Goal: Transaction & Acquisition: Book appointment/travel/reservation

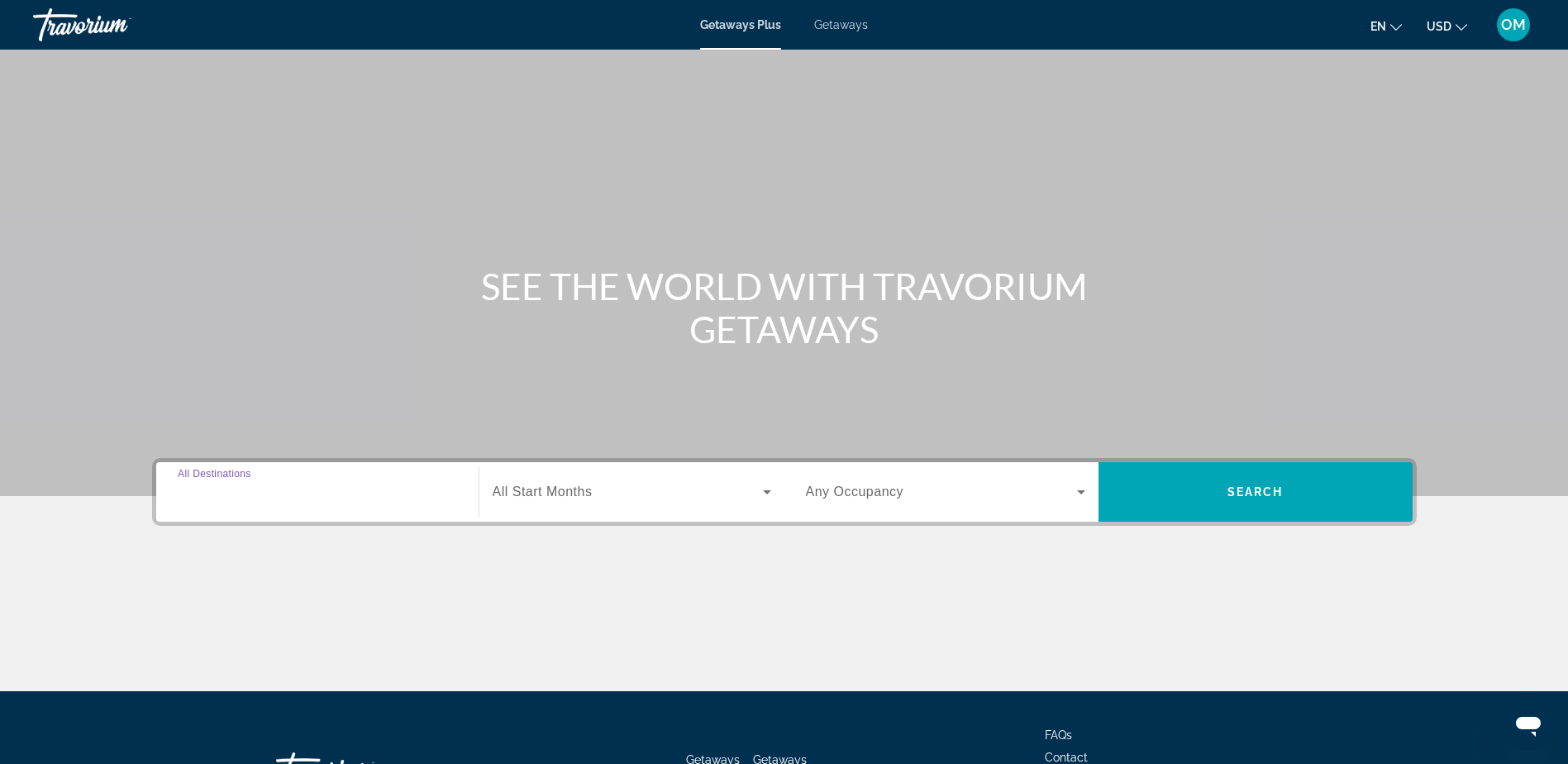
click at [316, 485] on input "Destination All Destinations" at bounding box center [317, 493] width 279 height 20
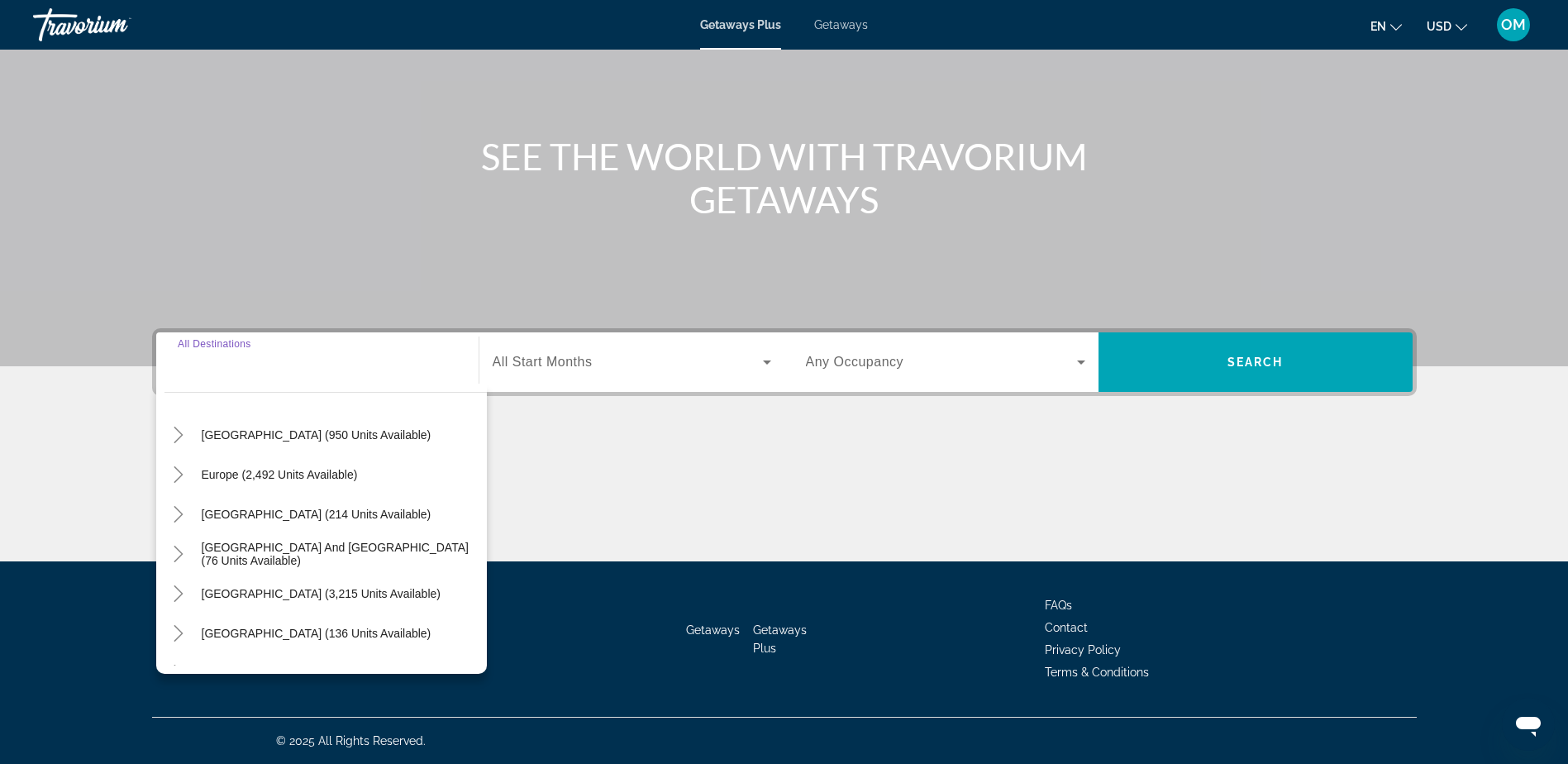
scroll to position [165, 0]
click at [271, 470] on span "Europe (2,492 units available)" at bounding box center [279, 470] width 156 height 13
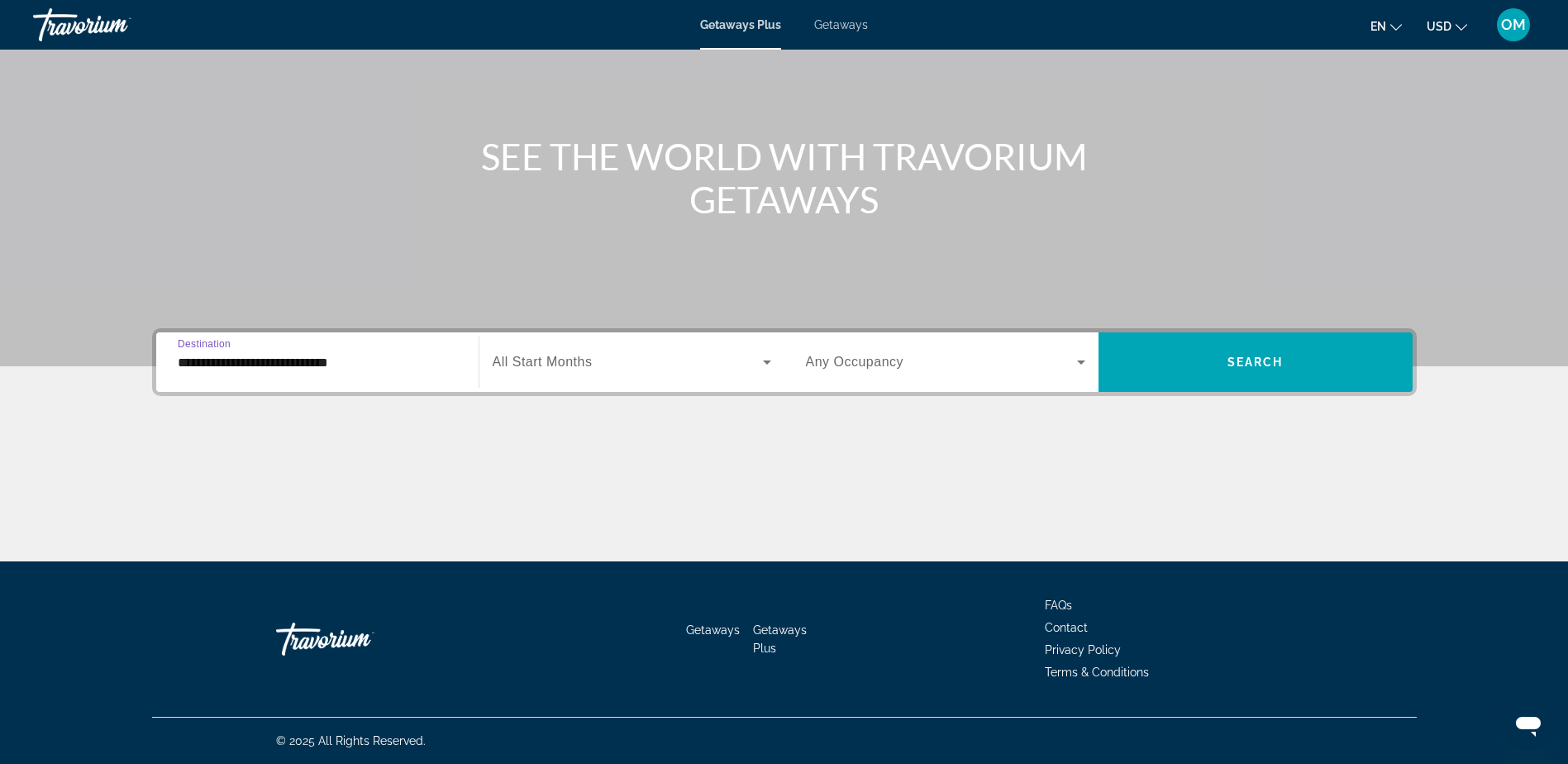
click at [366, 370] on input "**********" at bounding box center [317, 363] width 279 height 20
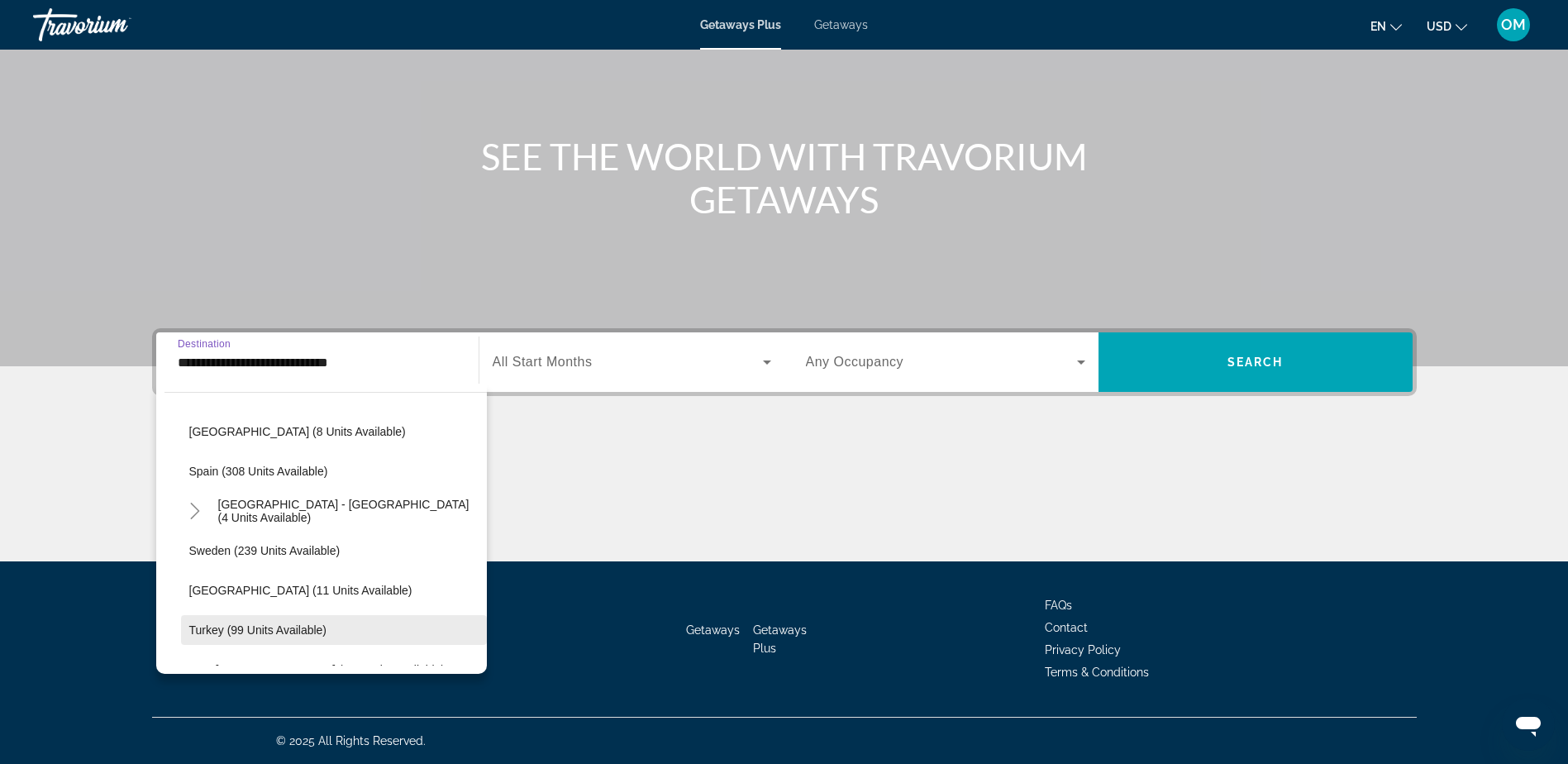
scroll to position [677, 0]
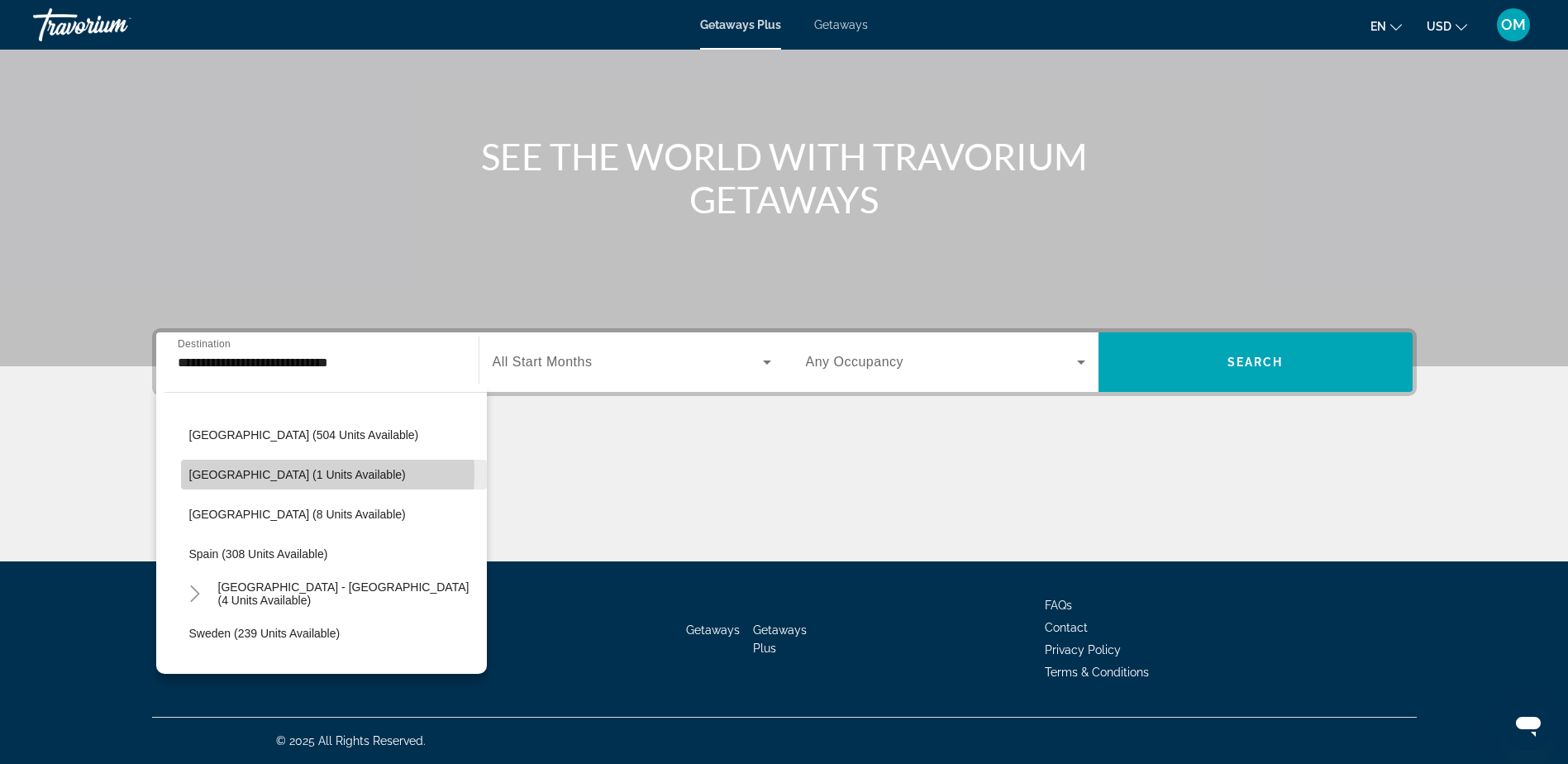
click at [287, 474] on span "Portugal (1 units available)" at bounding box center [298, 475] width 217 height 13
type input "**********"
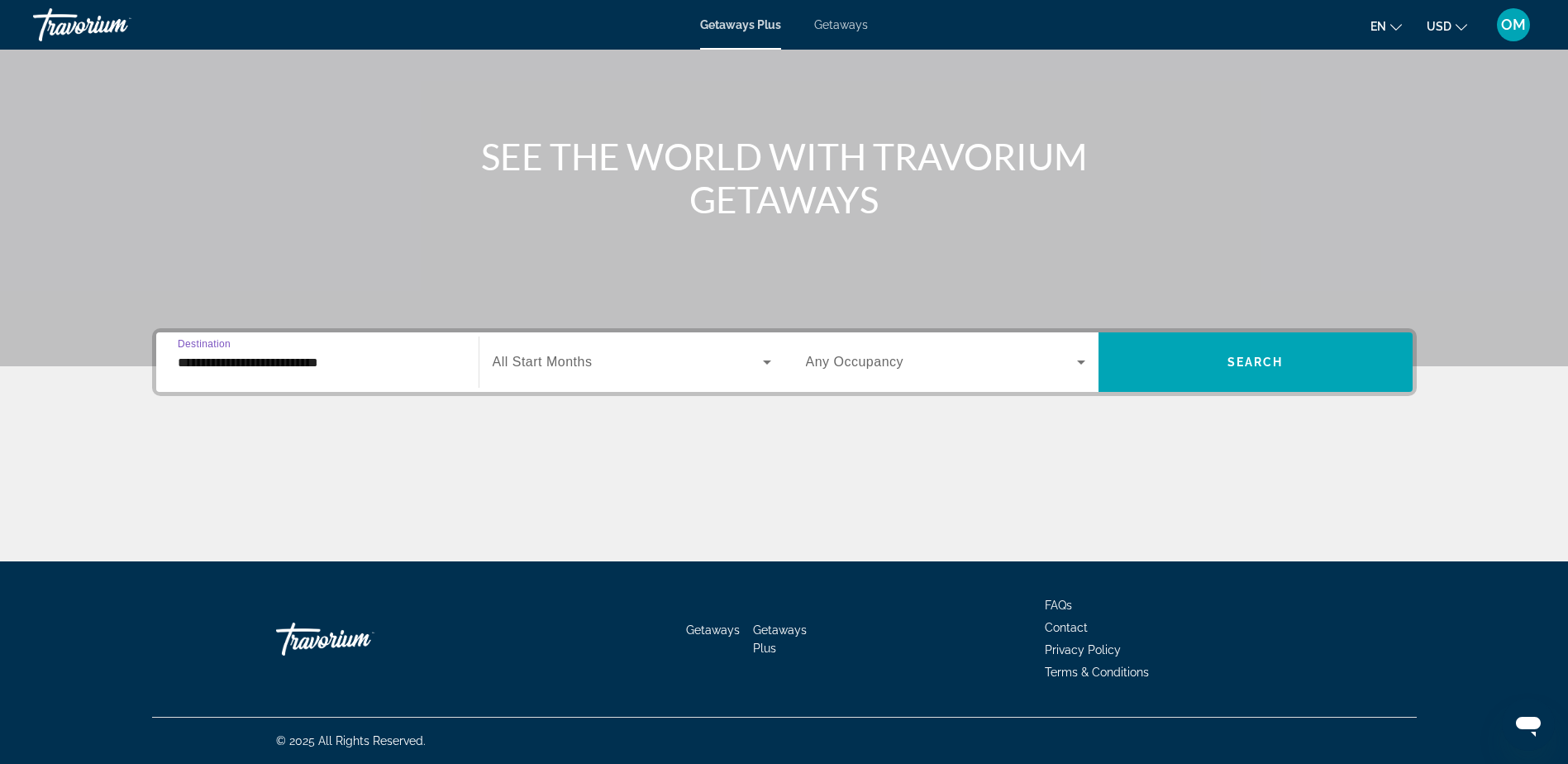
click at [846, 362] on span "Any Occupancy" at bounding box center [855, 361] width 98 height 14
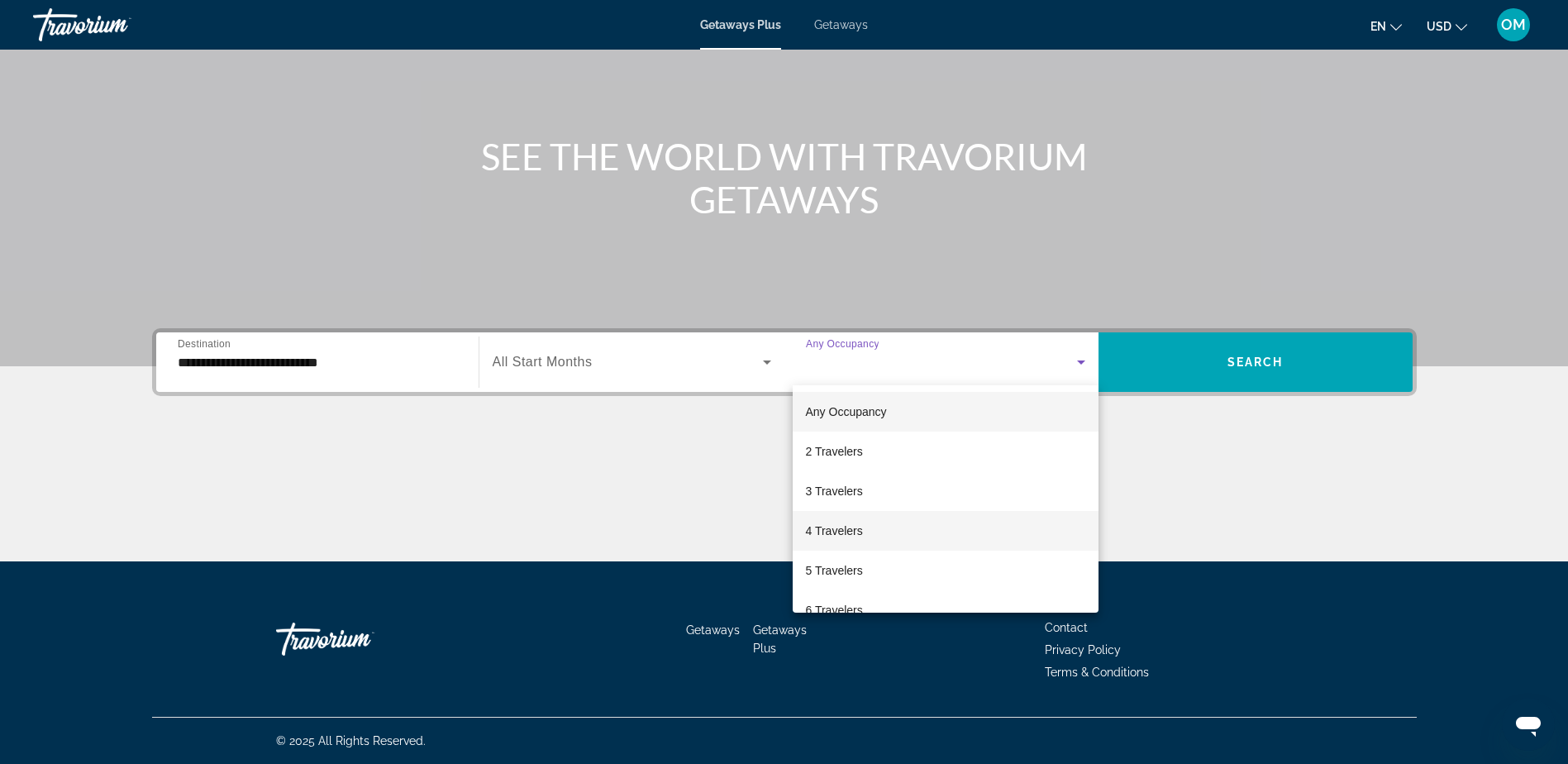
click at [841, 524] on span "4 Travelers" at bounding box center [834, 531] width 57 height 20
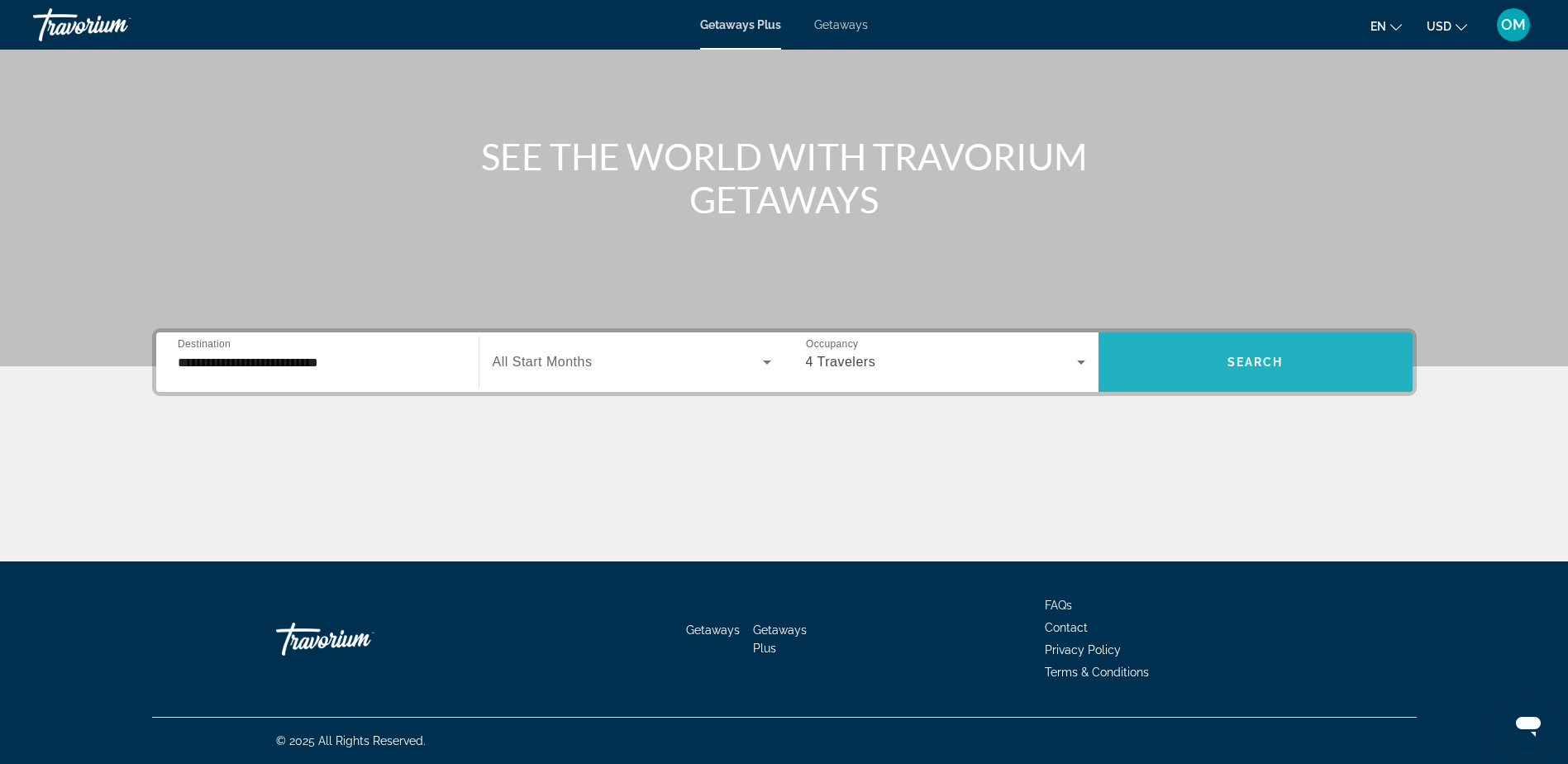
click at [1256, 373] on span "Search widget" at bounding box center [1256, 362] width 314 height 40
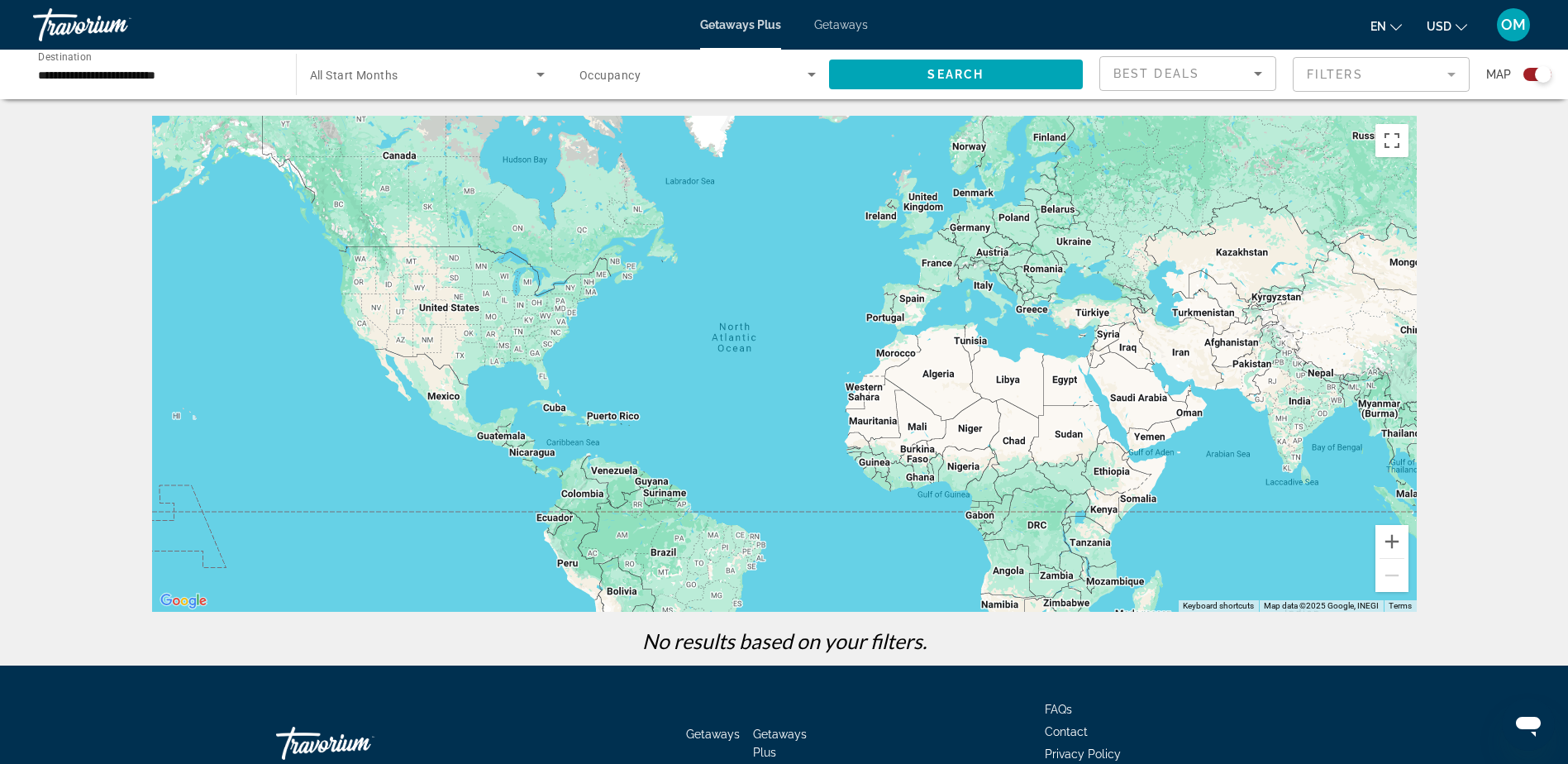
click at [738, 86] on div "Search widget" at bounding box center [698, 74] width 236 height 46
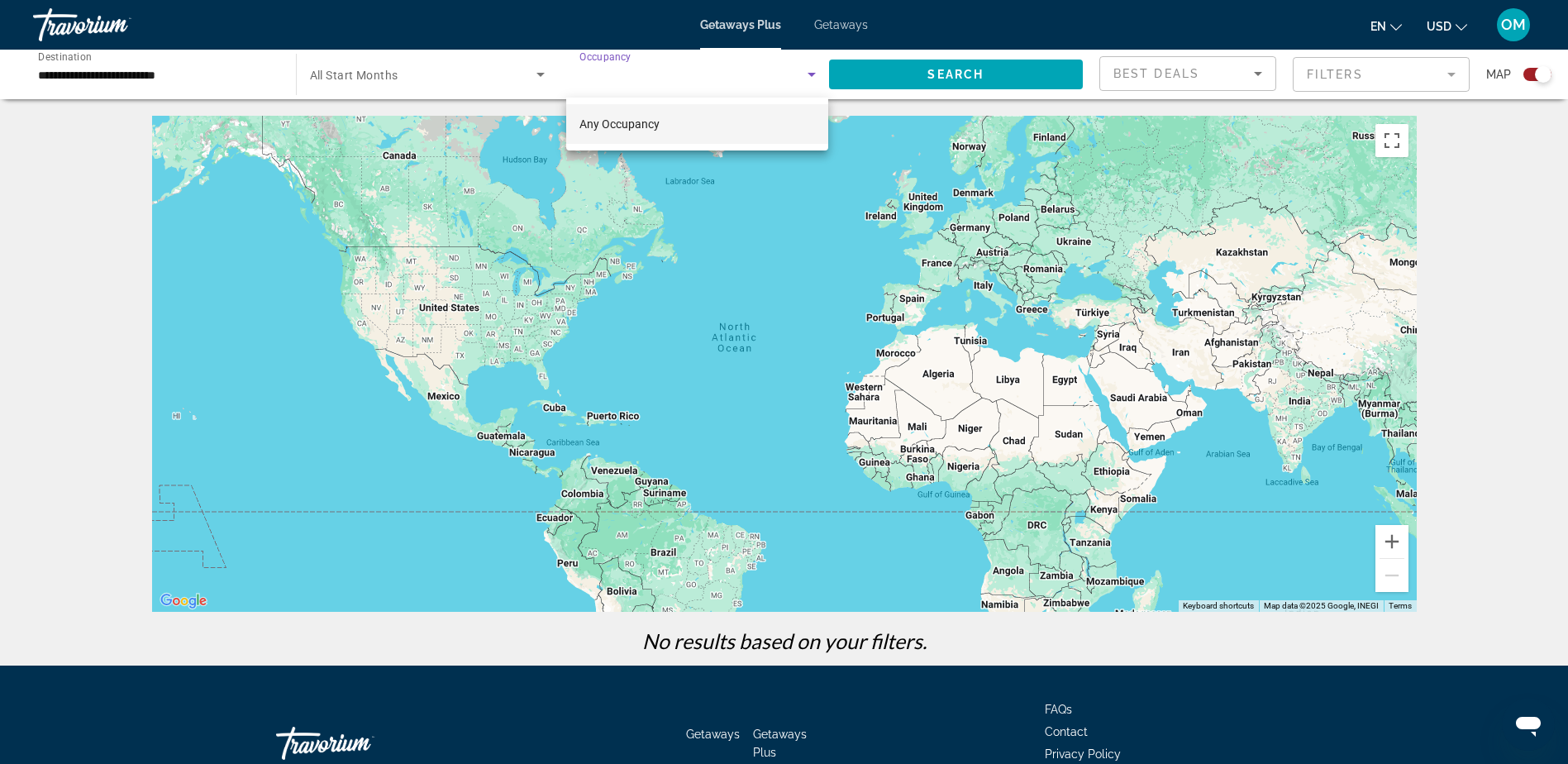
click at [732, 64] on div at bounding box center [784, 382] width 1568 height 764
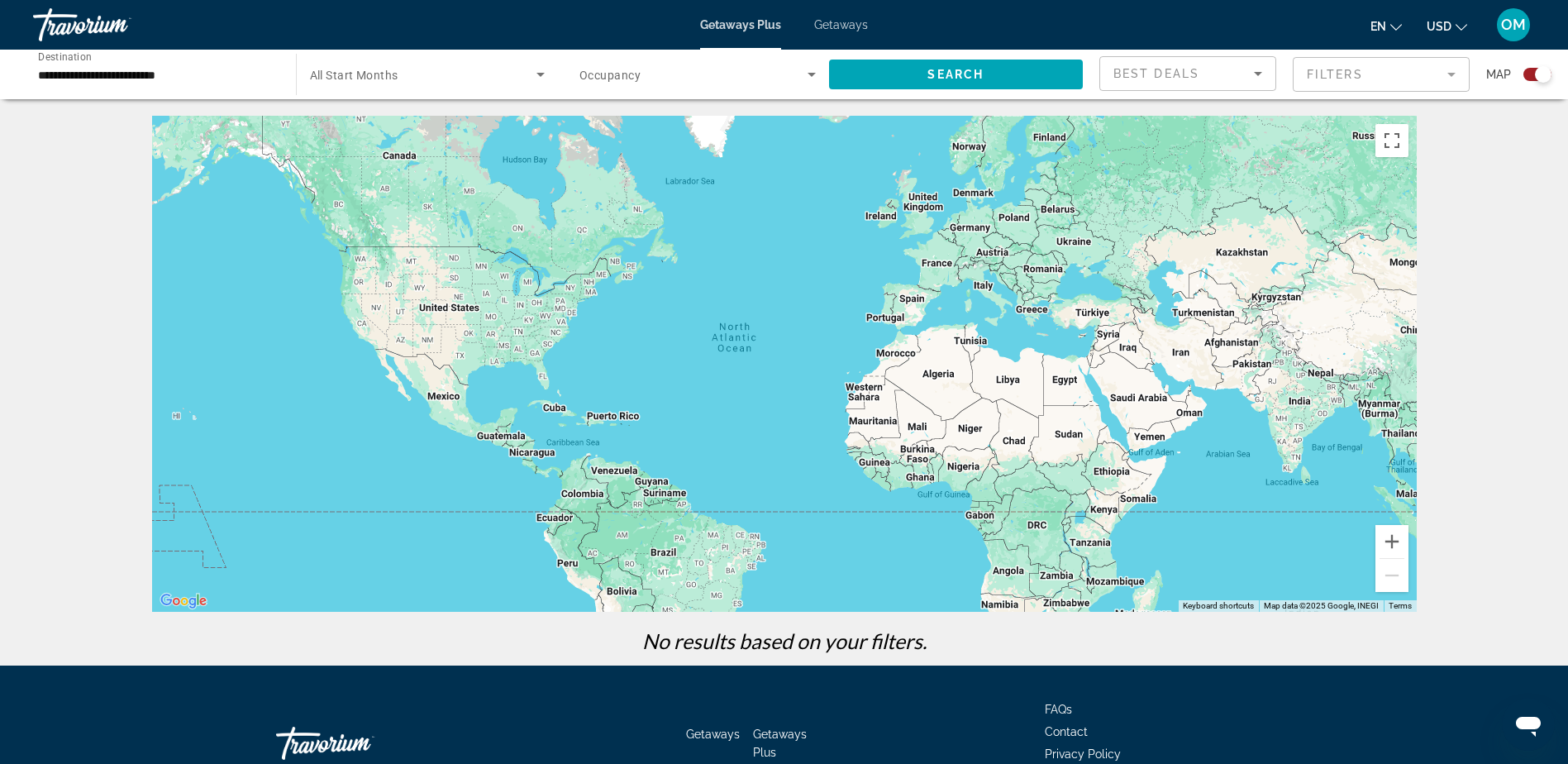
click at [513, 89] on div "Search widget" at bounding box center [427, 74] width 236 height 46
click at [472, 122] on mat-option "All Start Months" at bounding box center [427, 124] width 261 height 40
click at [967, 69] on span "Search" at bounding box center [956, 74] width 56 height 13
click at [183, 75] on input "**********" at bounding box center [156, 75] width 236 height 20
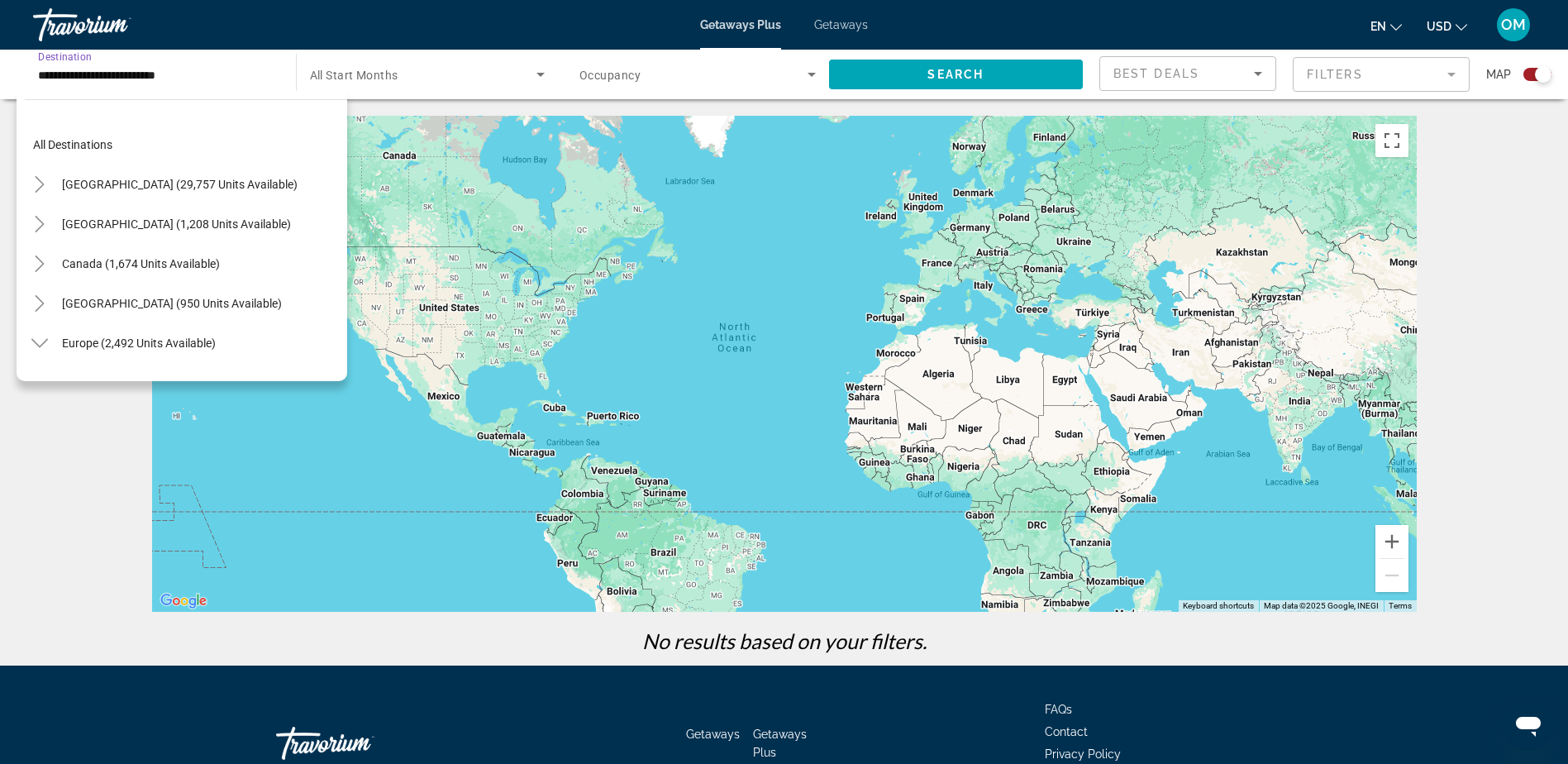
scroll to position [614, 0]
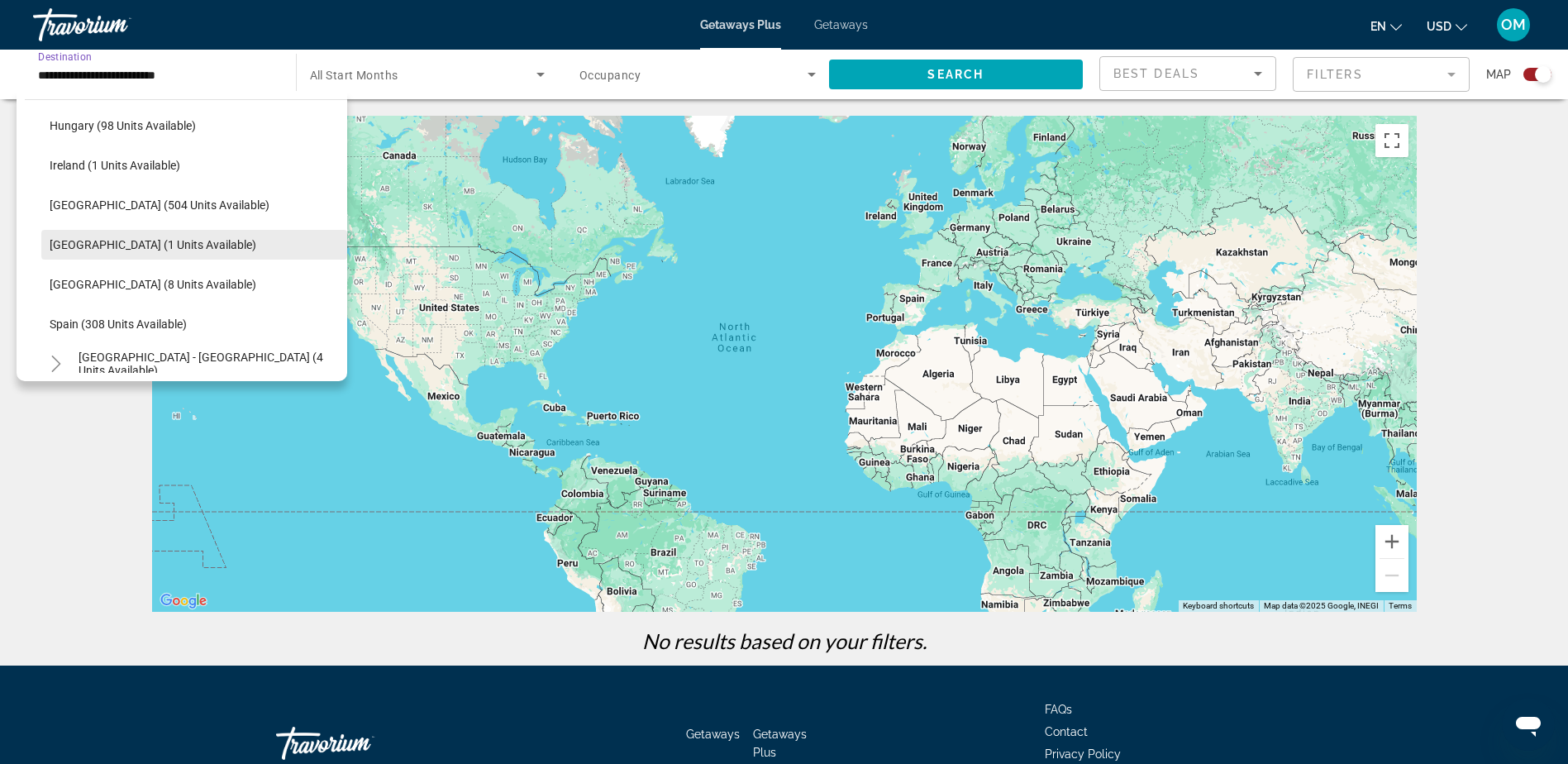
click at [117, 247] on span "Portugal (1 units available)" at bounding box center [153, 245] width 207 height 13
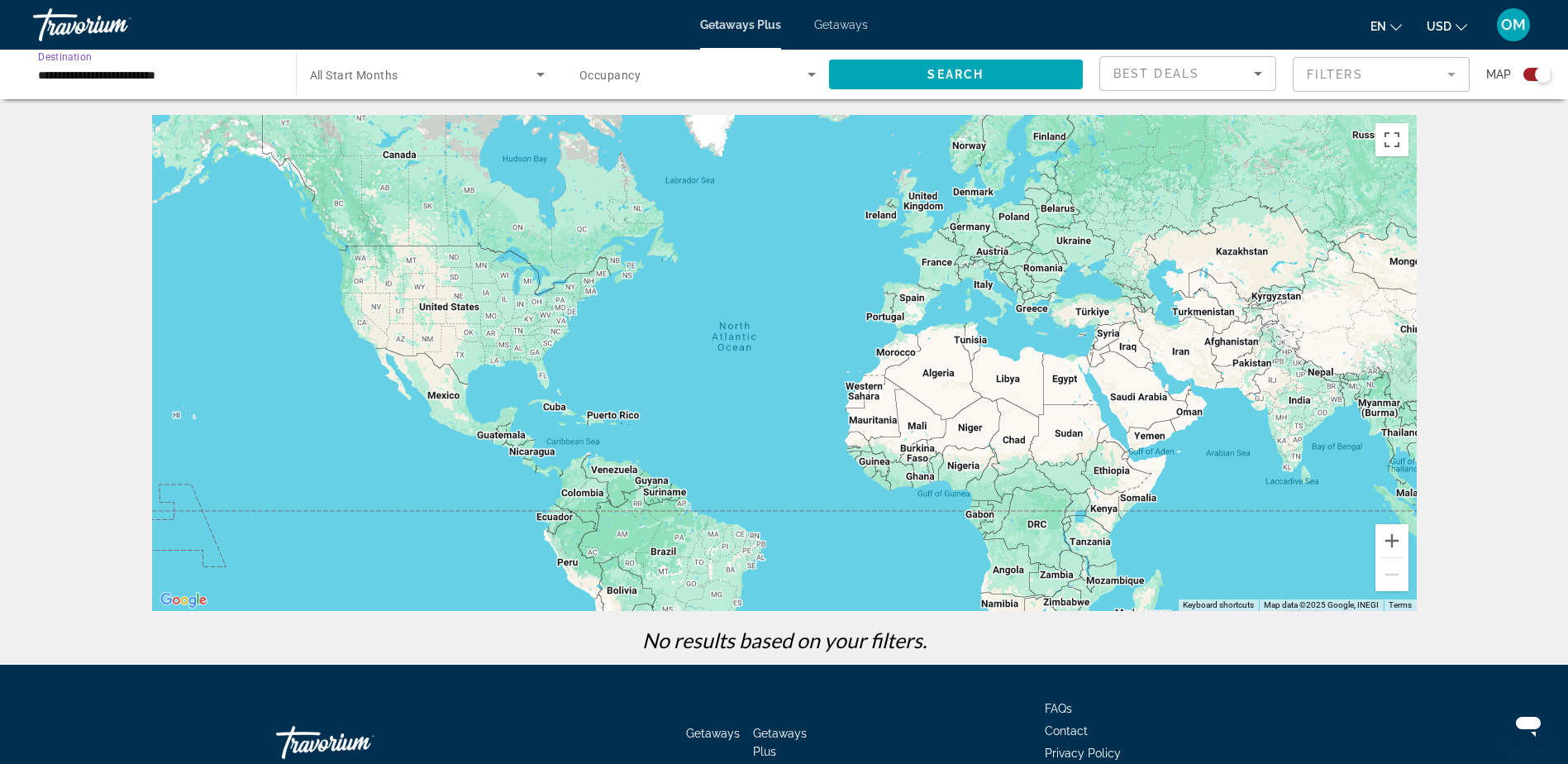
scroll to position [0, 0]
click at [93, 74] on input "**********" at bounding box center [156, 75] width 236 height 20
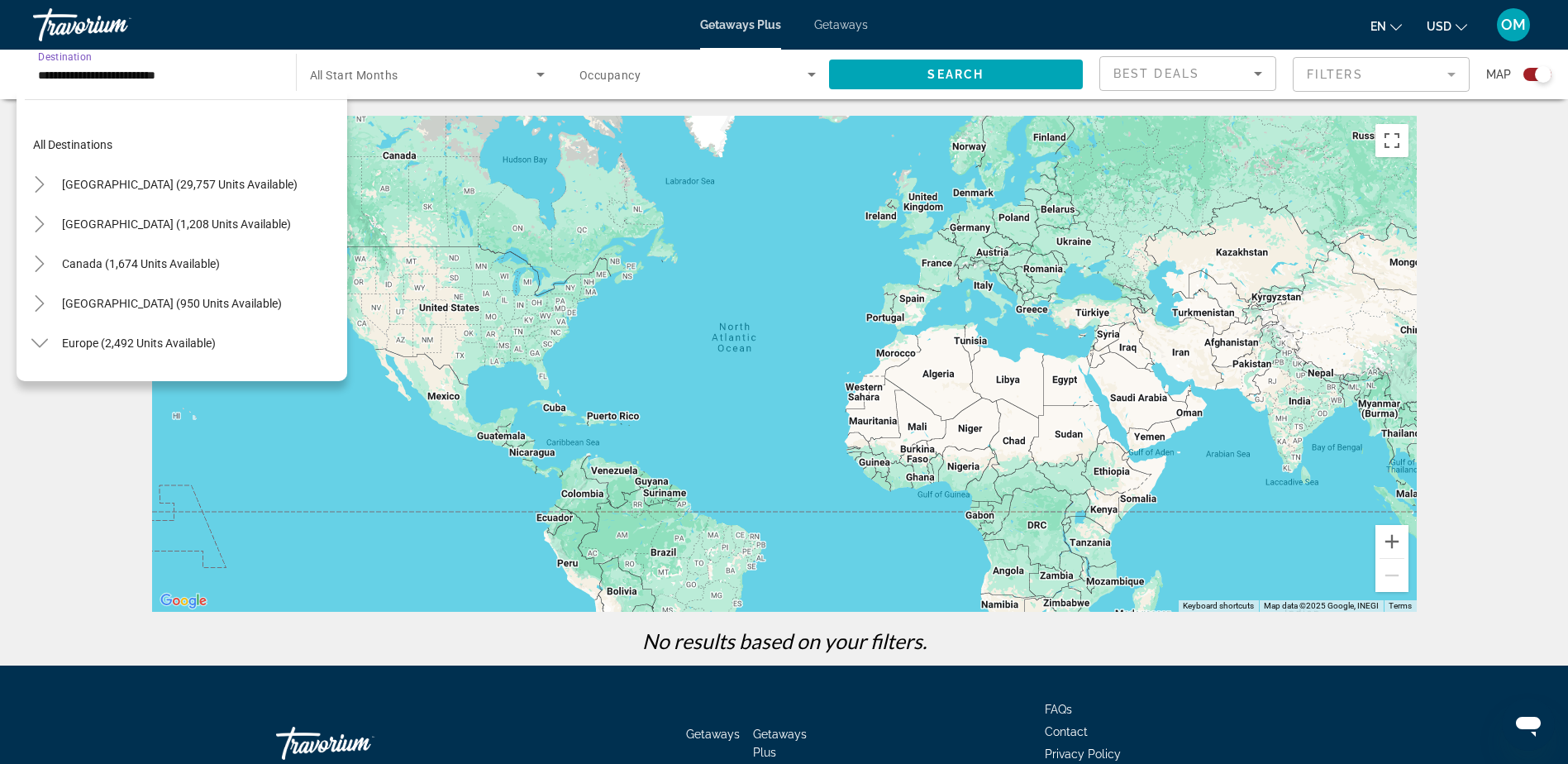
scroll to position [614, 0]
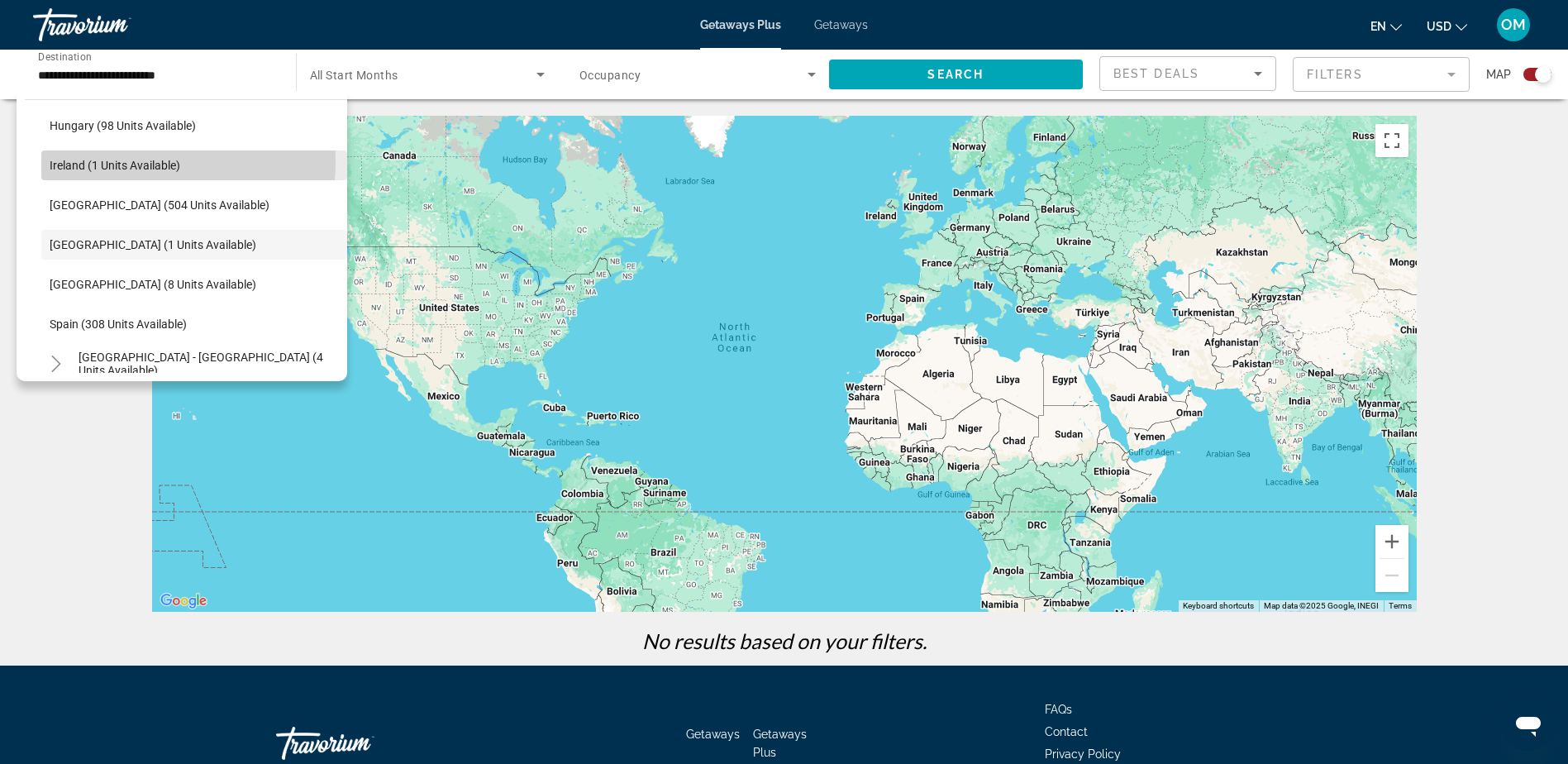
click at [106, 161] on span "Ireland (1 units available)" at bounding box center [115, 165] width 131 height 13
type input "**********"
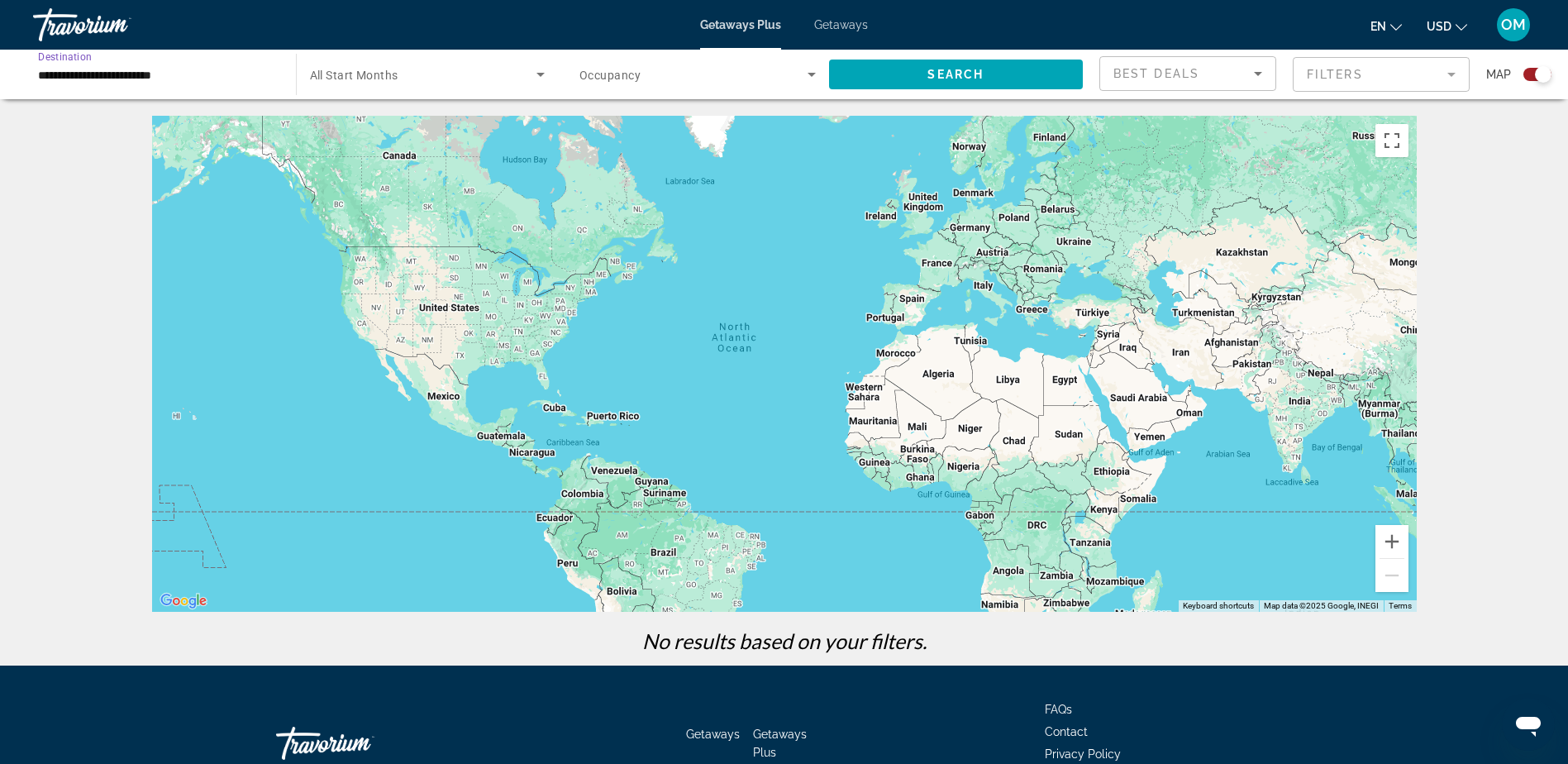
click at [697, 89] on div "Search widget" at bounding box center [698, 74] width 236 height 46
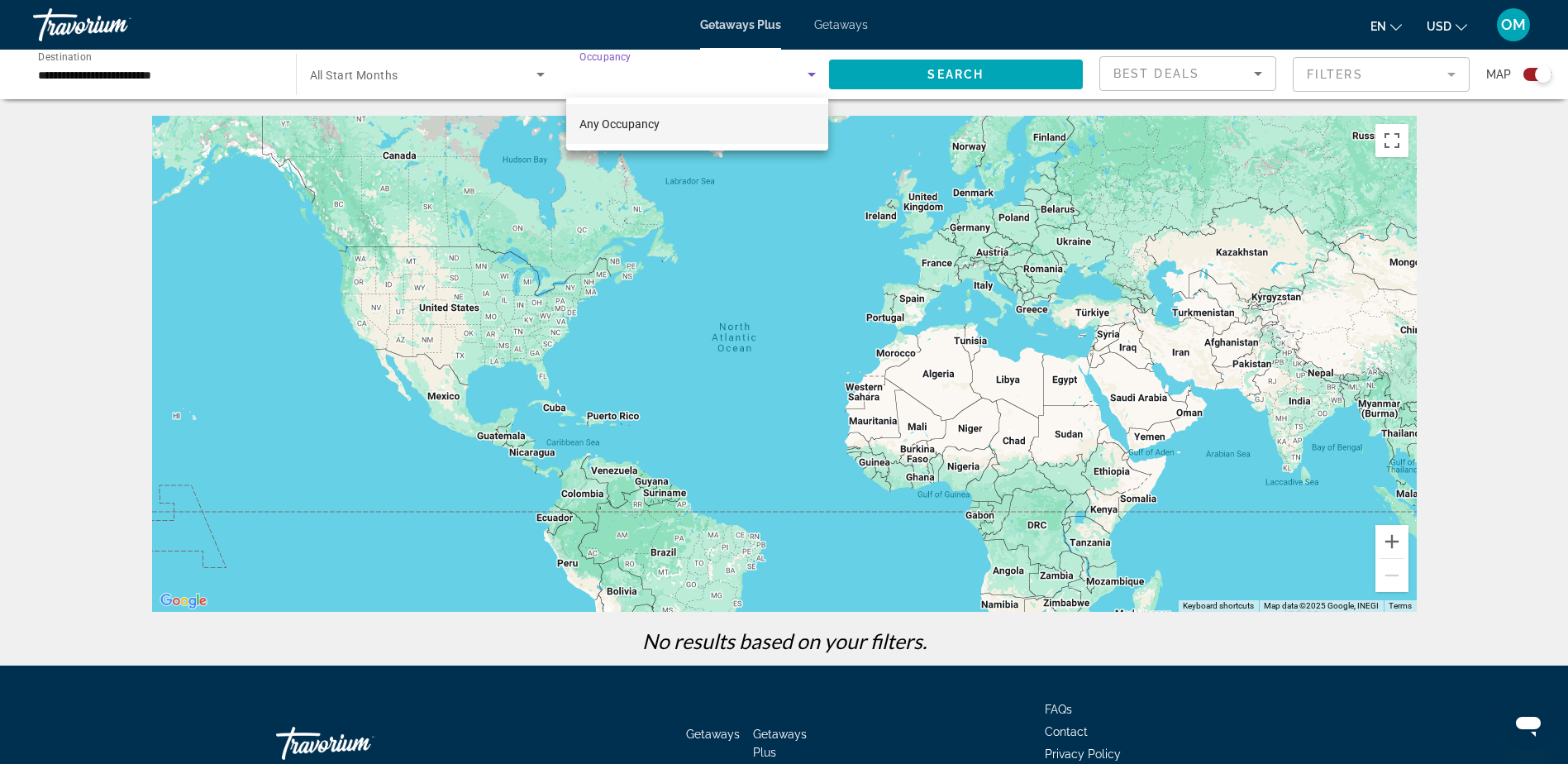
click at [697, 90] on div at bounding box center [784, 382] width 1568 height 764
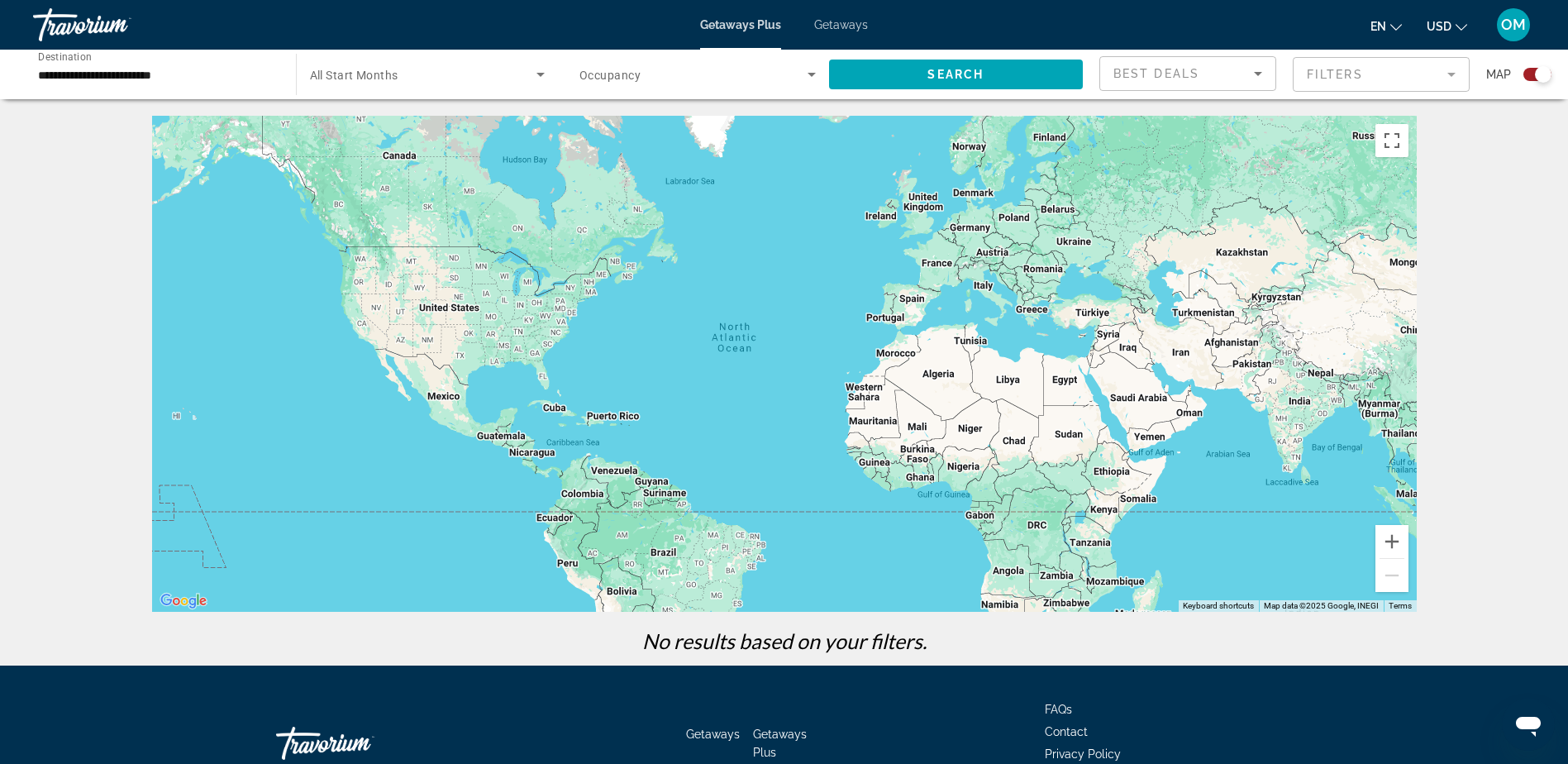
click at [841, 22] on span "Getaways" at bounding box center [841, 25] width 54 height 13
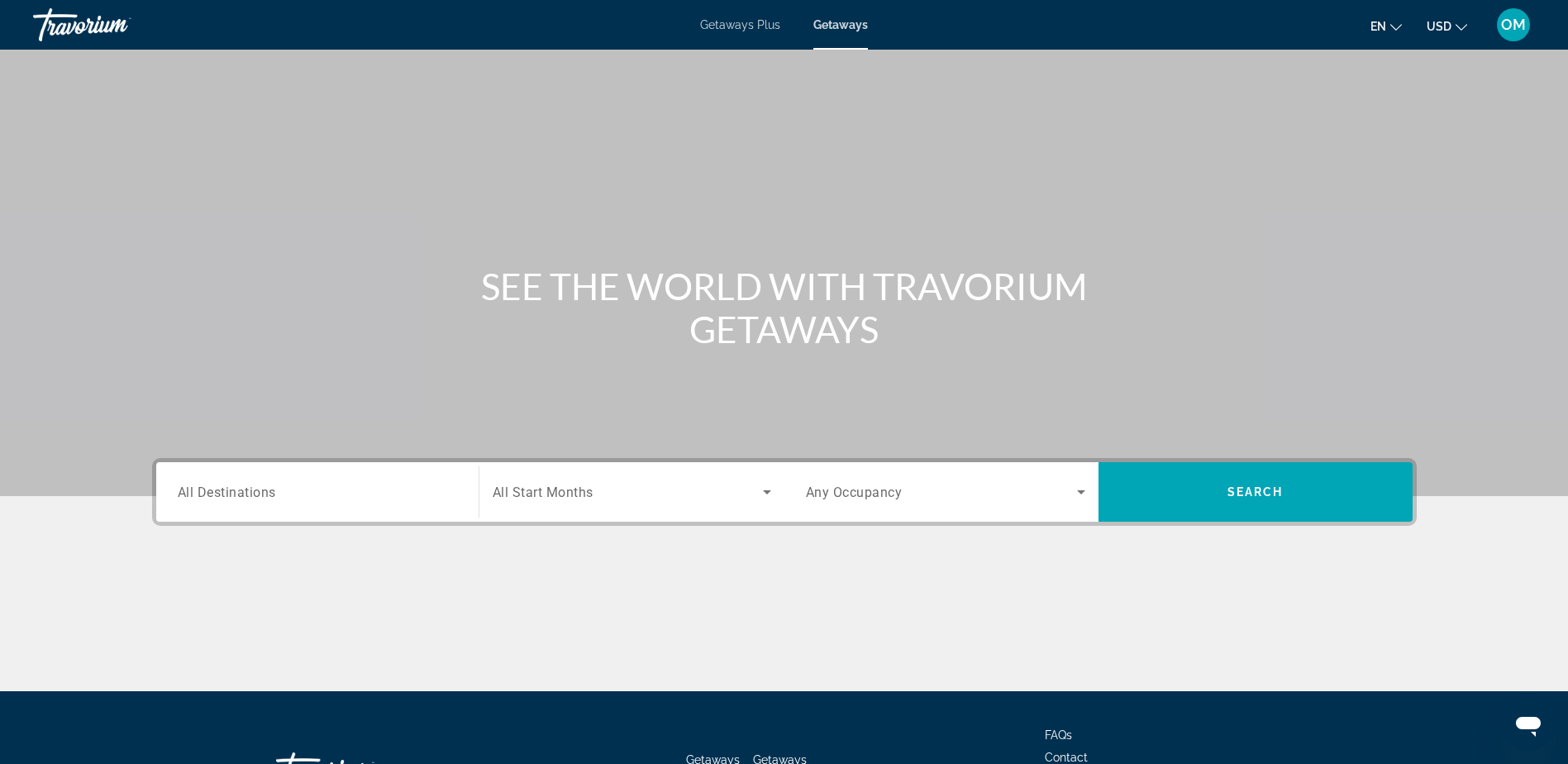
click at [297, 489] on input "Destination All Destinations" at bounding box center [317, 493] width 279 height 20
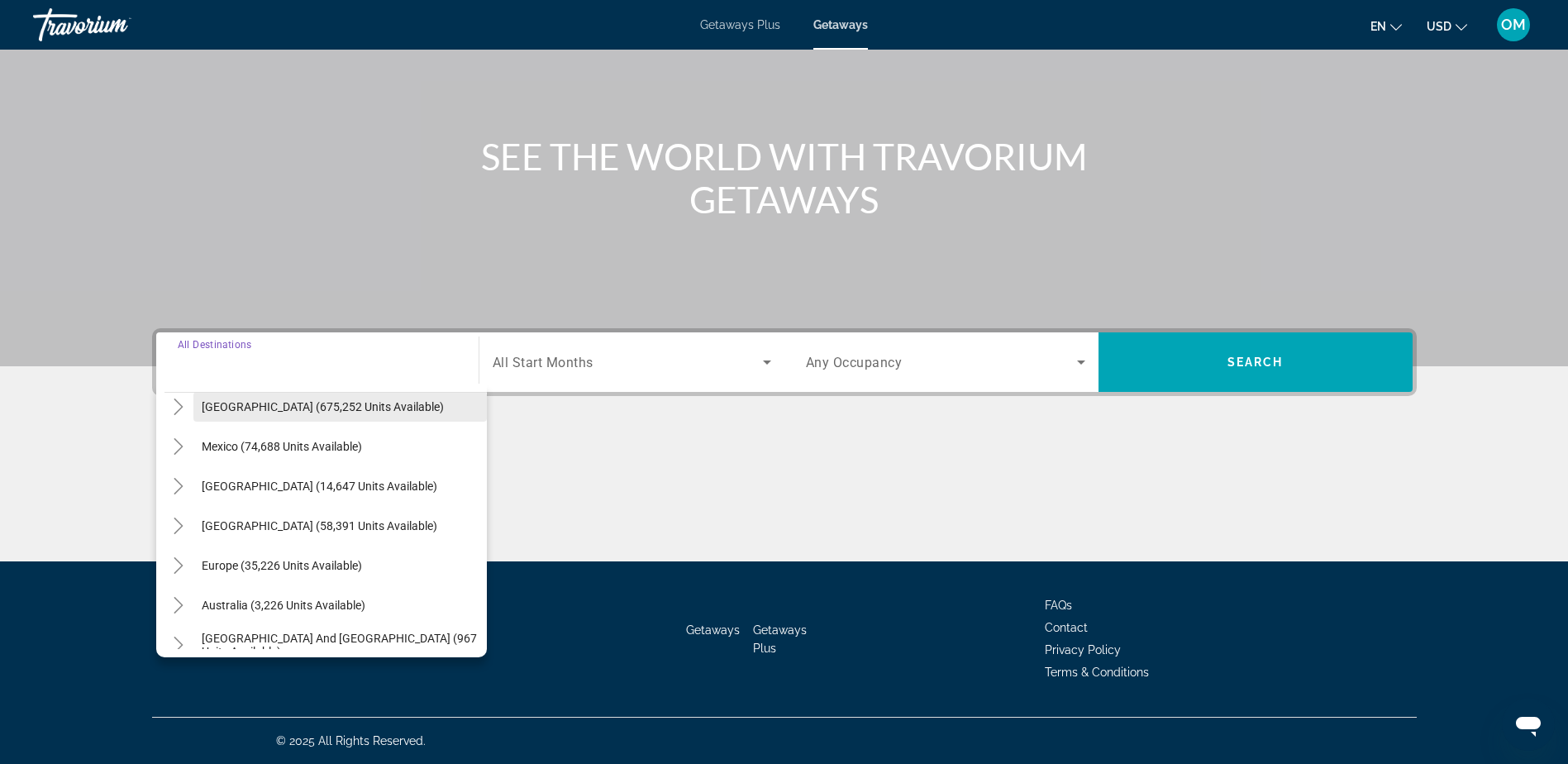
scroll to position [83, 0]
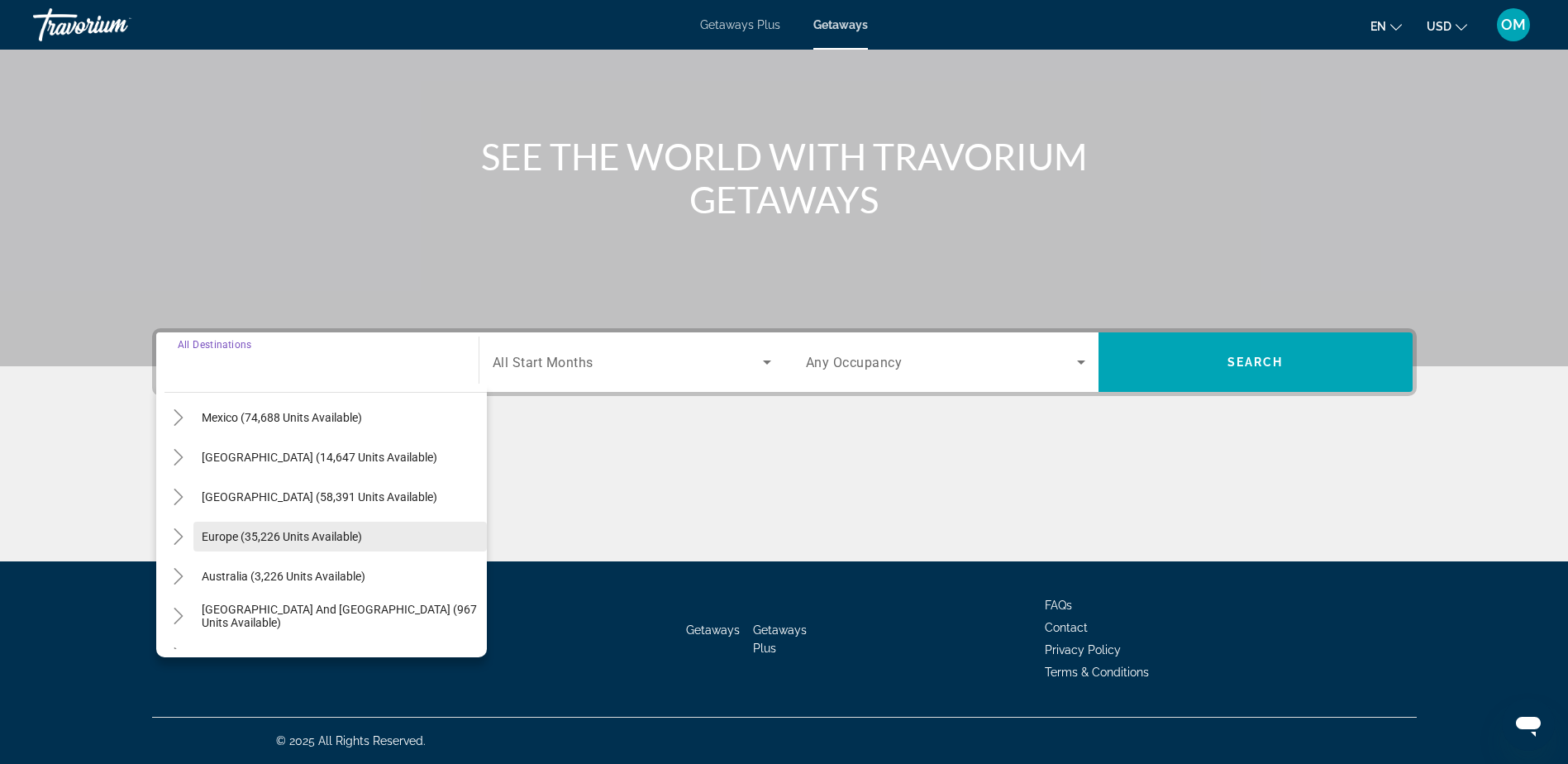
click at [297, 530] on span "Europe (35,226 units available)" at bounding box center [282, 537] width 160 height 13
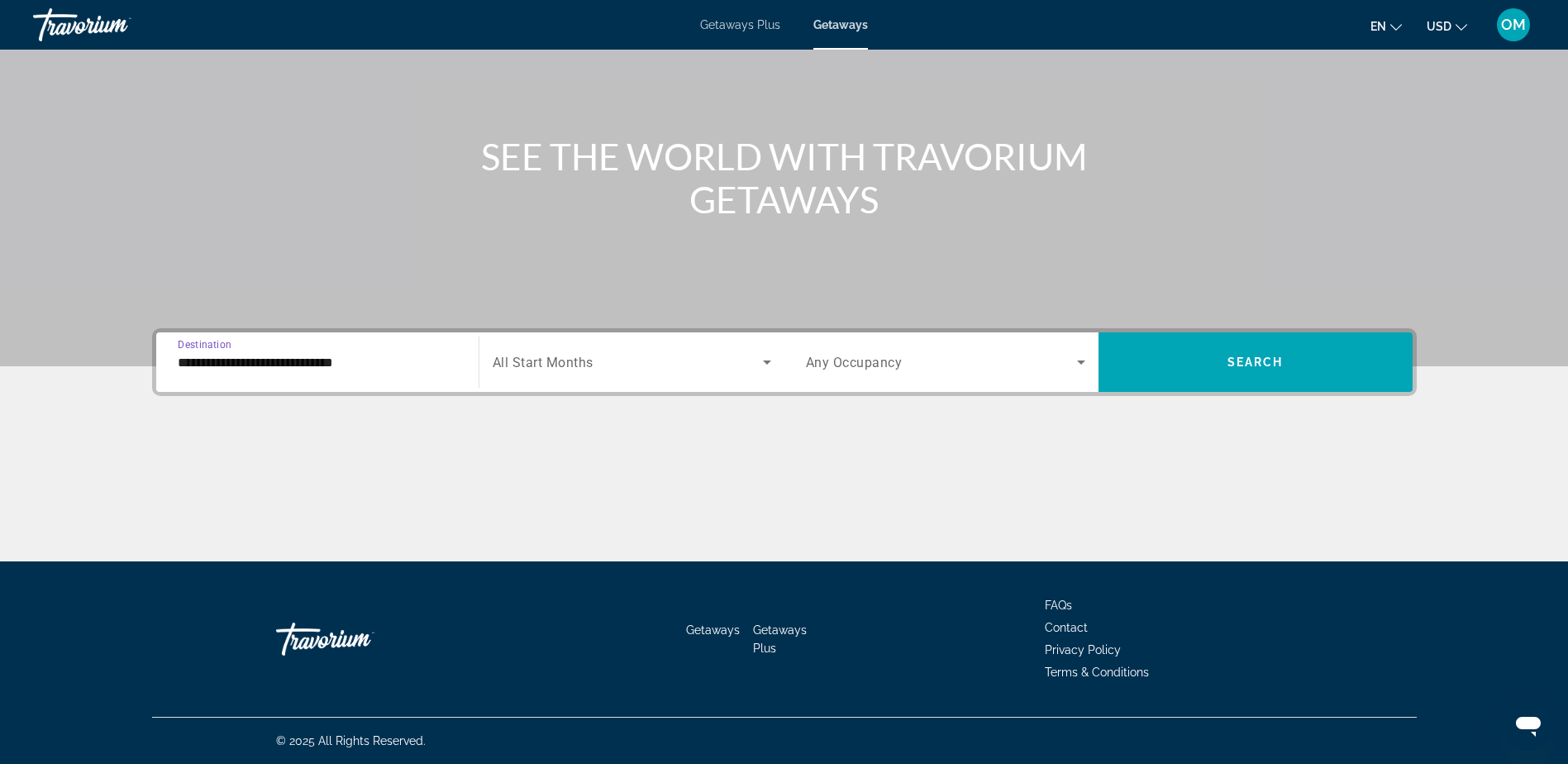
click at [409, 362] on input "**********" at bounding box center [317, 363] width 279 height 20
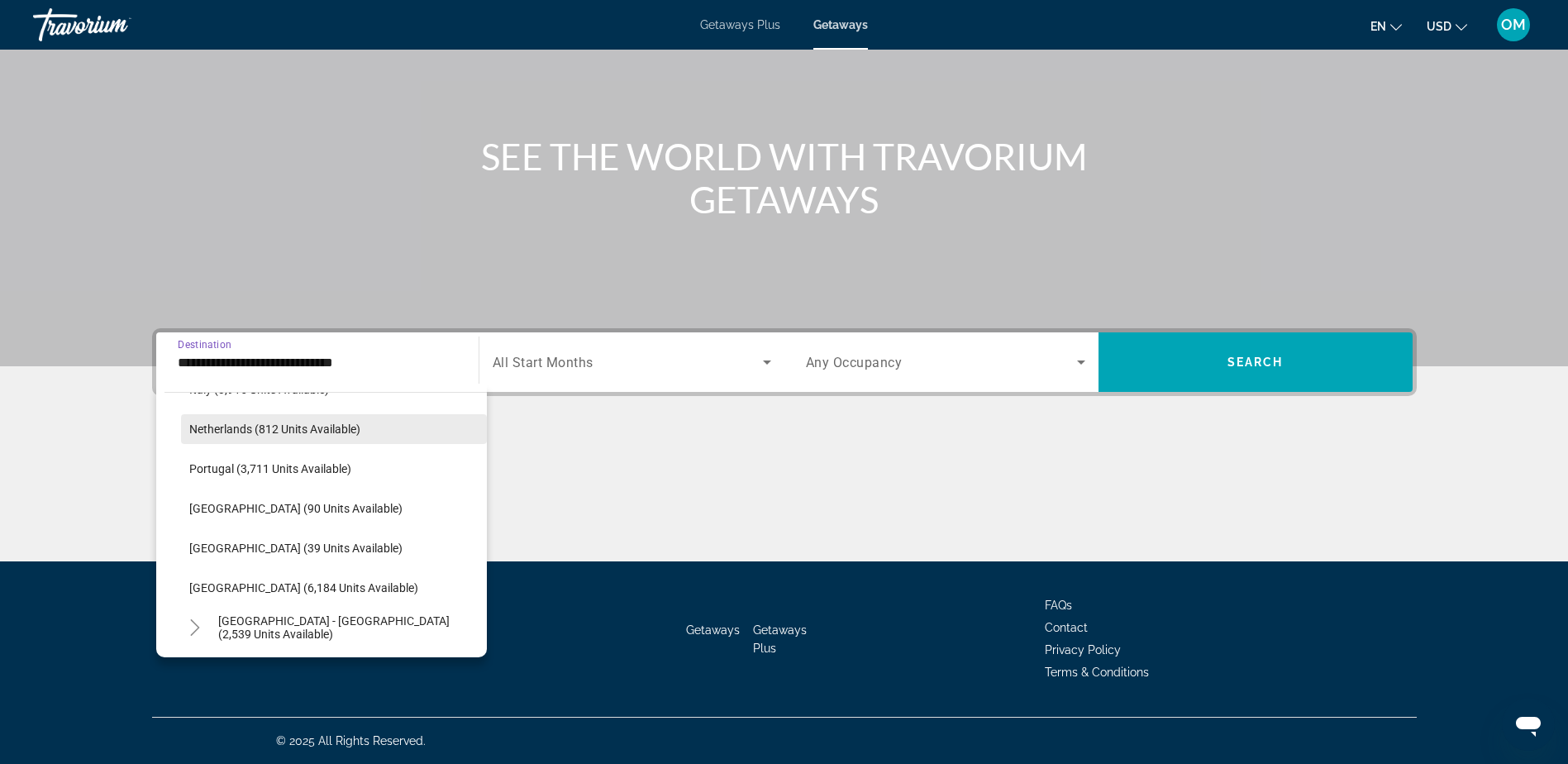
scroll to position [677, 0]
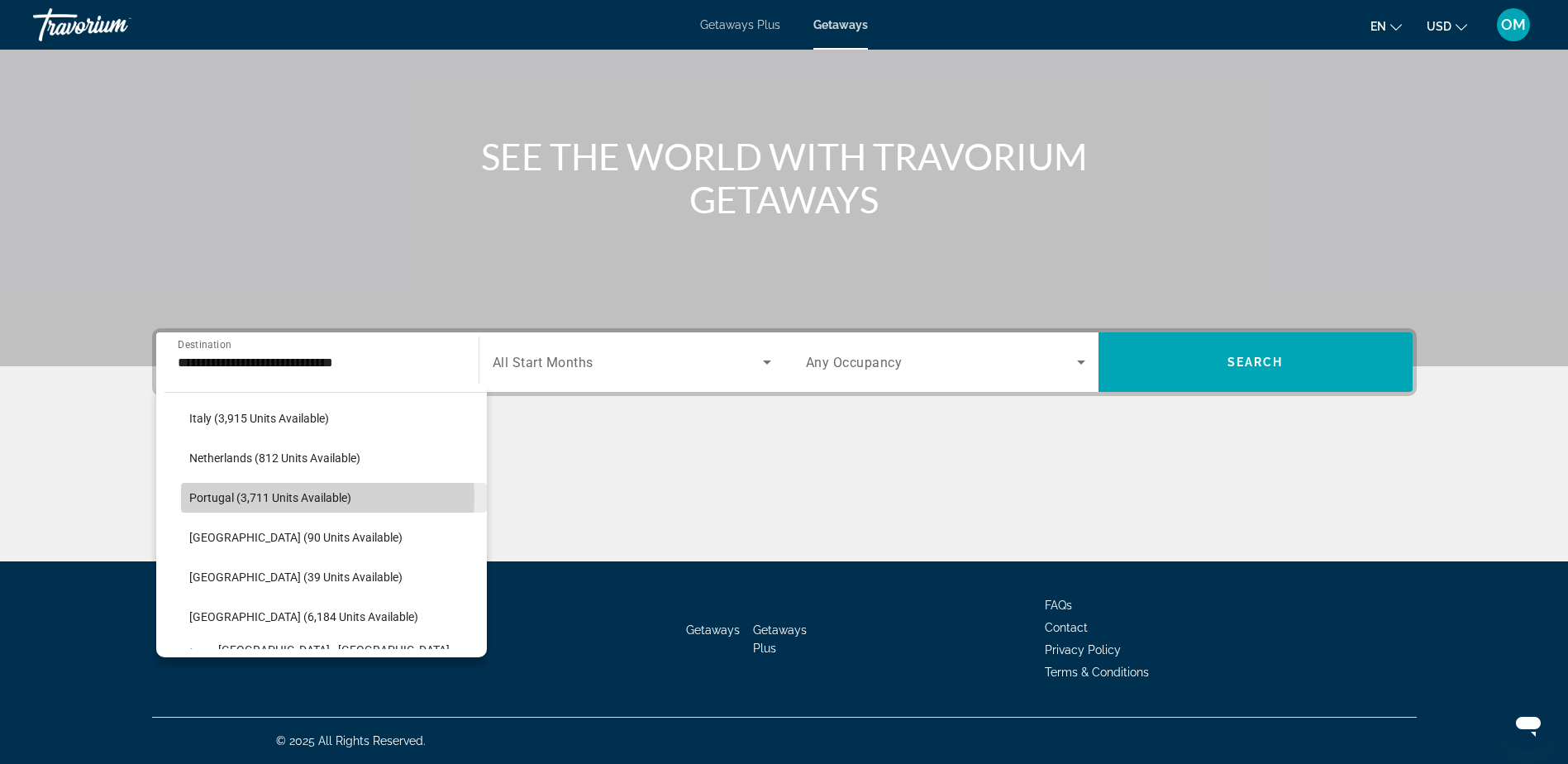
click at [315, 497] on span "Portugal (3,711 units available)" at bounding box center [270, 498] width 162 height 13
type input "**********"
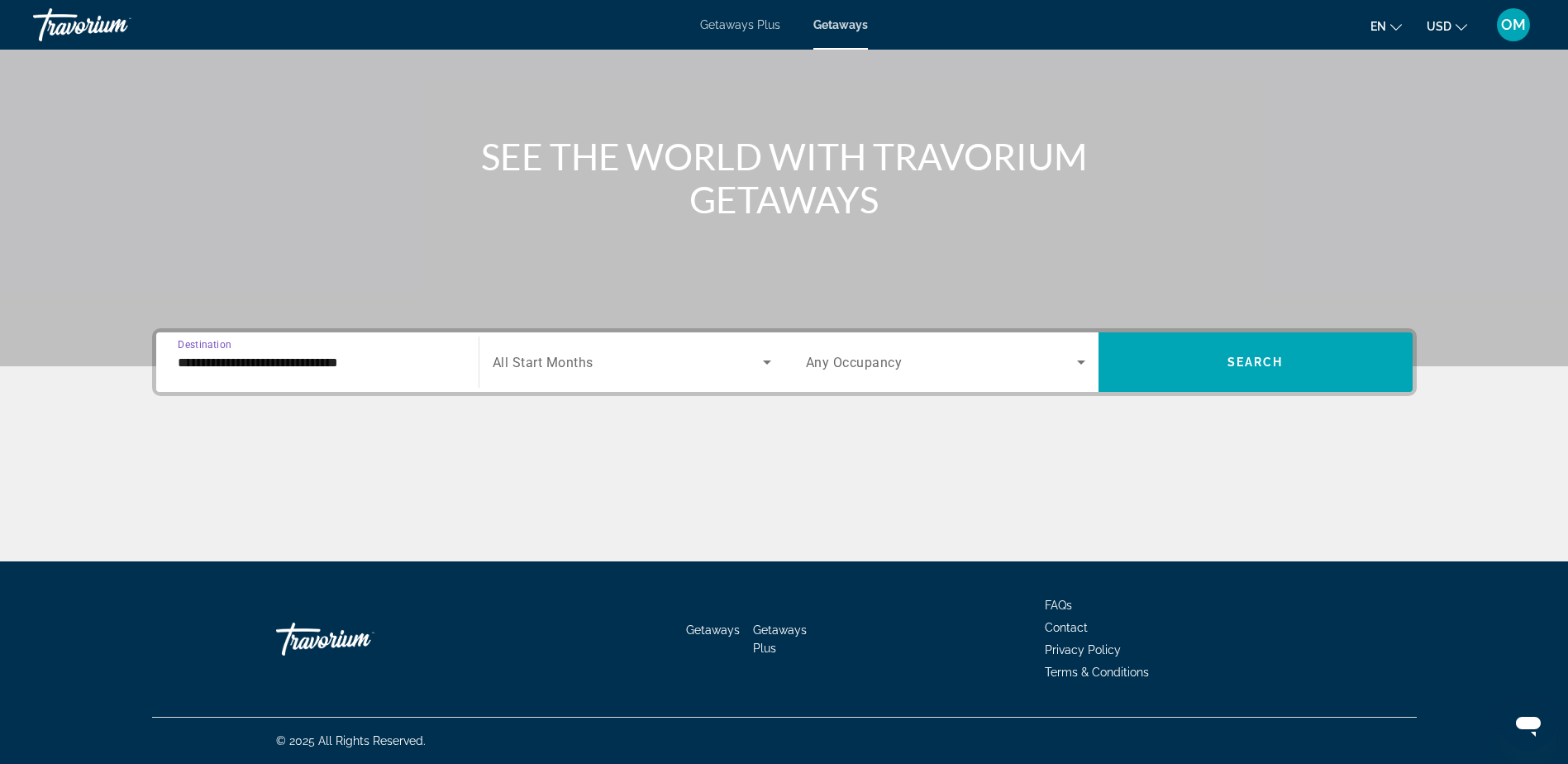
click at [403, 365] on input "**********" at bounding box center [317, 363] width 279 height 20
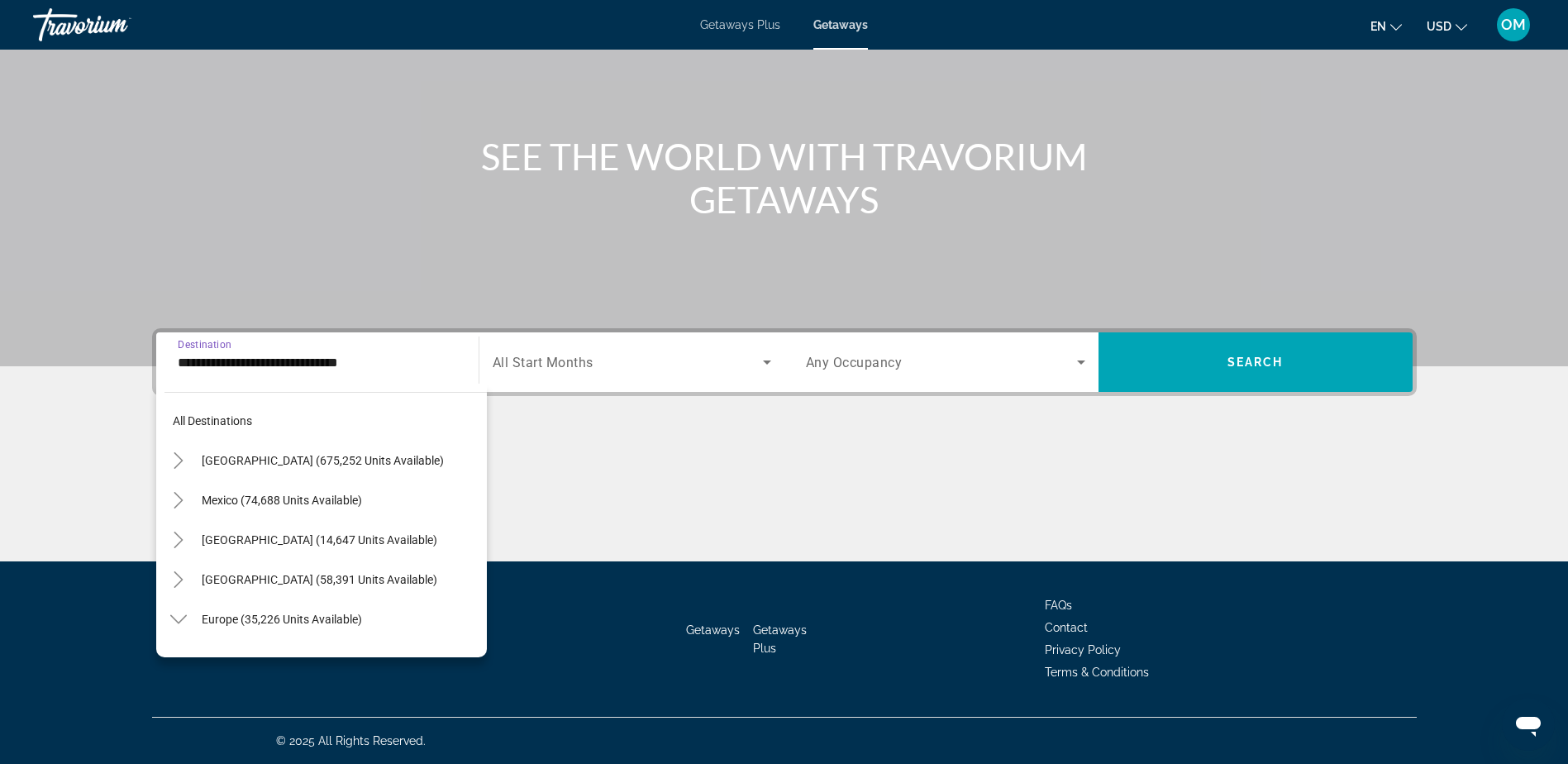
scroll to position [654, 0]
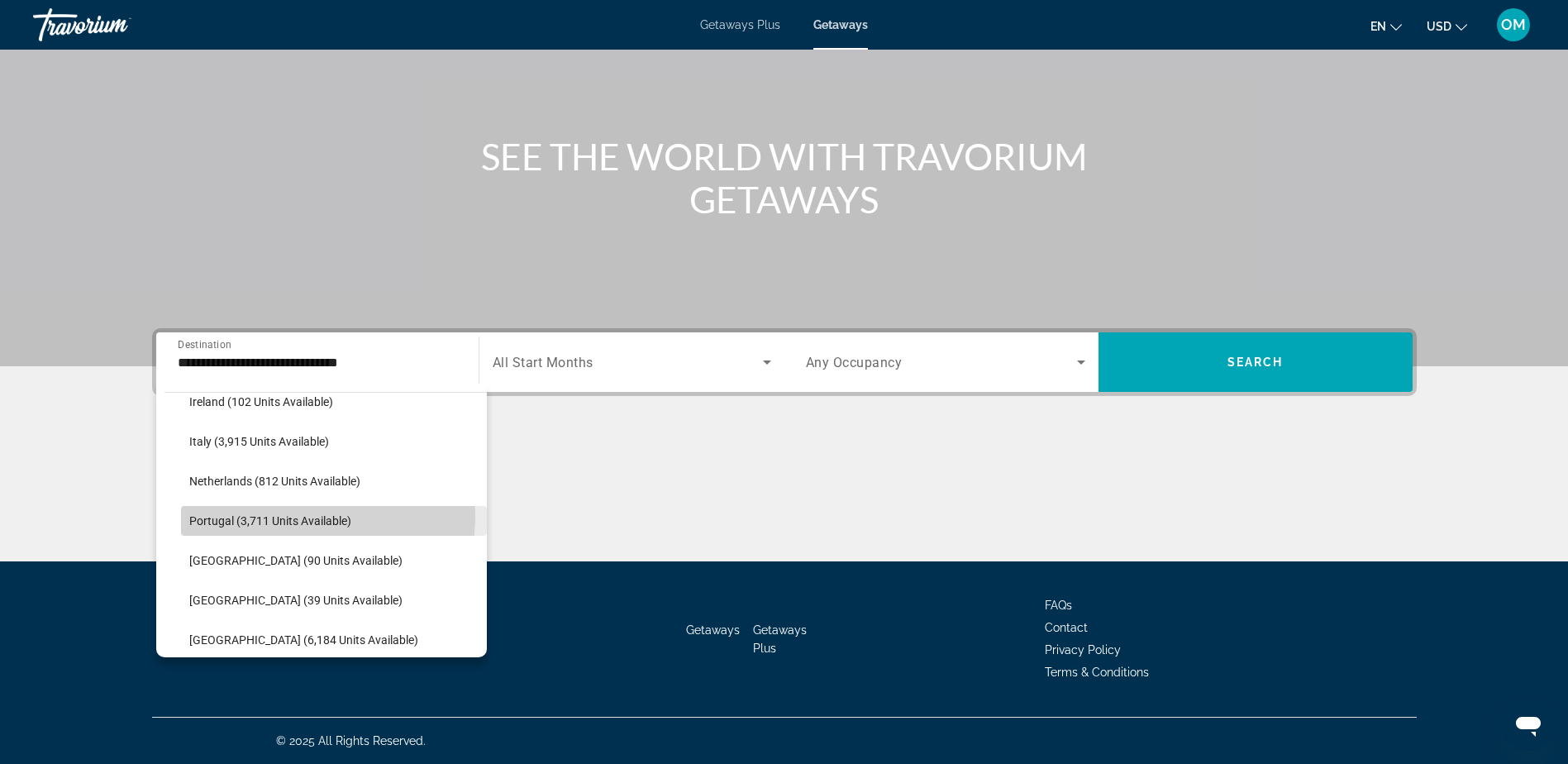
click at [307, 517] on span "Portugal (3,711 units available)" at bounding box center [270, 521] width 162 height 13
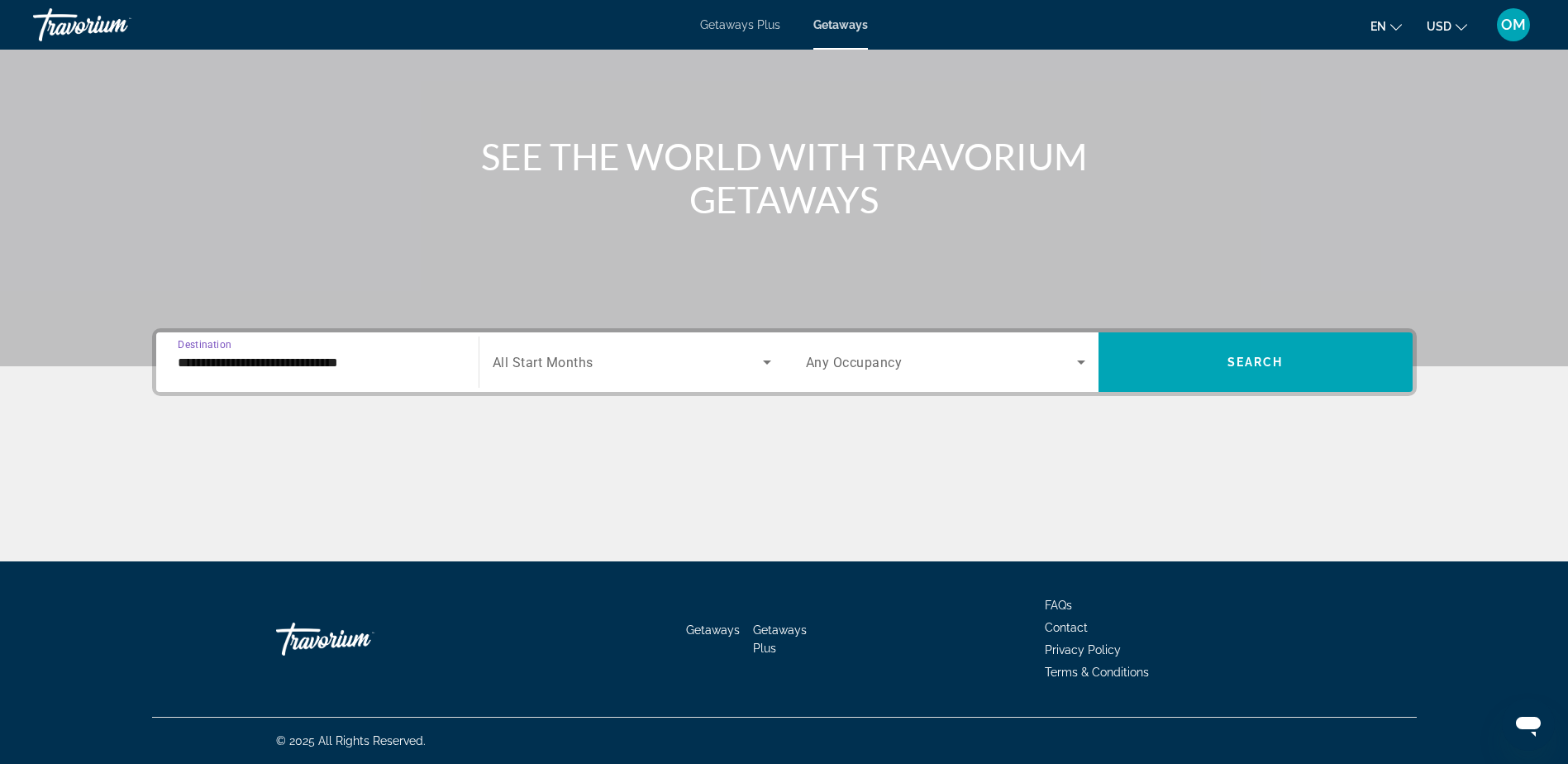
click at [762, 359] on icon "Search widget" at bounding box center [767, 362] width 20 height 20
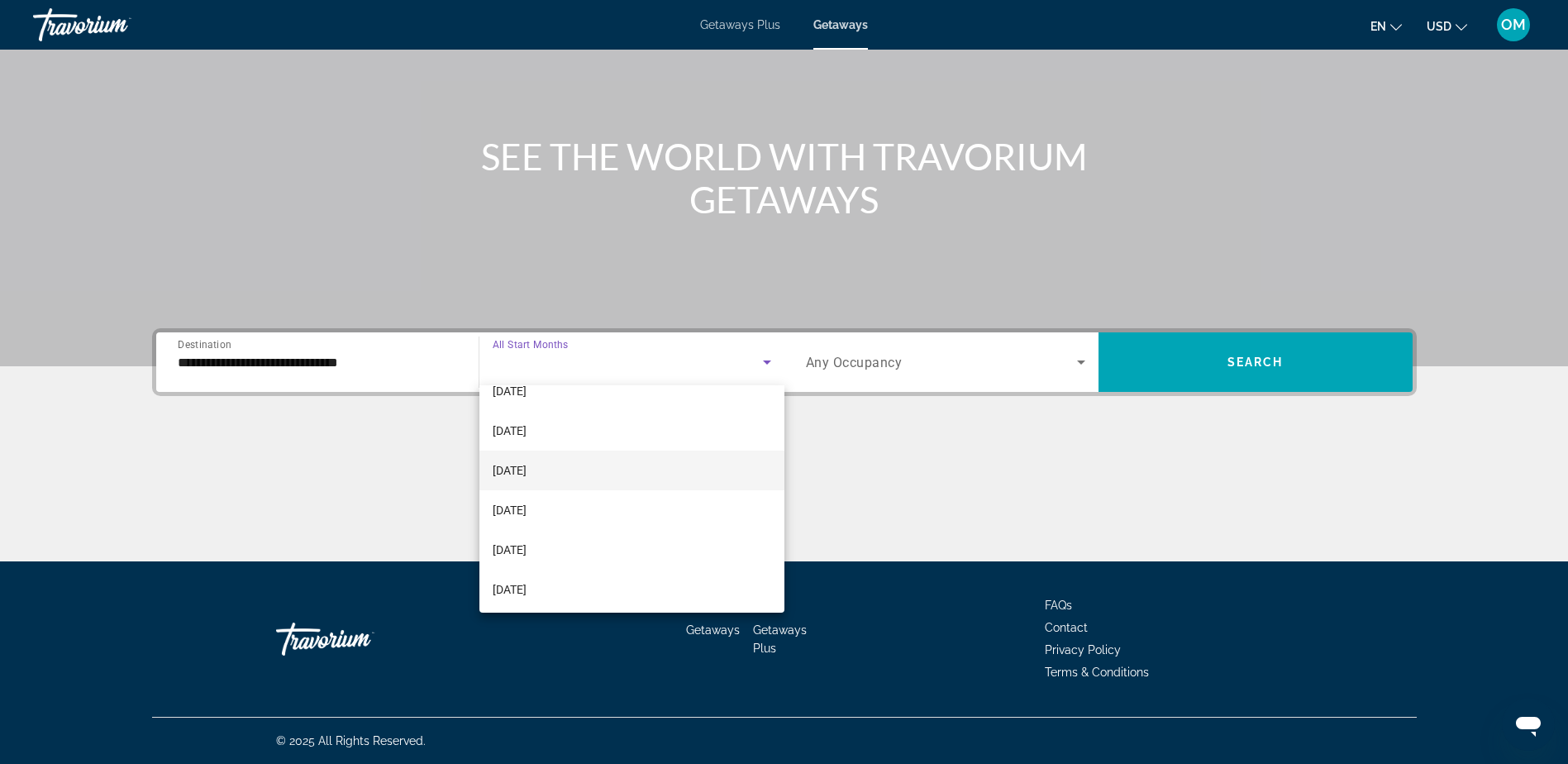
scroll to position [341, 0]
click at [649, 546] on mat-option "[DATE]" at bounding box center [631, 547] width 305 height 40
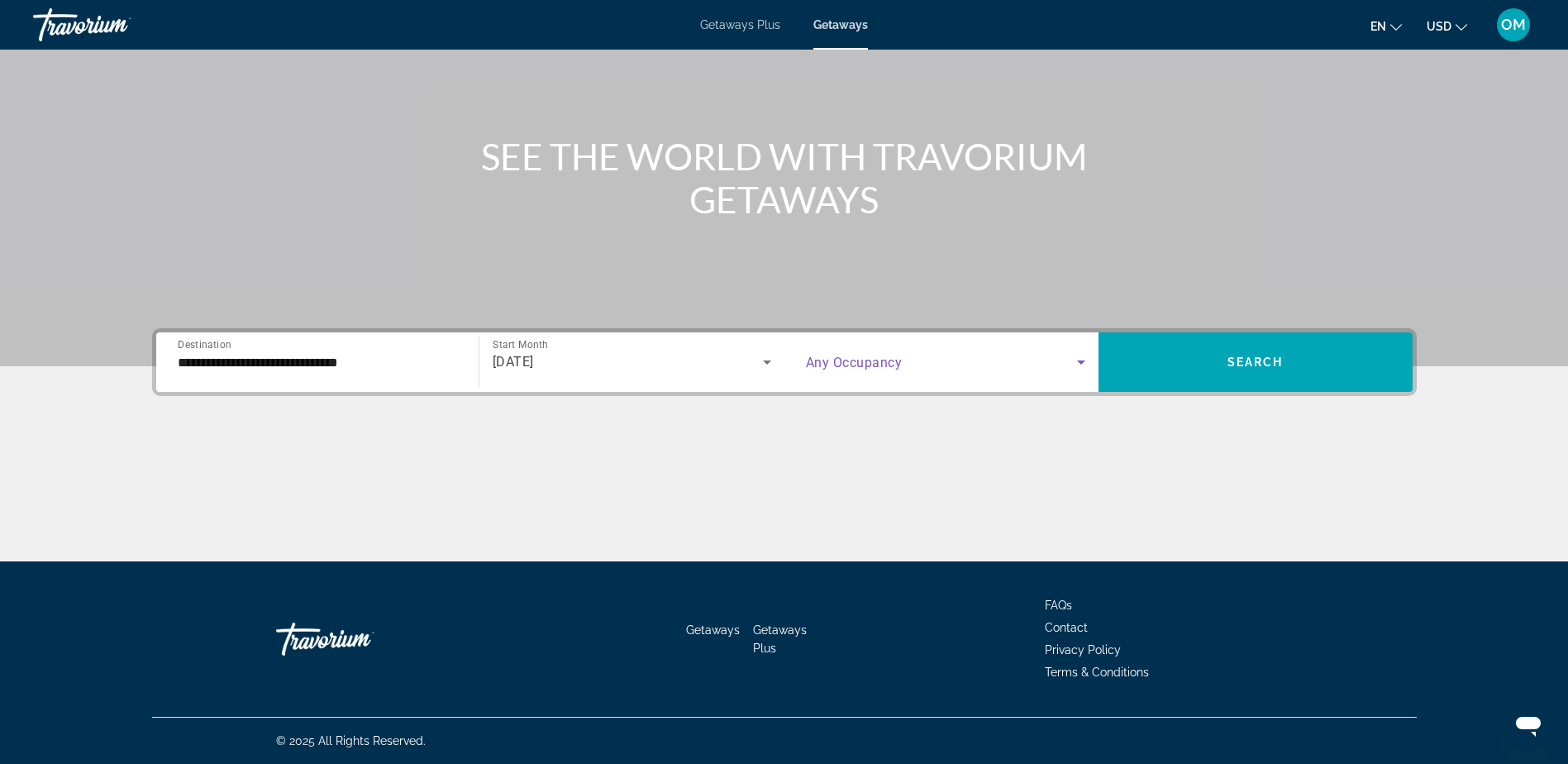
click at [989, 358] on span "Search widget" at bounding box center [941, 362] width 271 height 20
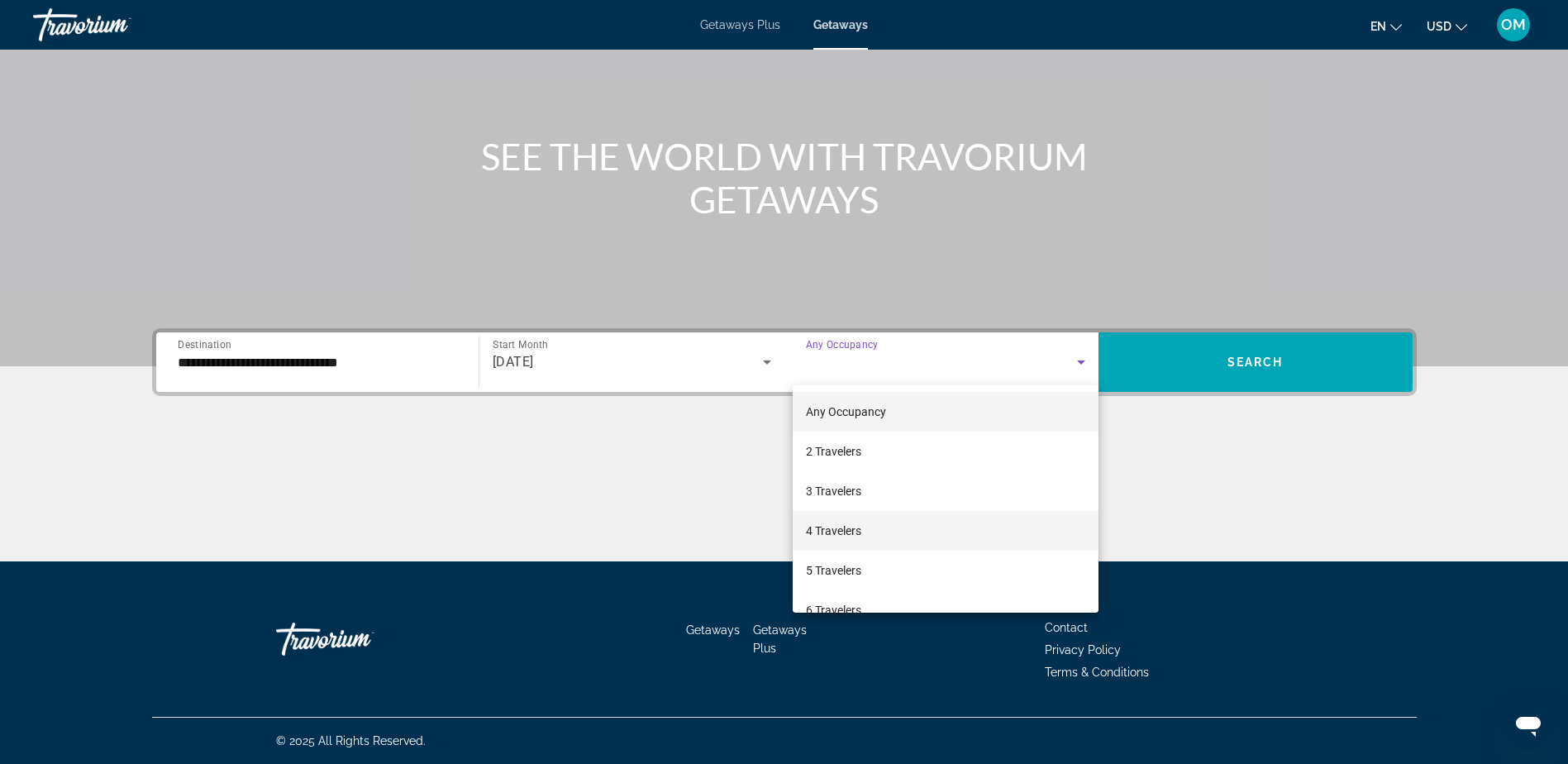
click at [912, 523] on mat-option "4 Travelers" at bounding box center [946, 531] width 306 height 40
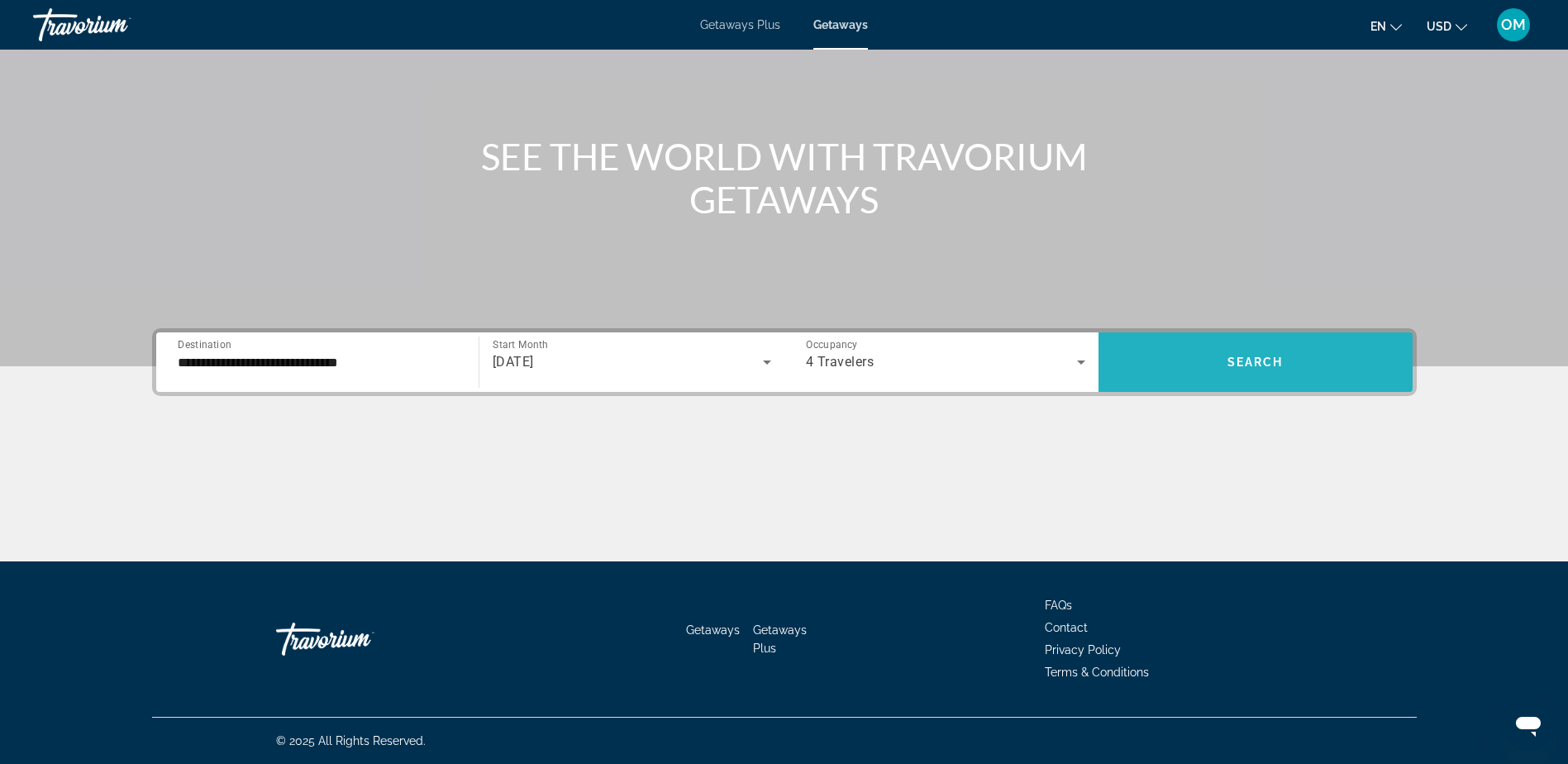
click at [1300, 371] on span "Search widget" at bounding box center [1256, 362] width 314 height 40
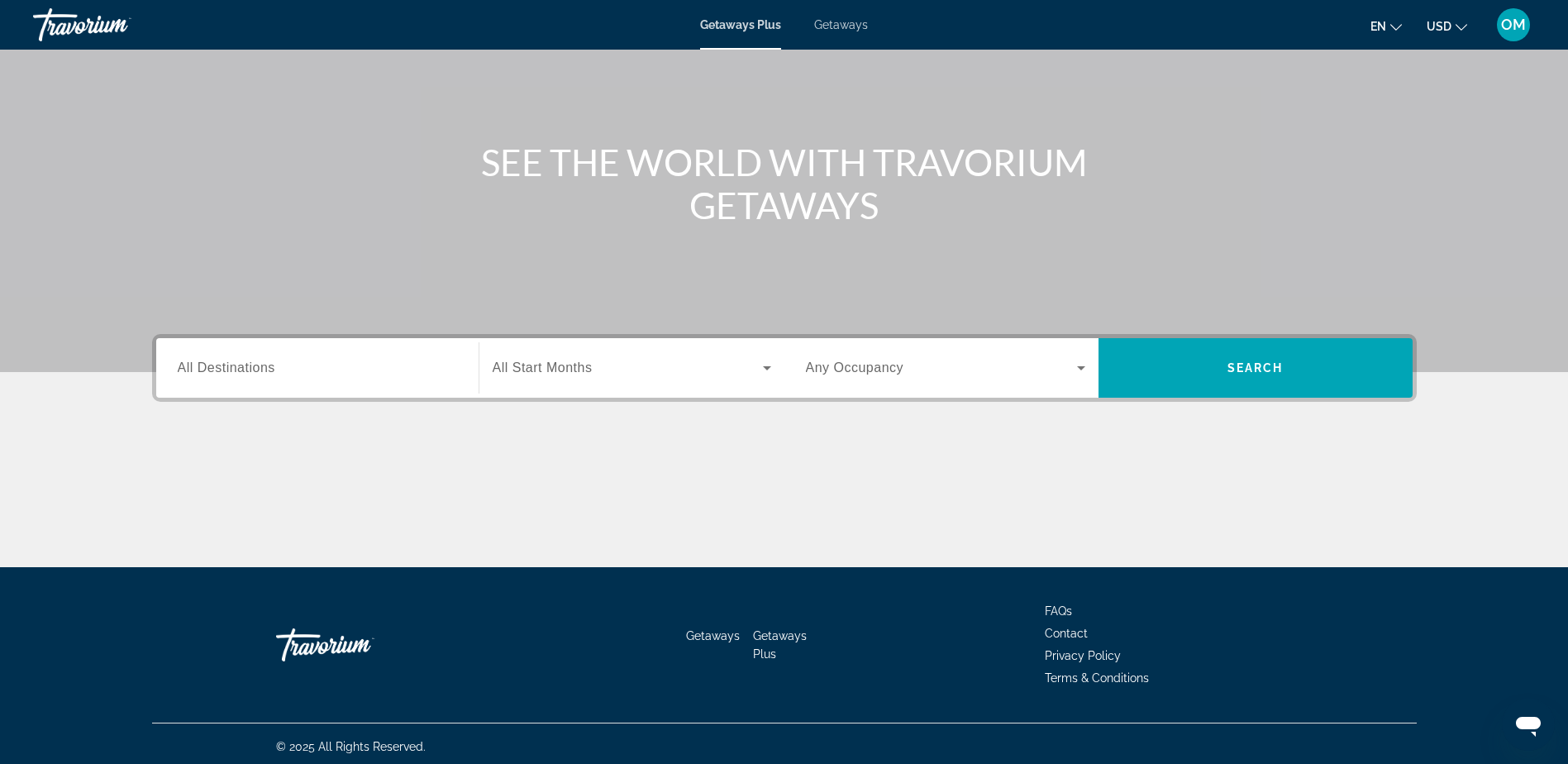
scroll to position [130, 0]
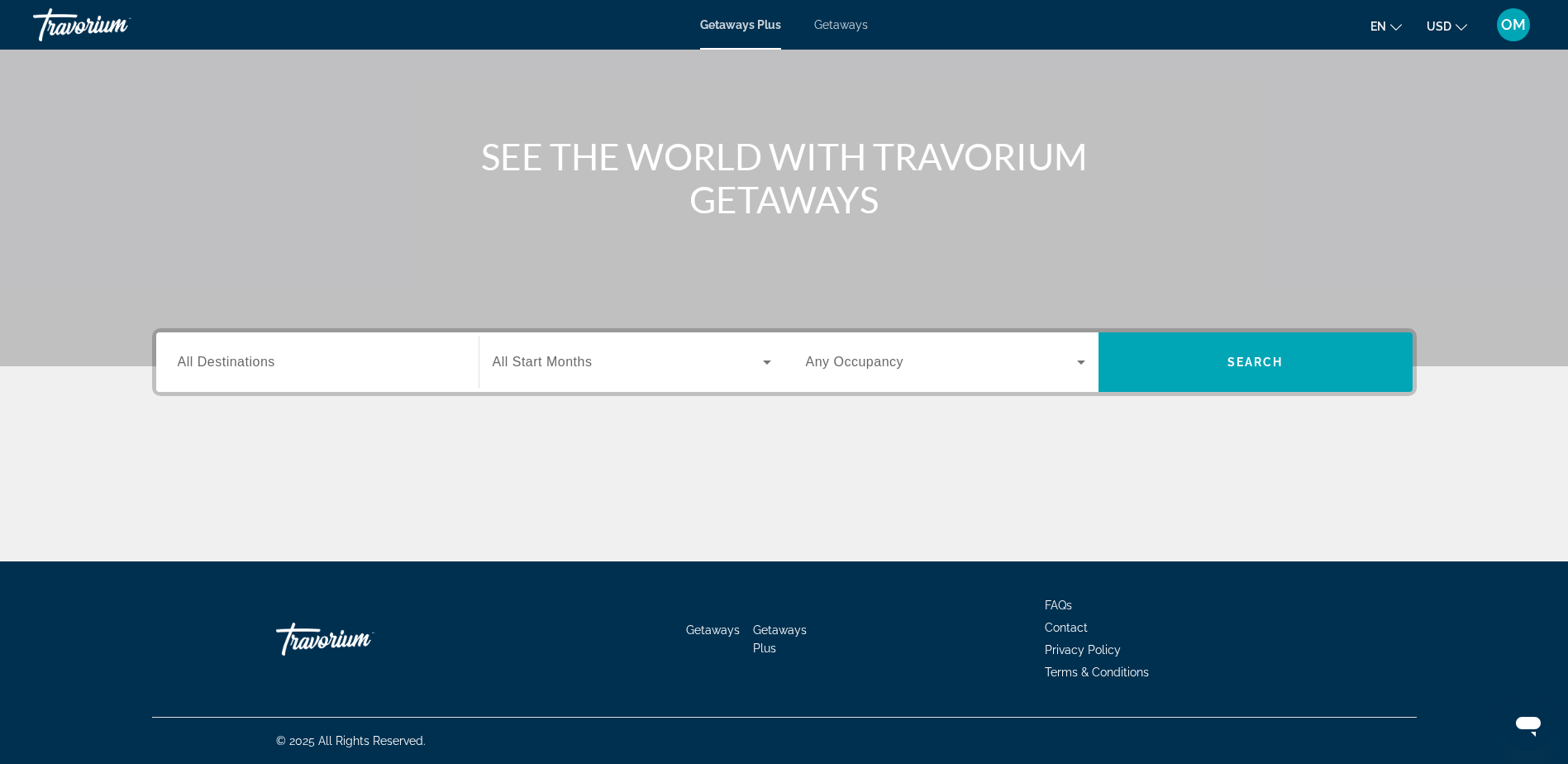
click at [365, 349] on div "Search widget" at bounding box center [317, 362] width 279 height 47
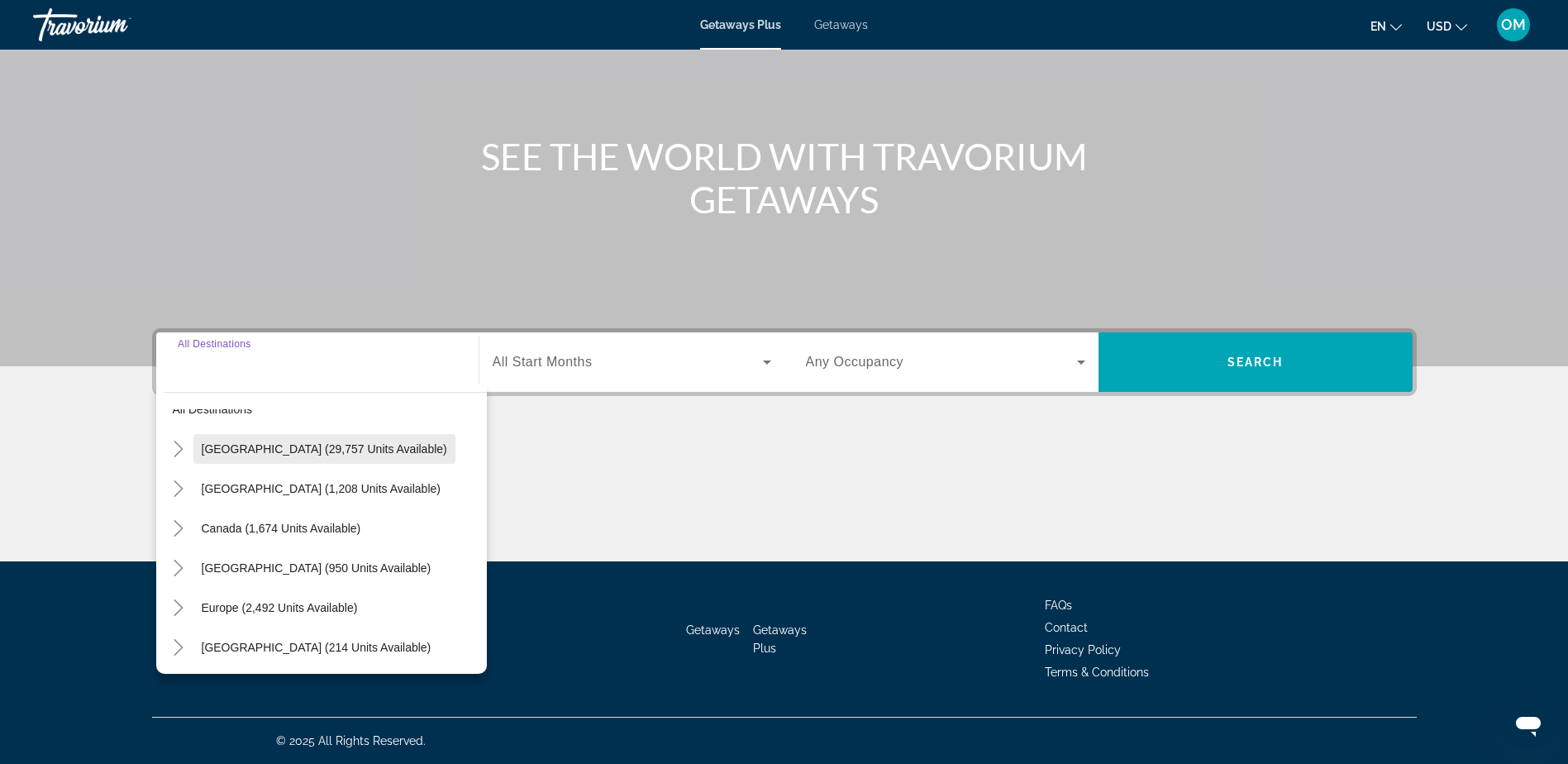
scroll to position [0, 0]
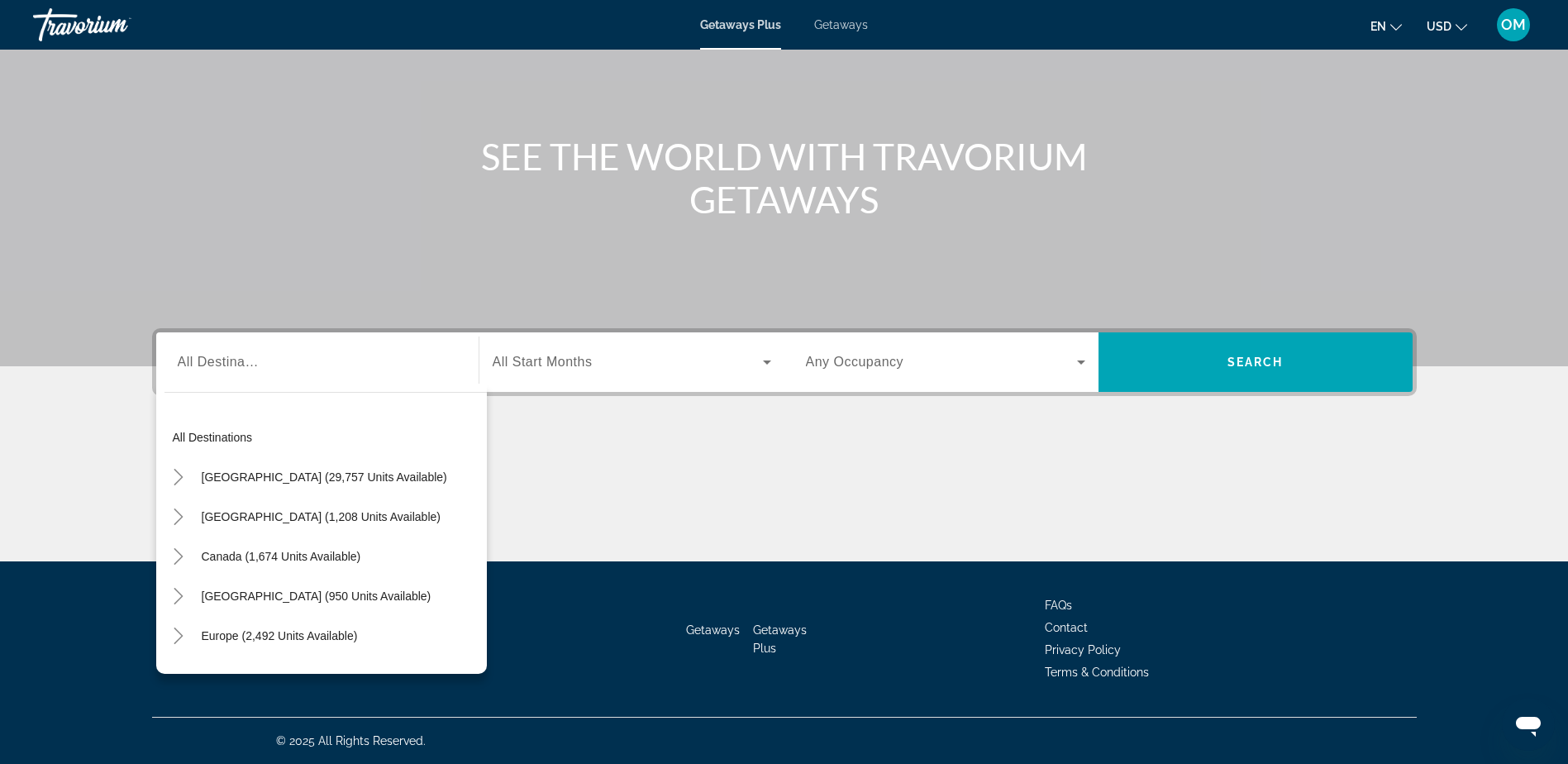
click at [845, 29] on span "Getaways" at bounding box center [841, 25] width 54 height 13
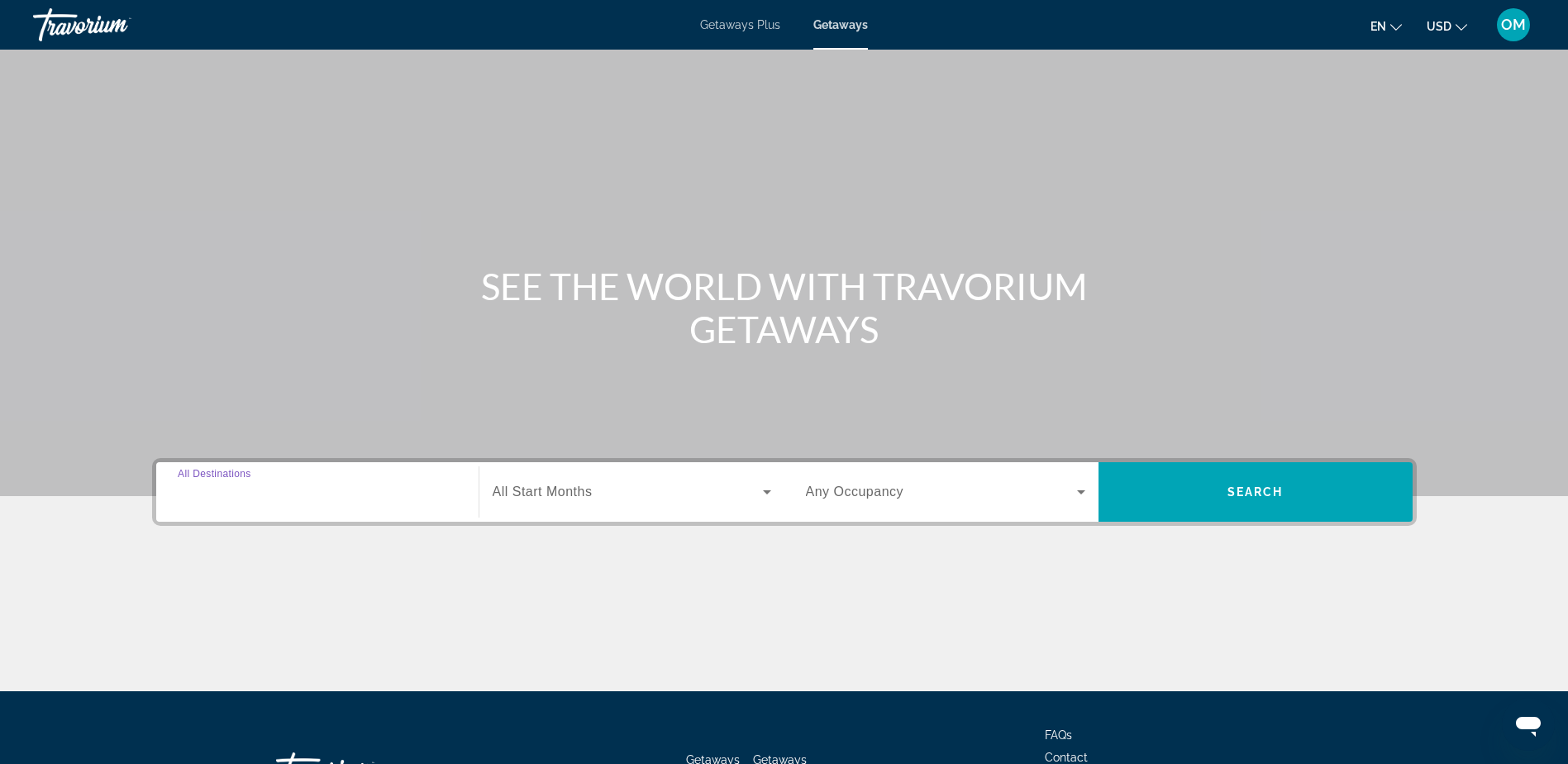
click at [340, 491] on input "Destination All Destinations" at bounding box center [317, 493] width 279 height 20
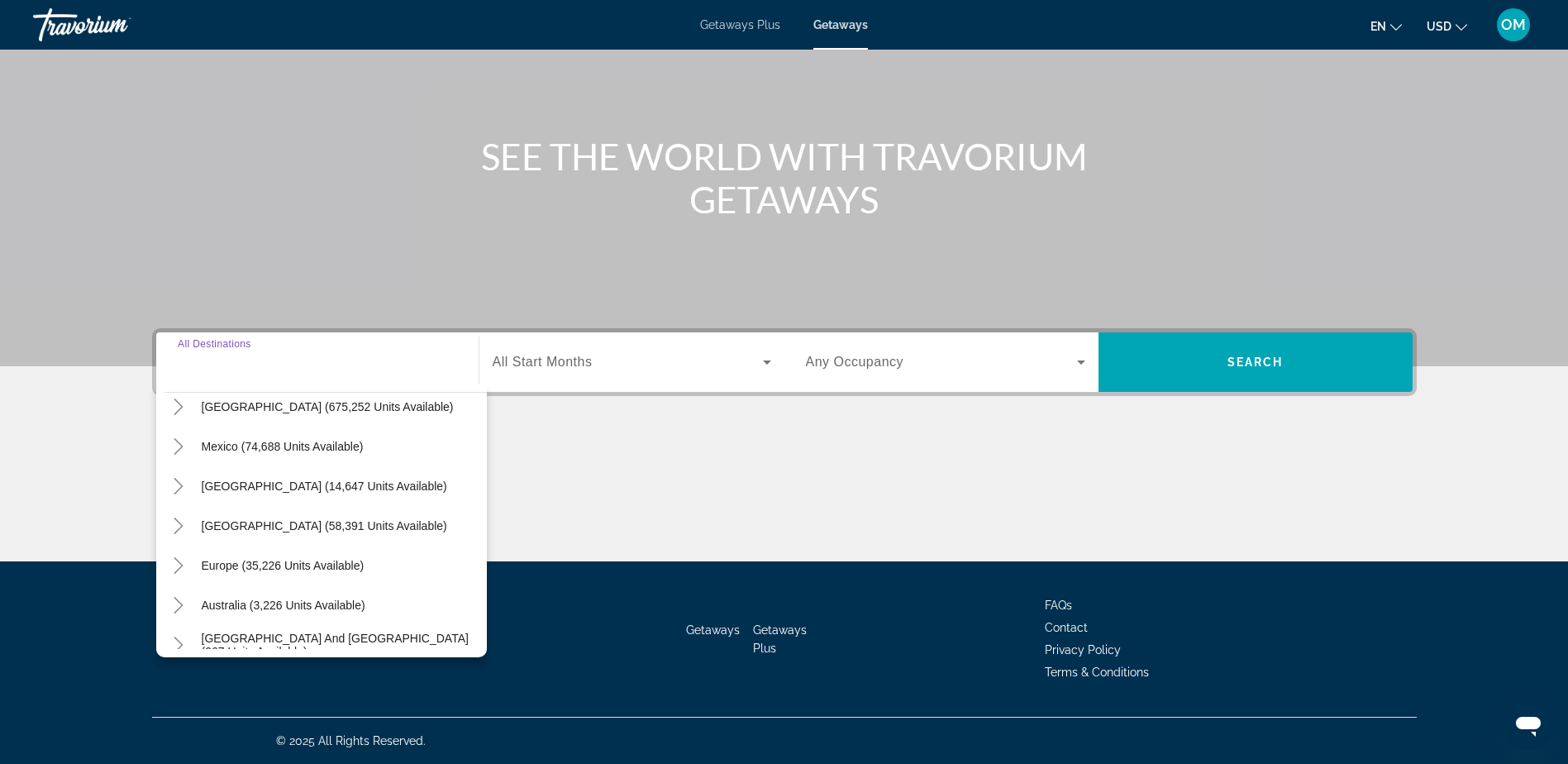
scroll to position [83, 0]
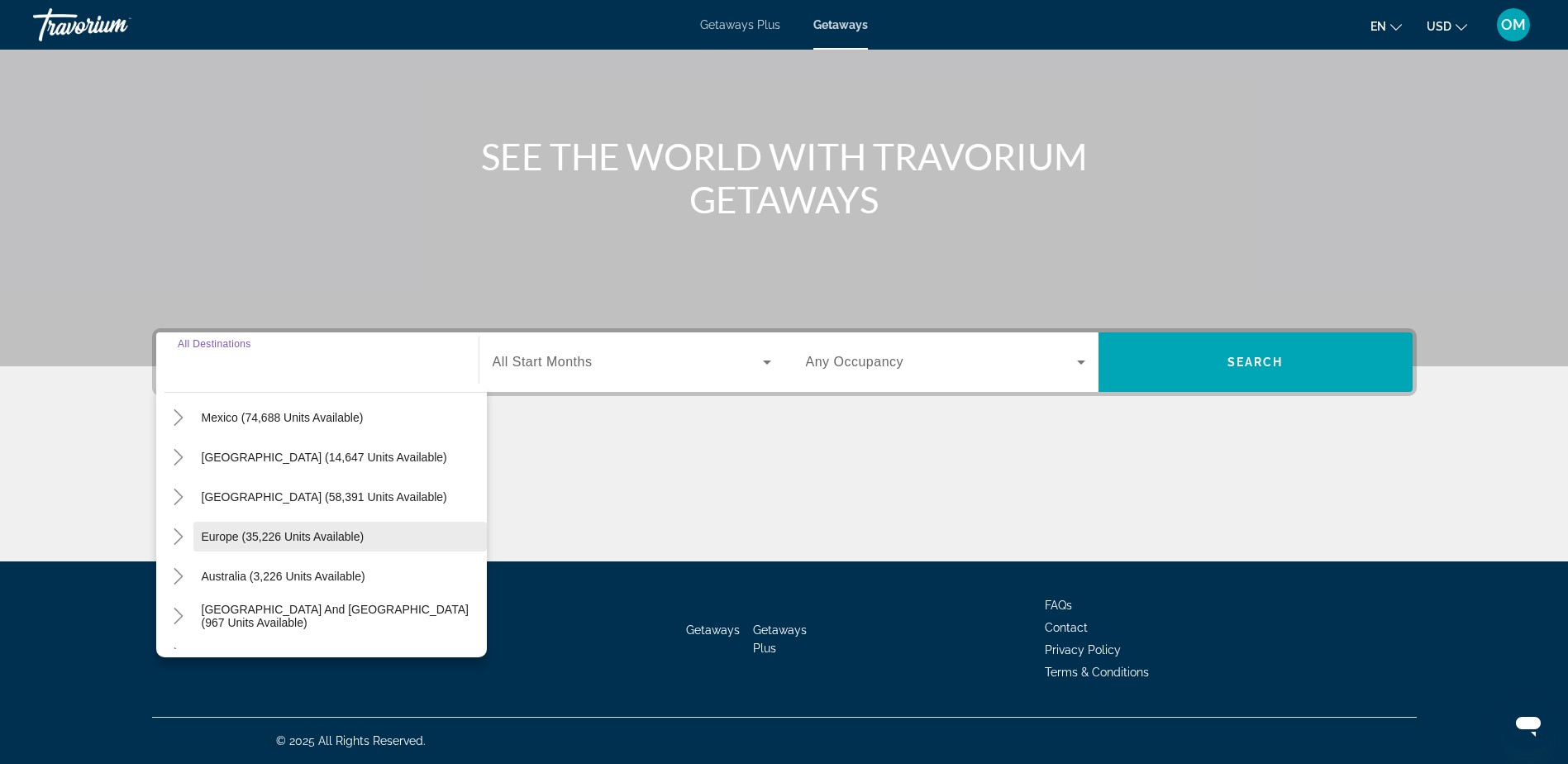
click at [331, 530] on span "Europe (35,226 units available)" at bounding box center [283, 537] width 163 height 13
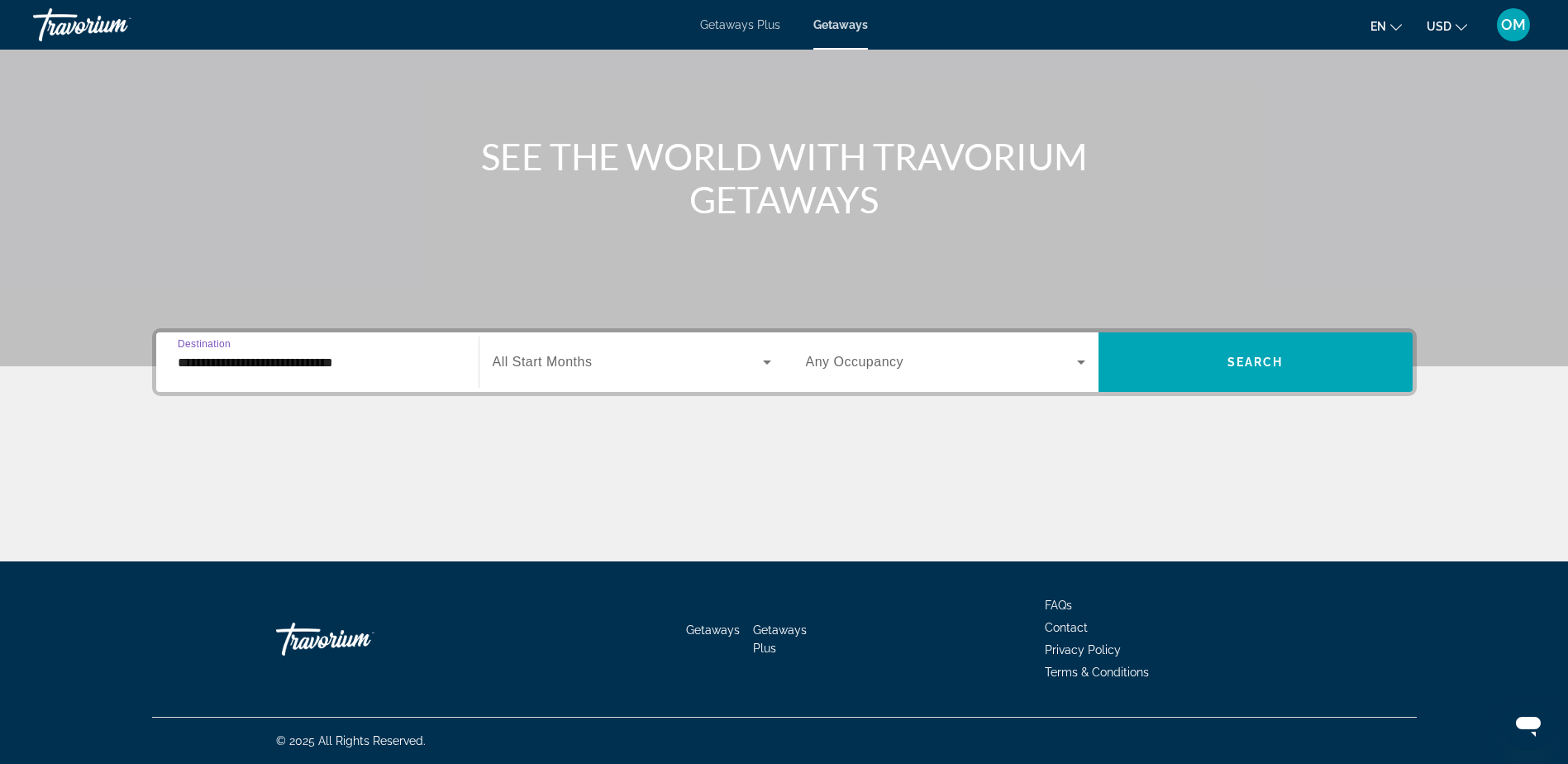
click at [393, 343] on div "**********" at bounding box center [317, 362] width 279 height 47
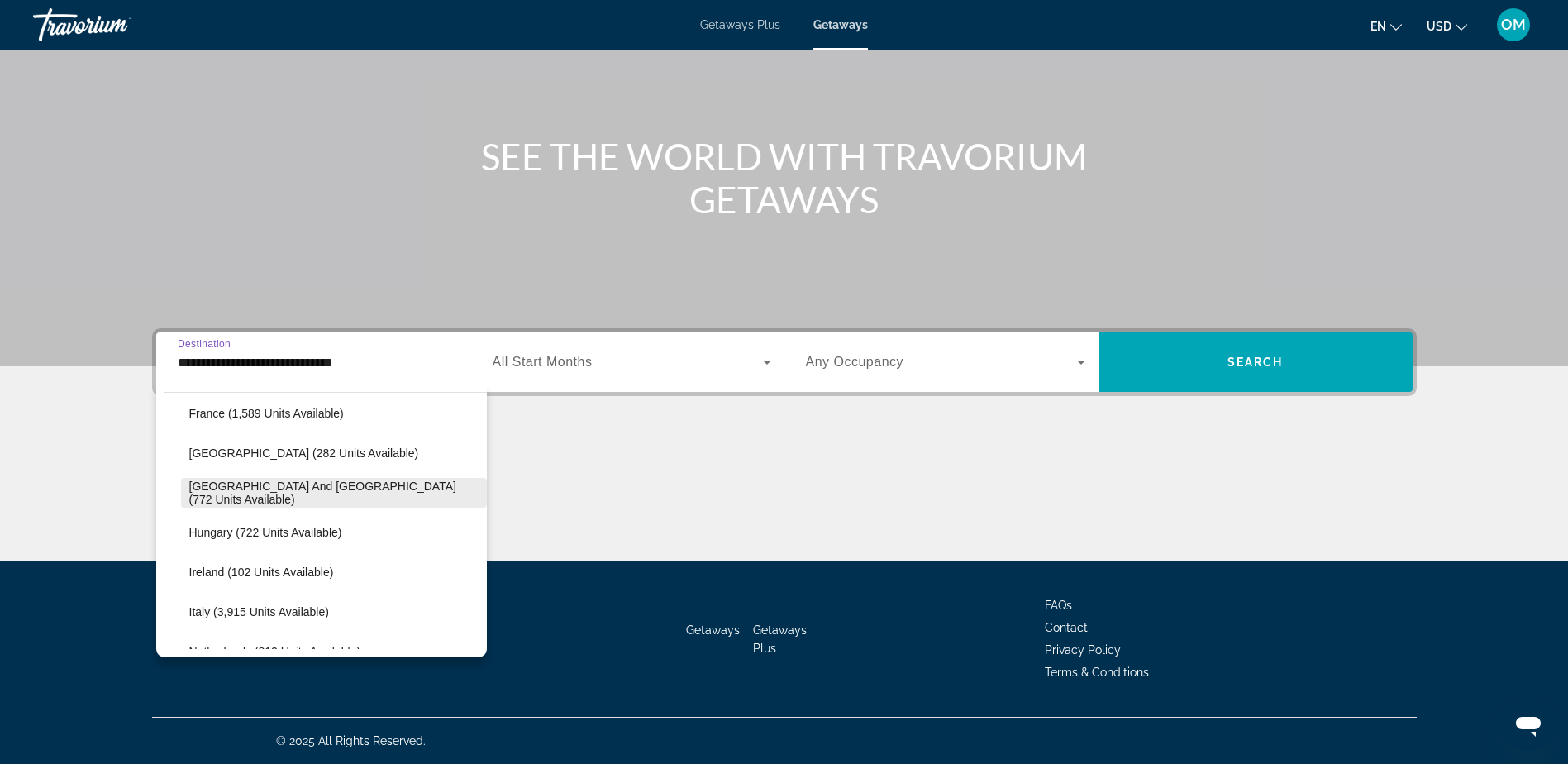
scroll to position [512, 0]
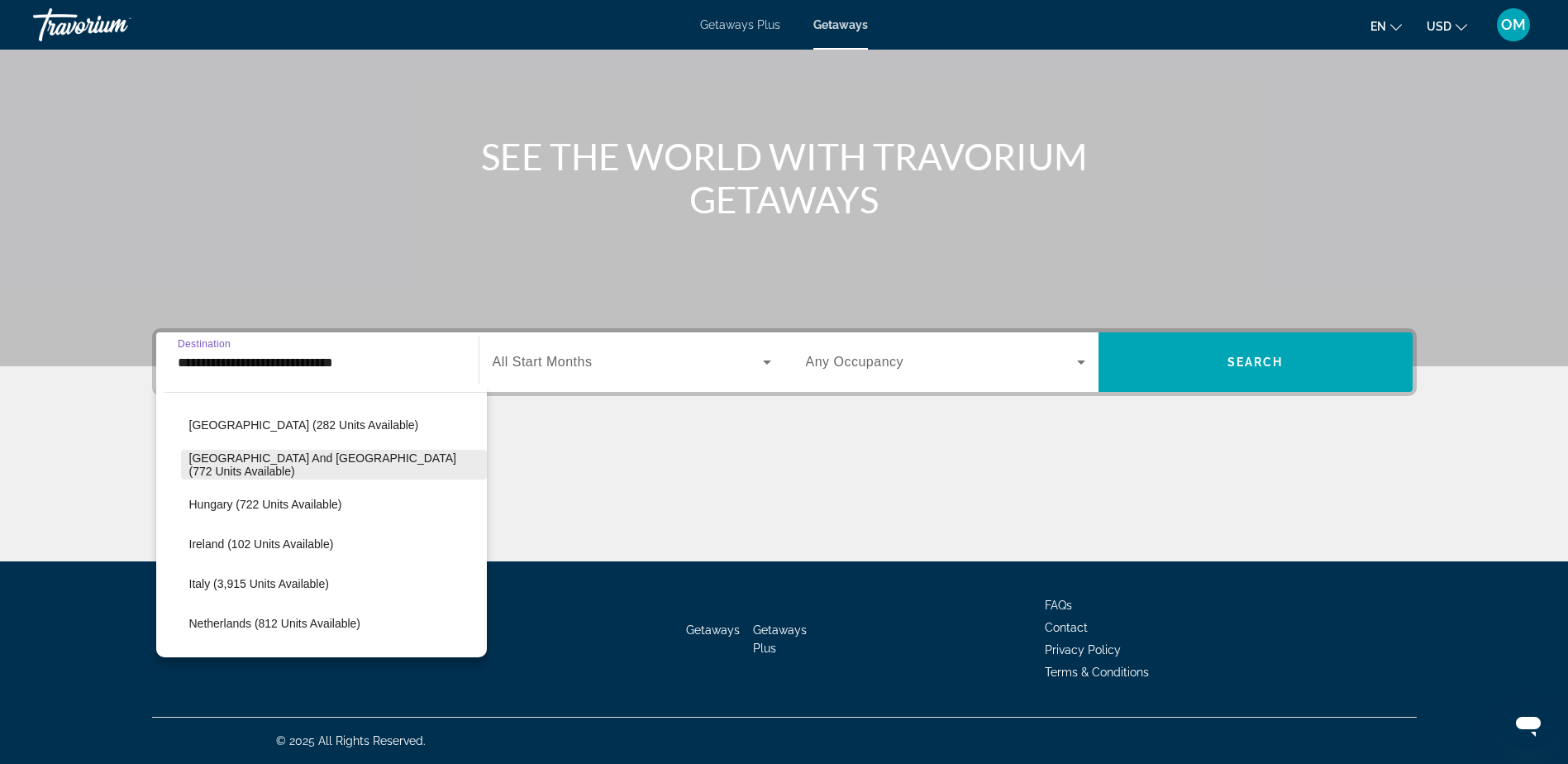
click at [297, 542] on span "Ireland (102 units available)" at bounding box center [261, 544] width 145 height 13
type input "**********"
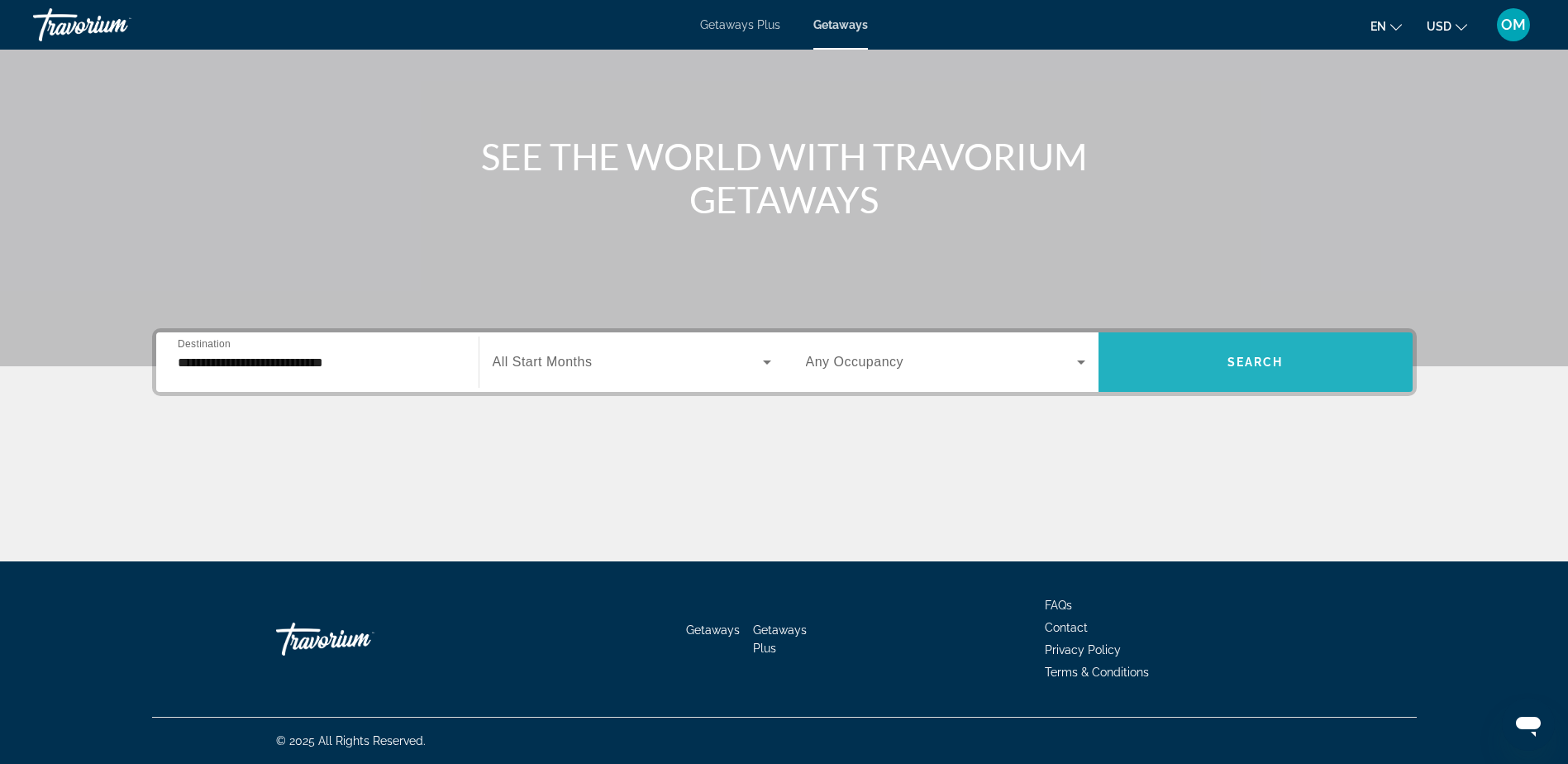
click at [1219, 360] on span "Search widget" at bounding box center [1256, 362] width 314 height 40
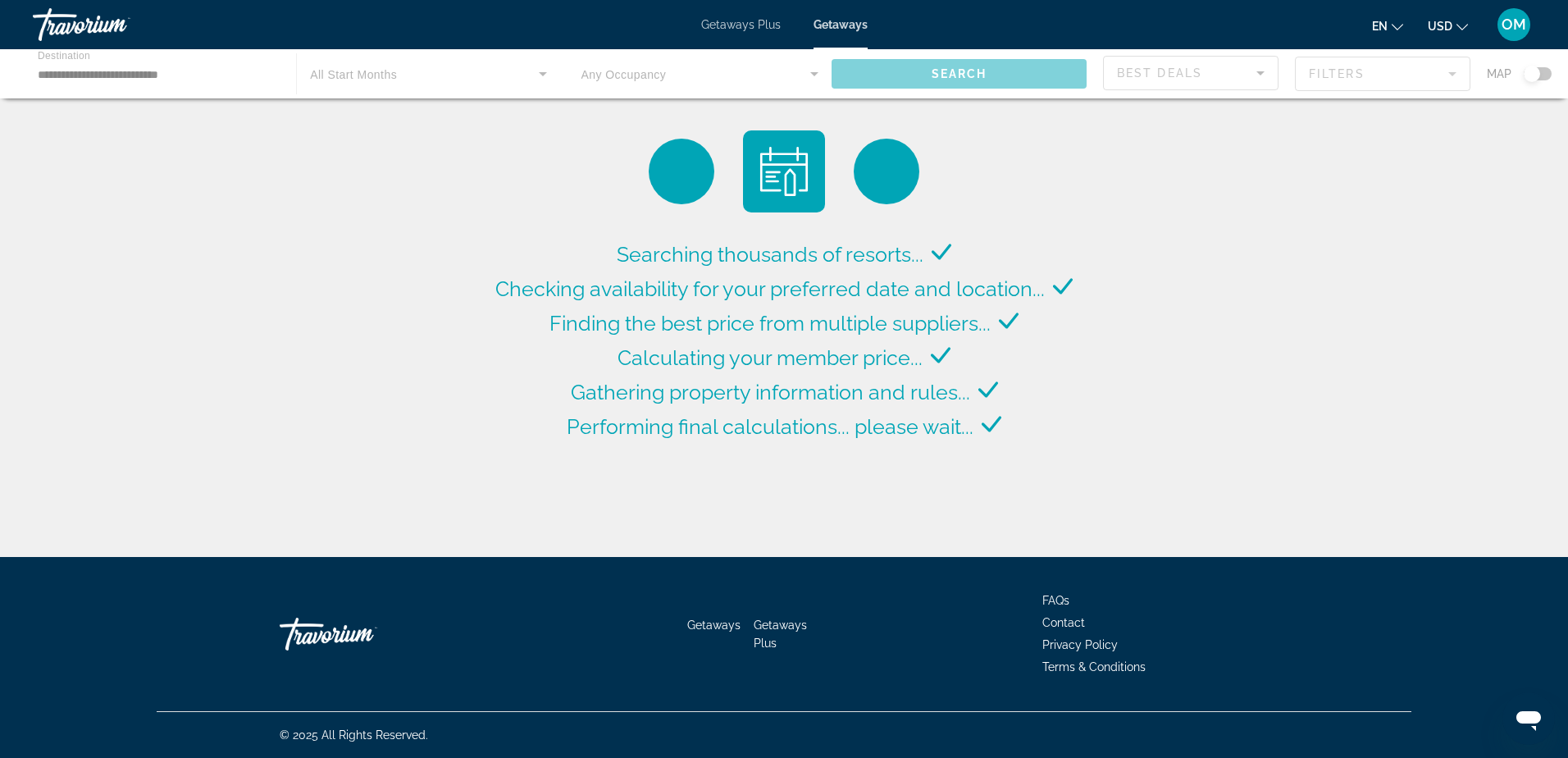
click at [1455, 21] on button "USD USD ($) MXN (Mex$) CAD (Can$) GBP (£) EUR (€) AUD (A$) NZD (NZ$) CNY (CN¥)" at bounding box center [1447, 25] width 40 height 24
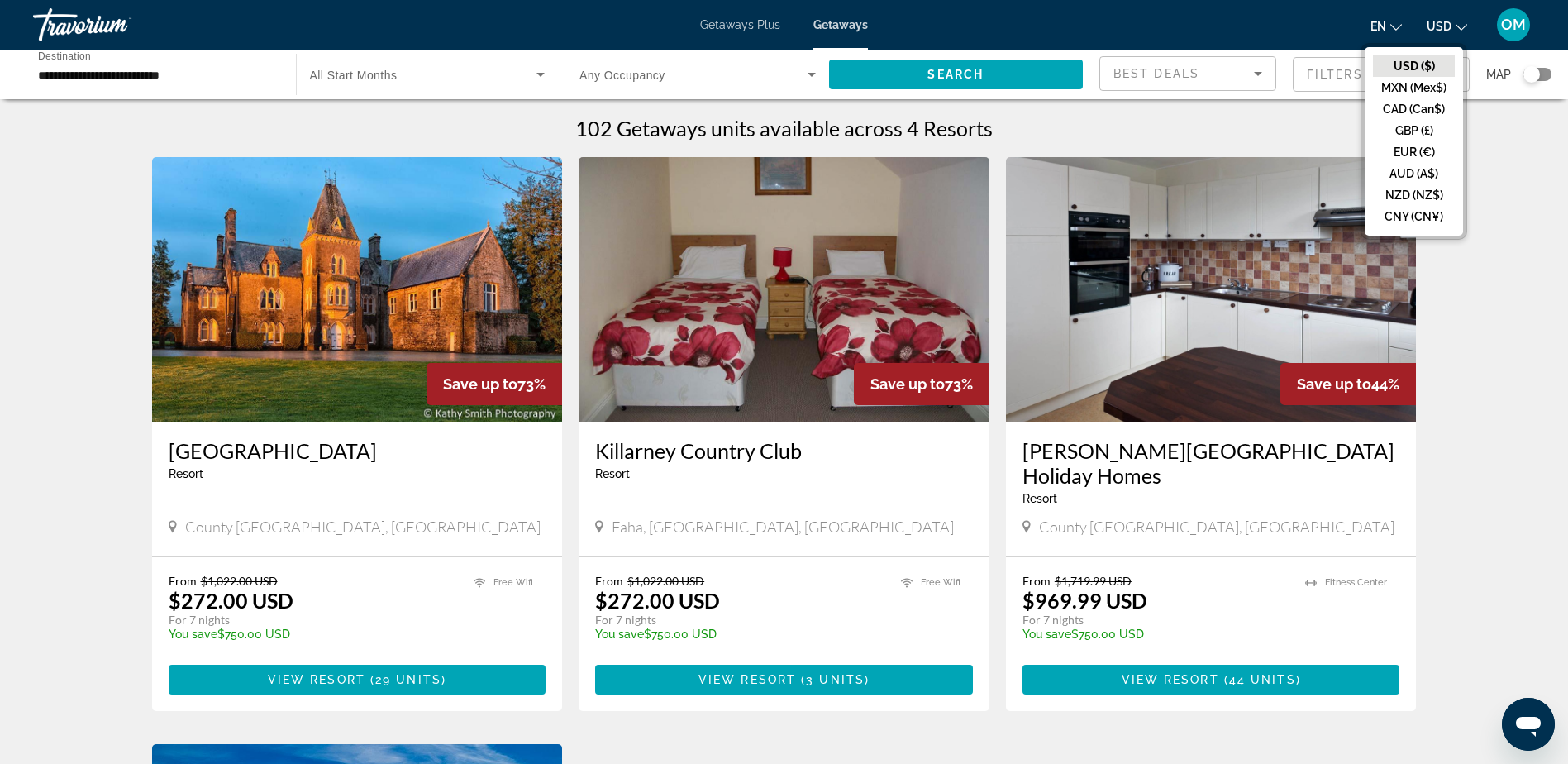
click at [1466, 21] on mat-icon "Change currency" at bounding box center [1461, 25] width 12 height 12
click at [1382, 21] on span "en" at bounding box center [1378, 26] width 16 height 13
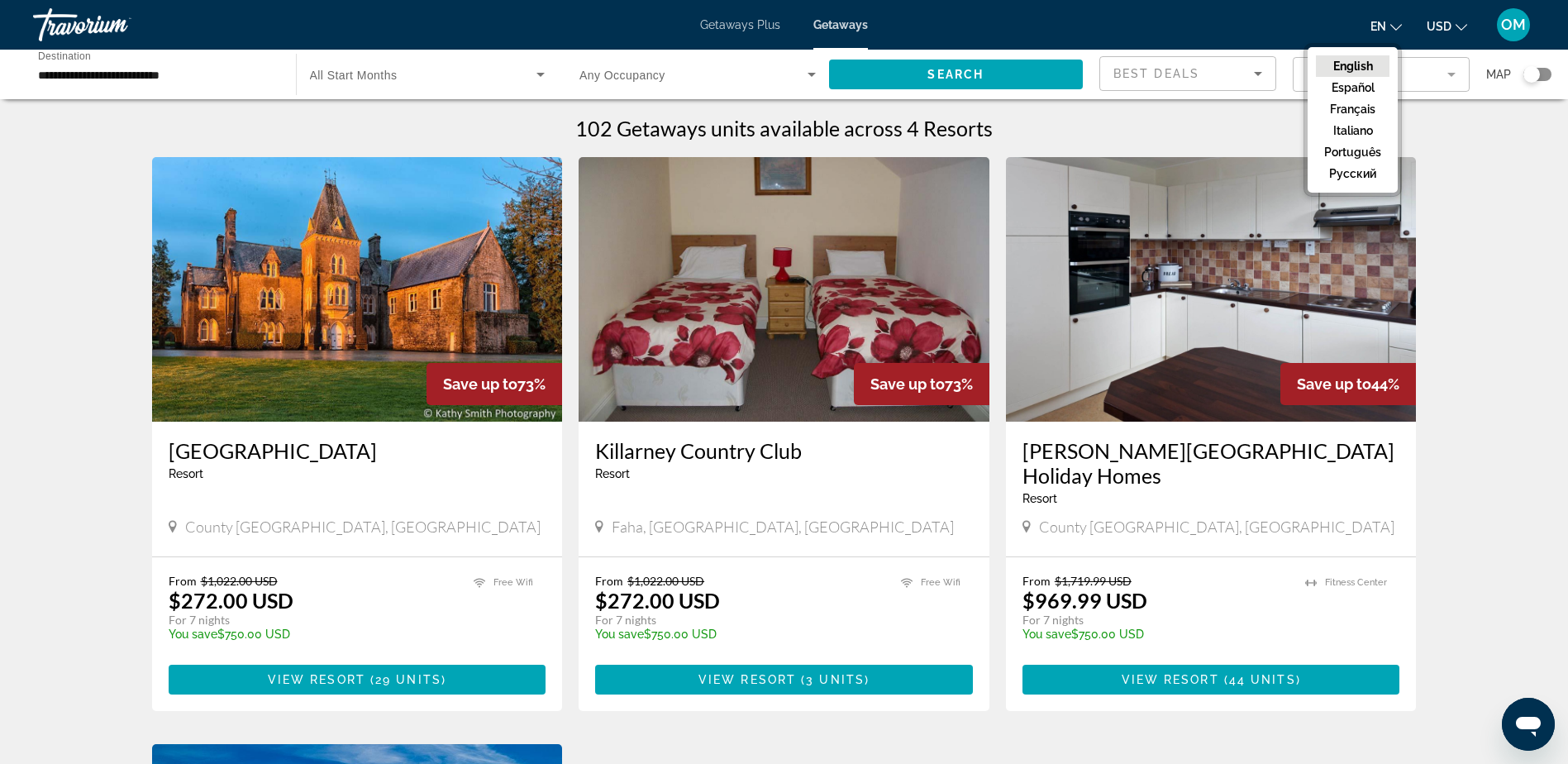
click at [1382, 21] on span "en" at bounding box center [1378, 26] width 16 height 13
click at [722, 19] on span "Getaways Plus" at bounding box center [740, 25] width 80 height 13
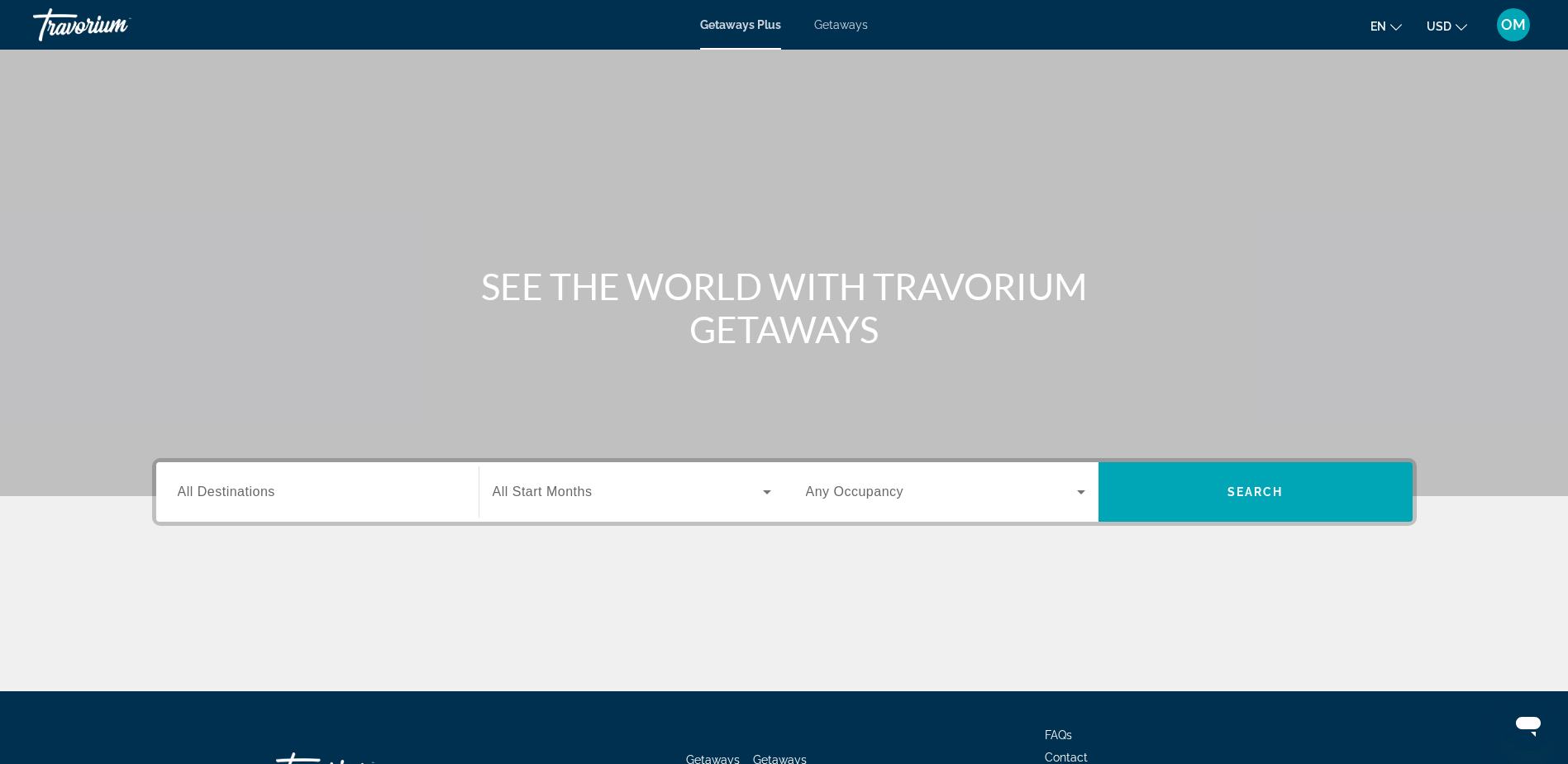
click at [303, 471] on div "Search widget" at bounding box center [317, 492] width 279 height 47
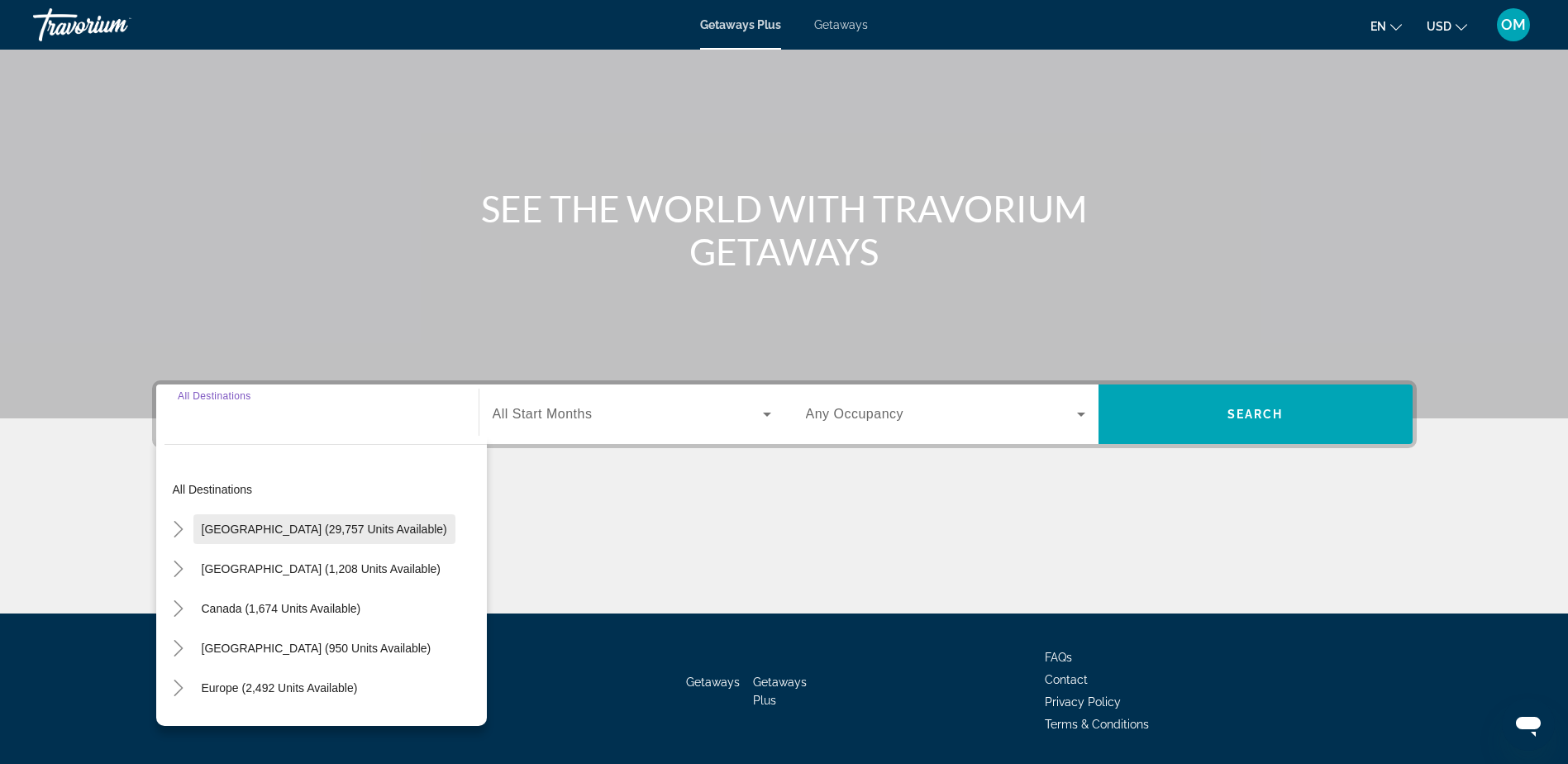
scroll to position [130, 0]
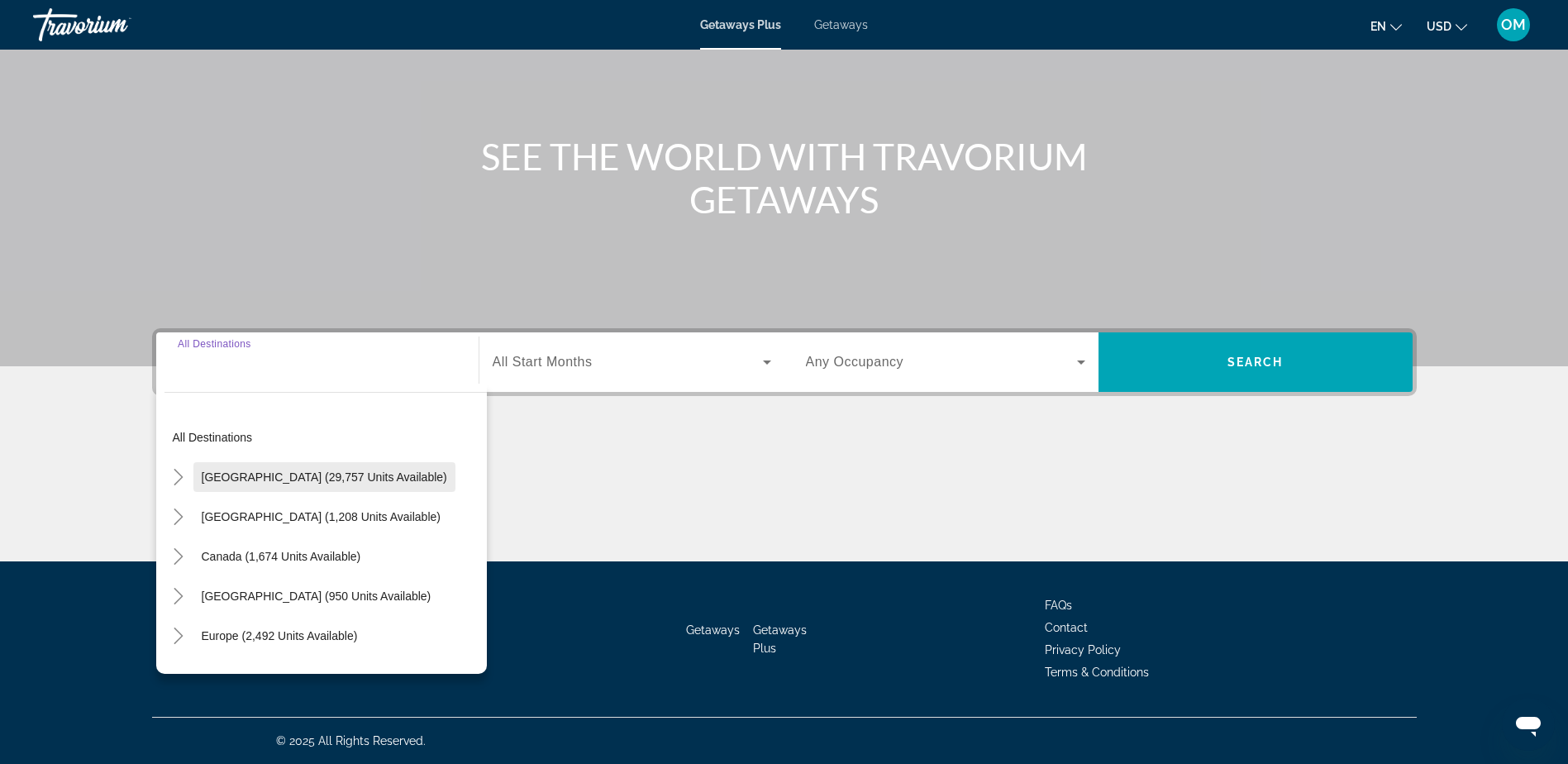
click at [288, 474] on span "[GEOGRAPHIC_DATA] (29,757 units available)" at bounding box center [324, 477] width 245 height 13
type input "**********"
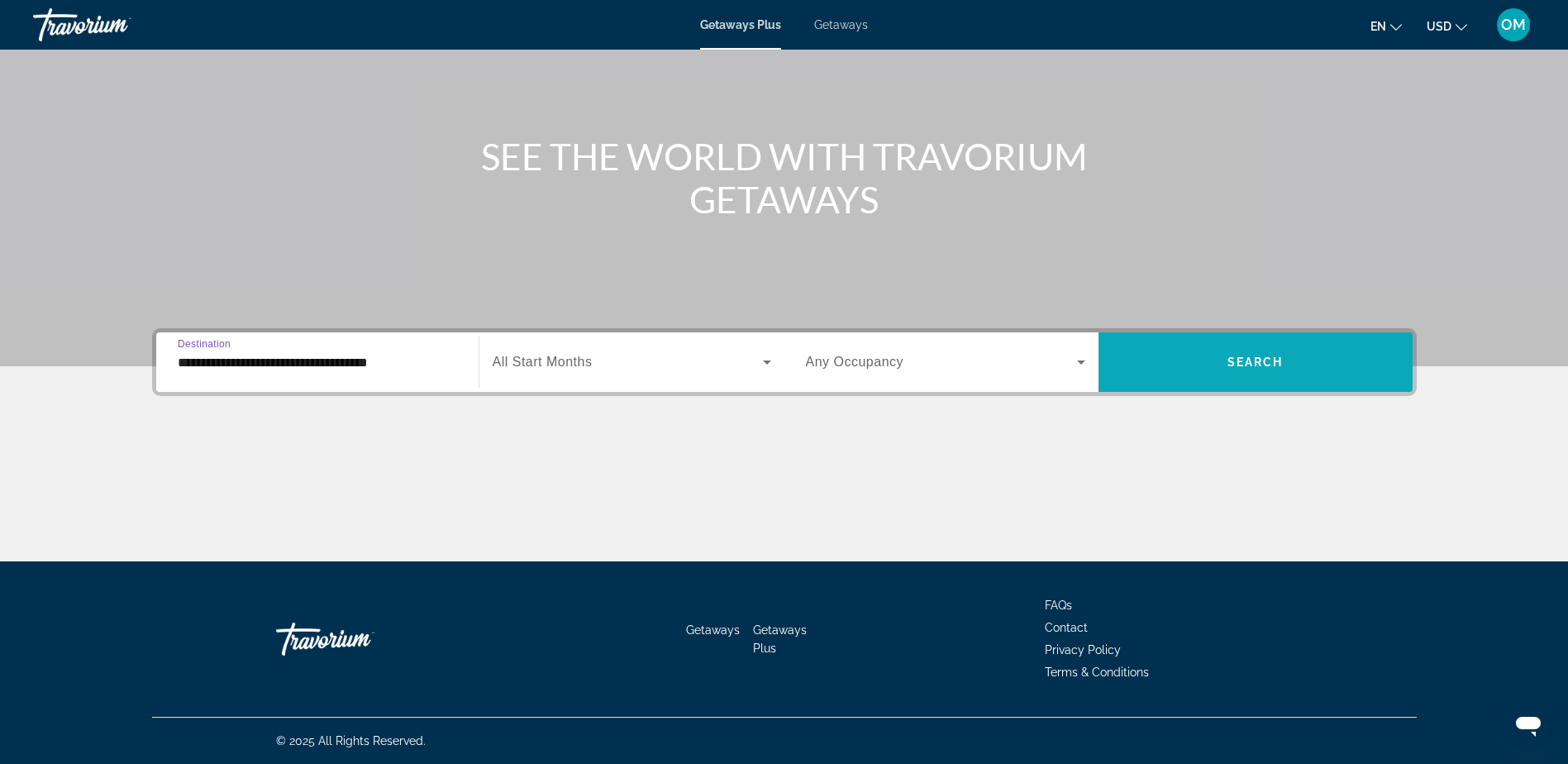
click at [1215, 360] on span "Search widget" at bounding box center [1256, 362] width 314 height 40
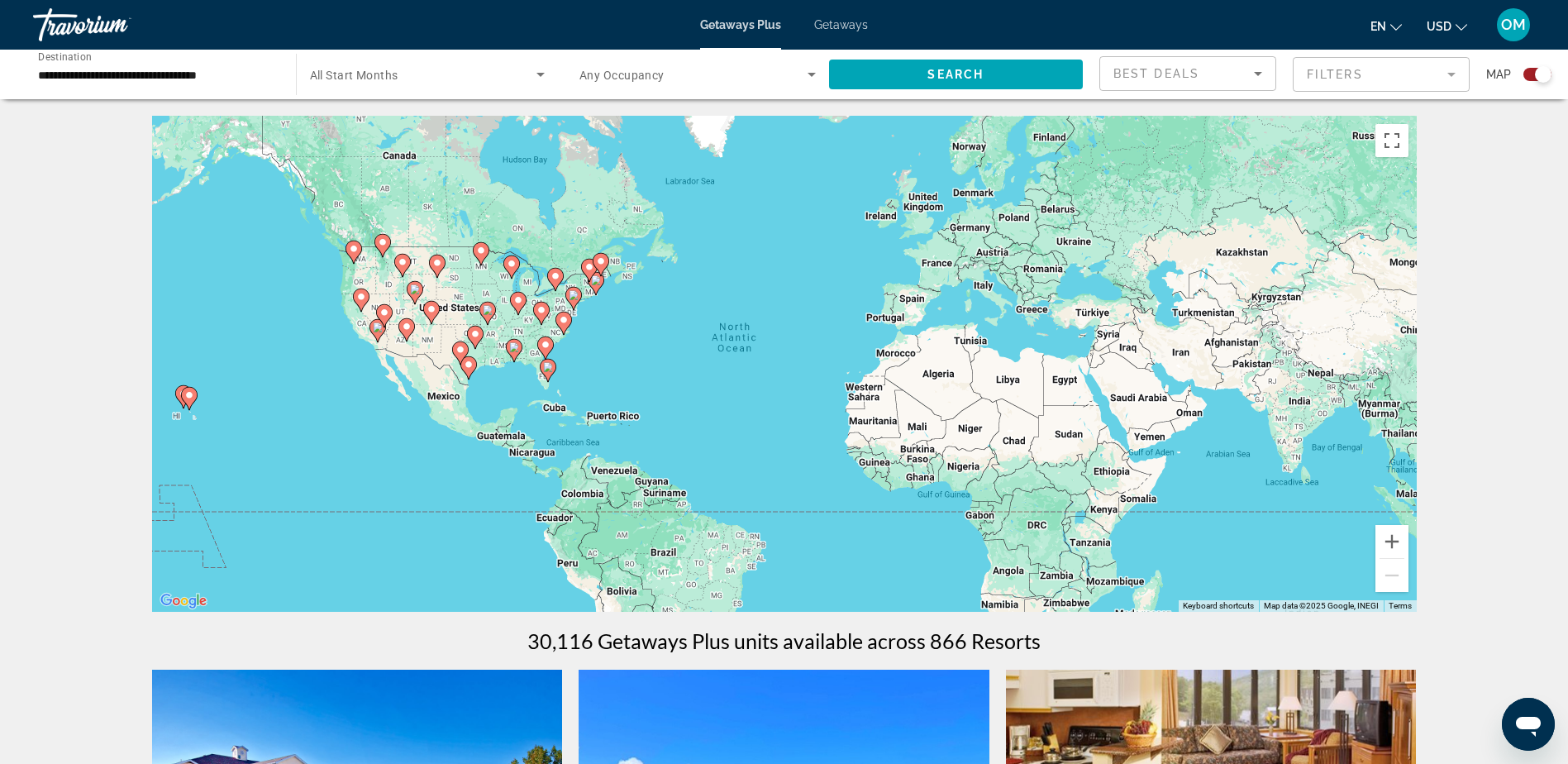
click at [548, 369] on image "Main content" at bounding box center [548, 367] width 10 height 10
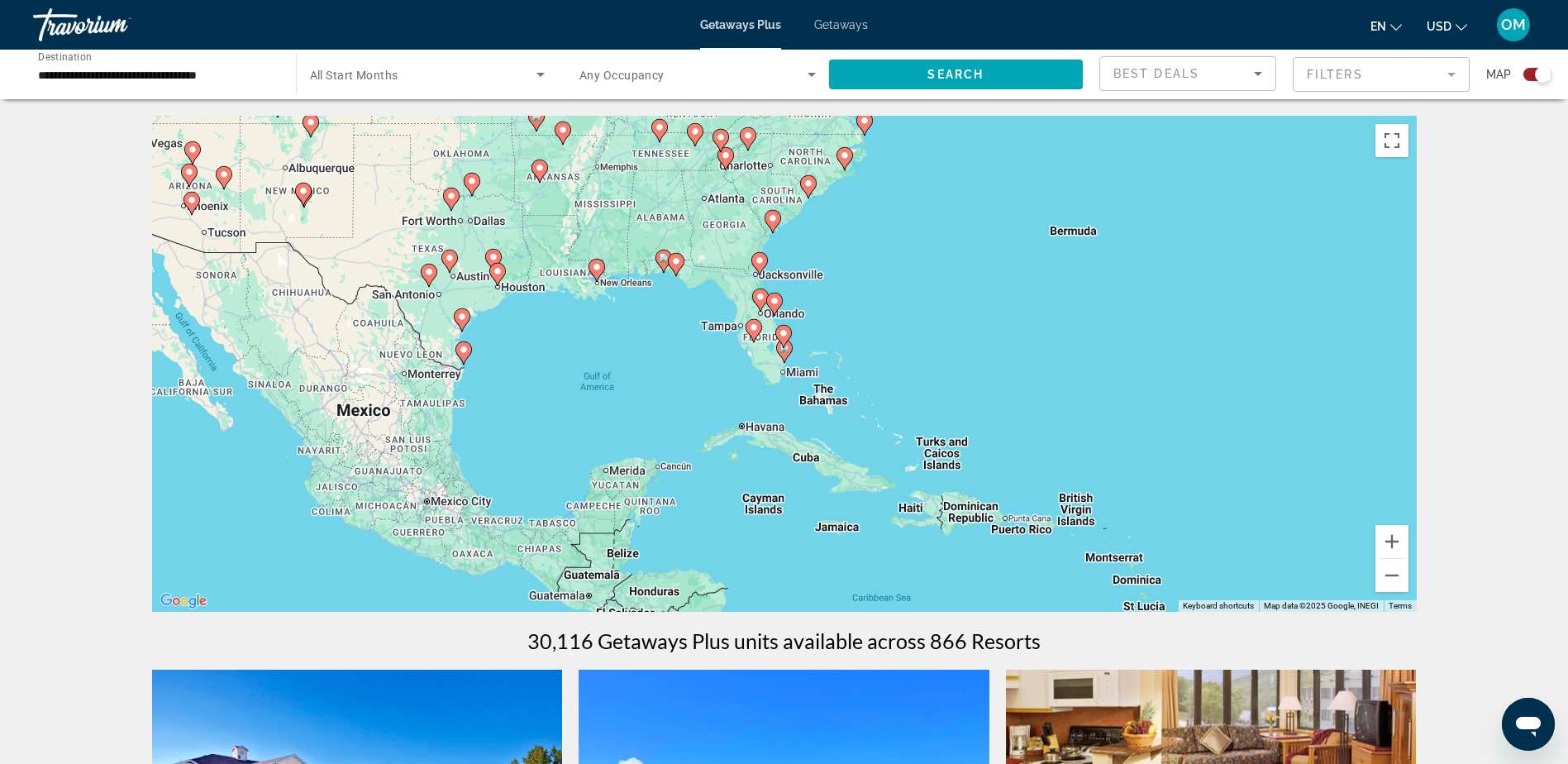
click at [760, 260] on image "Main content" at bounding box center [760, 260] width 10 height 10
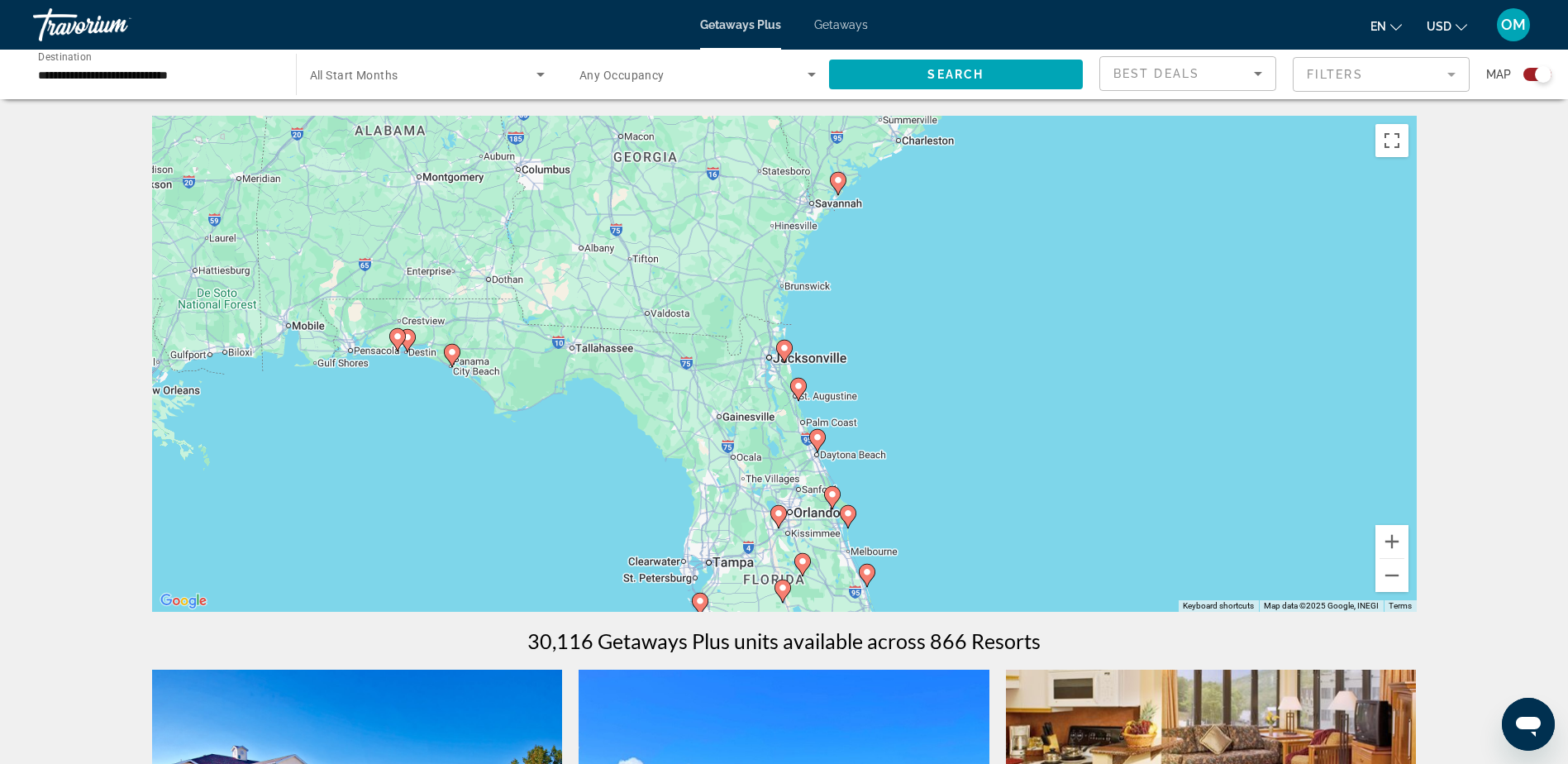
click at [820, 437] on image "Main content" at bounding box center [817, 437] width 10 height 10
type input "**********"
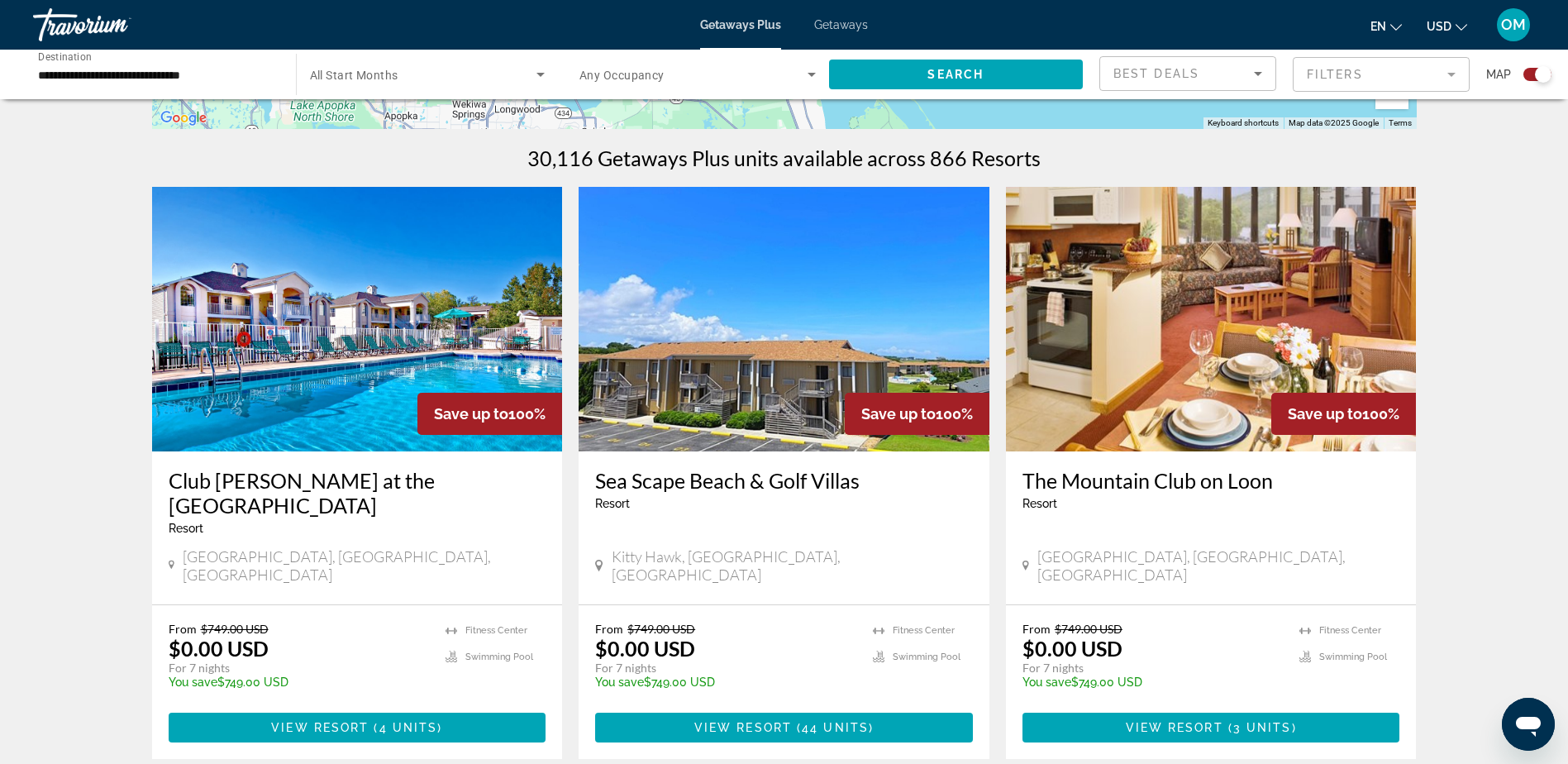
scroll to position [496, 0]
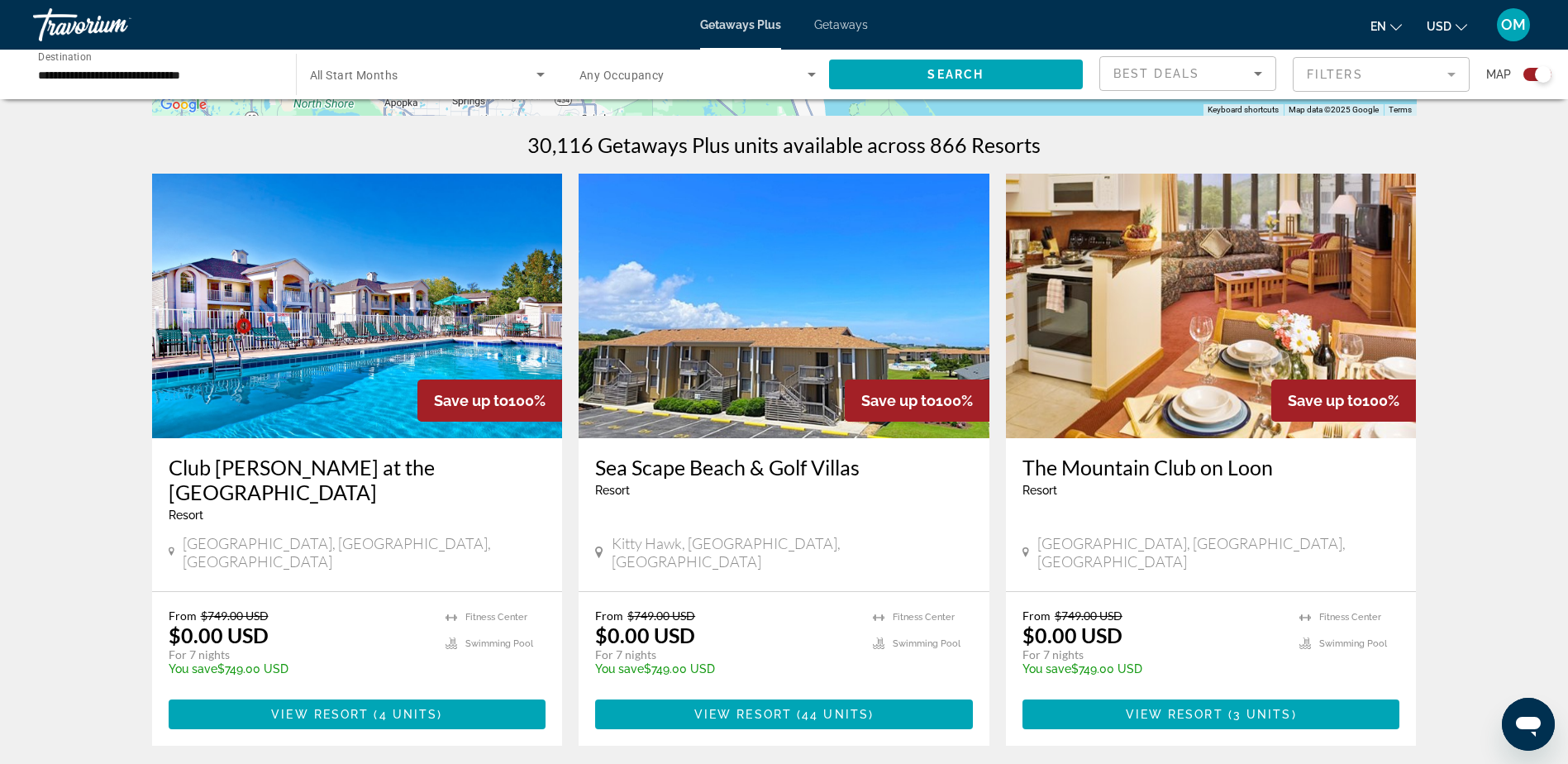
click at [374, 353] on img "Main content" at bounding box center [357, 306] width 411 height 265
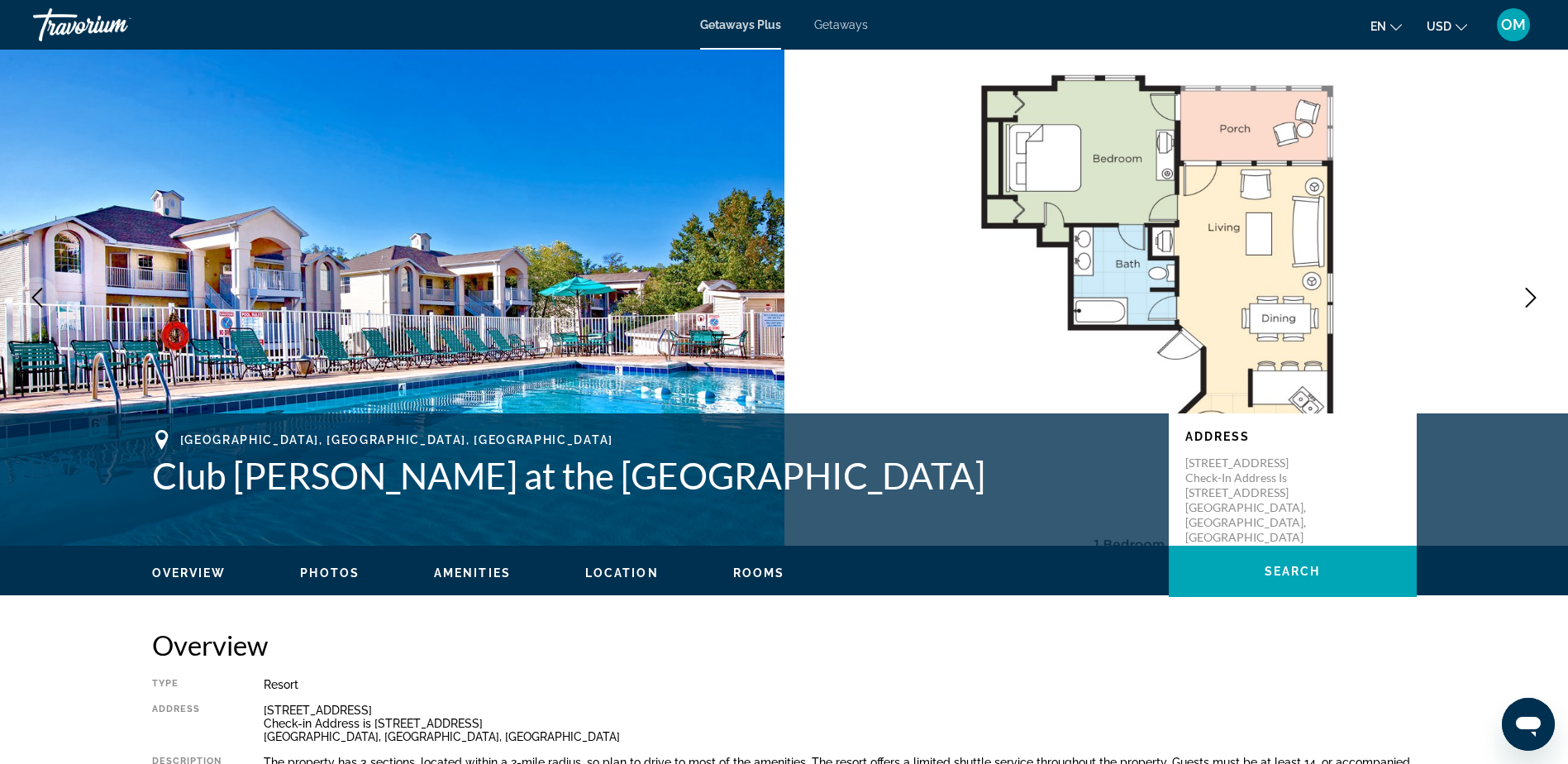
click at [744, 23] on span "Getaways Plus" at bounding box center [741, 25] width 81 height 13
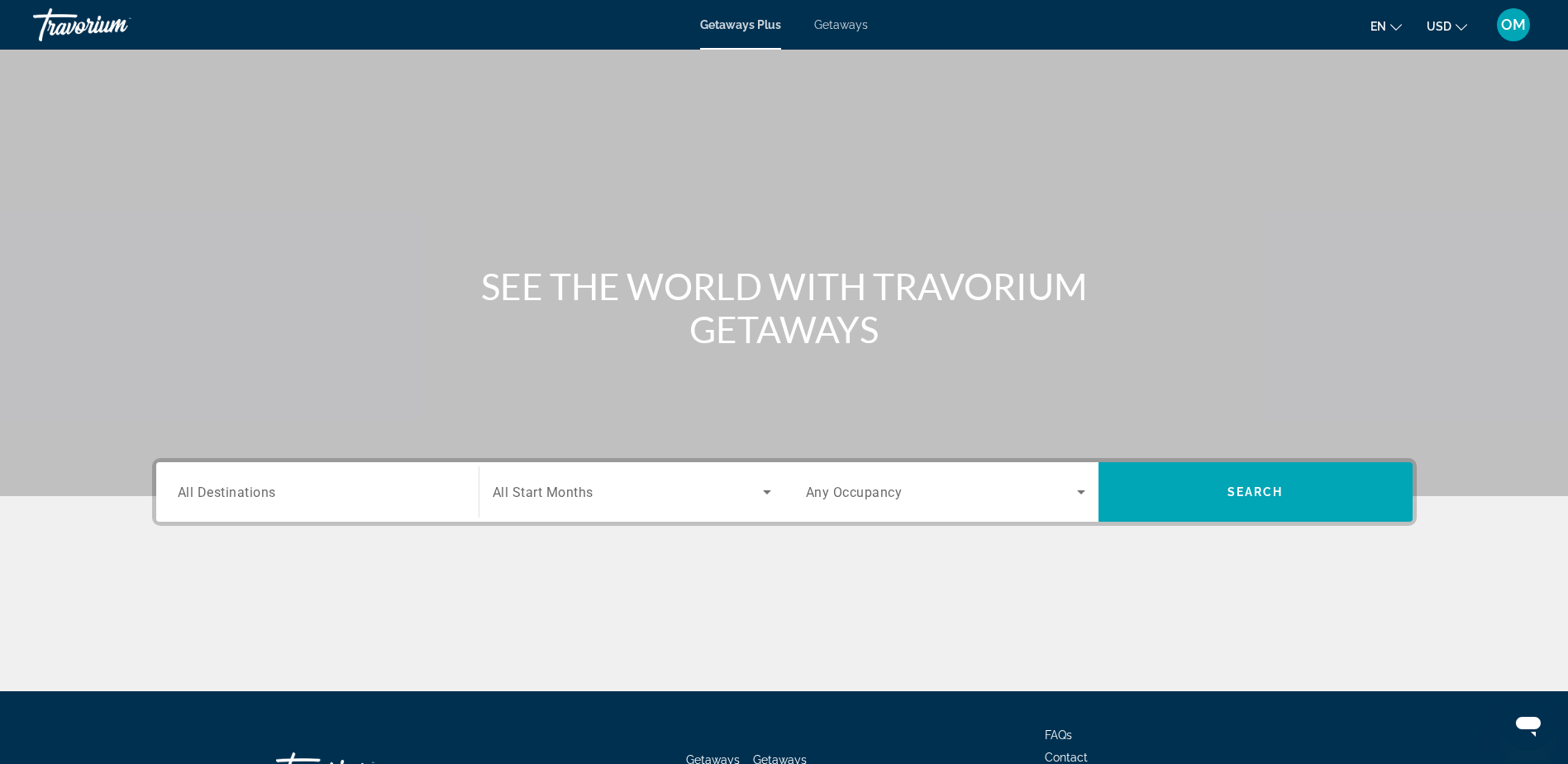
click at [272, 492] on span "All Destinations" at bounding box center [226, 491] width 98 height 16
click at [272, 492] on input "Destination All Destinations" at bounding box center [317, 493] width 279 height 20
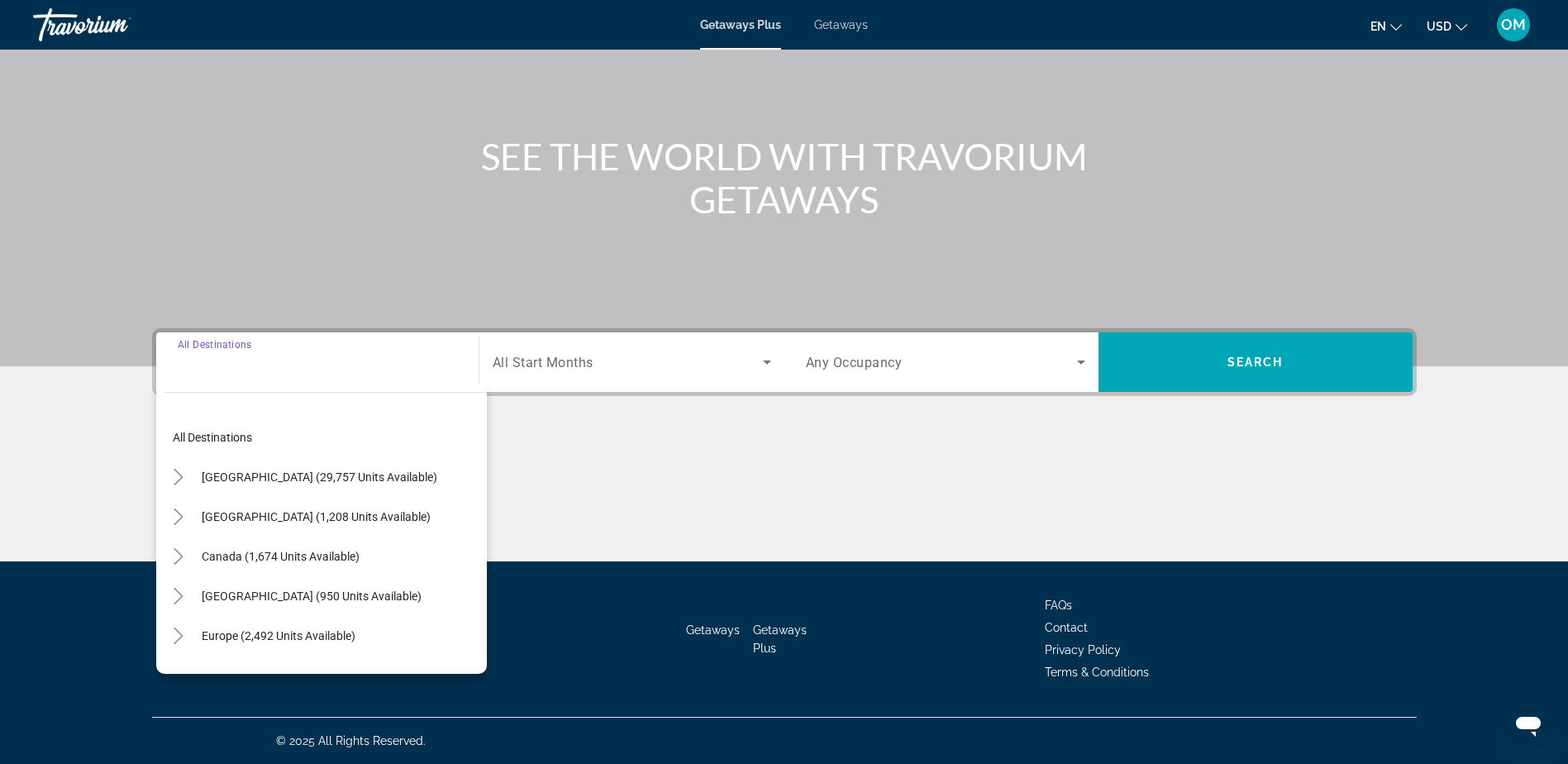
click at [337, 362] on input "Destination All Destinations" at bounding box center [317, 363] width 279 height 20
click at [226, 552] on span "Canada (1,674 units available)" at bounding box center [280, 556] width 158 height 13
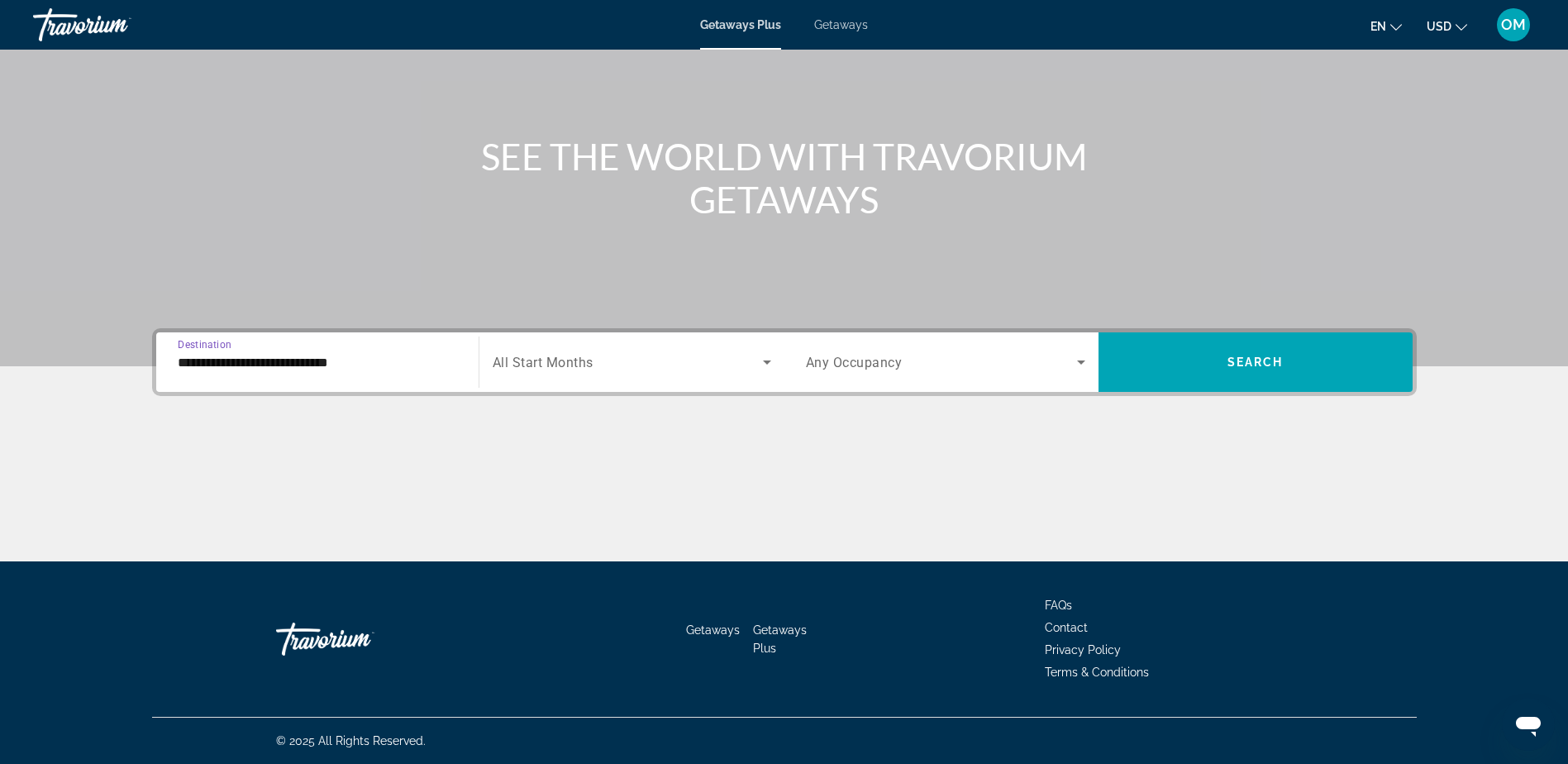
click at [277, 358] on input "**********" at bounding box center [317, 363] width 279 height 20
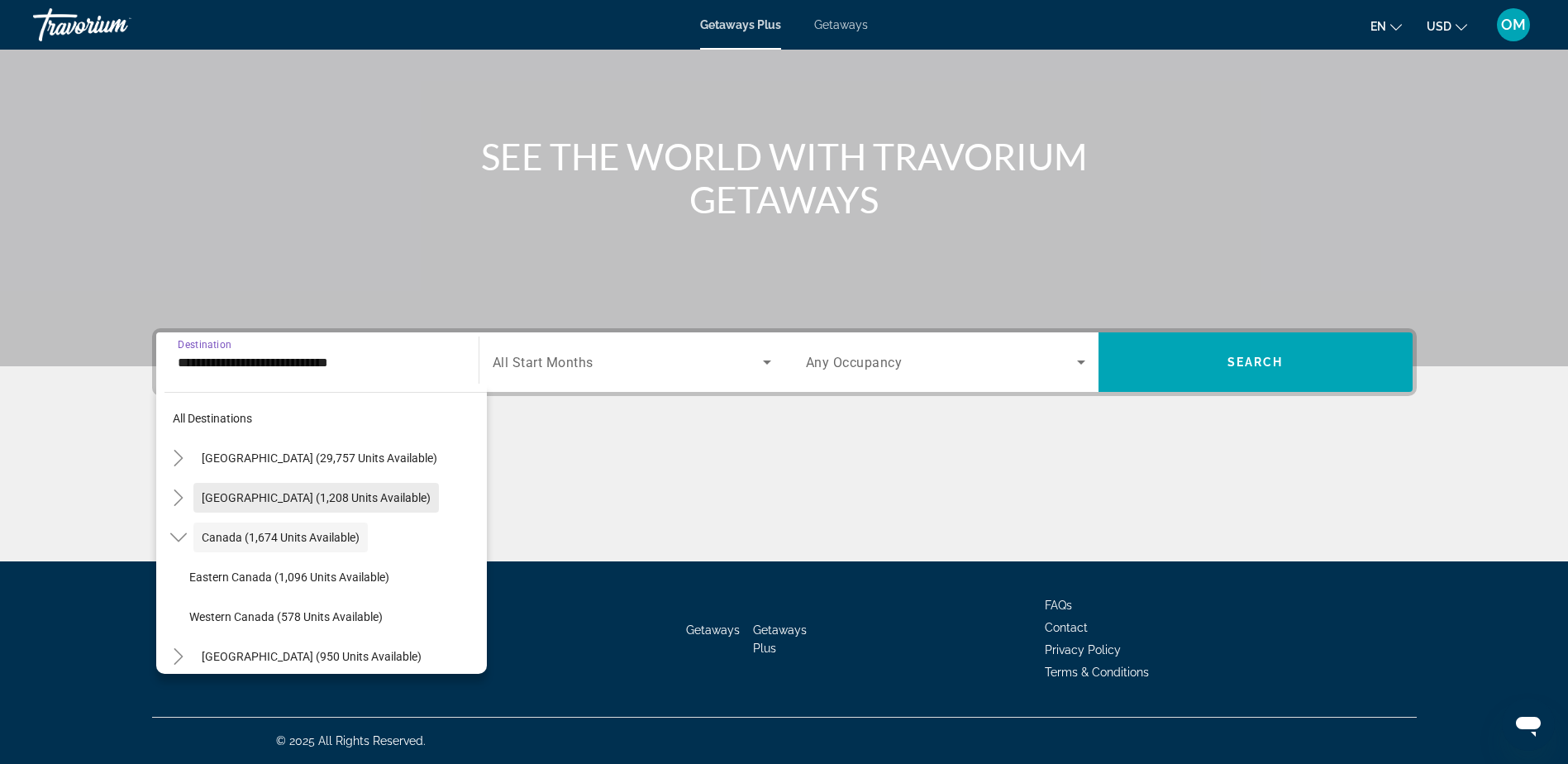
scroll to position [102, 0]
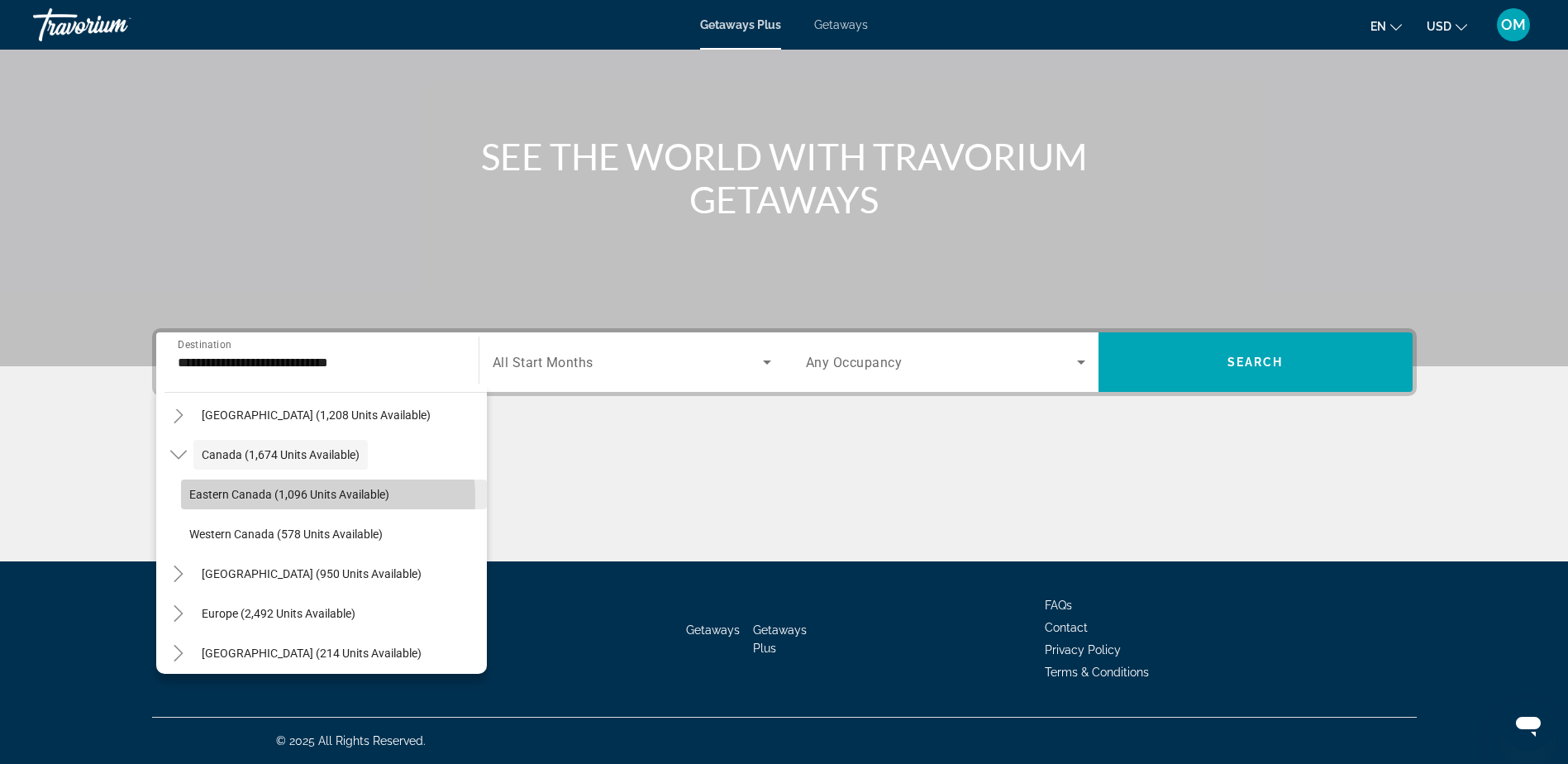
click at [296, 498] on span "Eastern Canada (1,096 units available)" at bounding box center [289, 494] width 200 height 13
type input "**********"
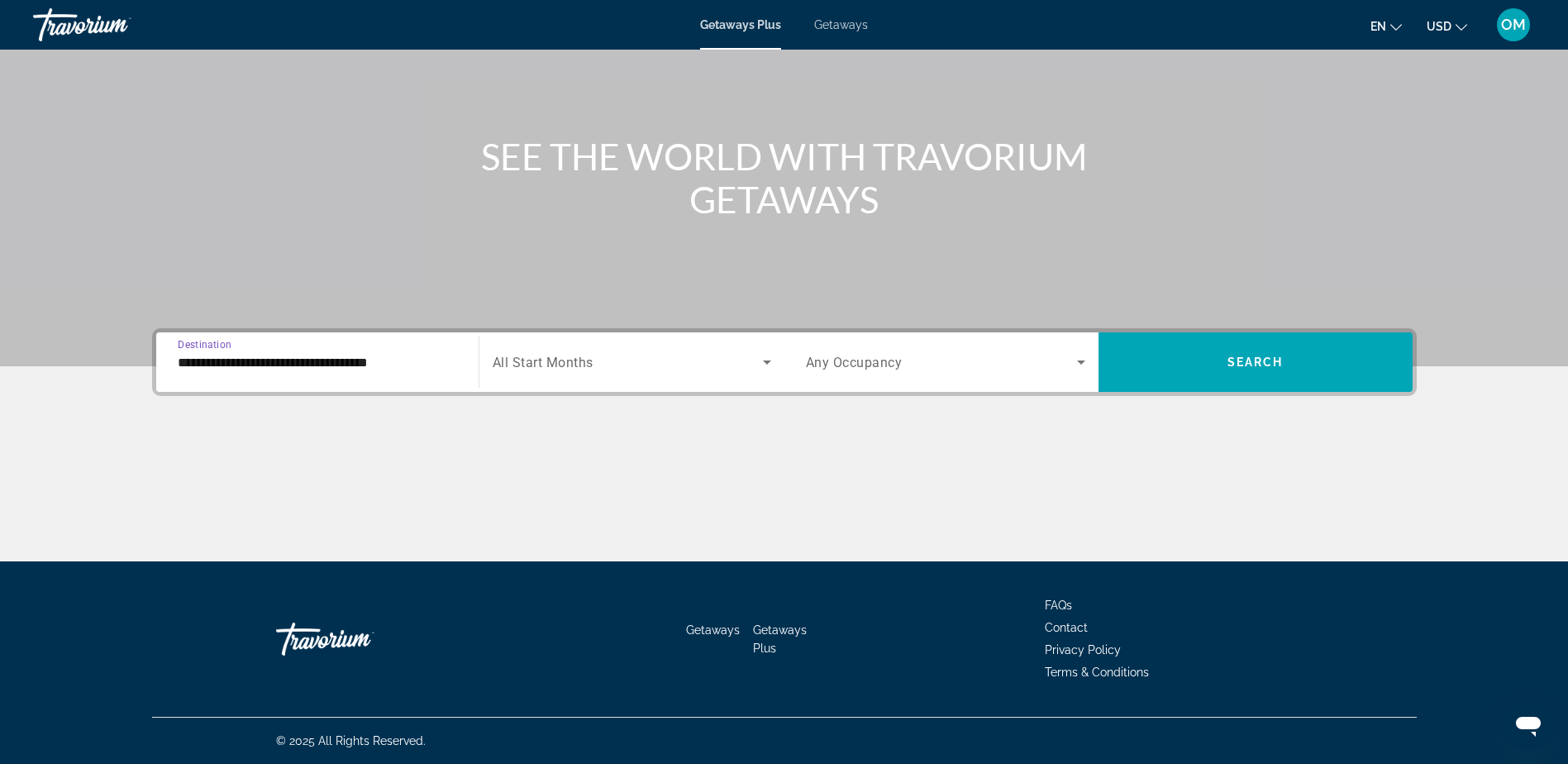
click at [761, 361] on icon "Search widget" at bounding box center [767, 362] width 20 height 20
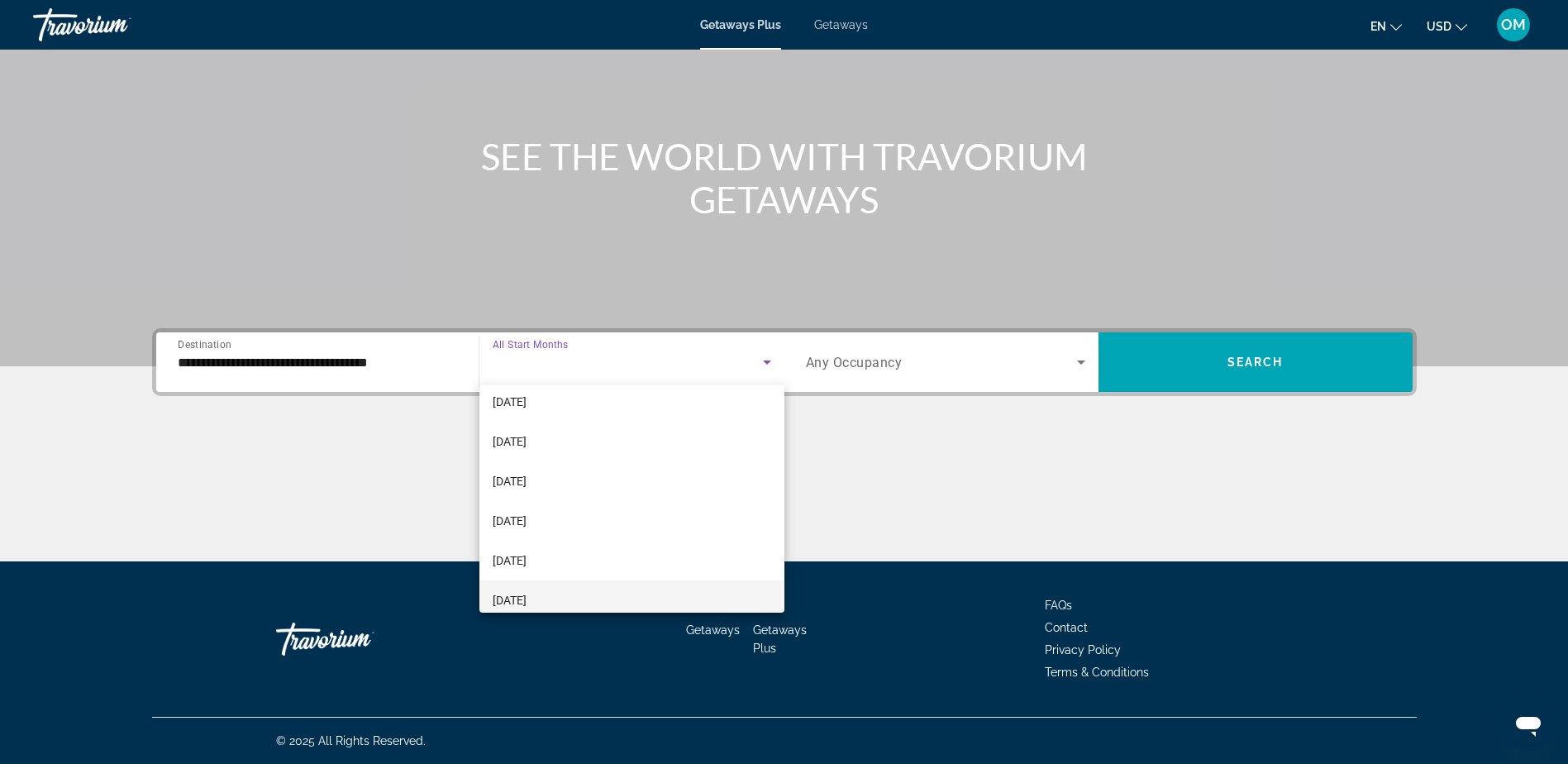
scroll to position [331, 0]
click at [567, 561] on mat-option "[DATE]" at bounding box center [631, 557] width 305 height 40
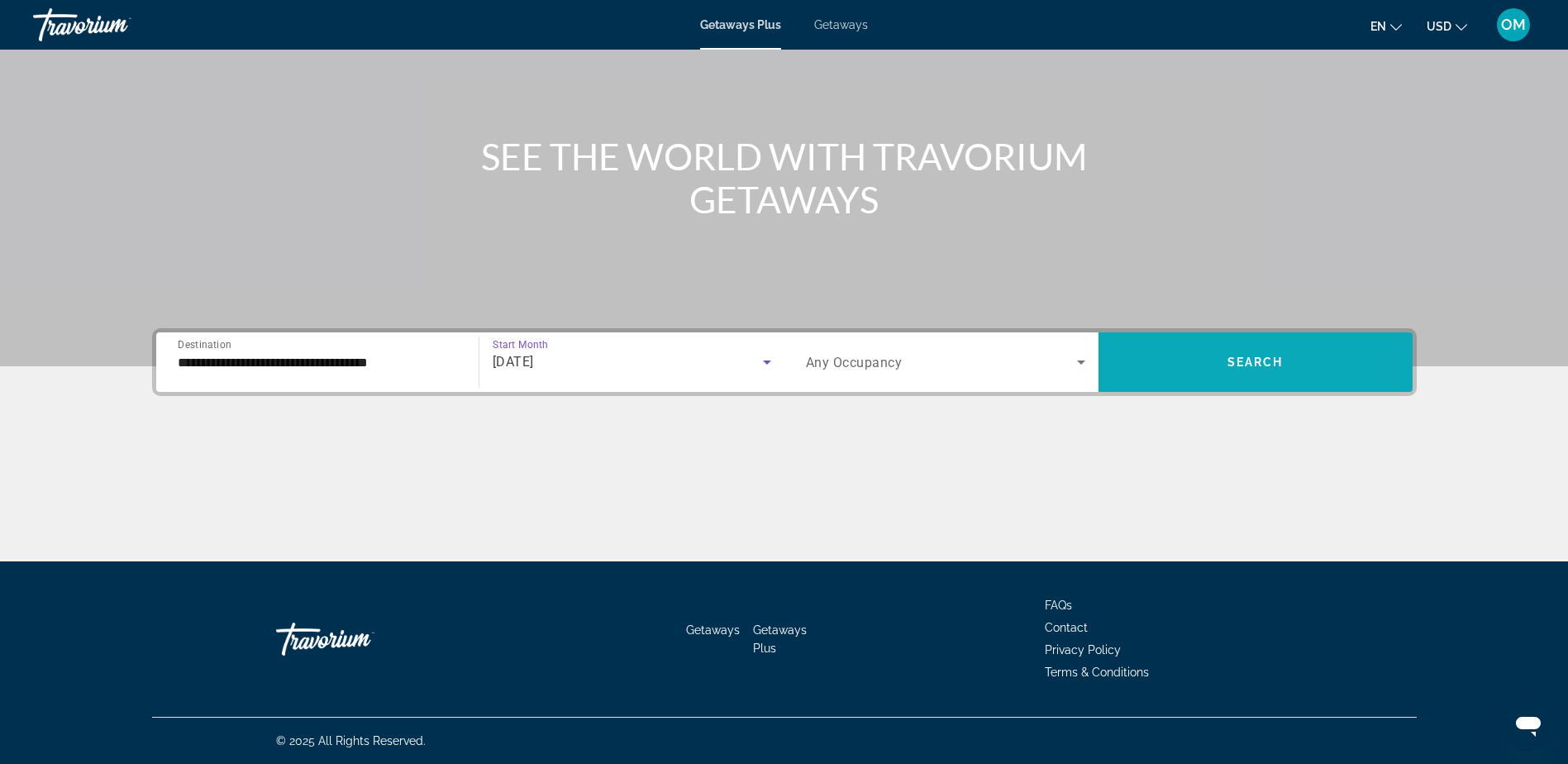
click at [1242, 370] on span "Search widget" at bounding box center [1256, 362] width 314 height 40
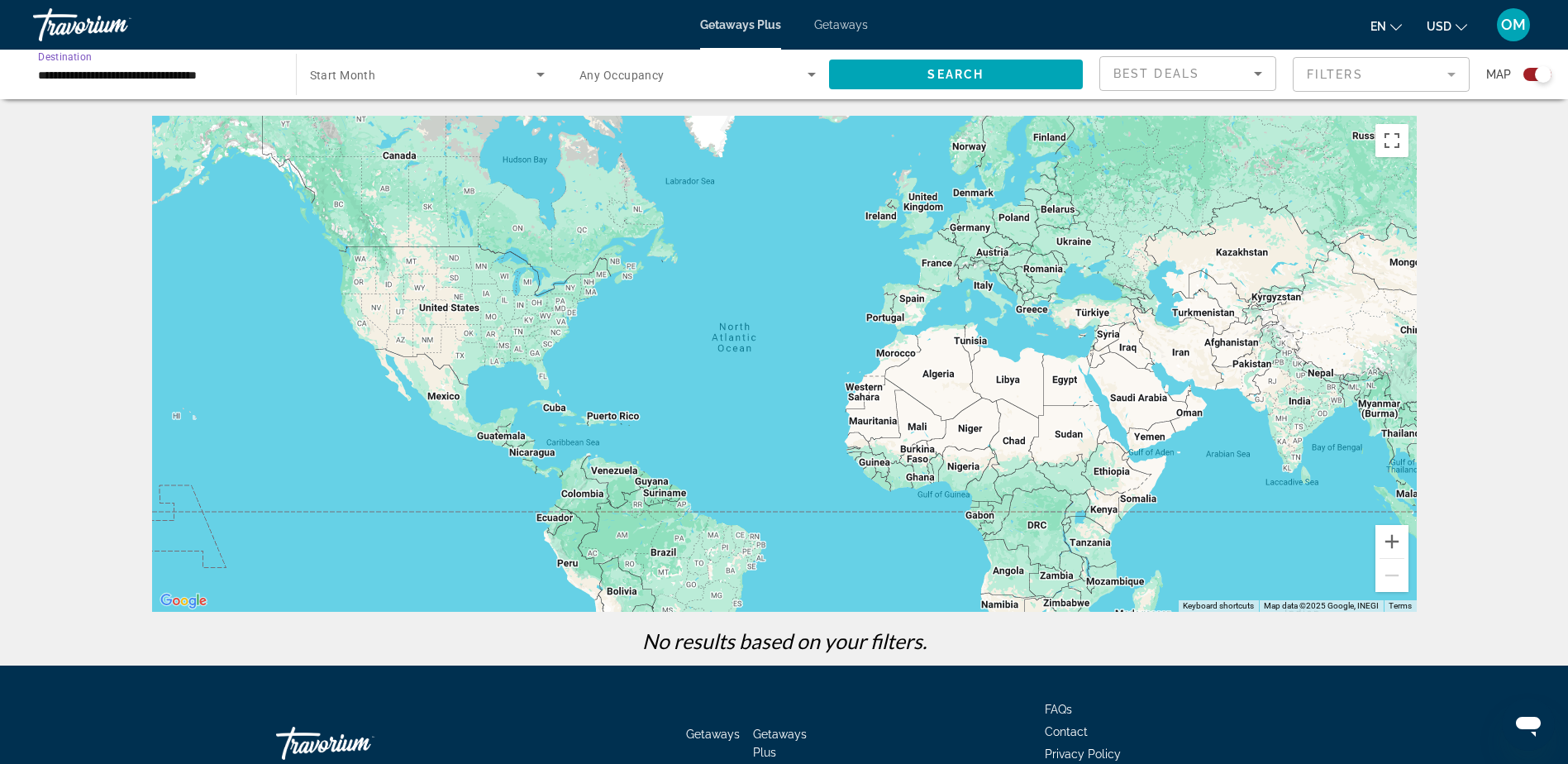
click at [260, 80] on input "**********" at bounding box center [156, 75] width 236 height 20
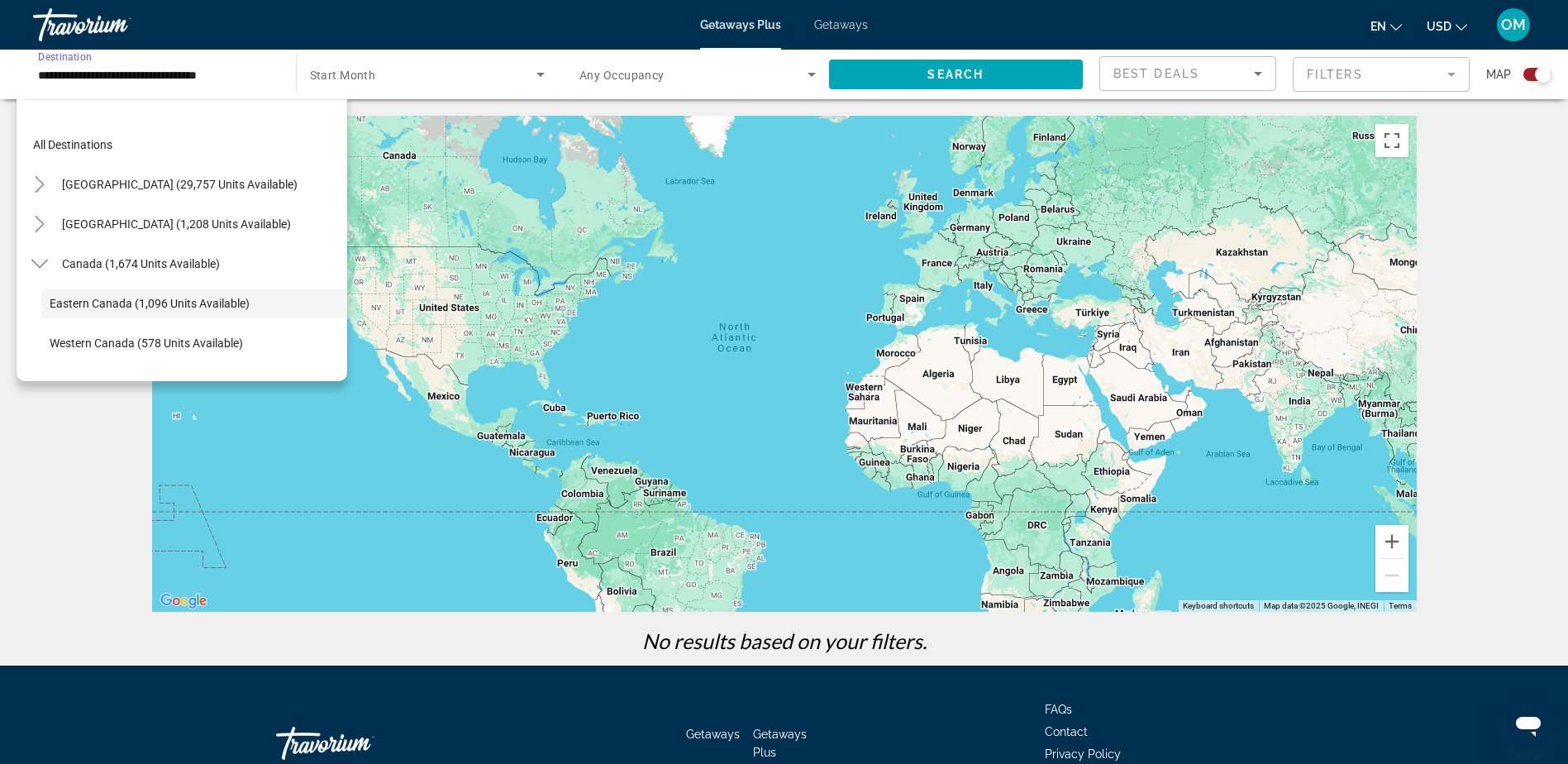
scroll to position [59, 0]
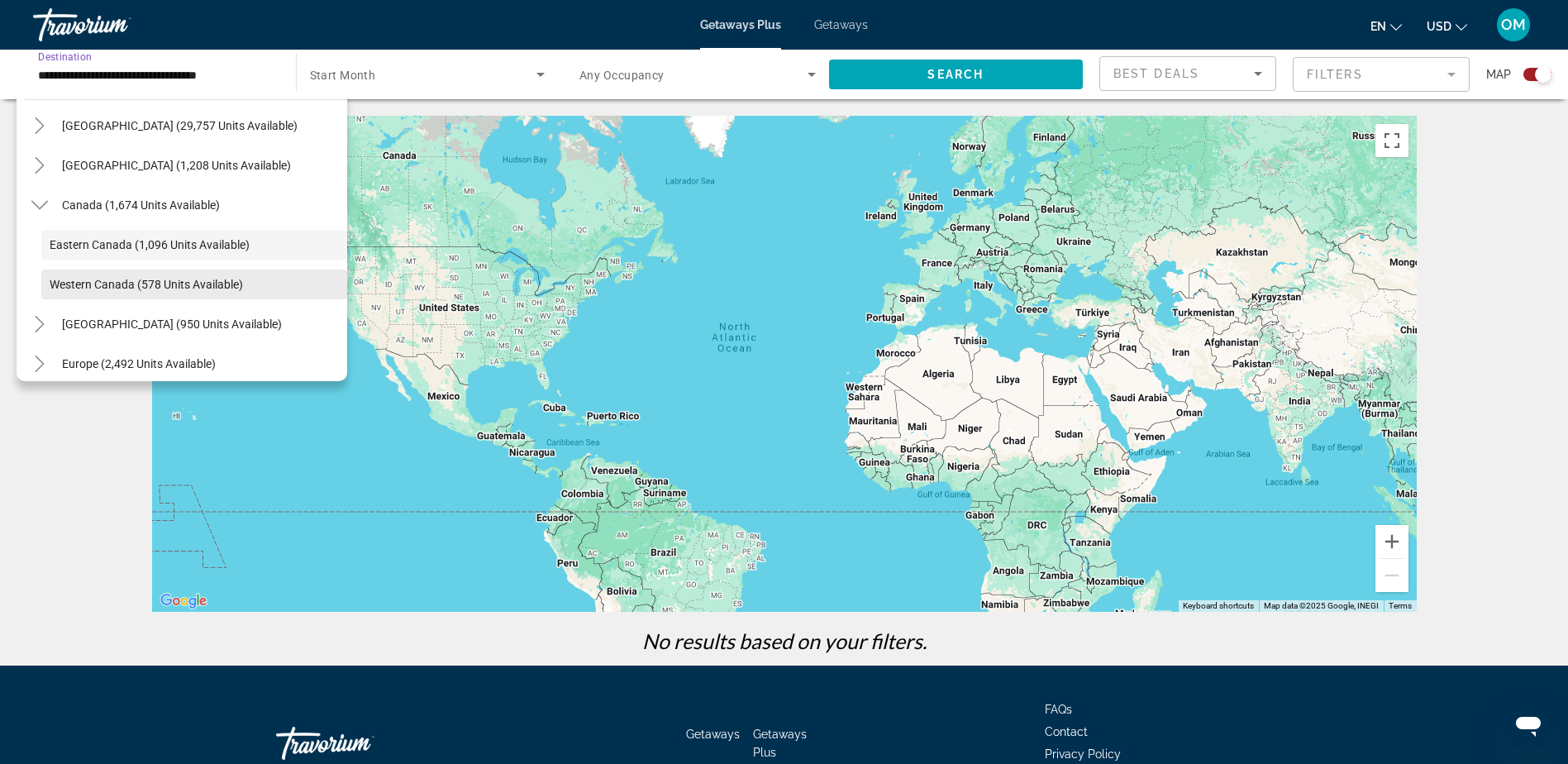
click at [151, 291] on span "Search widget" at bounding box center [194, 284] width 306 height 40
type input "**********"
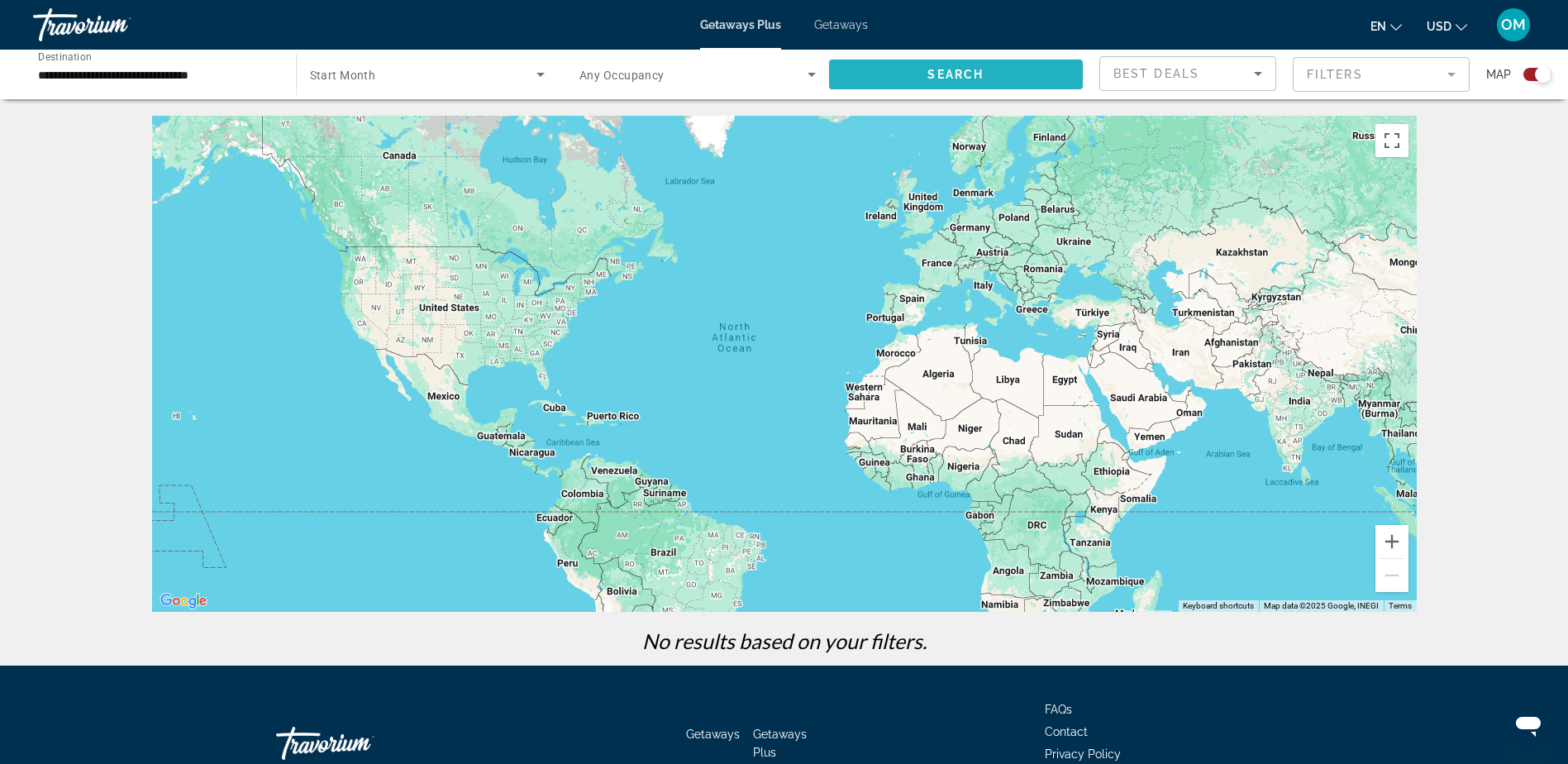
click at [855, 85] on span "Search widget" at bounding box center [956, 74] width 255 height 40
click at [437, 70] on span "Search widget" at bounding box center [423, 74] width 227 height 20
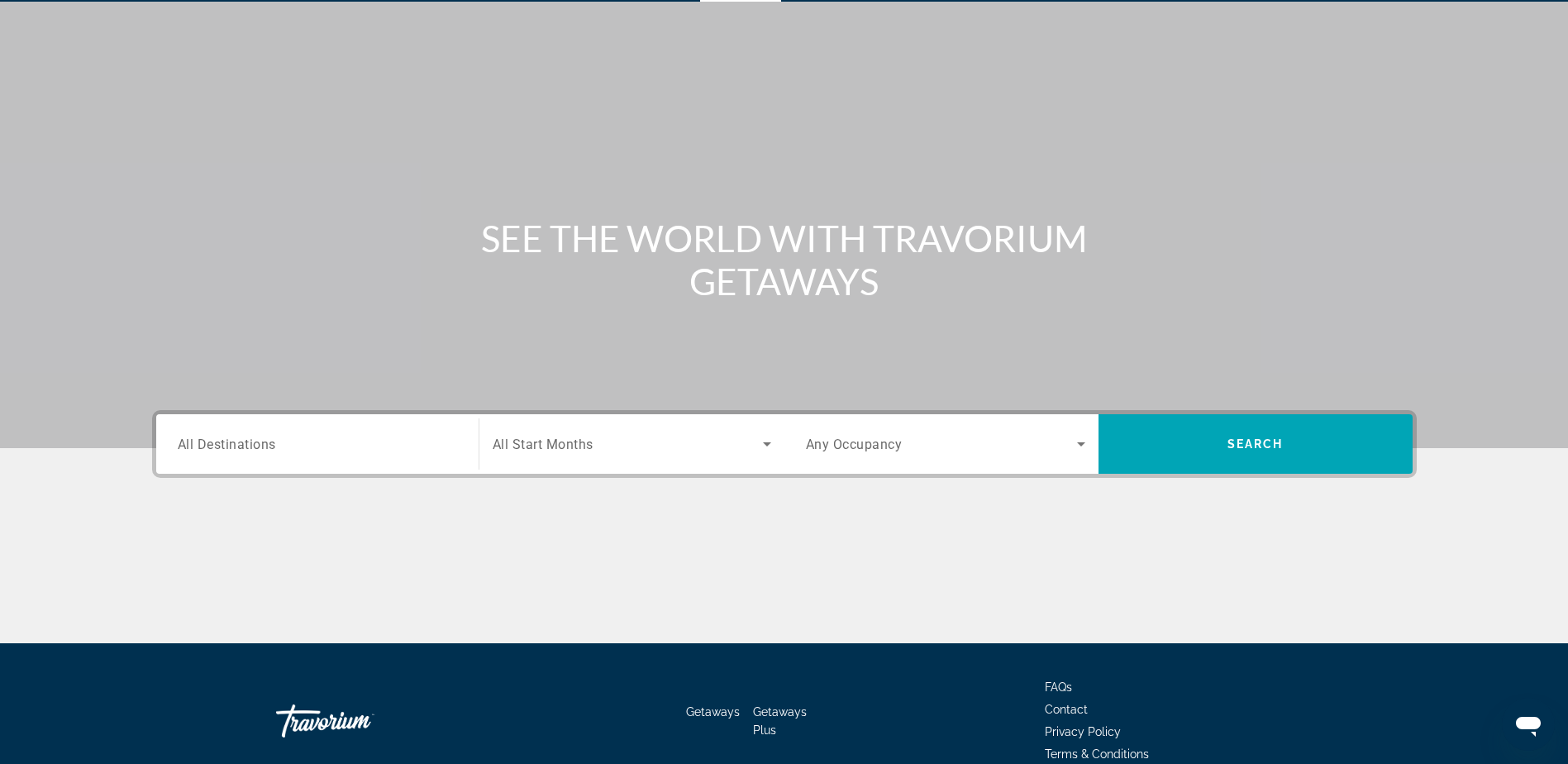
scroll to position [130, 0]
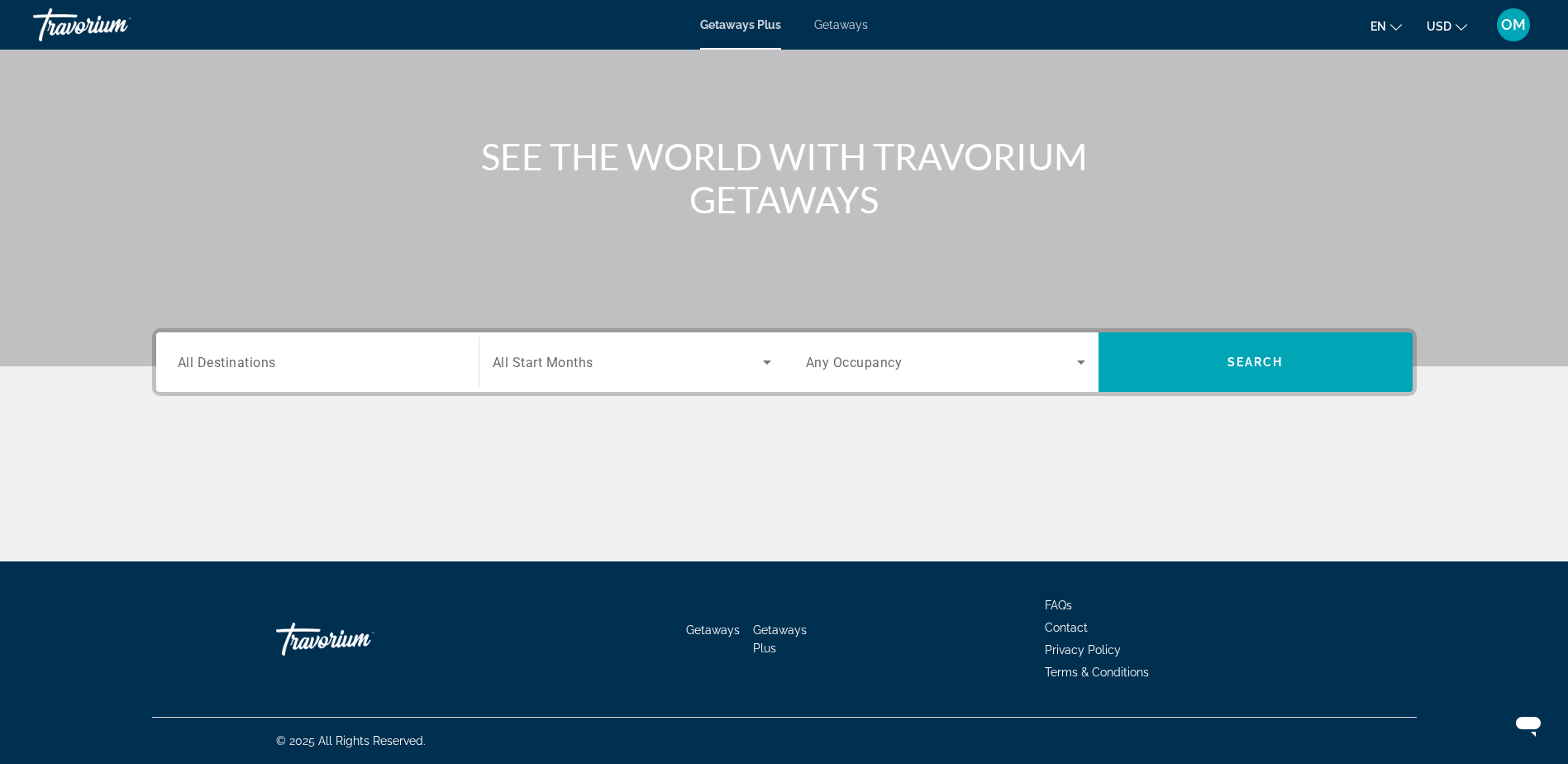
click at [215, 365] on span "All Destinations" at bounding box center [226, 361] width 98 height 16
click at [215, 365] on input "Destination All Destinations" at bounding box center [317, 363] width 279 height 20
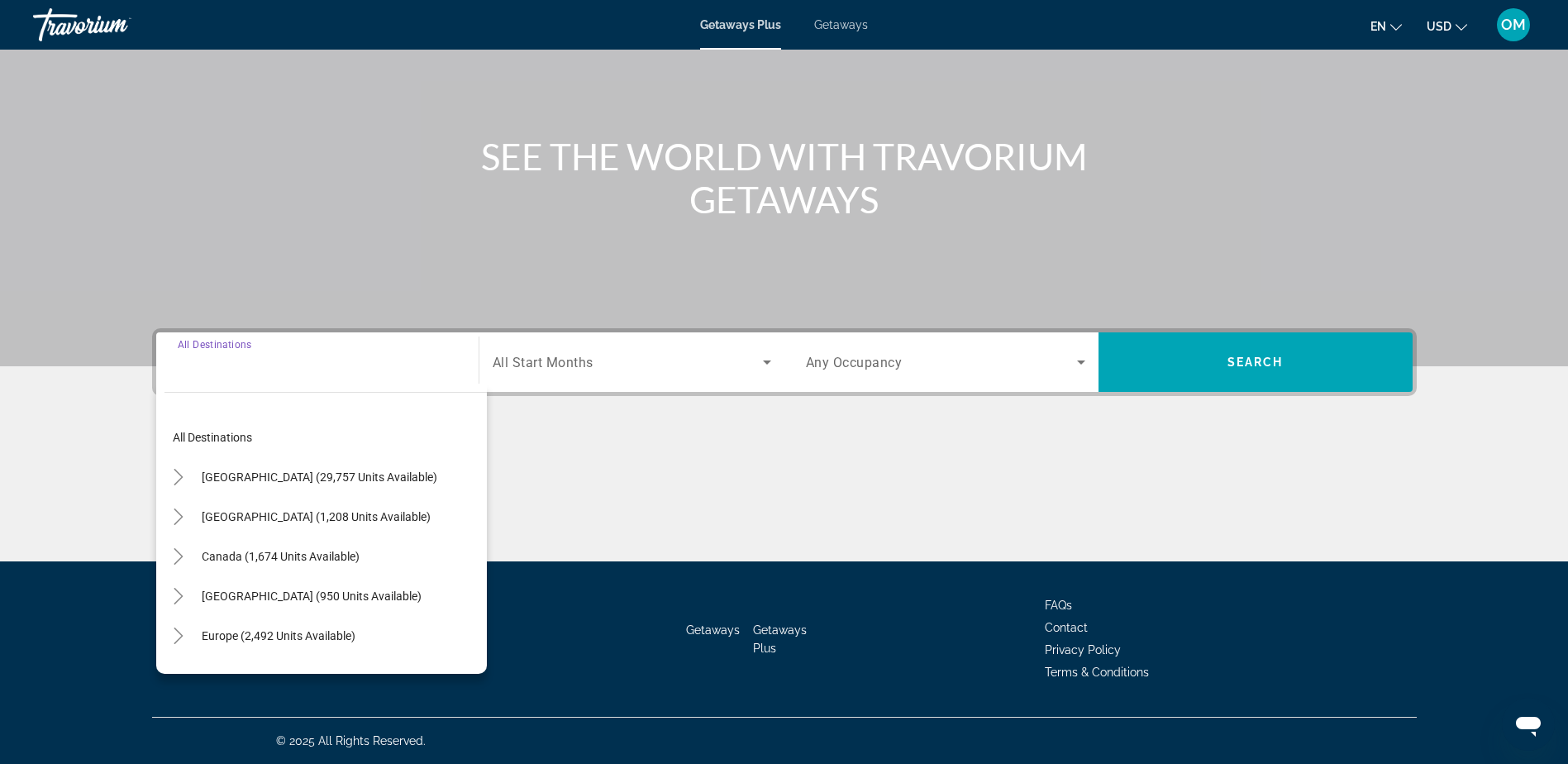
click at [215, 365] on input "Destination All Destinations" at bounding box center [317, 363] width 279 height 20
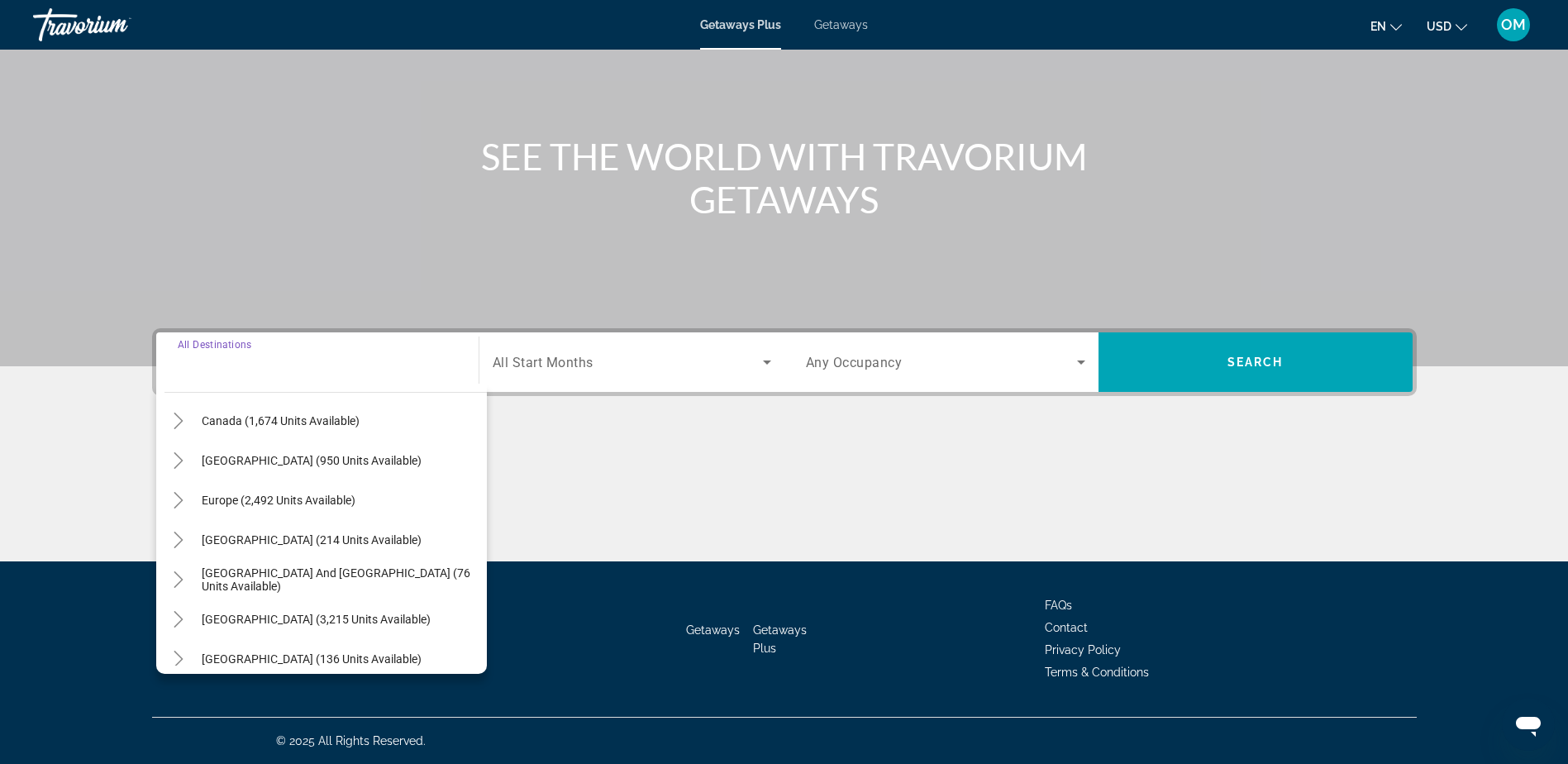
scroll to position [0, 0]
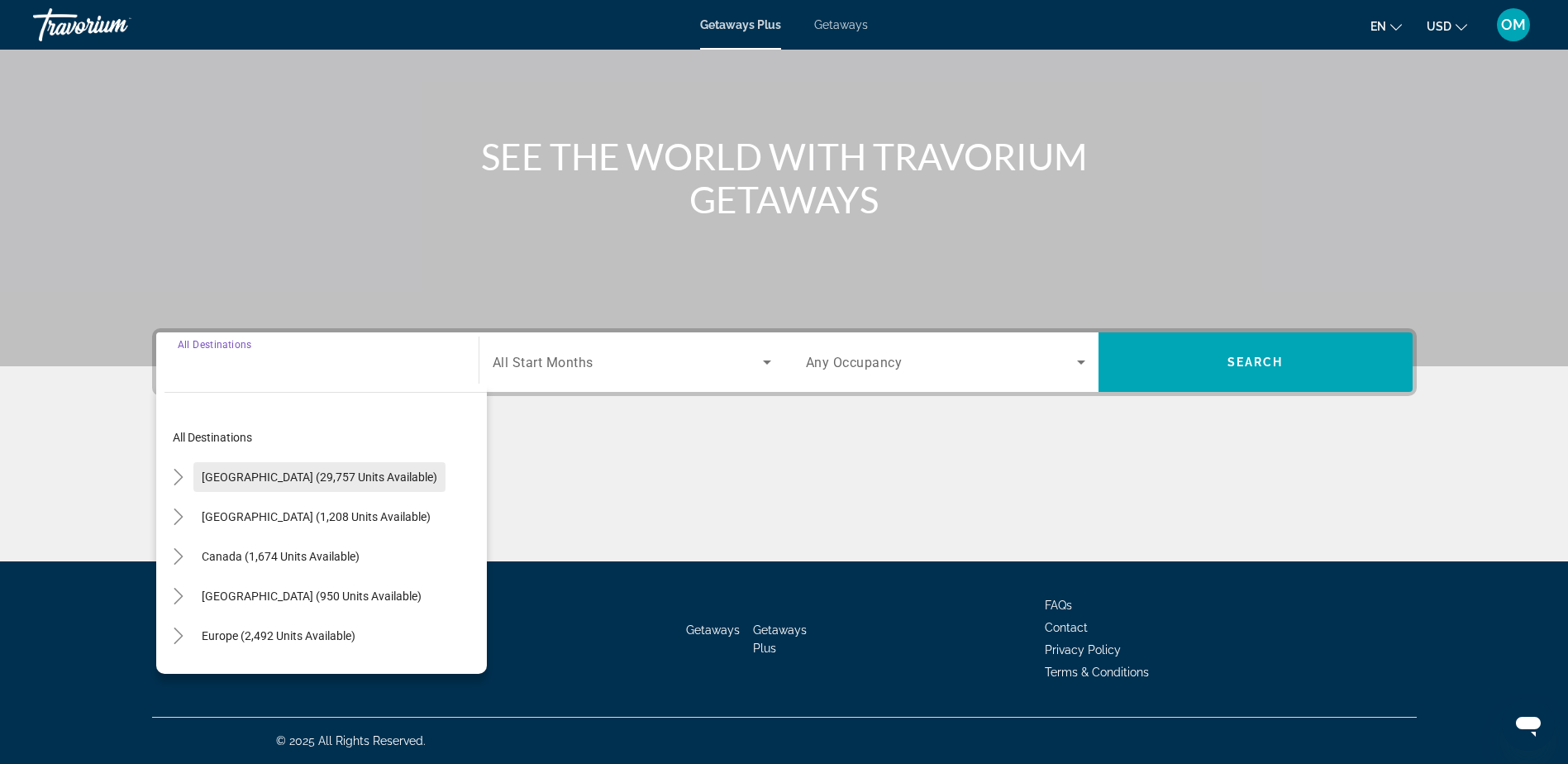
click at [288, 486] on span "Search widget" at bounding box center [319, 477] width 252 height 40
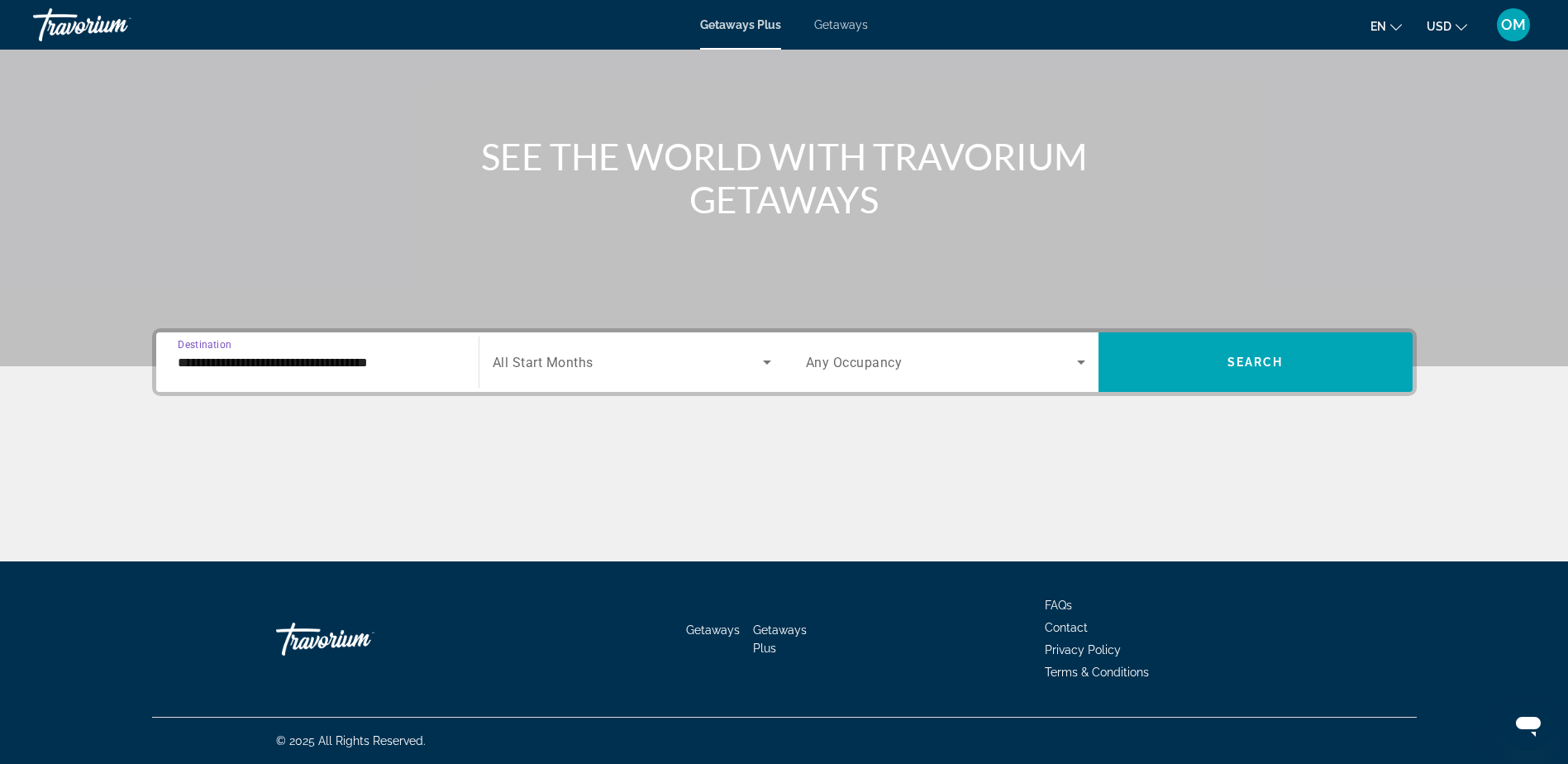
click at [439, 361] on input "**********" at bounding box center [317, 363] width 279 height 20
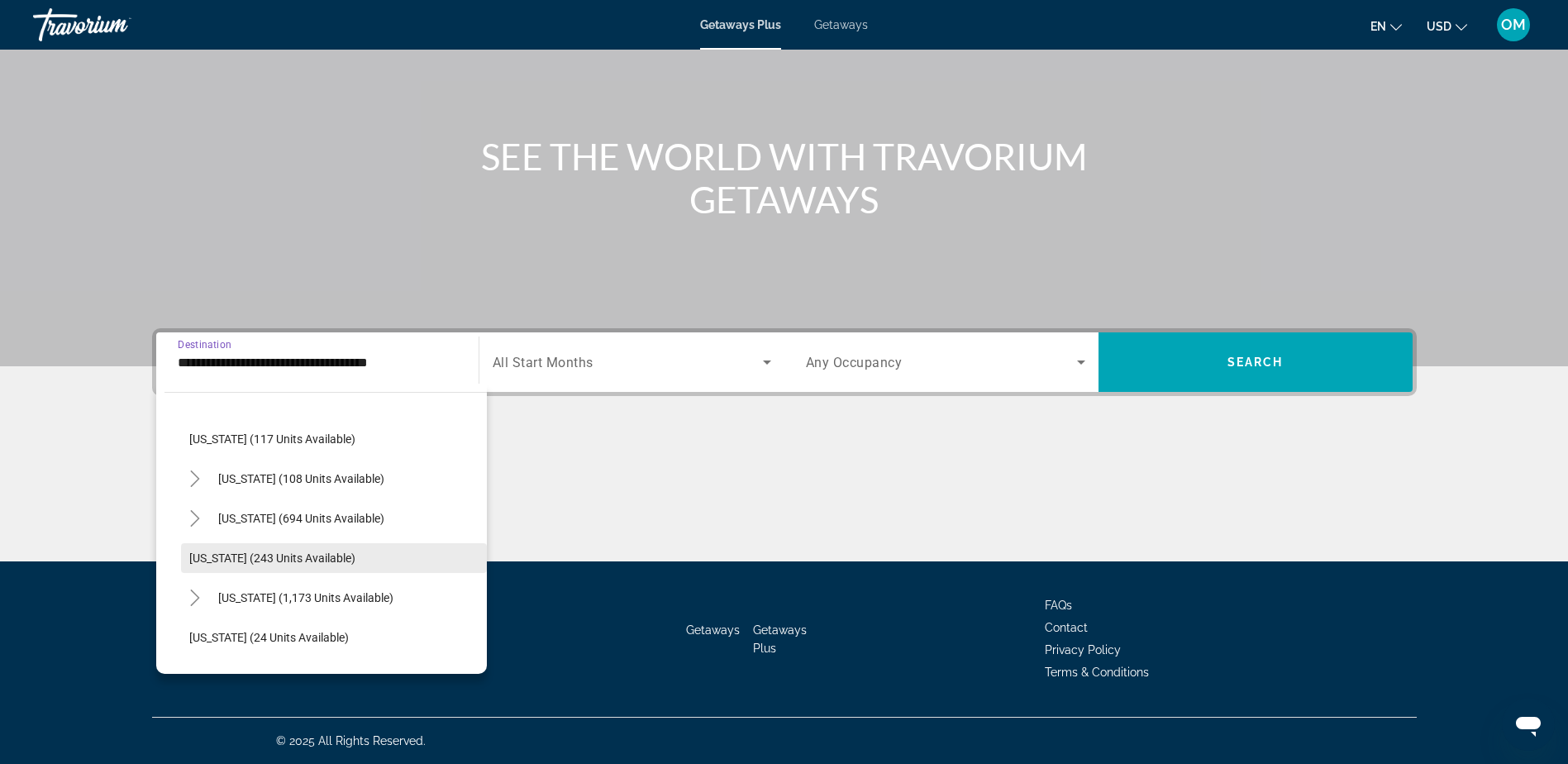
scroll to position [992, 0]
click at [317, 480] on span "[US_STATE] (108 units available)" at bounding box center [301, 477] width 166 height 13
type input "**********"
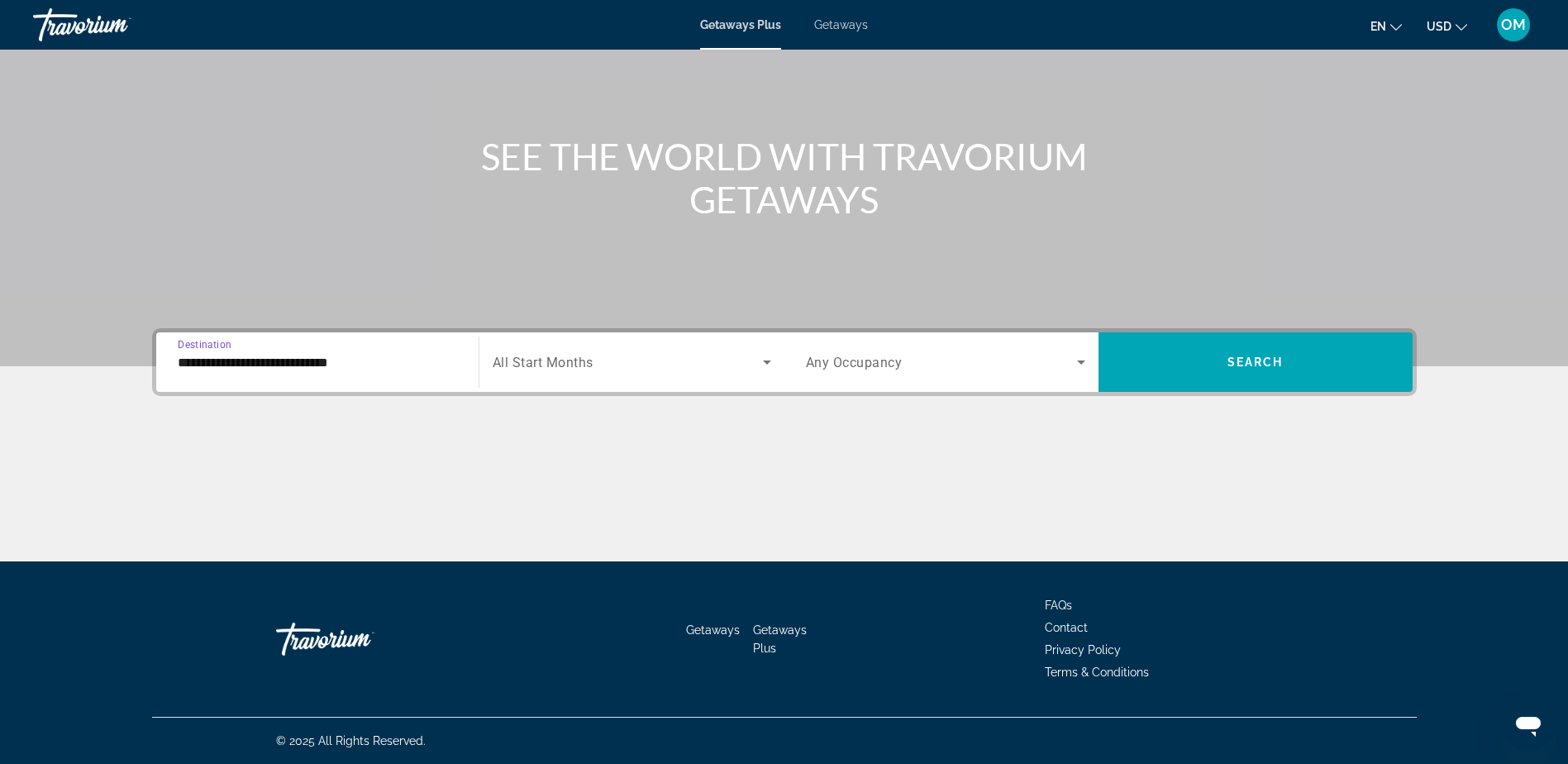
click at [729, 353] on span "Search widget" at bounding box center [627, 362] width 270 height 20
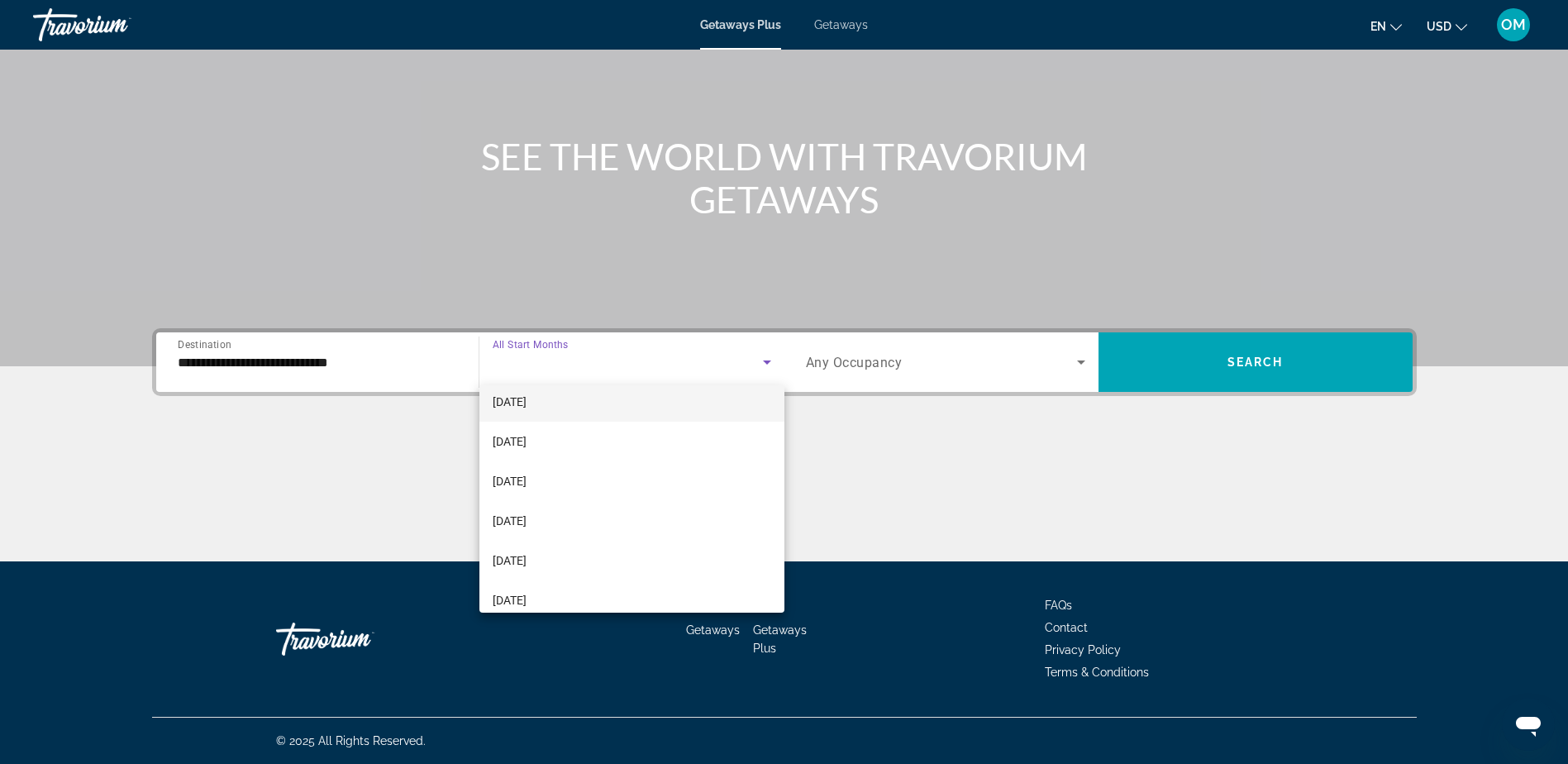
scroll to position [341, 0]
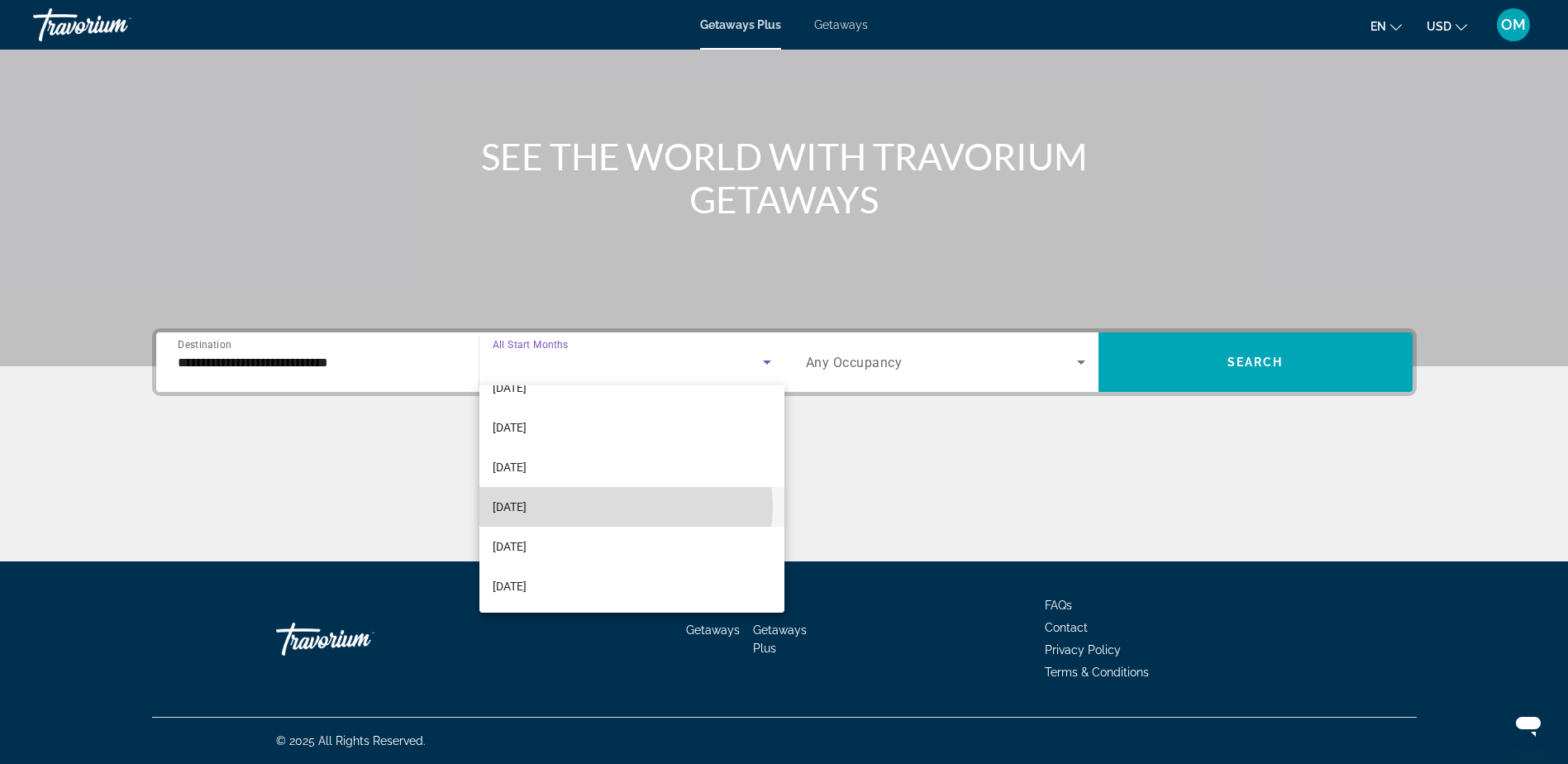
click at [625, 506] on mat-option "[DATE]" at bounding box center [631, 507] width 305 height 40
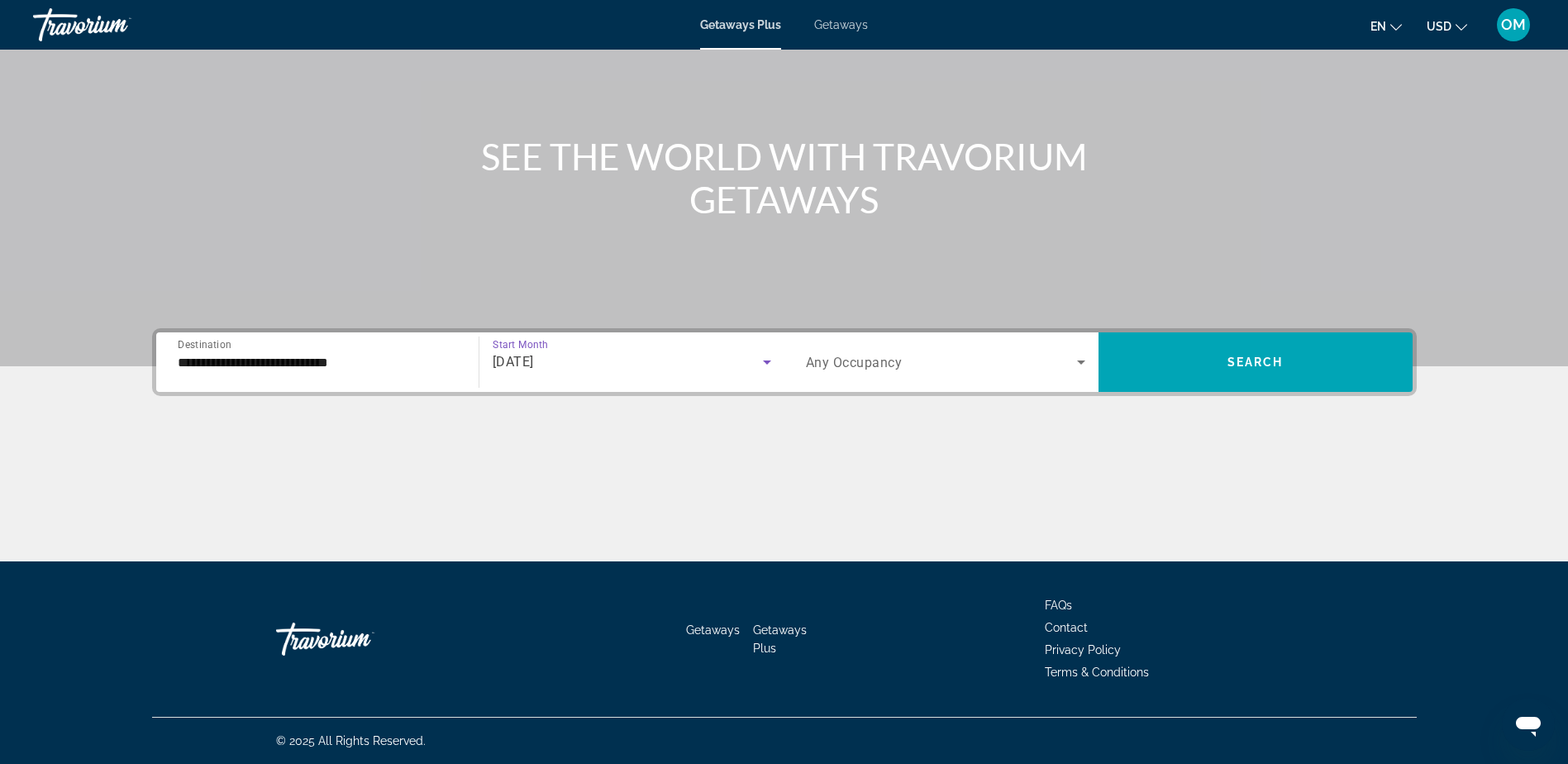
click at [1040, 361] on span "Search widget" at bounding box center [941, 362] width 271 height 20
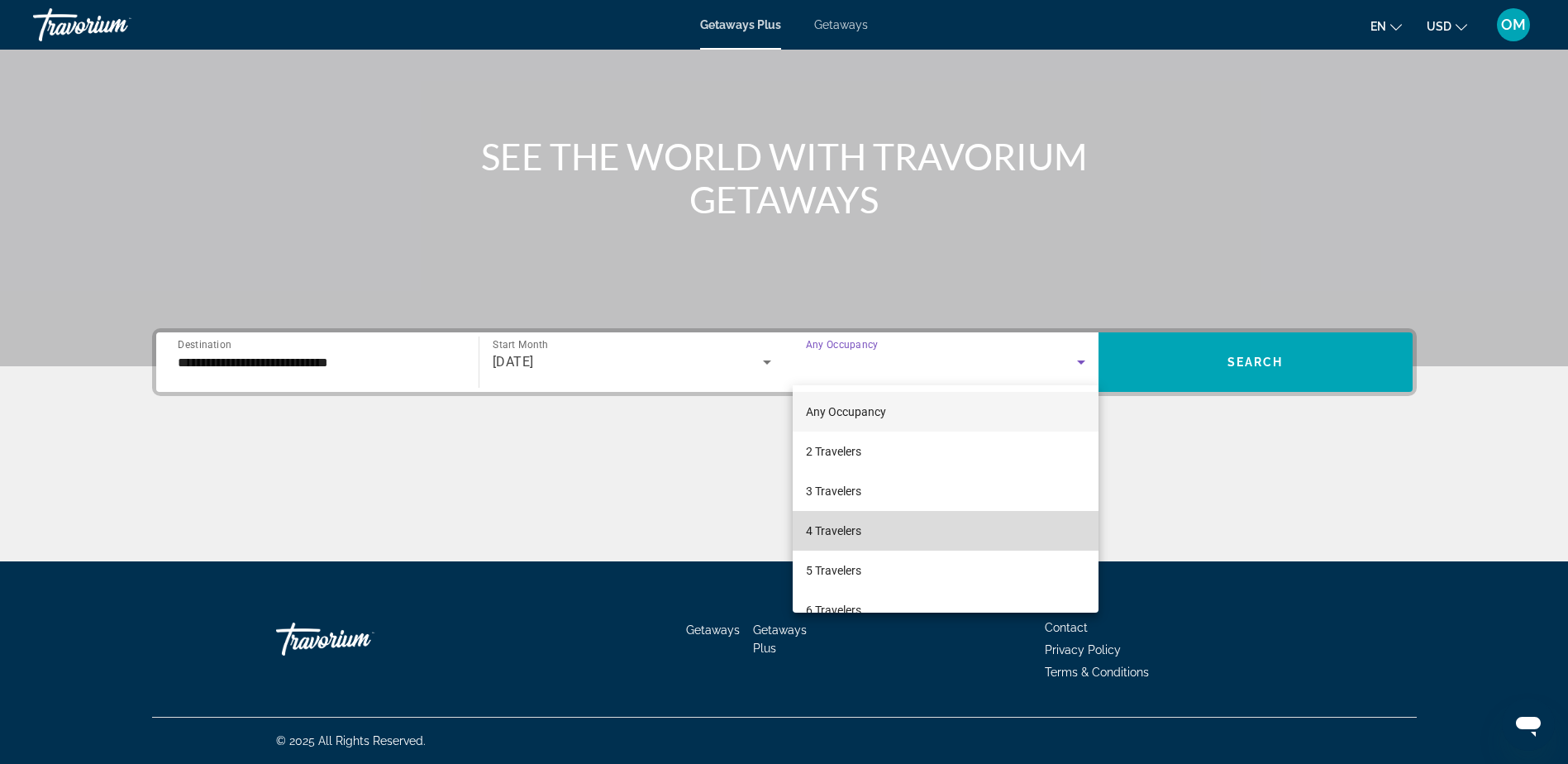
click at [947, 514] on mat-option "4 Travelers" at bounding box center [946, 531] width 306 height 40
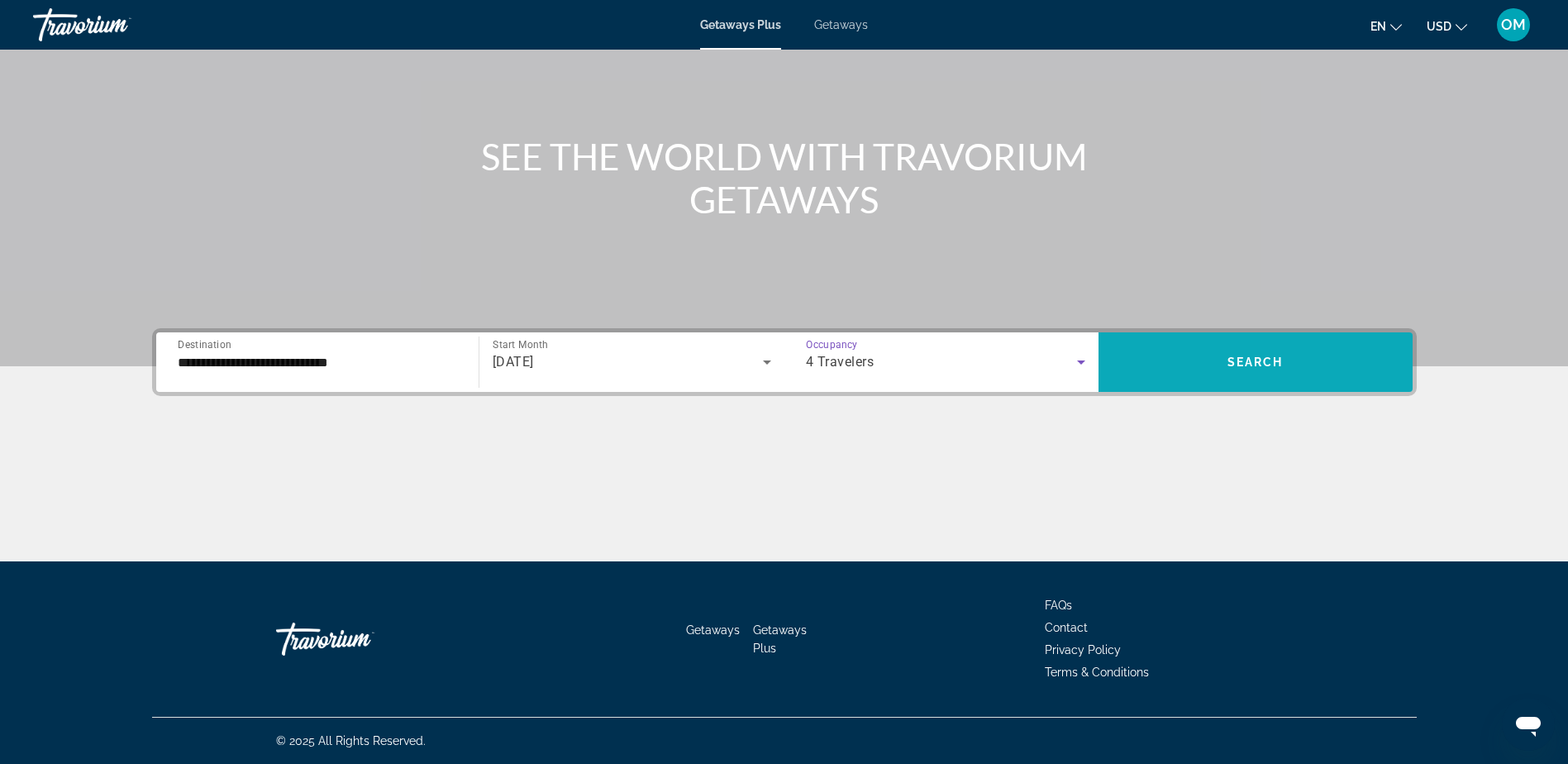
click at [1246, 355] on button "Search" at bounding box center [1256, 362] width 314 height 60
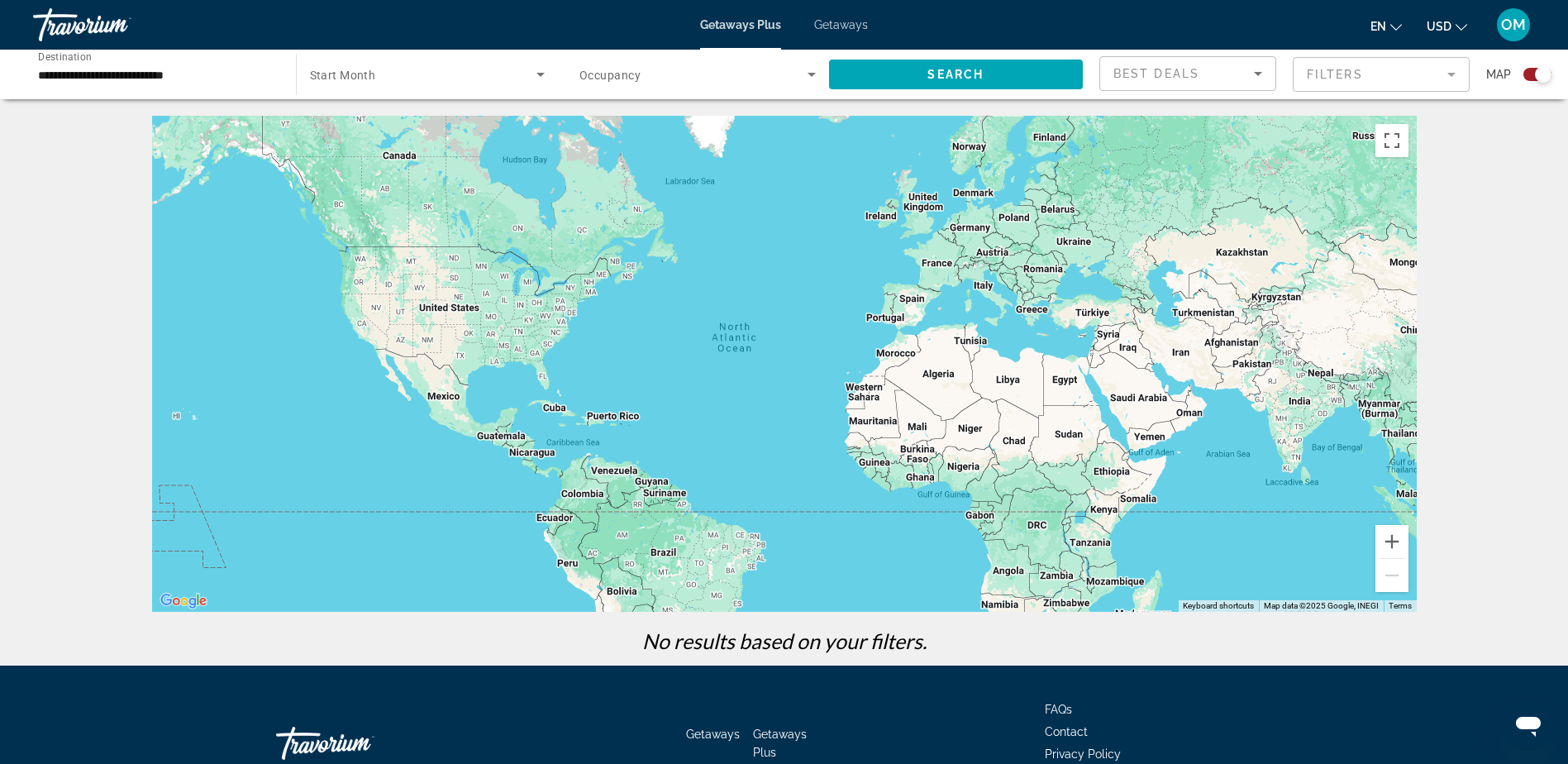
click at [1525, 76] on div "Search widget" at bounding box center [1537, 74] width 28 height 13
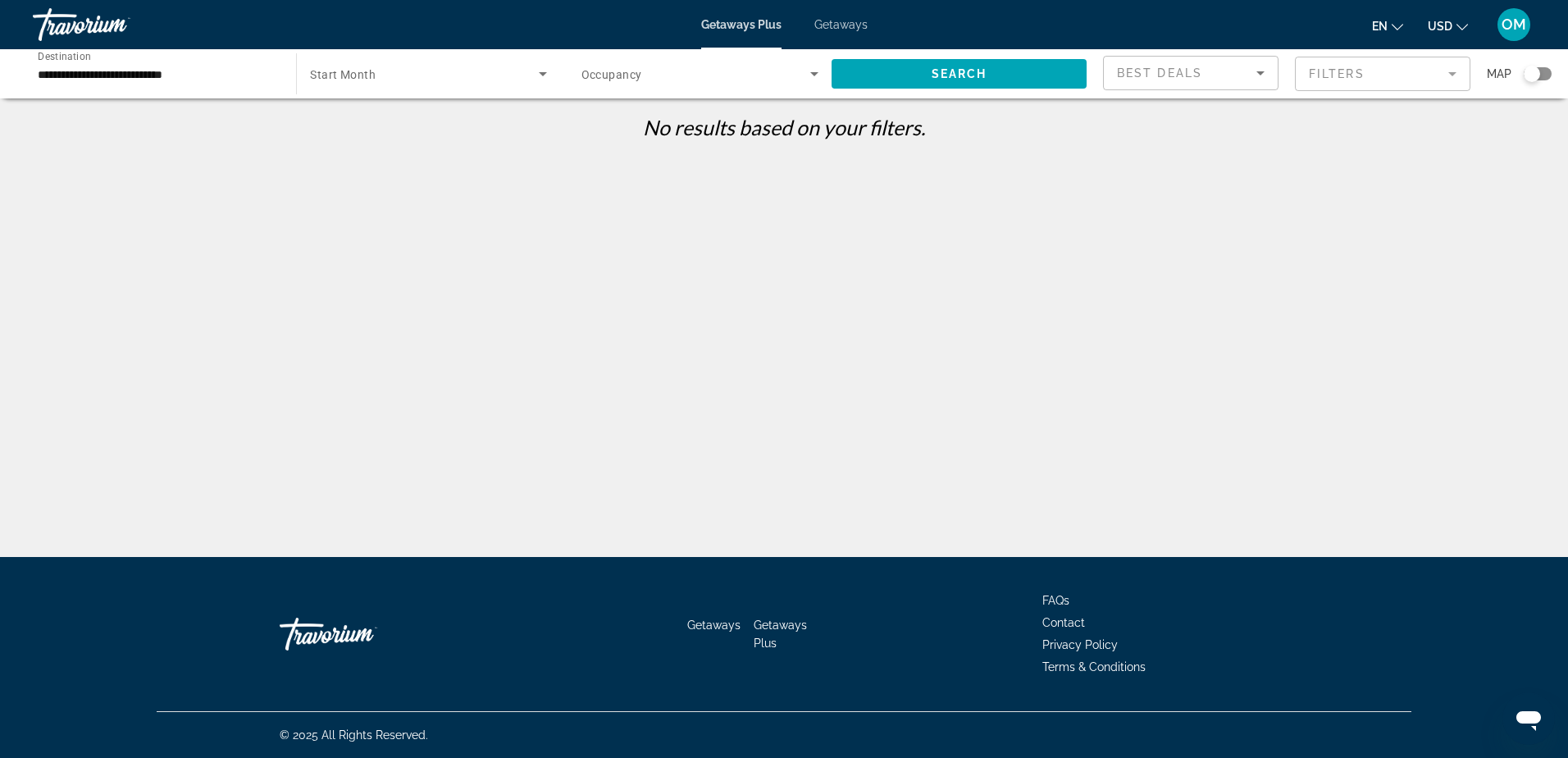
click at [1554, 73] on div "**********" at bounding box center [784, 74] width 1568 height 49
click at [1547, 76] on div "Search widget" at bounding box center [1538, 74] width 28 height 13
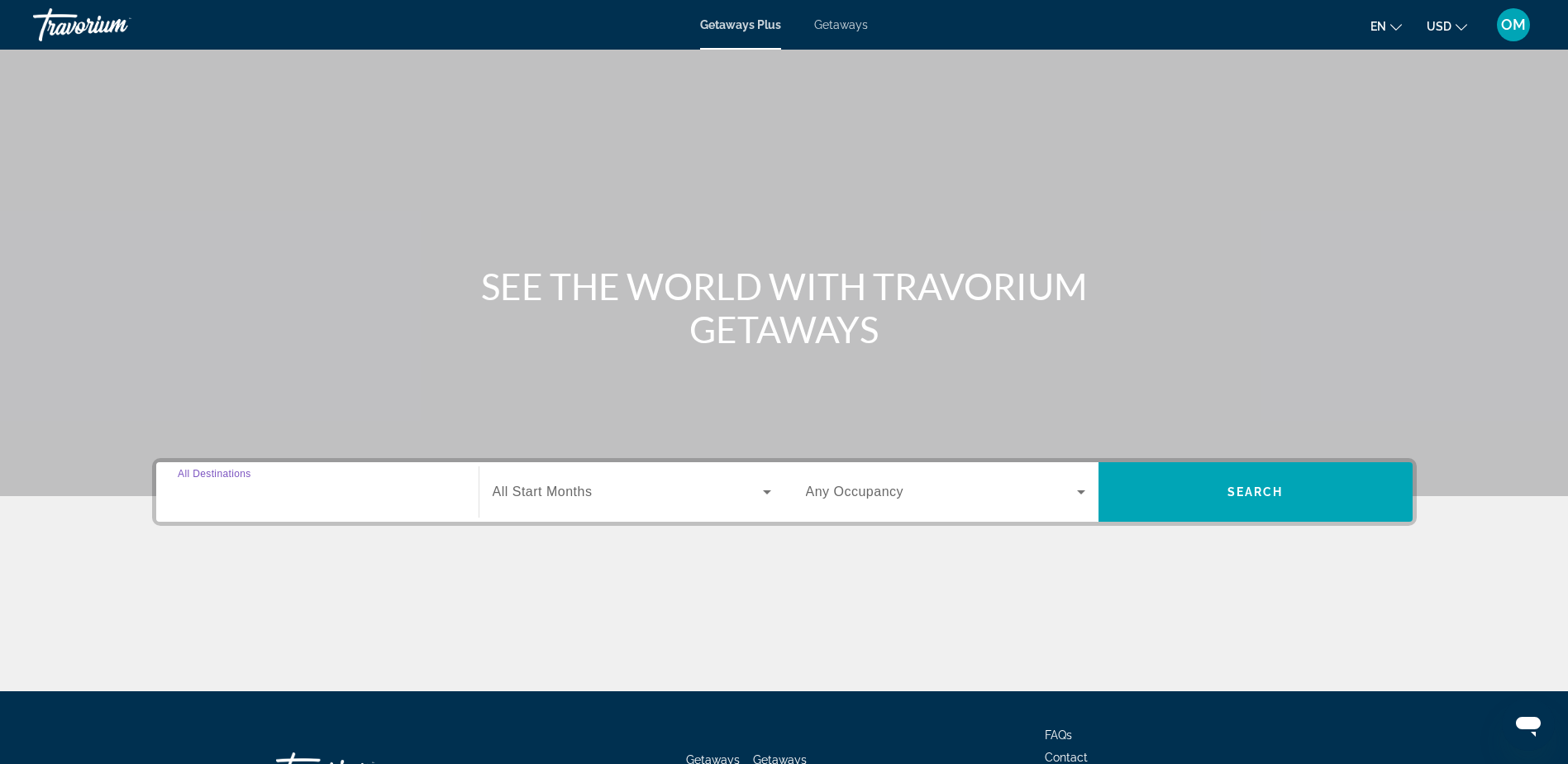
click at [419, 485] on input "Destination All Destinations" at bounding box center [317, 493] width 279 height 20
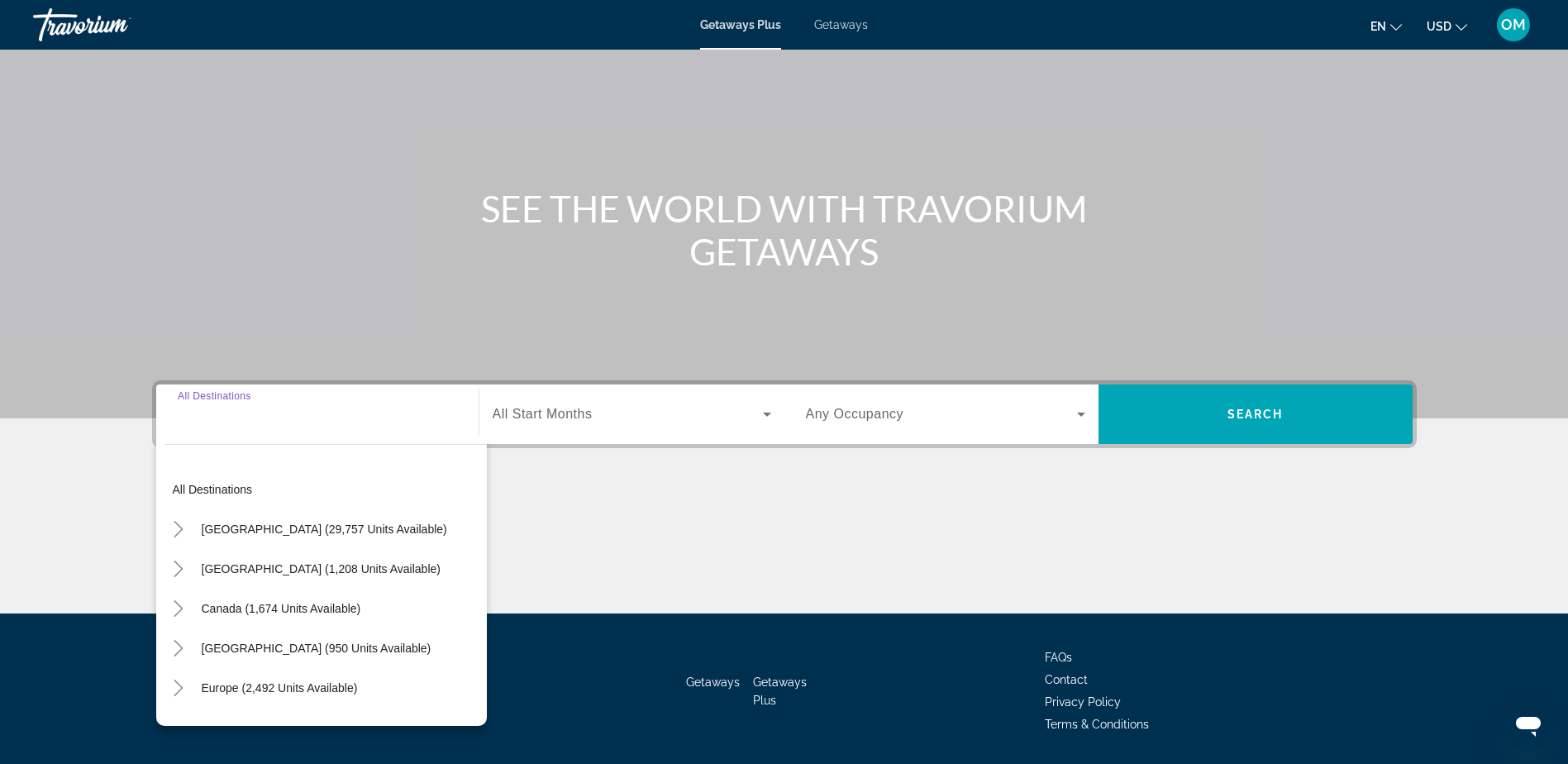
scroll to position [130, 0]
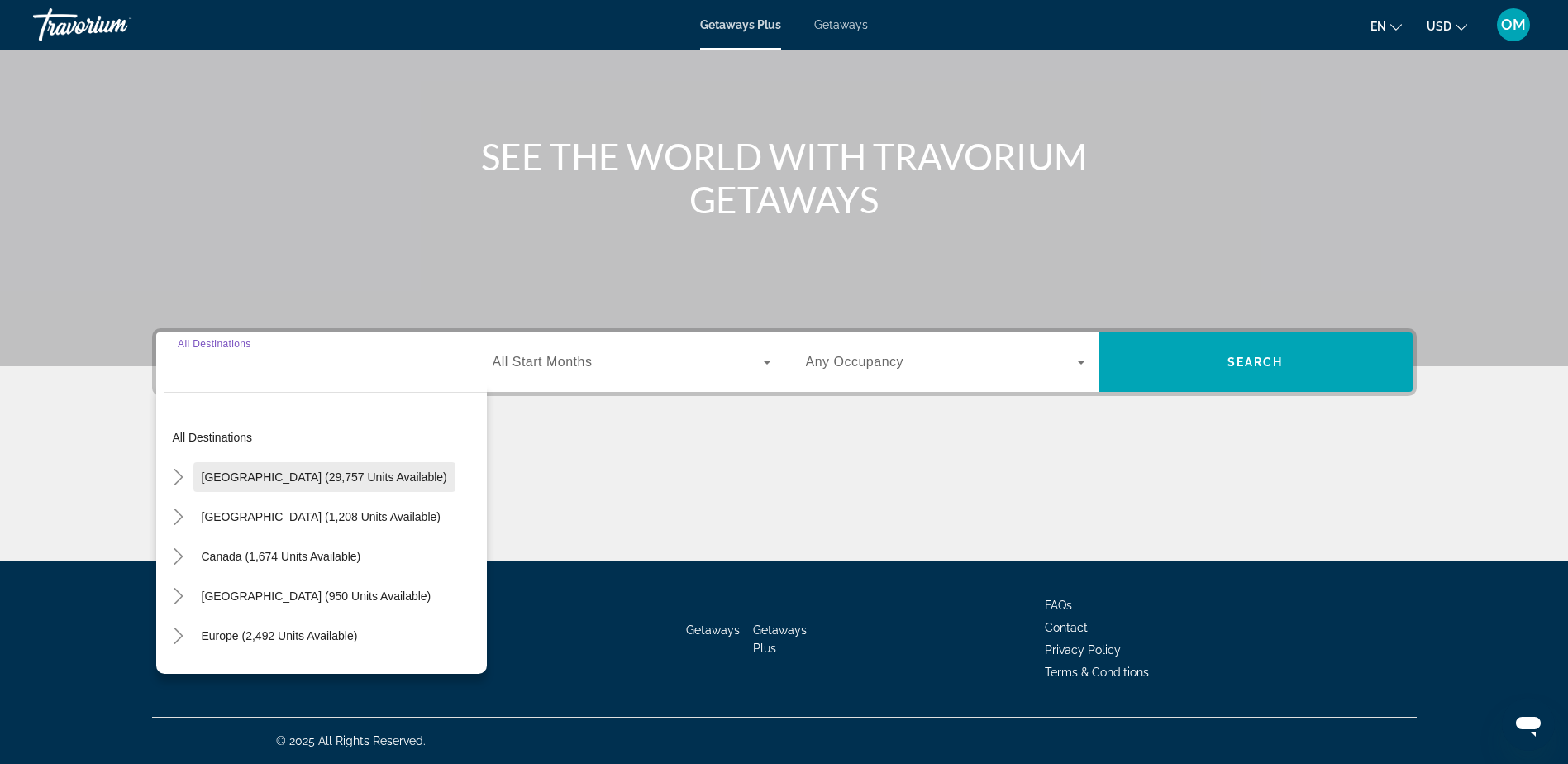
click at [391, 470] on span "[GEOGRAPHIC_DATA] (29,757 units available)" at bounding box center [324, 477] width 245 height 13
type input "**********"
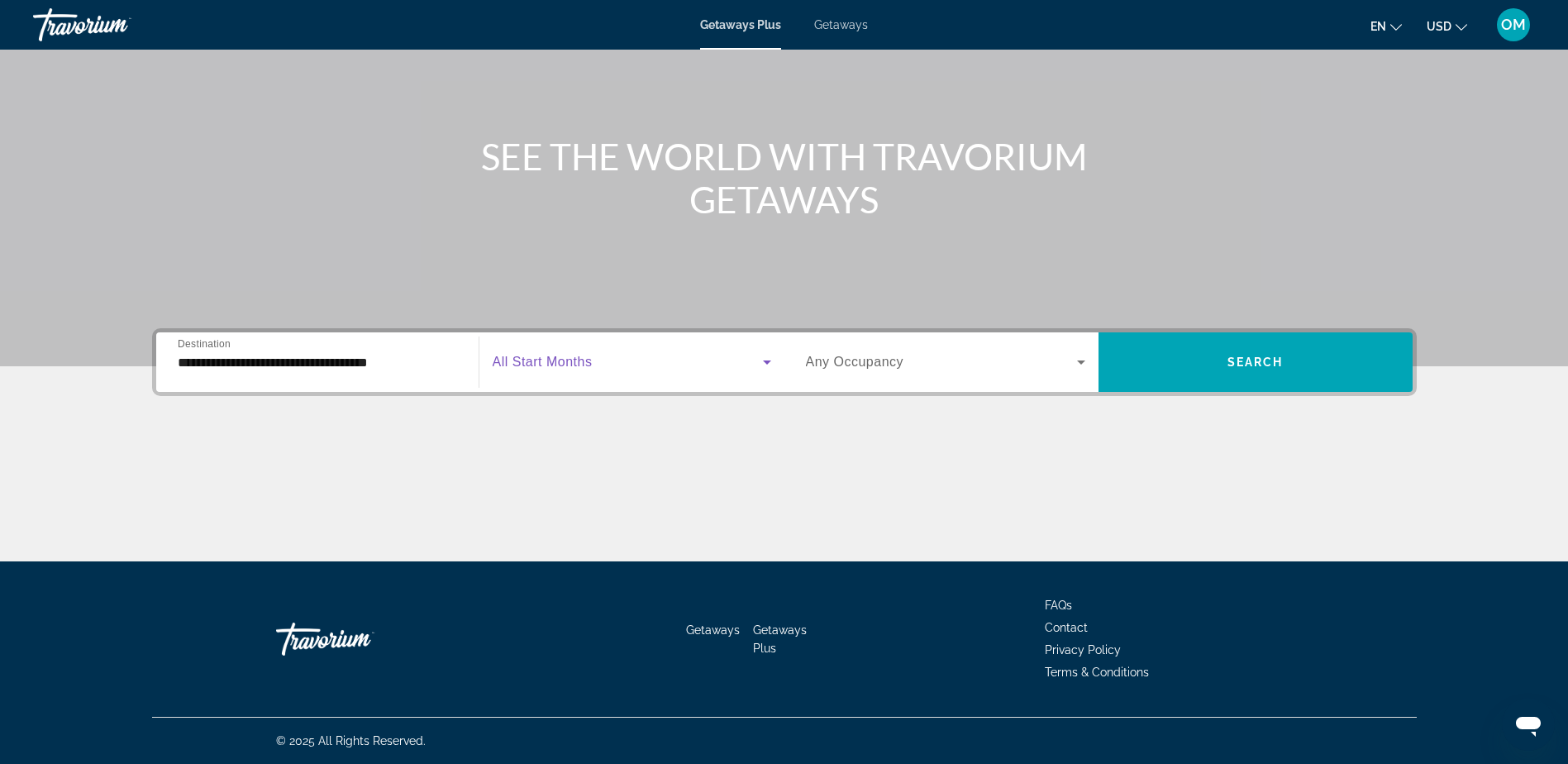
click at [624, 355] on span "Search widget" at bounding box center [627, 362] width 270 height 20
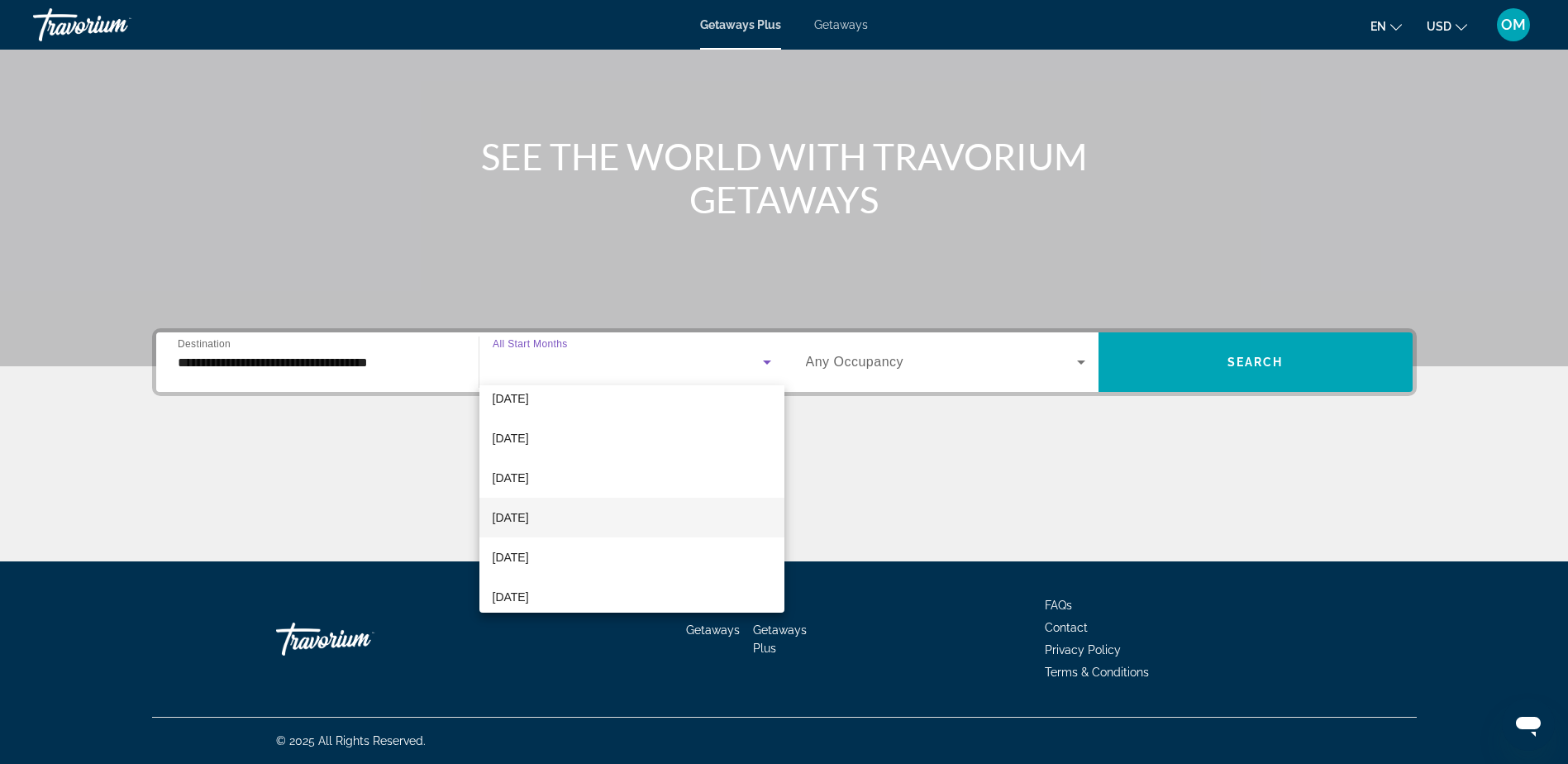
scroll to position [341, 0]
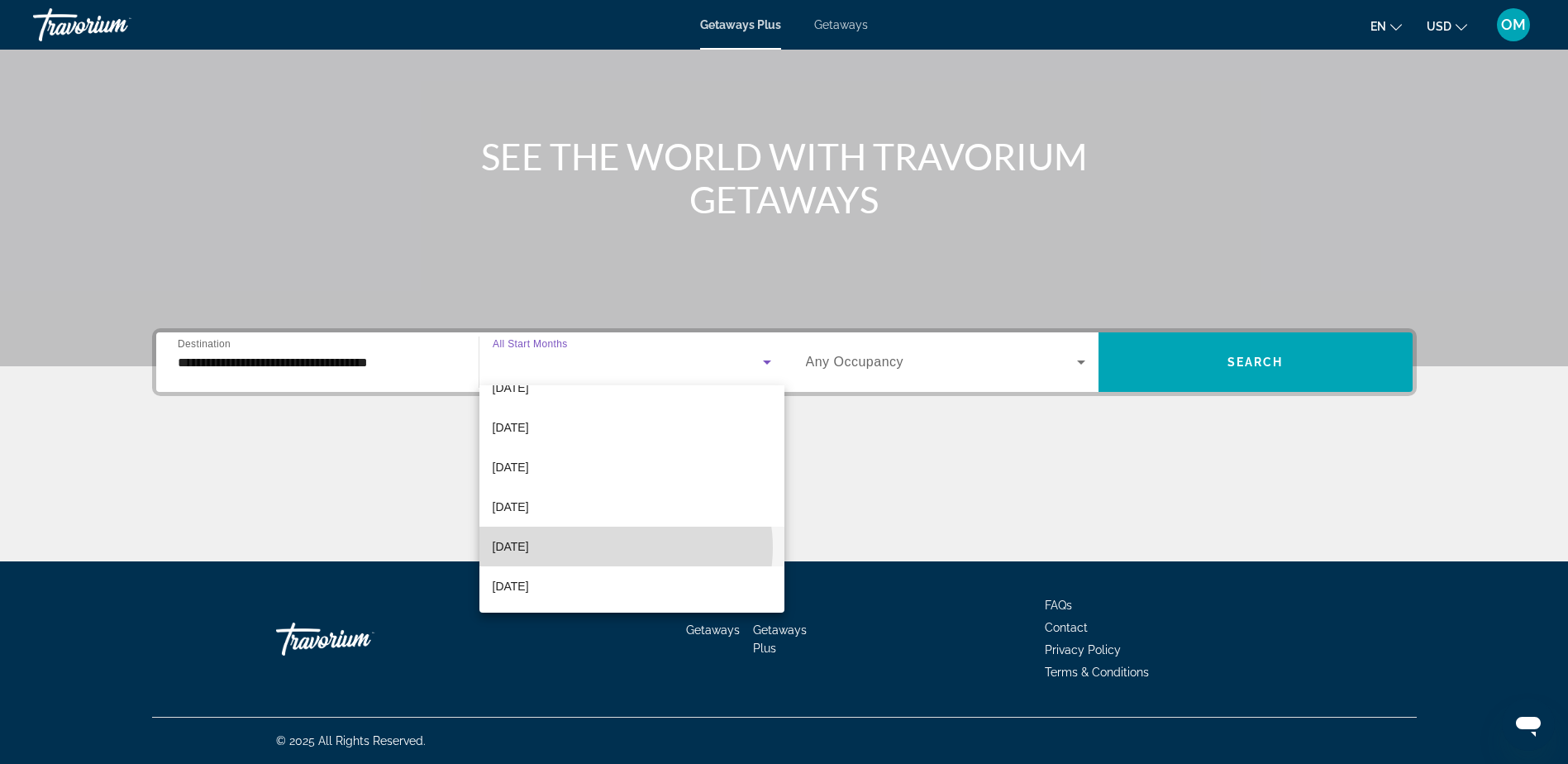
click at [617, 547] on mat-option "[DATE]" at bounding box center [631, 547] width 305 height 40
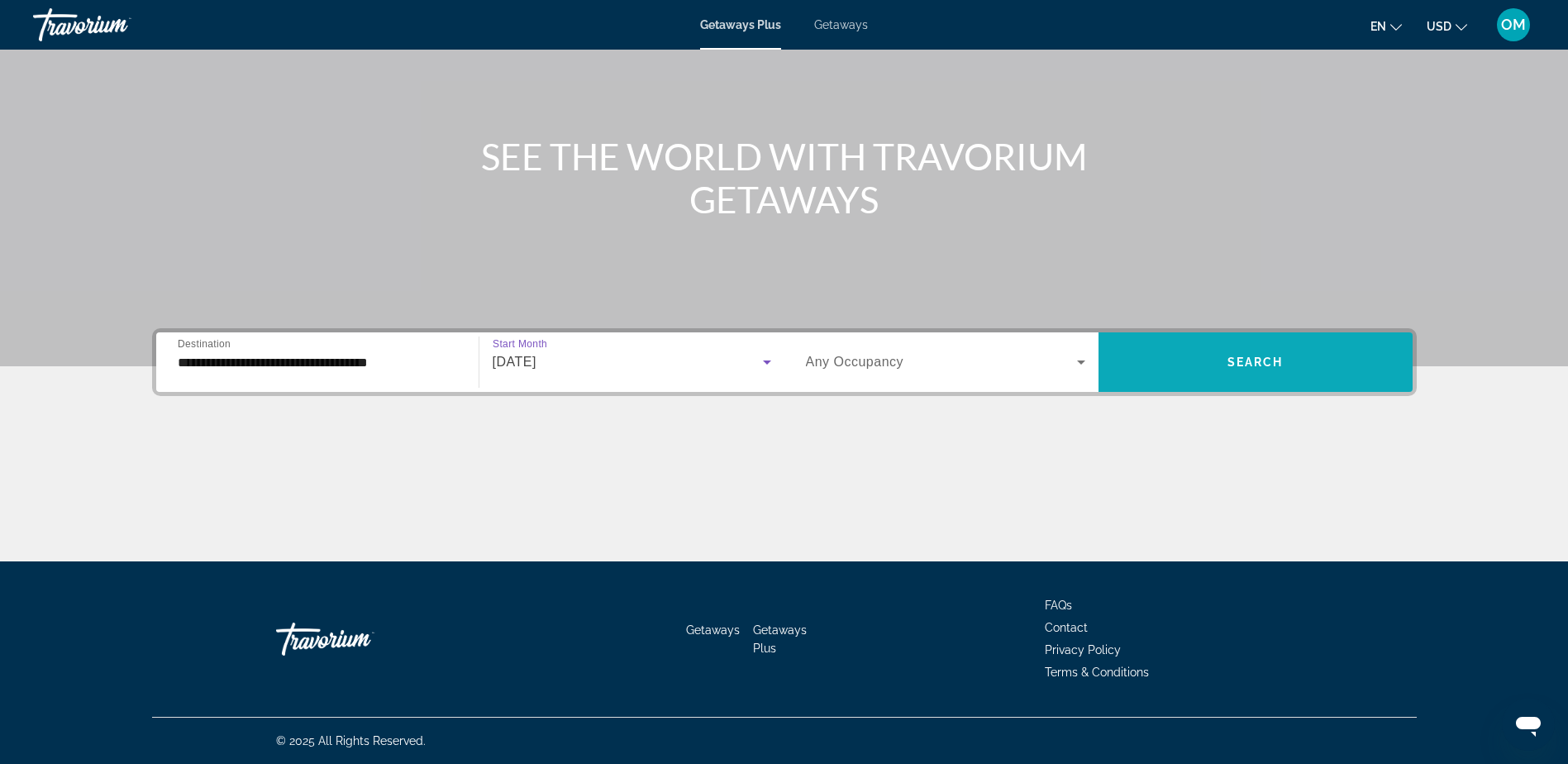
click at [1232, 345] on span "Search widget" at bounding box center [1256, 362] width 314 height 40
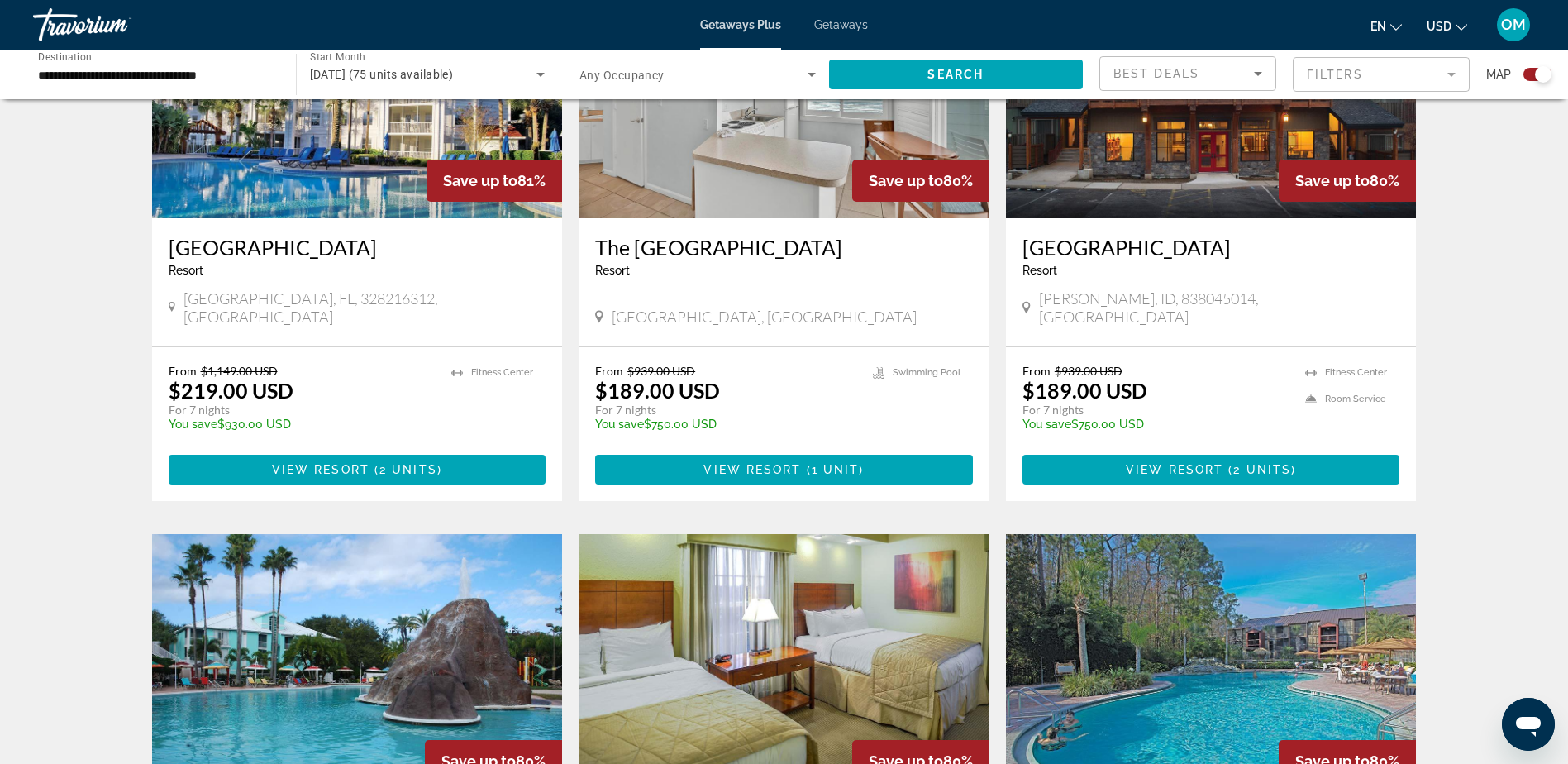
scroll to position [744, 0]
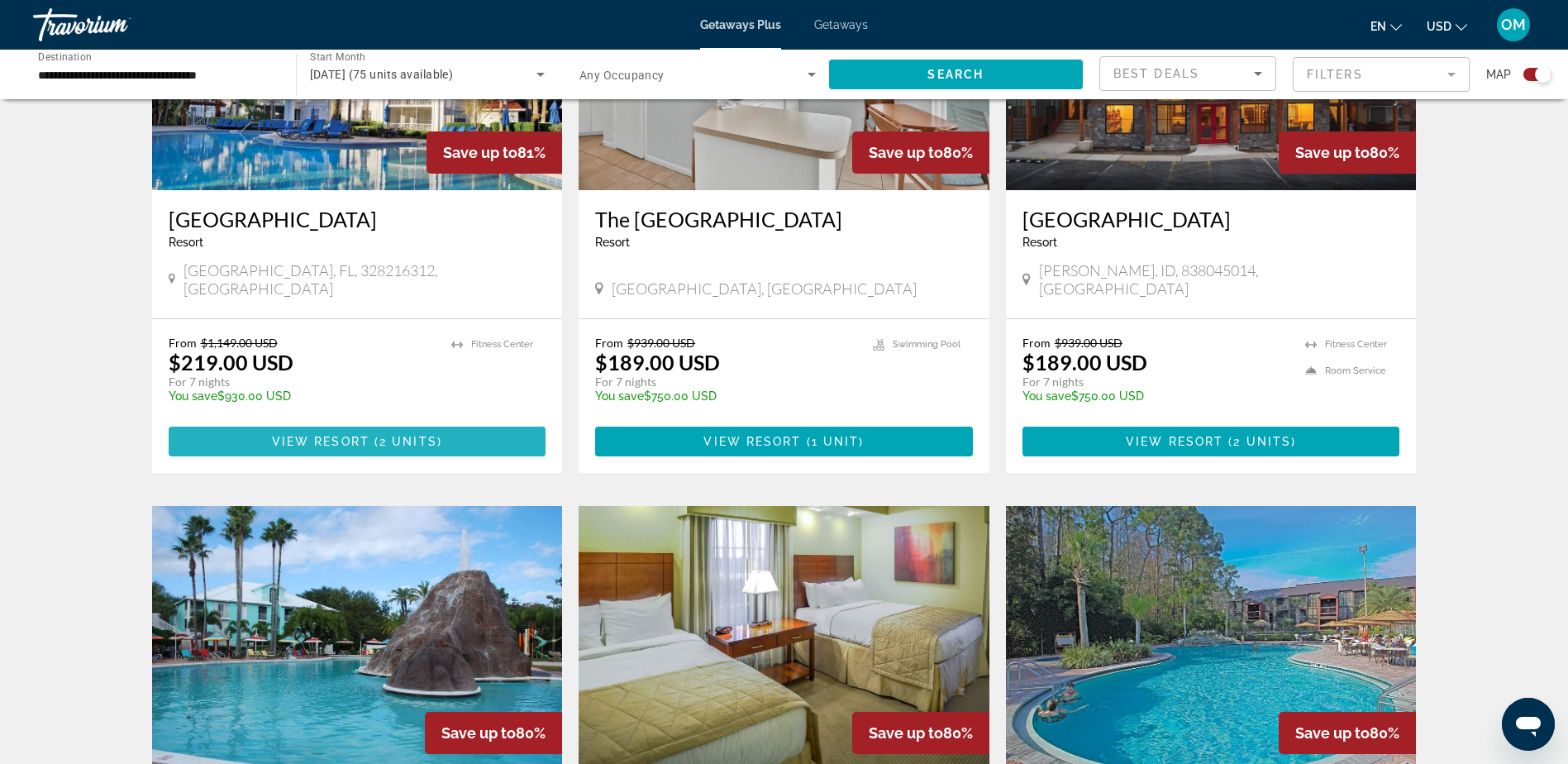
click at [353, 435] on span "View Resort" at bounding box center [321, 442] width 98 height 13
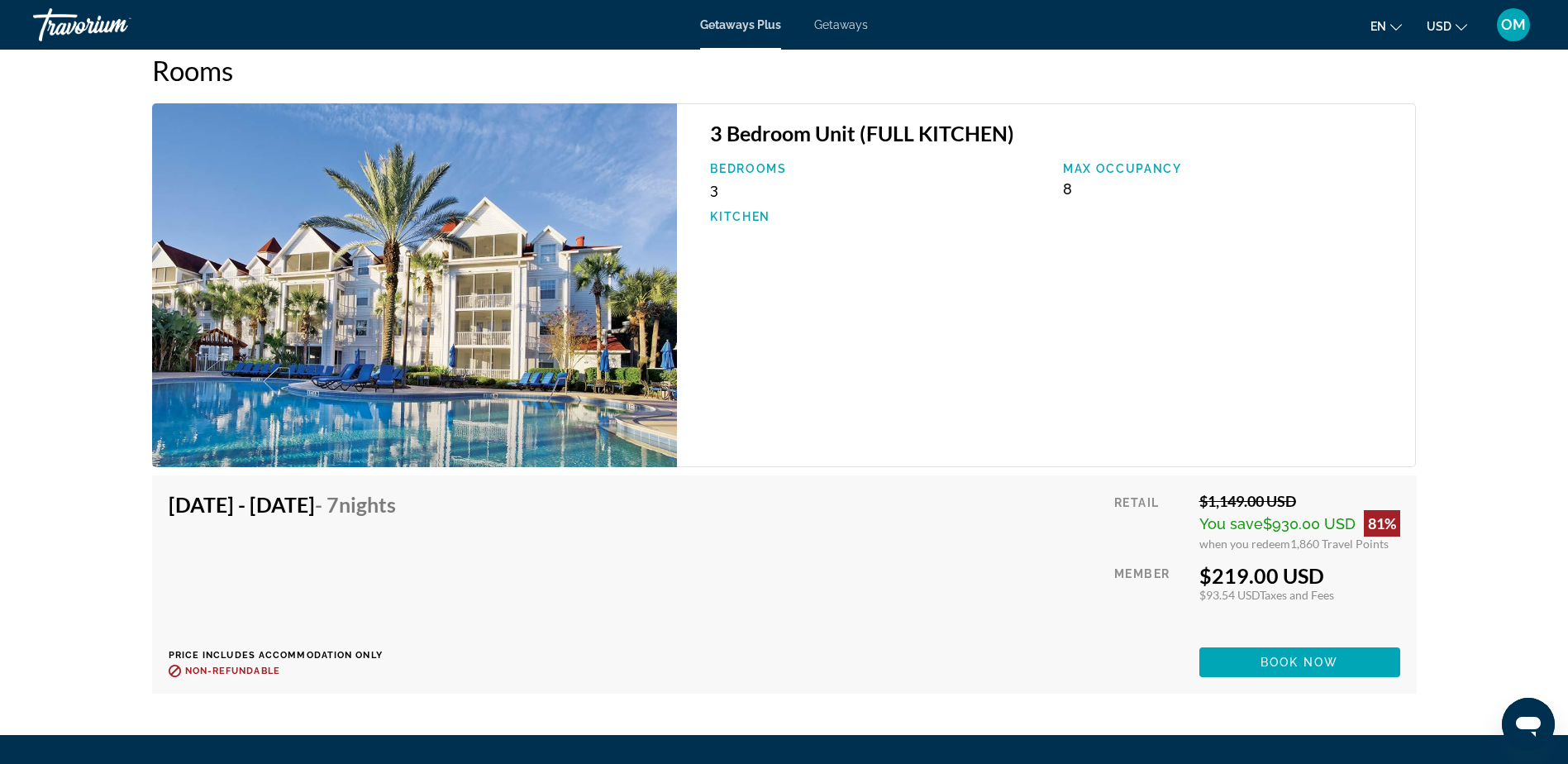
scroll to position [2480, 0]
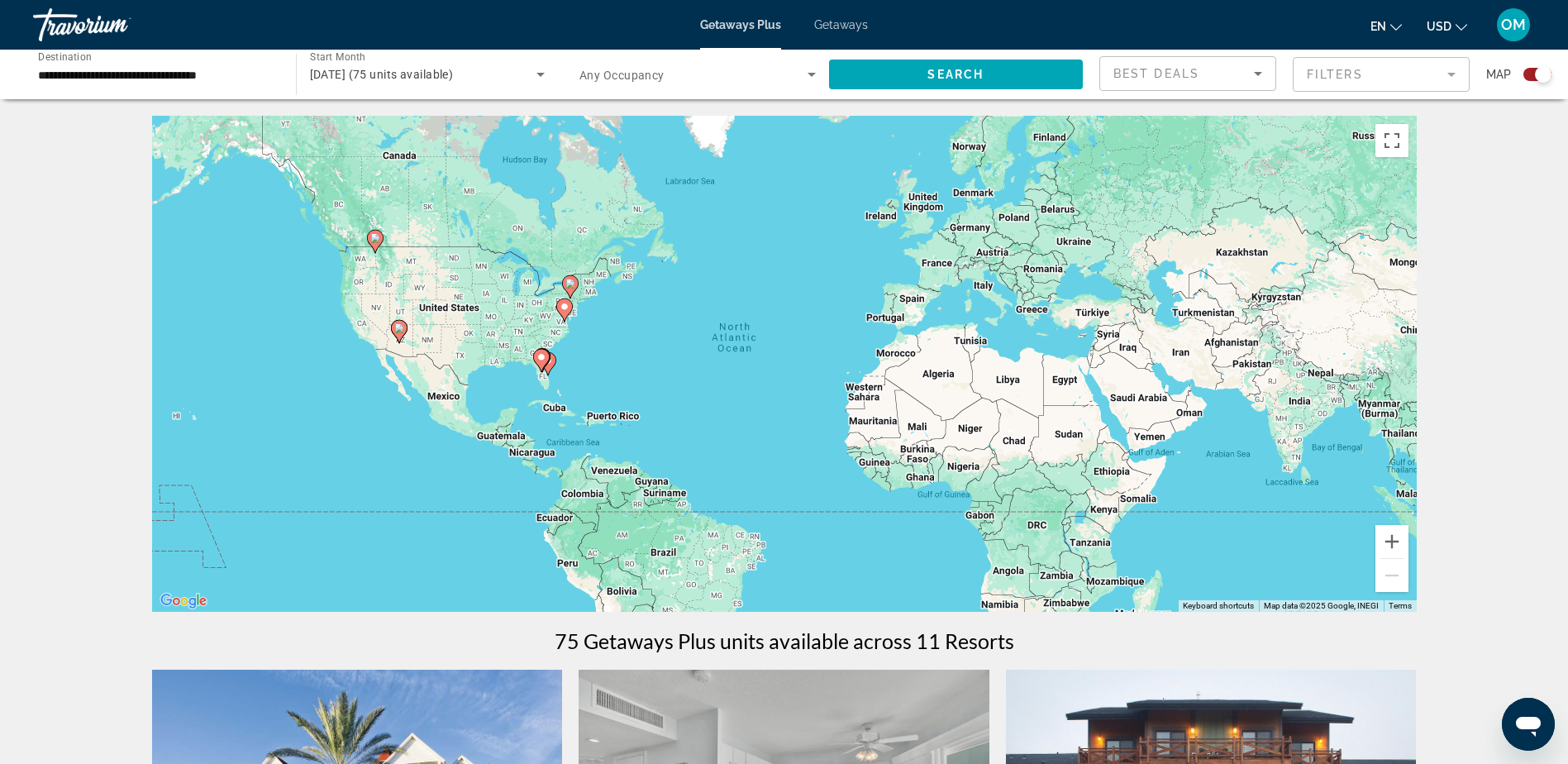
click at [244, 69] on input "**********" at bounding box center [156, 75] width 236 height 20
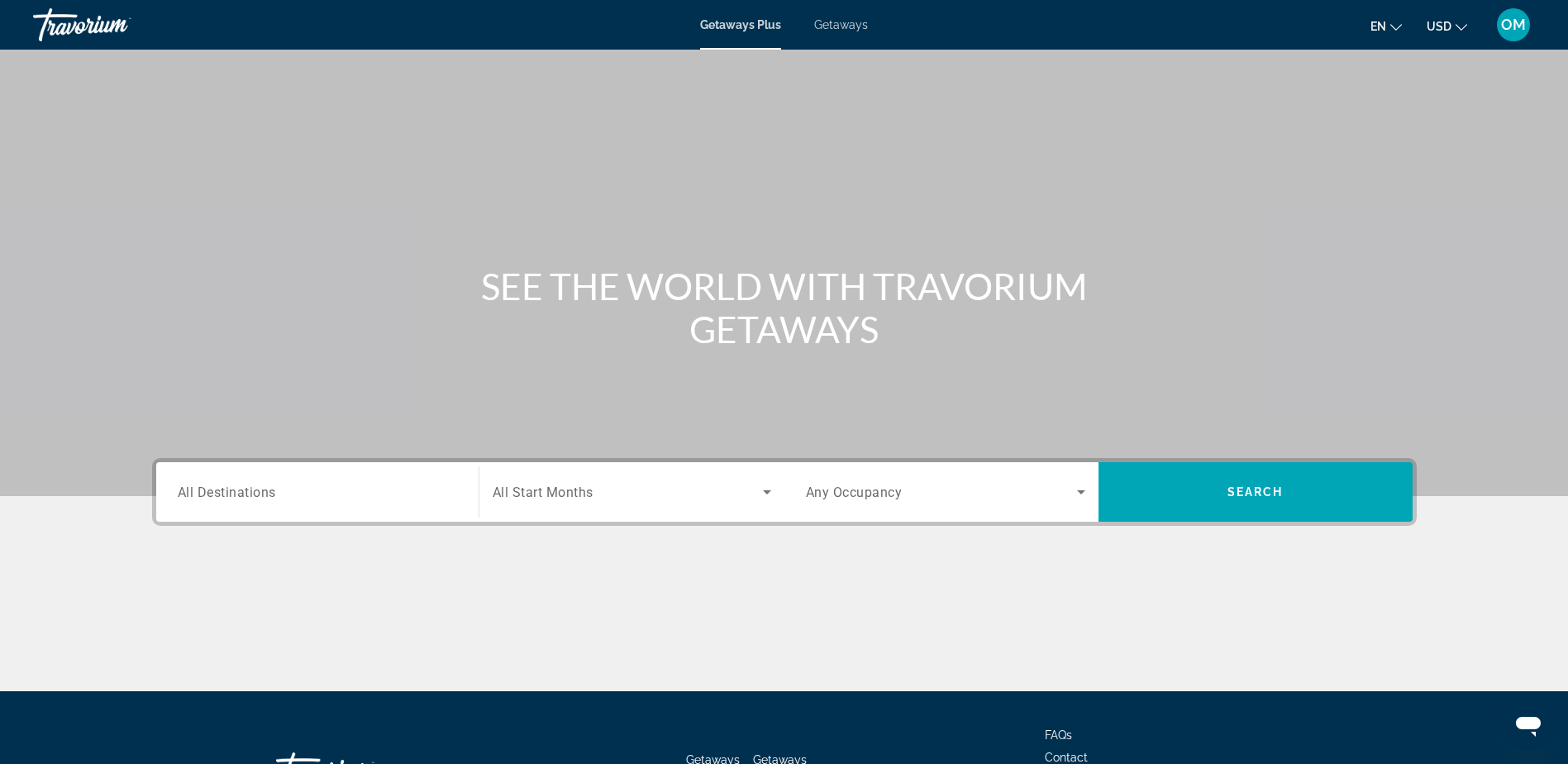
click at [268, 487] on span "All Destinations" at bounding box center [226, 491] width 98 height 16
click at [268, 487] on input "Destination All Destinations" at bounding box center [317, 493] width 279 height 20
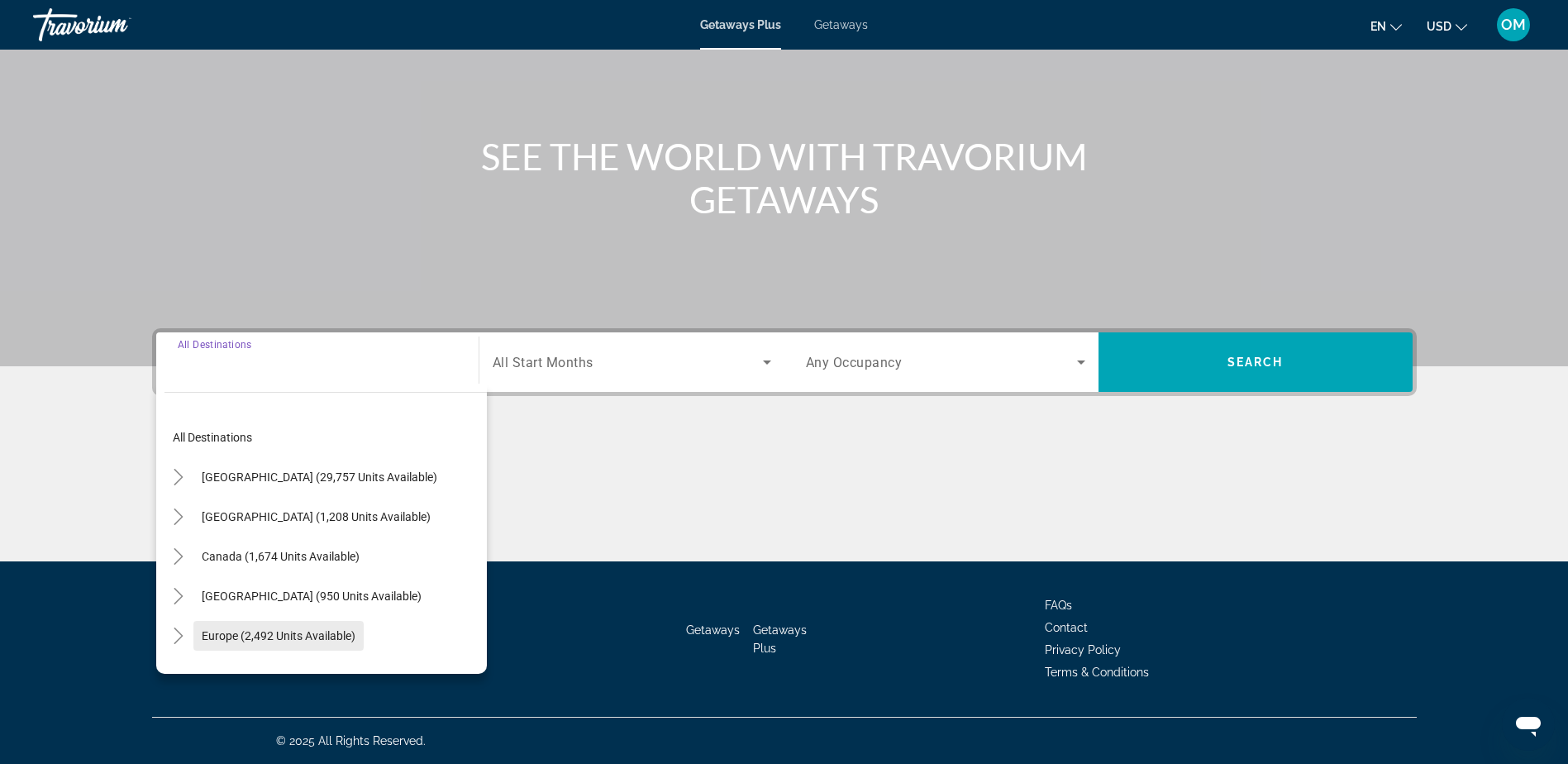
click at [286, 633] on span "Europe (2,492 units available)" at bounding box center [279, 636] width 154 height 13
type input "**********"
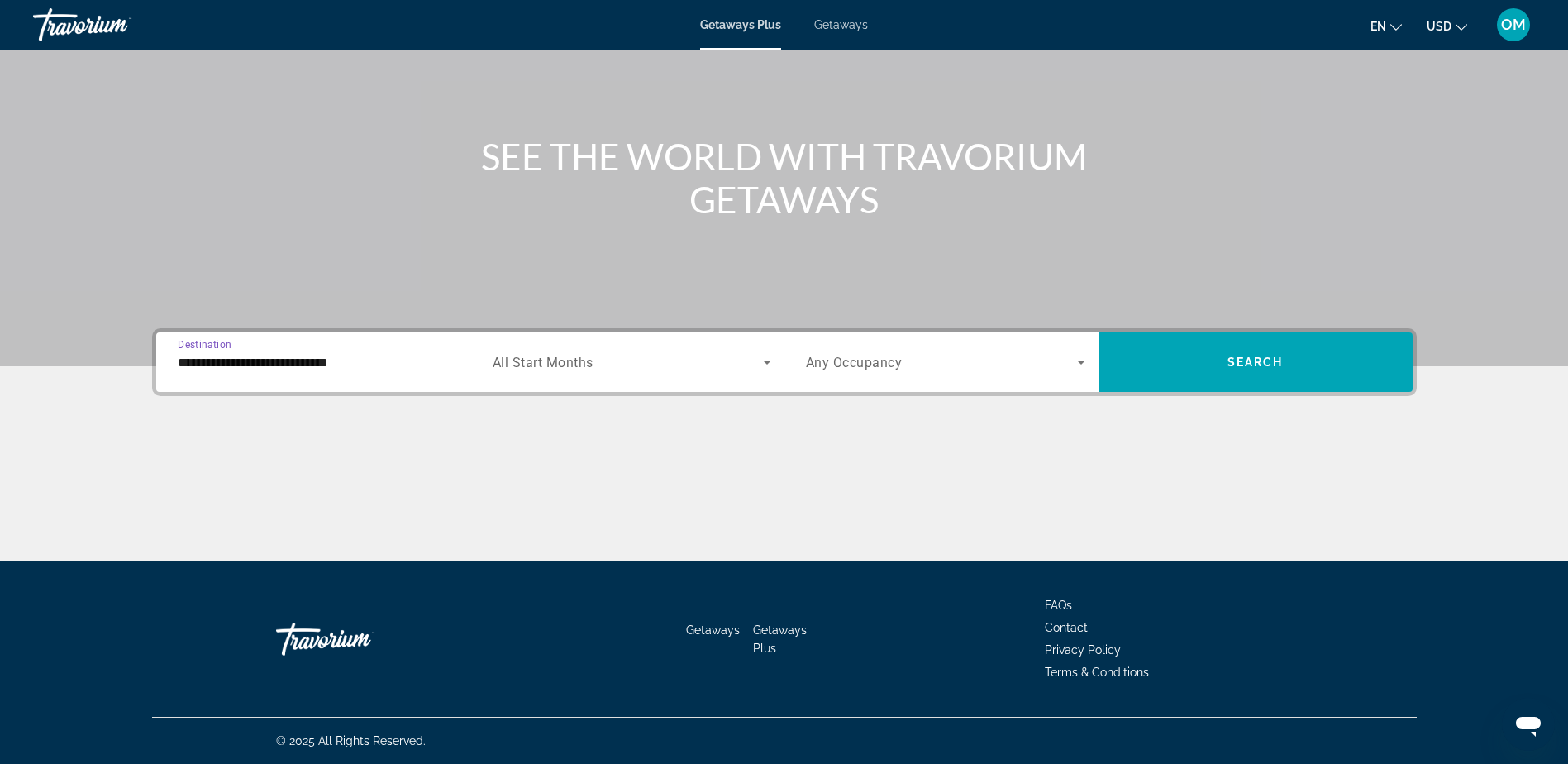
click at [736, 343] on div "Search widget" at bounding box center [631, 362] width 279 height 46
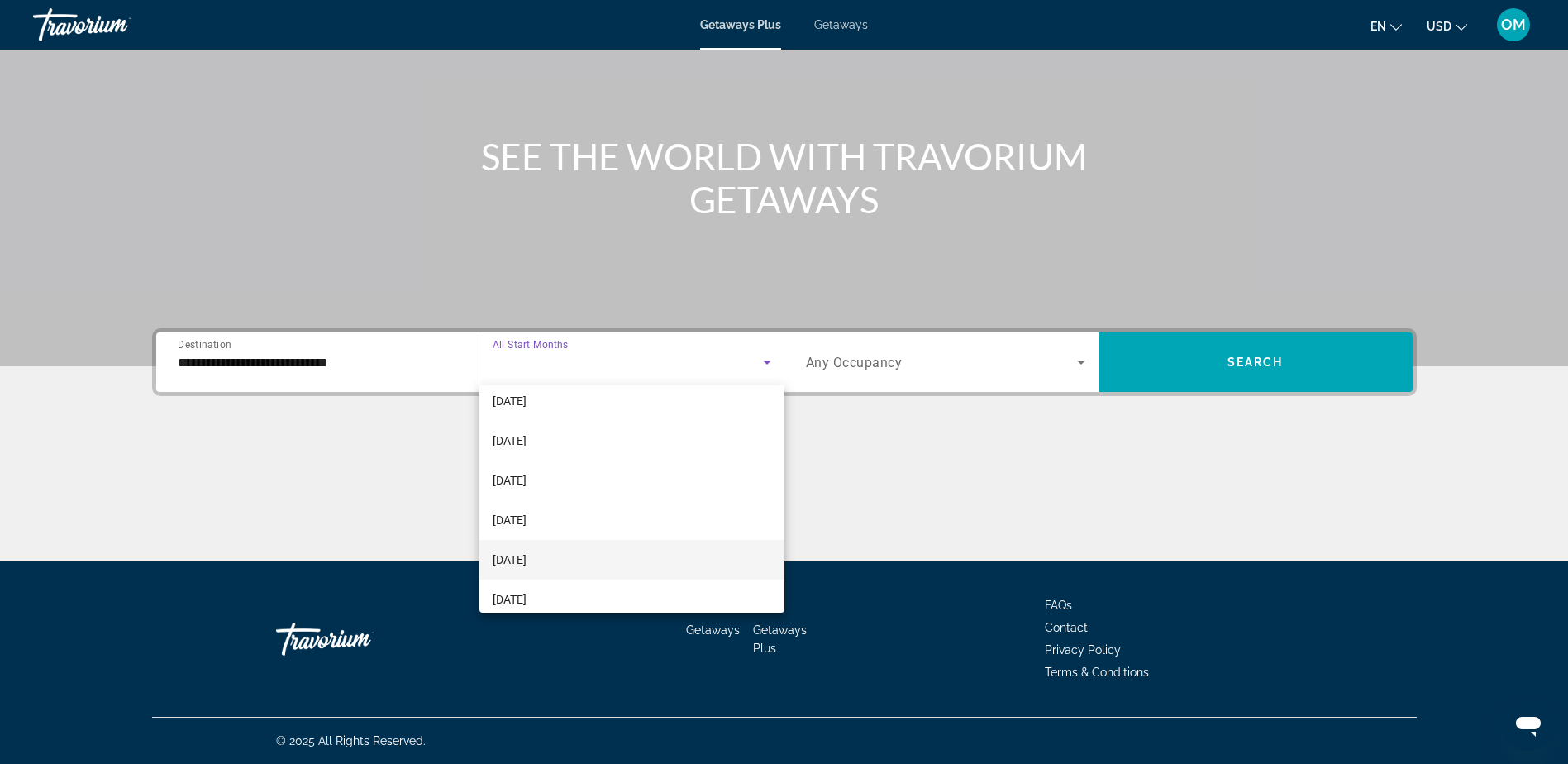
scroll to position [331, 0]
click at [613, 559] on mat-option "[DATE]" at bounding box center [631, 557] width 305 height 40
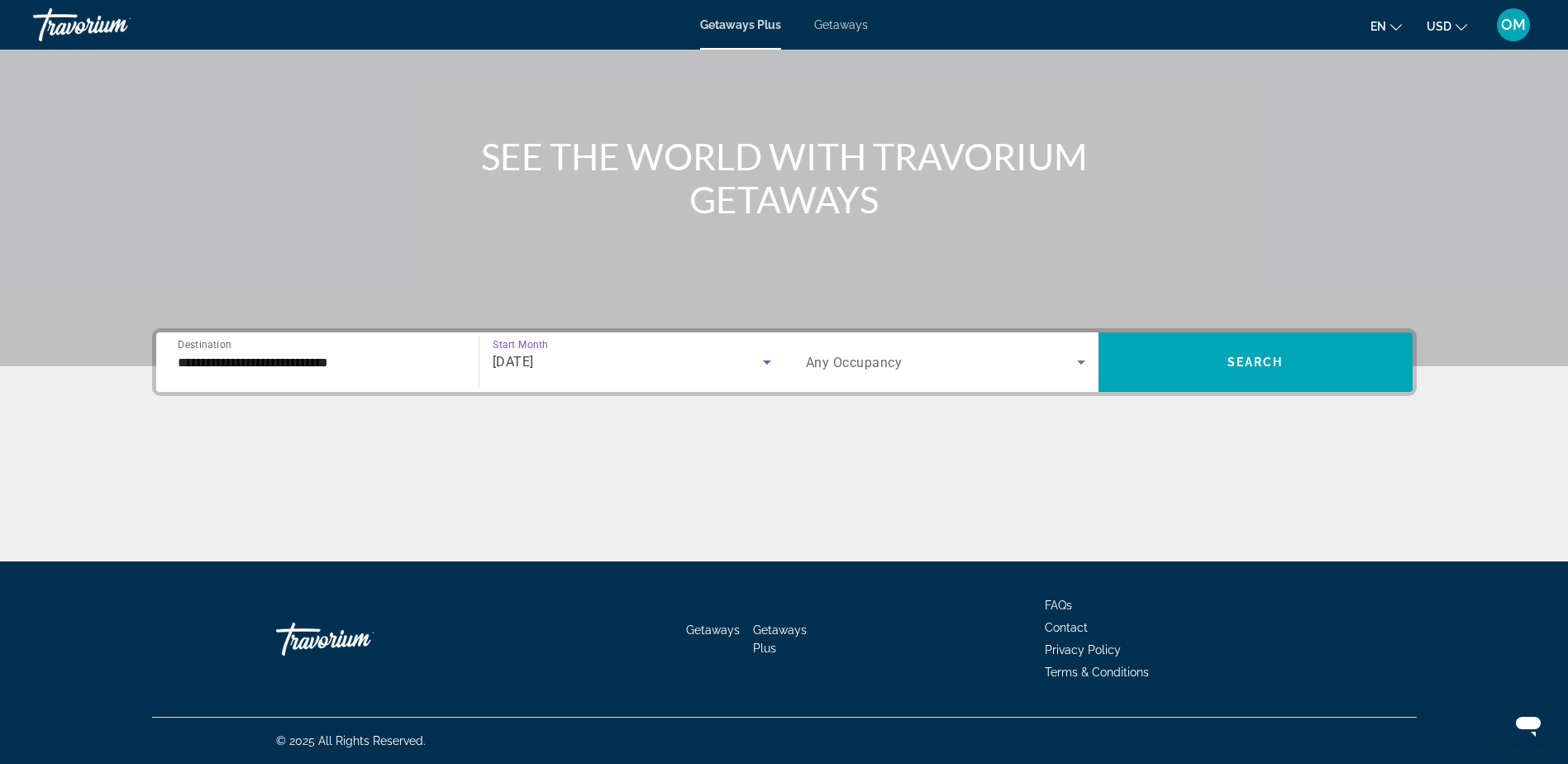
click at [1068, 365] on span "Search widget" at bounding box center [941, 362] width 271 height 20
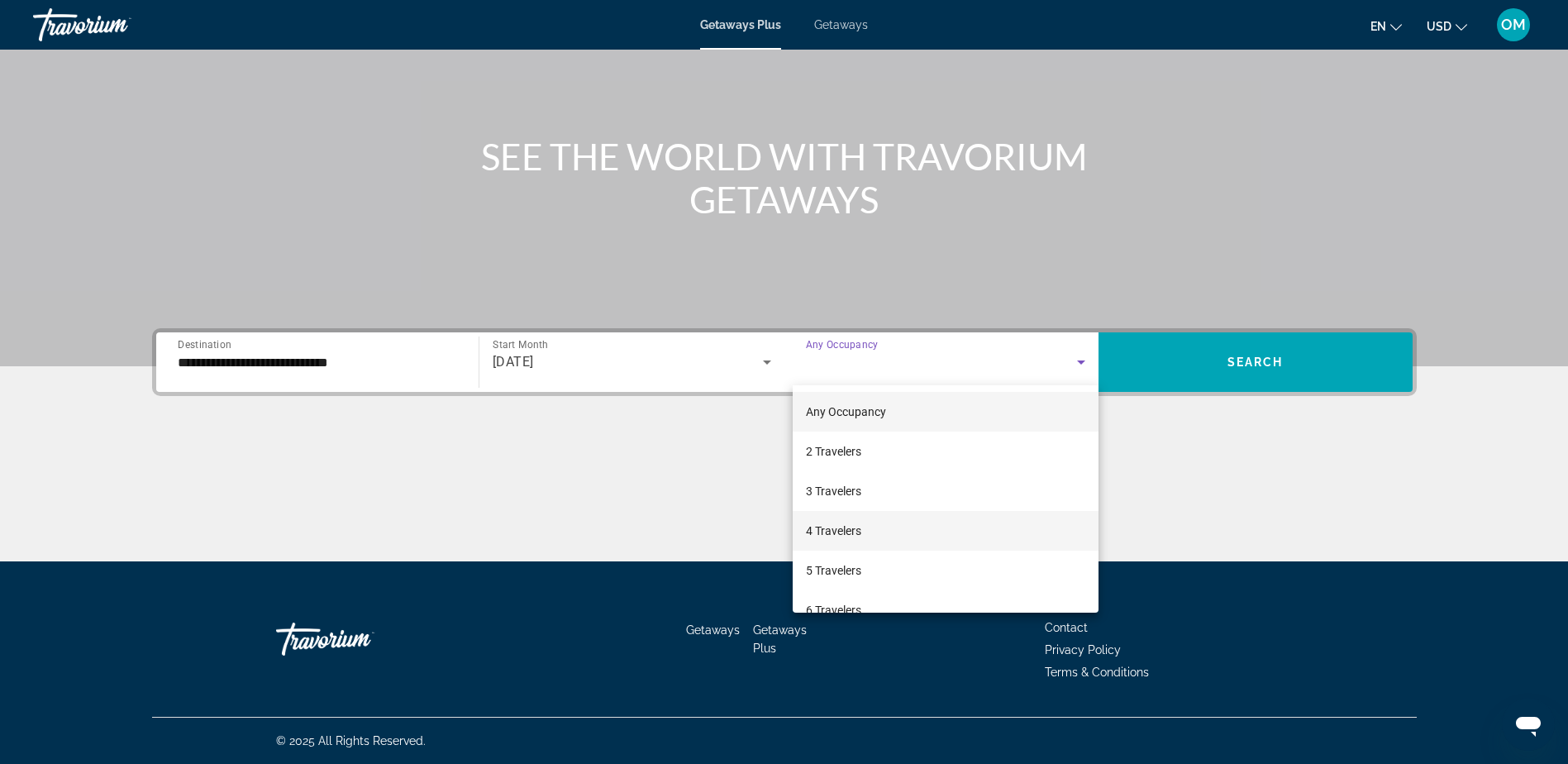
click at [932, 529] on mat-option "4 Travelers" at bounding box center [946, 531] width 306 height 40
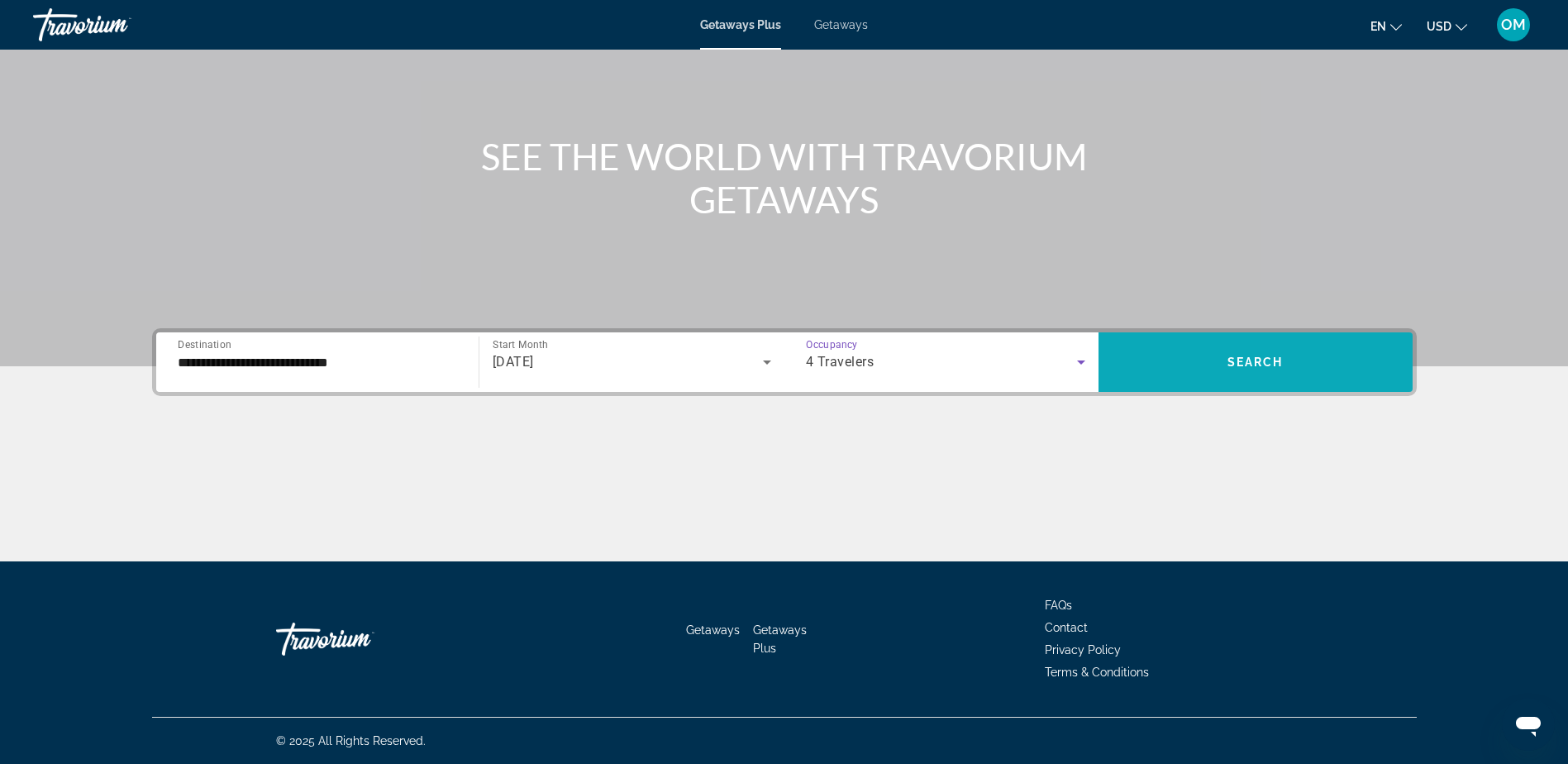
click at [1272, 375] on span "Search widget" at bounding box center [1256, 362] width 314 height 40
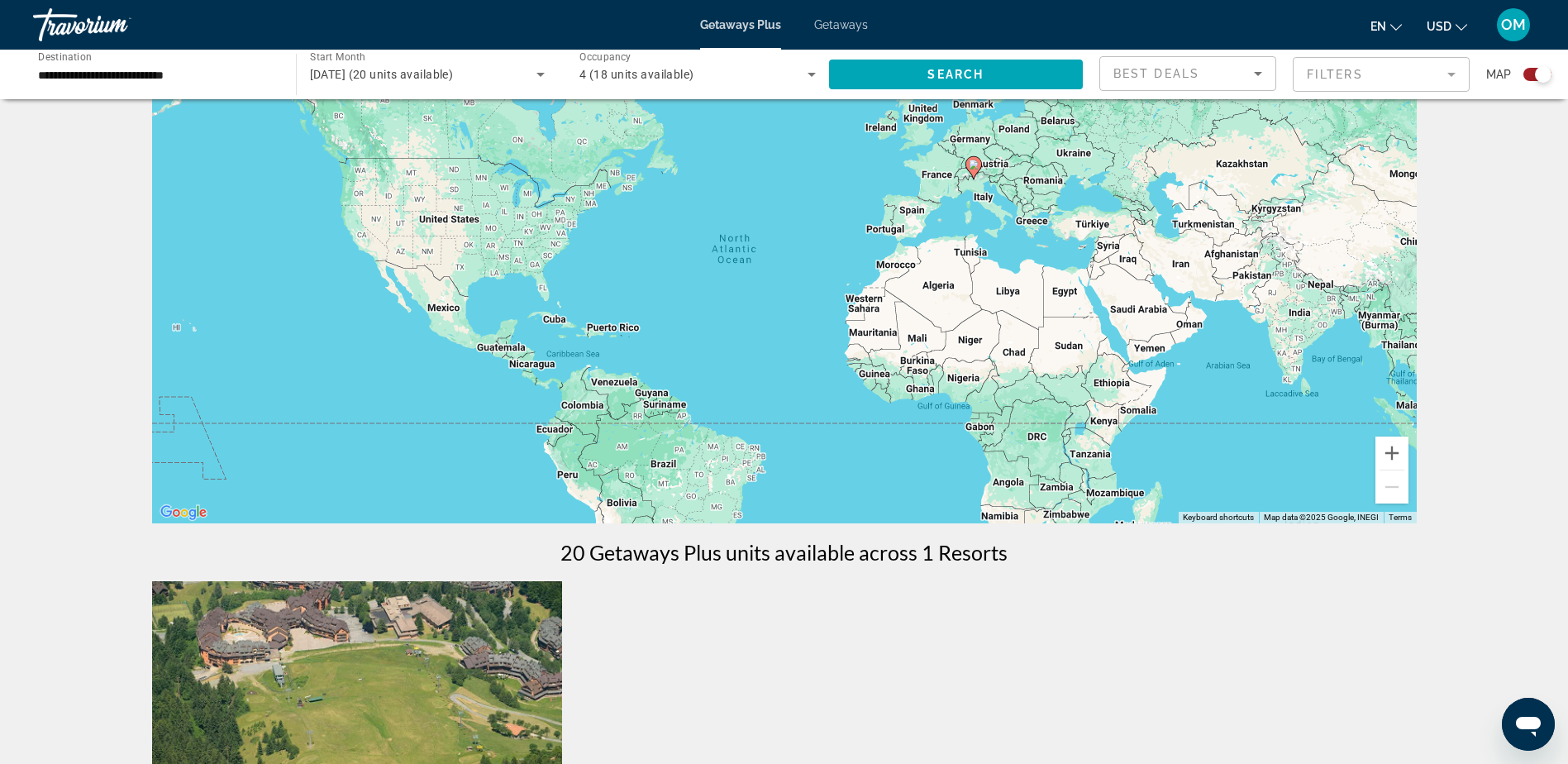
scroll to position [83, 0]
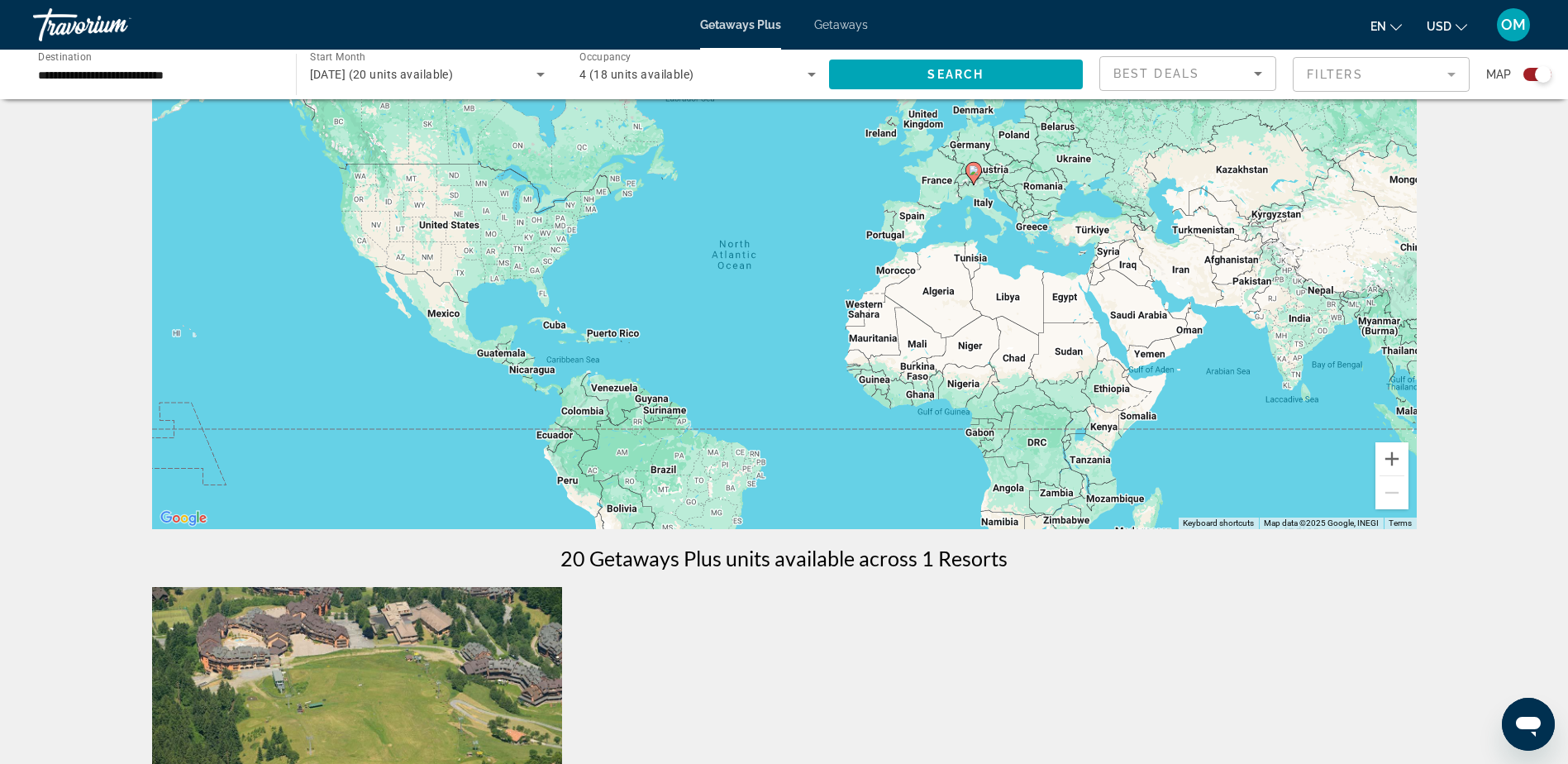
click at [845, 22] on span "Getaways" at bounding box center [841, 25] width 54 height 13
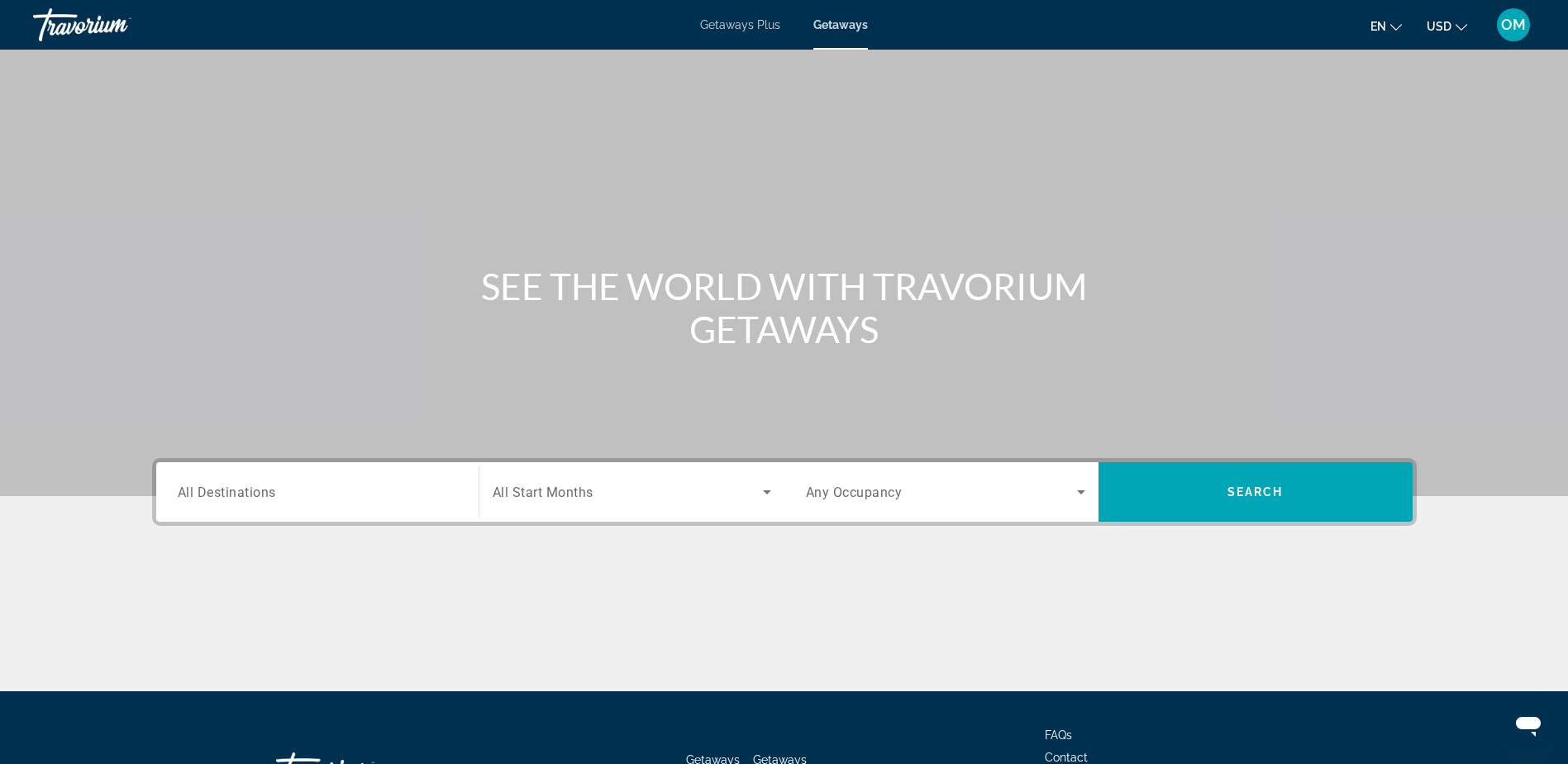
click at [249, 505] on div "Search widget" at bounding box center [317, 492] width 279 height 47
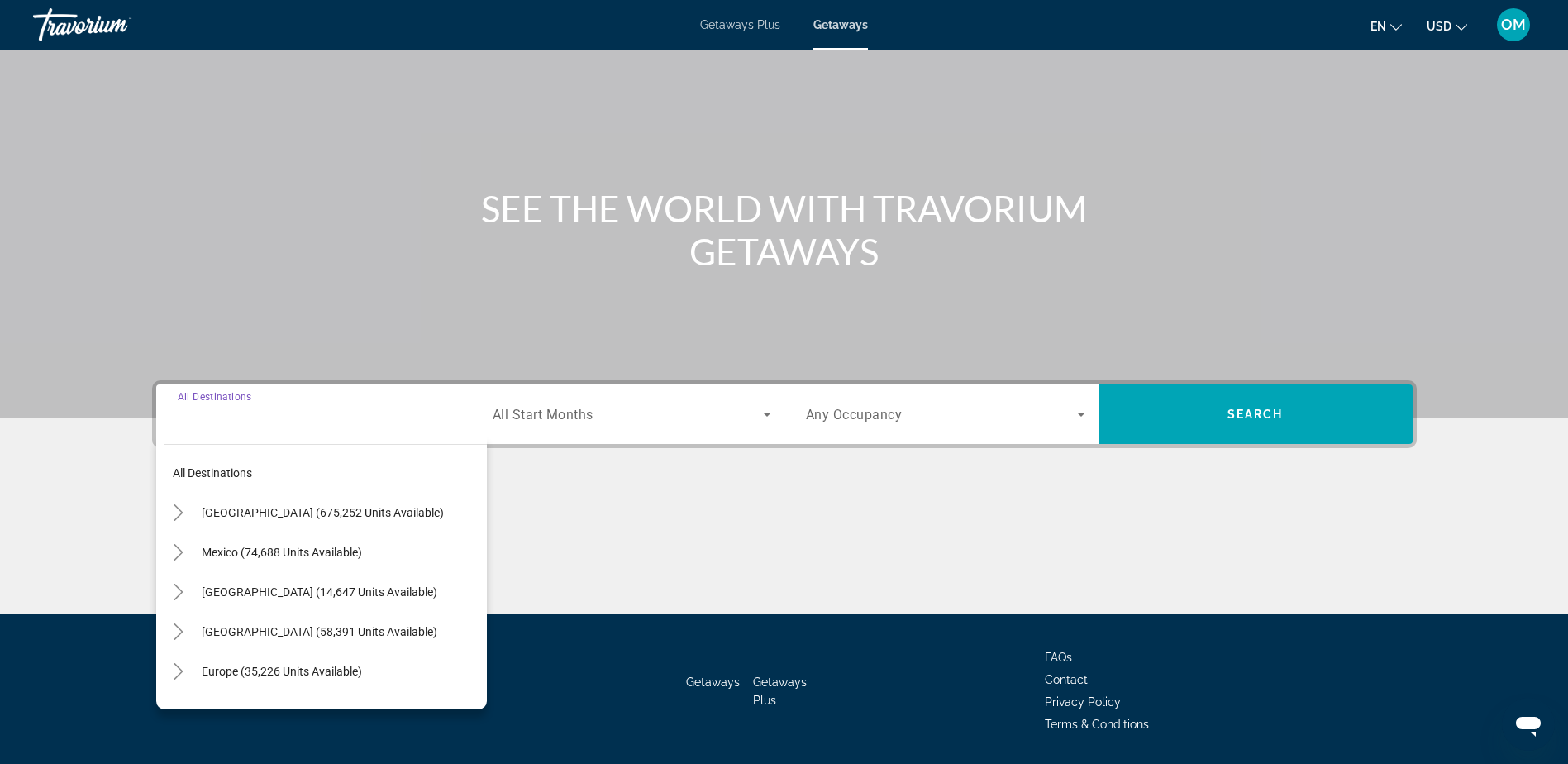
scroll to position [130, 0]
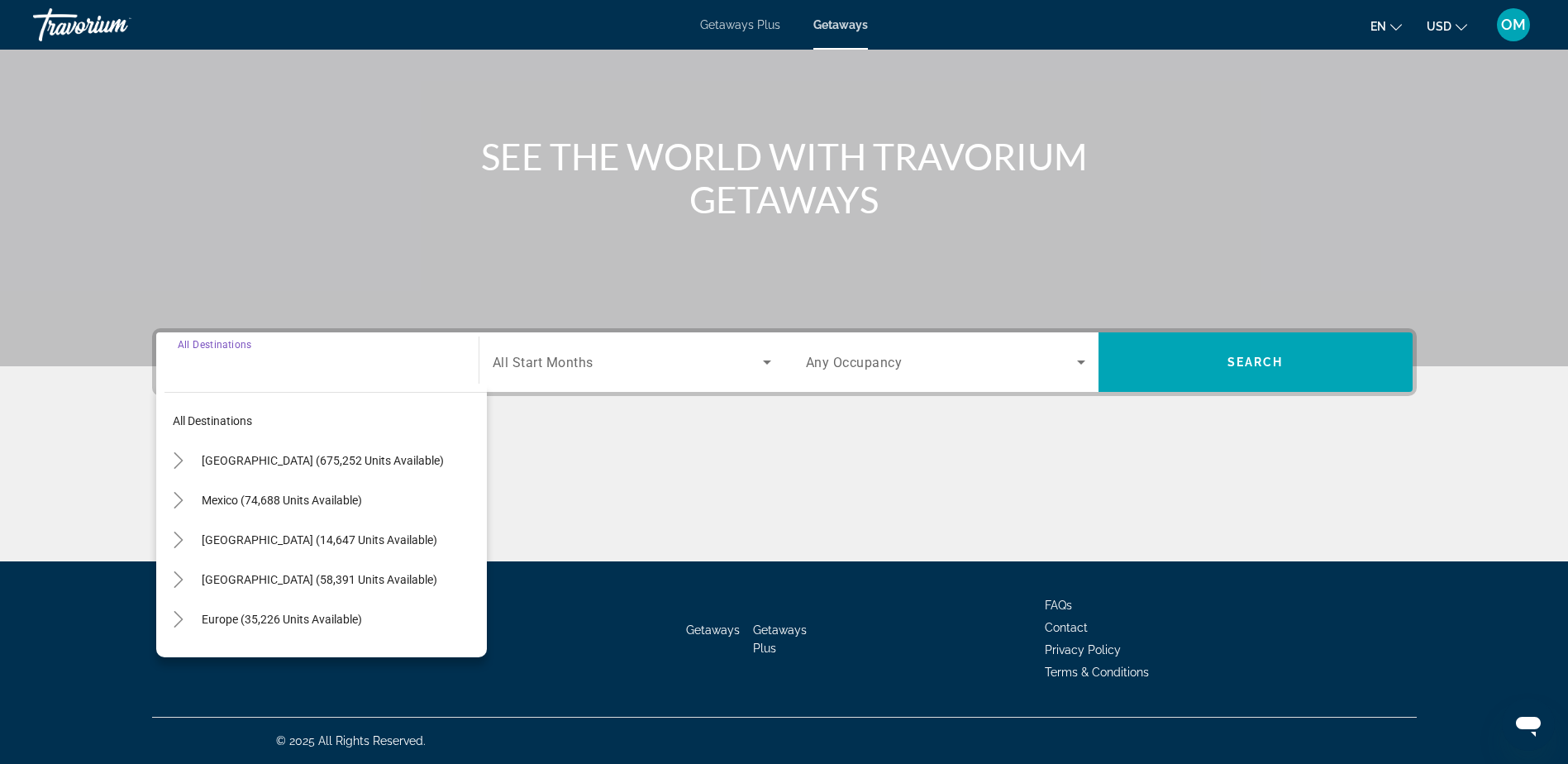
click at [928, 553] on div "Main content" at bounding box center [784, 499] width 1265 height 124
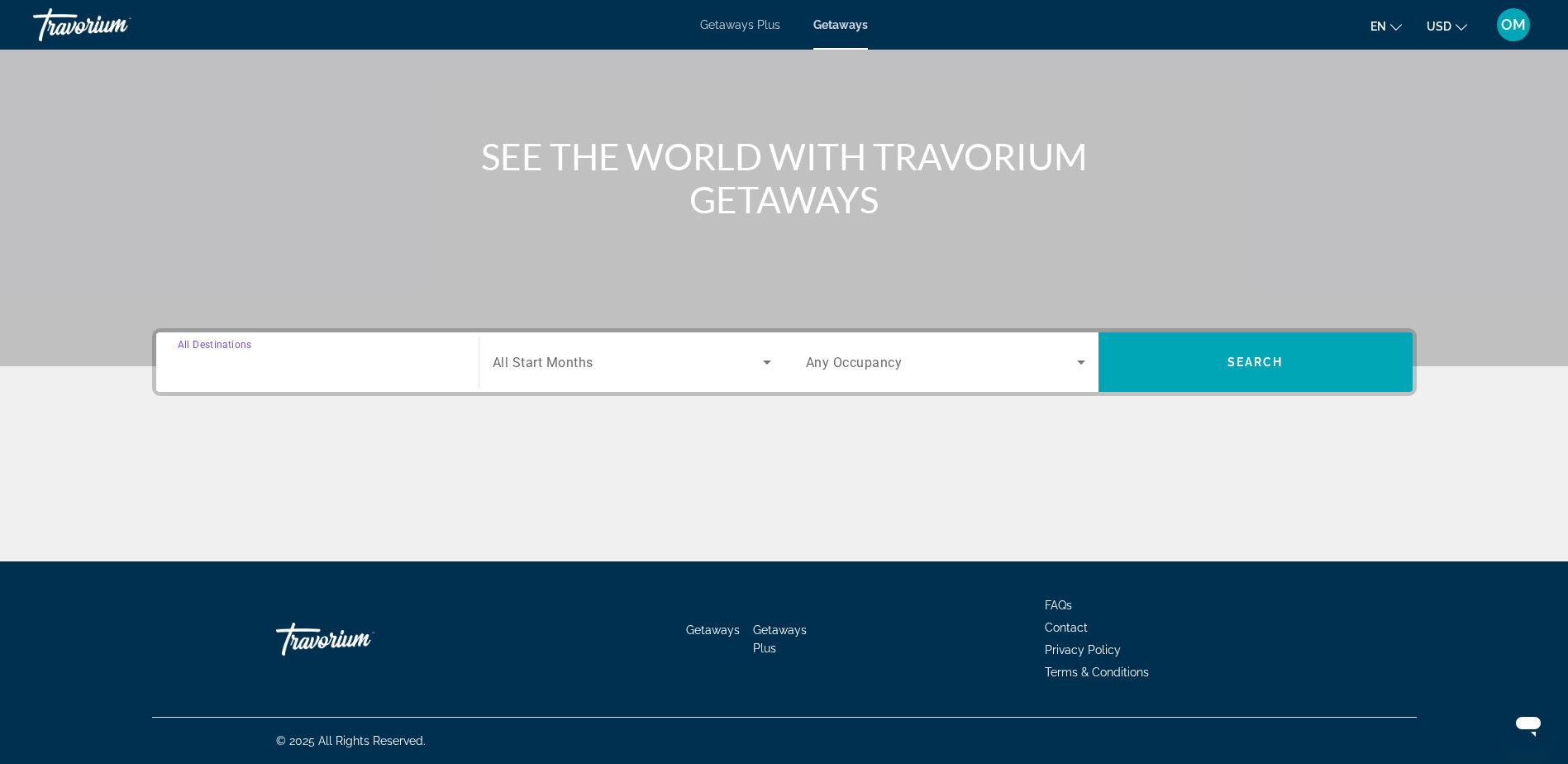
click at [307, 359] on input "Destination All Destinations" at bounding box center [317, 363] width 279 height 20
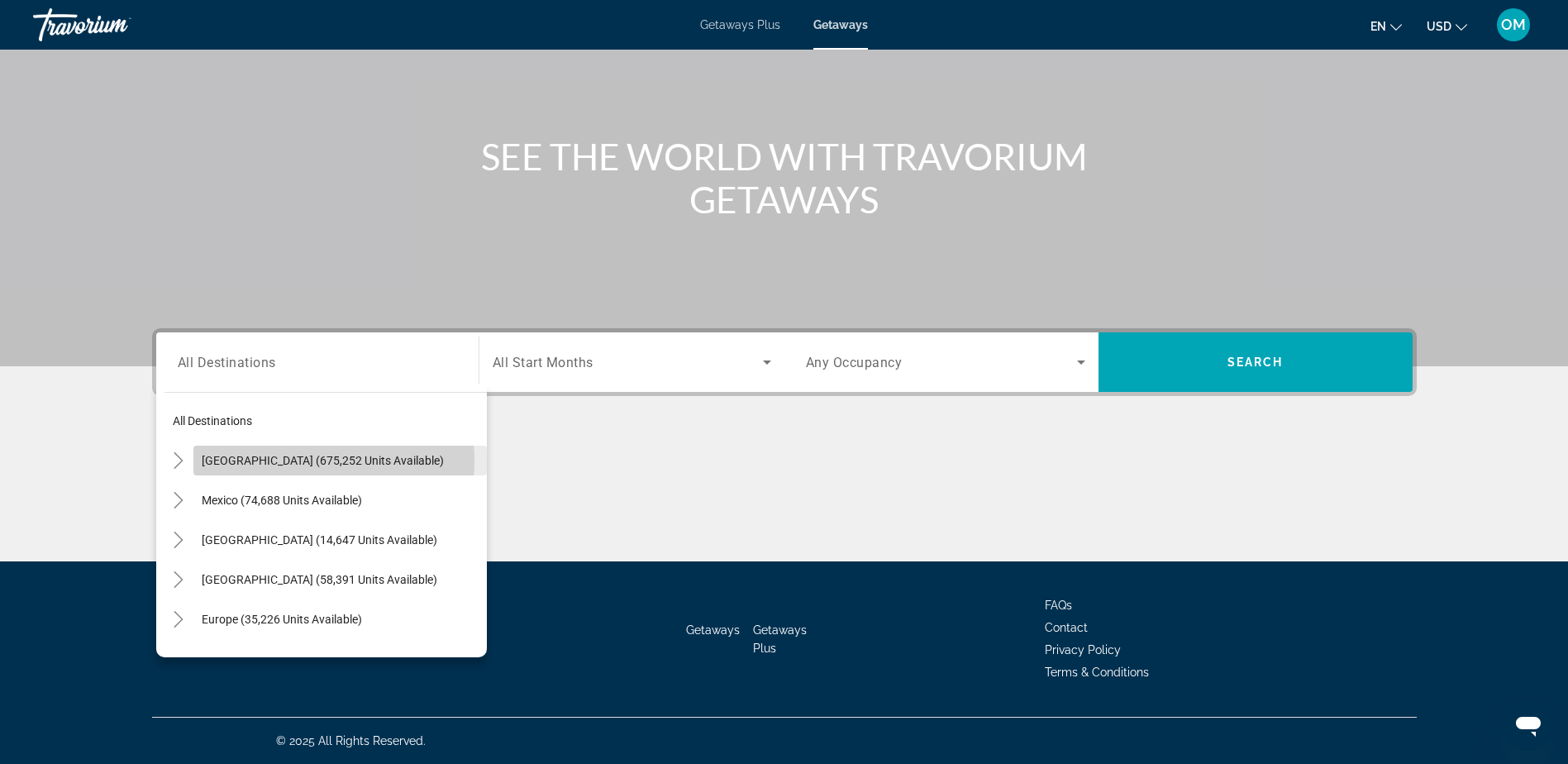
click at [303, 461] on span "[GEOGRAPHIC_DATA] (675,252 units available)" at bounding box center [322, 461] width 242 height 13
type input "**********"
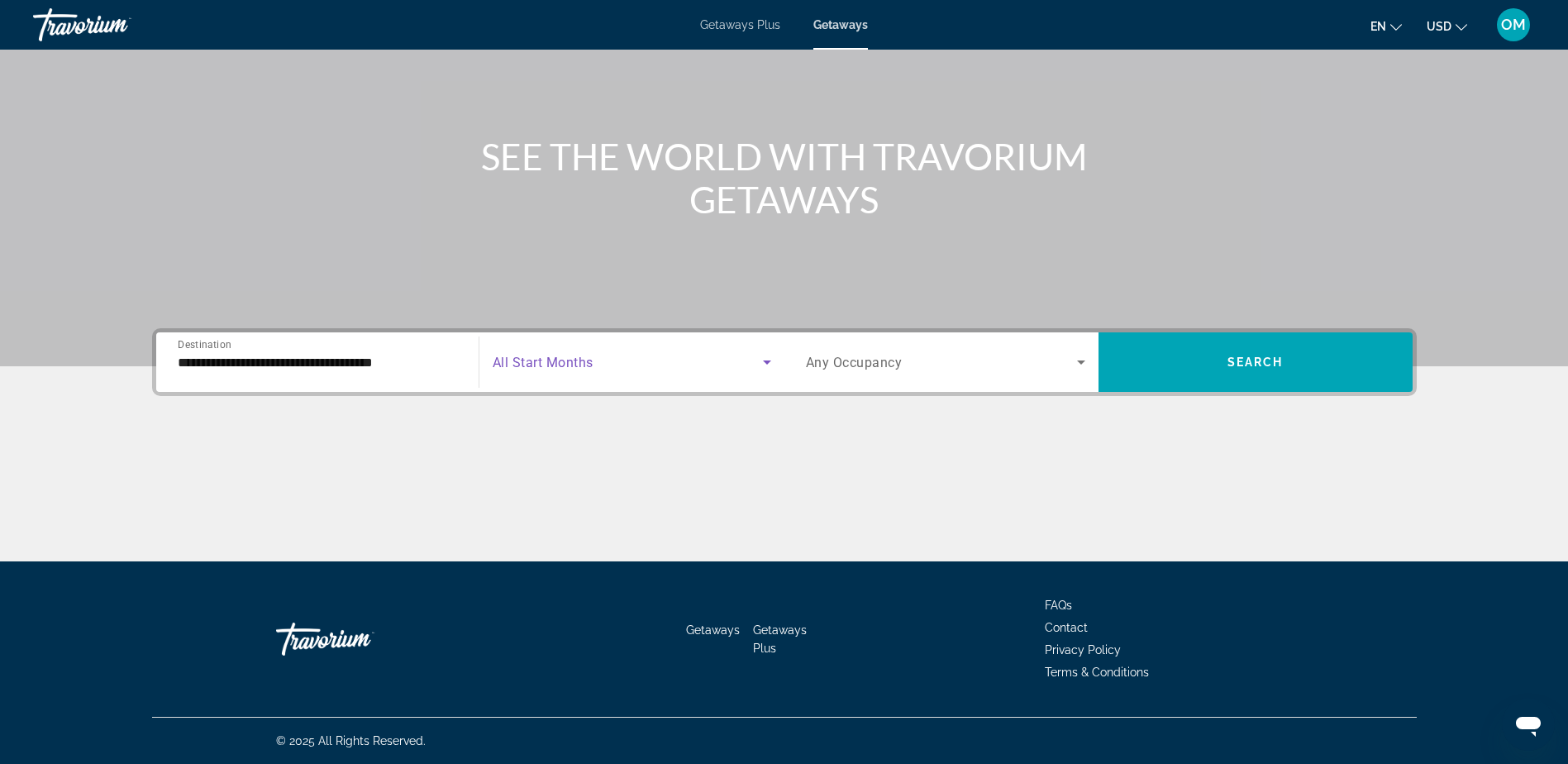
click at [629, 356] on span "Search widget" at bounding box center [627, 362] width 270 height 20
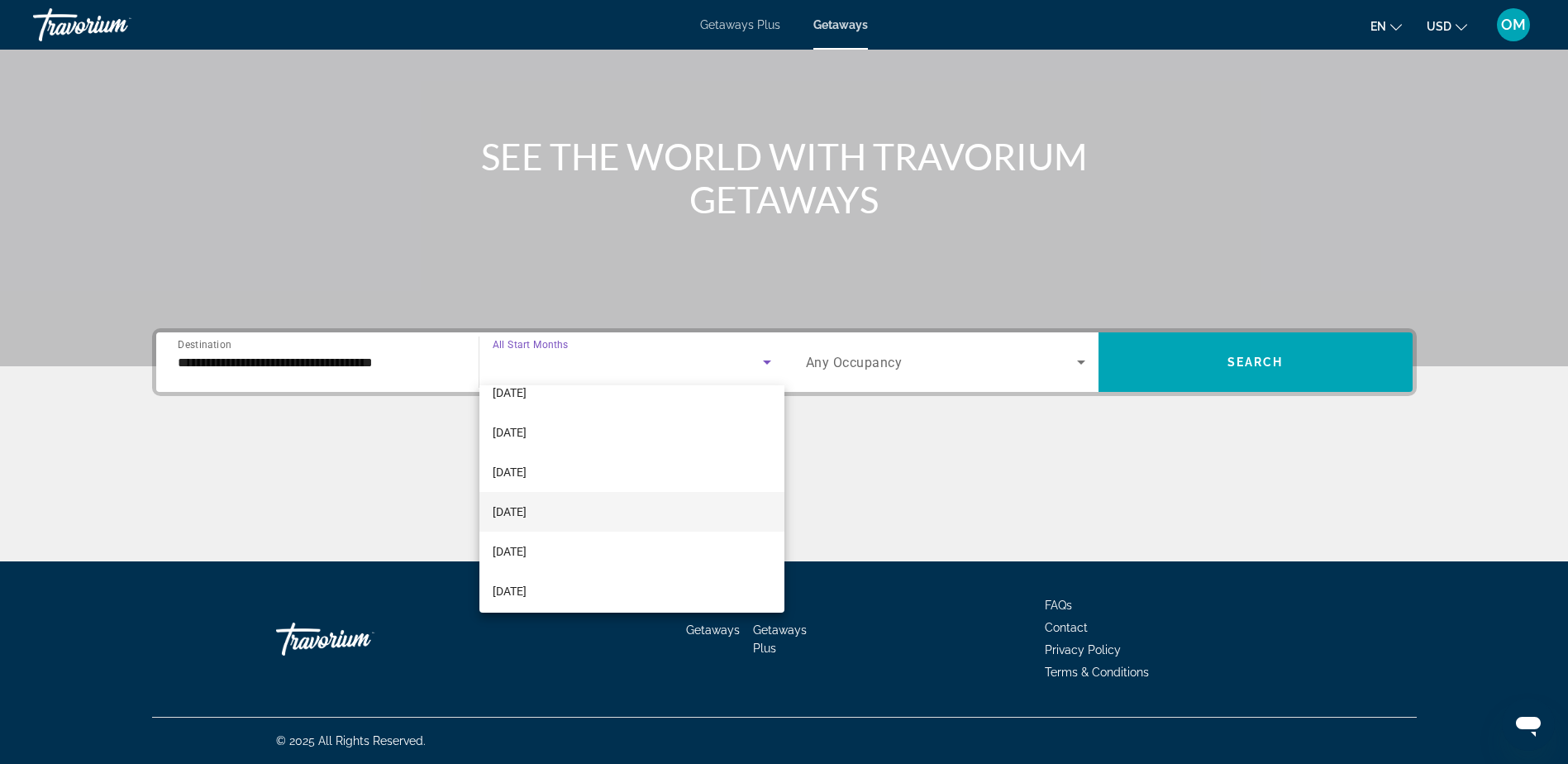
scroll to position [341, 0]
click at [607, 542] on mat-option "[DATE]" at bounding box center [631, 547] width 305 height 40
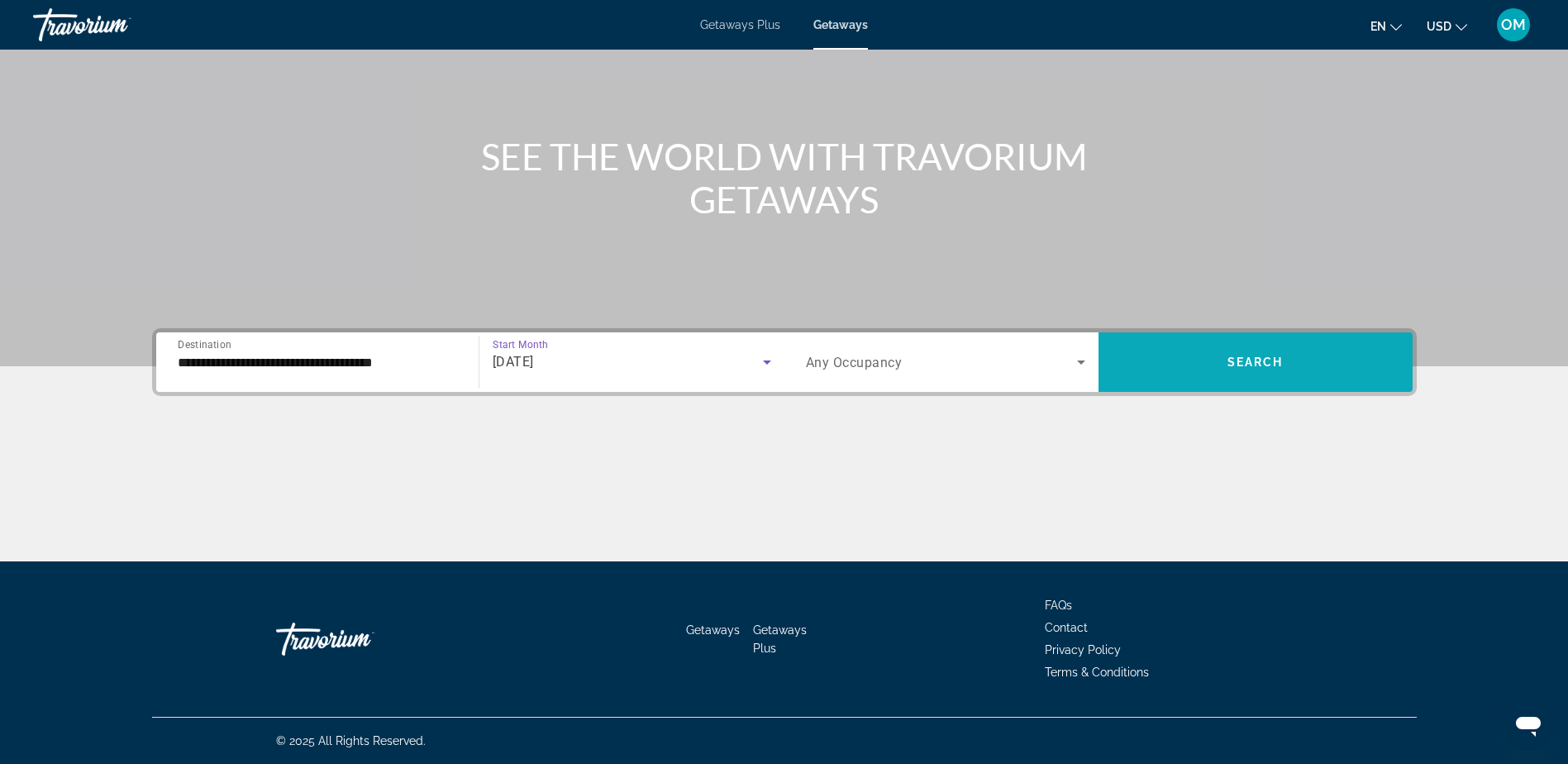
click at [1275, 369] on span "Search widget" at bounding box center [1256, 362] width 314 height 40
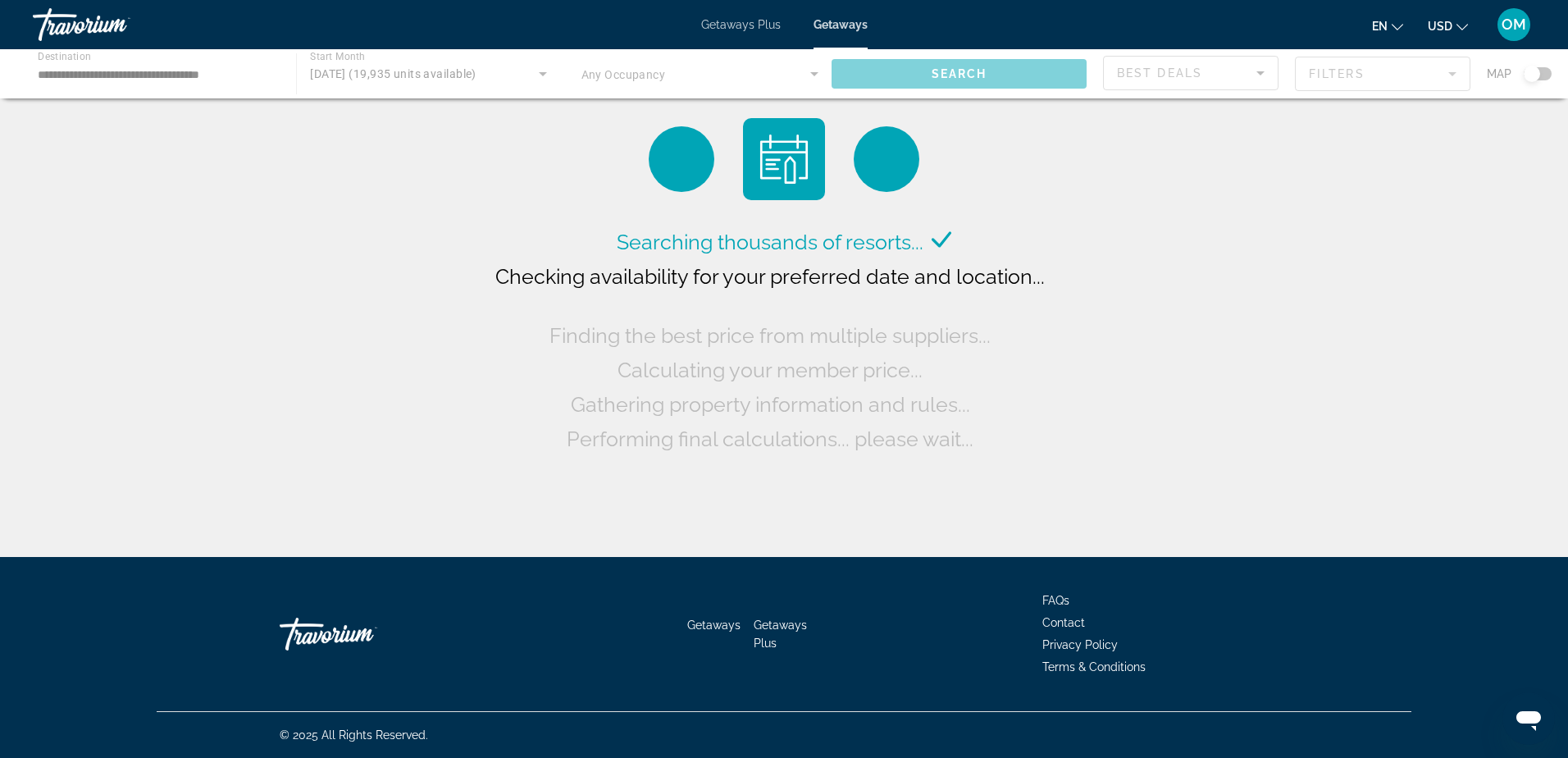
click at [756, 71] on div "Main content" at bounding box center [784, 74] width 1568 height 49
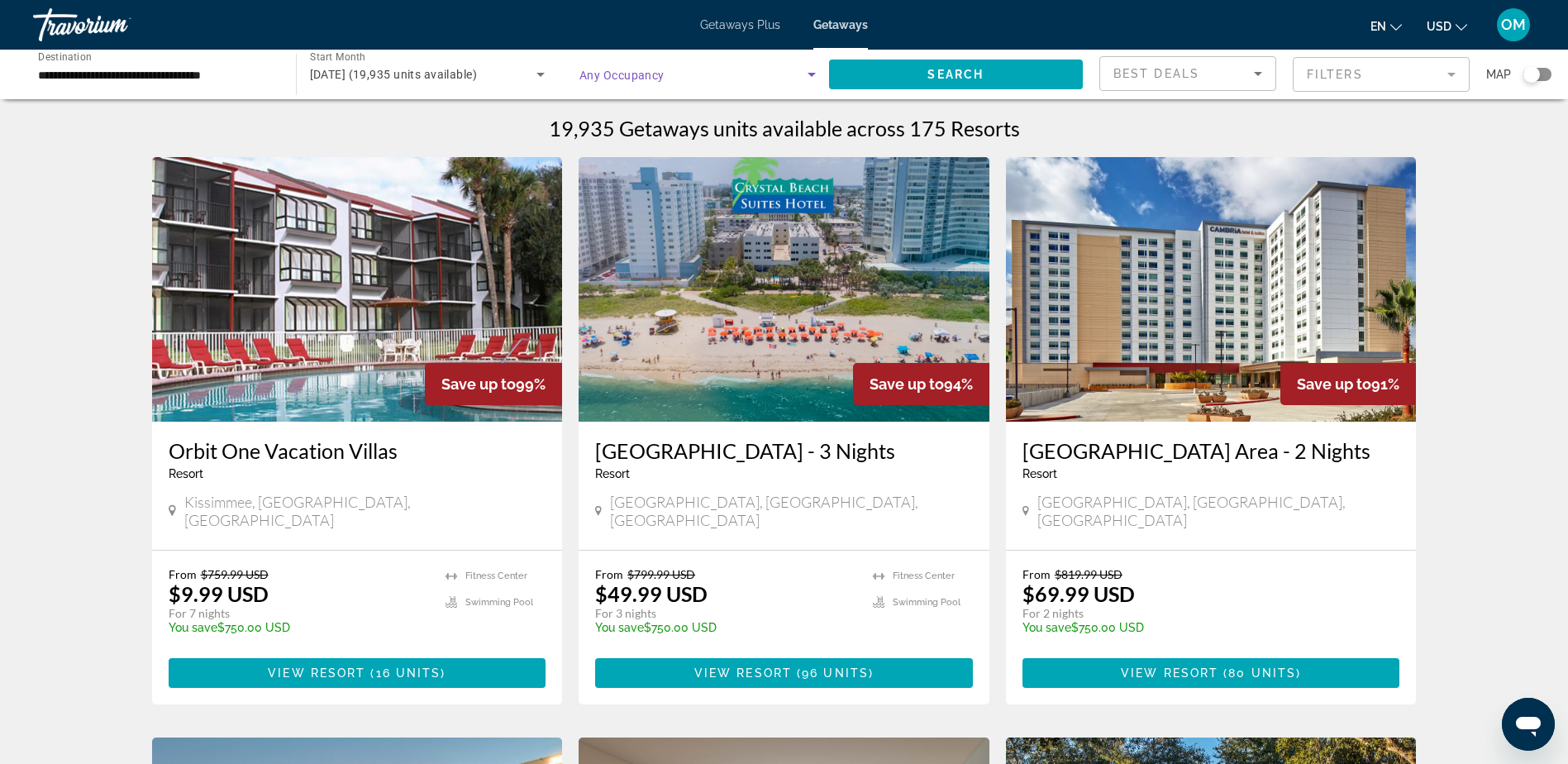
click at [788, 69] on span "Search widget" at bounding box center [693, 74] width 228 height 20
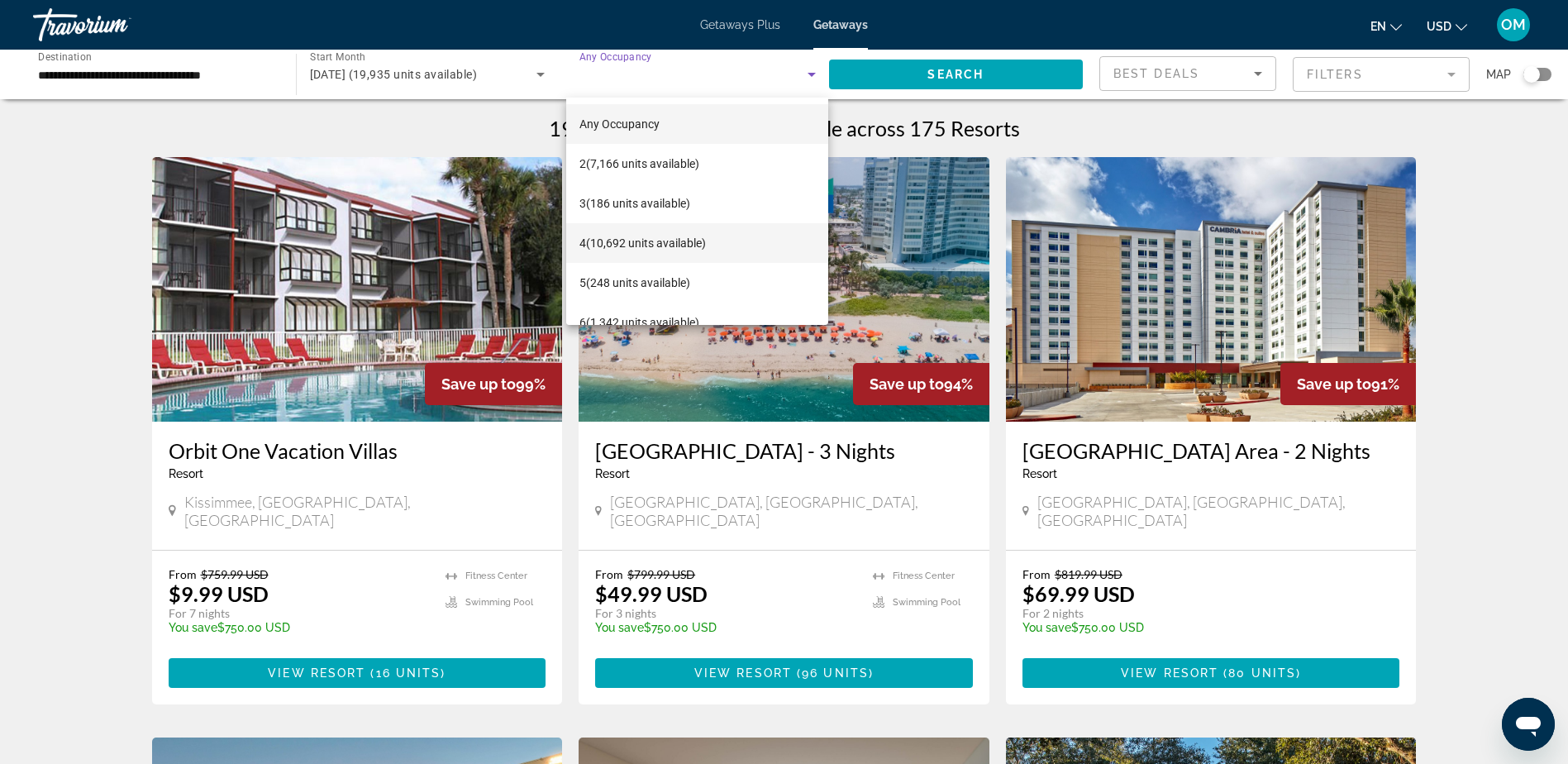
click at [762, 233] on mat-option "4 (10,692 units available)" at bounding box center [697, 243] width 262 height 40
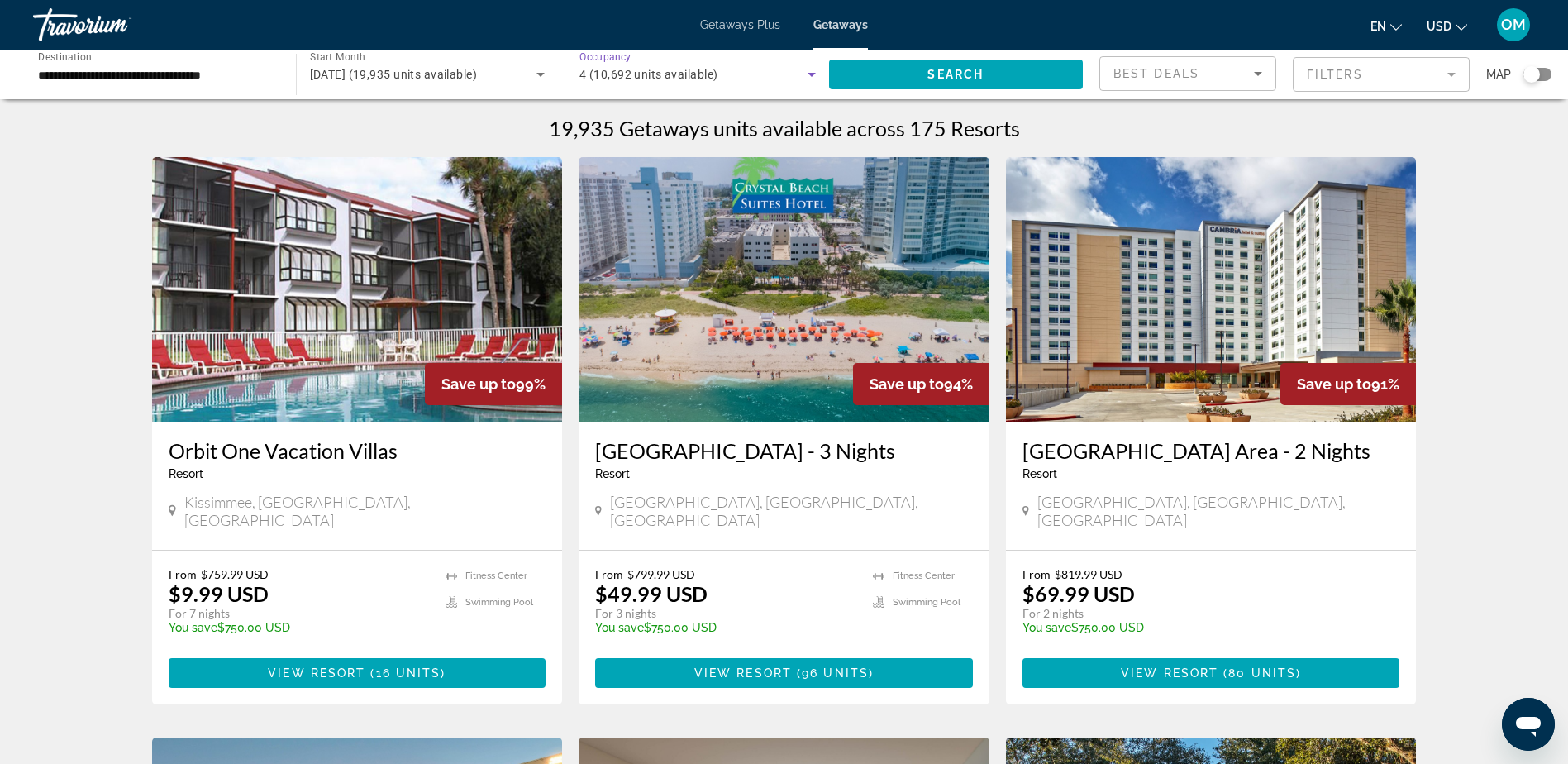
click at [332, 306] on img "Main content" at bounding box center [357, 289] width 411 height 265
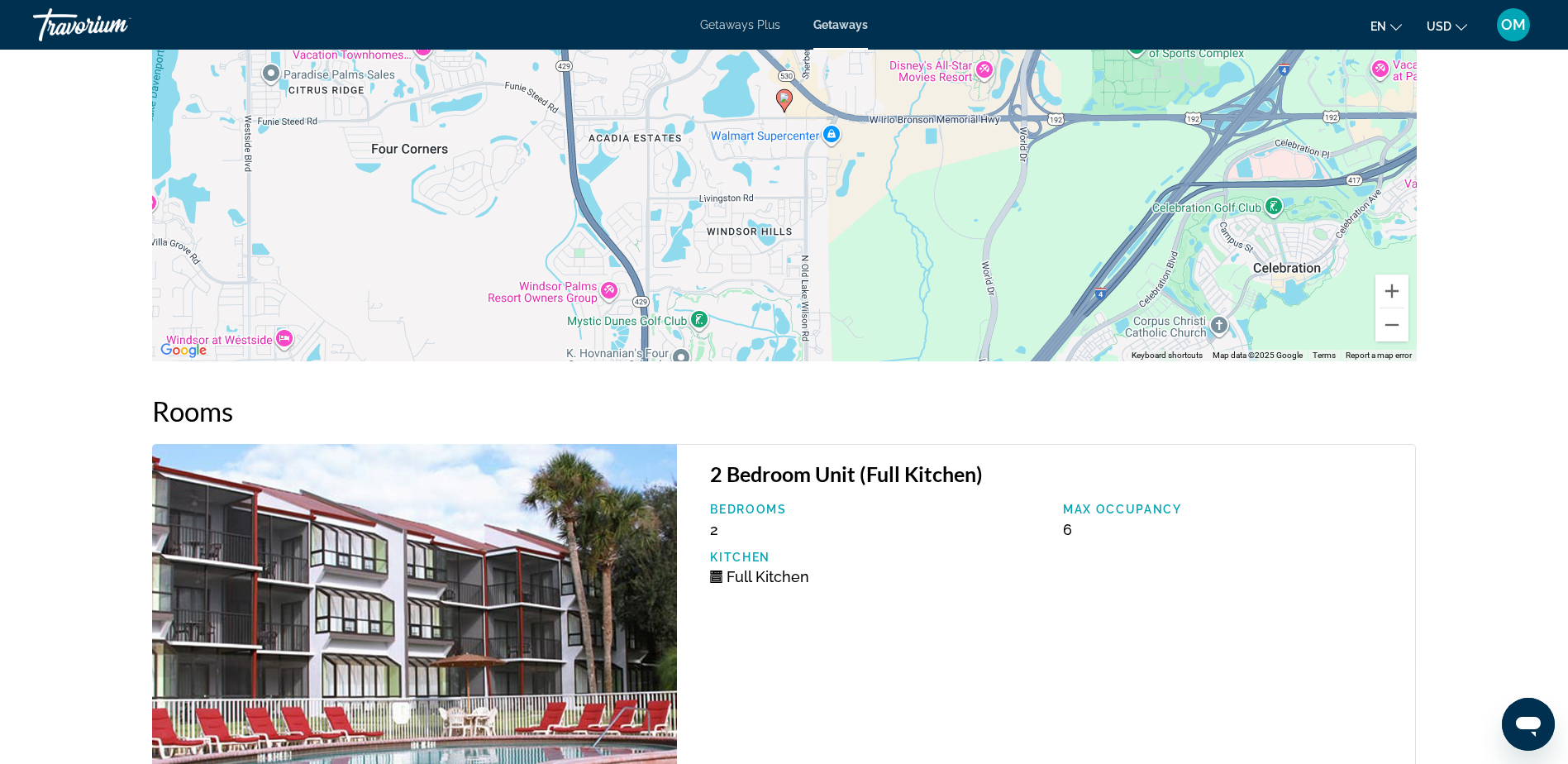
scroll to position [1902, 0]
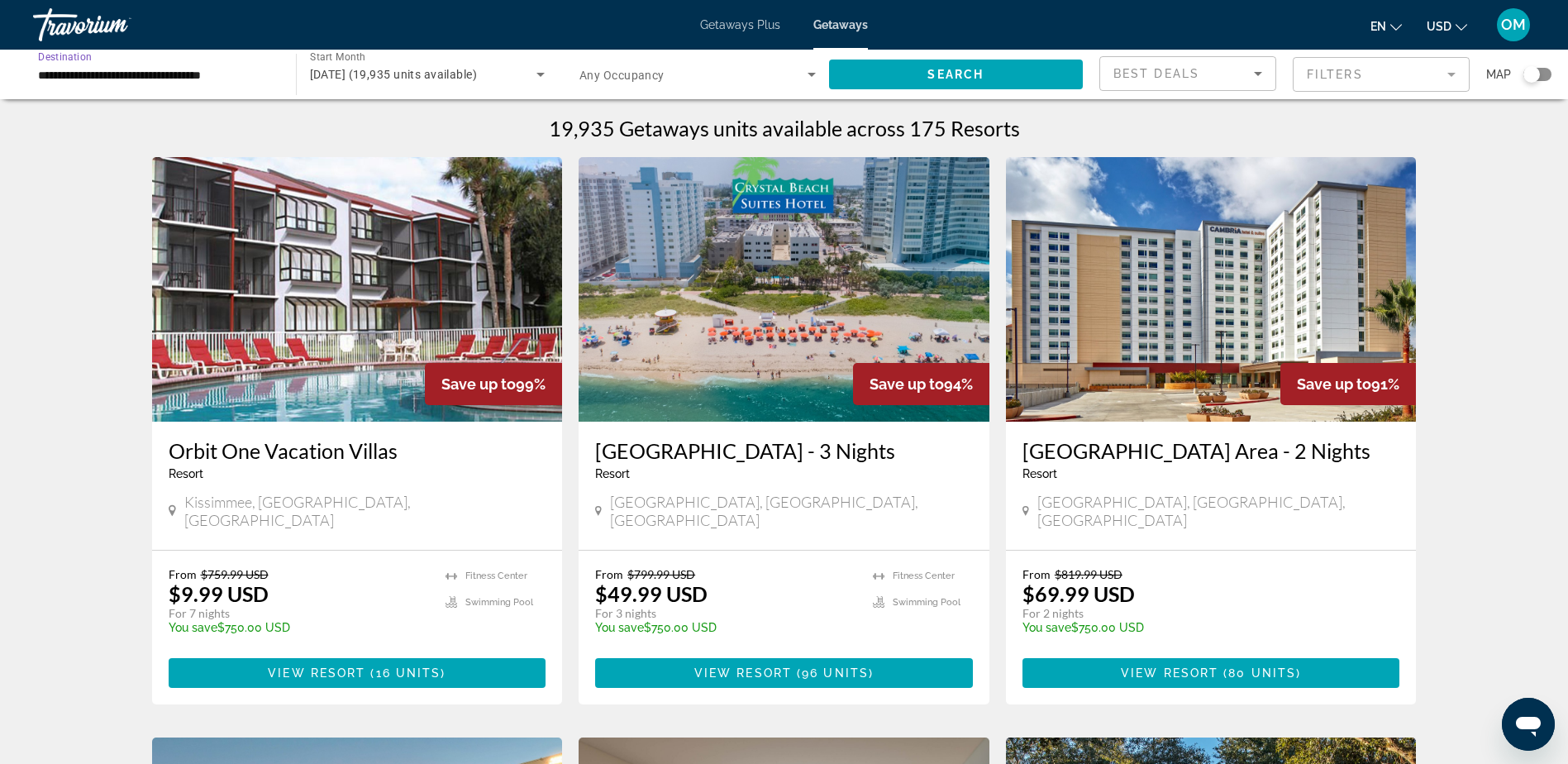
click at [179, 75] on input "**********" at bounding box center [156, 75] width 236 height 20
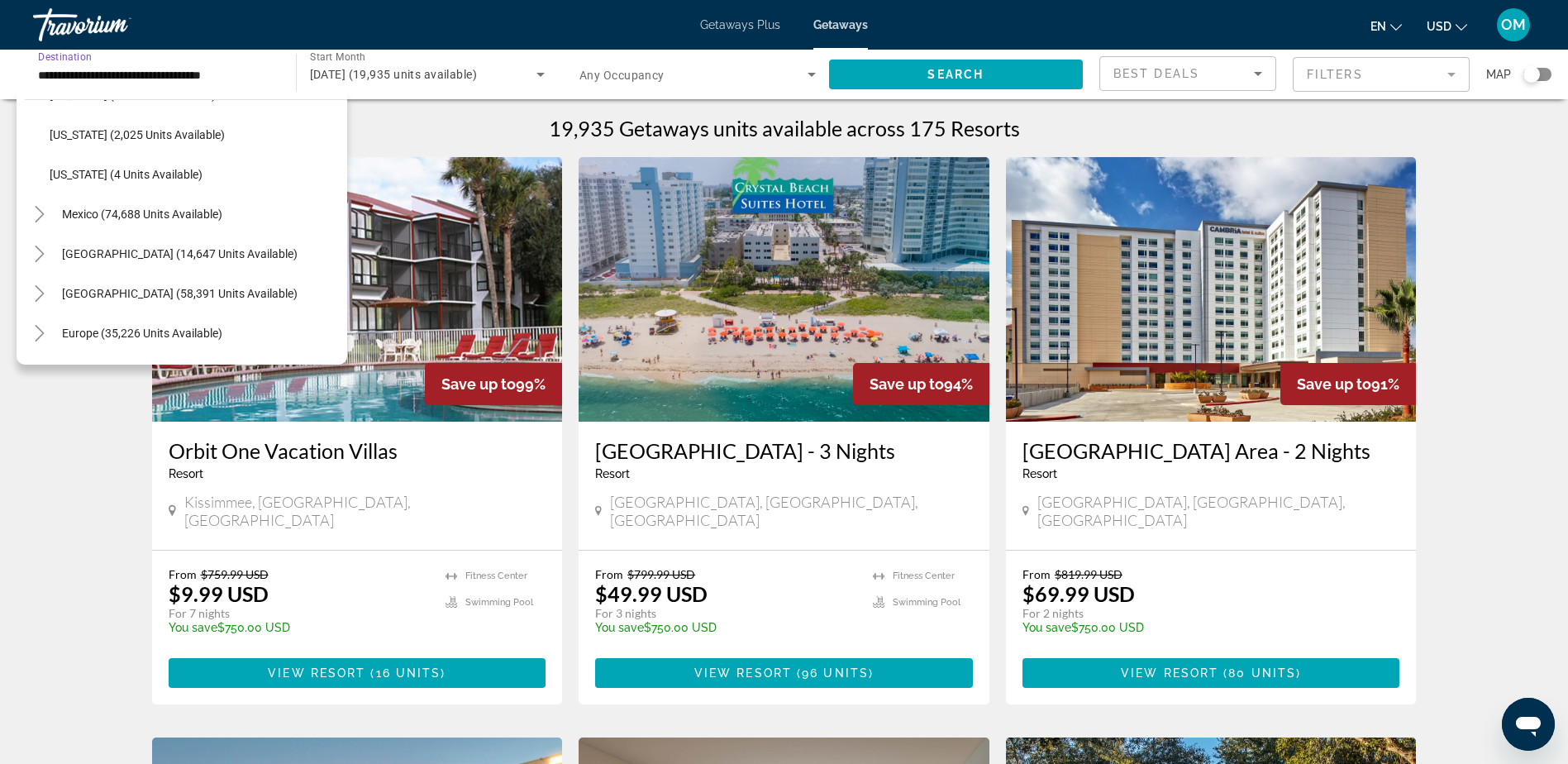
scroll to position [1806, 0]
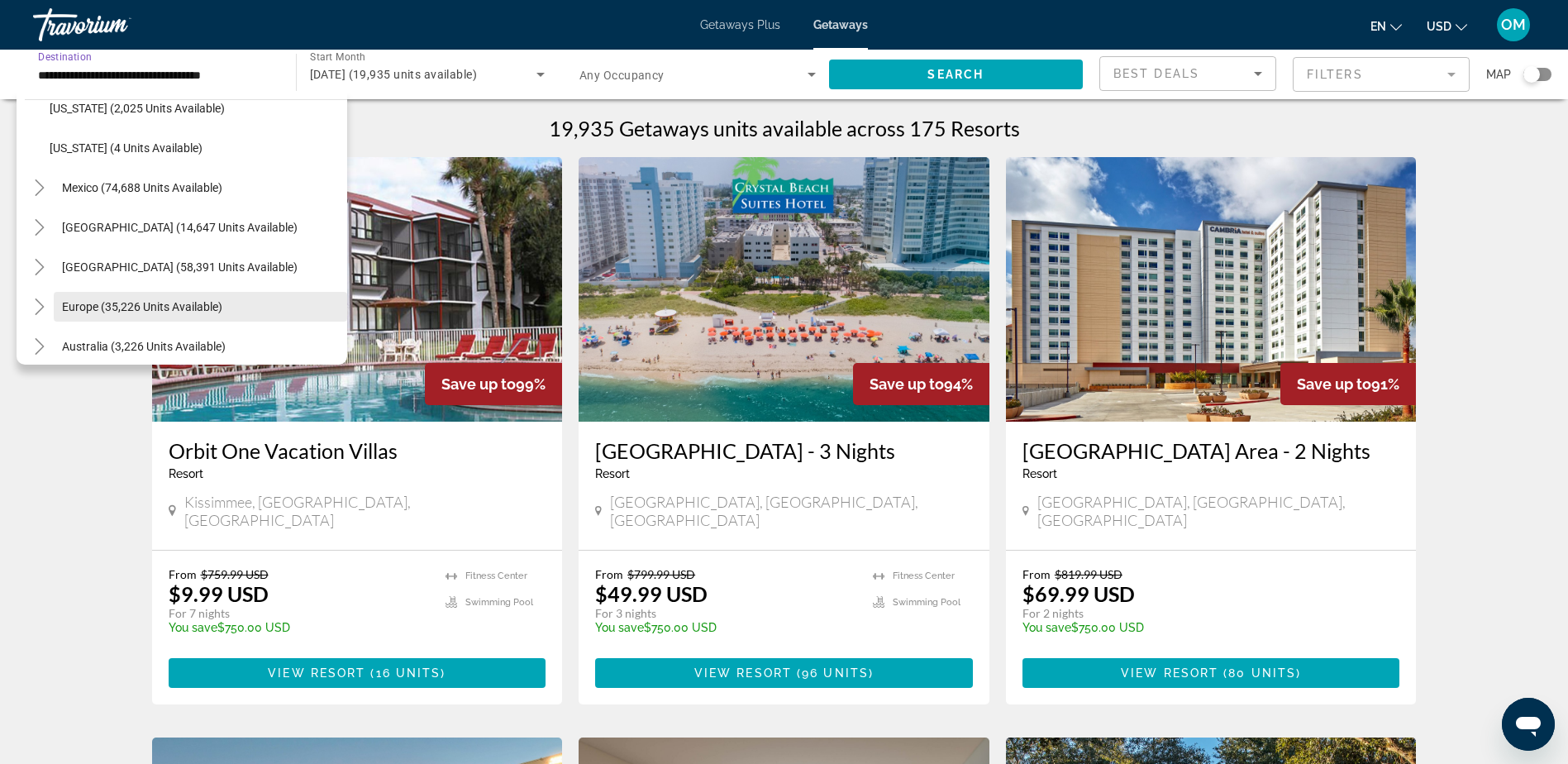
click at [142, 298] on span "Search widget" at bounding box center [200, 307] width 293 height 40
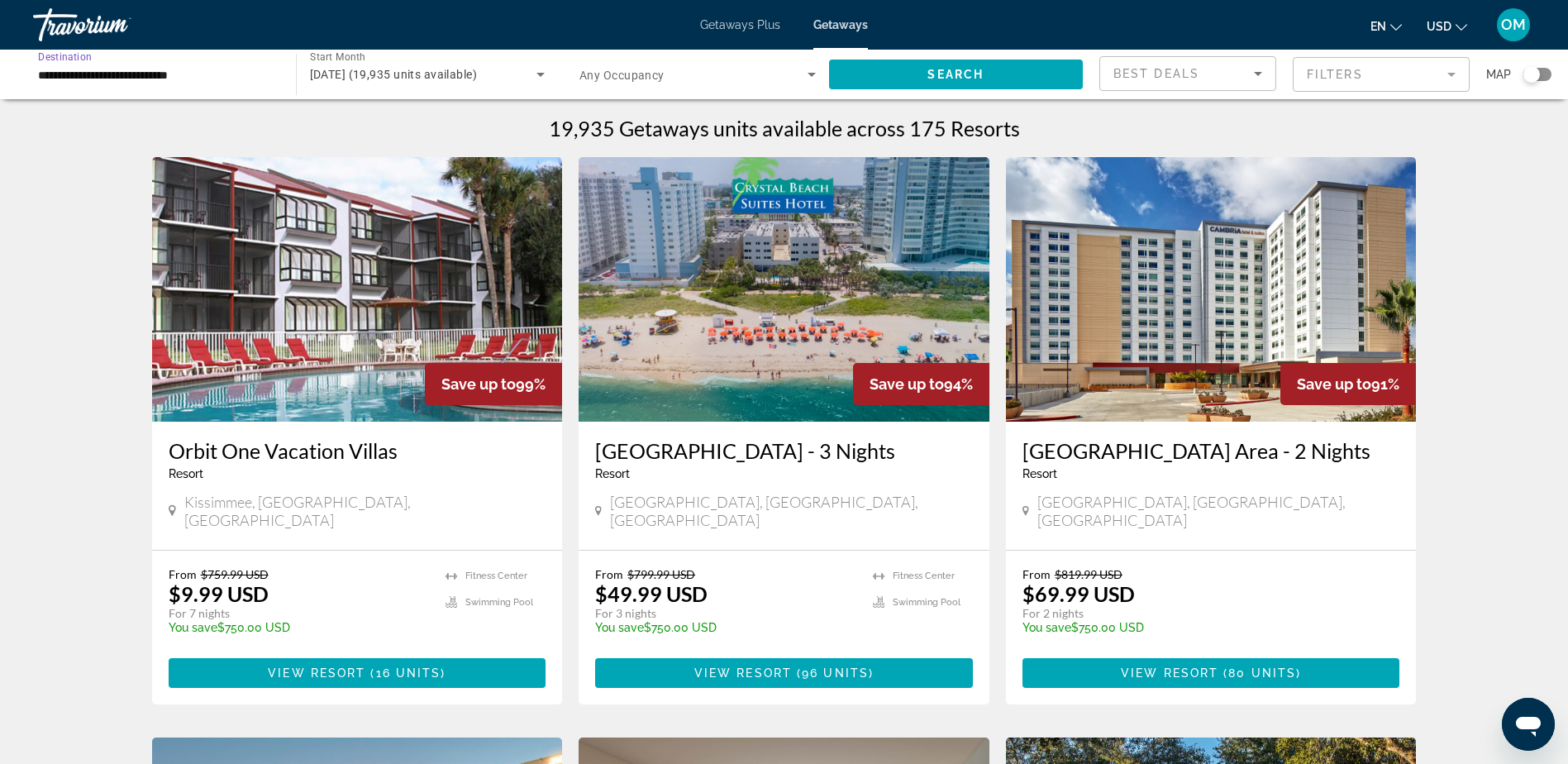
click at [689, 75] on span "Search widget" at bounding box center [693, 74] width 228 height 20
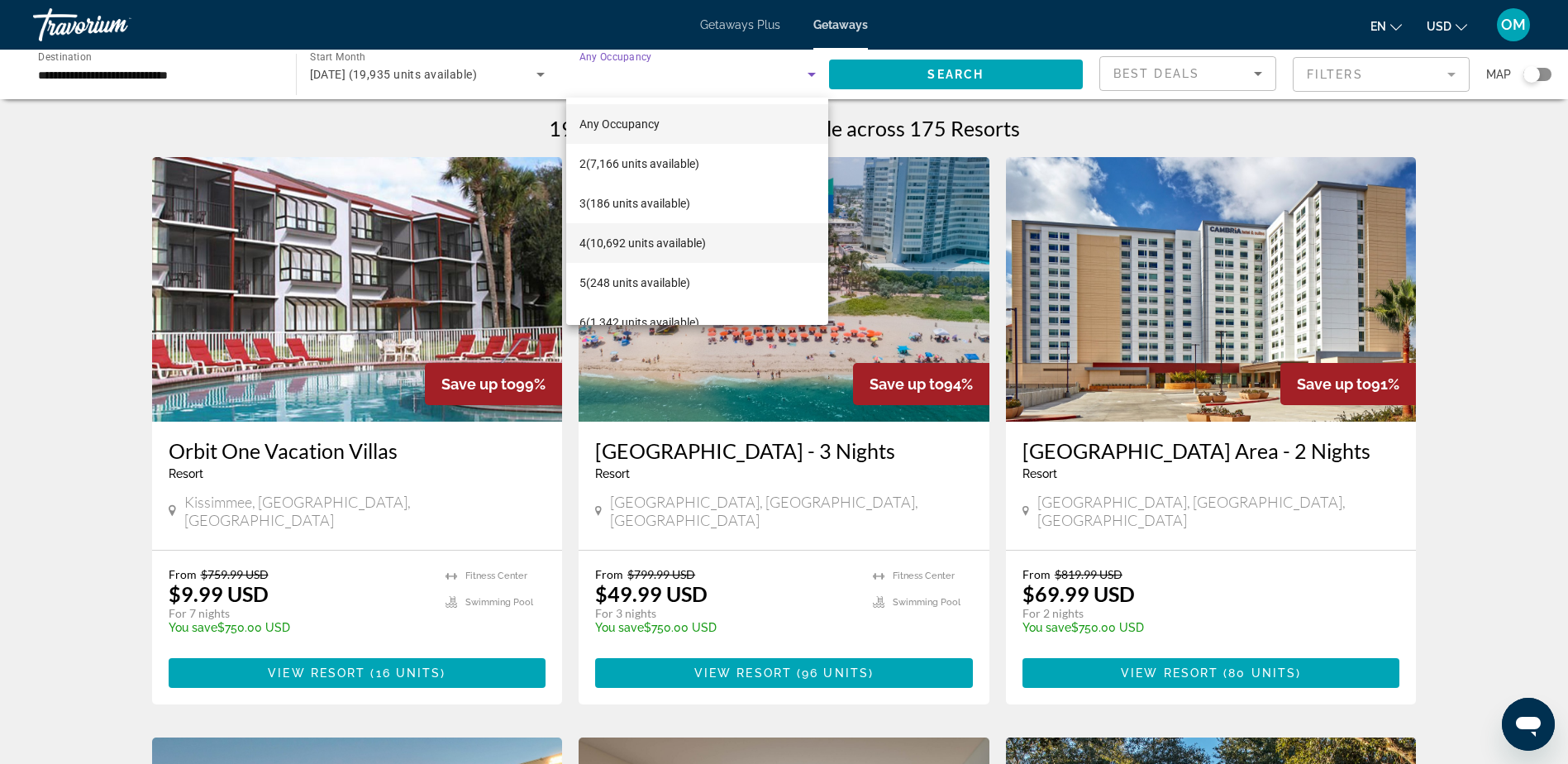
click at [650, 241] on span "4 (10,692 units available)" at bounding box center [642, 243] width 126 height 20
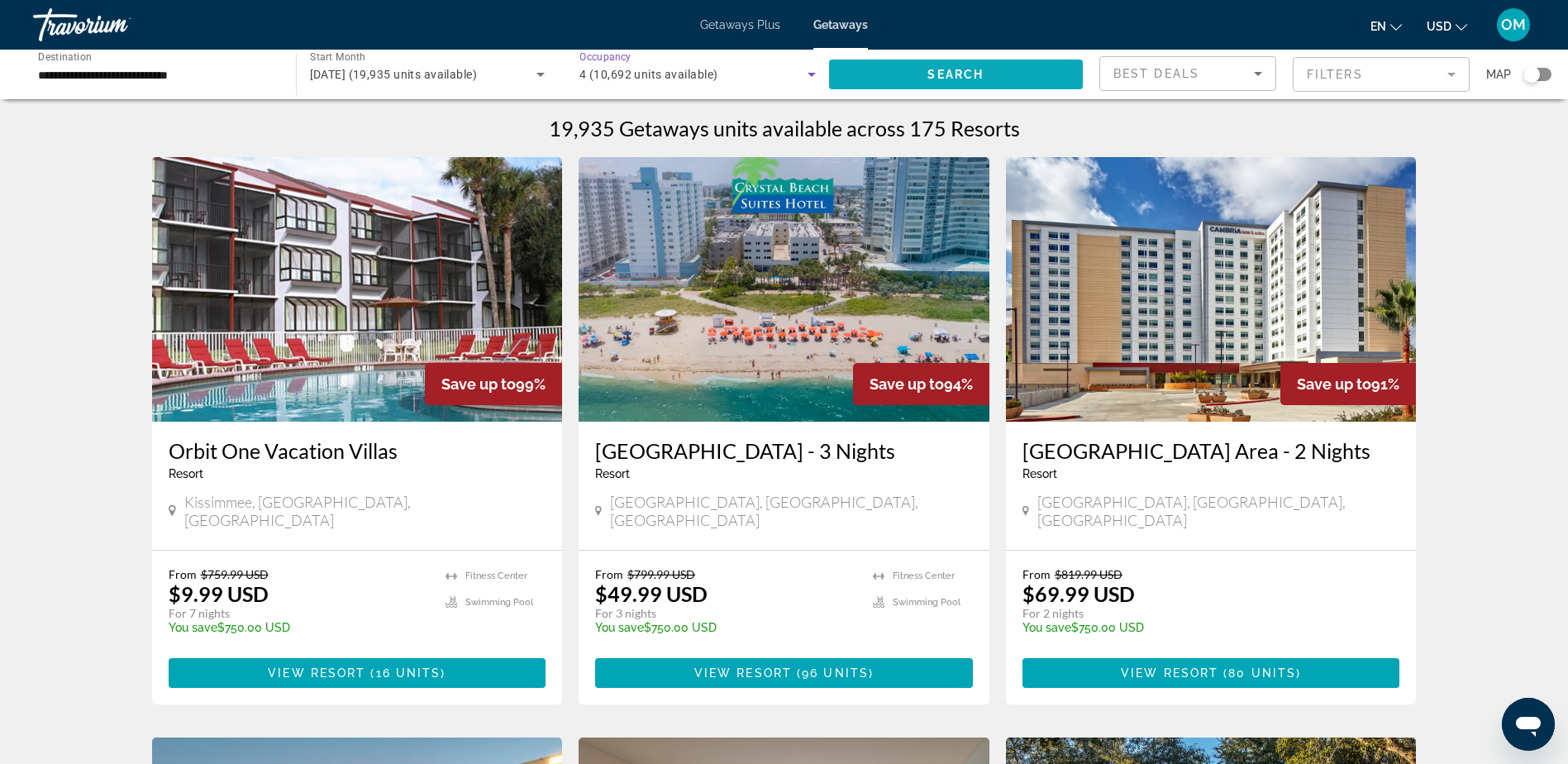
click at [1018, 75] on span "Search widget" at bounding box center [956, 74] width 255 height 40
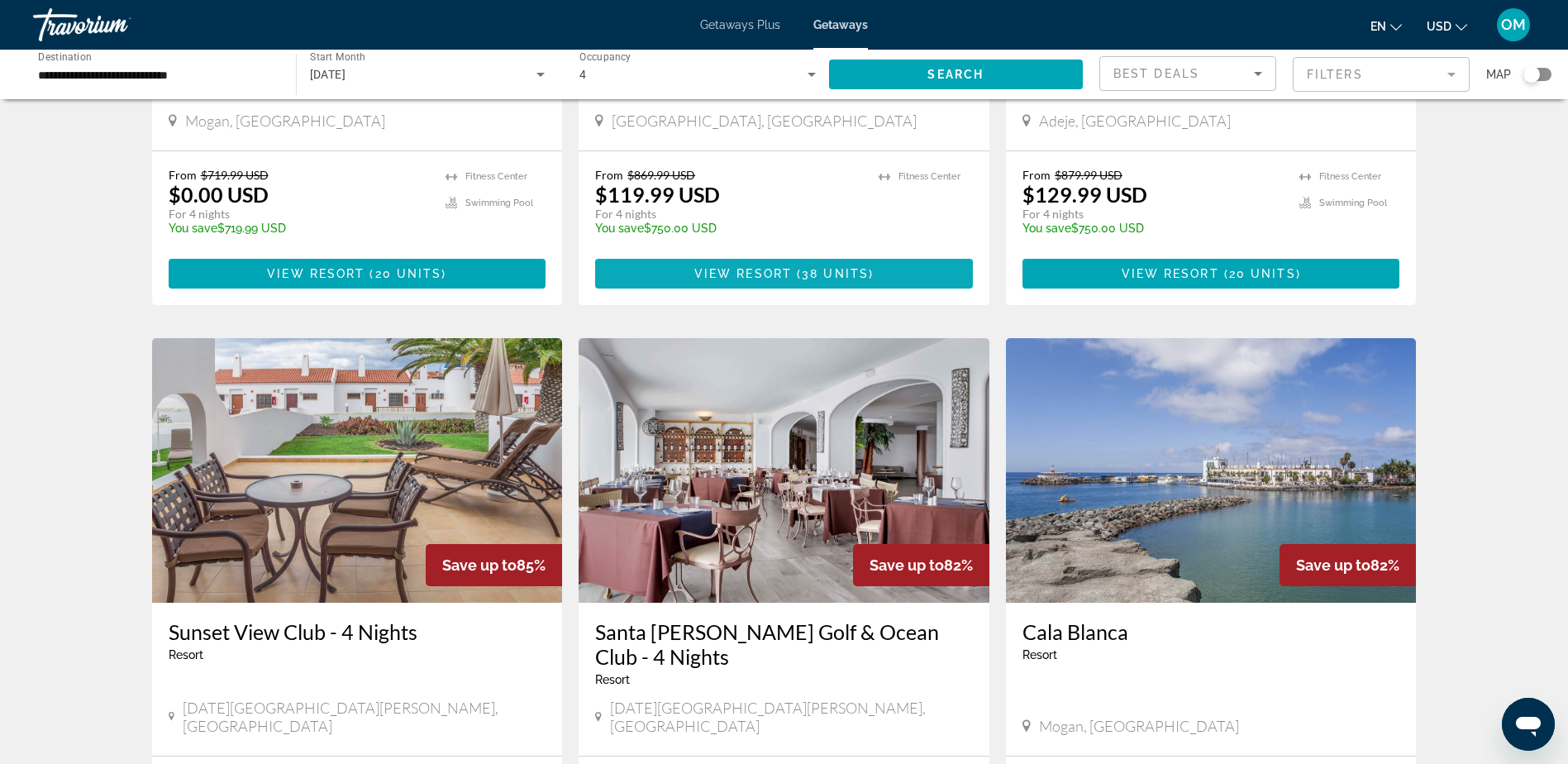
scroll to position [165, 0]
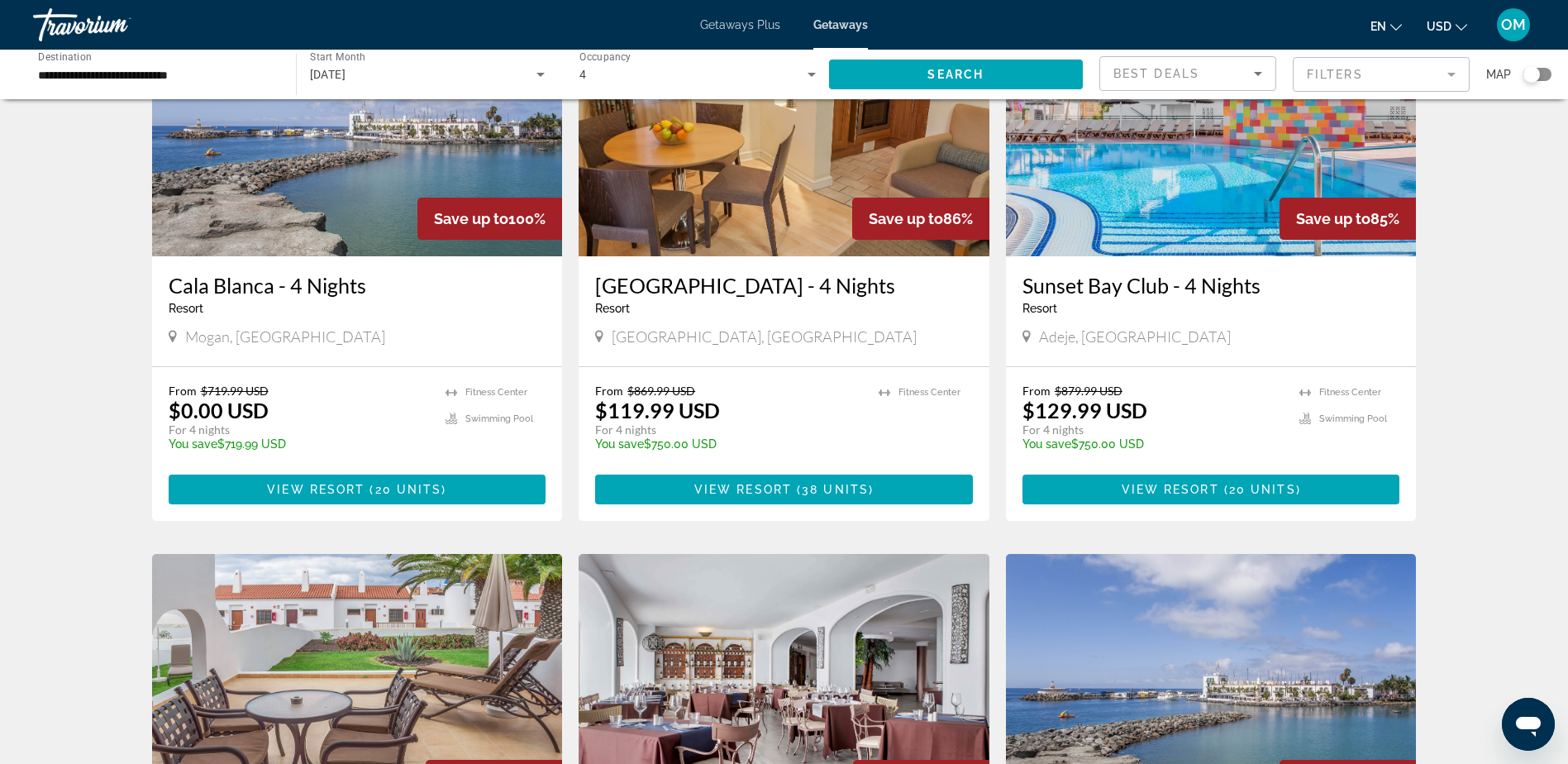
click at [1546, 73] on div "Search widget" at bounding box center [1537, 74] width 28 height 13
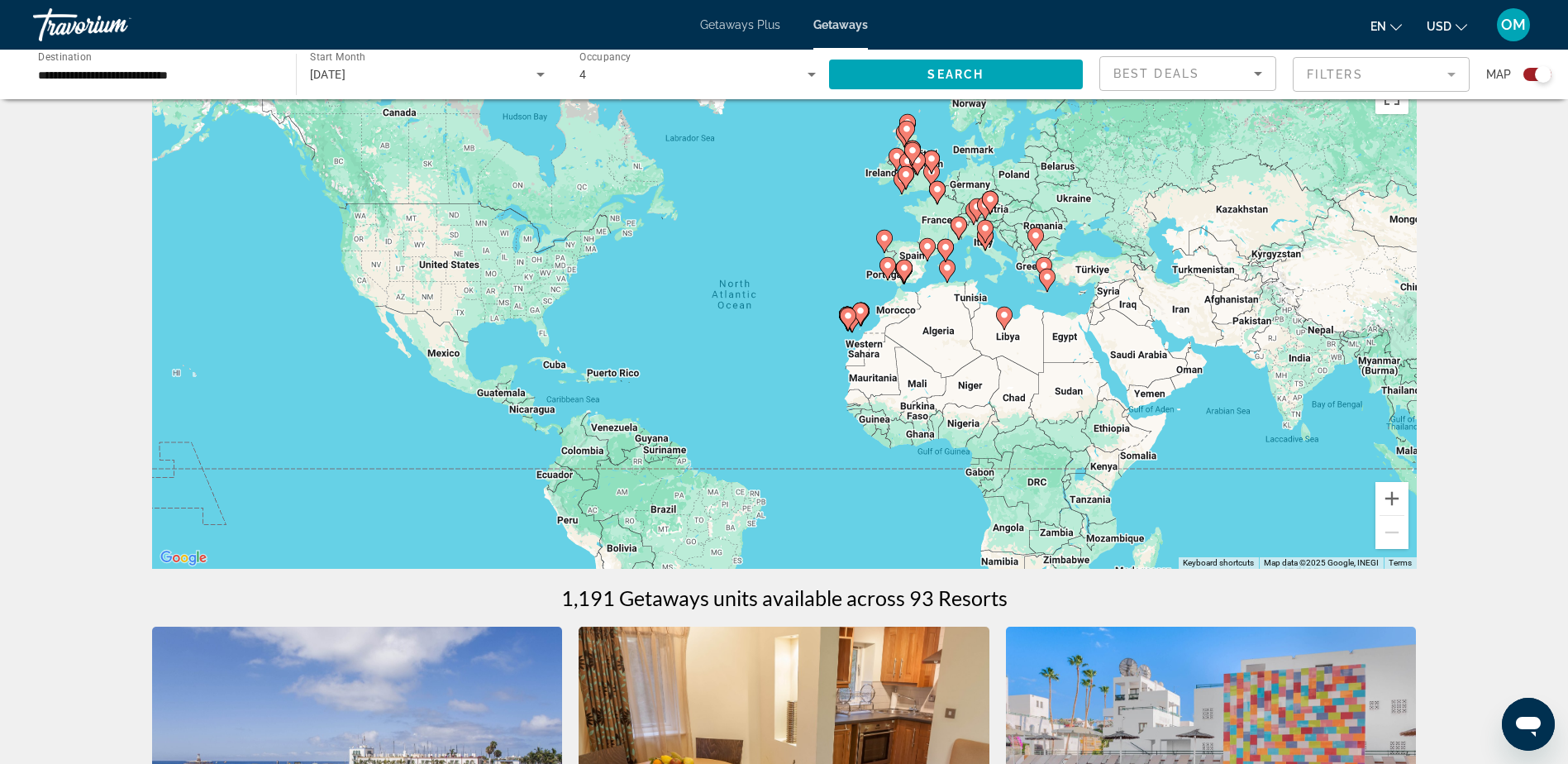
scroll to position [0, 0]
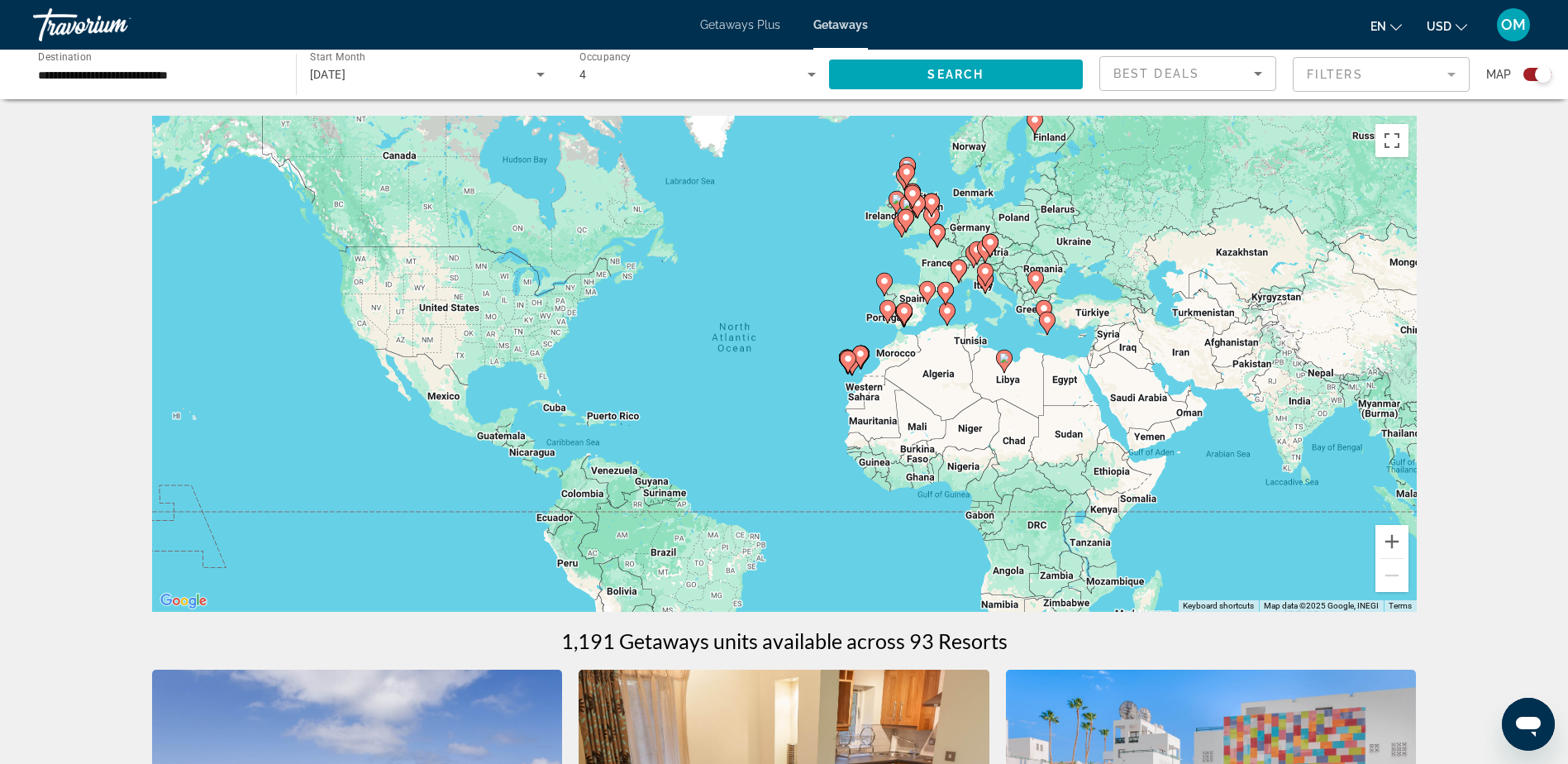
click at [796, 326] on div "To activate drag with keyboard, press Alt + Enter. Once in keyboard drag state,…" at bounding box center [784, 364] width 1265 height 496
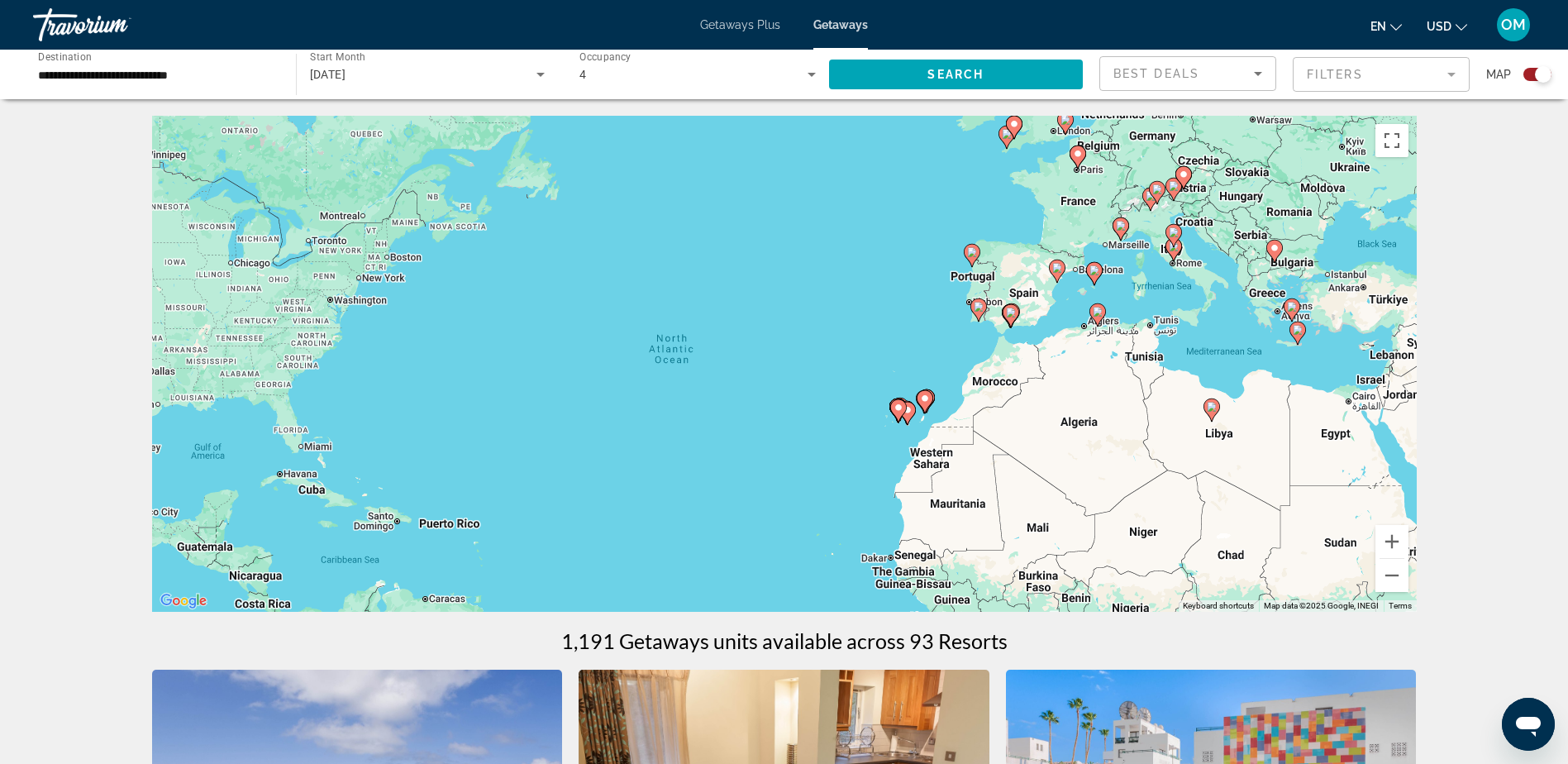
click at [723, 341] on div "To activate drag with keyboard, press Alt + Enter. Once in keyboard drag state,…" at bounding box center [784, 364] width 1265 height 496
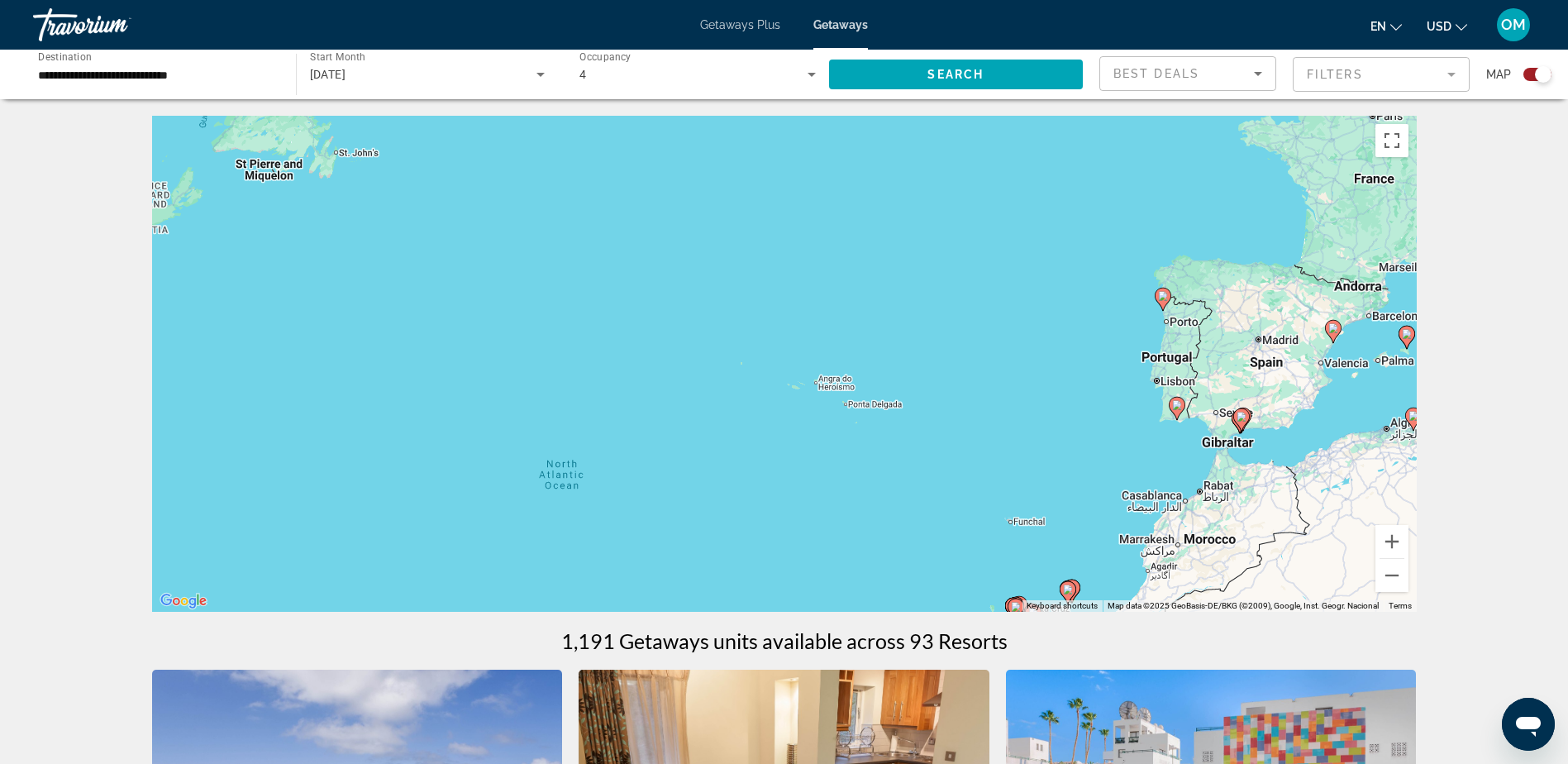
drag, startPoint x: 786, startPoint y: 212, endPoint x: 722, endPoint y: 346, distance: 148.5
click at [722, 346] on div "To activate drag with keyboard, press Alt + Enter. Once in keyboard drag state,…" at bounding box center [784, 364] width 1265 height 496
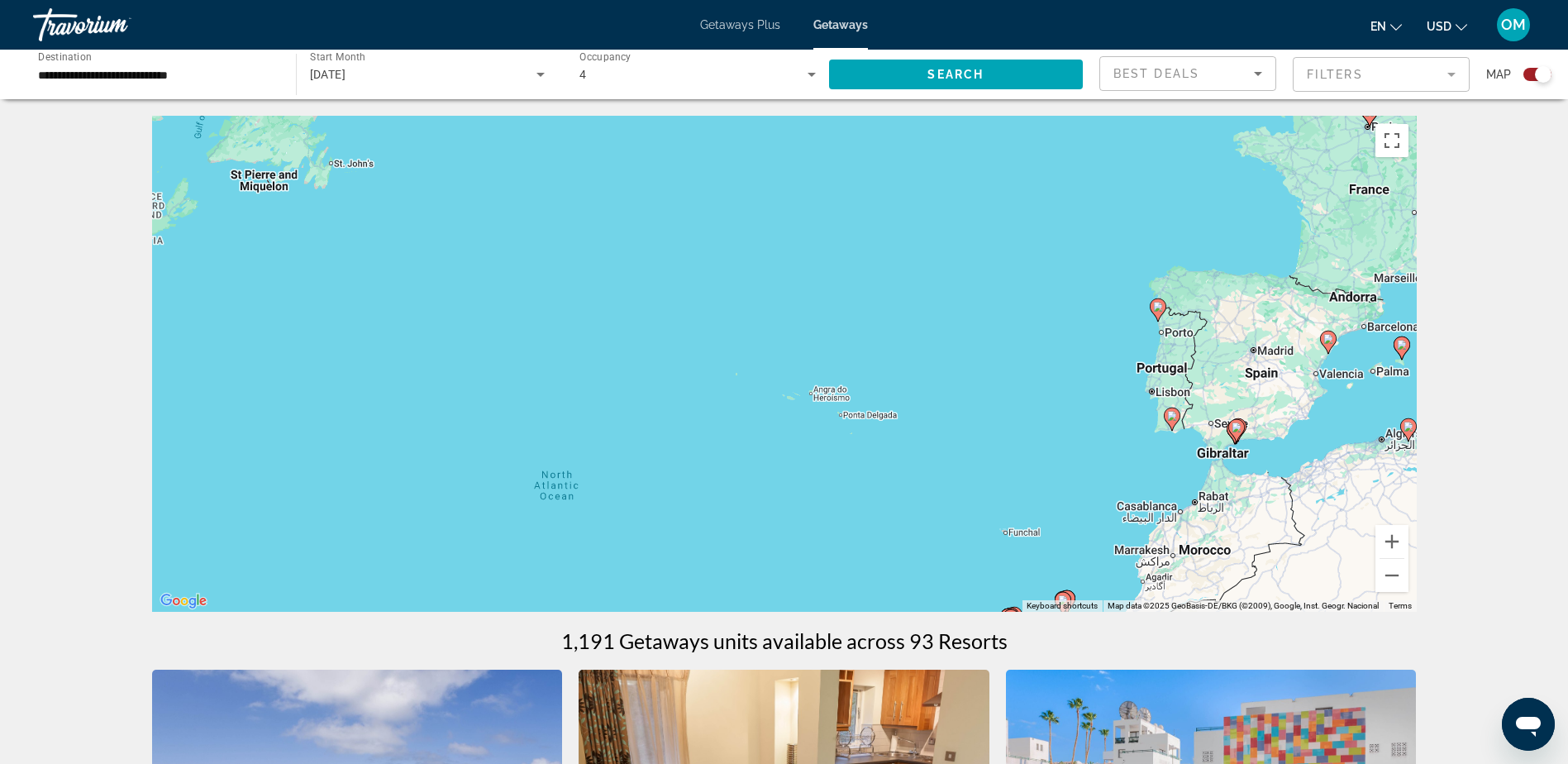
click at [861, 290] on div "To activate drag with keyboard, press Alt + Enter. Once in keyboard drag state,…" at bounding box center [784, 364] width 1265 height 496
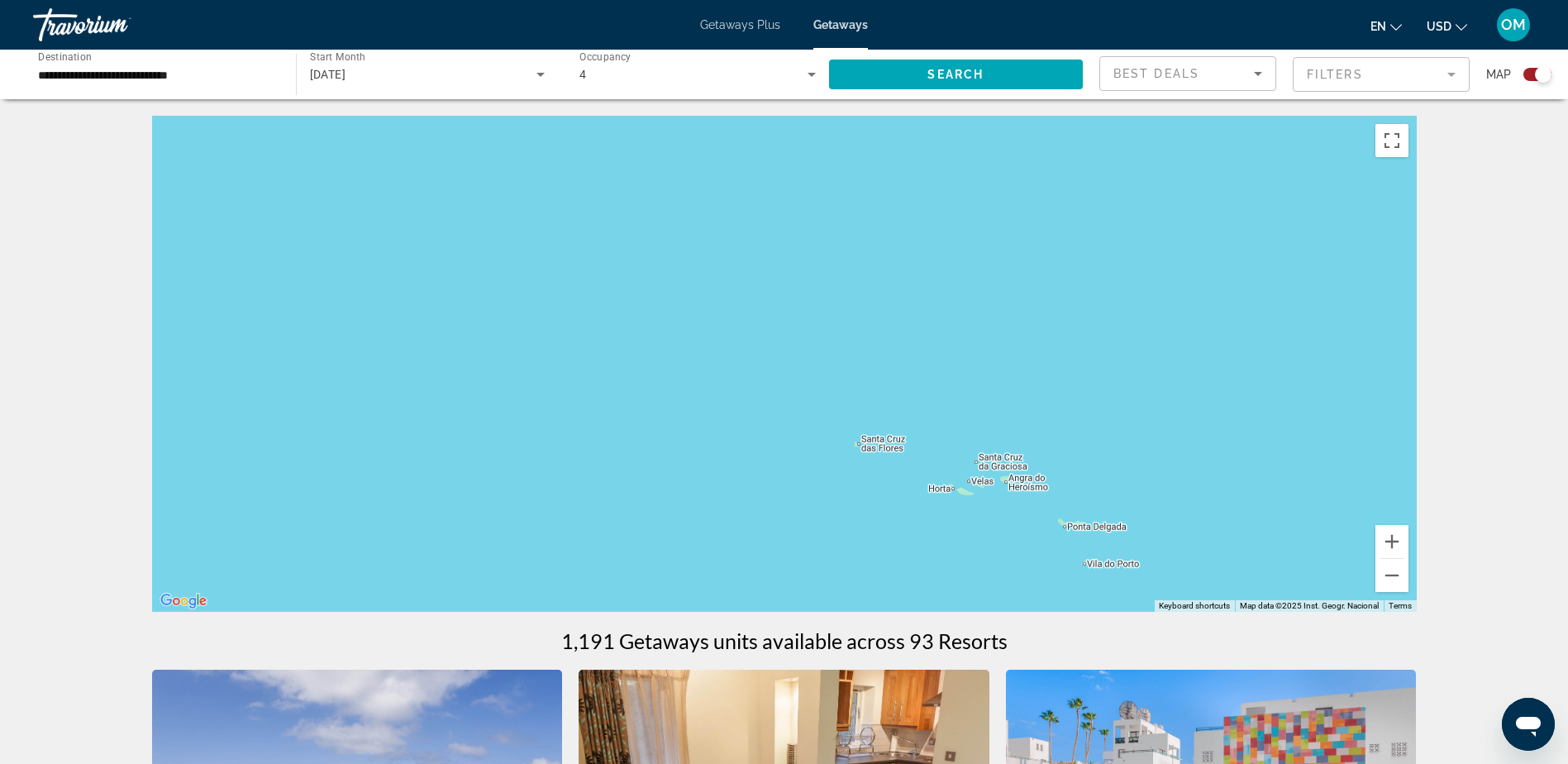
drag, startPoint x: 822, startPoint y: 351, endPoint x: 1070, endPoint y: 336, distance: 248.5
click at [1070, 336] on div "To activate drag with keyboard, press Alt + Enter. Once in keyboard drag state,…" at bounding box center [784, 364] width 1265 height 496
click at [1391, 575] on button "Zoom out" at bounding box center [1392, 575] width 33 height 33
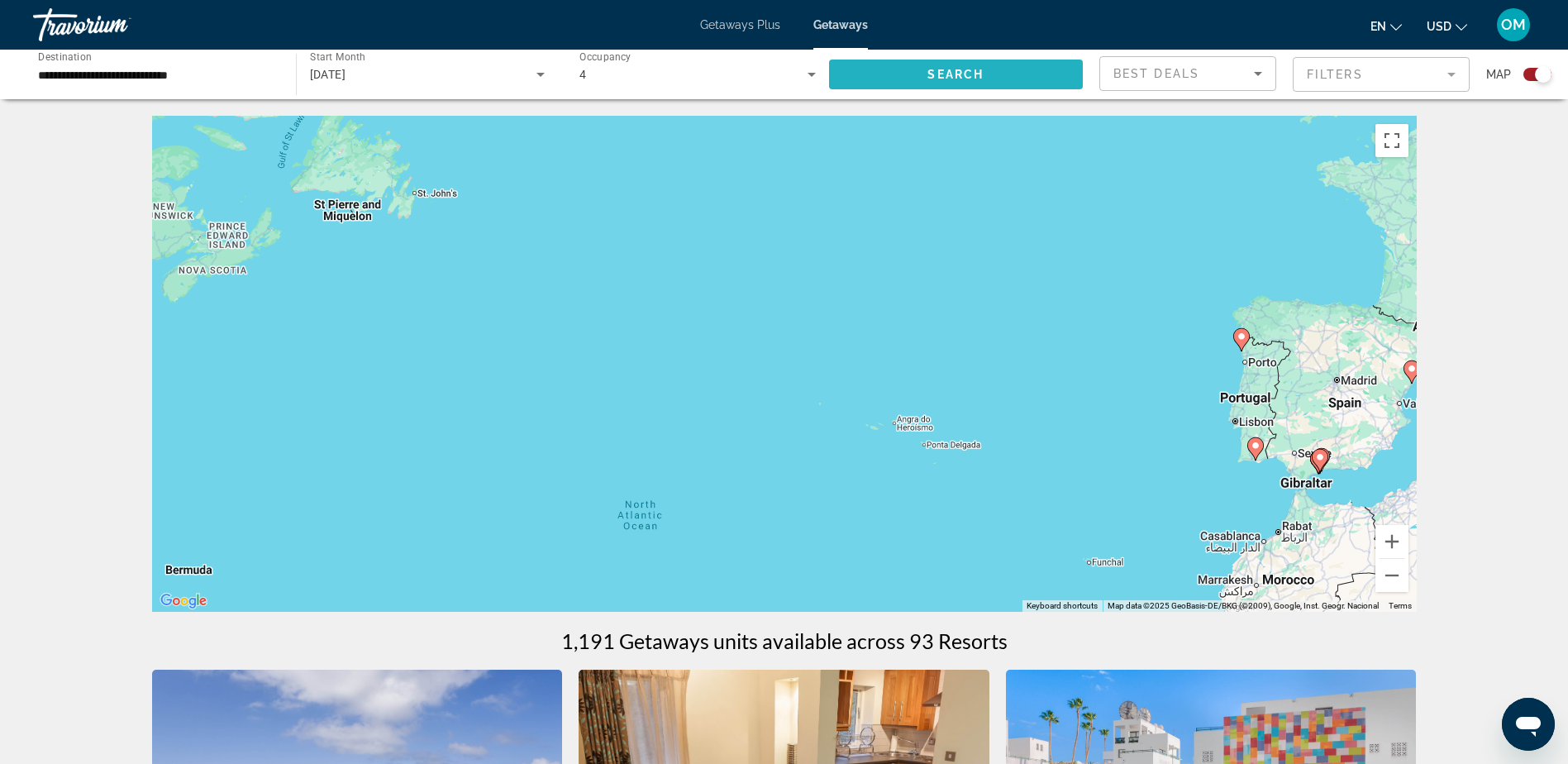
click at [1028, 80] on span "Search widget" at bounding box center [956, 74] width 255 height 40
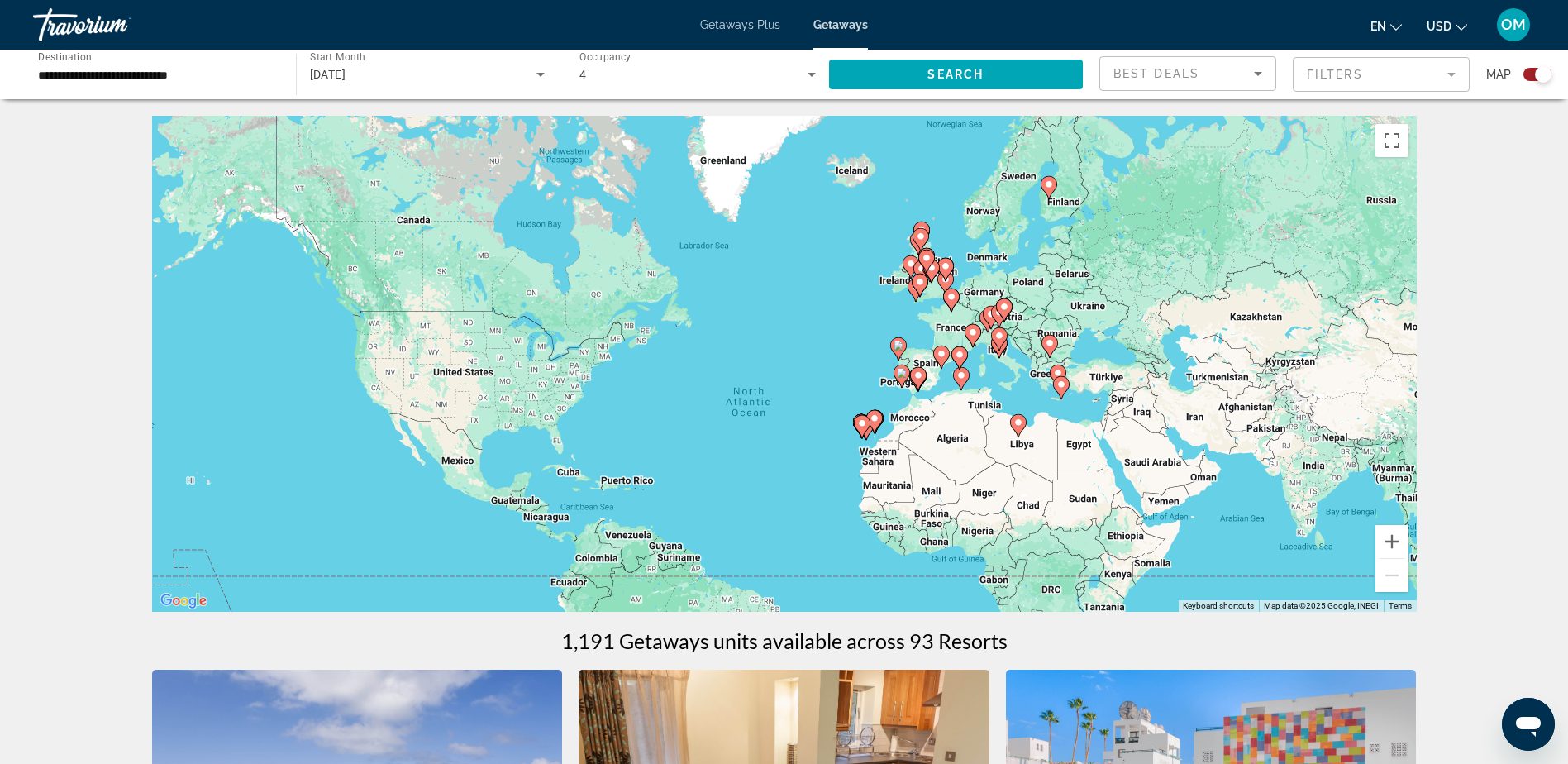
click at [839, 351] on div "To activate drag with keyboard, press Alt + Enter. Once in keyboard drag state,…" at bounding box center [784, 364] width 1265 height 496
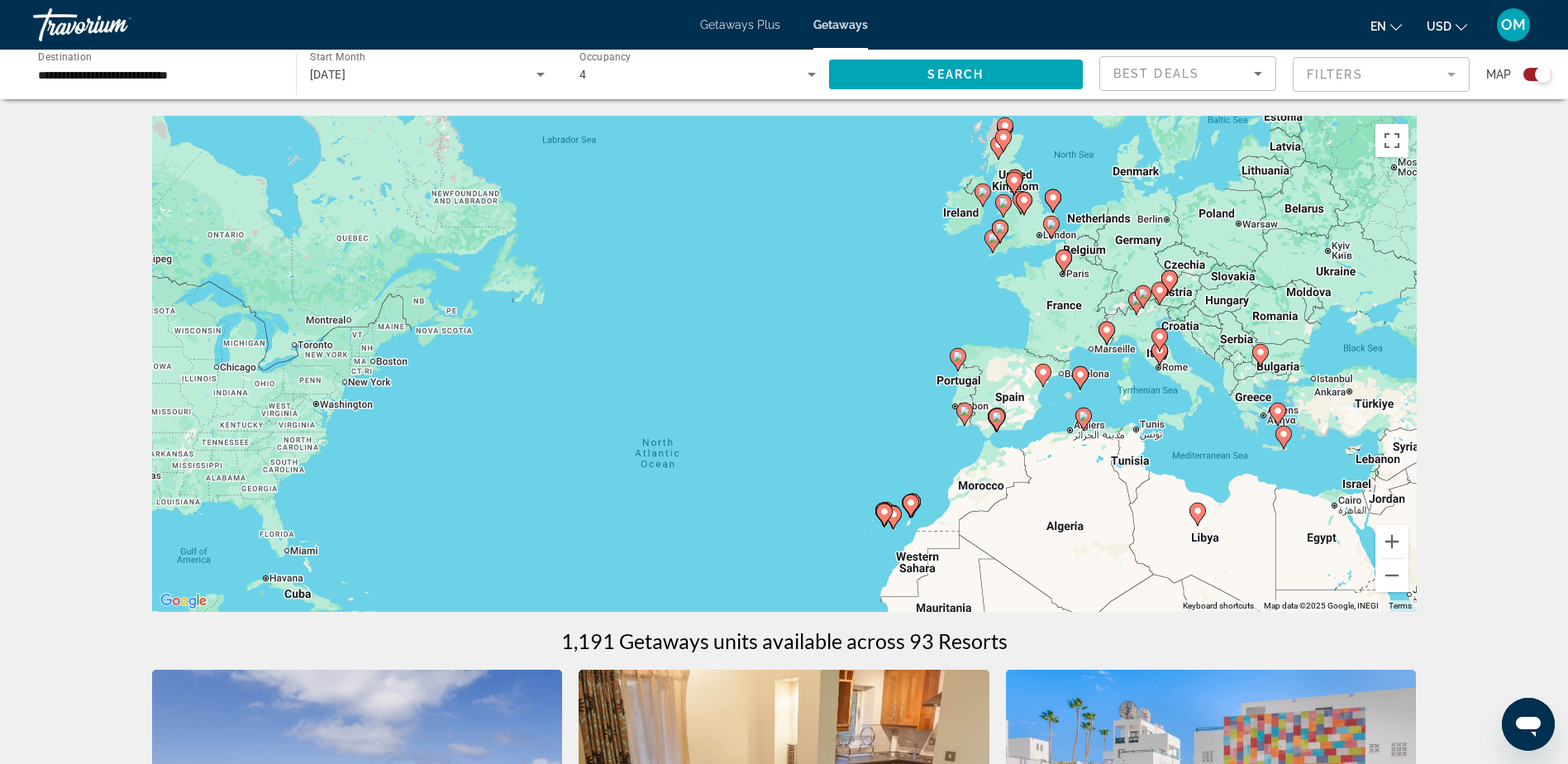
click at [841, 363] on div "To activate drag with keyboard, press Alt + Enter. Once in keyboard drag state,…" at bounding box center [784, 364] width 1265 height 496
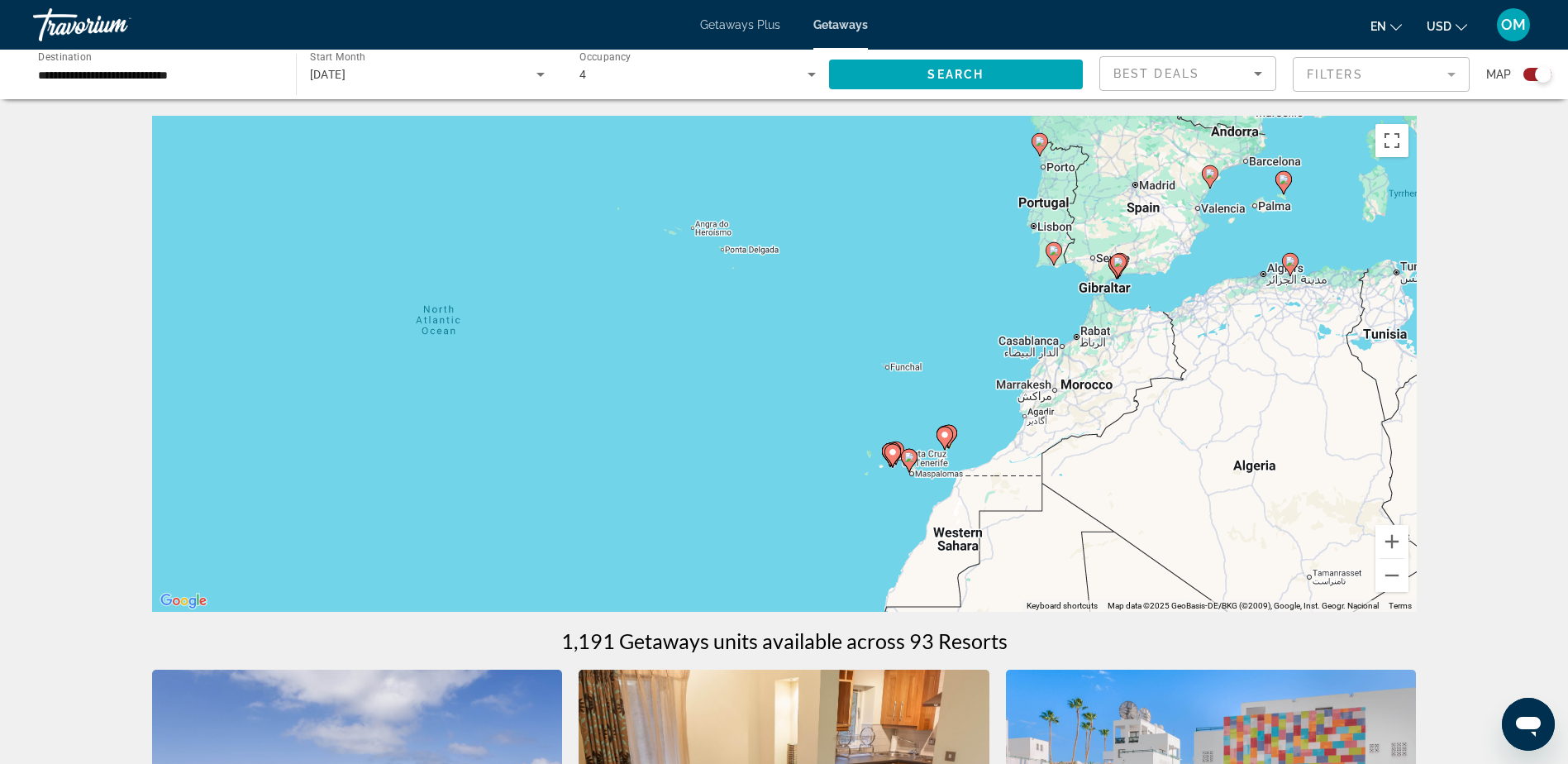
drag, startPoint x: 881, startPoint y: 523, endPoint x: 846, endPoint y: 299, distance: 226.7
click at [846, 299] on div "To activate drag with keyboard, press Alt + Enter. Once in keyboard drag state,…" at bounding box center [784, 364] width 1265 height 496
click at [870, 427] on div "To activate drag with keyboard, press Alt + Enter. Once in keyboard drag state,…" at bounding box center [784, 364] width 1265 height 496
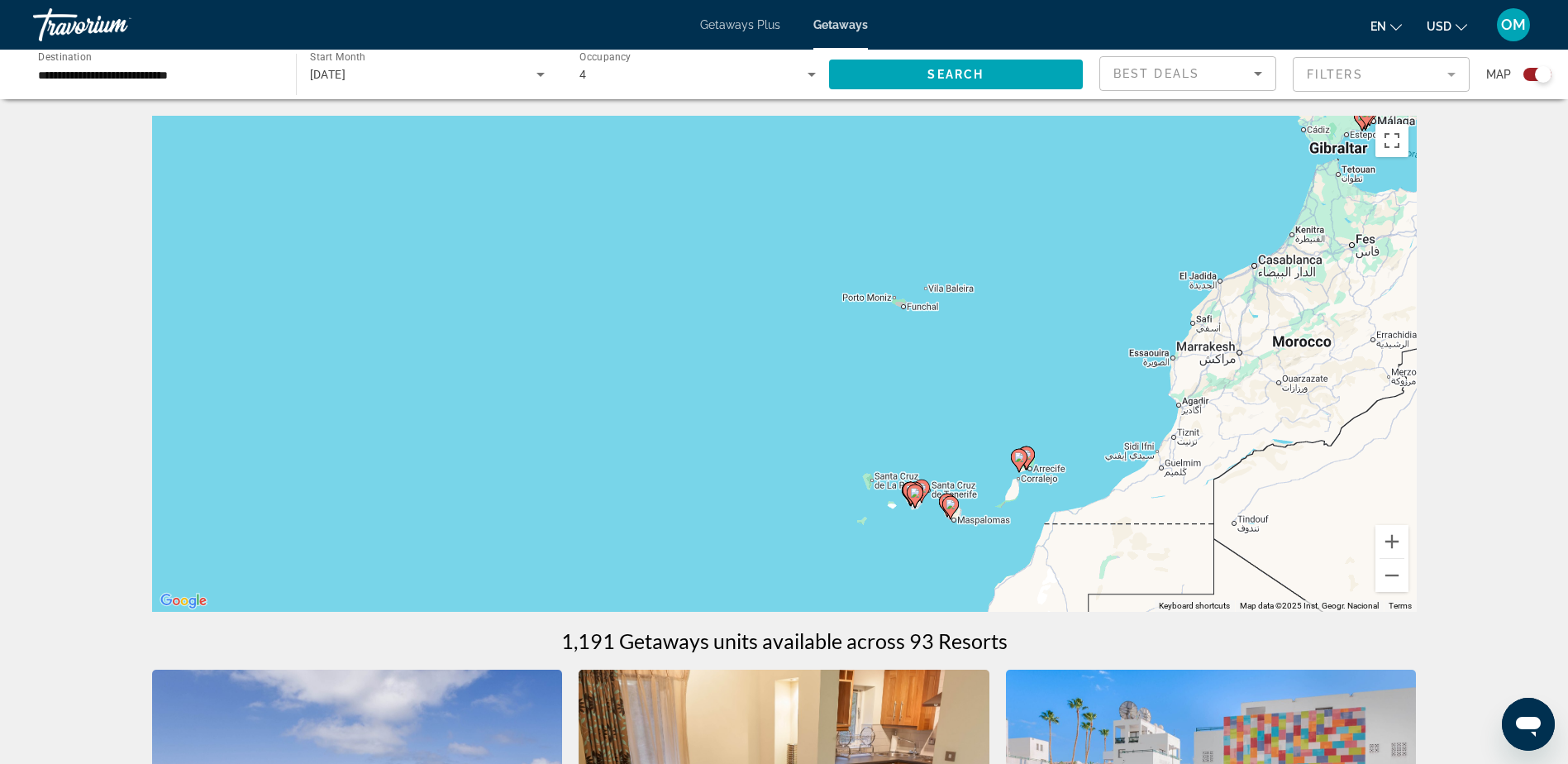
click at [960, 380] on div "To activate drag with keyboard, press Alt + Enter. Once in keyboard drag state,…" at bounding box center [784, 364] width 1265 height 496
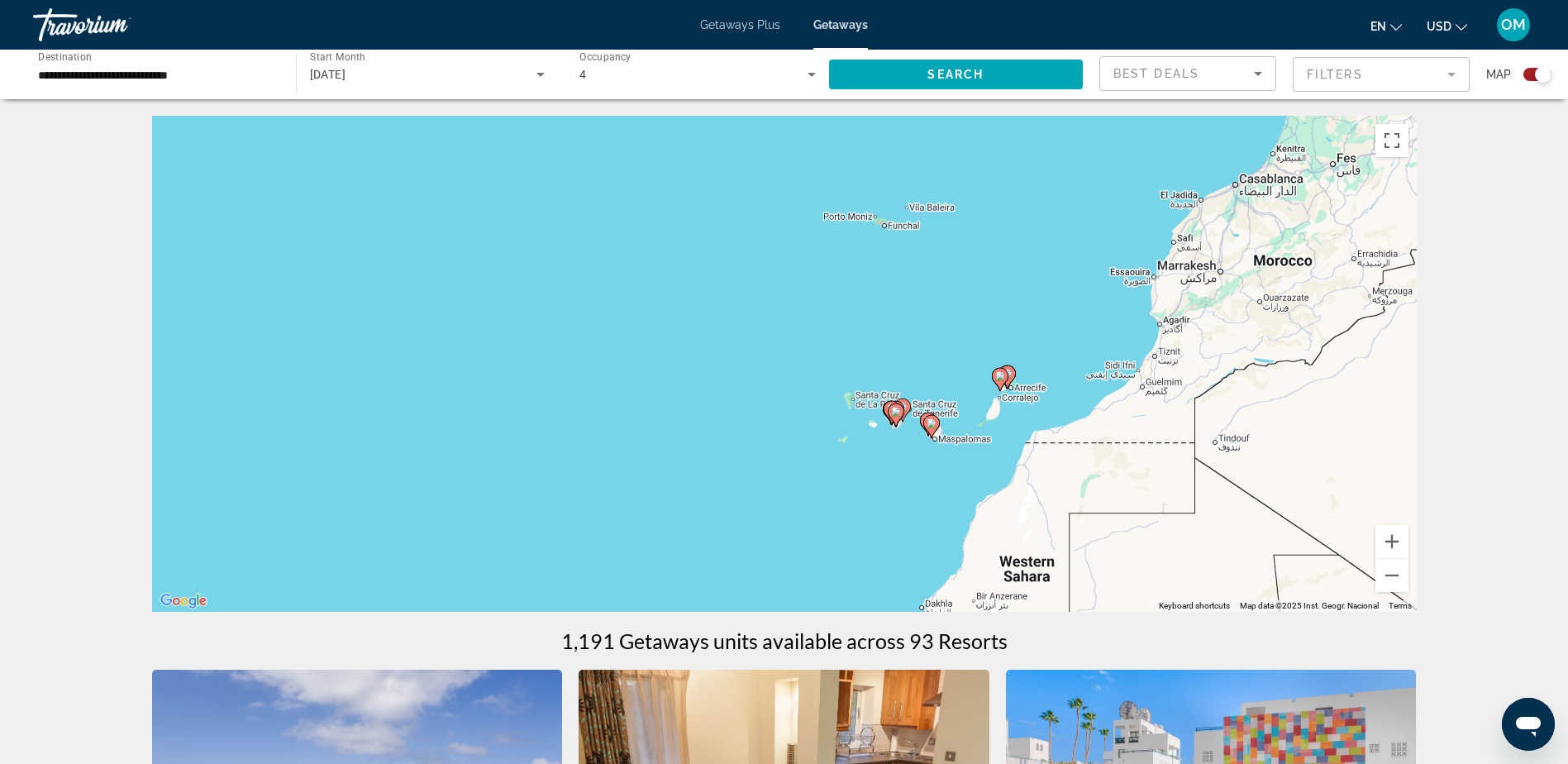
drag, startPoint x: 970, startPoint y: 370, endPoint x: 951, endPoint y: 284, distance: 88.1
click at [951, 284] on div "To activate drag with keyboard, press Alt + Enter. Once in keyboard drag state,…" at bounding box center [784, 364] width 1265 height 496
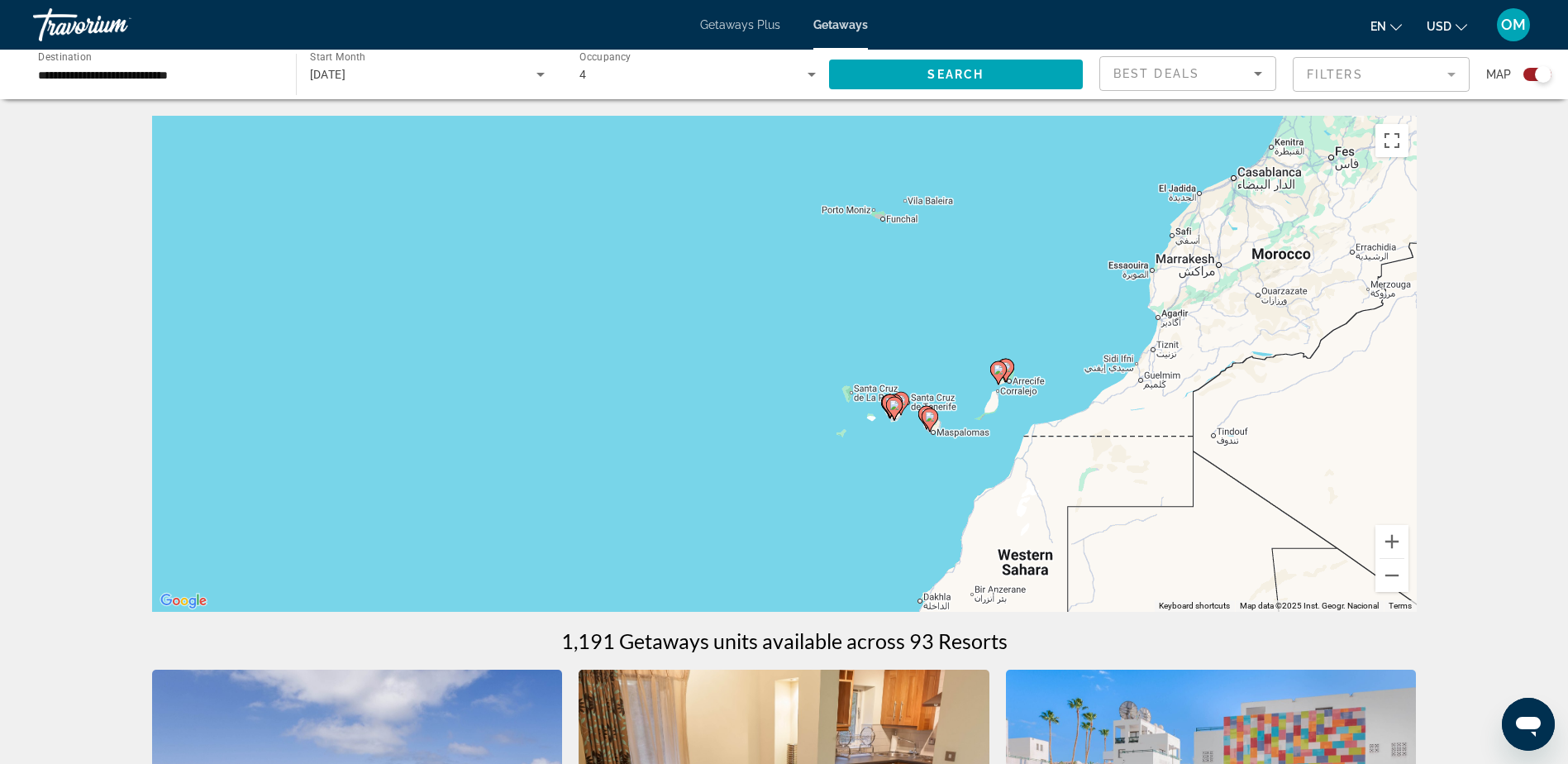
click at [904, 342] on div "To activate drag with keyboard, press Alt + Enter. Once in keyboard drag state,…" at bounding box center [784, 364] width 1265 height 496
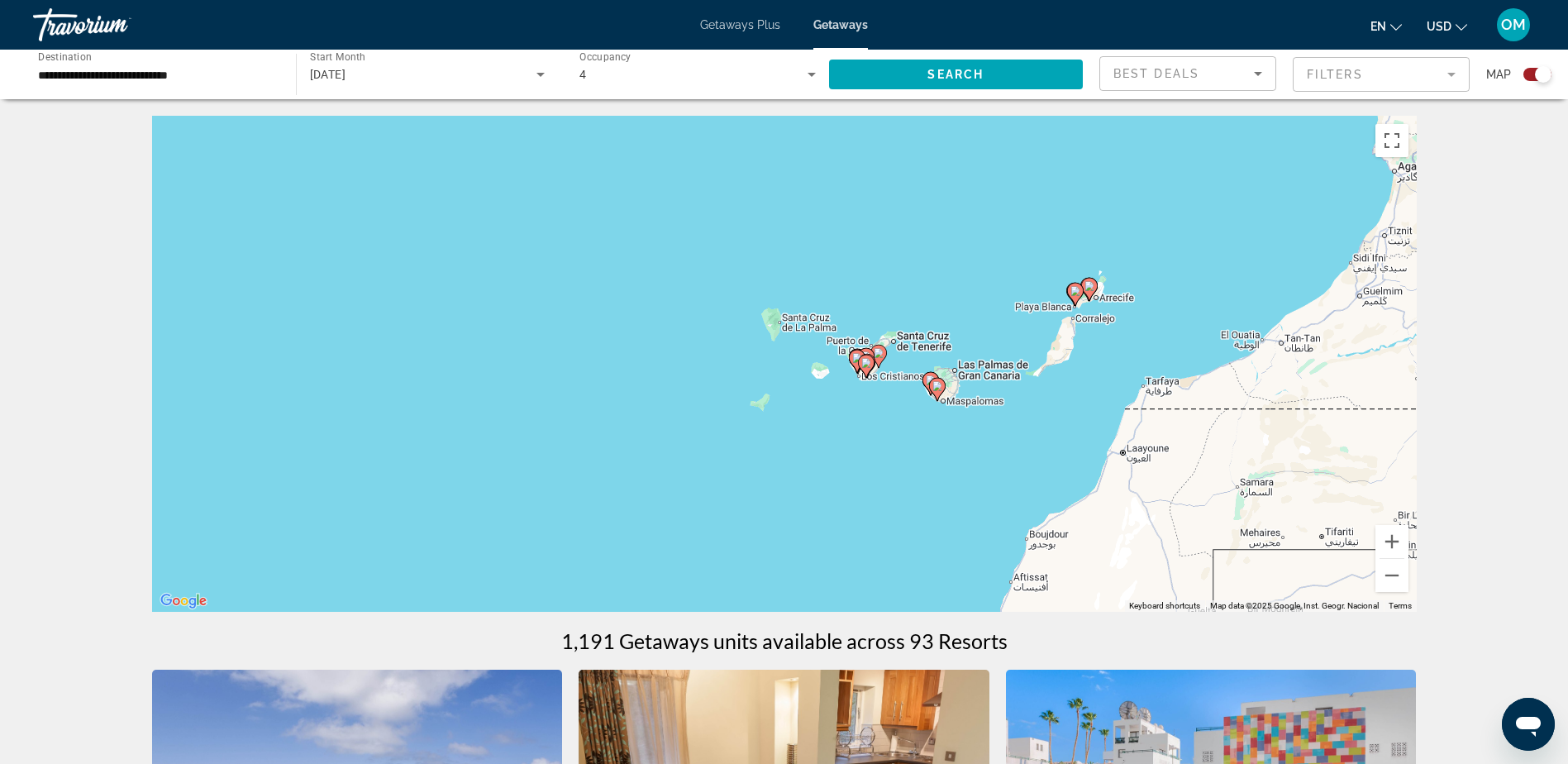
drag, startPoint x: 890, startPoint y: 416, endPoint x: 875, endPoint y: 290, distance: 126.9
click at [875, 290] on div "To activate drag with keyboard, press Alt + Enter. Once in keyboard drag state,…" at bounding box center [784, 364] width 1265 height 496
click at [975, 306] on div "To activate drag with keyboard, press Alt + Enter. Once in keyboard drag state,…" at bounding box center [784, 364] width 1265 height 496
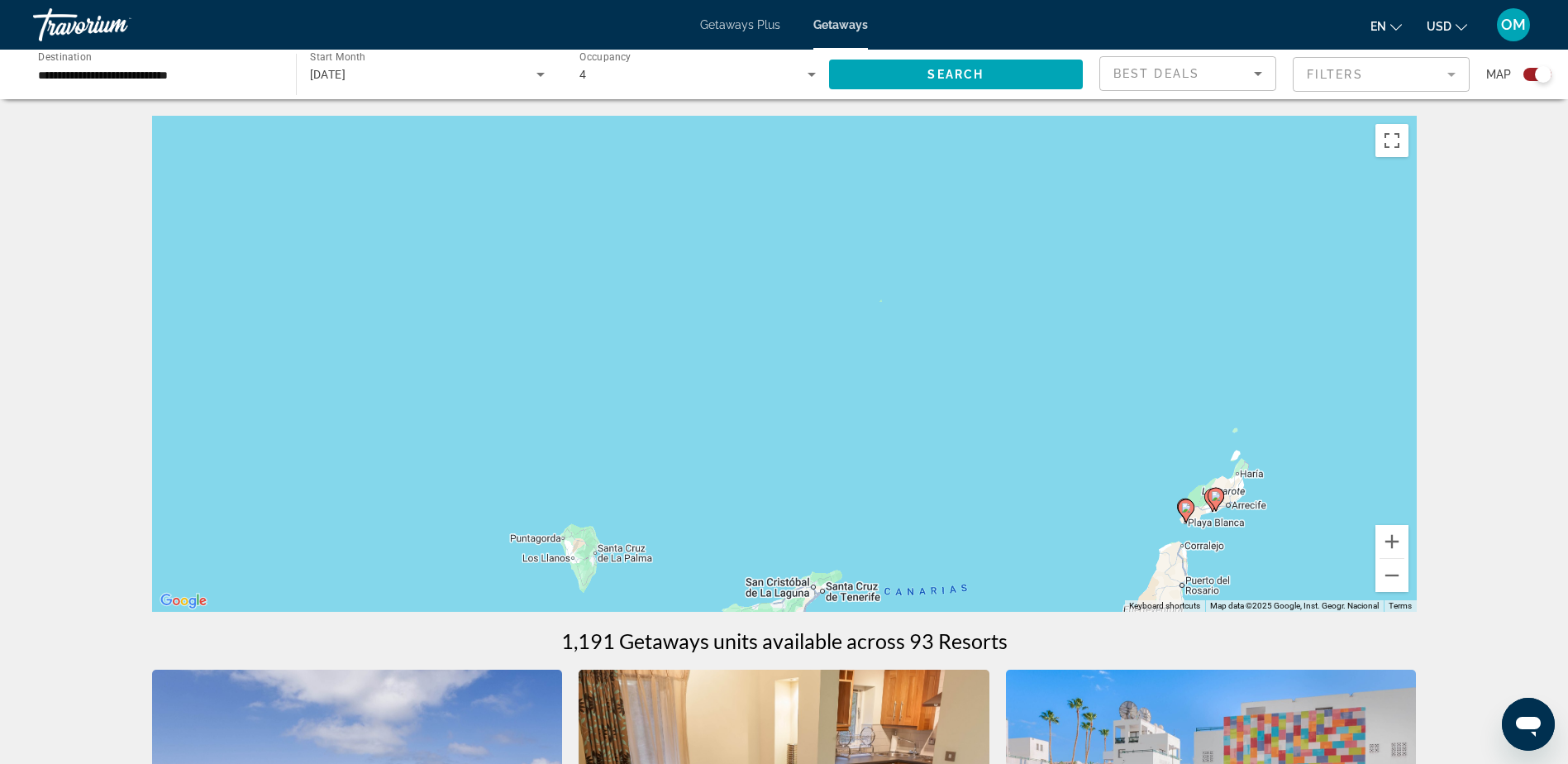
drag, startPoint x: 917, startPoint y: 285, endPoint x: 928, endPoint y: 510, distance: 225.3
click at [932, 514] on div "To activate drag with keyboard, press Alt + Enter. Once in keyboard drag state,…" at bounding box center [784, 364] width 1265 height 496
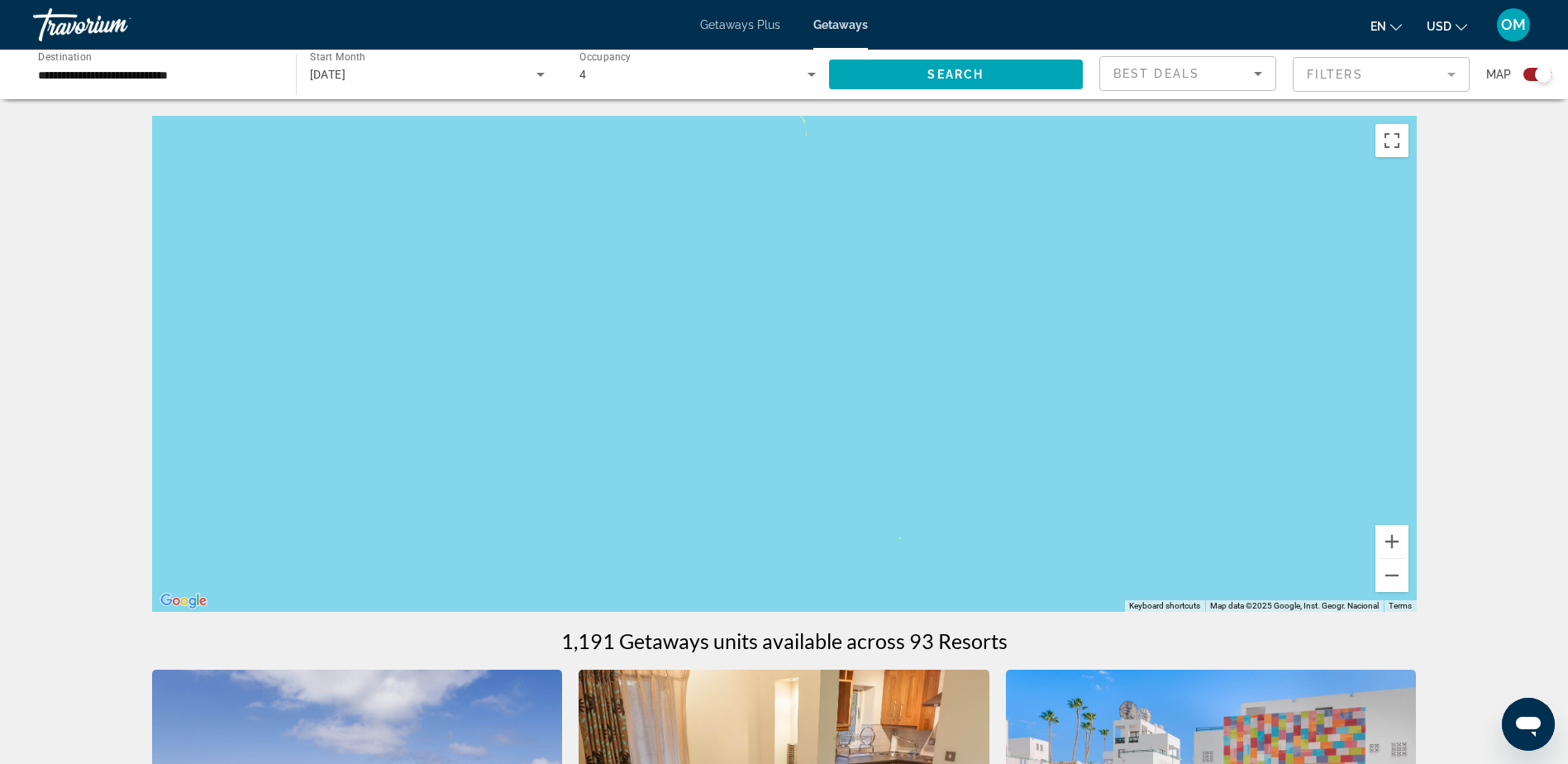
drag, startPoint x: 953, startPoint y: 284, endPoint x: 970, endPoint y: 523, distance: 239.6
click at [970, 523] on div "To activate drag with keyboard, press Alt + Enter. Once in keyboard drag state,…" at bounding box center [784, 364] width 1265 height 496
drag, startPoint x: 919, startPoint y: 452, endPoint x: 921, endPoint y: 534, distance: 82.0
click at [921, 534] on div "Main content" at bounding box center [784, 364] width 1265 height 496
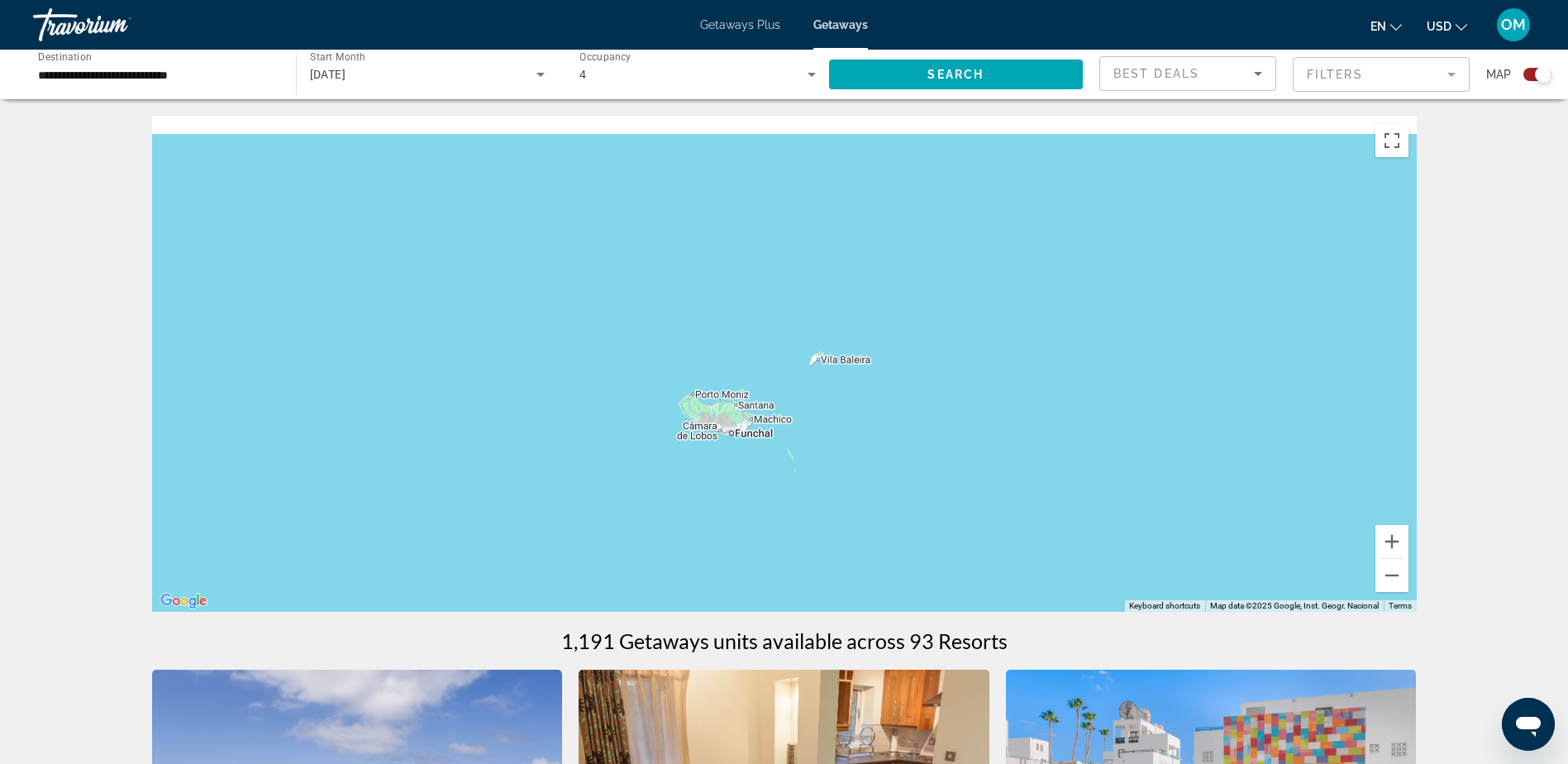
drag, startPoint x: 808, startPoint y: 316, endPoint x: 783, endPoint y: 483, distance: 168.9
click at [781, 489] on div "Main content" at bounding box center [784, 364] width 1265 height 496
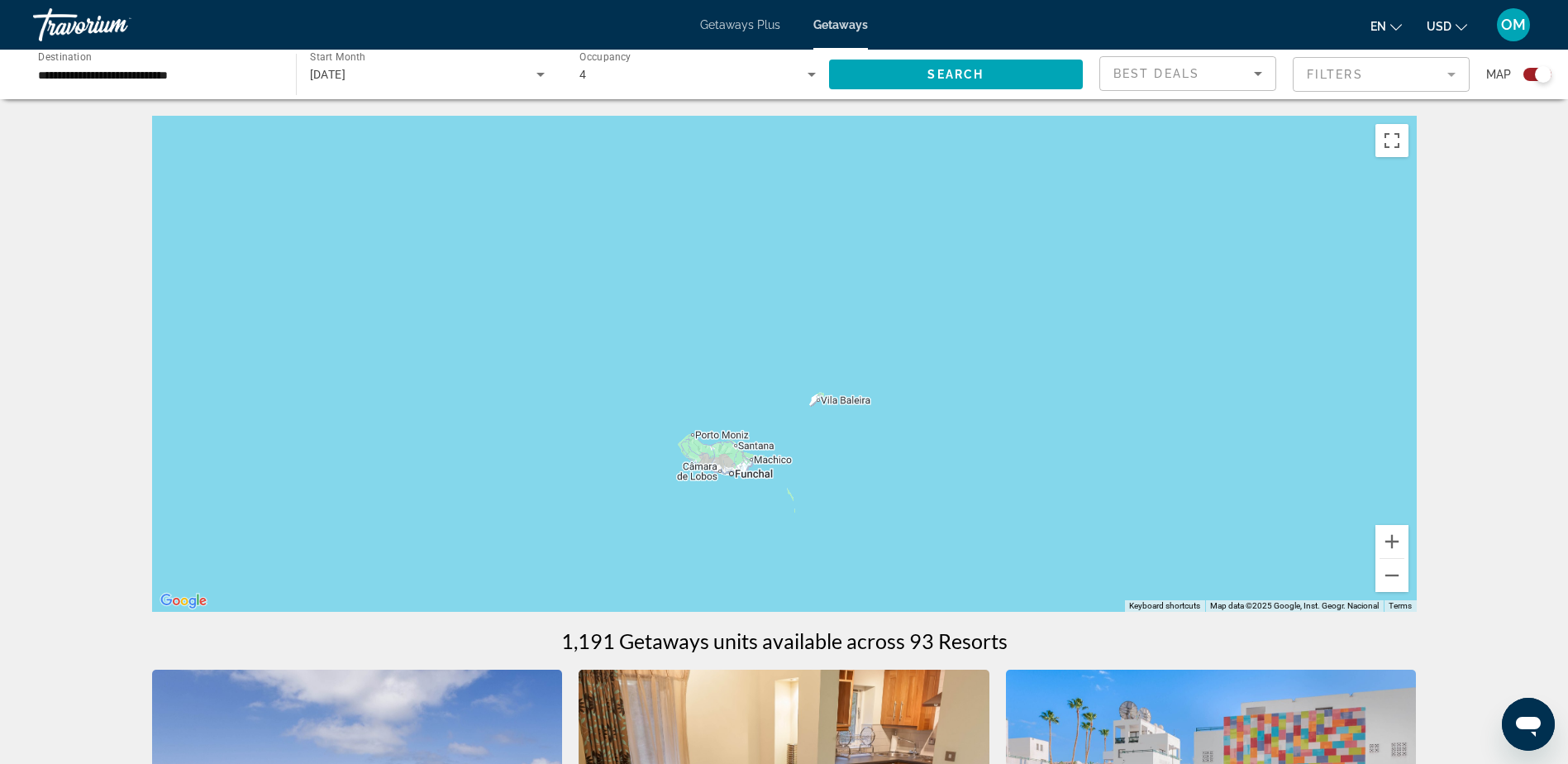
click at [812, 424] on div "Main content" at bounding box center [784, 364] width 1265 height 496
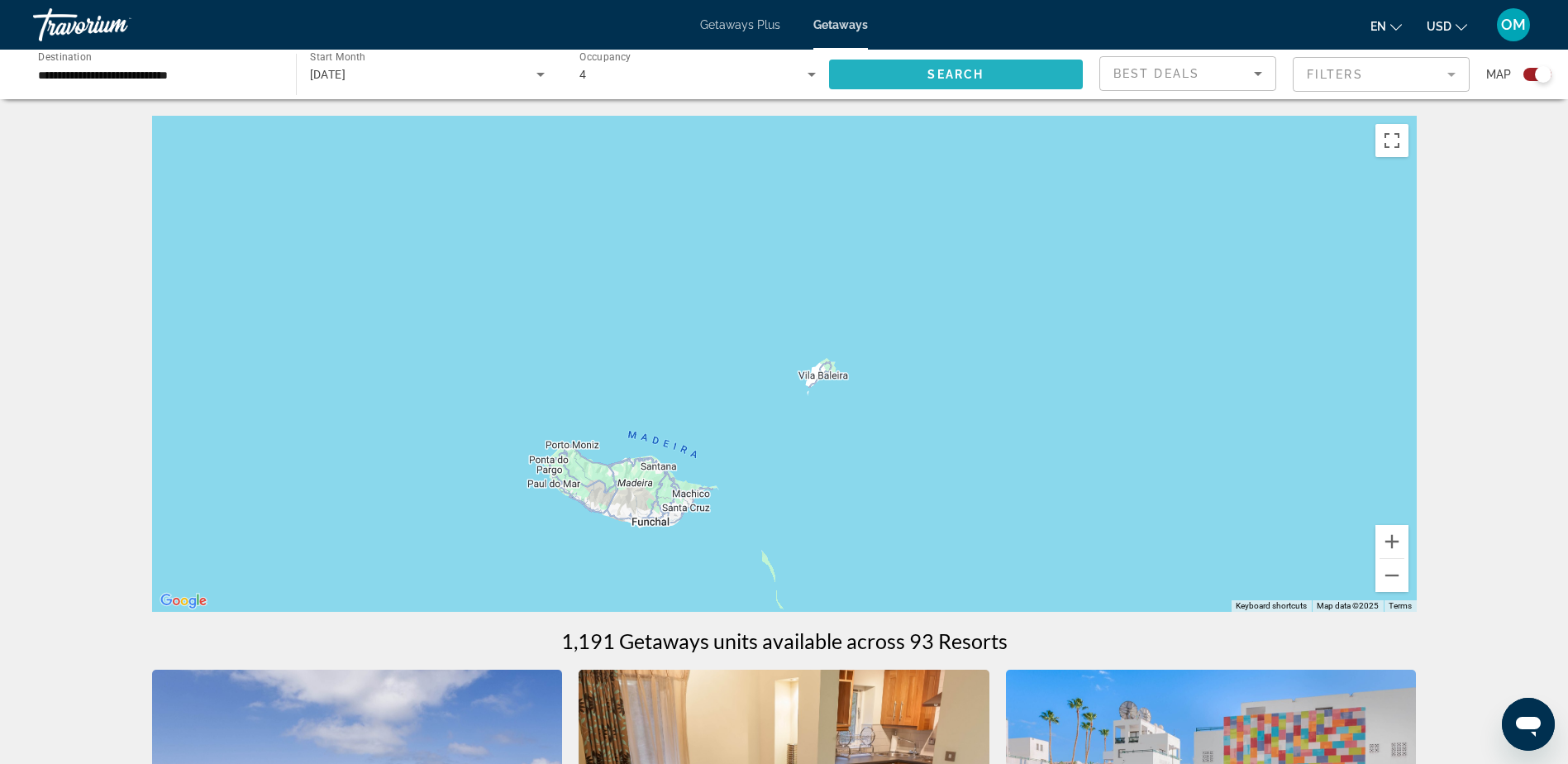
click at [976, 72] on span "Search" at bounding box center [956, 74] width 56 height 13
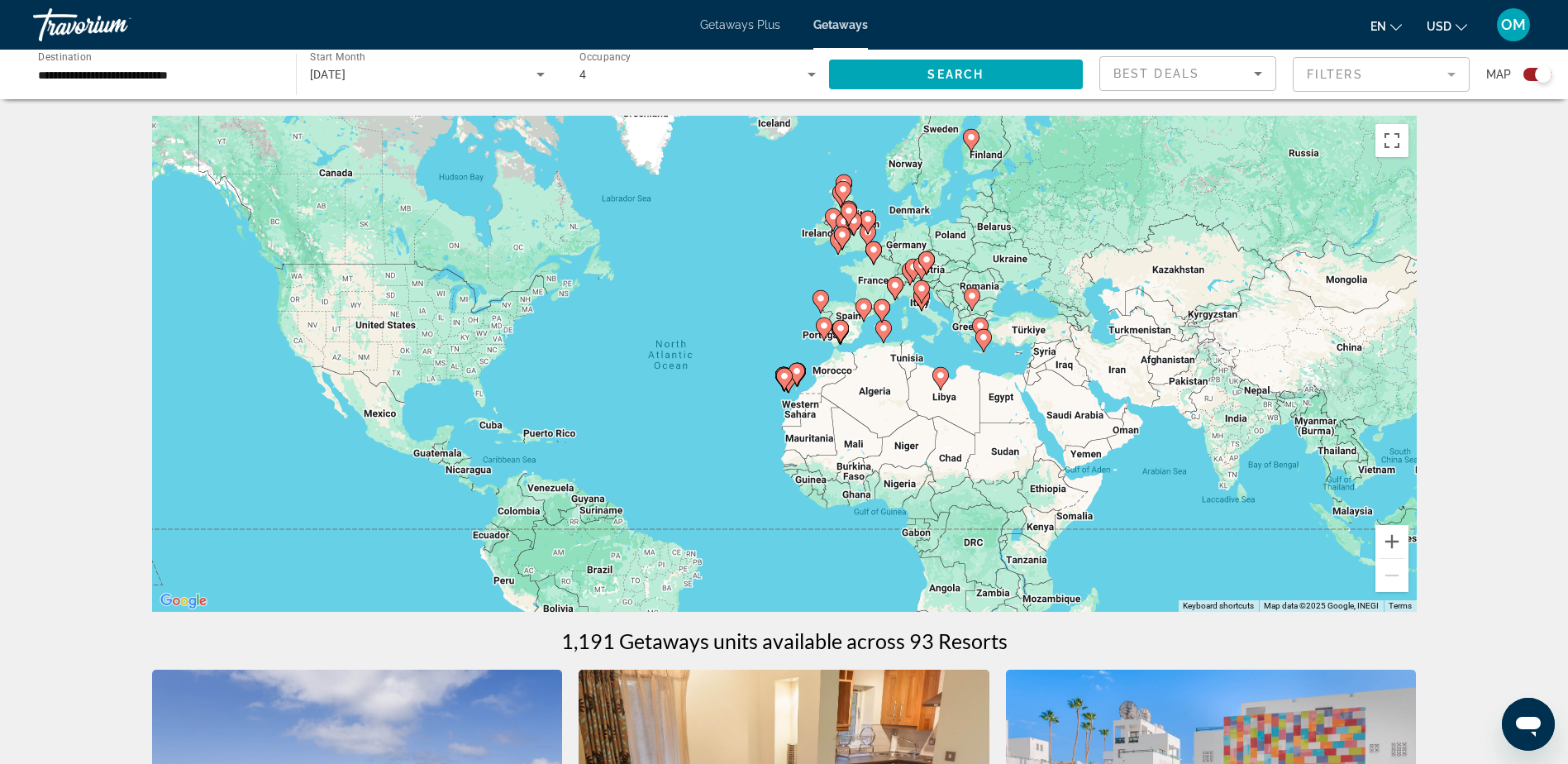
click at [778, 341] on div "To activate drag with keyboard, press Alt + Enter. Once in keyboard drag state,…" at bounding box center [784, 364] width 1265 height 496
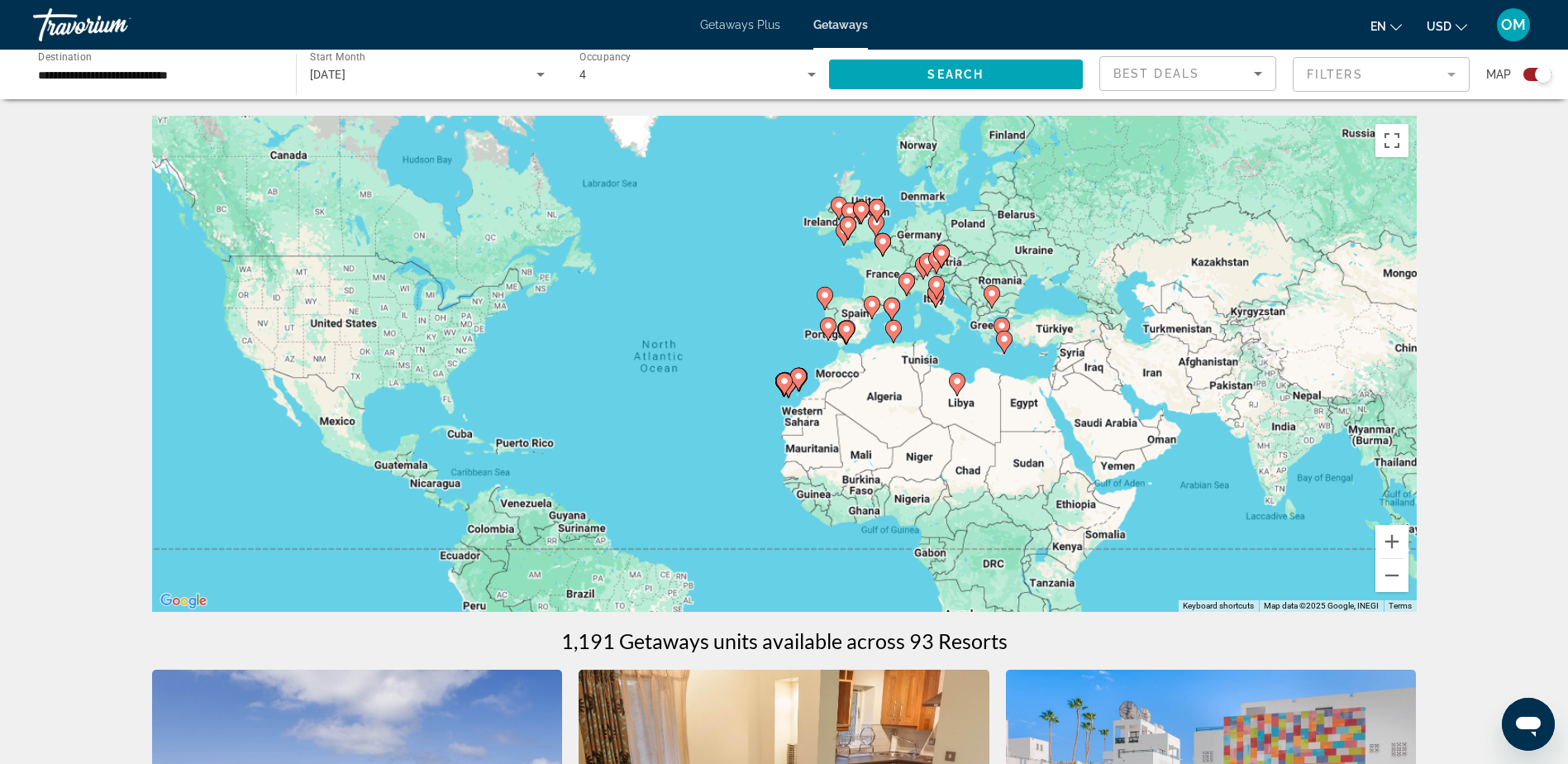
click at [778, 341] on div "To activate drag with keyboard, press Alt + Enter. Once in keyboard drag state,…" at bounding box center [784, 364] width 1265 height 496
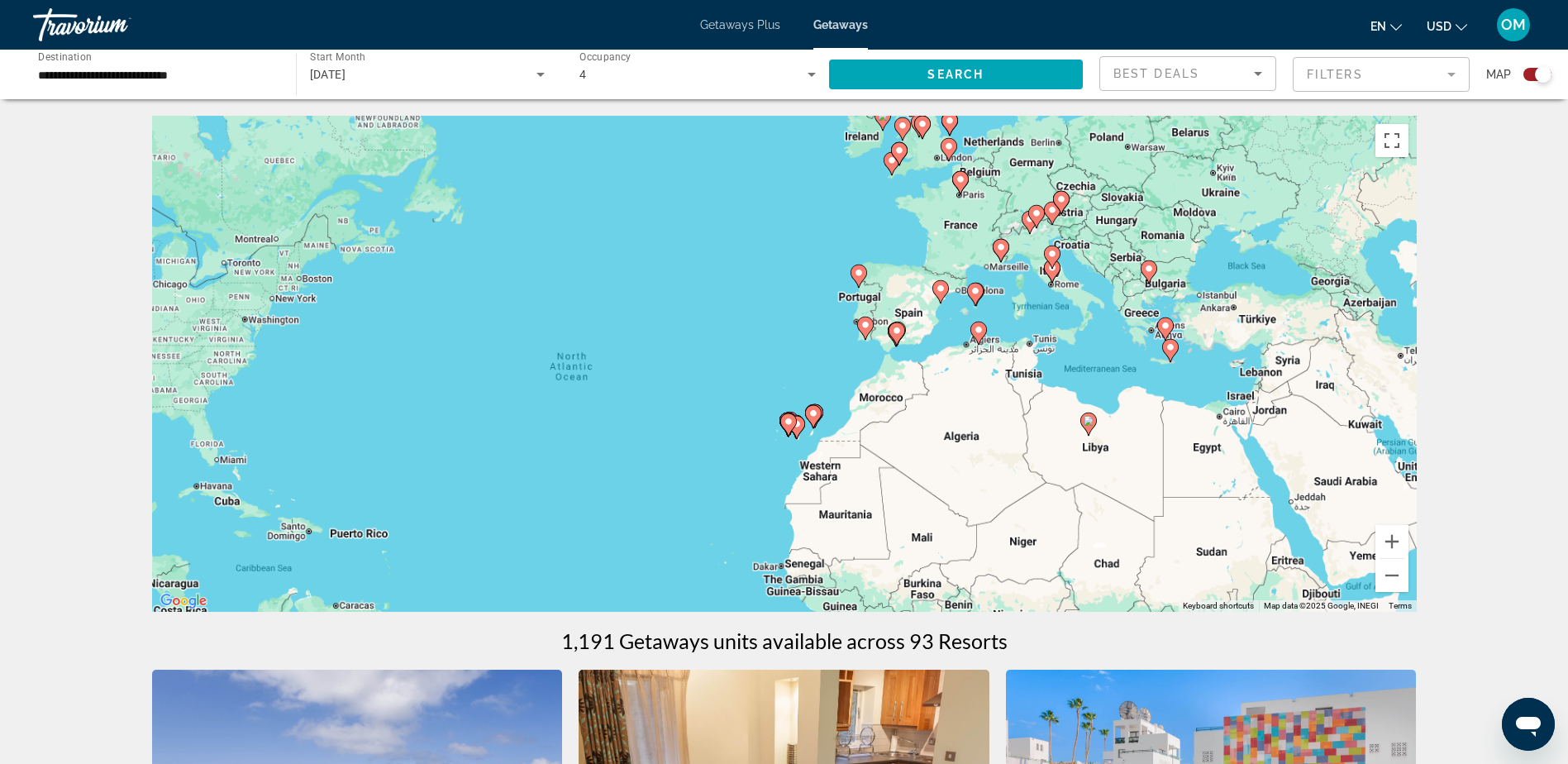
click at [778, 341] on div "To activate drag with keyboard, press Alt + Enter. Once in keyboard drag state,…" at bounding box center [784, 364] width 1265 height 496
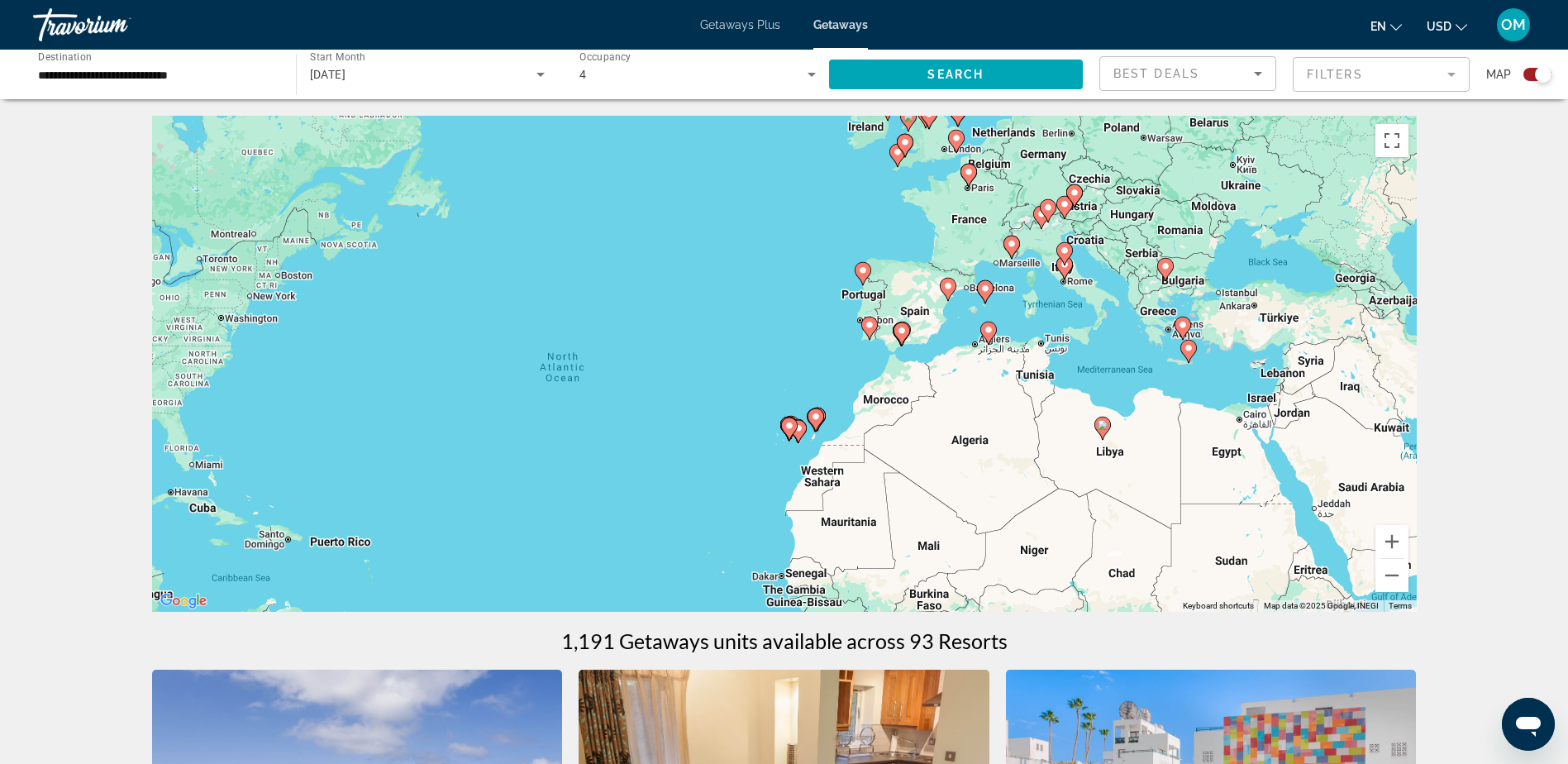
click at [778, 341] on div "To activate drag with keyboard, press Alt + Enter. Once in keyboard drag state,…" at bounding box center [784, 364] width 1265 height 496
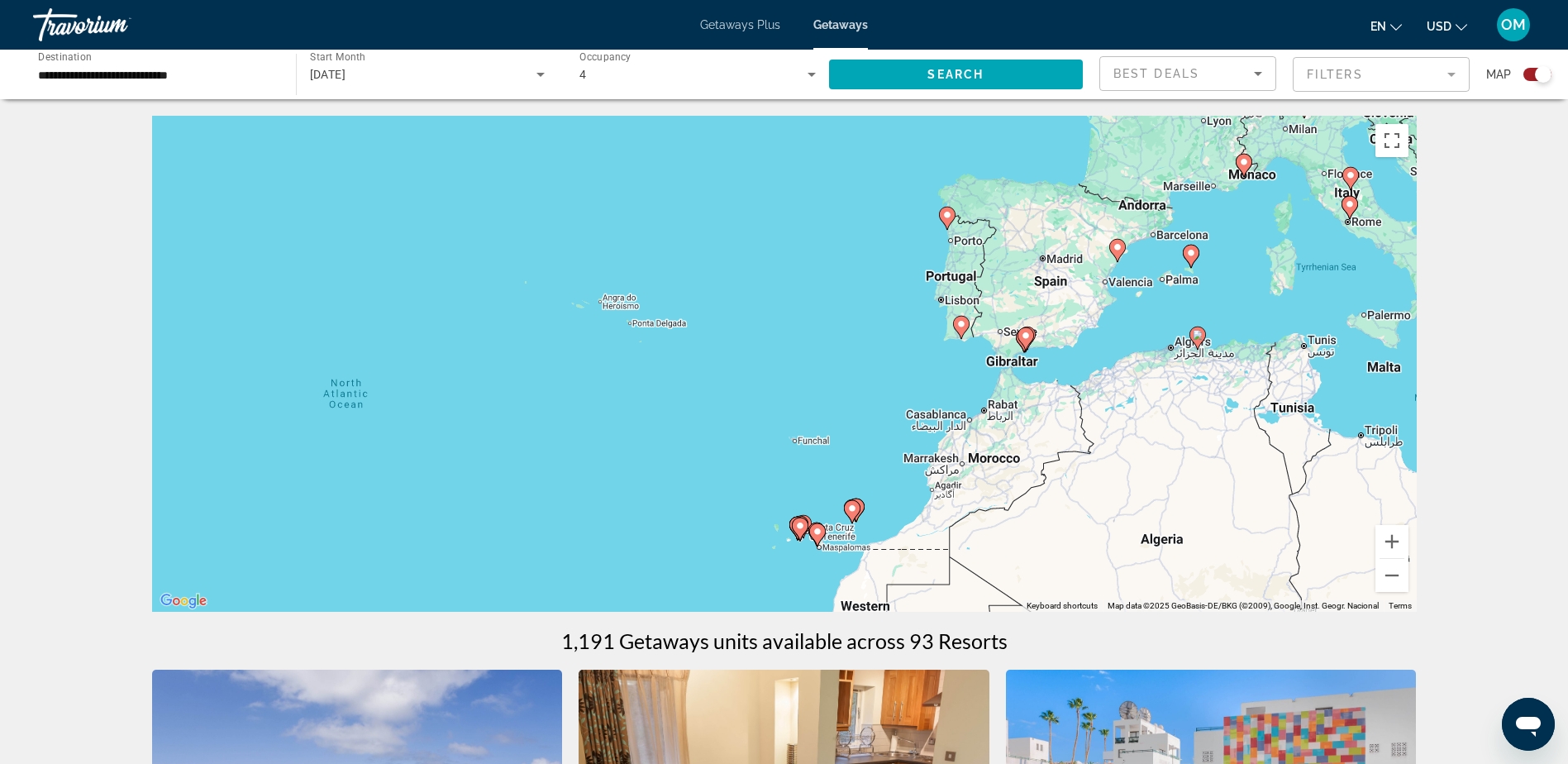
click at [822, 364] on div "To activate drag with keyboard, press Alt + Enter. Once in keyboard drag state,…" at bounding box center [784, 364] width 1265 height 496
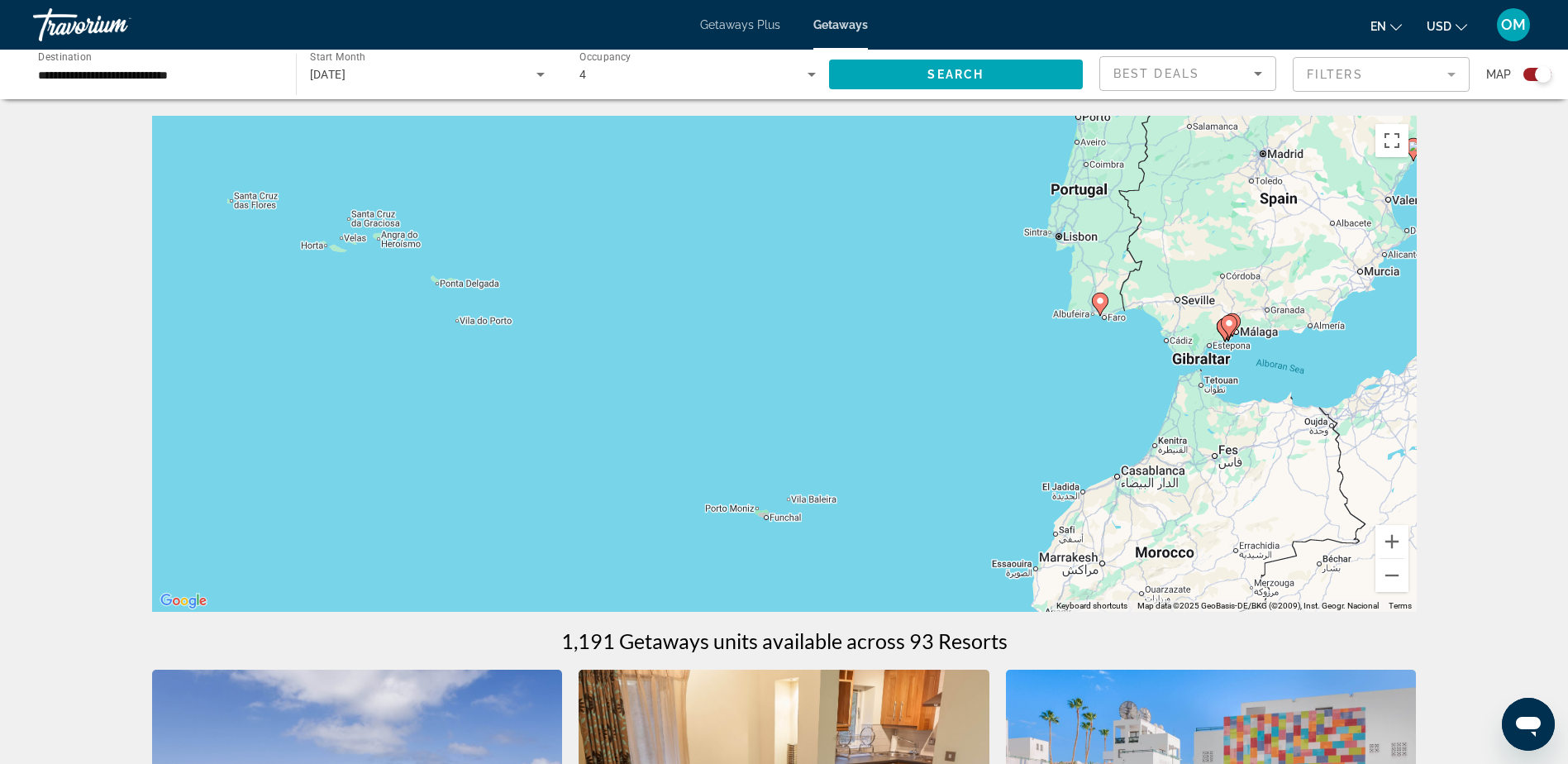
click at [822, 364] on div "To activate drag with keyboard, press Alt + Enter. Once in keyboard drag state,…" at bounding box center [784, 364] width 1265 height 496
drag, startPoint x: 805, startPoint y: 448, endPoint x: 766, endPoint y: 435, distance: 41.1
click at [766, 435] on div "To activate drag with keyboard, press Alt + Enter. Once in keyboard drag state,…" at bounding box center [784, 364] width 1265 height 496
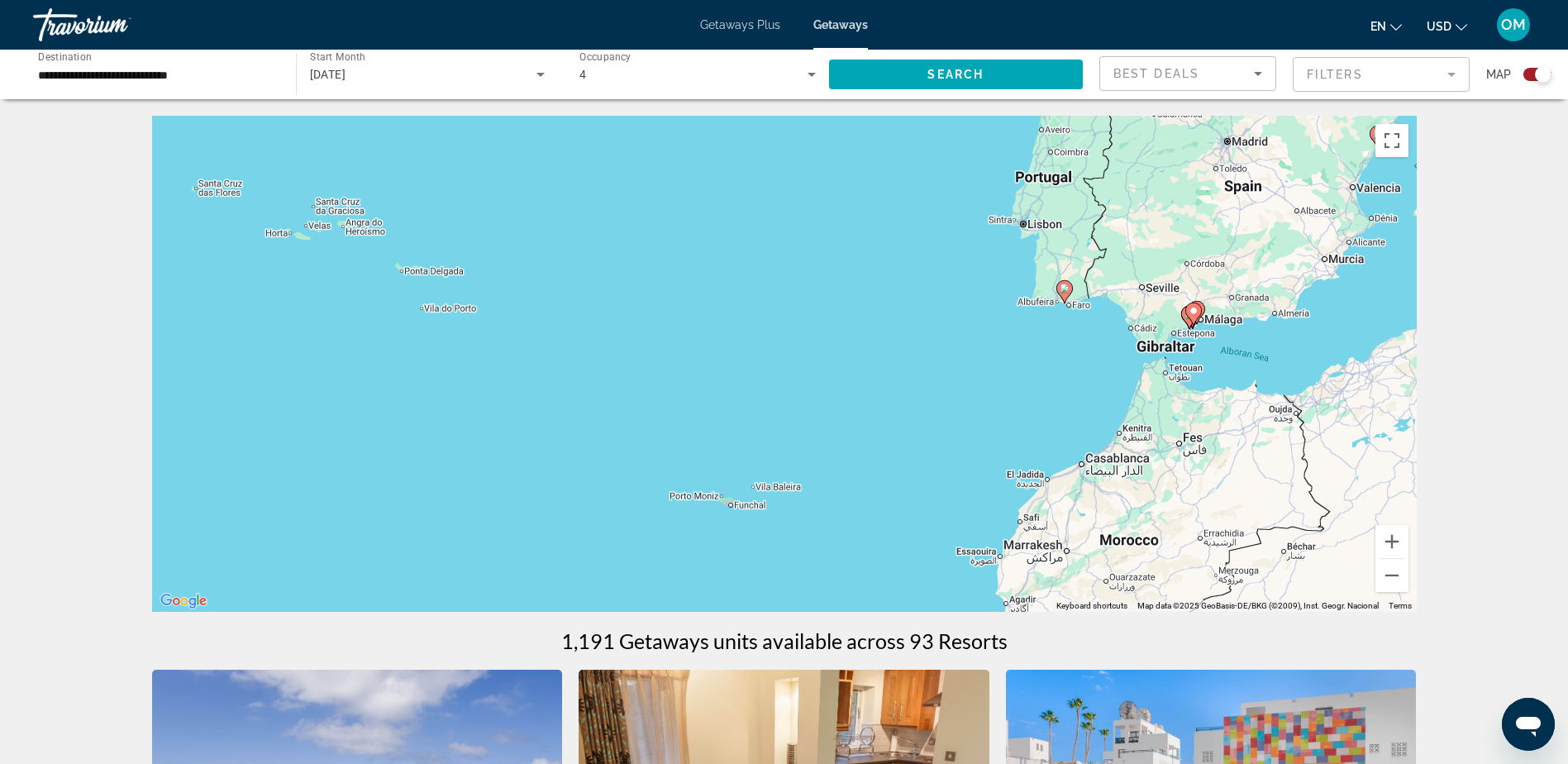
click at [761, 443] on div "To activate drag with keyboard, press Alt + Enter. Once in keyboard drag state,…" at bounding box center [784, 364] width 1265 height 496
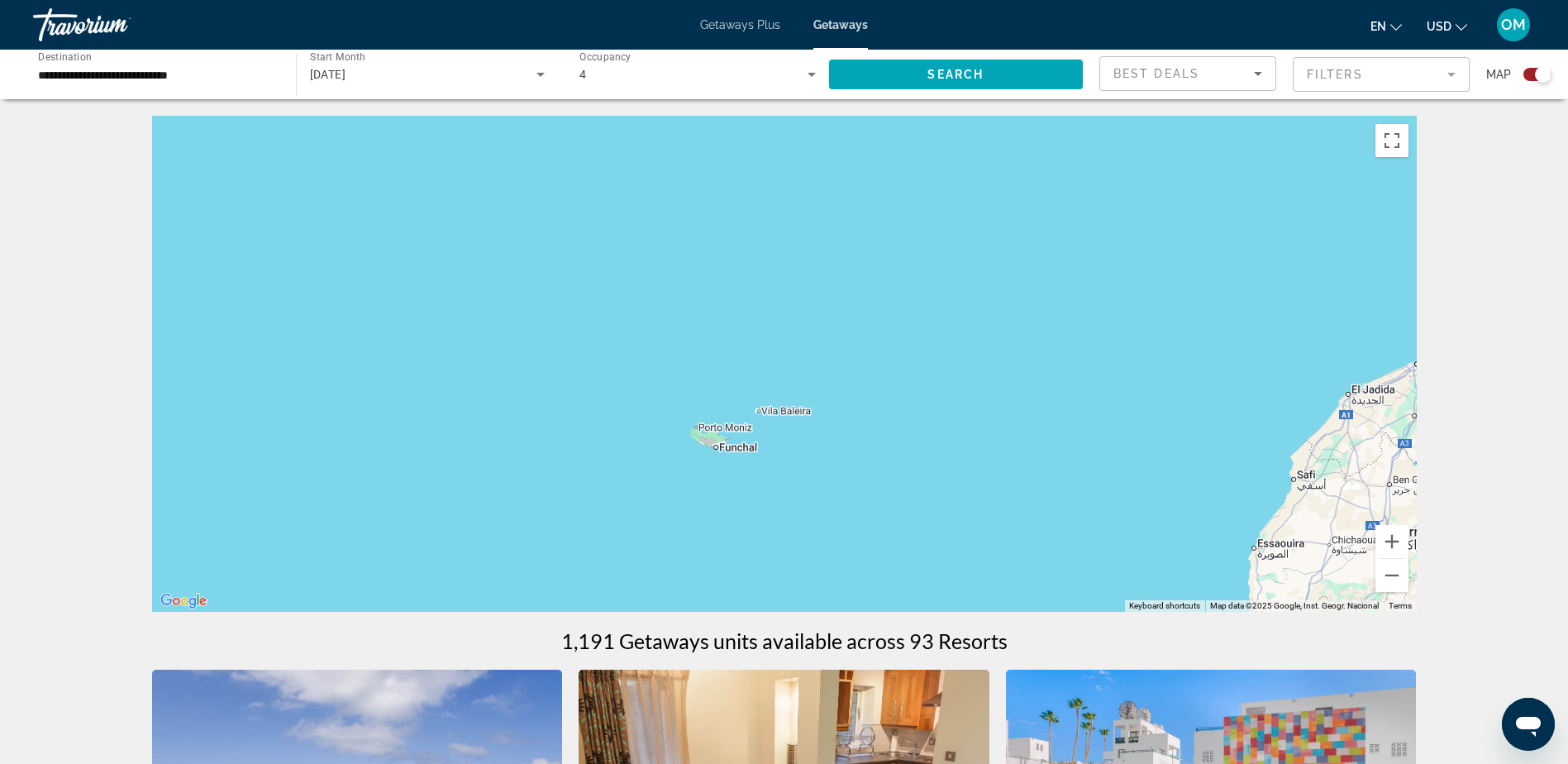
drag, startPoint x: 747, startPoint y: 485, endPoint x: 764, endPoint y: 357, distance: 129.1
click at [764, 357] on div "To activate drag with keyboard, press Alt + Enter. Once in keyboard drag state,…" at bounding box center [784, 364] width 1265 height 496
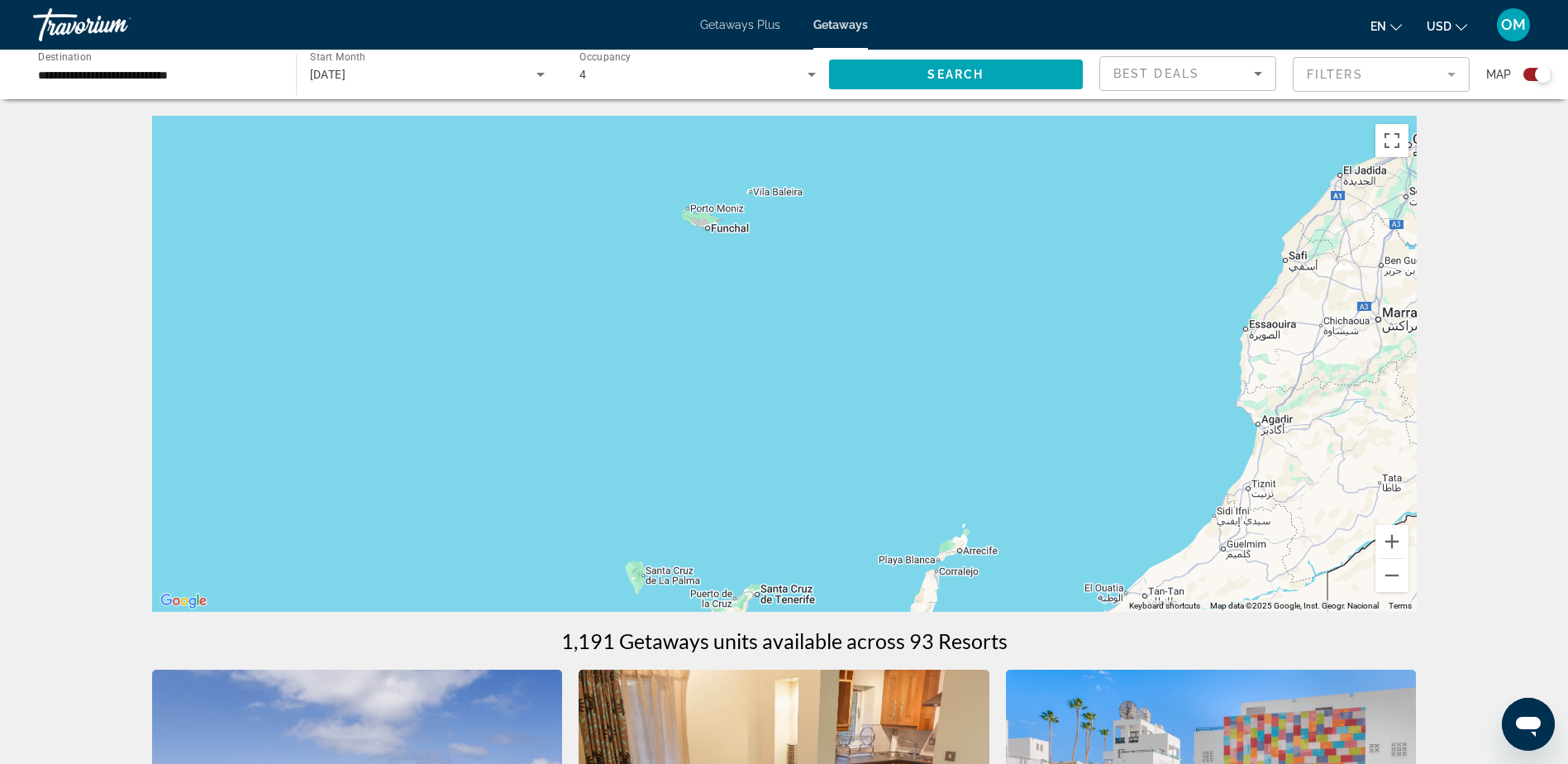
drag, startPoint x: 986, startPoint y: 435, endPoint x: 1109, endPoint y: 345, distance: 152.4
click at [984, 193] on div "To activate drag with keyboard, press Alt + Enter. Once in keyboard drag state,…" at bounding box center [784, 364] width 1265 height 496
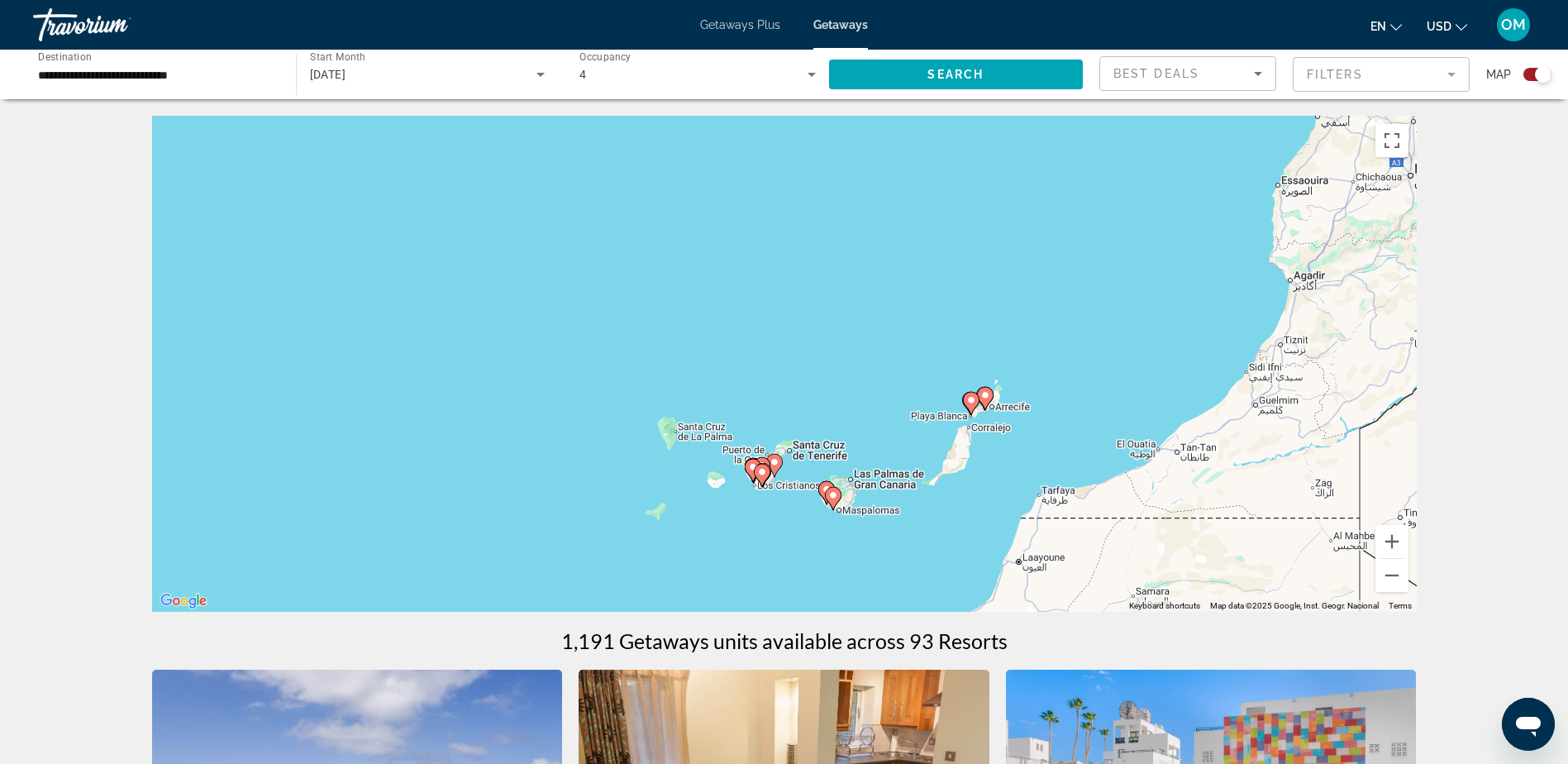
drag, startPoint x: 1107, startPoint y: 526, endPoint x: 1090, endPoint y: 435, distance: 92.6
click at [1132, 404] on div "To activate drag with keyboard, press Alt + Enter. Once in keyboard drag state,…" at bounding box center [784, 364] width 1265 height 496
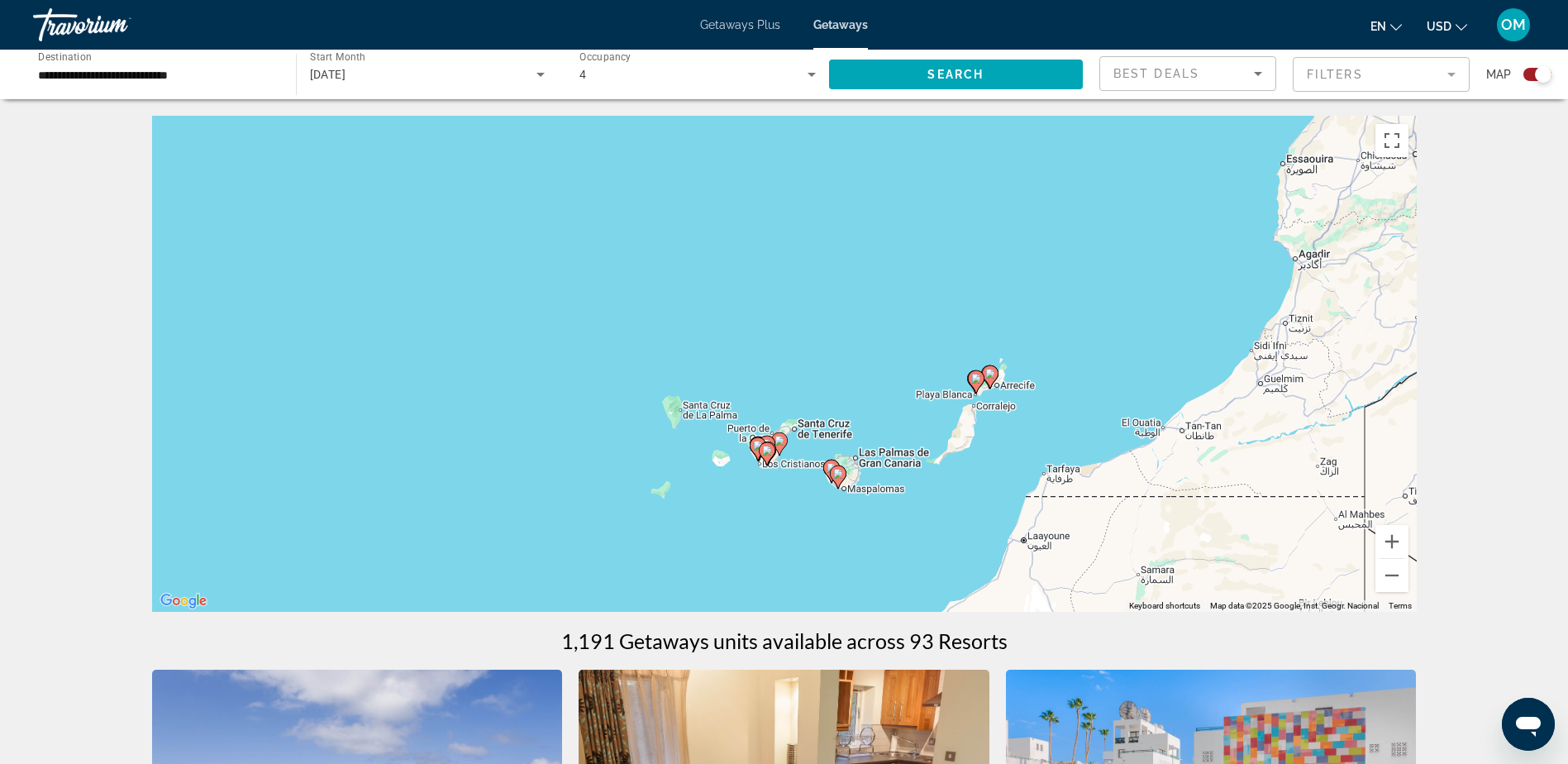
click at [779, 538] on div "To activate drag with keyboard, press Alt + Enter. Once in keyboard drag state,…" at bounding box center [784, 364] width 1265 height 496
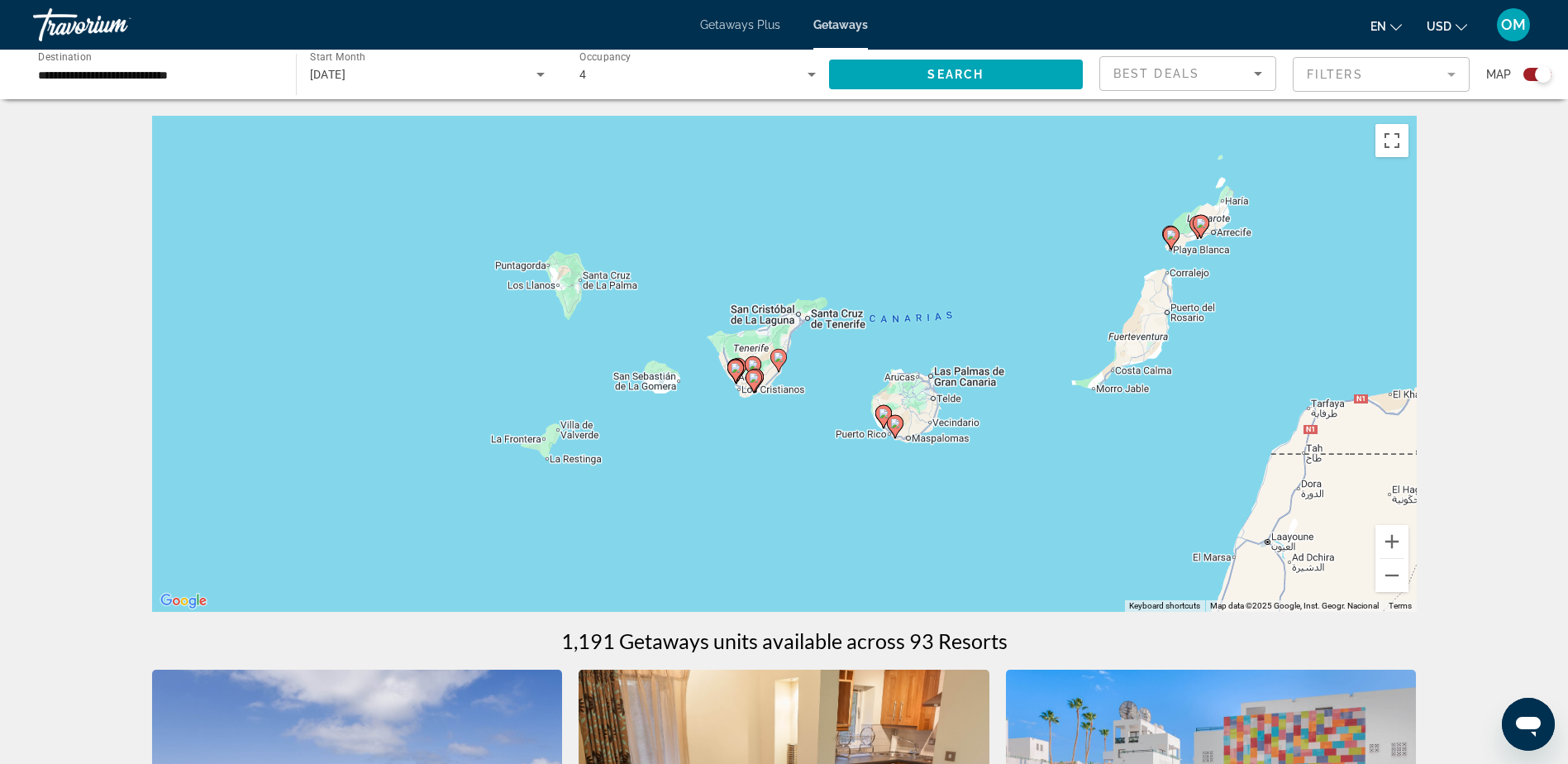
click at [789, 498] on div "To activate drag with keyboard, press Alt + Enter. Once in keyboard drag state,…" at bounding box center [784, 364] width 1265 height 496
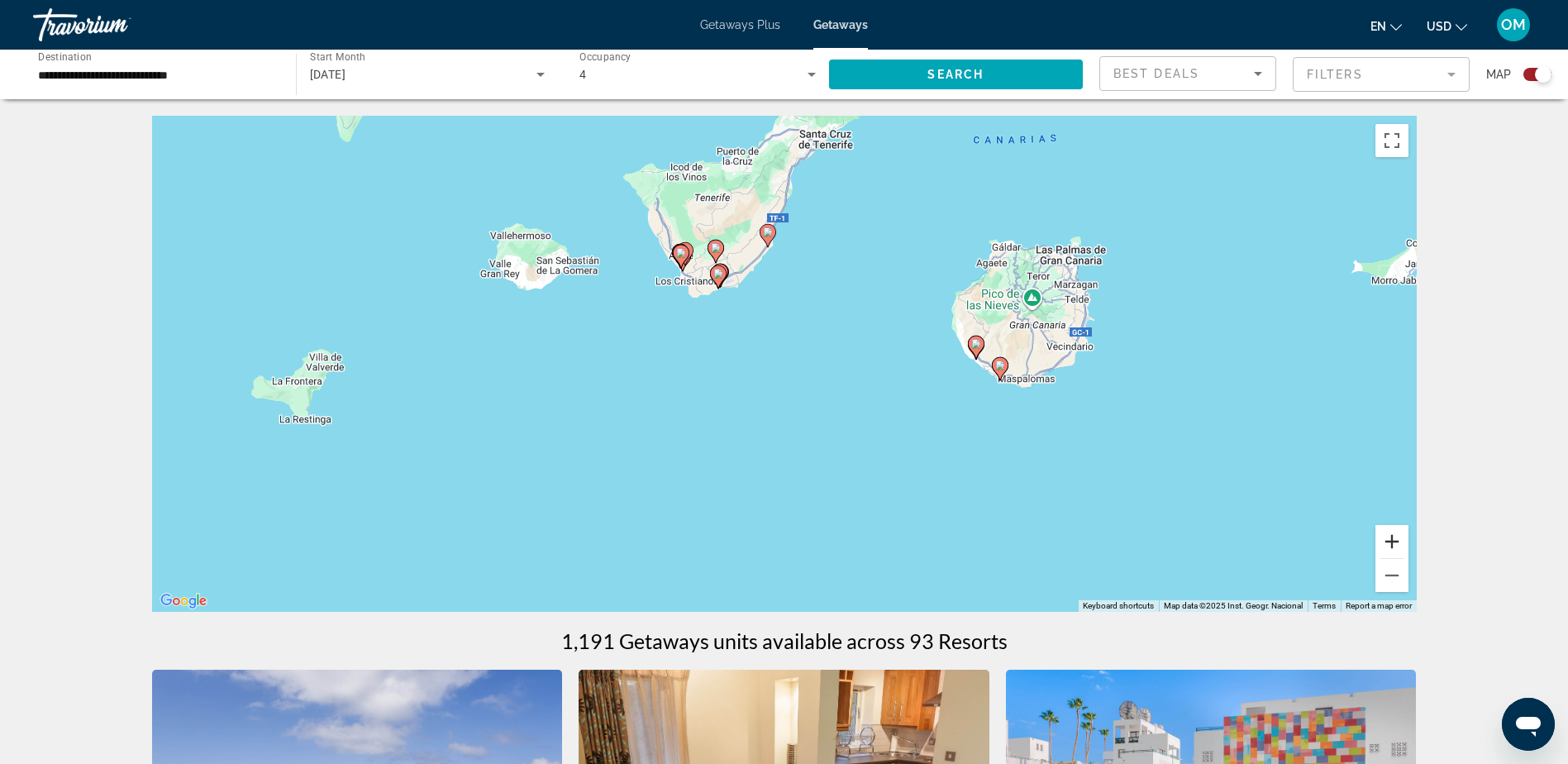
click at [1385, 541] on button "Zoom in" at bounding box center [1392, 542] width 33 height 33
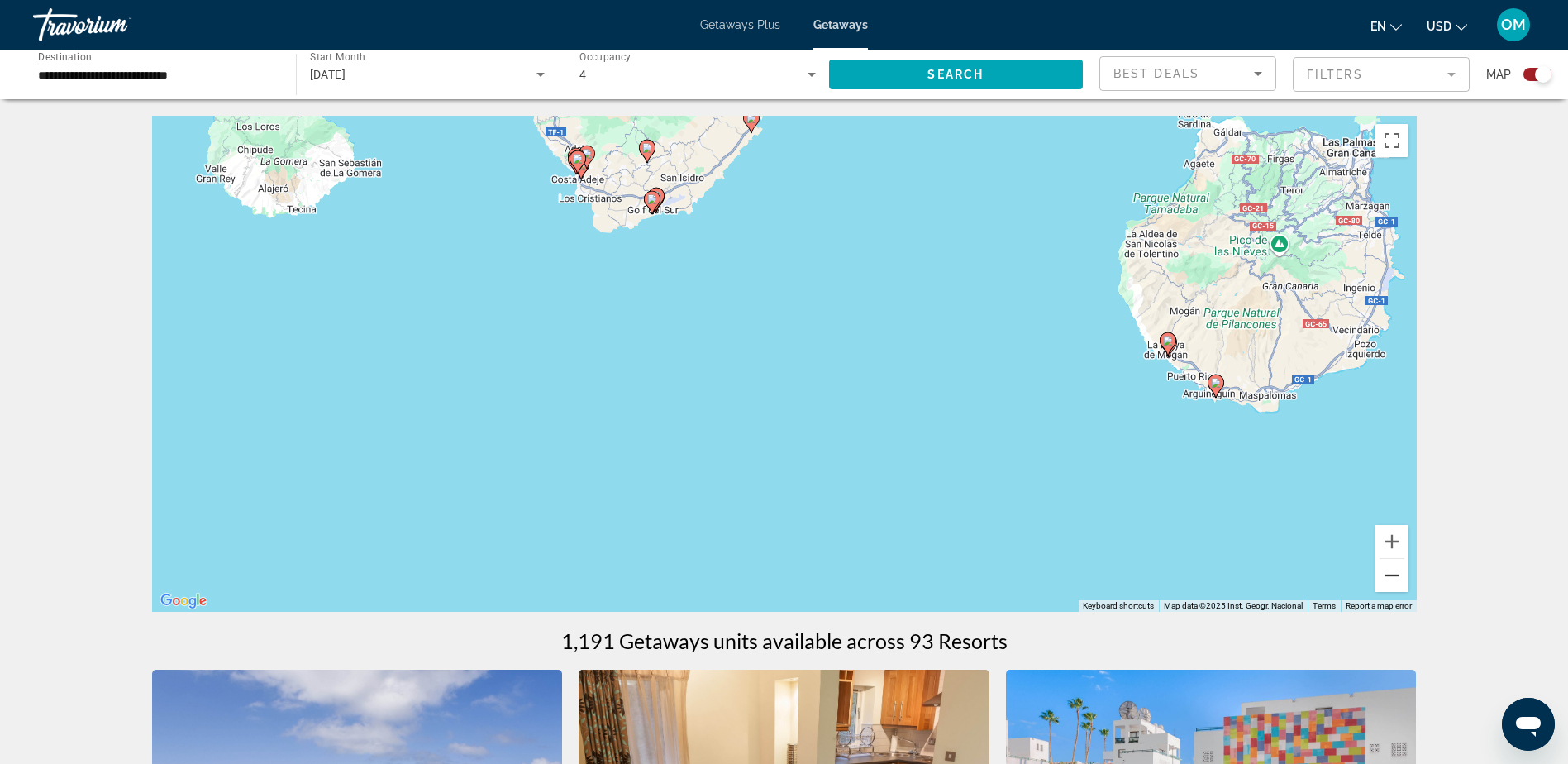
click at [1389, 575] on button "Zoom out" at bounding box center [1392, 575] width 33 height 33
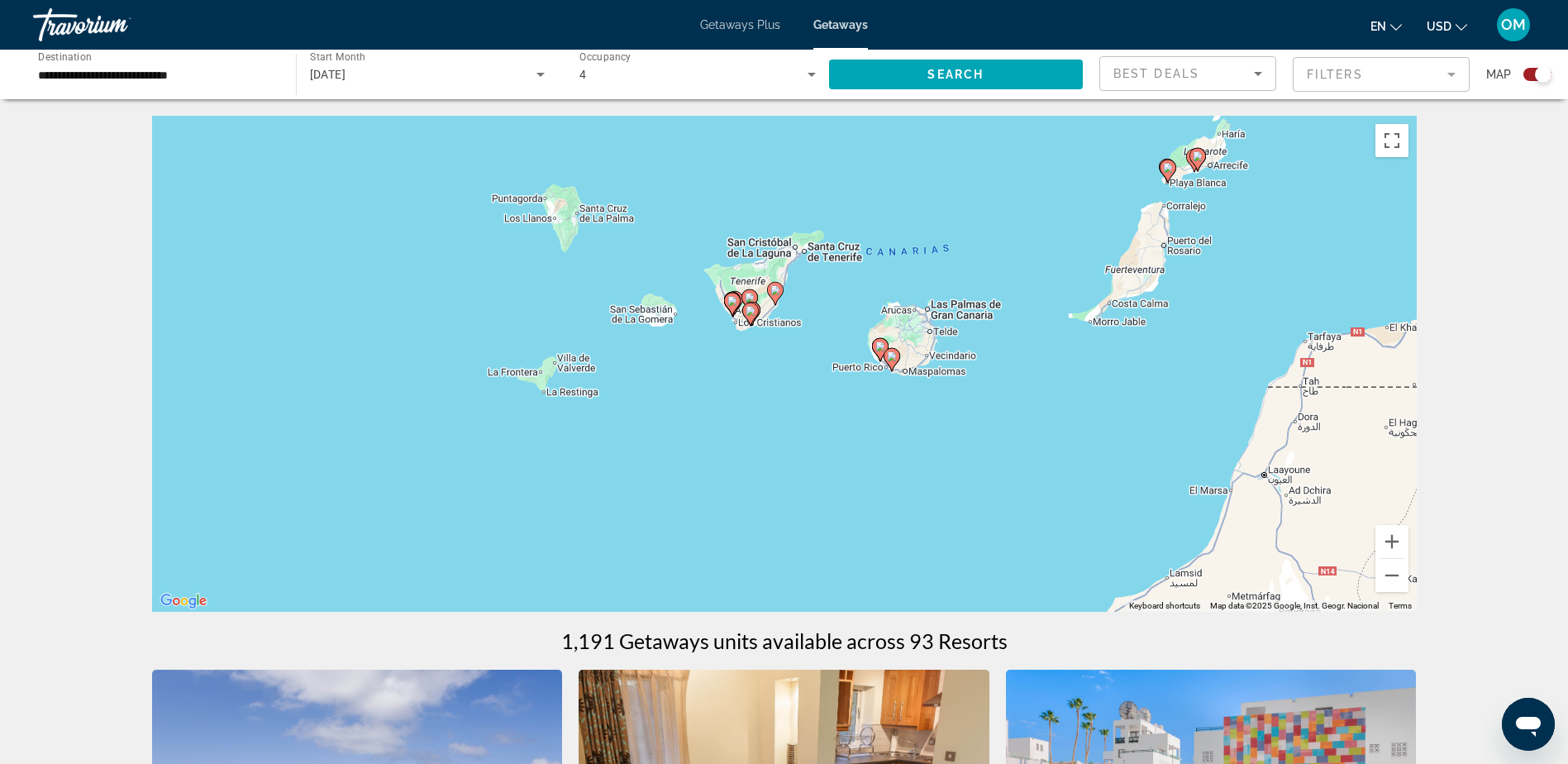
click at [795, 294] on div "To activate drag with keyboard, press Alt + Enter. Once in keyboard drag state,…" at bounding box center [784, 364] width 1265 height 496
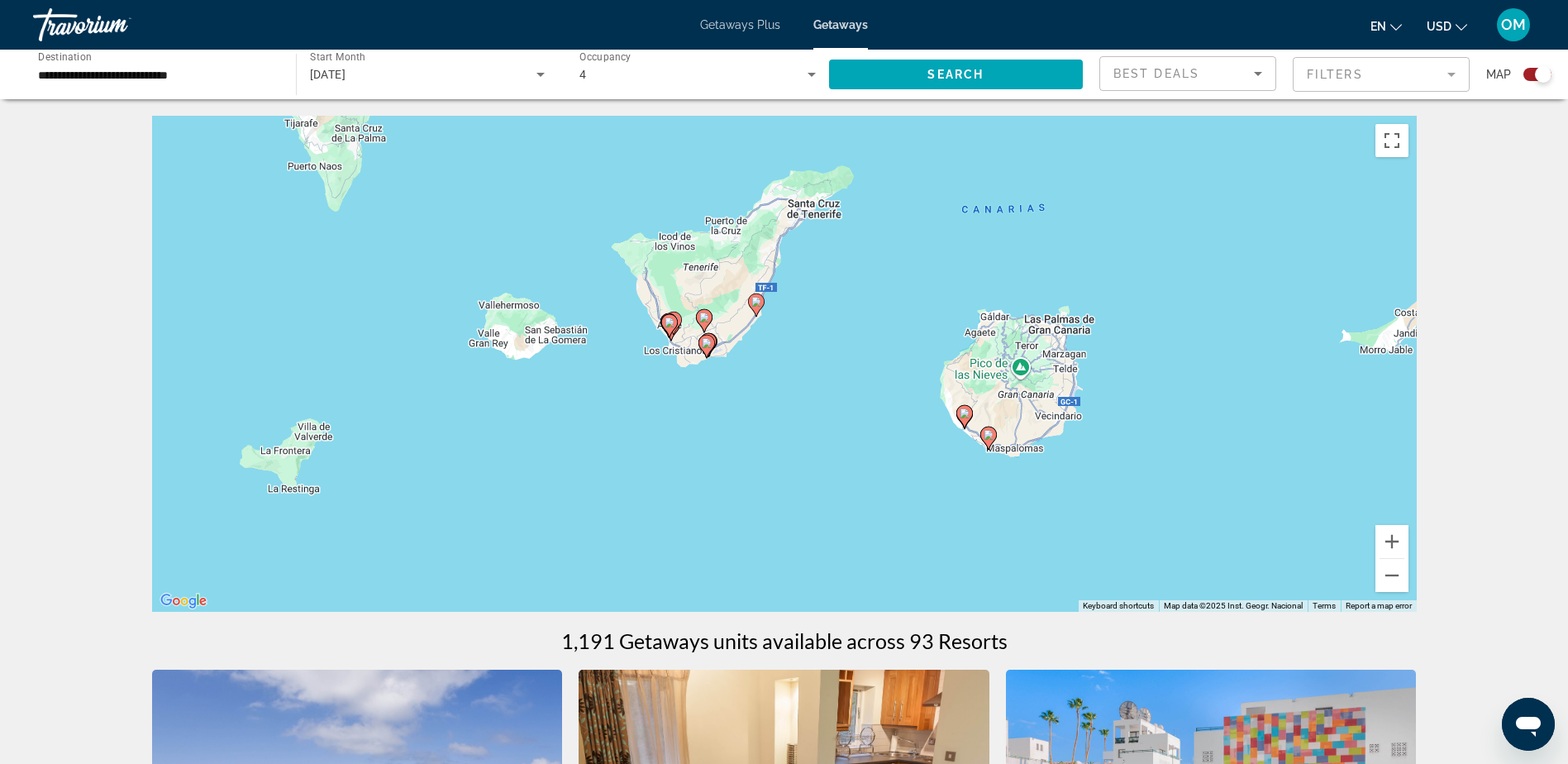
click at [799, 297] on div "To activate drag with keyboard, press Alt + Enter. Once in keyboard drag state,…" at bounding box center [784, 364] width 1265 height 496
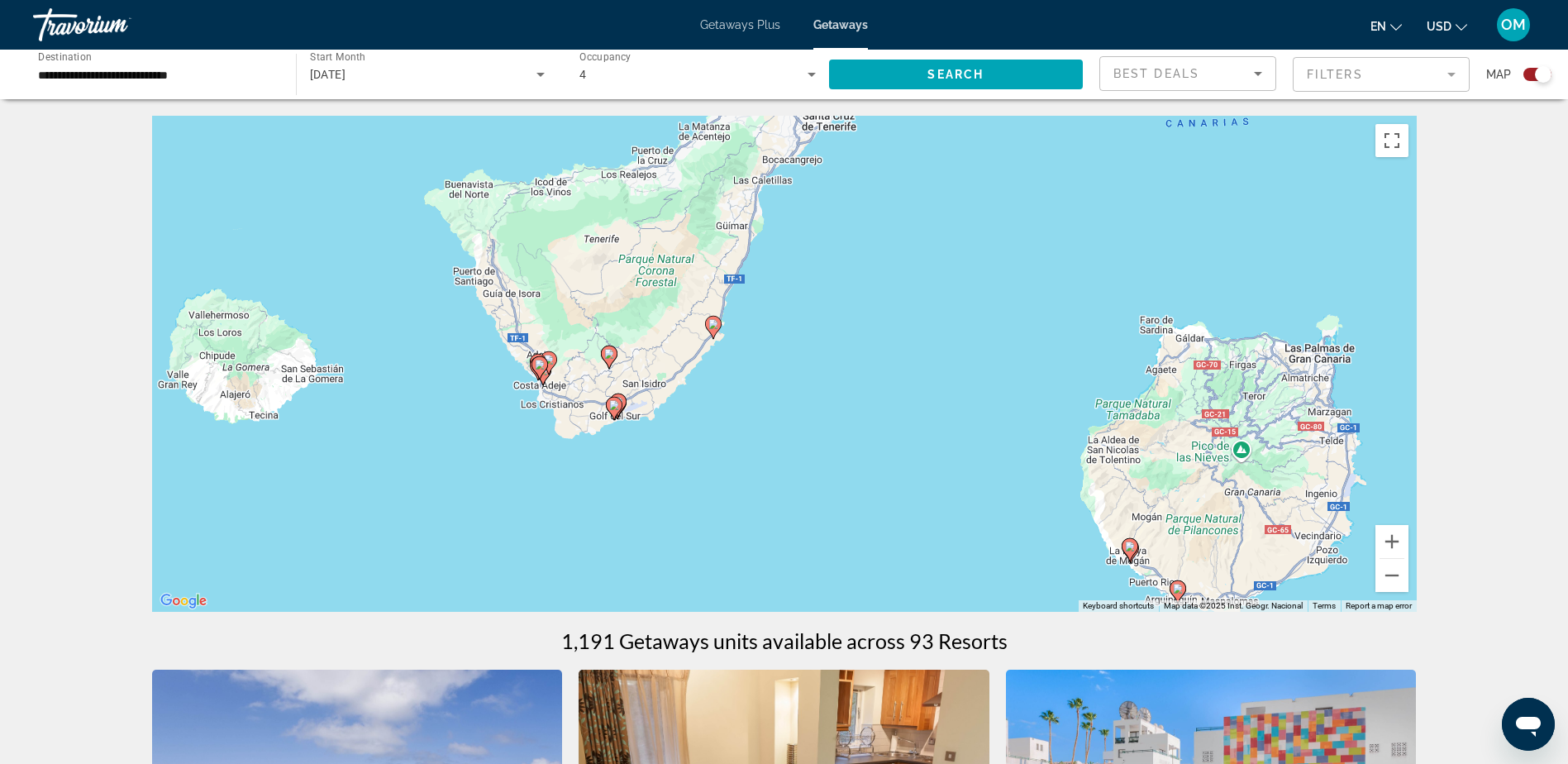
click at [714, 324] on image "Main content" at bounding box center [713, 324] width 10 height 10
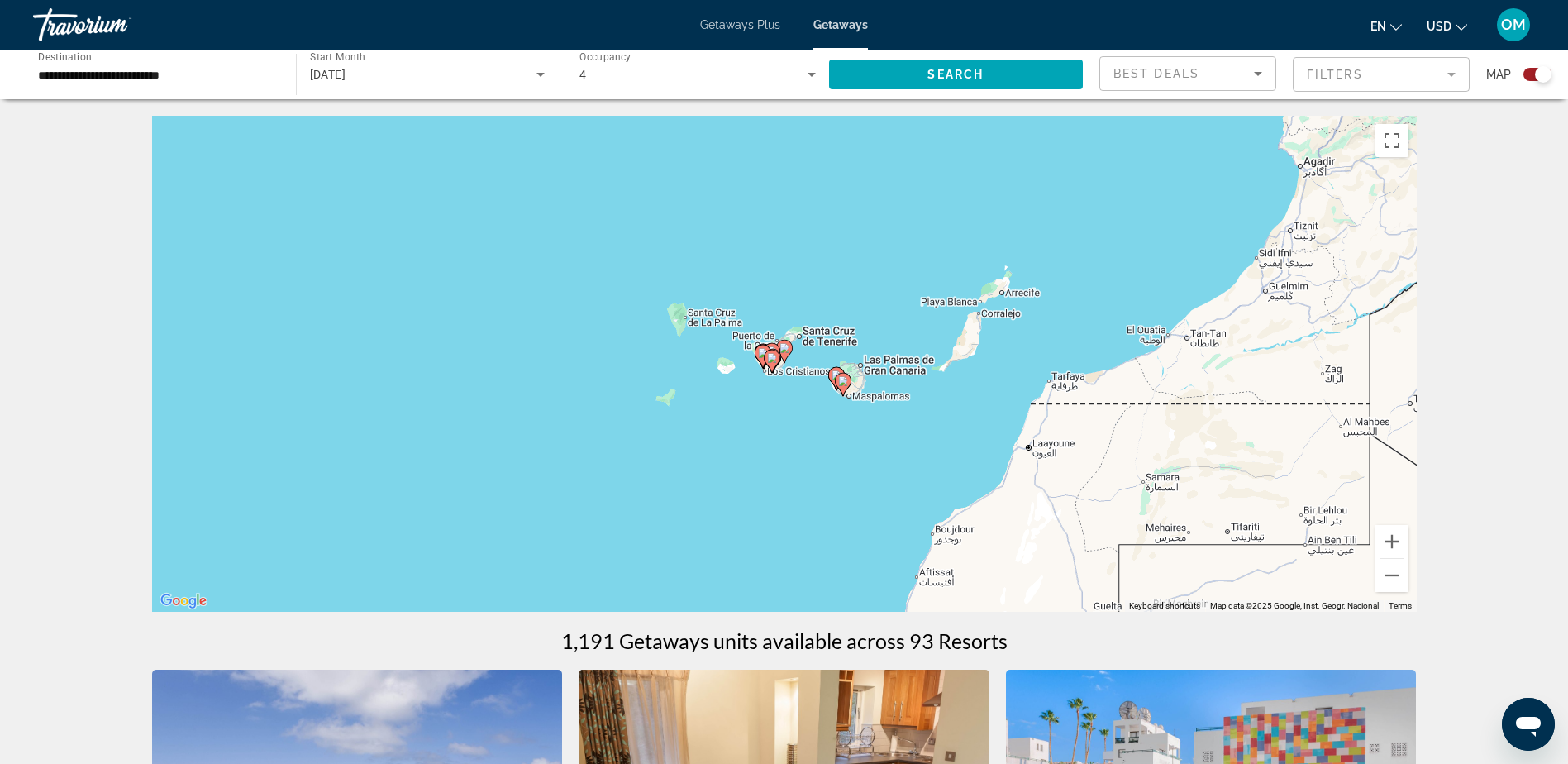
click at [779, 380] on div "To navigate, press the arrow keys. To activate drag with keyboard, press Alt + …" at bounding box center [784, 364] width 1265 height 496
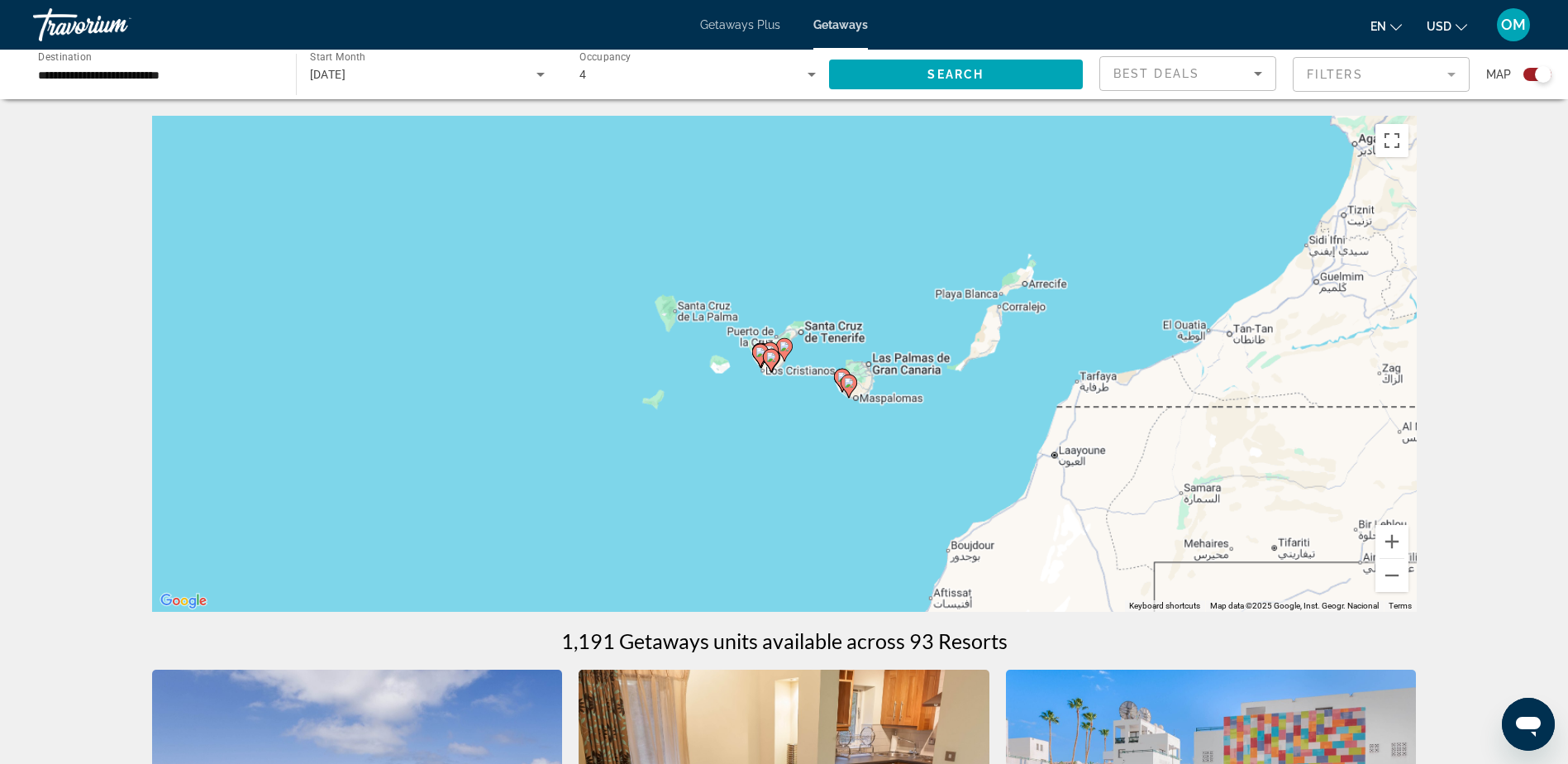
click at [779, 380] on div "To activate drag with keyboard, press Alt + Enter. Once in keyboard drag state,…" at bounding box center [784, 364] width 1265 height 496
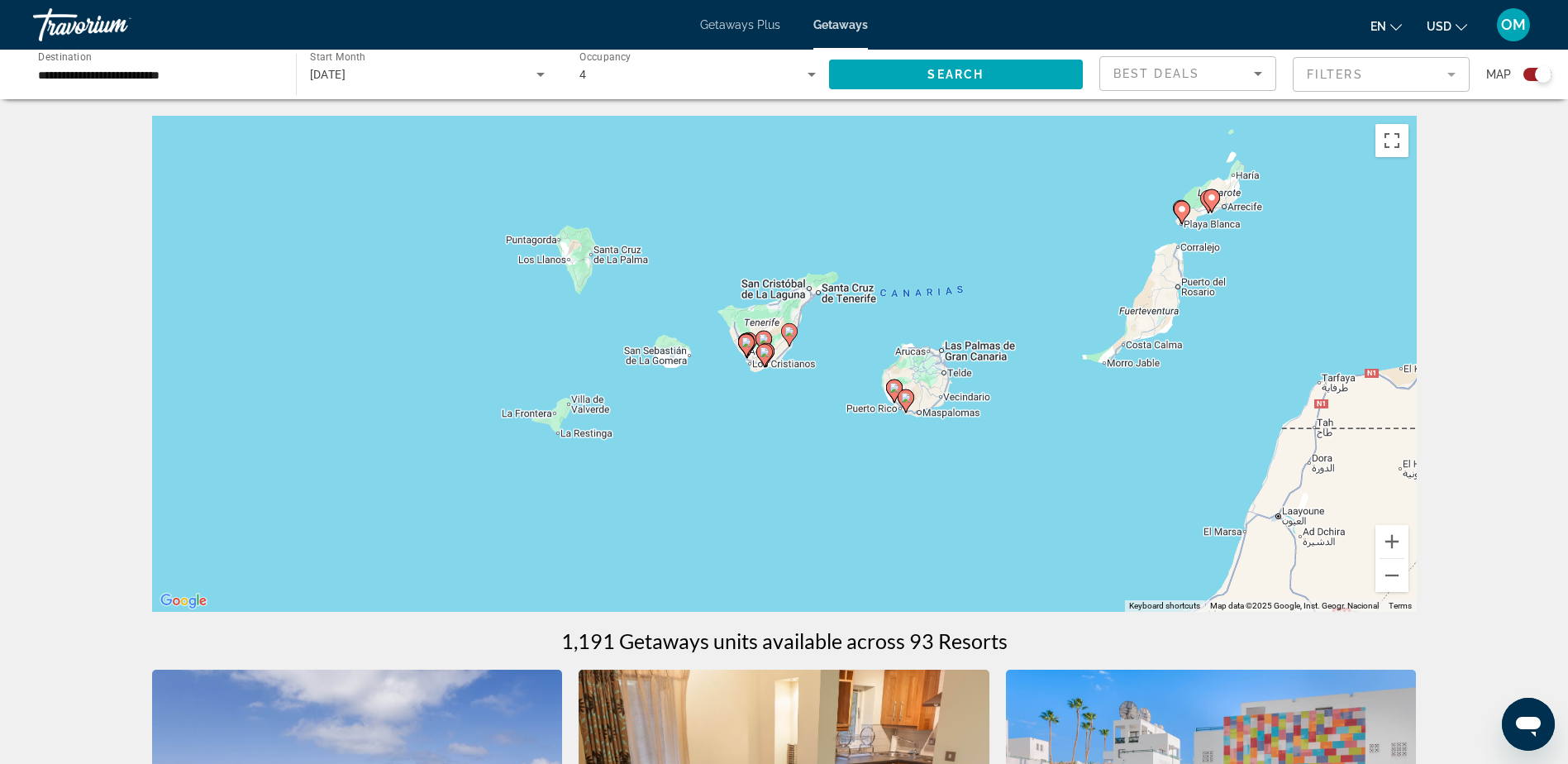
click at [779, 380] on div "To activate drag with keyboard, press Alt + Enter. Once in keyboard drag state,…" at bounding box center [784, 364] width 1265 height 496
click at [801, 375] on div "To activate drag with keyboard, press Alt + Enter. Once in keyboard drag state,…" at bounding box center [784, 364] width 1265 height 496
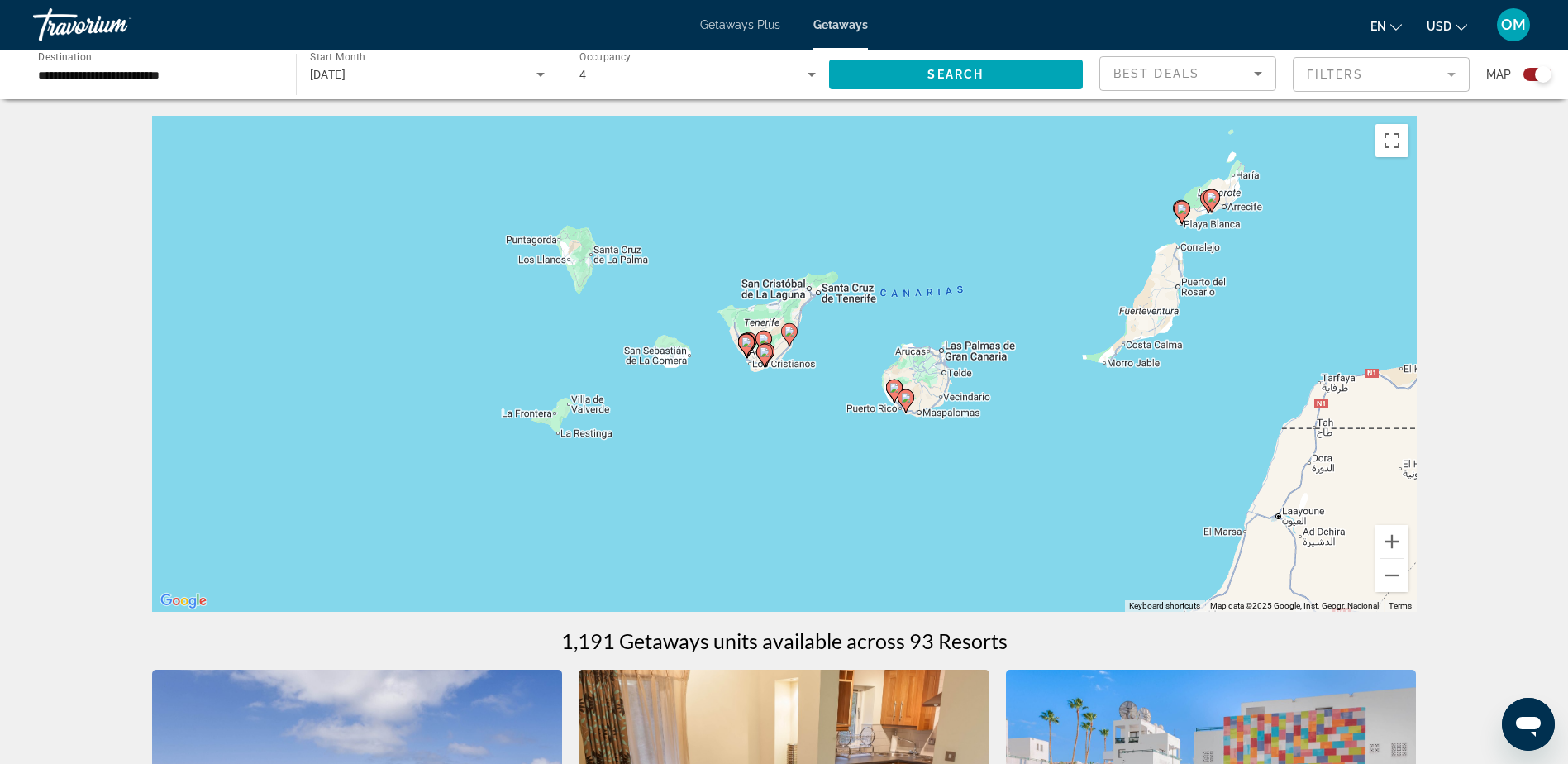
click at [801, 375] on div "To activate drag with keyboard, press Alt + Enter. Once in keyboard drag state,…" at bounding box center [784, 364] width 1265 height 496
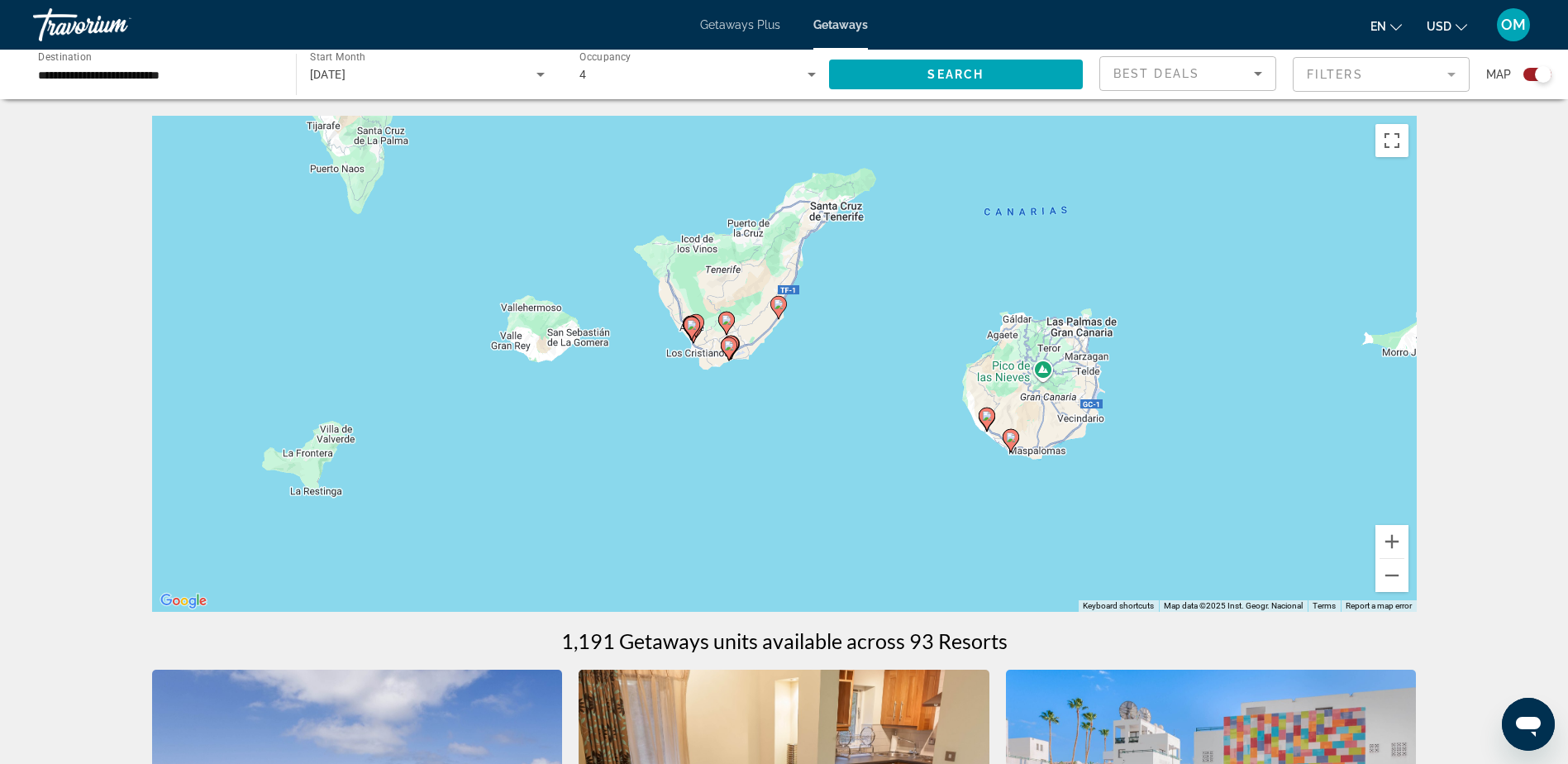
click at [697, 328] on icon "Main content" at bounding box center [691, 328] width 15 height 21
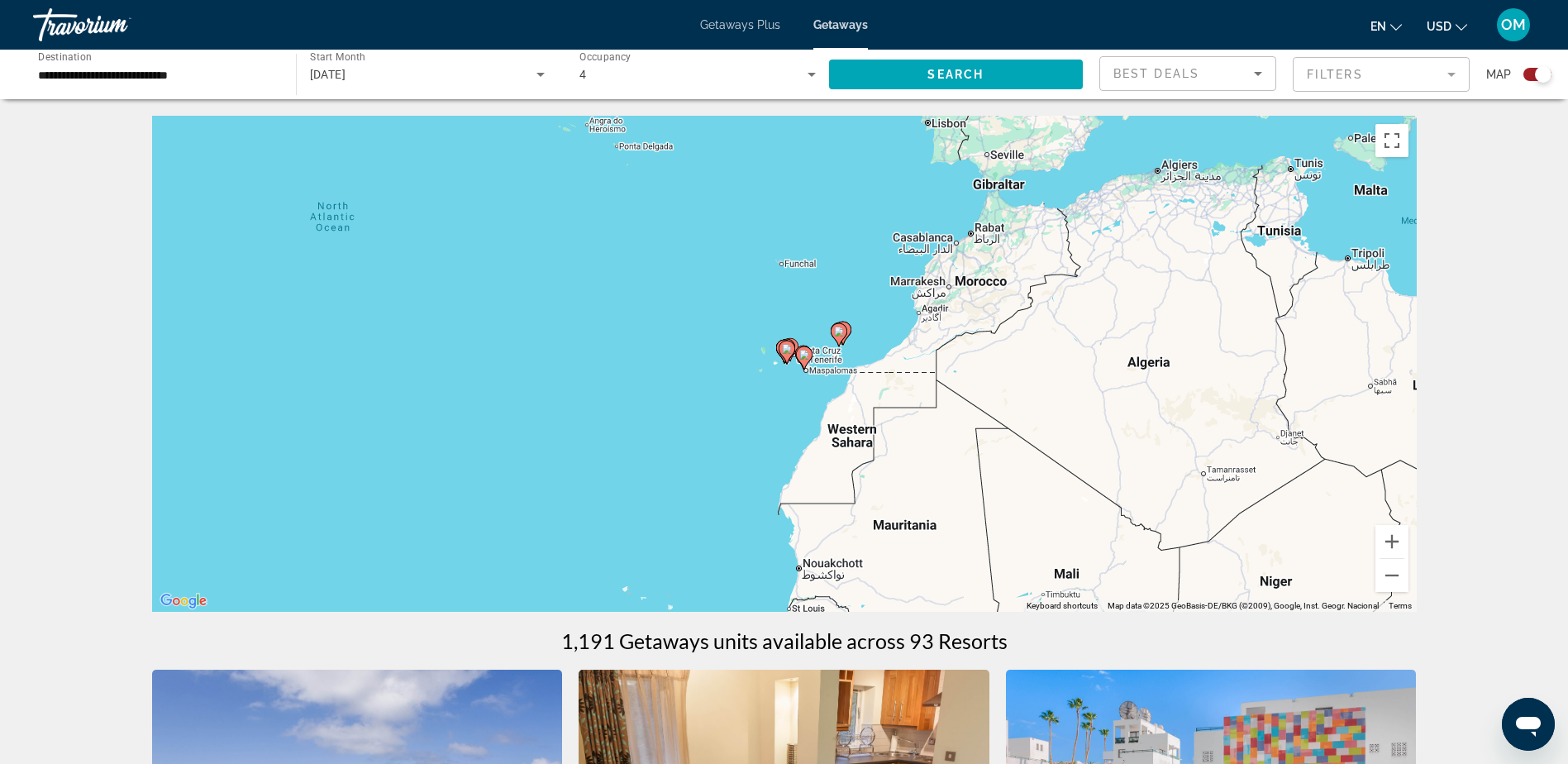
click at [774, 351] on div "To navigate, press the arrow keys. To activate drag with keyboard, press Alt + …" at bounding box center [784, 364] width 1265 height 496
click at [774, 351] on div "To activate drag with keyboard, press Alt + Enter. Once in keyboard drag state,…" at bounding box center [784, 364] width 1265 height 496
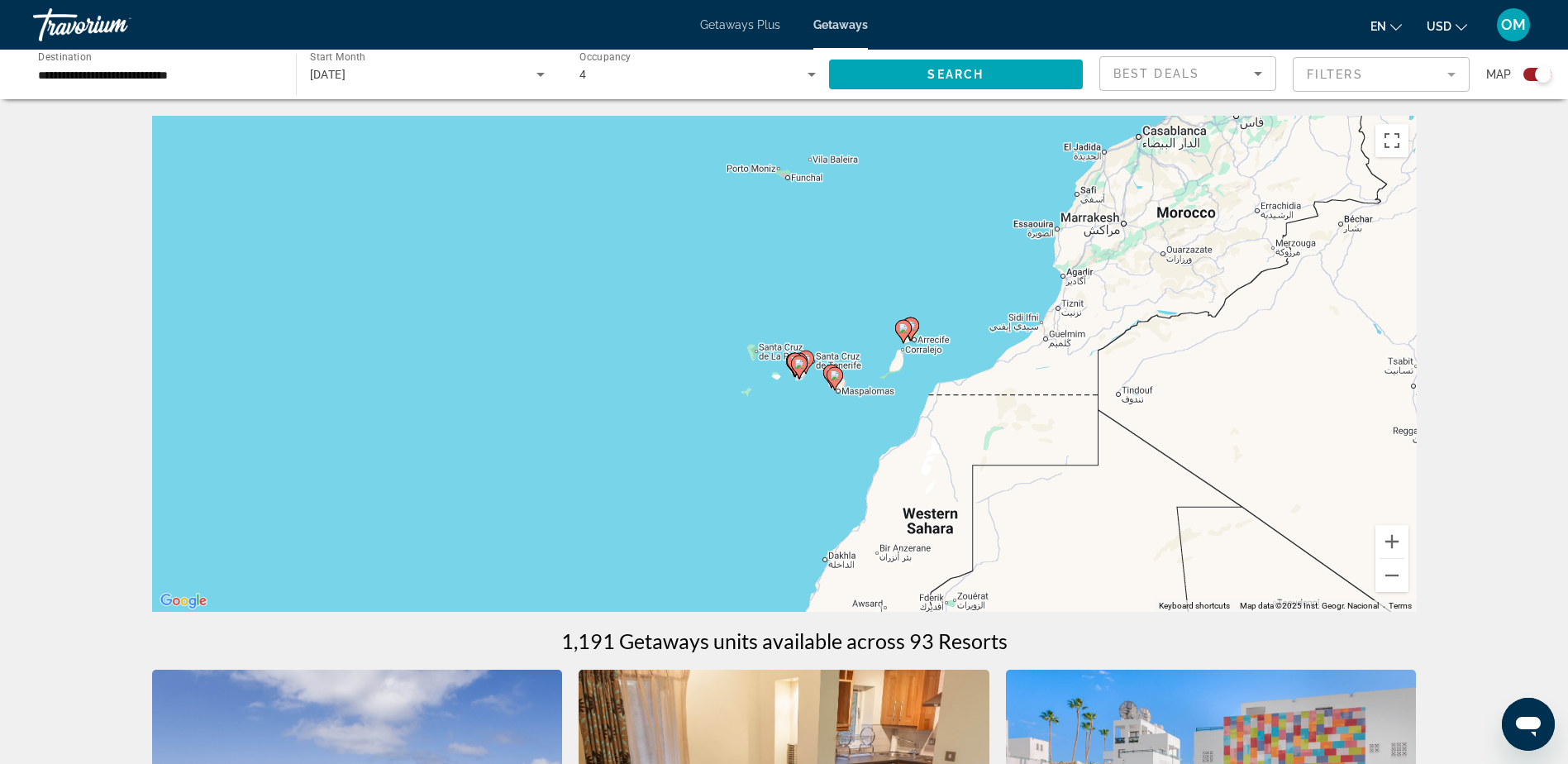
click at [774, 351] on div "To activate drag with keyboard, press Alt + Enter. Once in keyboard drag state,…" at bounding box center [784, 364] width 1265 height 496
click at [794, 368] on icon "Main content" at bounding box center [798, 367] width 15 height 21
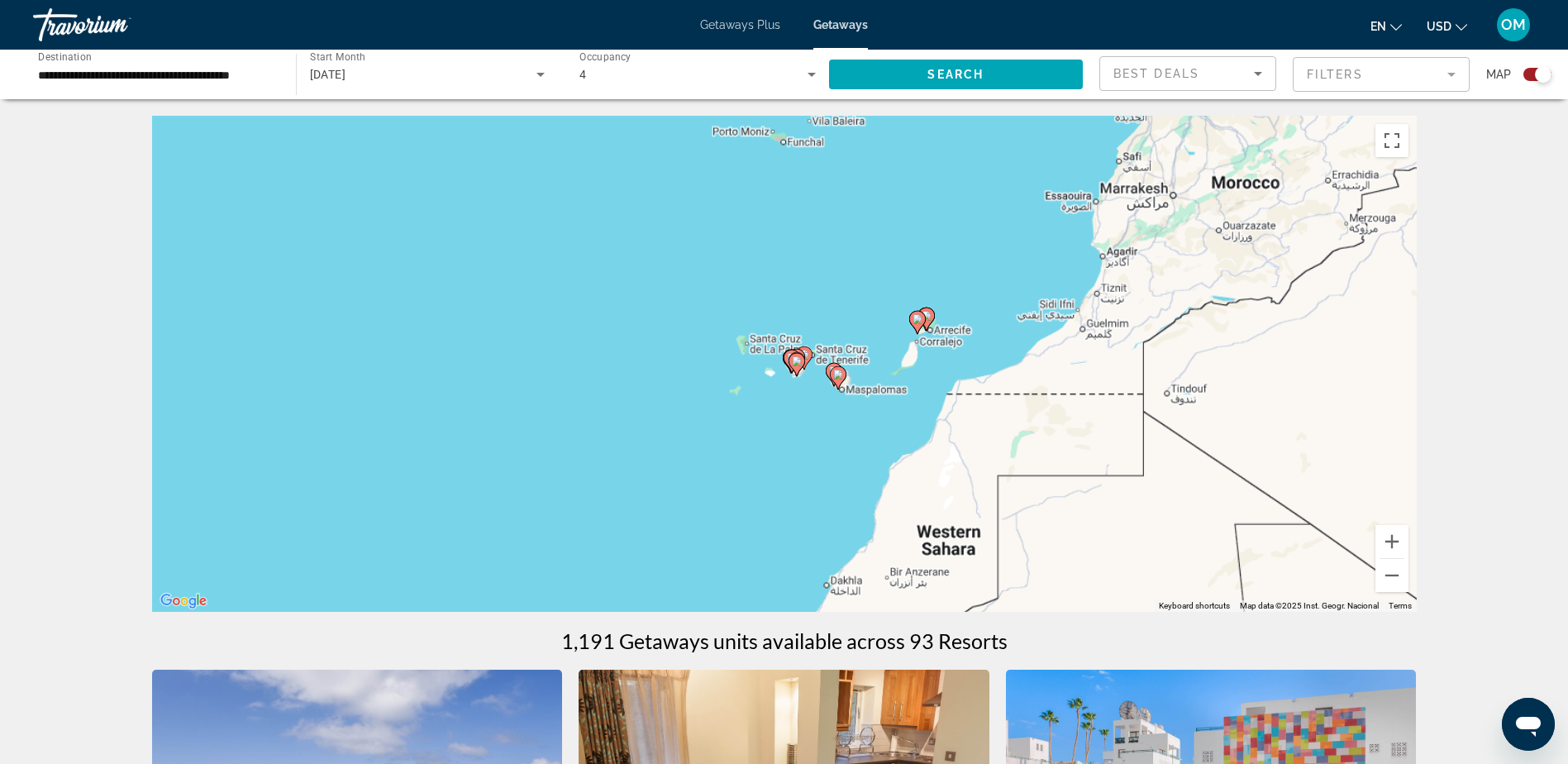
click at [798, 375] on gmp-advanced-marker "Main content" at bounding box center [797, 365] width 17 height 25
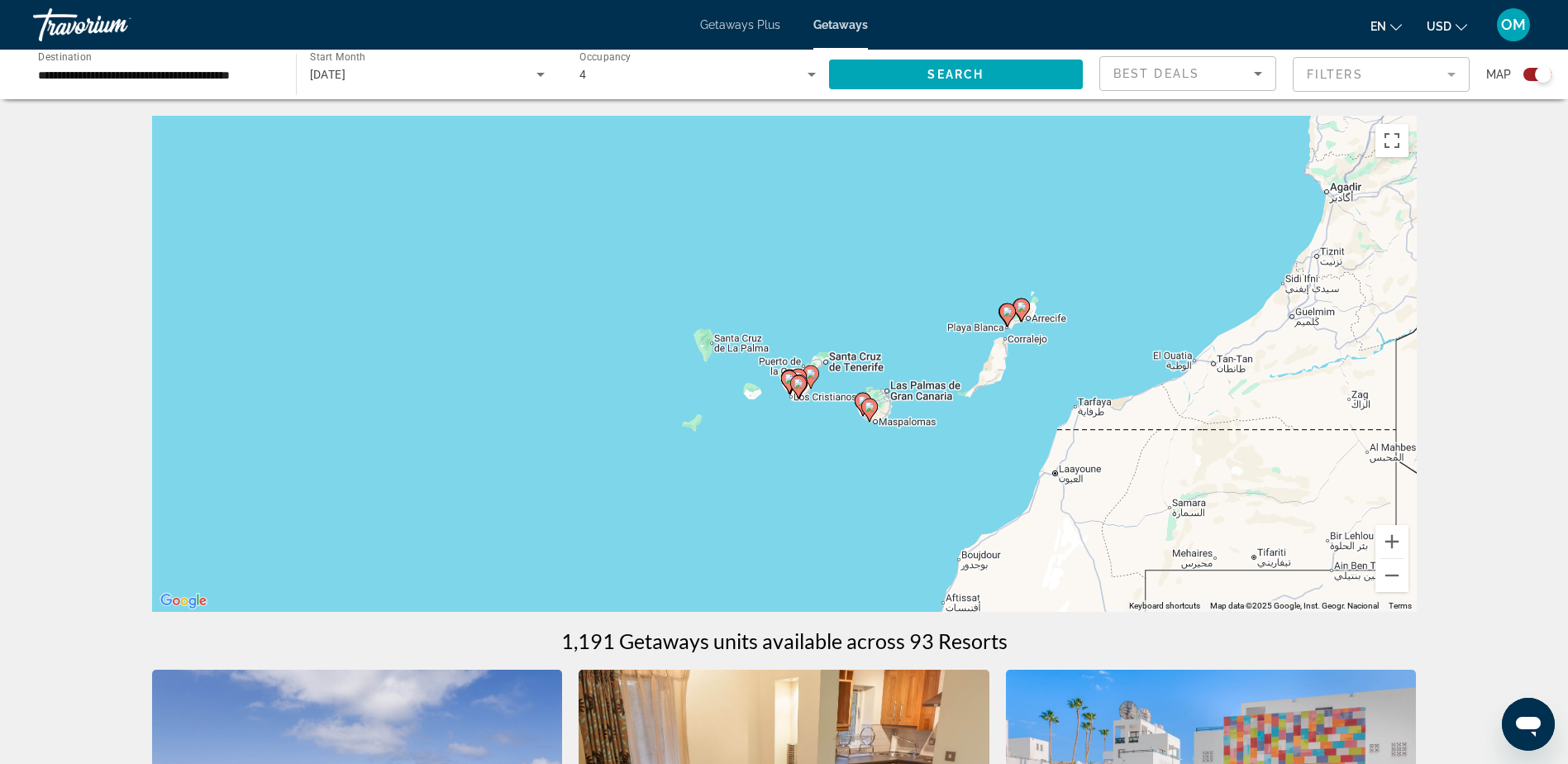
click at [793, 404] on div "To activate drag with keyboard, press Alt + Enter. Once in keyboard drag state,…" at bounding box center [784, 364] width 1265 height 496
click at [179, 73] on input "**********" at bounding box center [156, 75] width 236 height 20
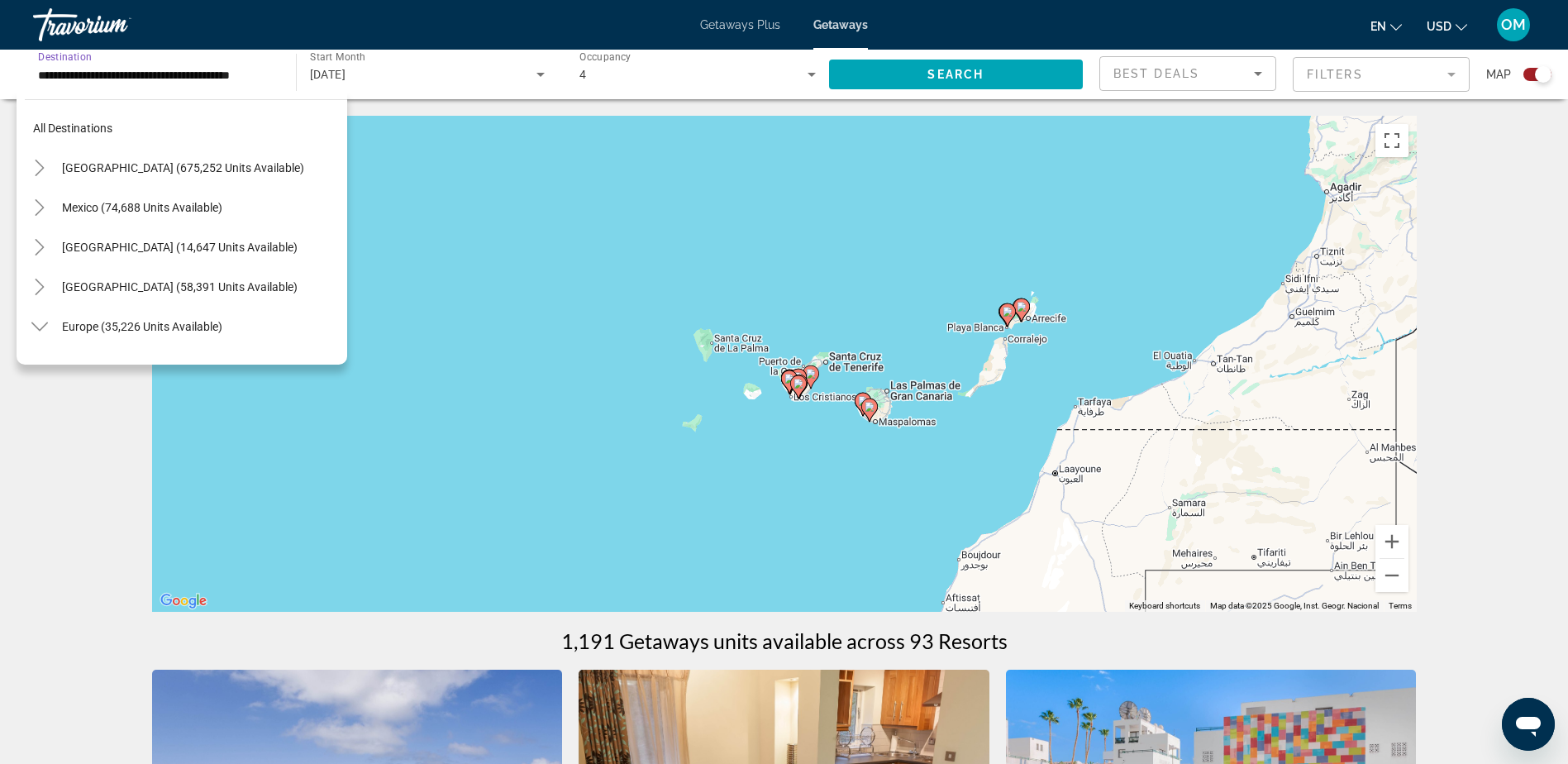
scroll to position [813, 0]
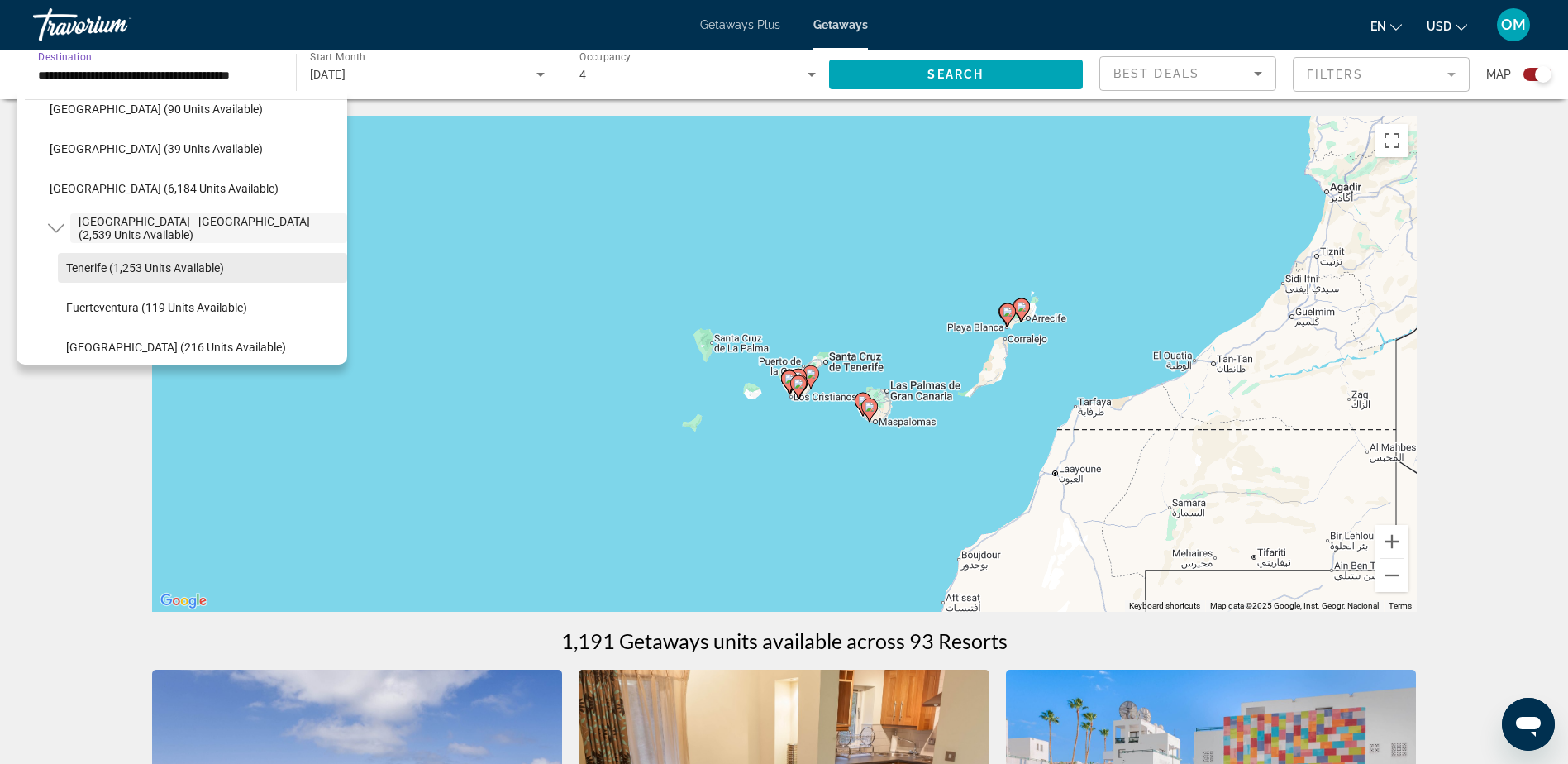
click at [175, 268] on span "Tenerife (1,253 units available)" at bounding box center [145, 268] width 158 height 13
type input "**********"
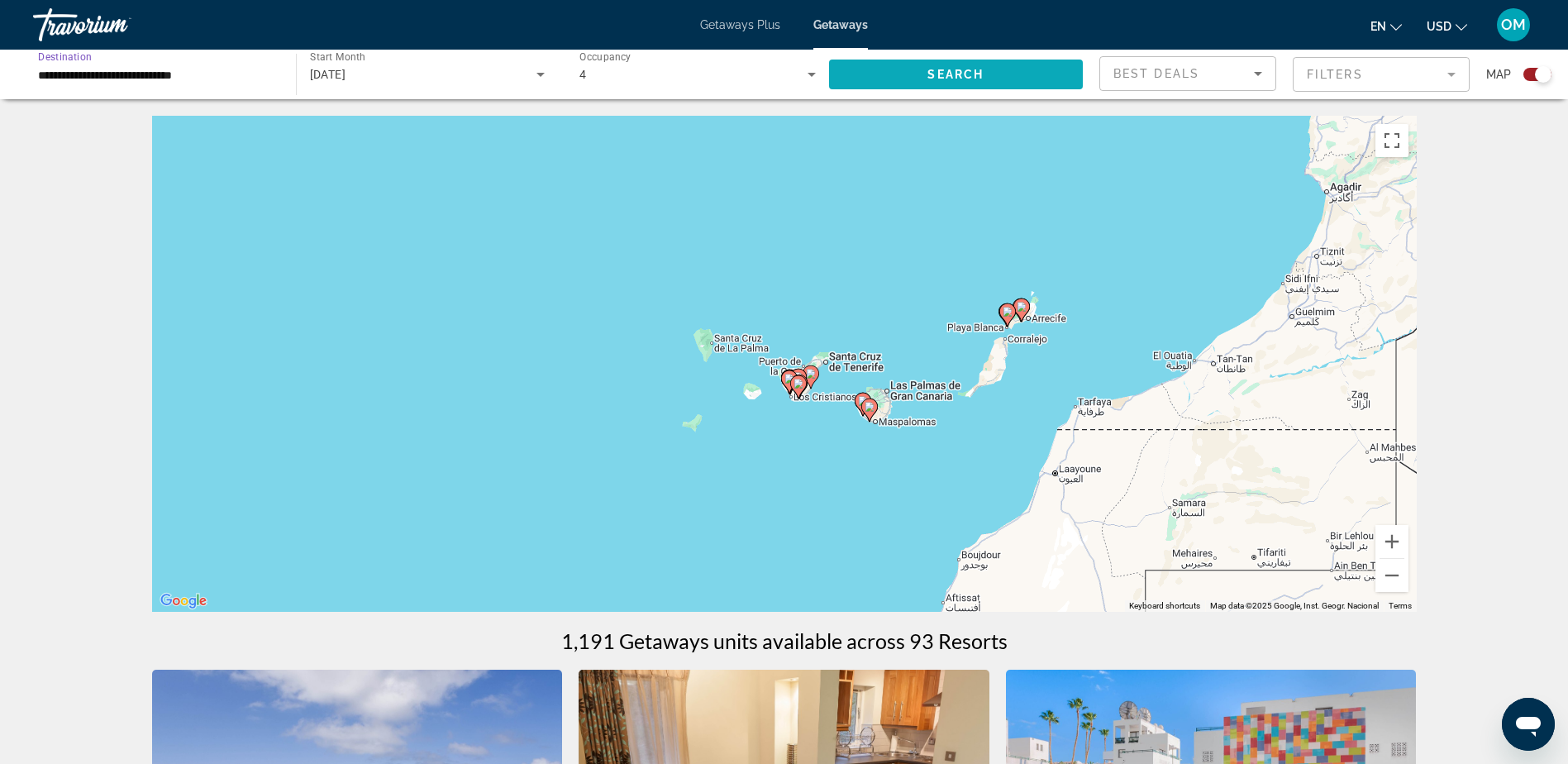
click at [880, 76] on span "Search widget" at bounding box center [956, 74] width 255 height 40
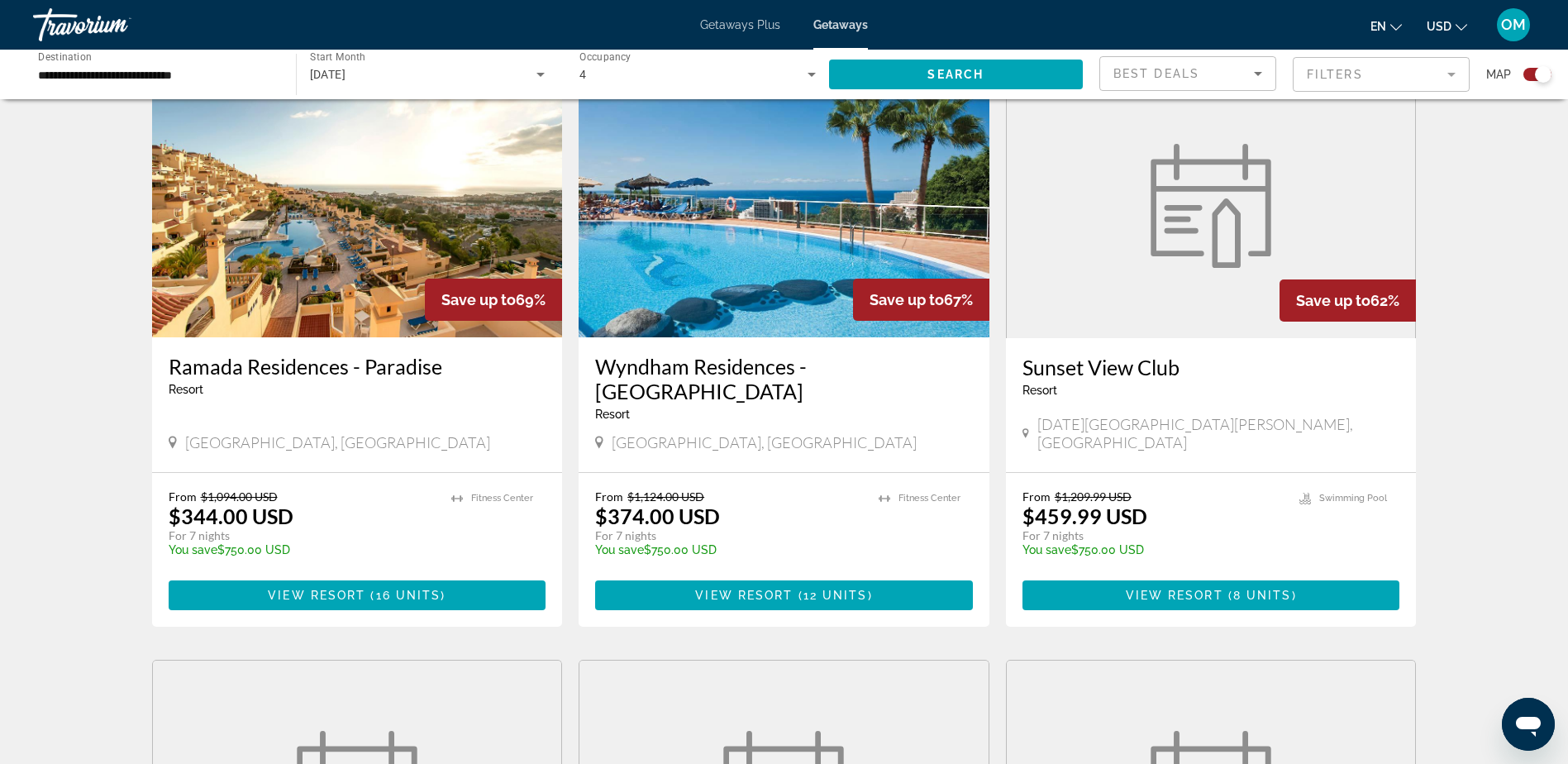
scroll to position [579, 0]
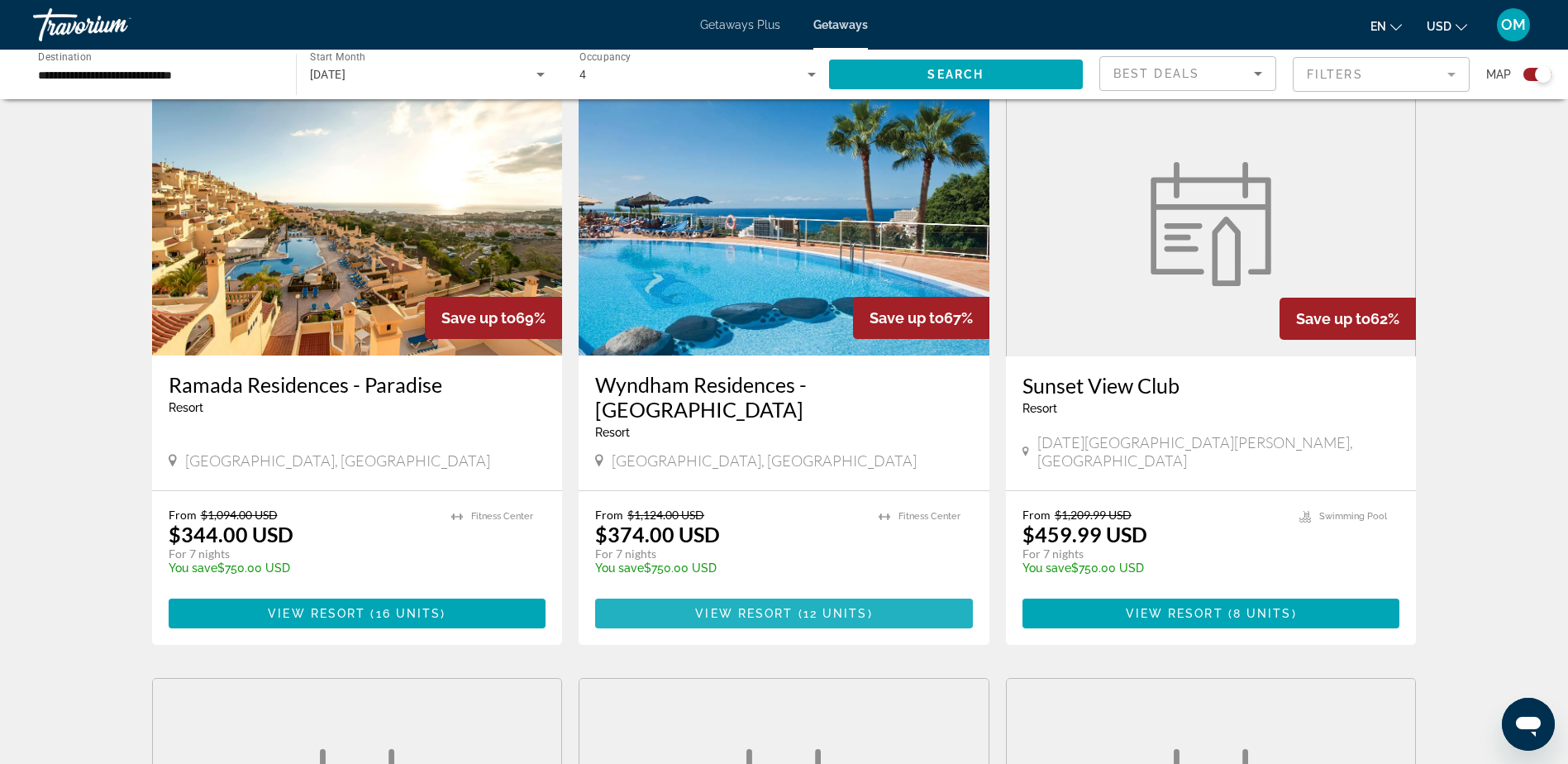
click at [766, 594] on span "Main content" at bounding box center [784, 614] width 378 height 40
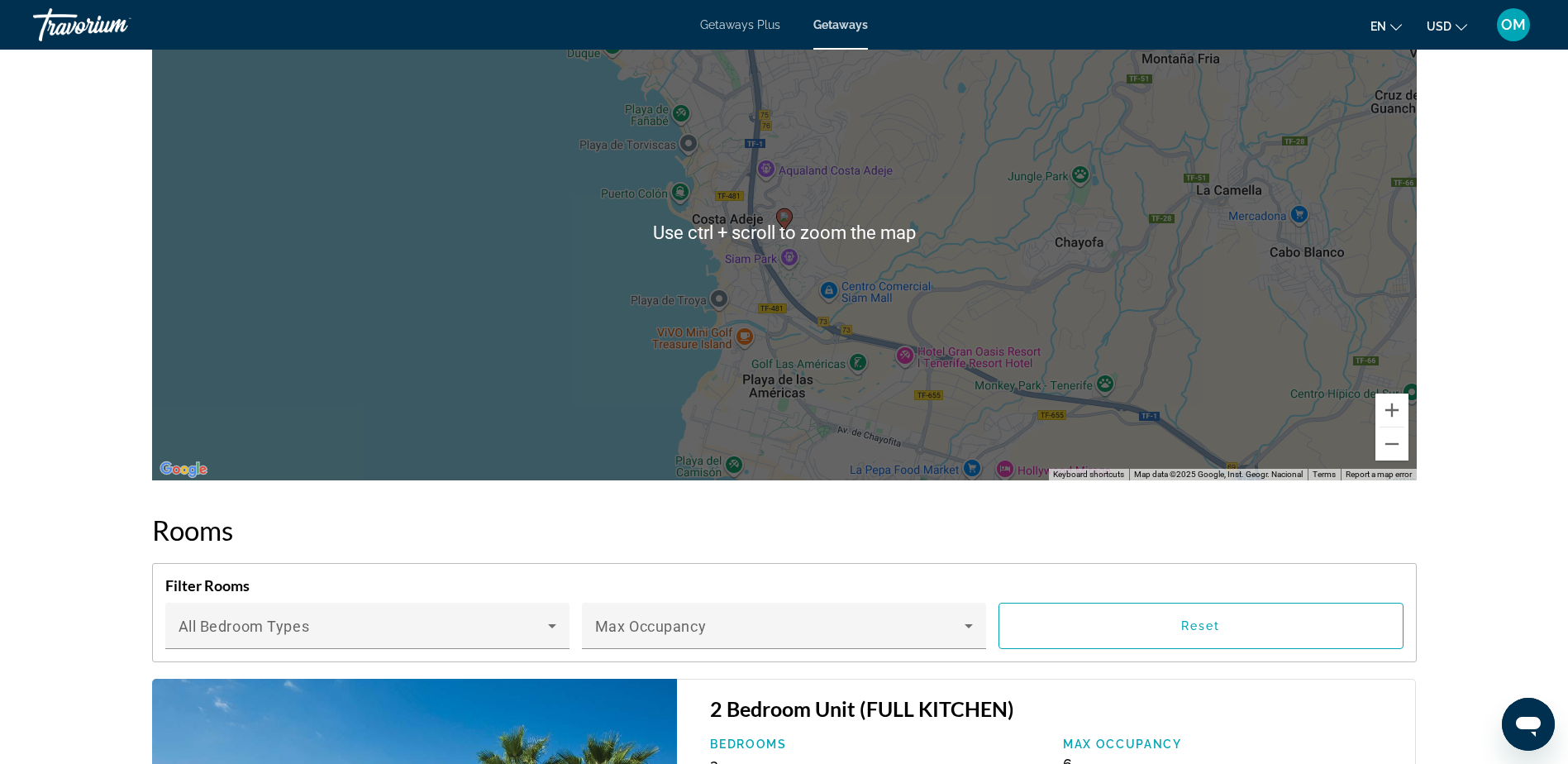
scroll to position [1984, 0]
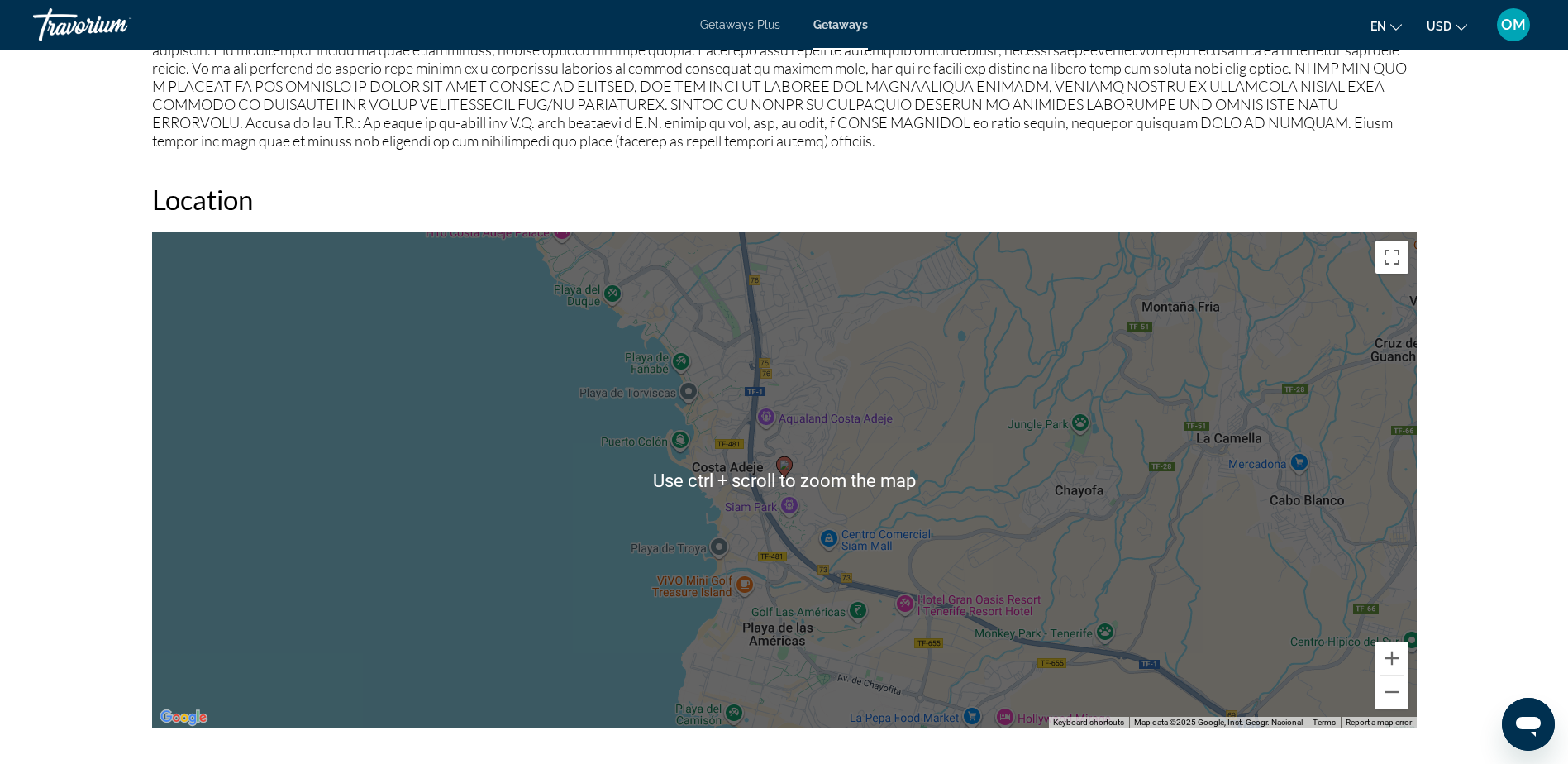
click at [536, 472] on div "To activate drag with keyboard, press Alt + Enter. Once in keyboard drag state,…" at bounding box center [784, 480] width 1265 height 496
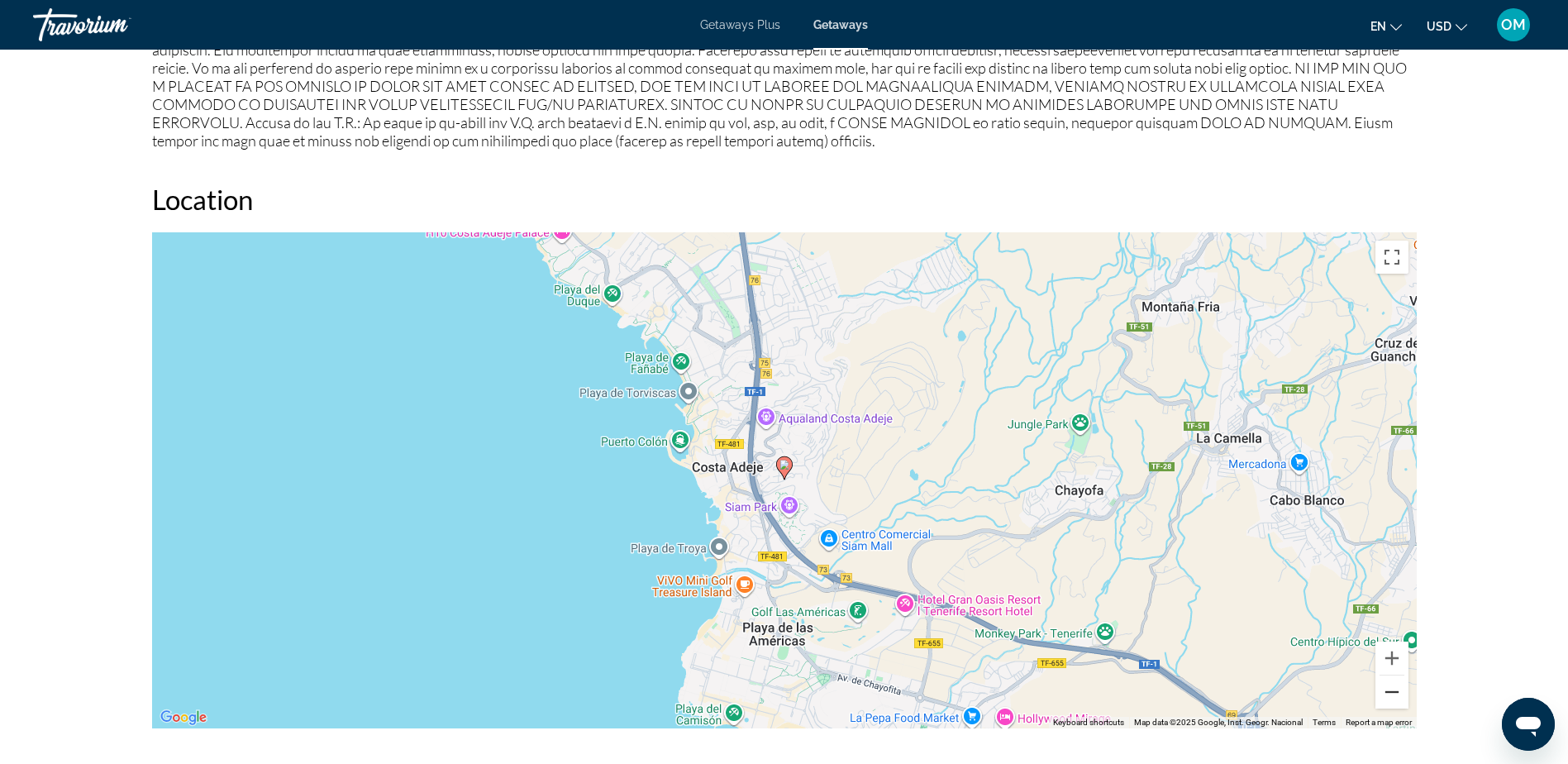
click at [1392, 676] on button "Zoom out" at bounding box center [1392, 692] width 33 height 33
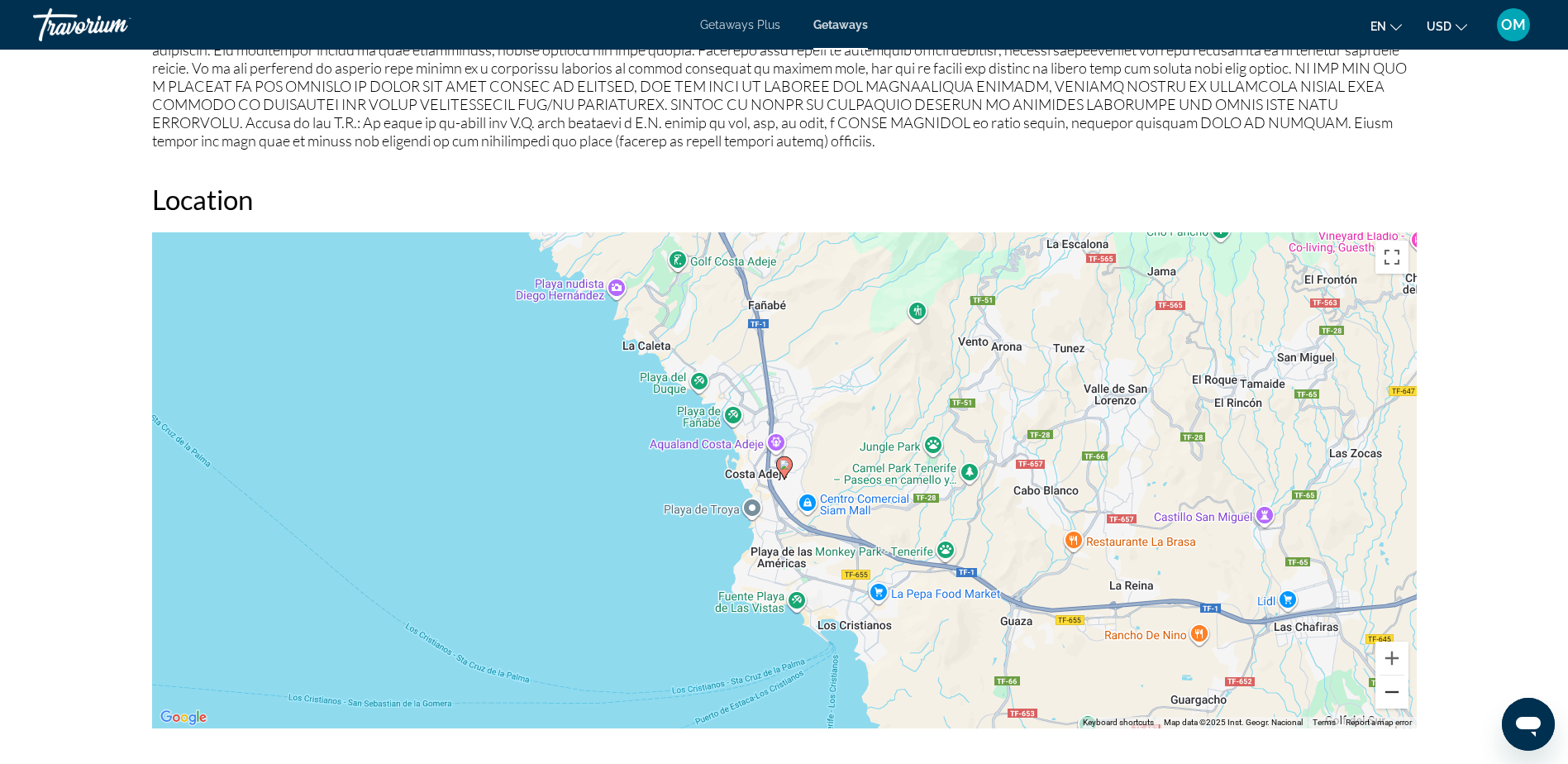
click at [1392, 676] on button "Zoom out" at bounding box center [1392, 692] width 33 height 33
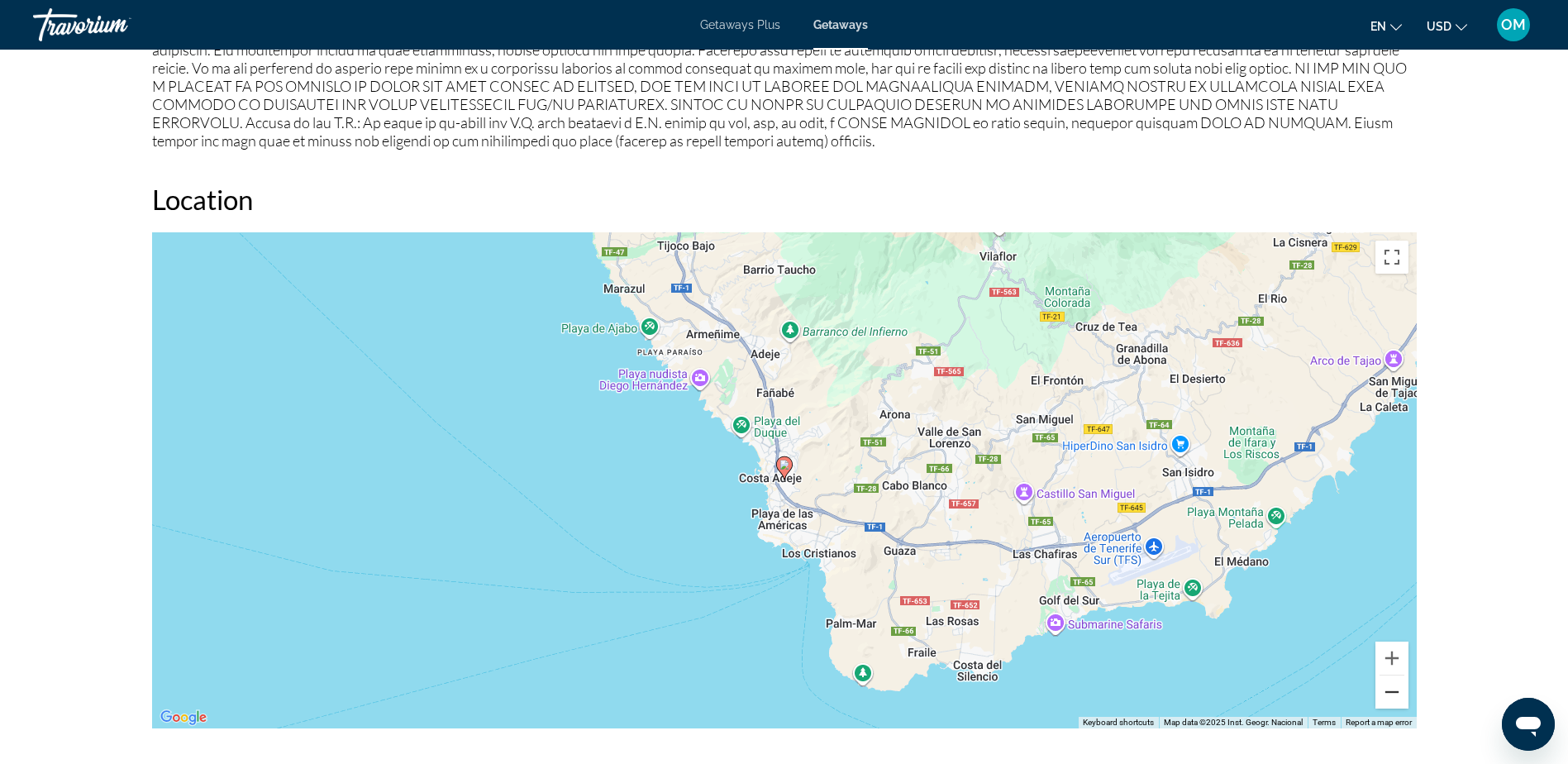
click at [1392, 676] on button "Zoom out" at bounding box center [1392, 692] width 33 height 33
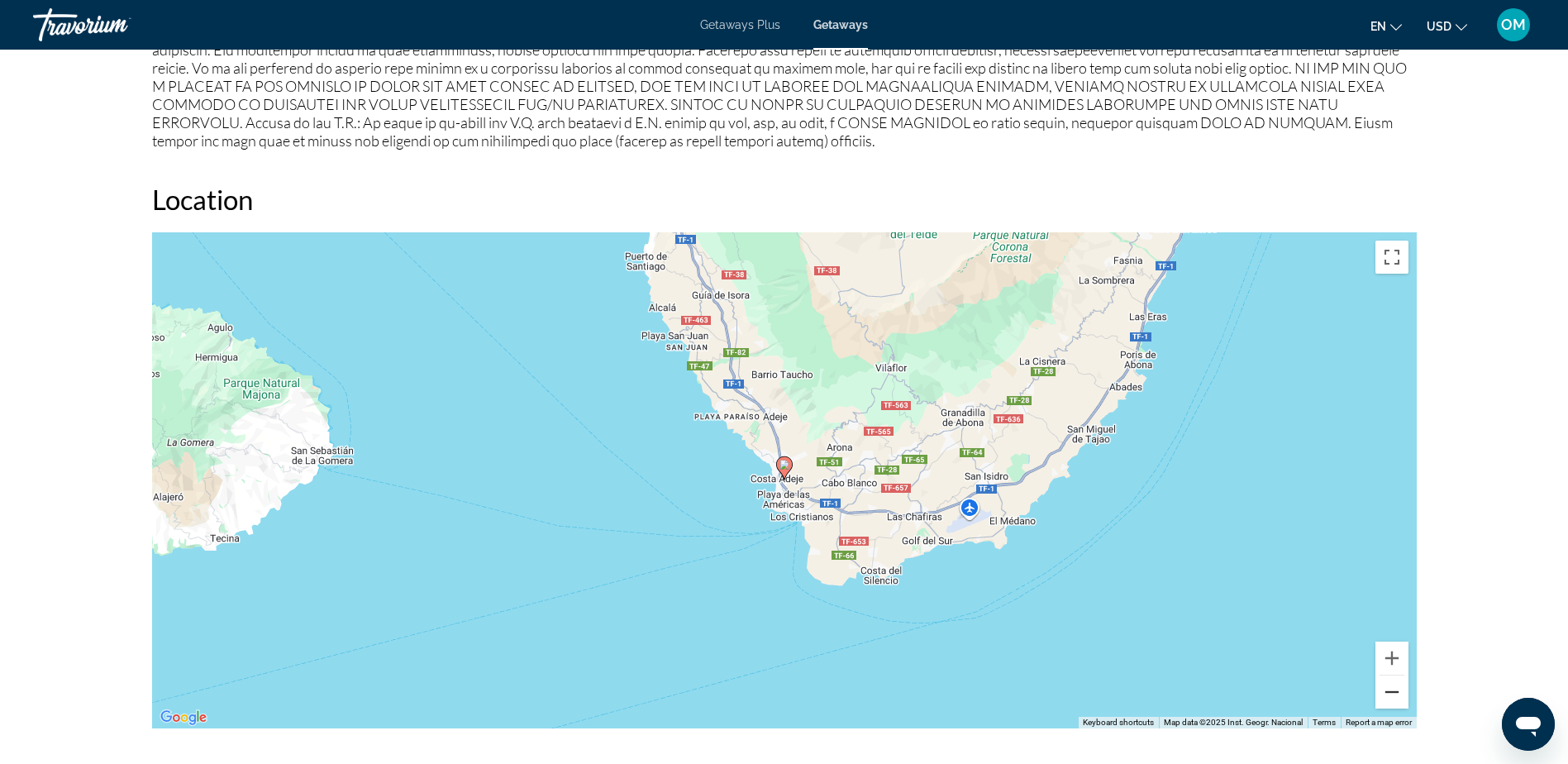
click at [1392, 676] on button "Zoom out" at bounding box center [1392, 692] width 33 height 33
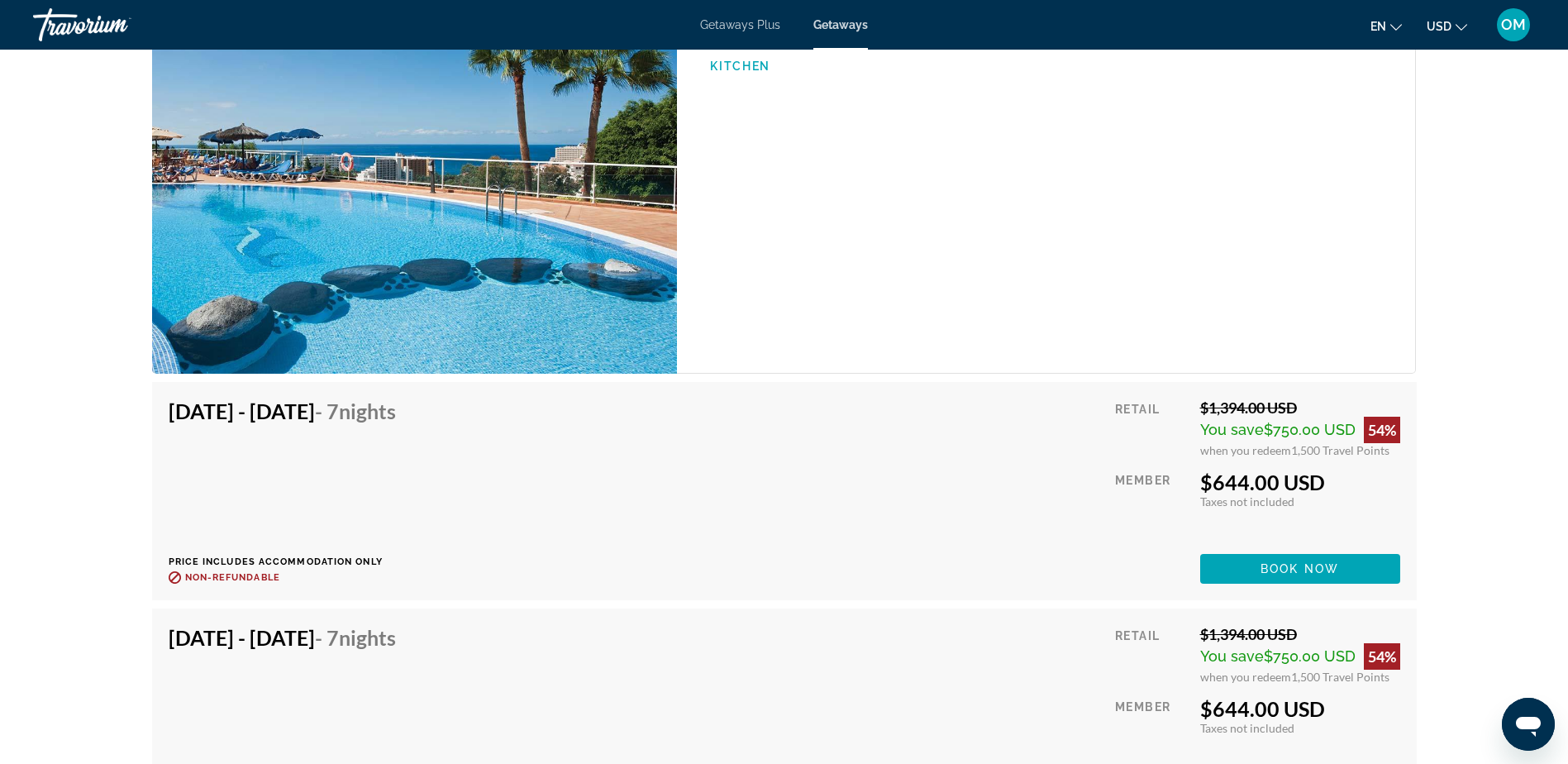
scroll to position [2893, 0]
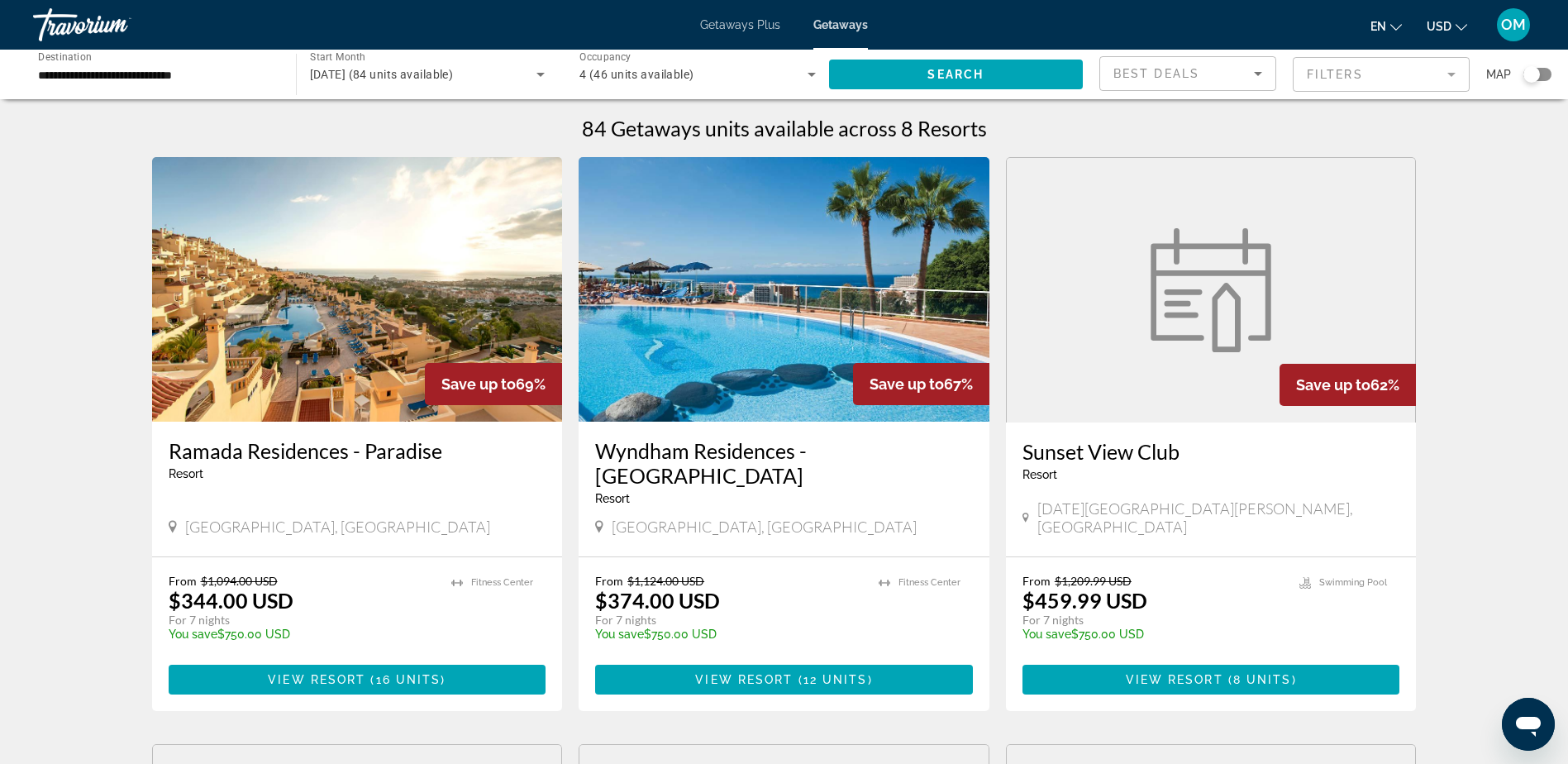
scroll to position [83, 0]
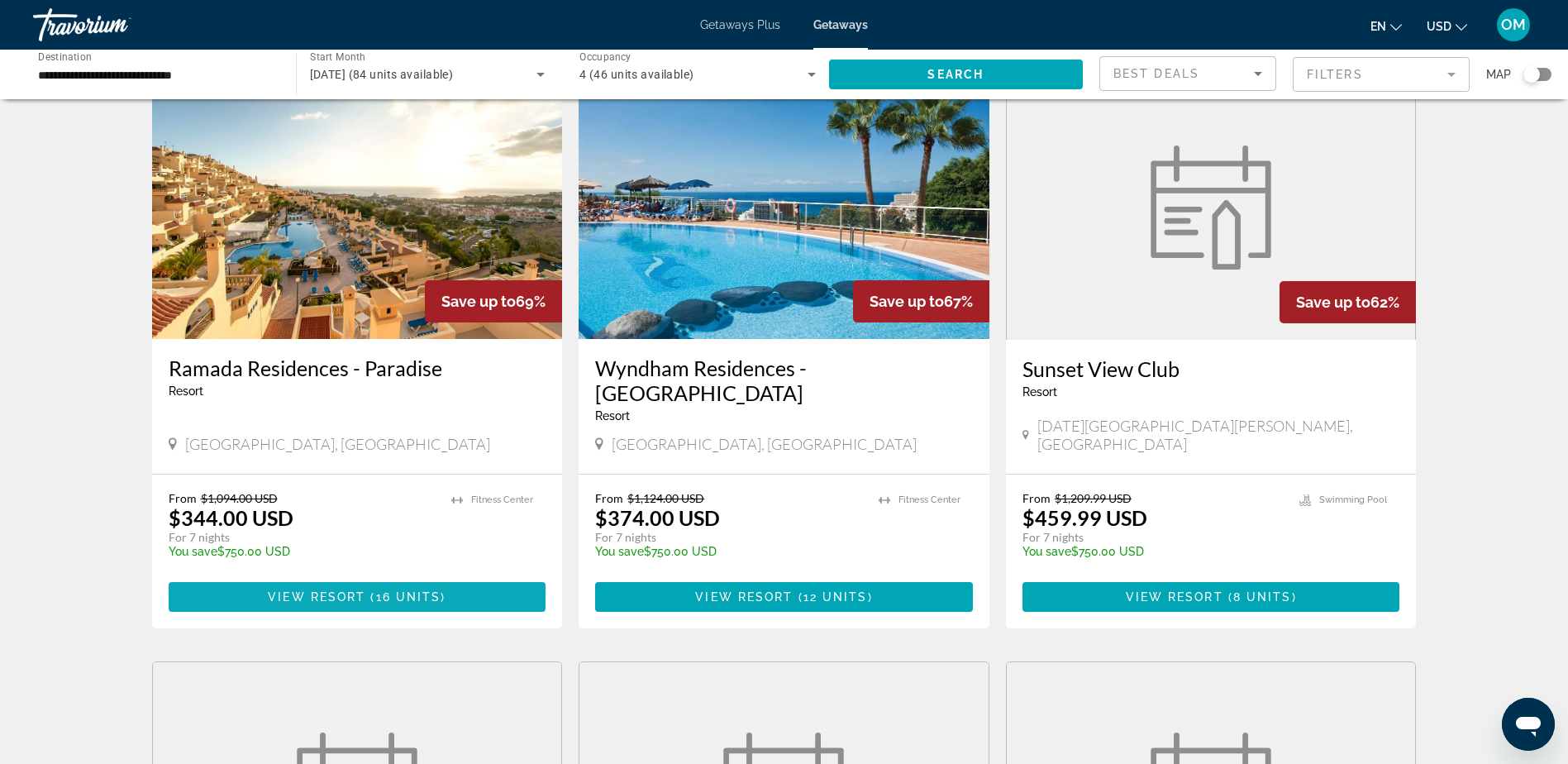
click at [367, 590] on span "Main content" at bounding box center [368, 597] width 5 height 13
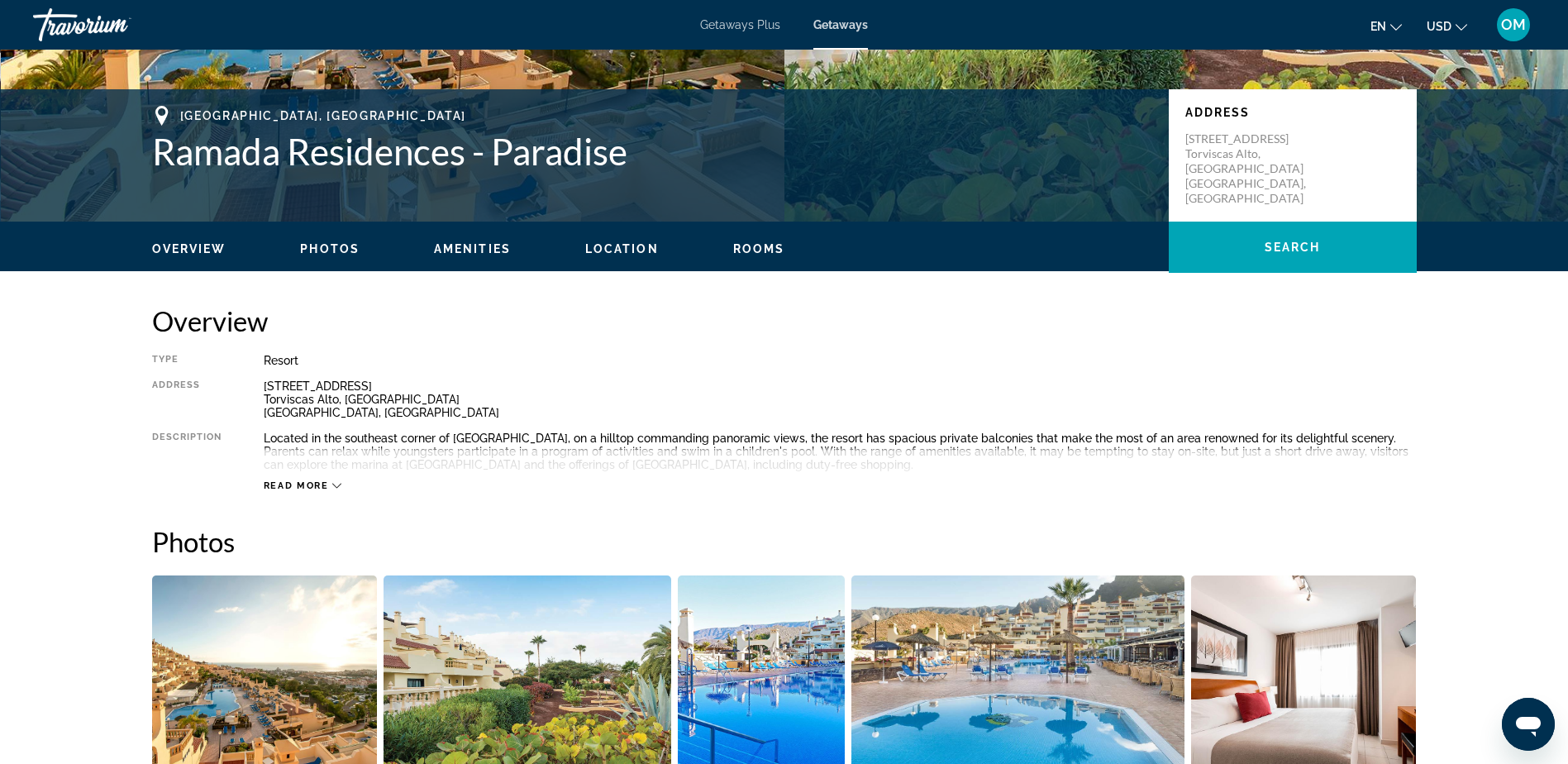
scroll to position [331, 0]
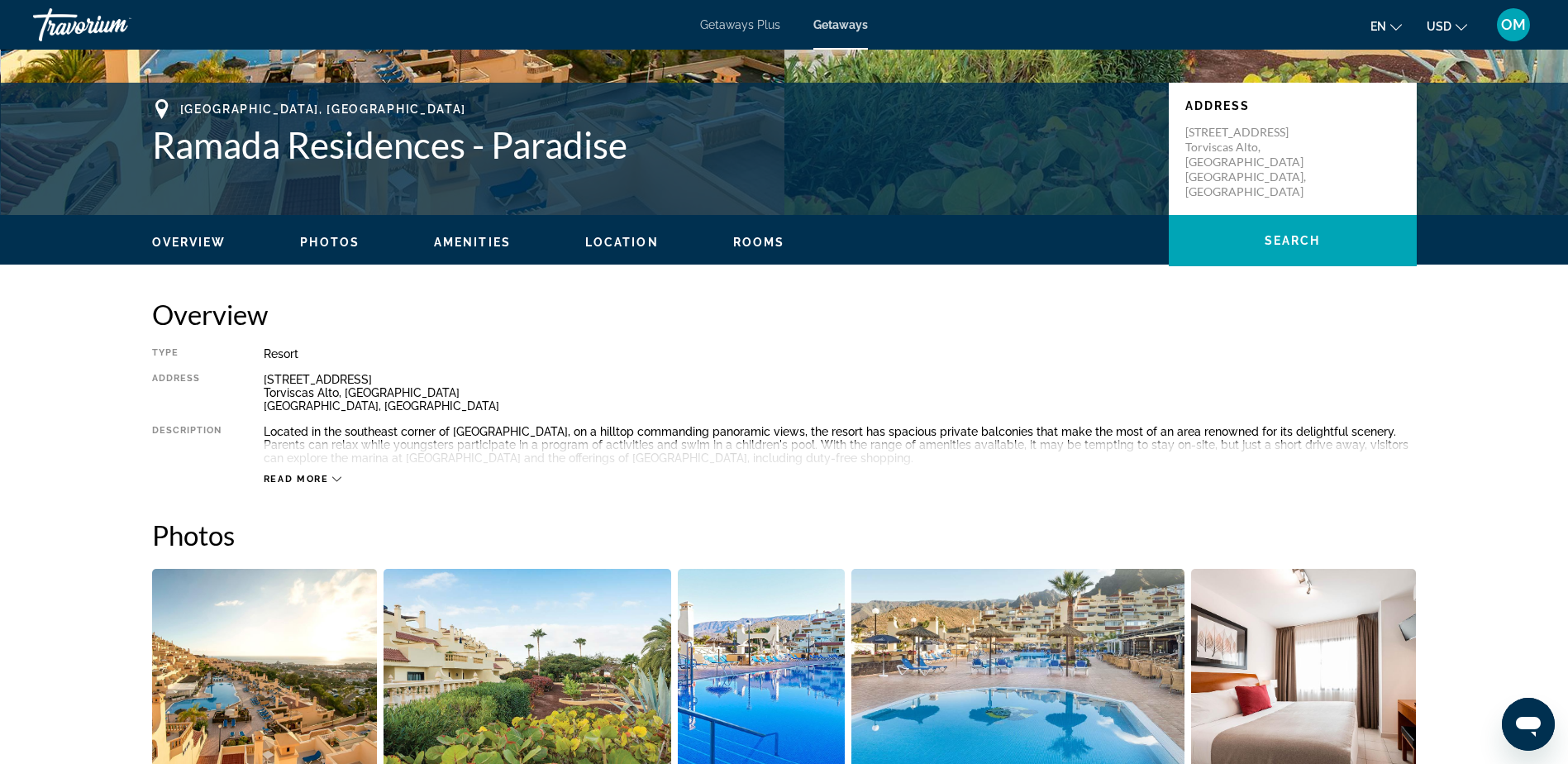
click at [326, 476] on span "Read more" at bounding box center [296, 479] width 65 height 11
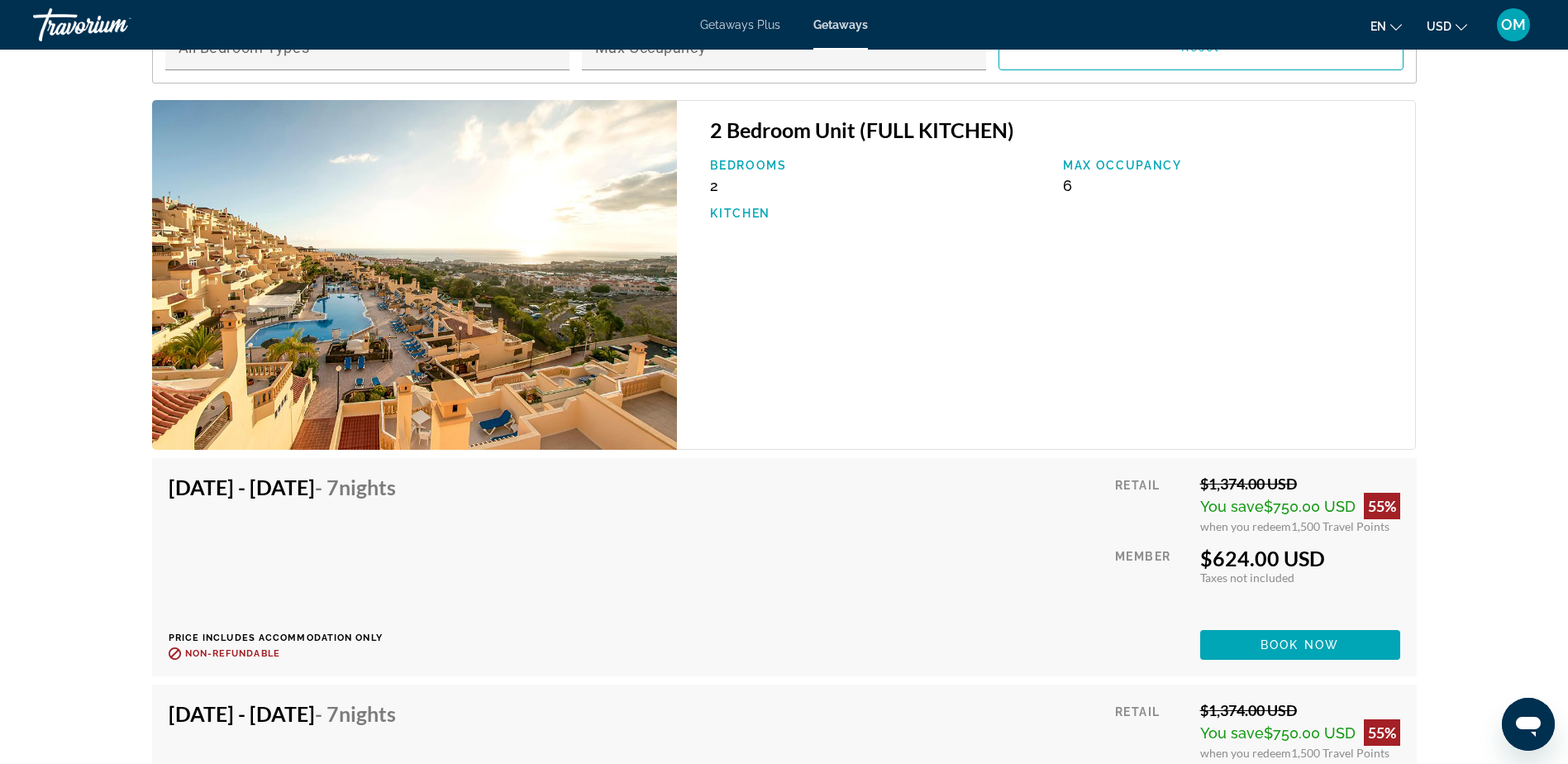
scroll to position [2232, 0]
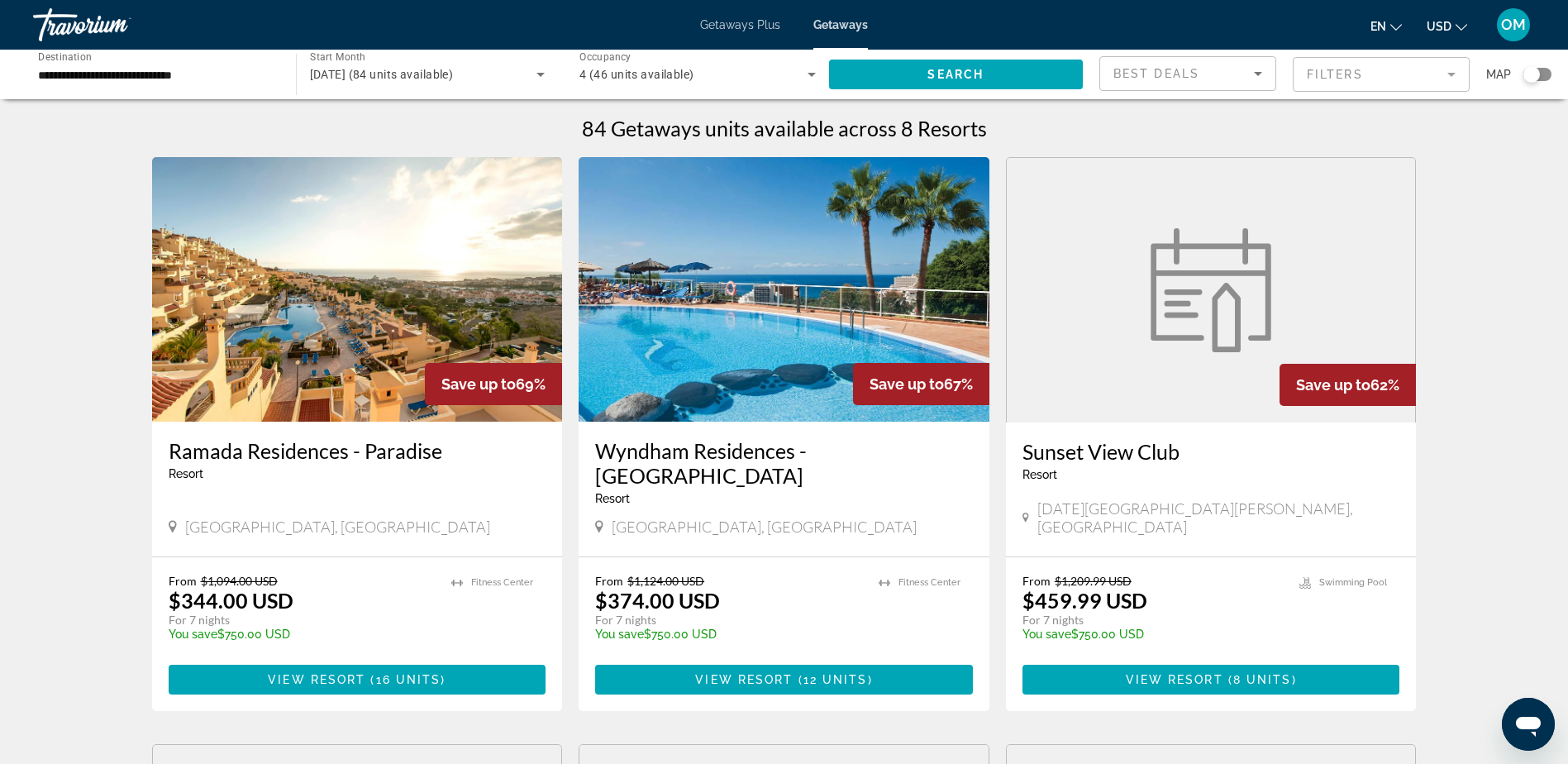
click at [740, 303] on img "Main content" at bounding box center [784, 289] width 411 height 265
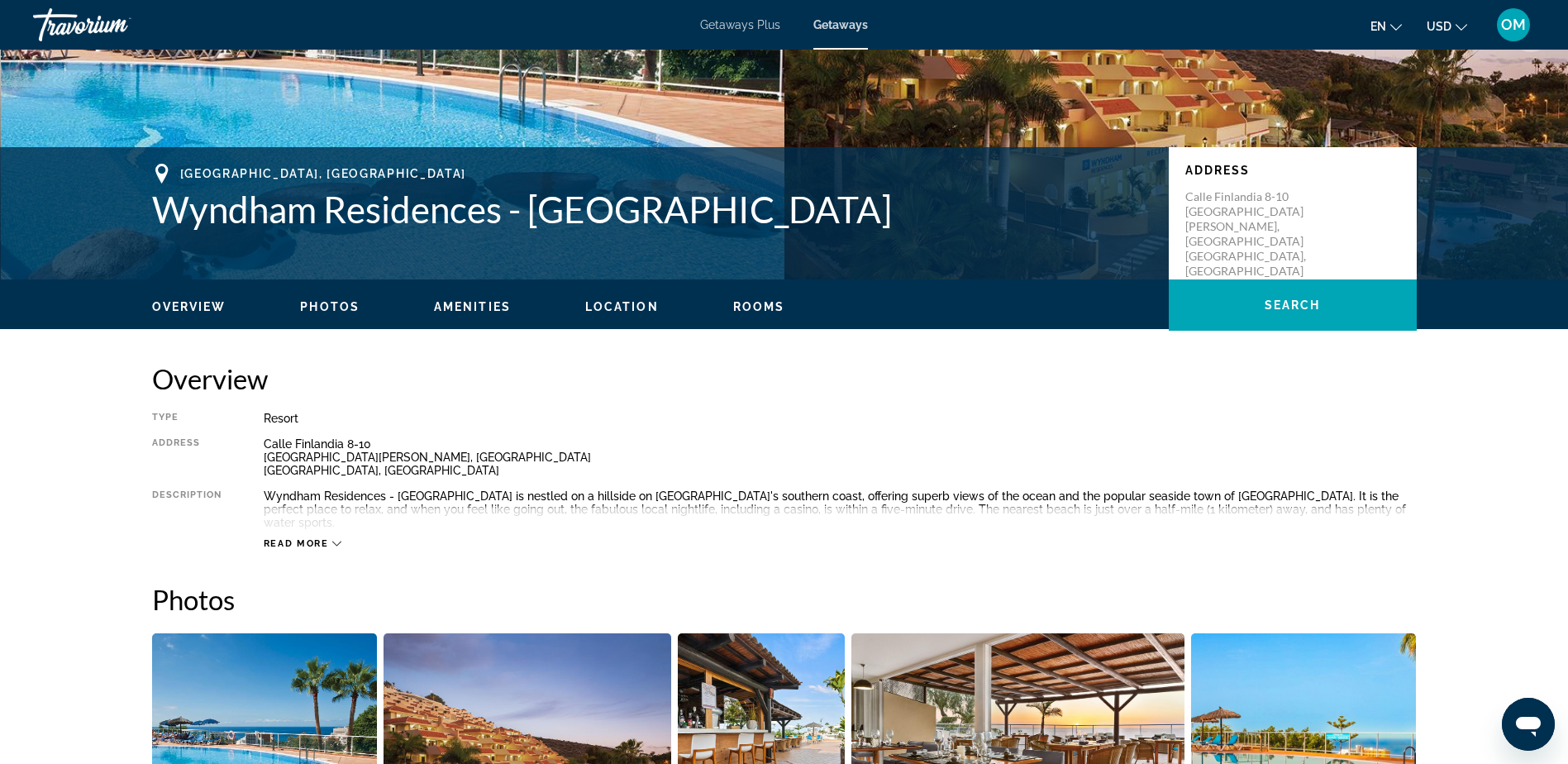
scroll to position [331, 0]
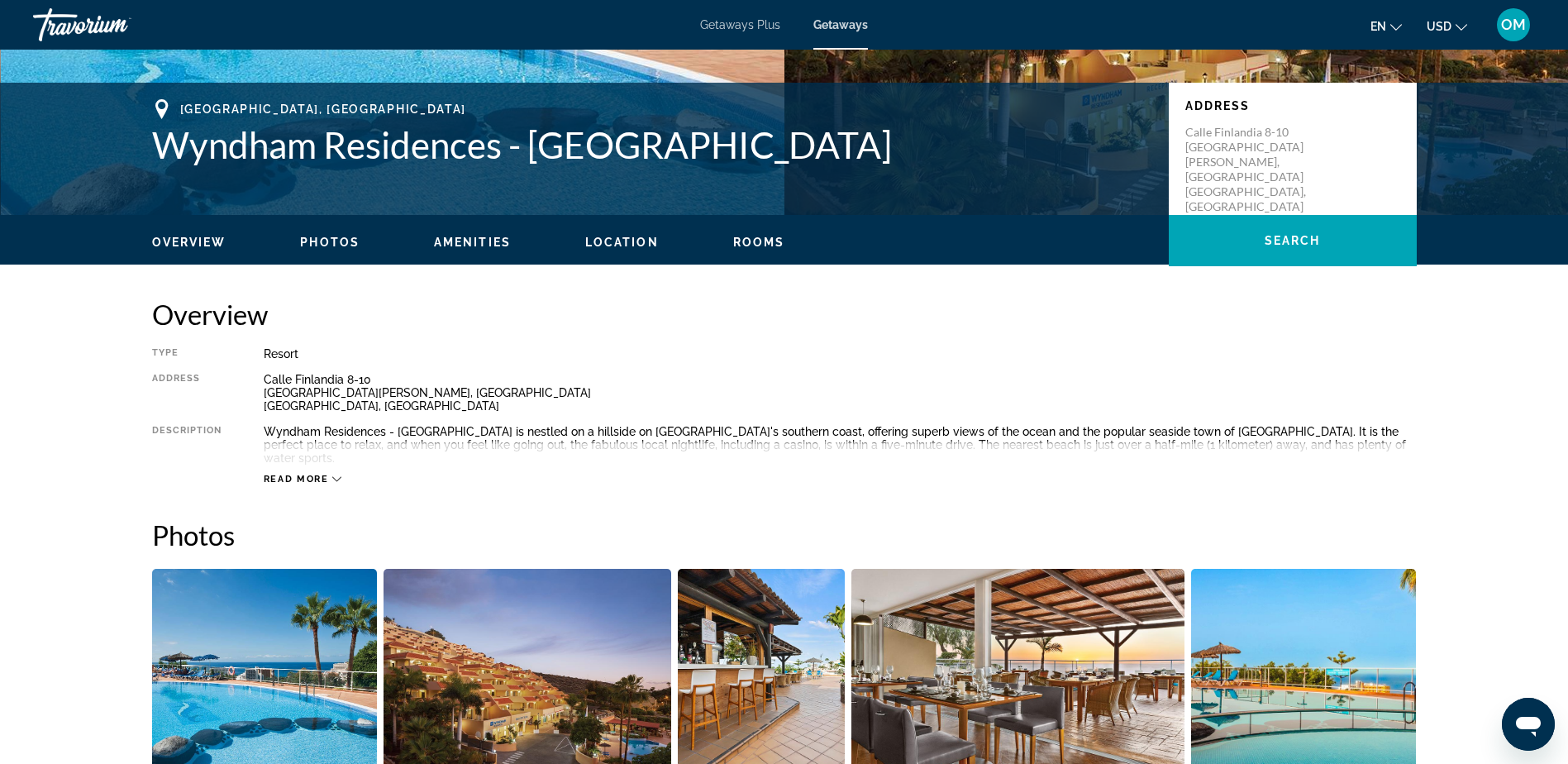
click at [323, 474] on span "Read more" at bounding box center [296, 479] width 65 height 11
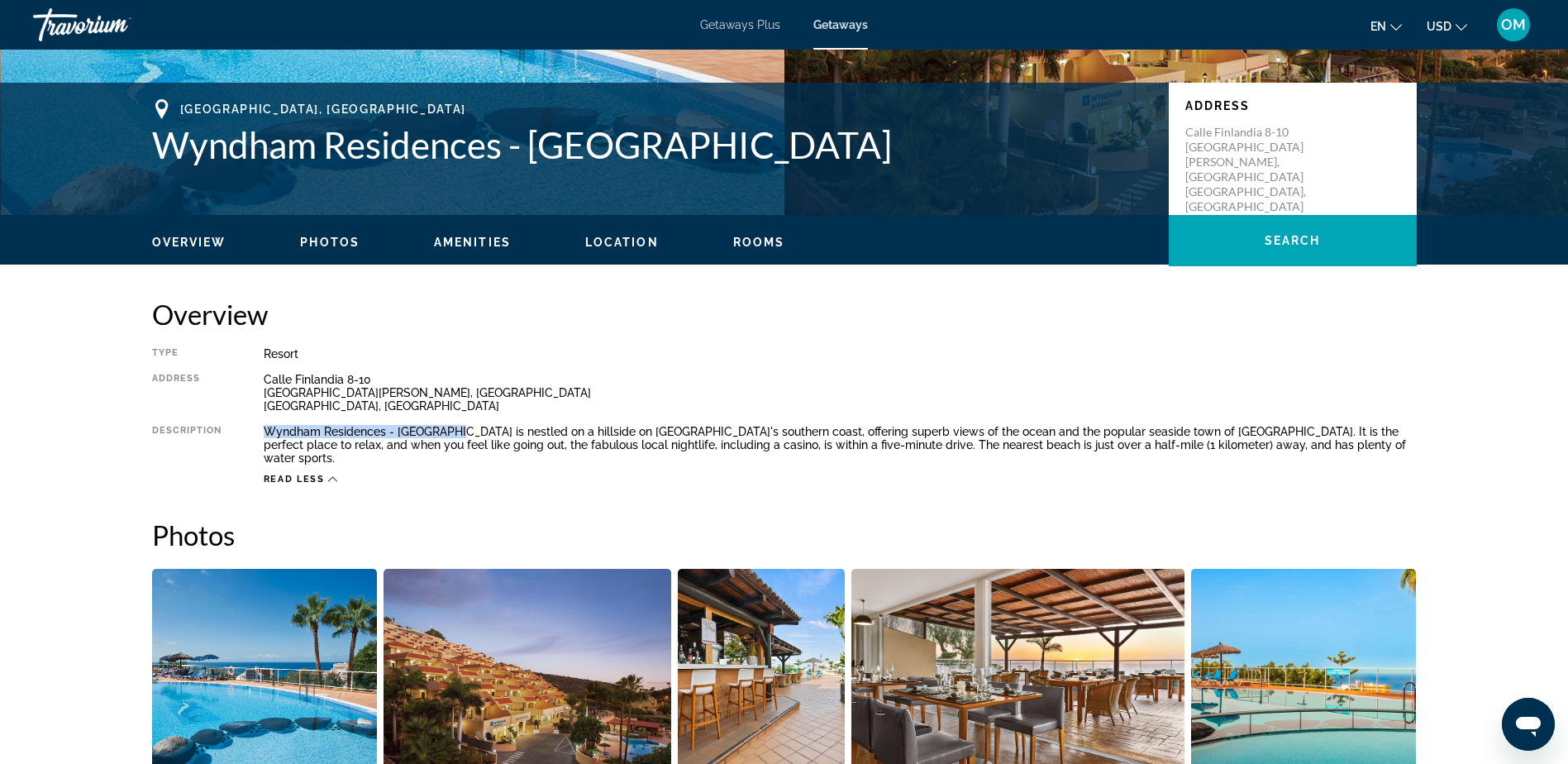
drag, startPoint x: 260, startPoint y: 425, endPoint x: 453, endPoint y: 432, distance: 193.1
click at [453, 432] on div "Type Resort All-Inclusive No All-Inclusive Address [STREET_ADDRESS][PERSON_NAME…" at bounding box center [784, 416] width 1265 height 138
drag, startPoint x: 453, startPoint y: 432, endPoint x: 413, endPoint y: 431, distance: 40.0
copy div "Wyndham Residences - [GEOGRAPHIC_DATA] i"
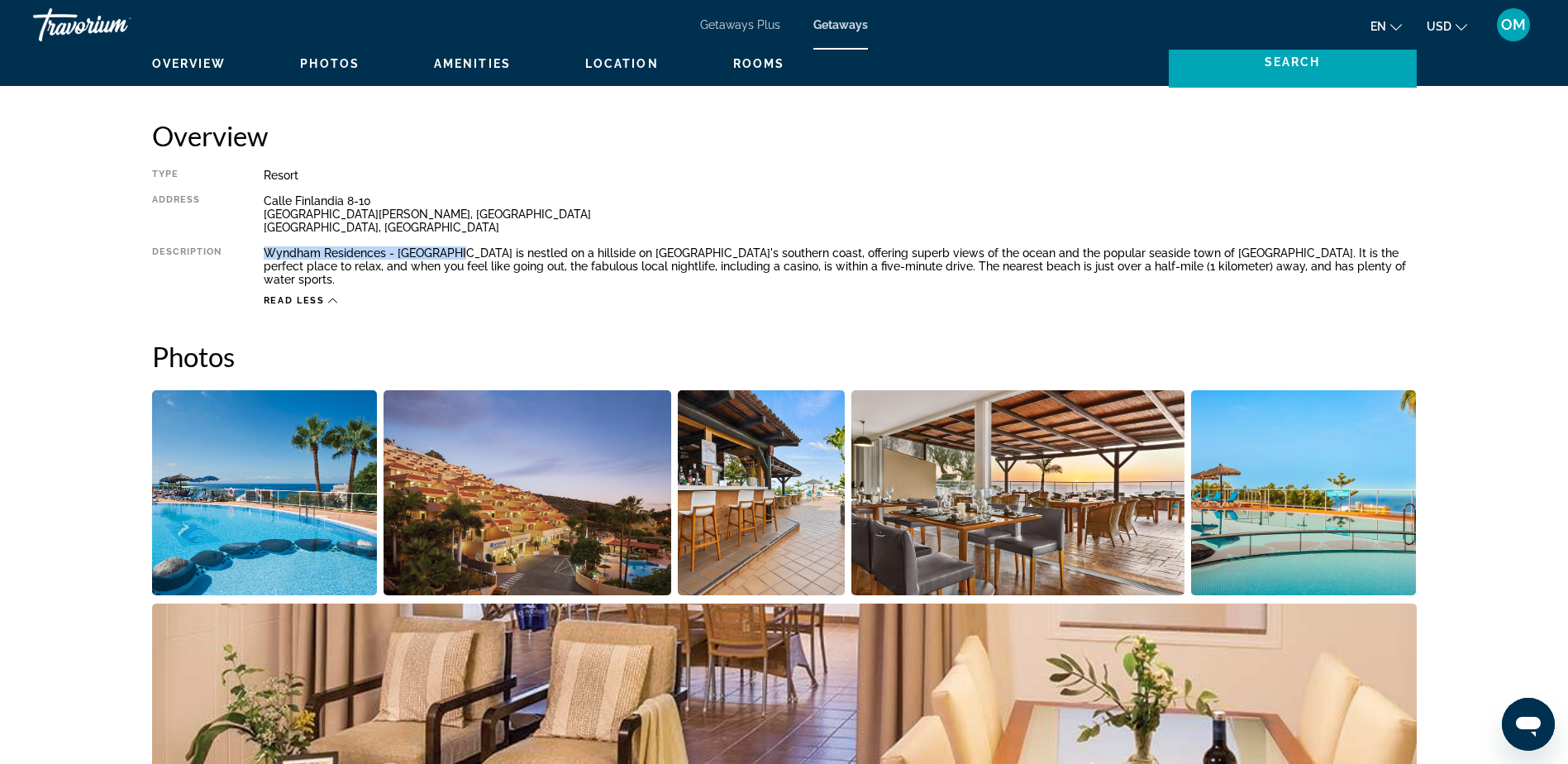
scroll to position [579, 0]
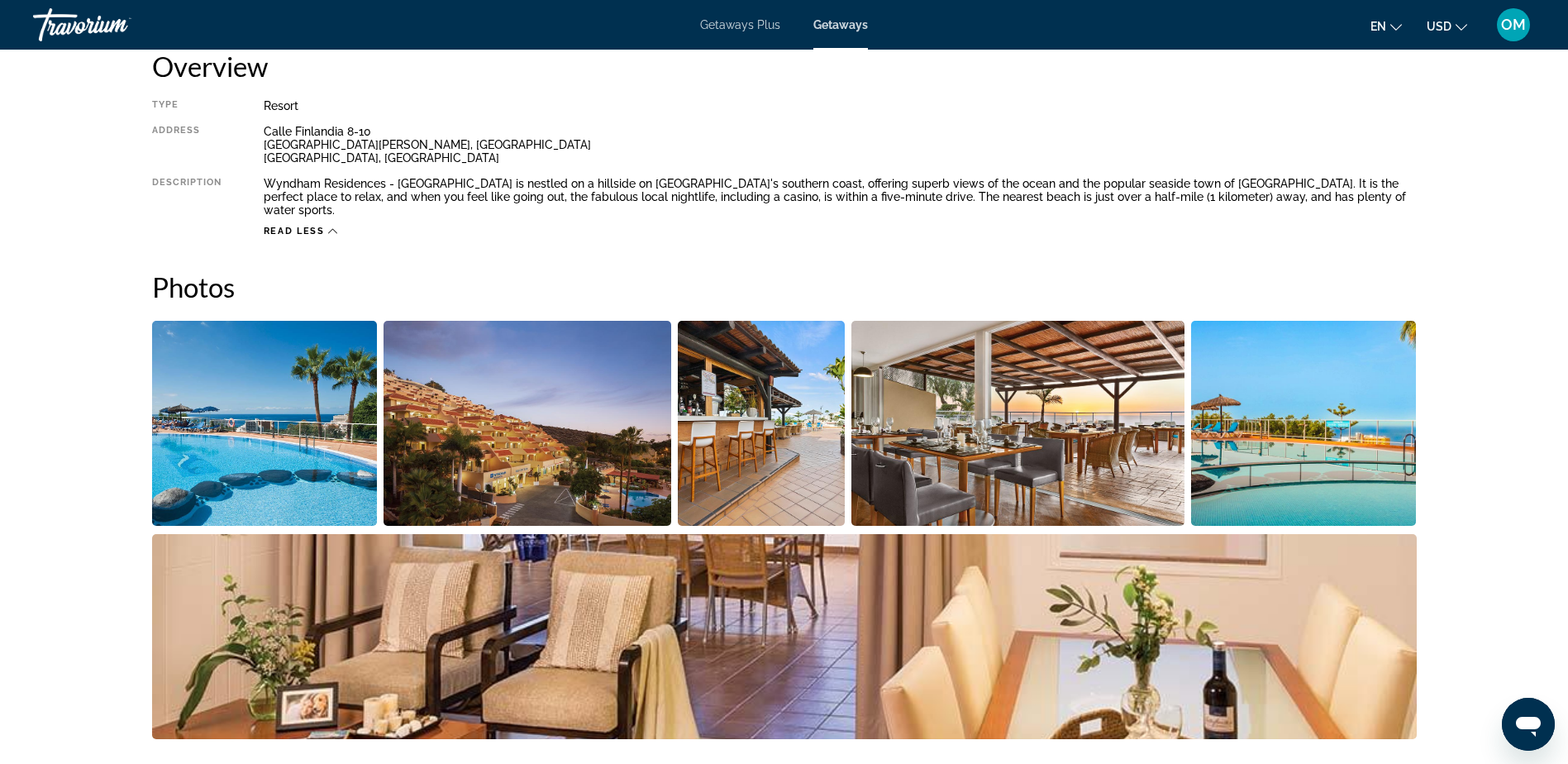
click at [276, 217] on div "Read less" at bounding box center [840, 227] width 1153 height 21
click at [336, 227] on icon "Main content" at bounding box center [332, 231] width 9 height 9
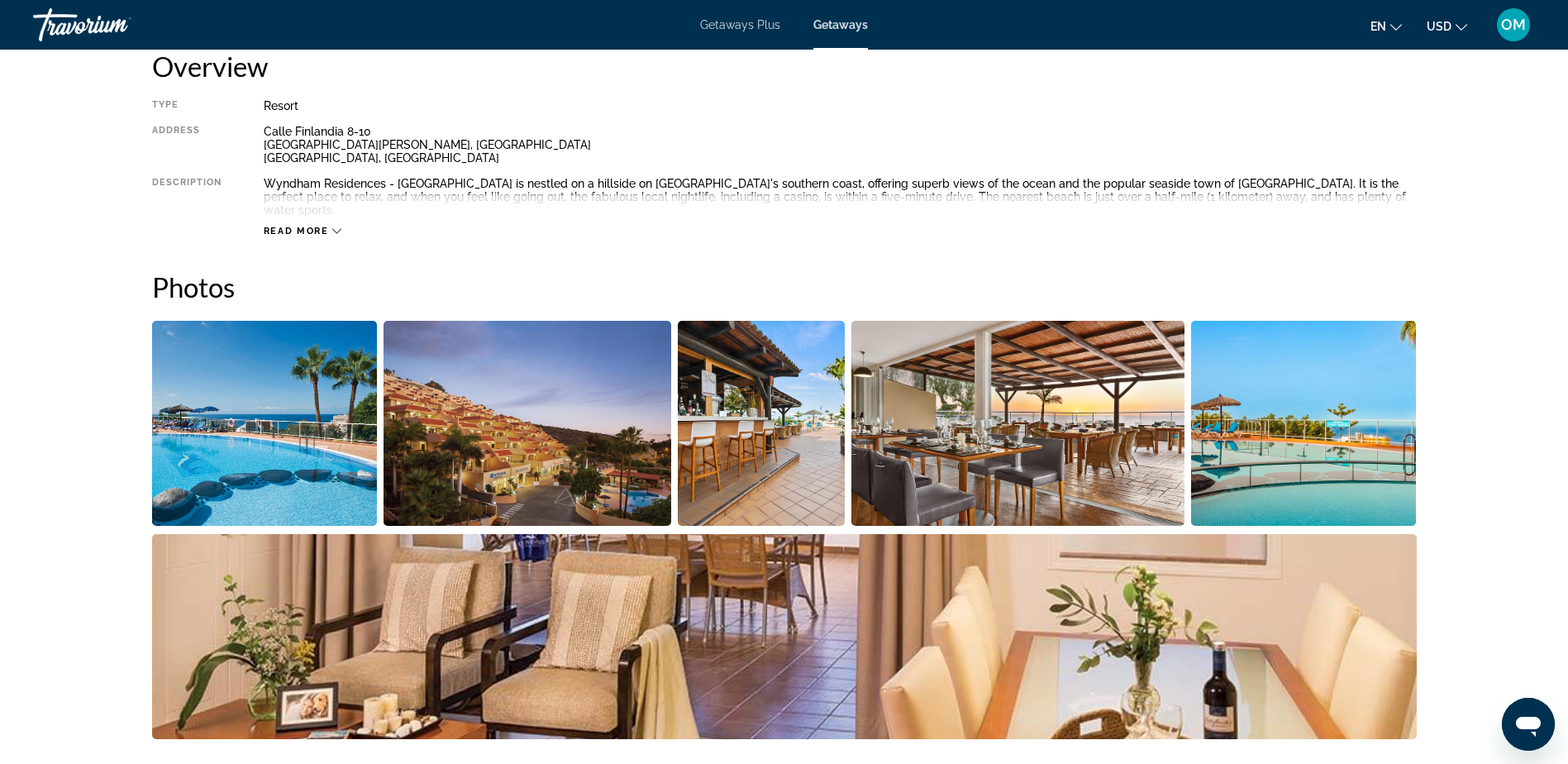
scroll to position [148, 0]
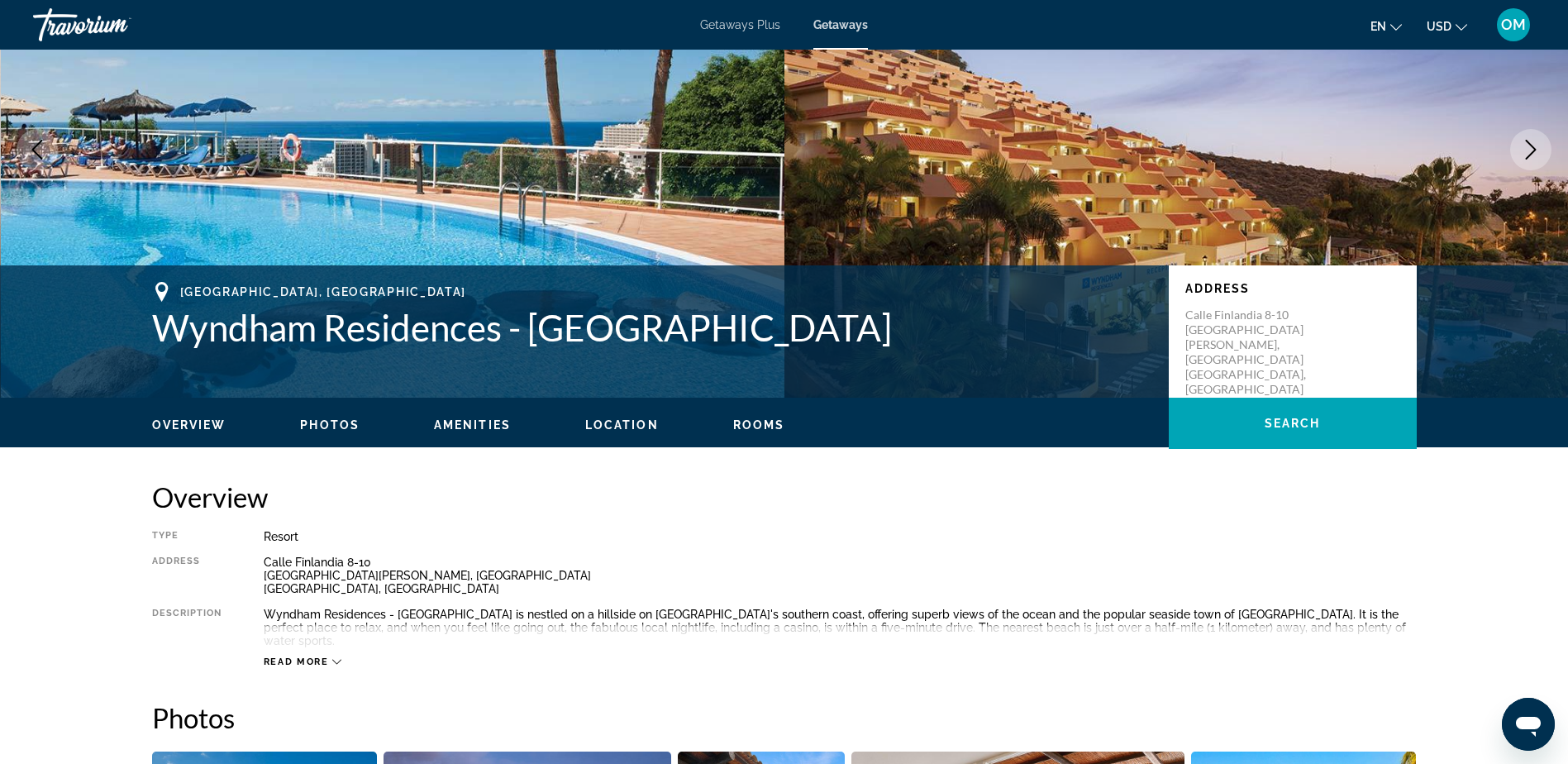
click at [339, 657] on icon "Main content" at bounding box center [336, 661] width 9 height 9
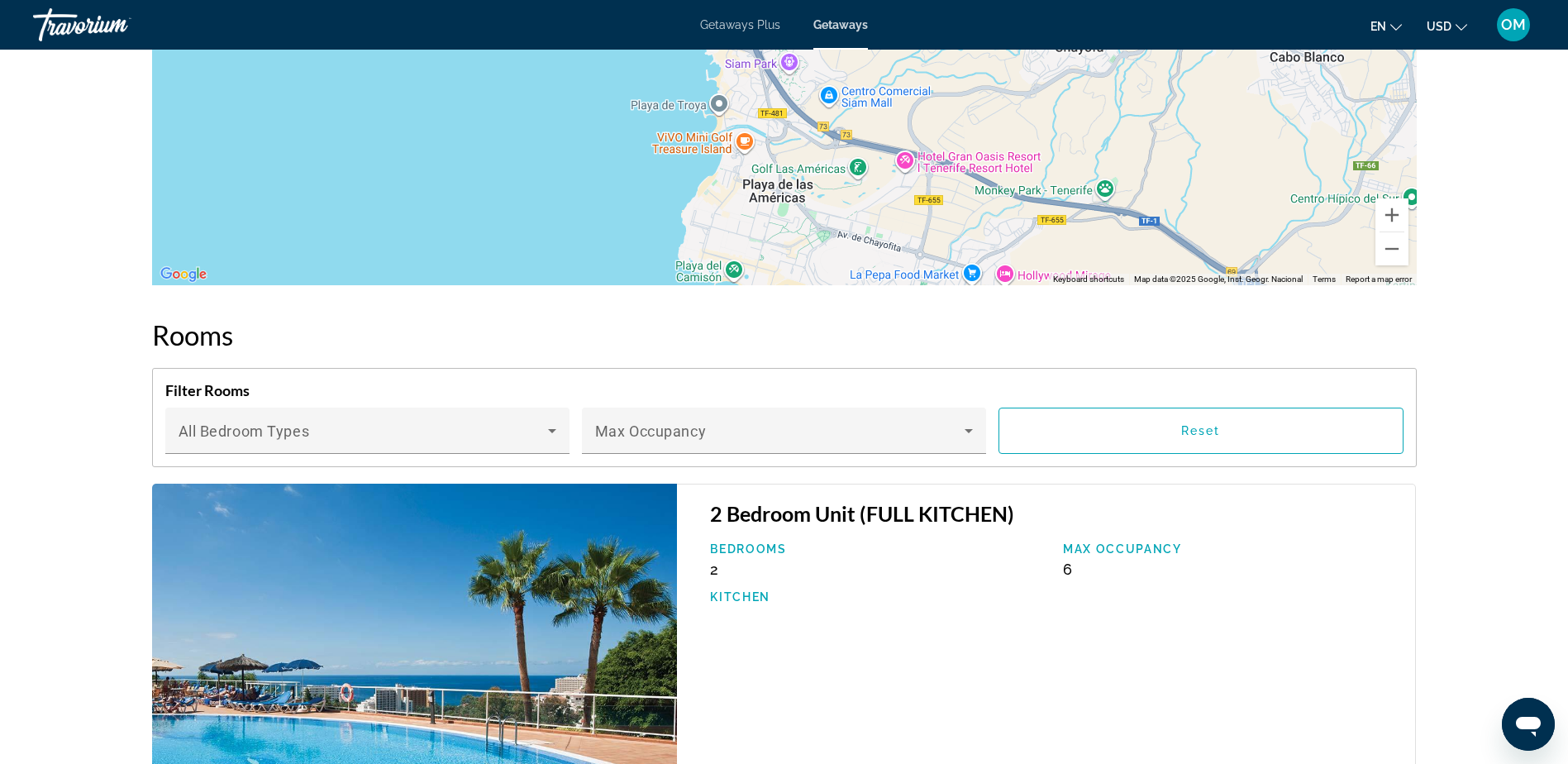
scroll to position [2050, 0]
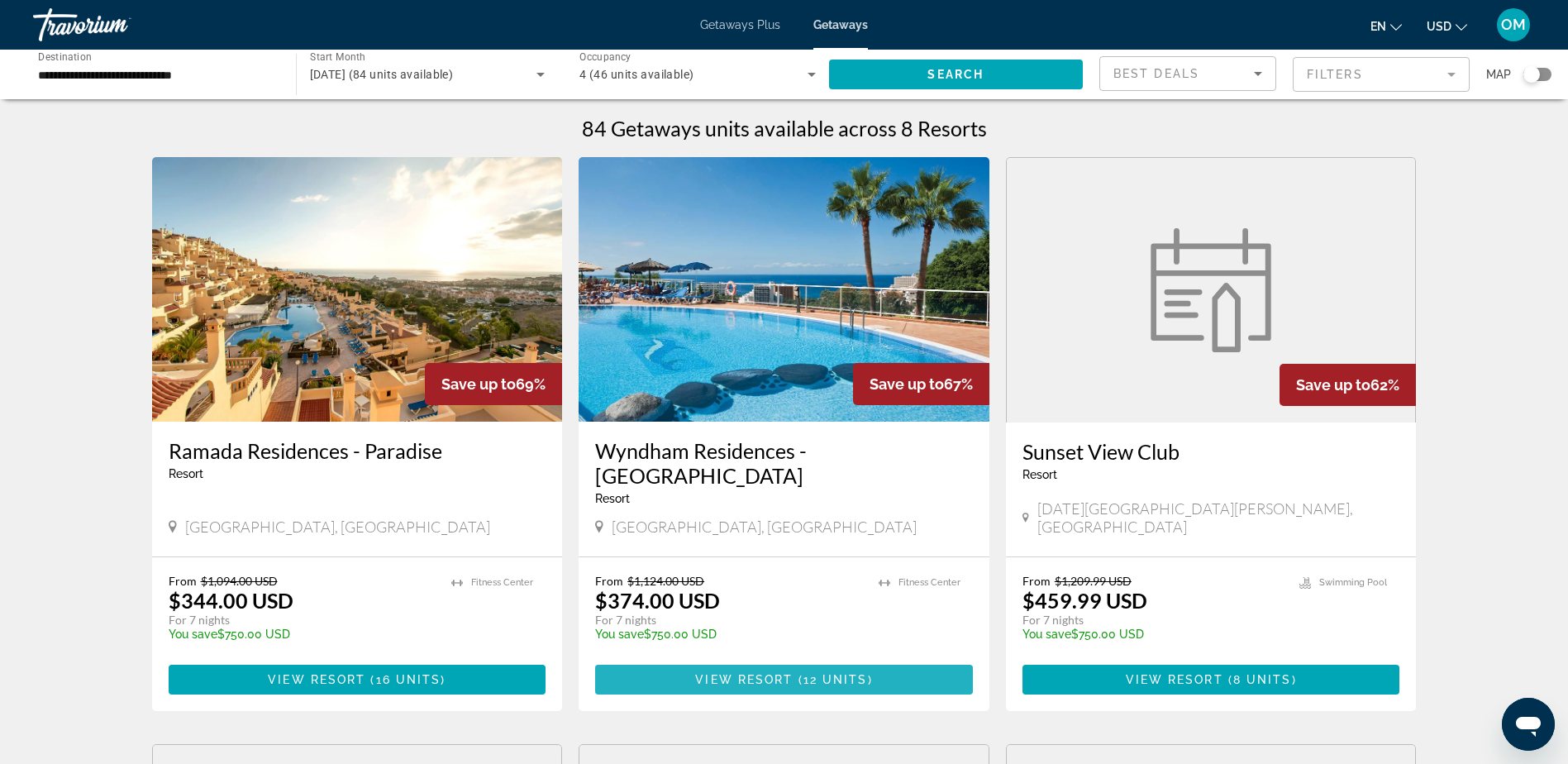
click at [745, 673] on span "View Resort" at bounding box center [744, 680] width 98 height 13
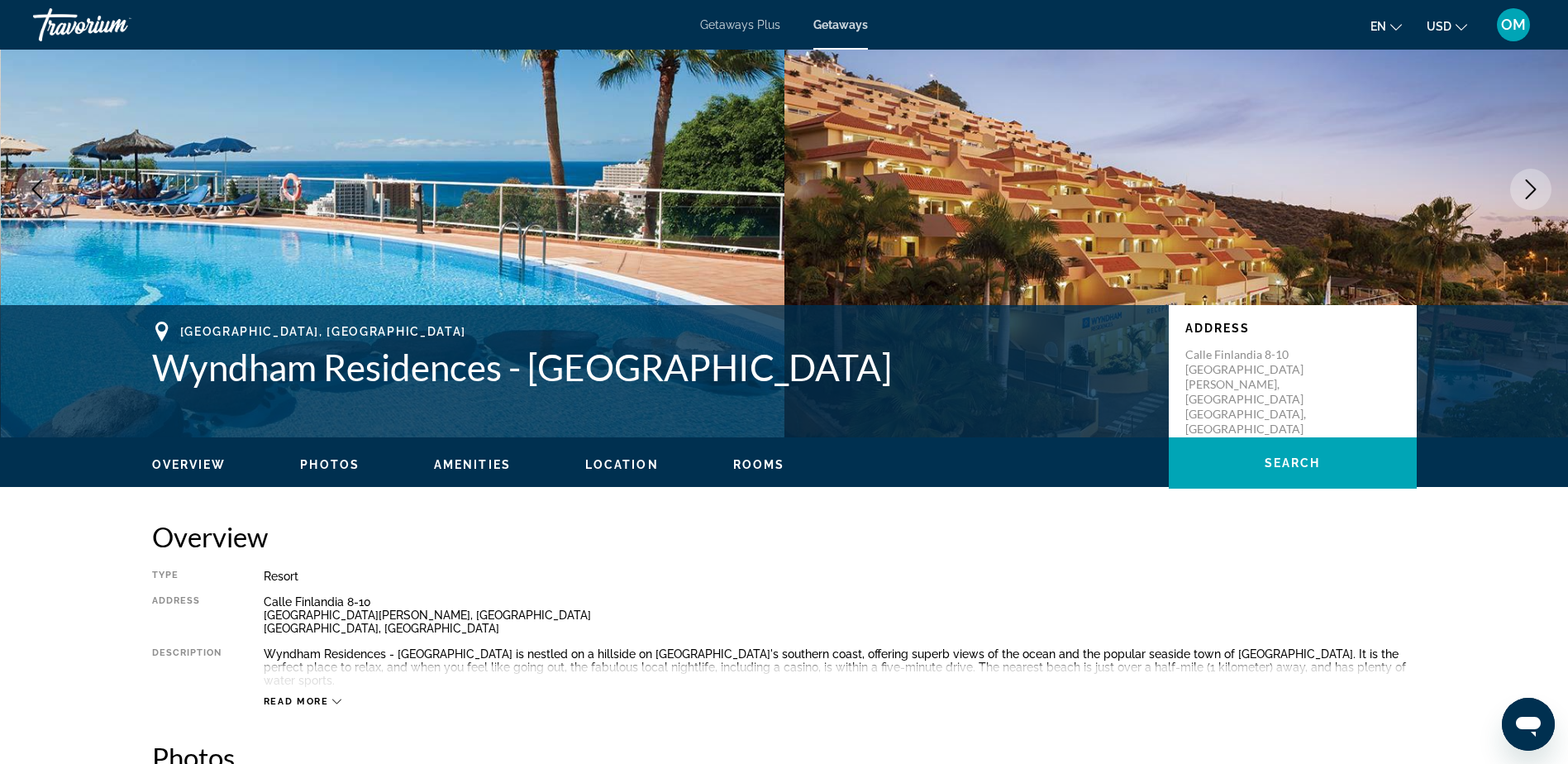
scroll to position [6, 0]
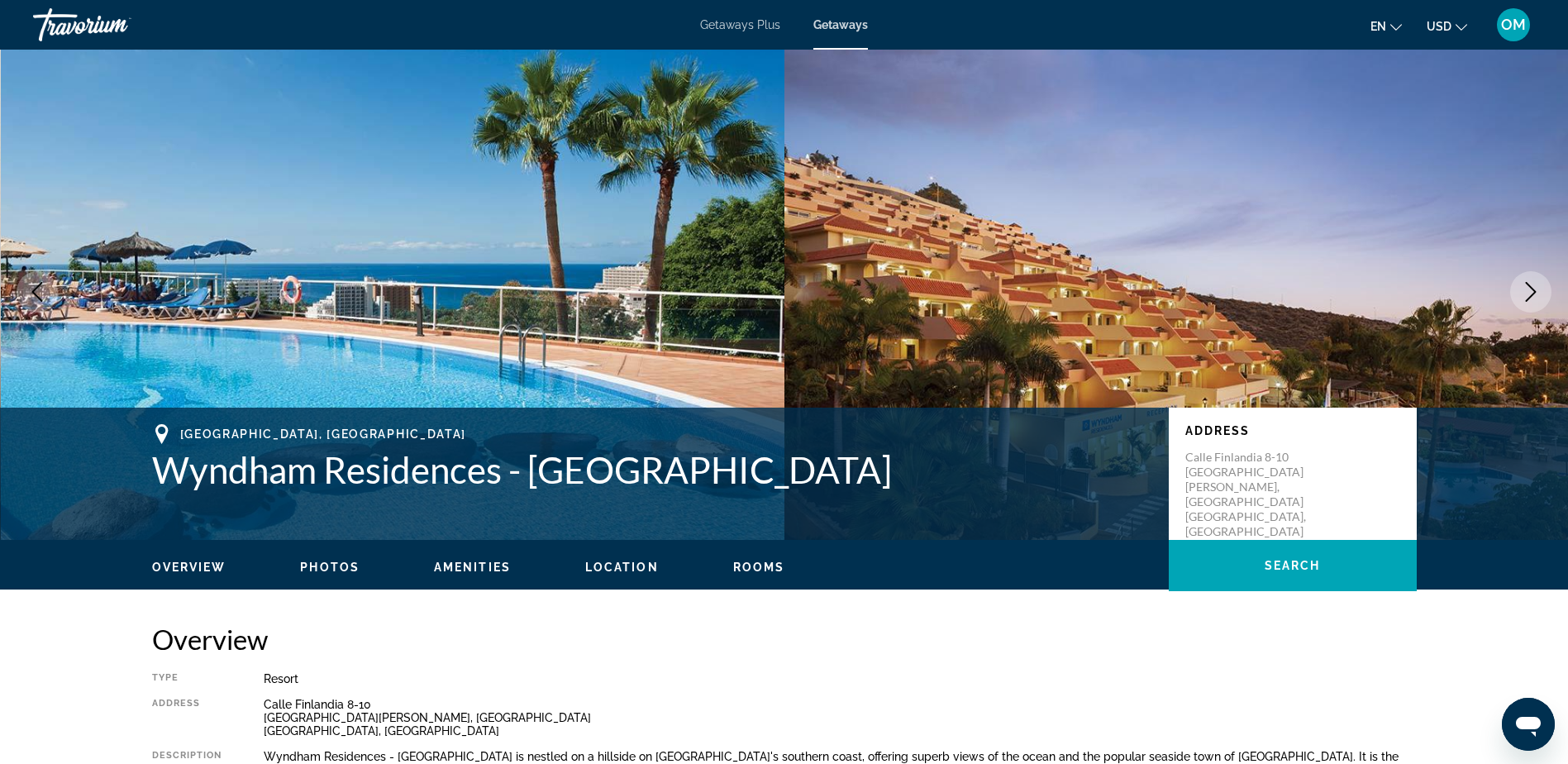
click at [776, 571] on span "Rooms" at bounding box center [759, 567] width 52 height 13
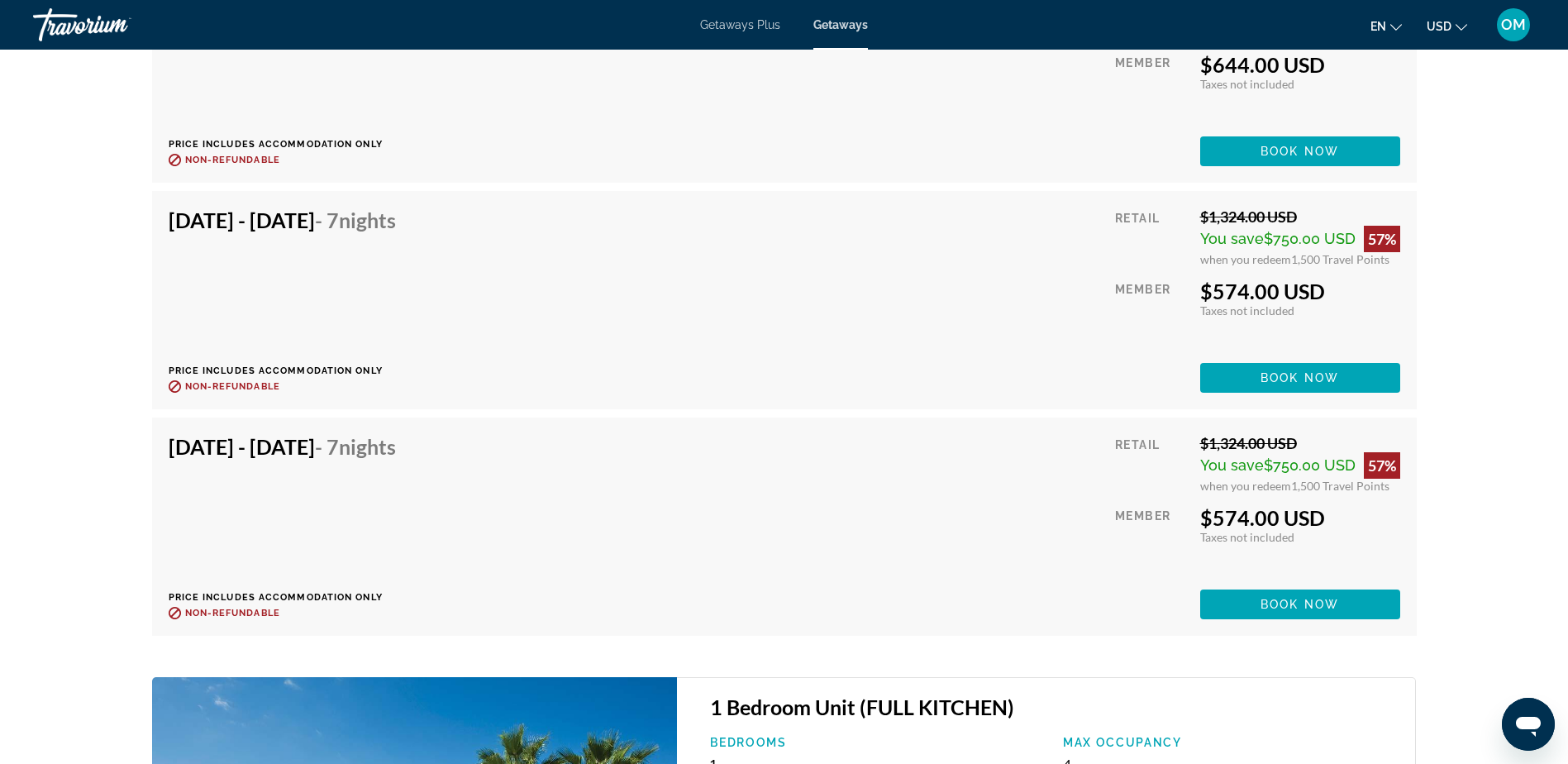
scroll to position [4098, 0]
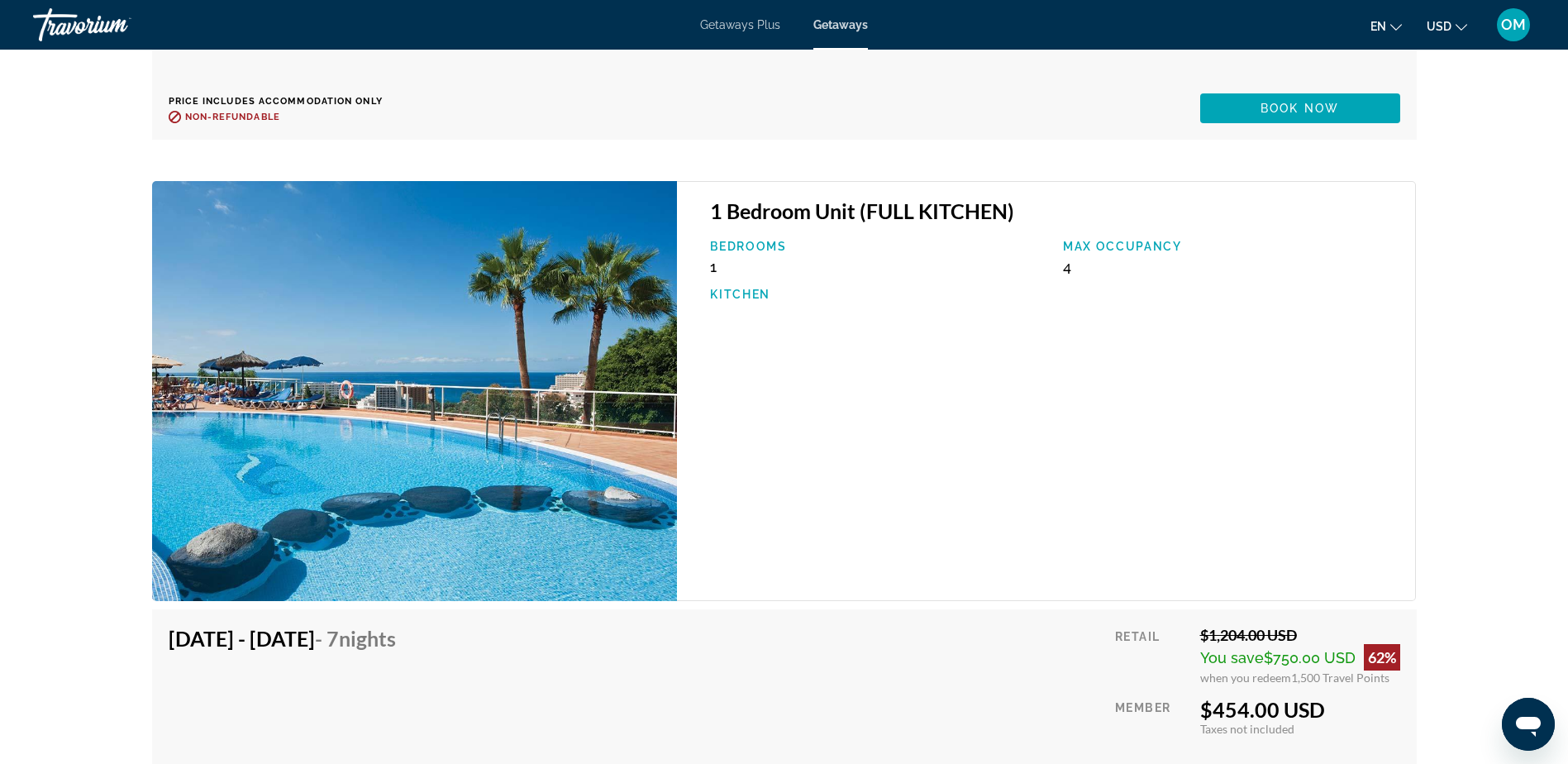
click at [519, 370] on img "Main content" at bounding box center [415, 391] width 526 height 421
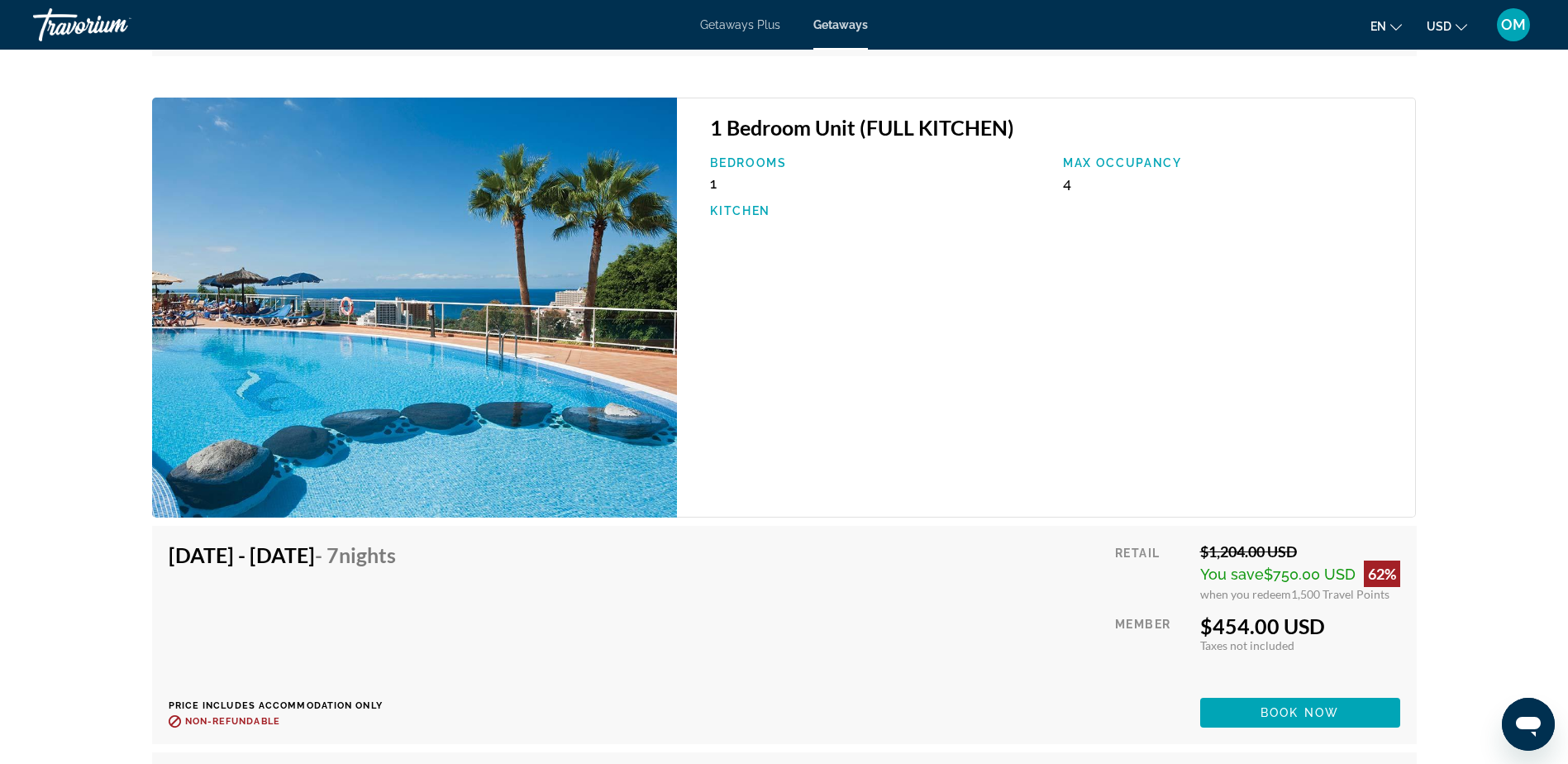
scroll to position [4346, 0]
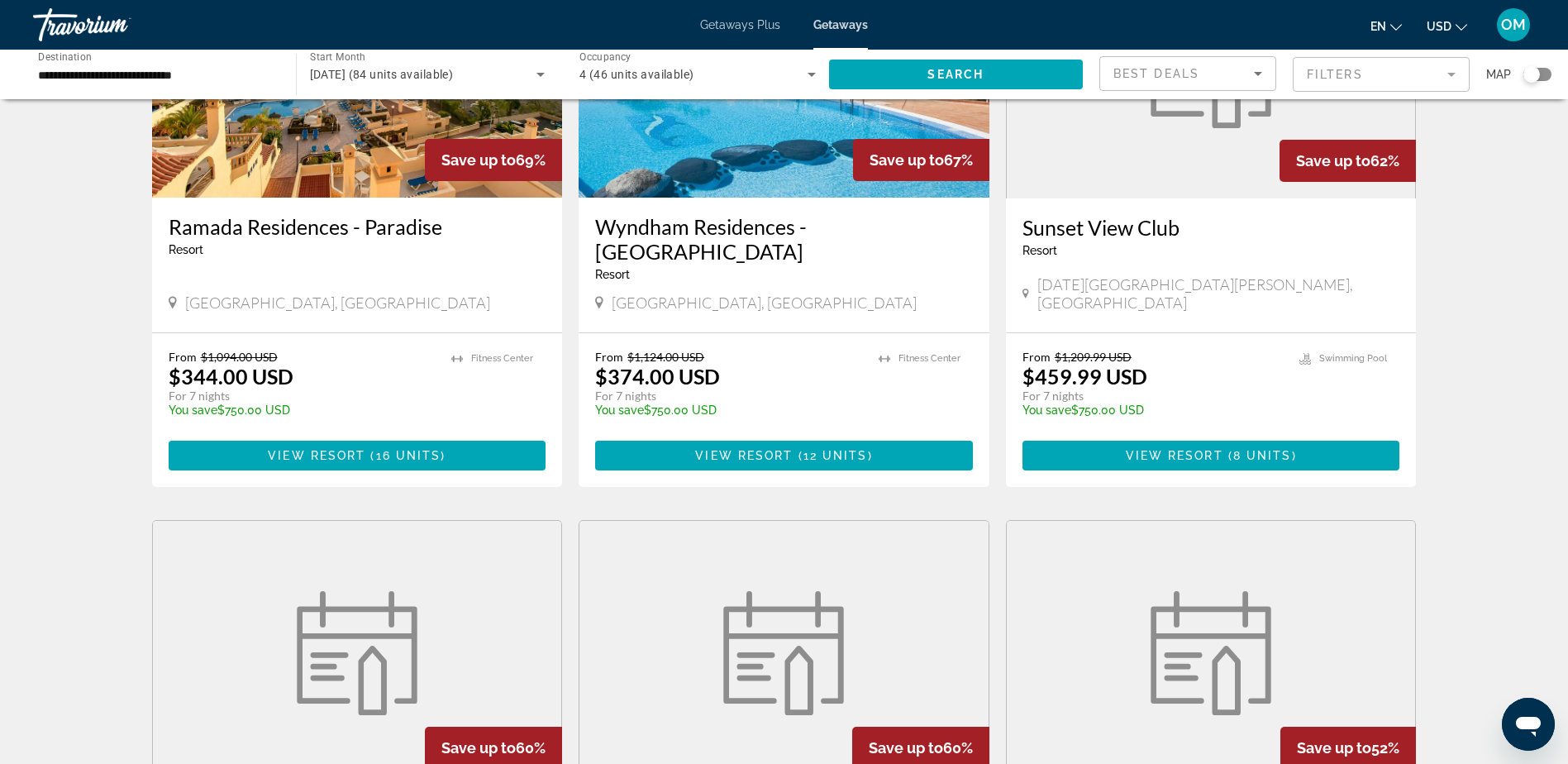
scroll to position [248, 0]
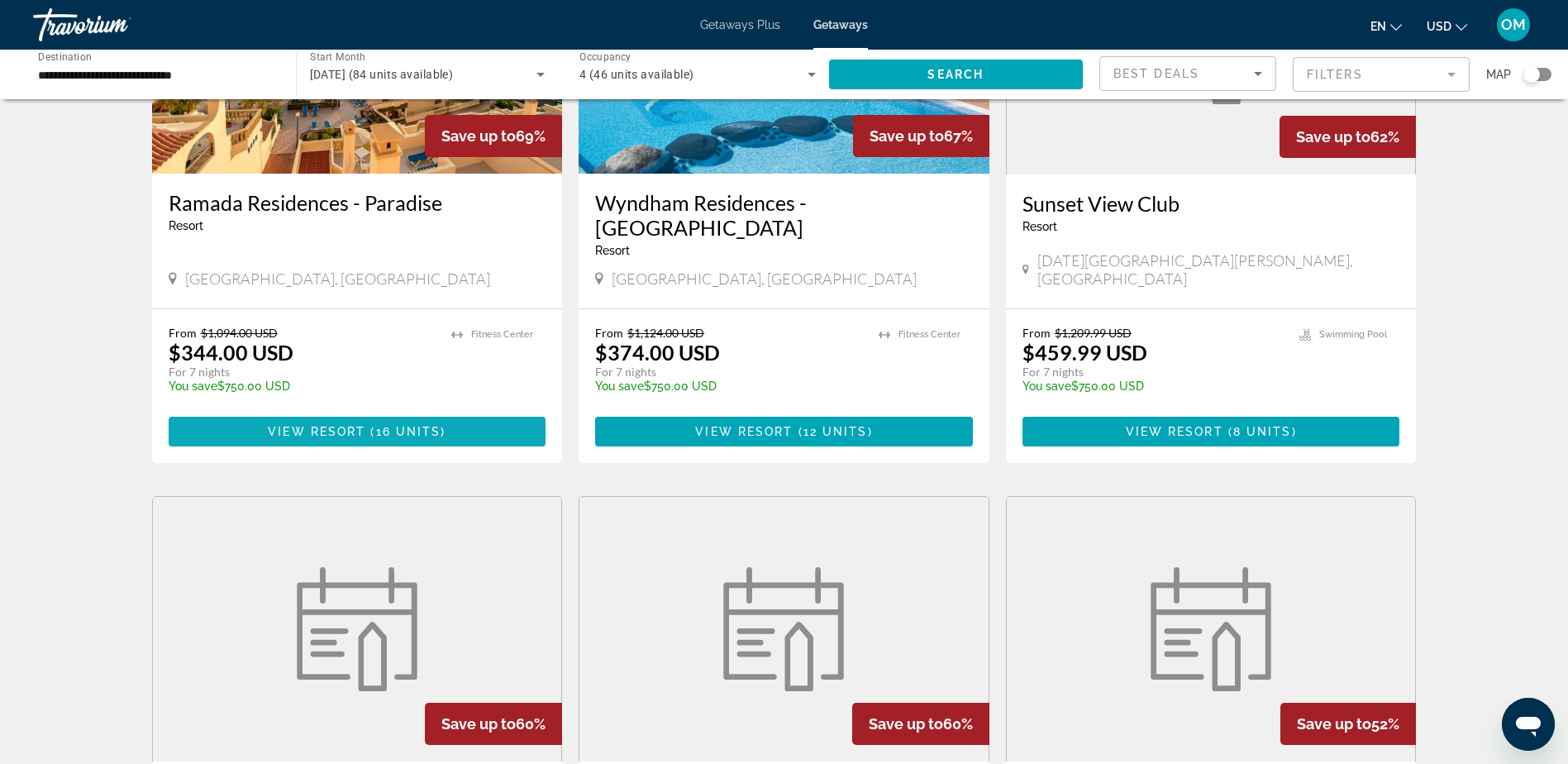
click at [348, 425] on span "View Resort" at bounding box center [317, 432] width 98 height 13
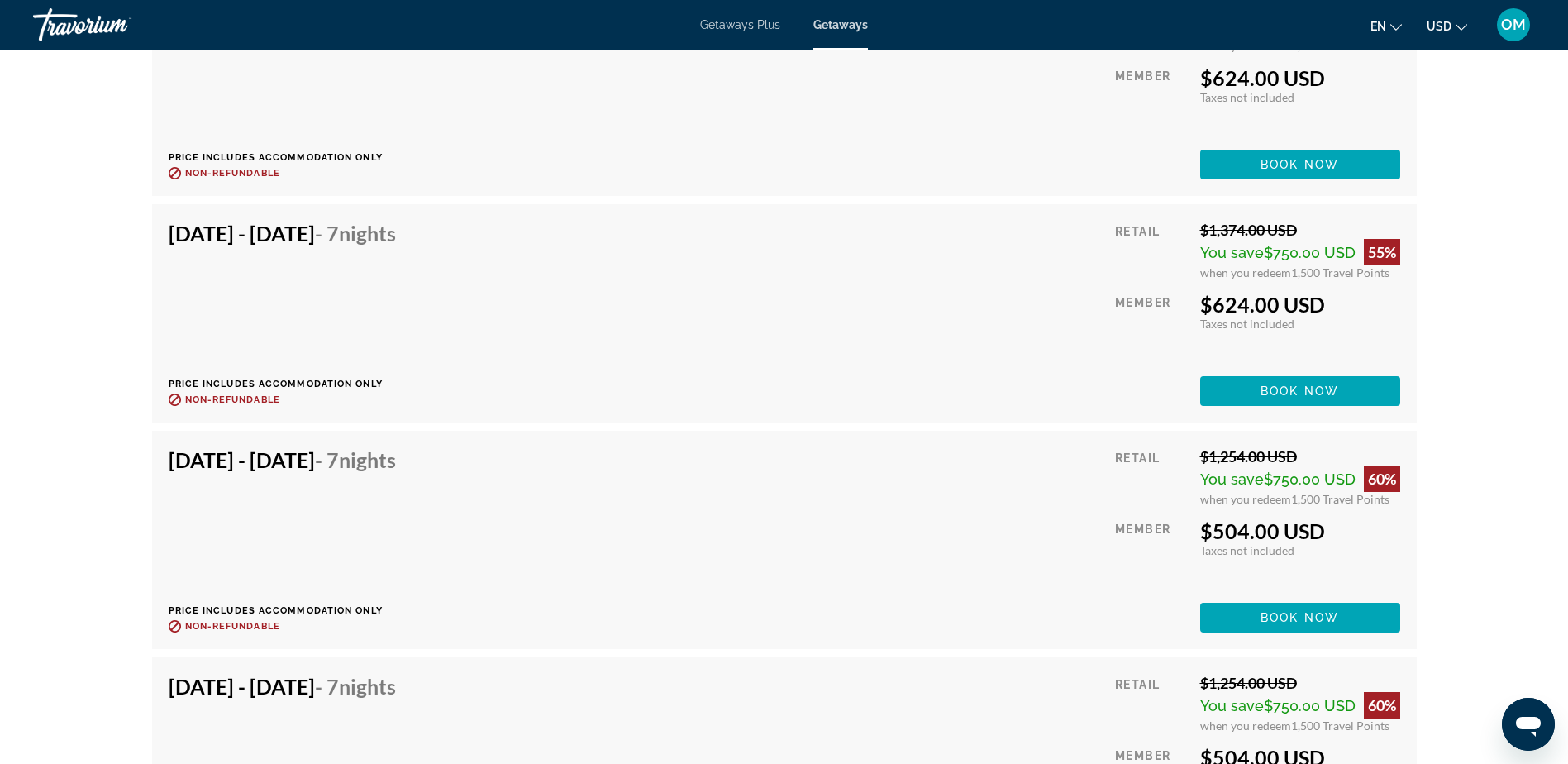
scroll to position [2877, 0]
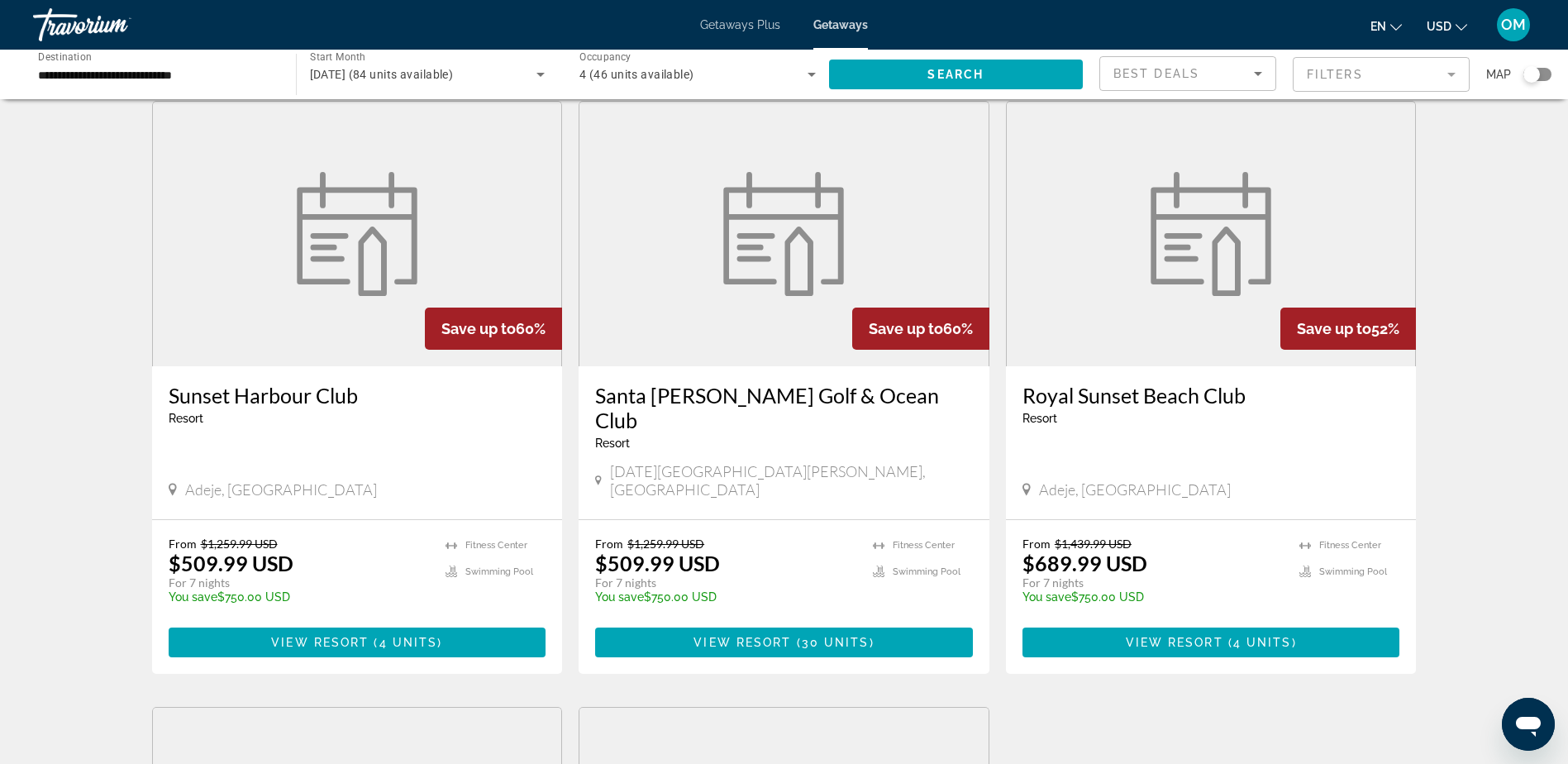
scroll to position [661, 0]
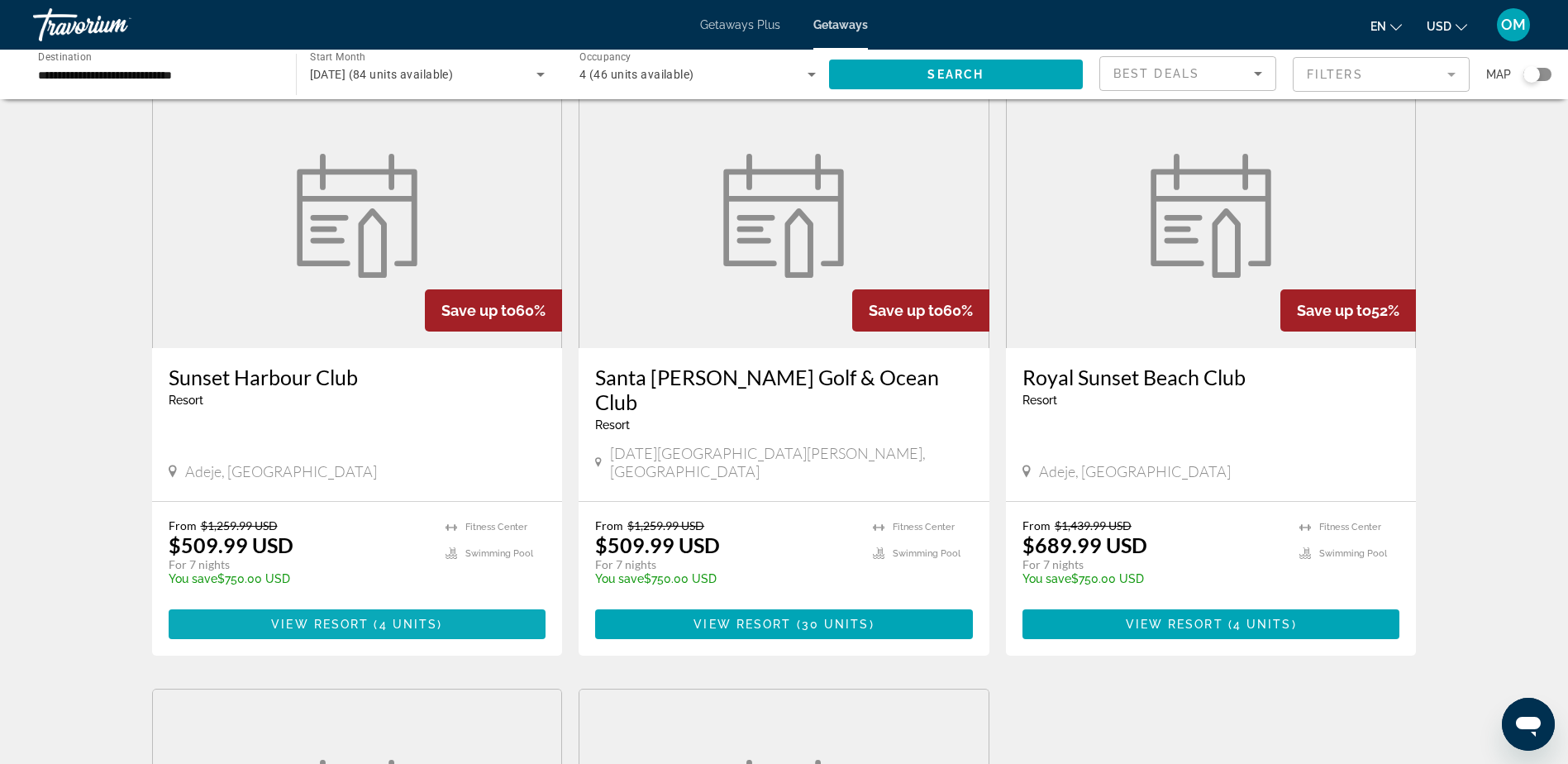
click at [326, 618] on span "View Resort" at bounding box center [320, 624] width 98 height 13
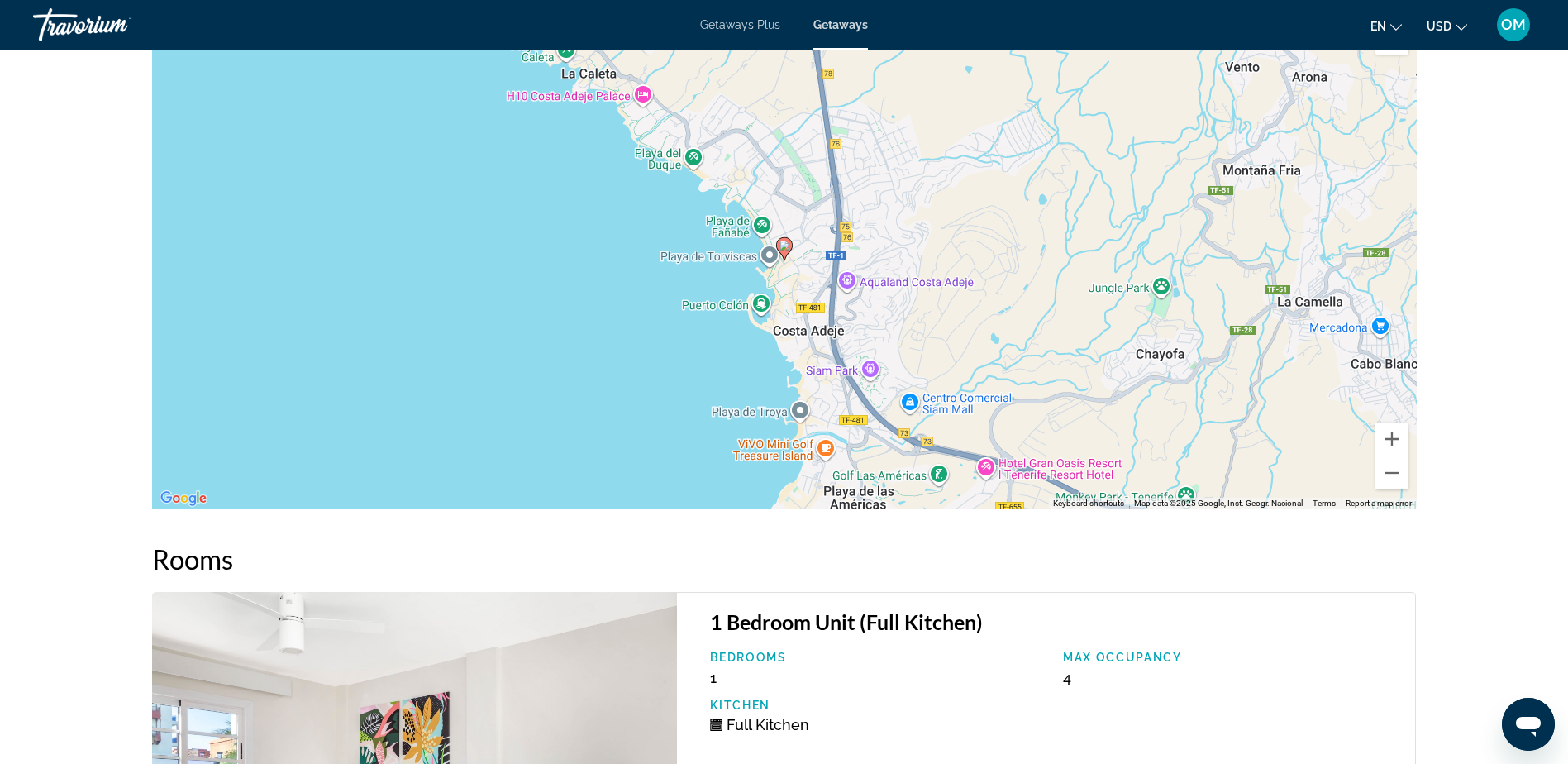
scroll to position [2619, 0]
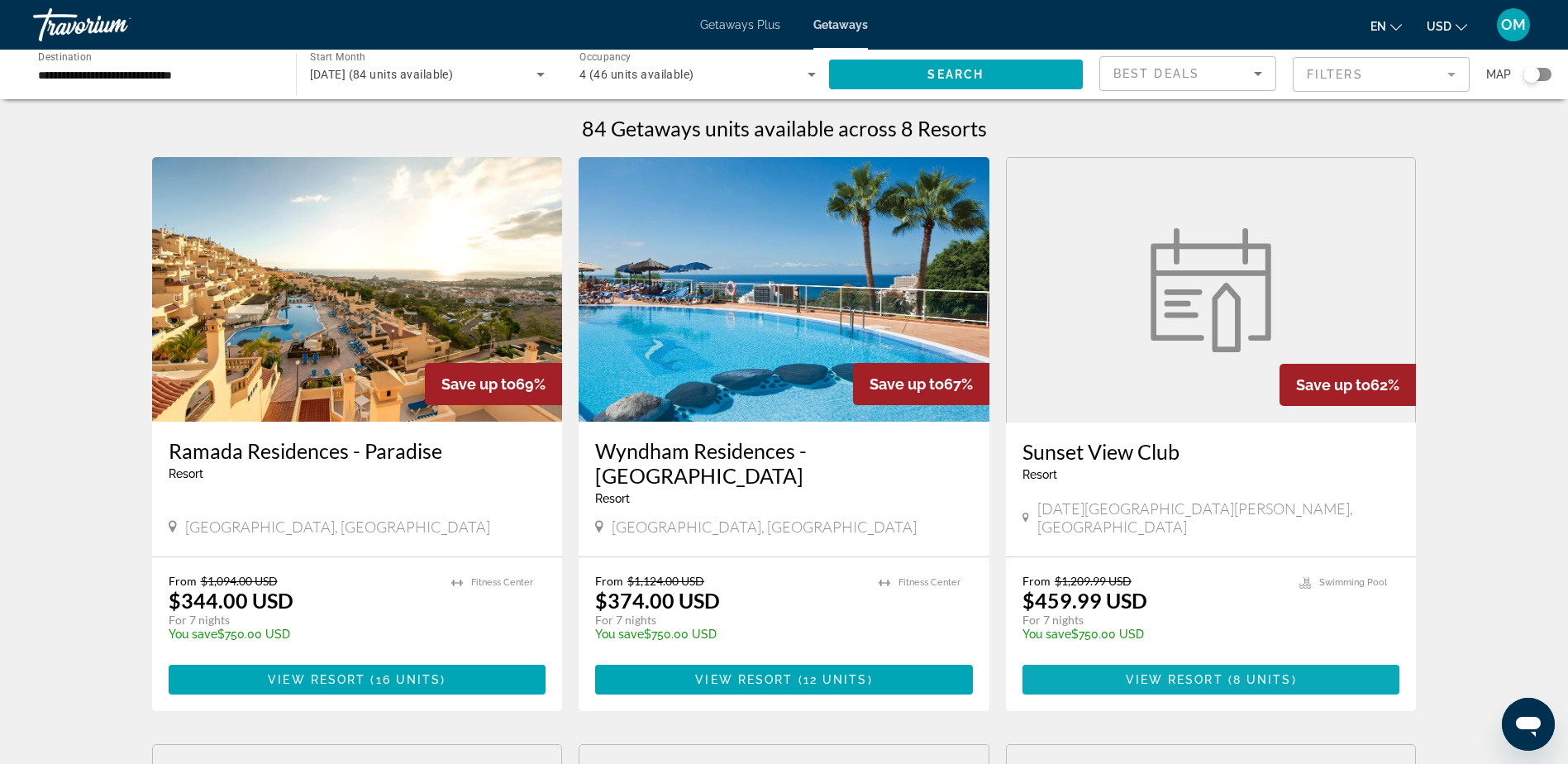
click at [1133, 673] on span "View Resort" at bounding box center [1175, 680] width 98 height 13
click at [542, 73] on icon "Search widget" at bounding box center [541, 74] width 8 height 4
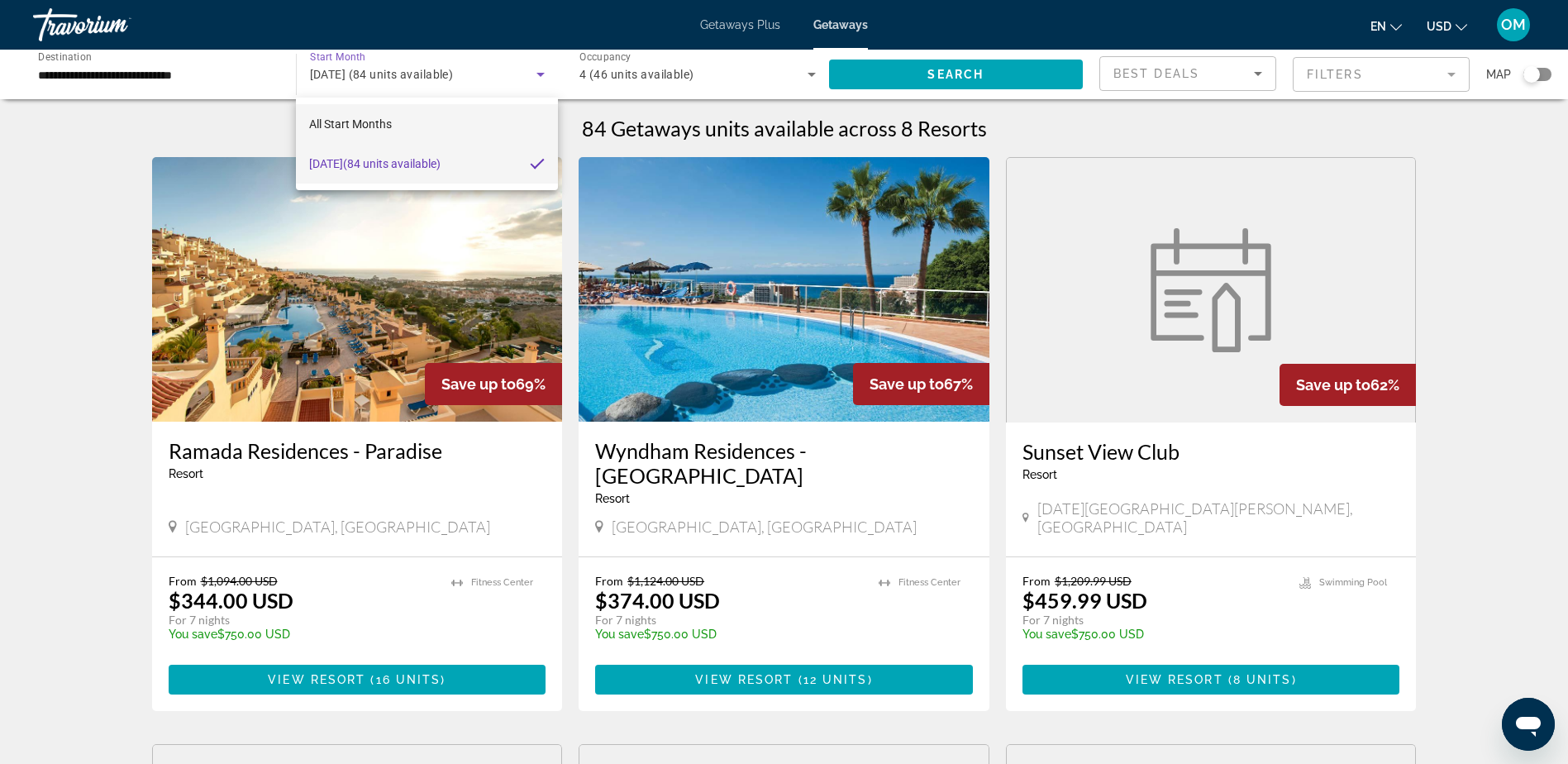
click at [438, 128] on mat-option "All Start Months" at bounding box center [427, 124] width 261 height 40
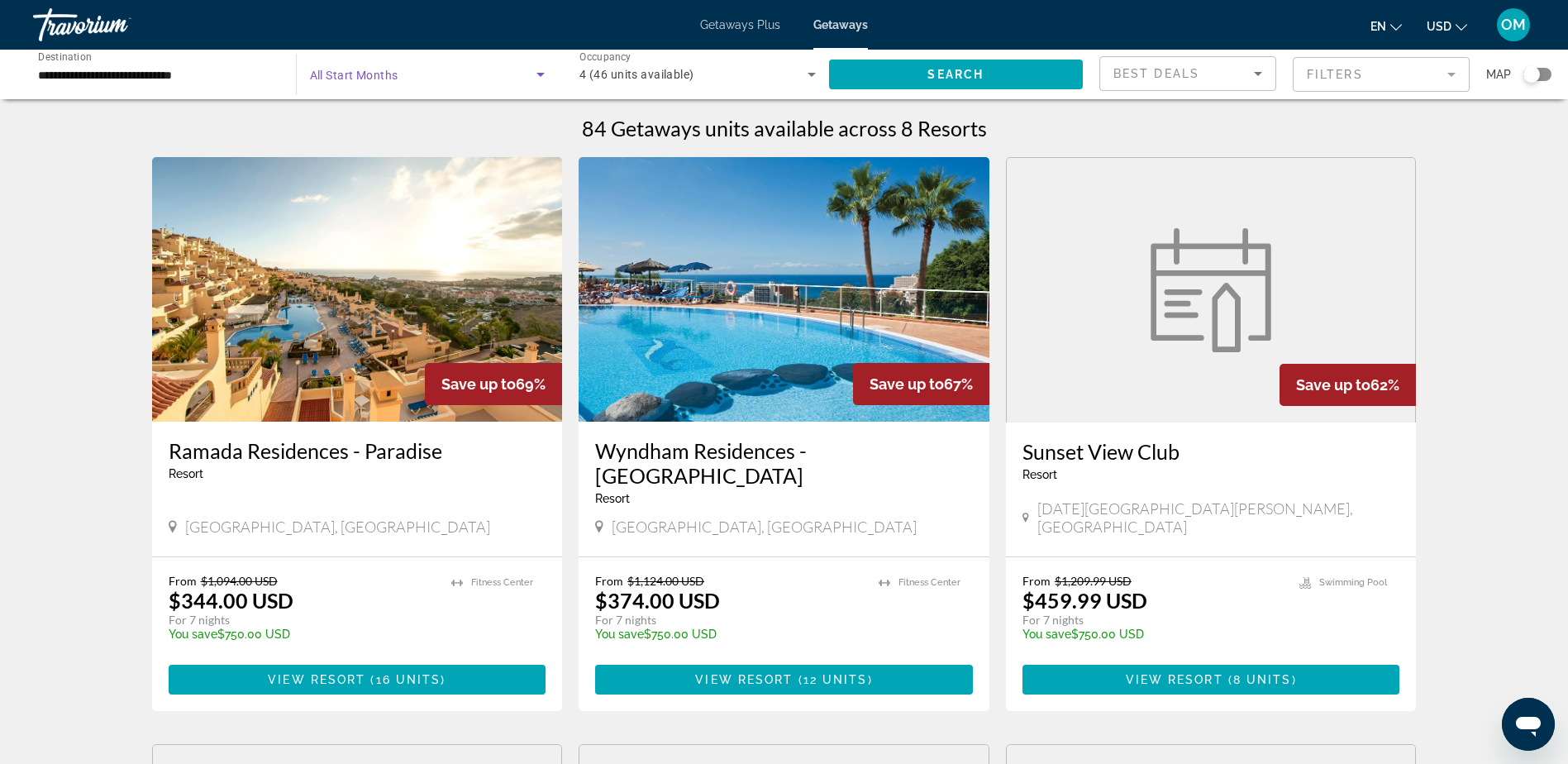
click at [455, 66] on span "Search widget" at bounding box center [423, 74] width 227 height 20
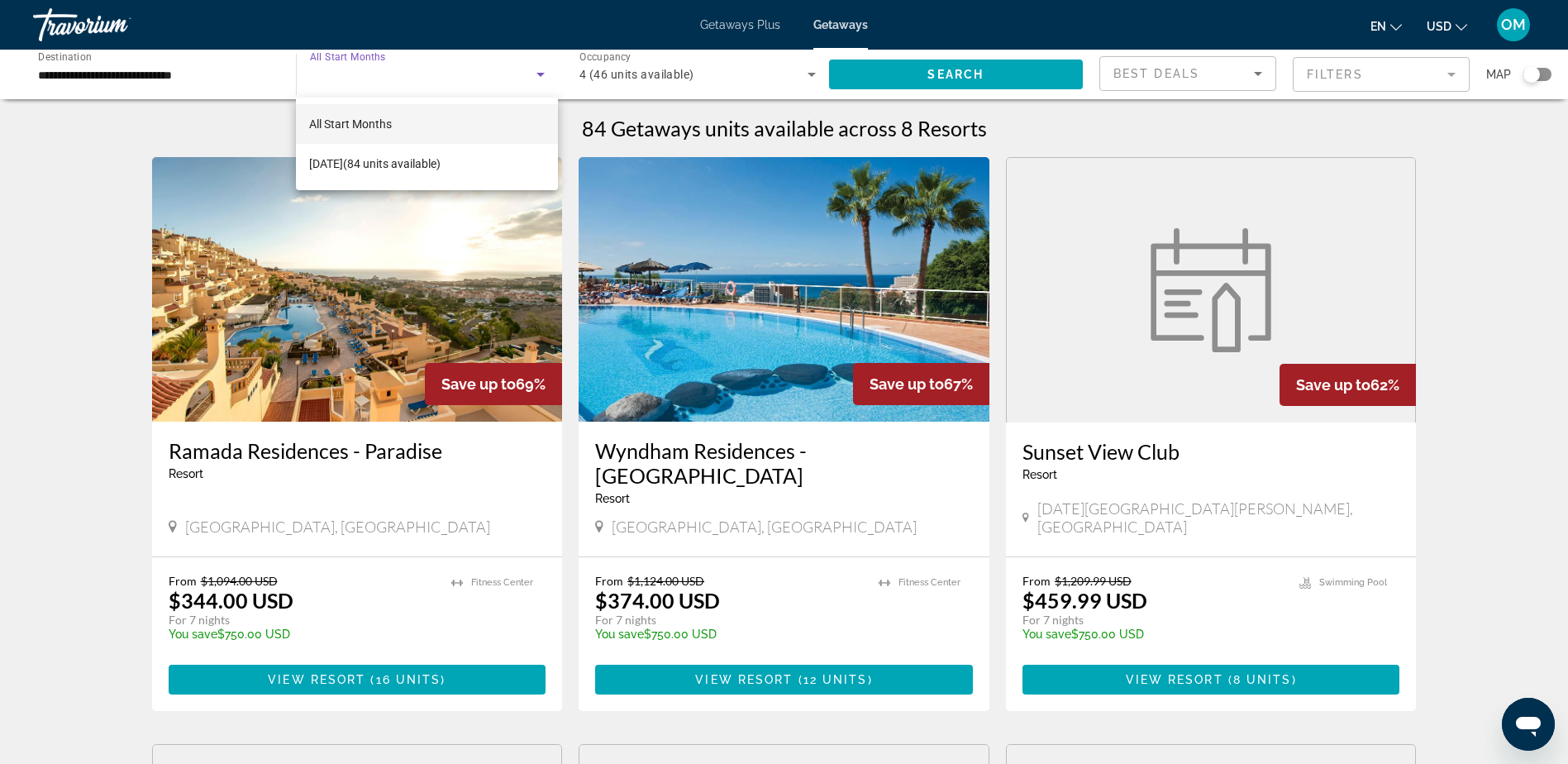
click at [402, 136] on mat-option "All Start Months" at bounding box center [427, 124] width 261 height 40
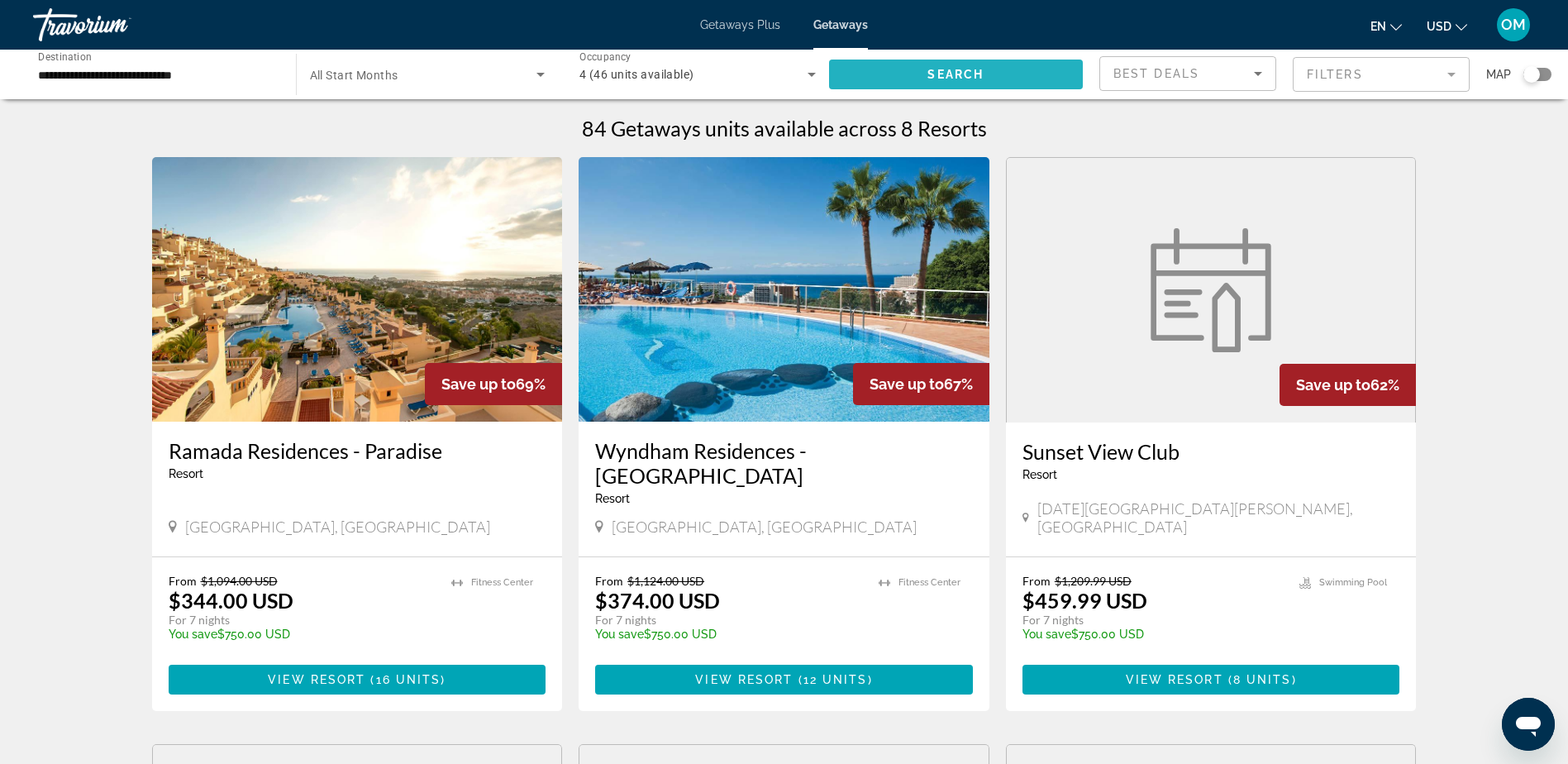
click at [970, 79] on span "Search" at bounding box center [956, 74] width 56 height 13
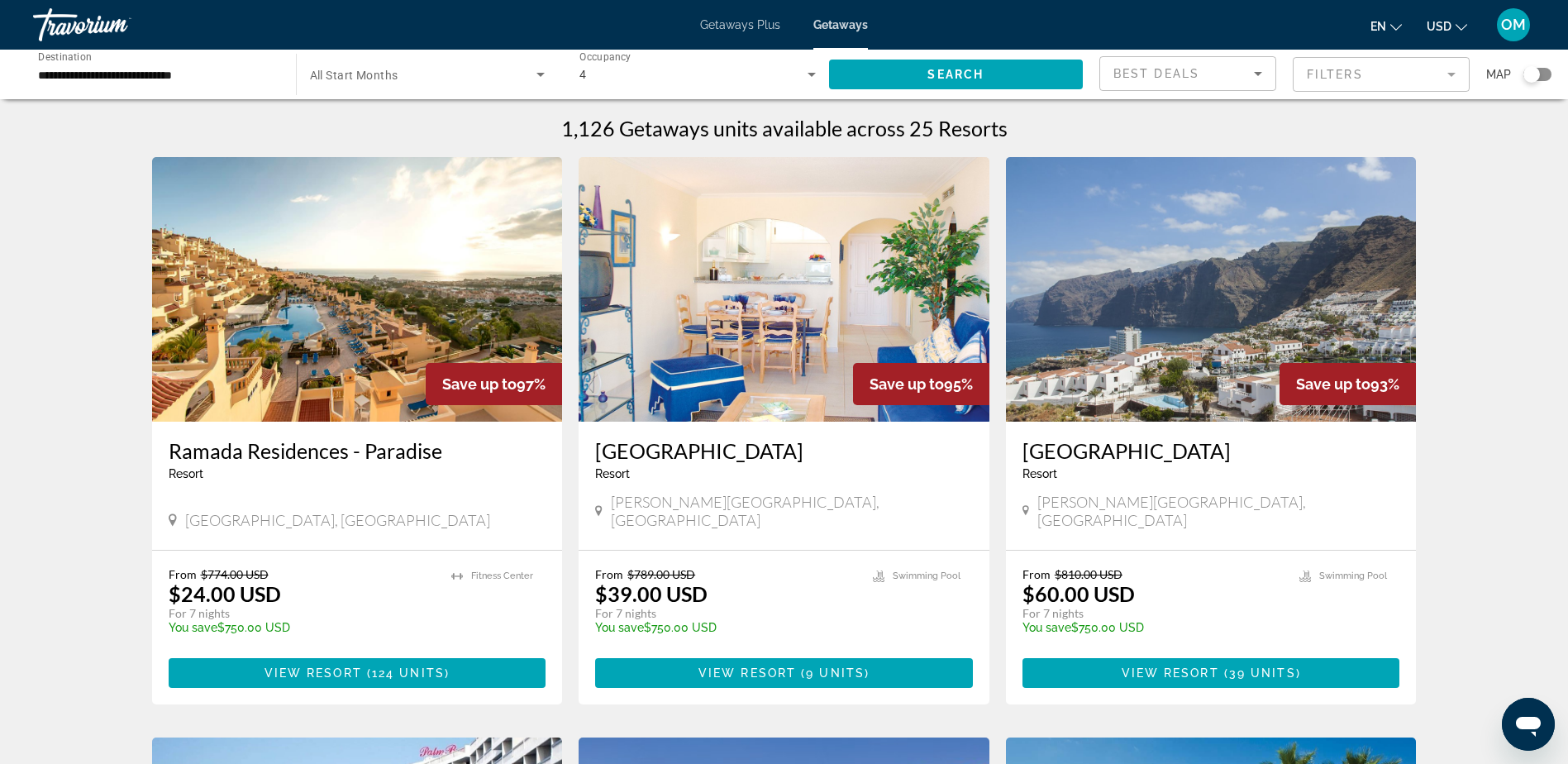
click at [546, 76] on icon "Search widget" at bounding box center [541, 74] width 20 height 20
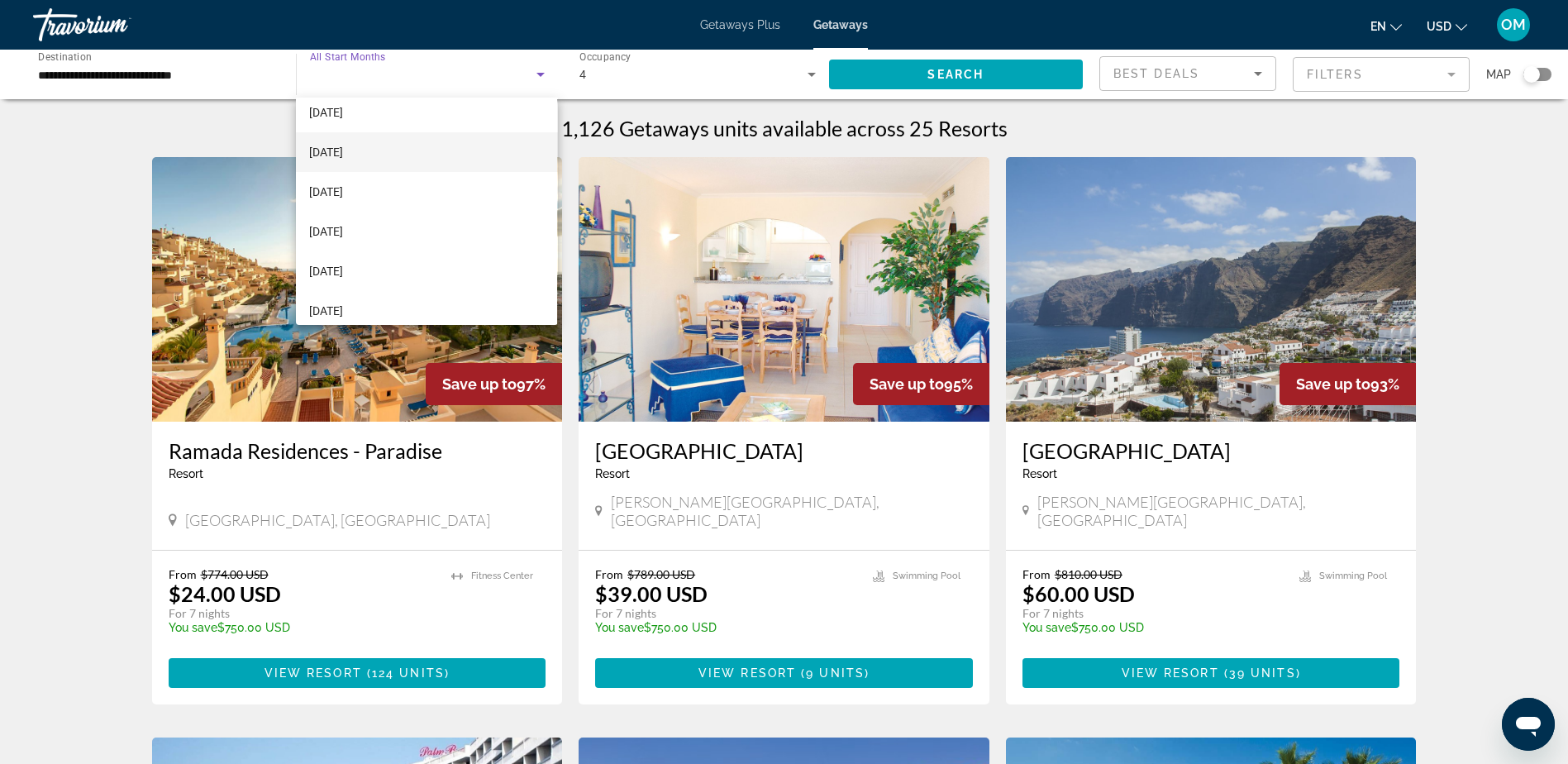
scroll to position [341, 0]
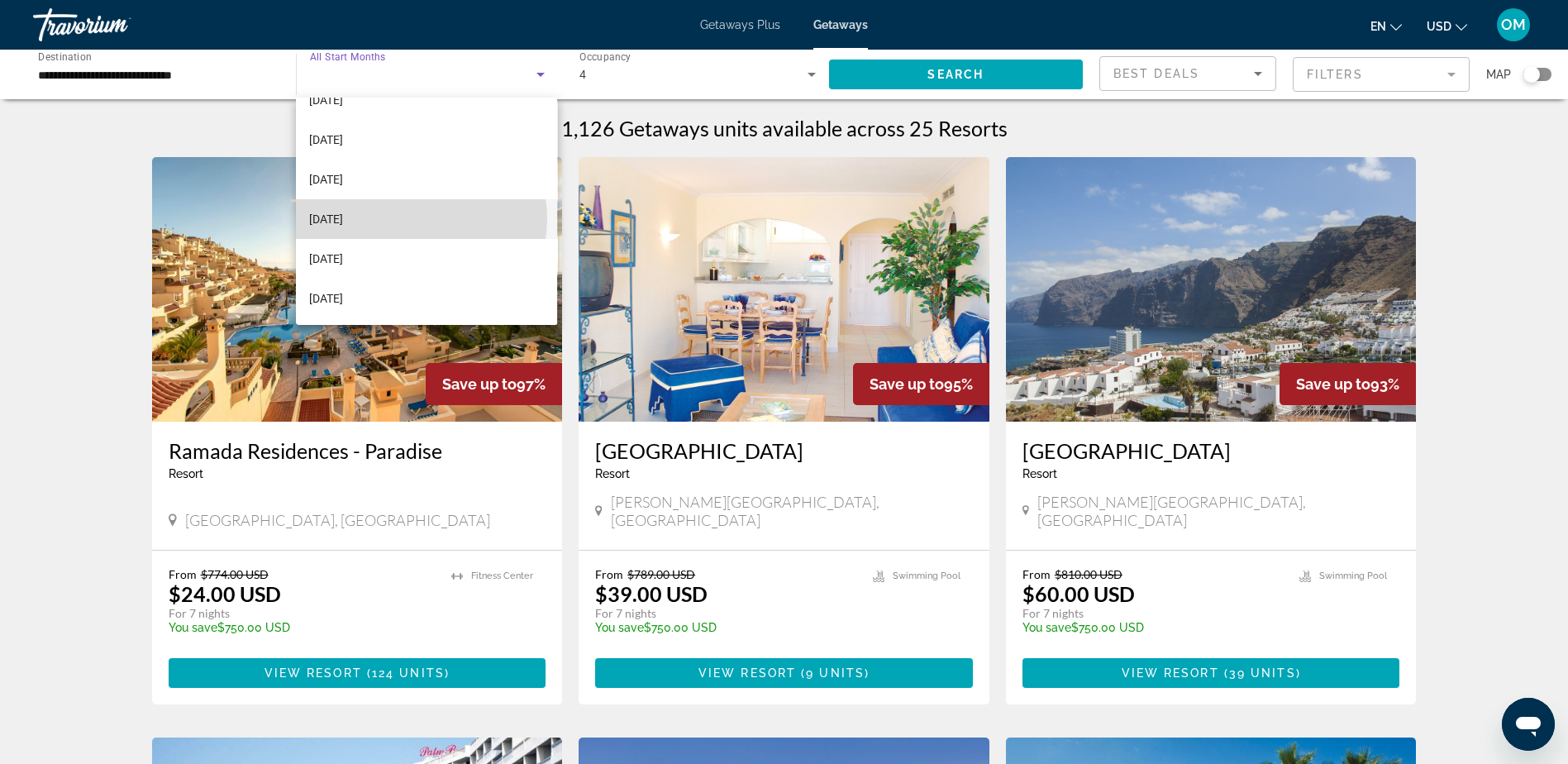
click at [419, 219] on mat-option "[DATE]" at bounding box center [427, 219] width 261 height 40
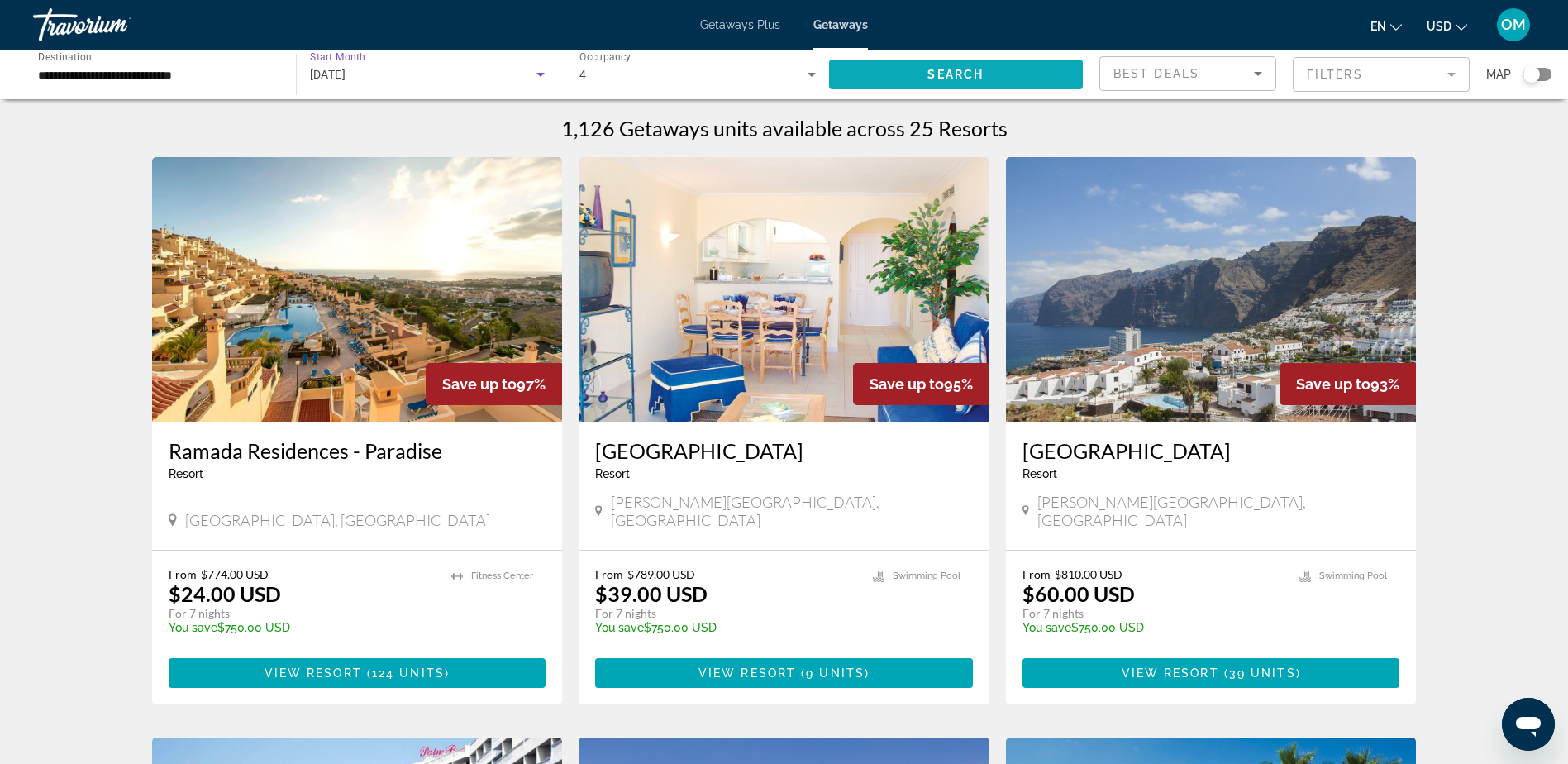
click at [960, 82] on span "Search widget" at bounding box center [956, 74] width 255 height 40
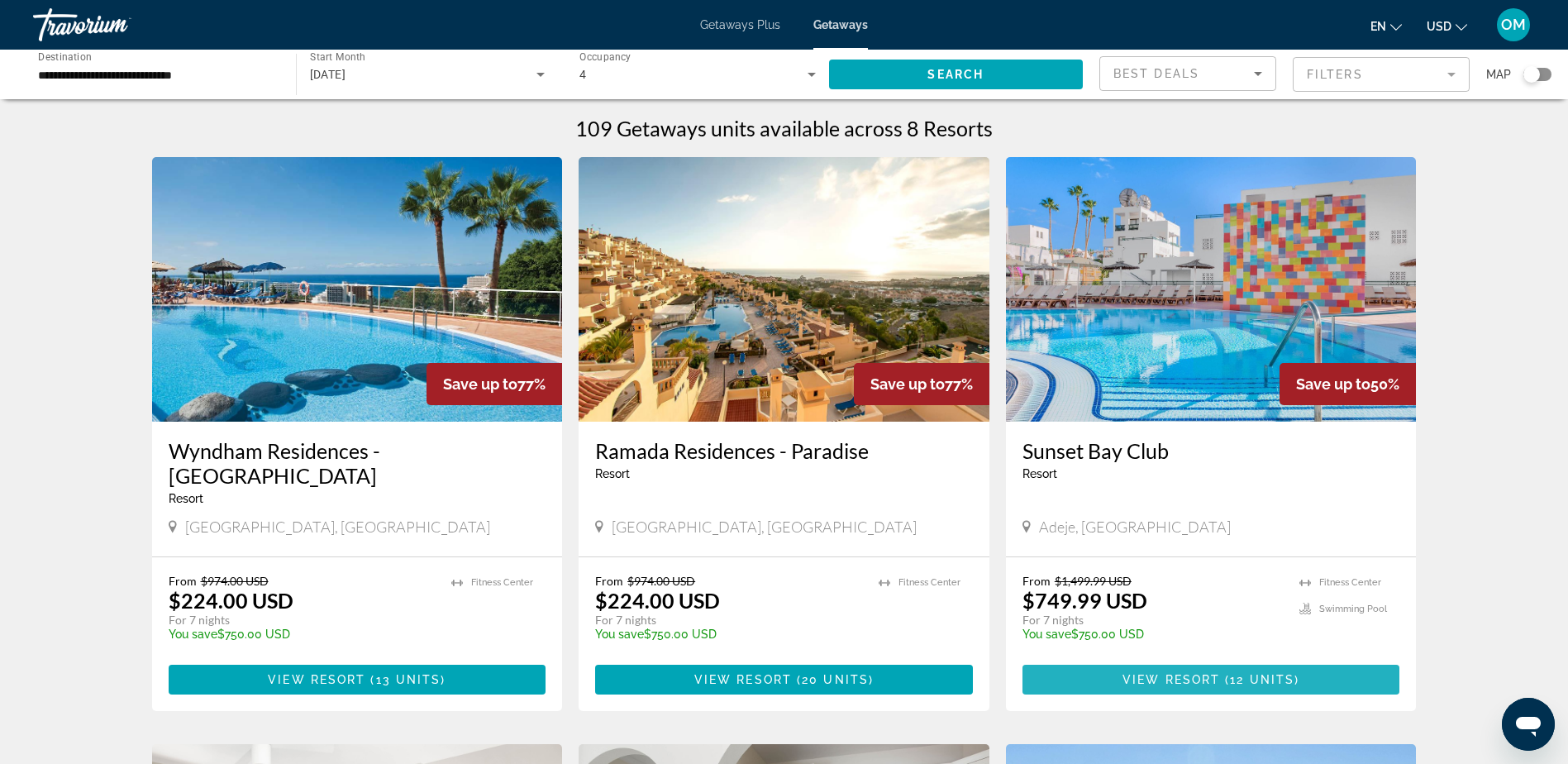
click at [1197, 673] on span "View Resort" at bounding box center [1171, 680] width 98 height 13
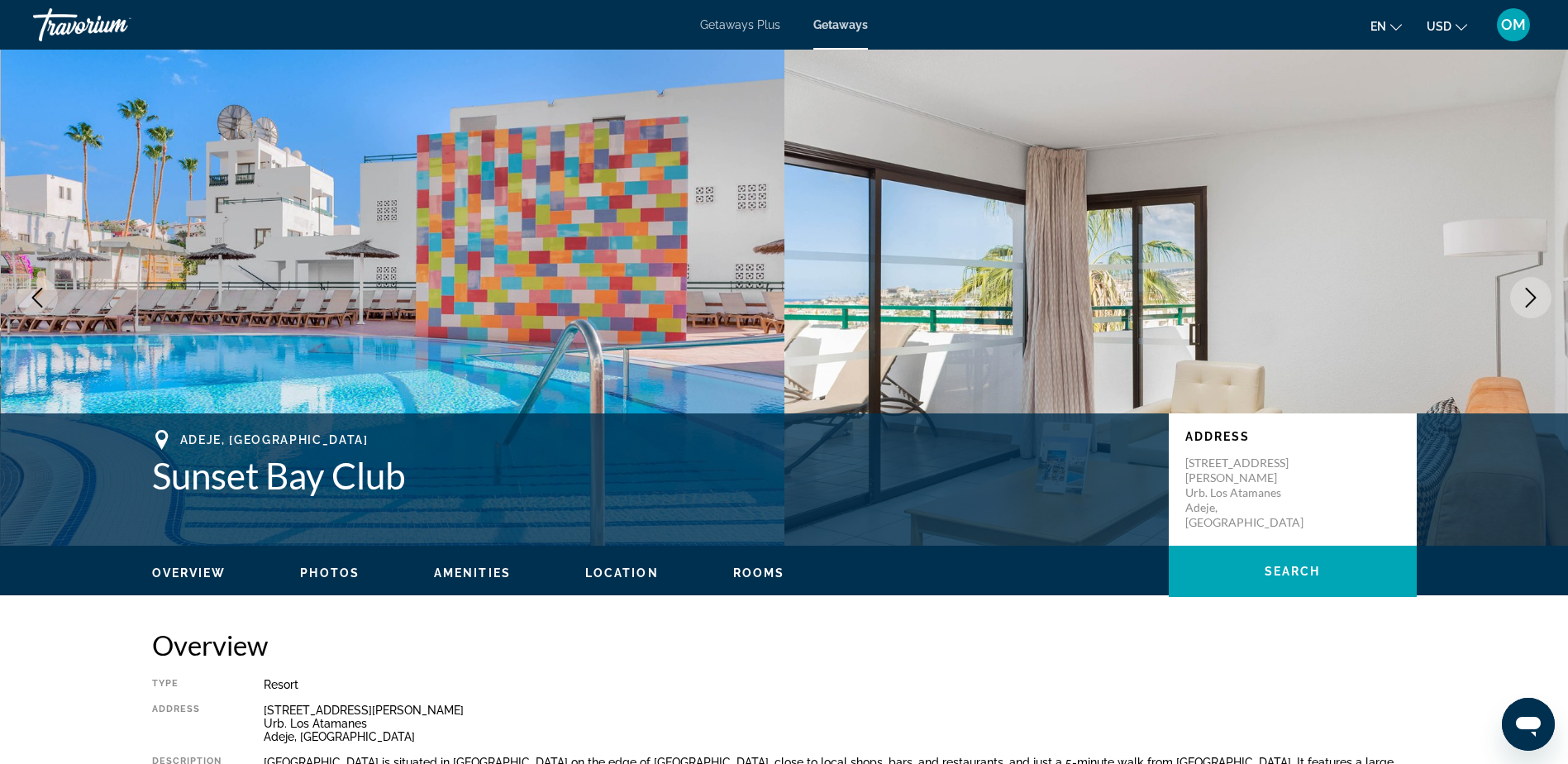
click at [407, 263] on img "Main content" at bounding box center [393, 298] width 784 height 496
click at [1531, 291] on icon "Next image" at bounding box center [1531, 298] width 20 height 20
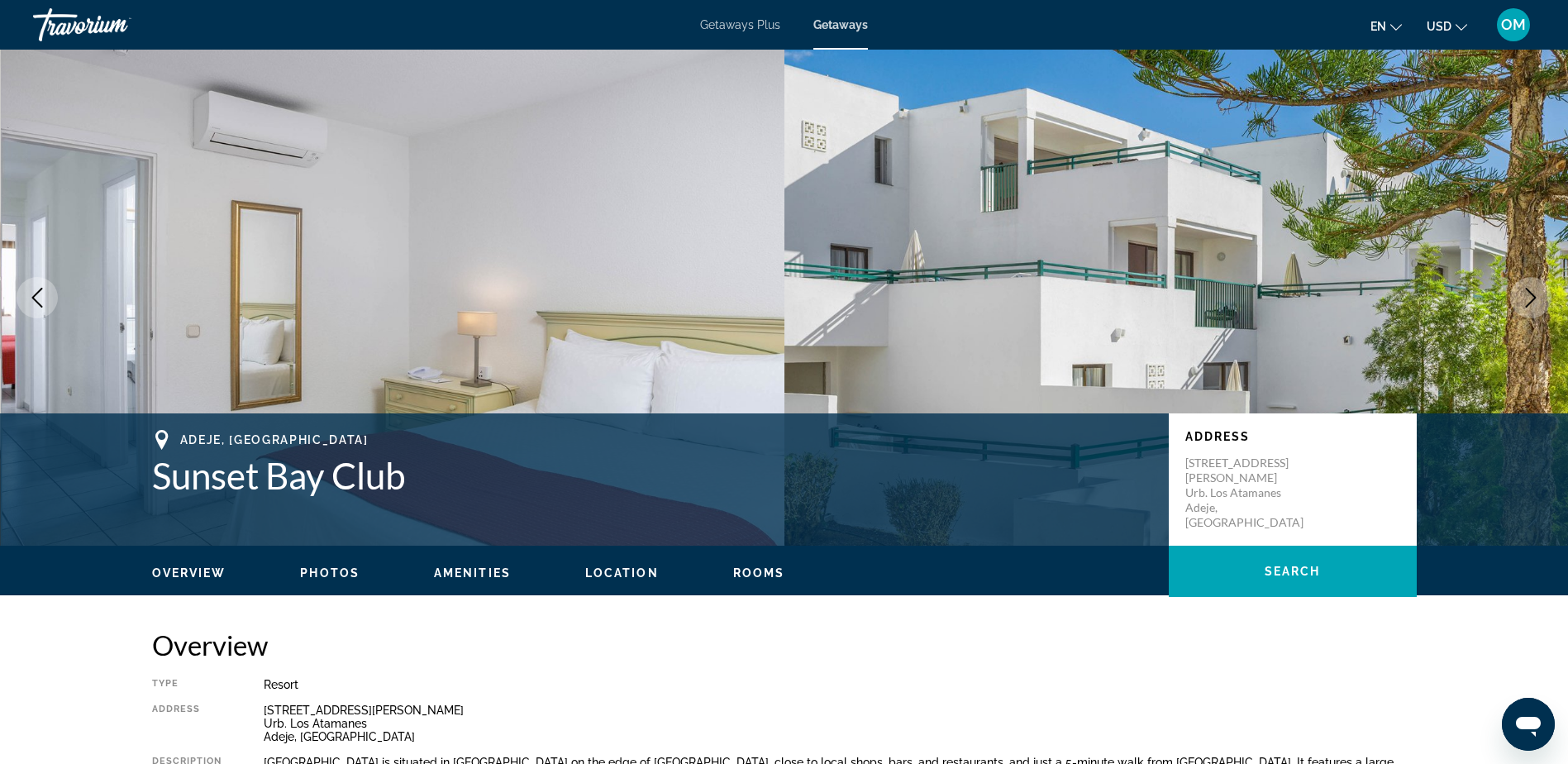
click at [1531, 291] on icon "Next image" at bounding box center [1531, 298] width 20 height 20
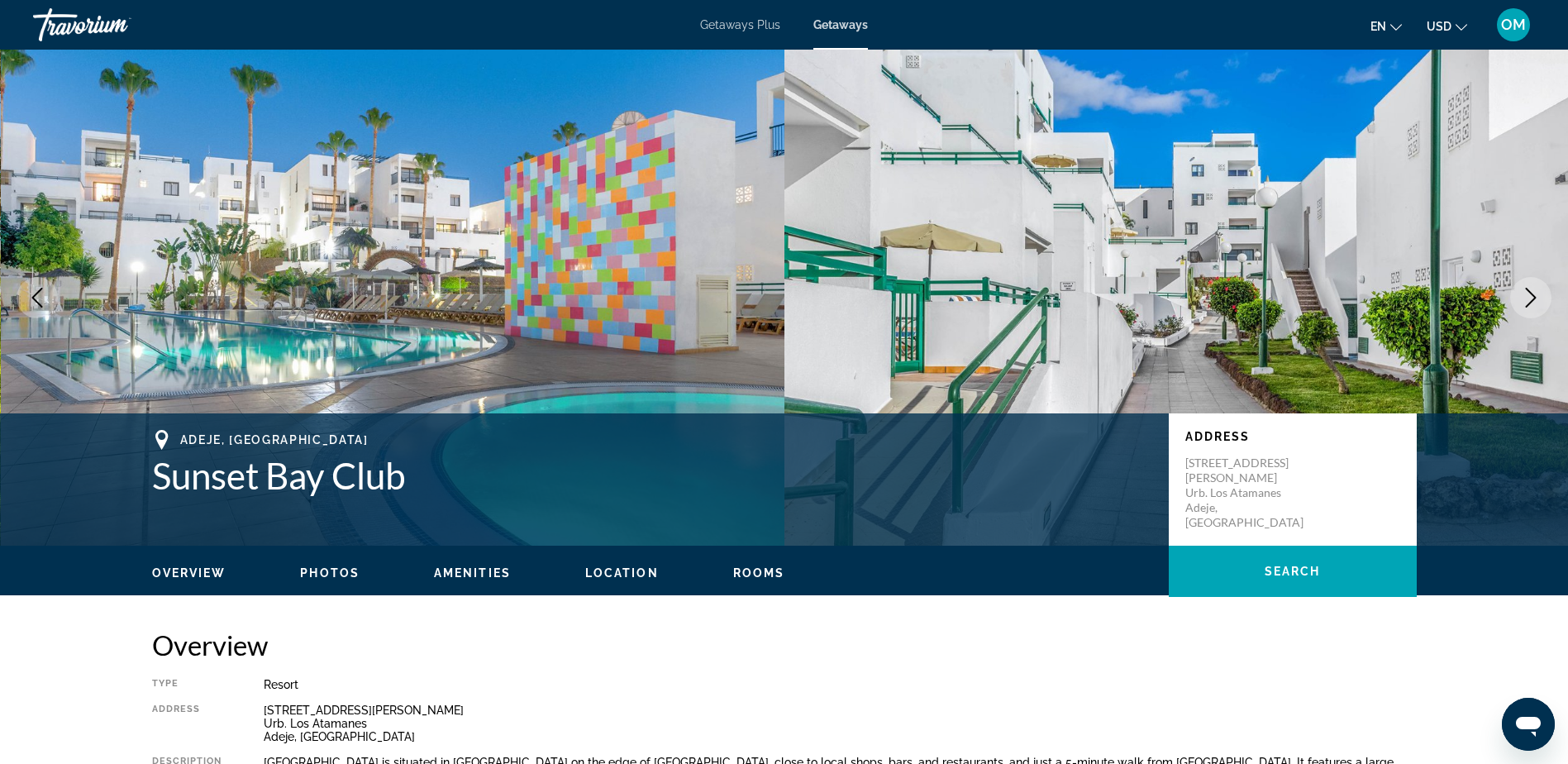
click at [1531, 291] on icon "Next image" at bounding box center [1531, 298] width 20 height 20
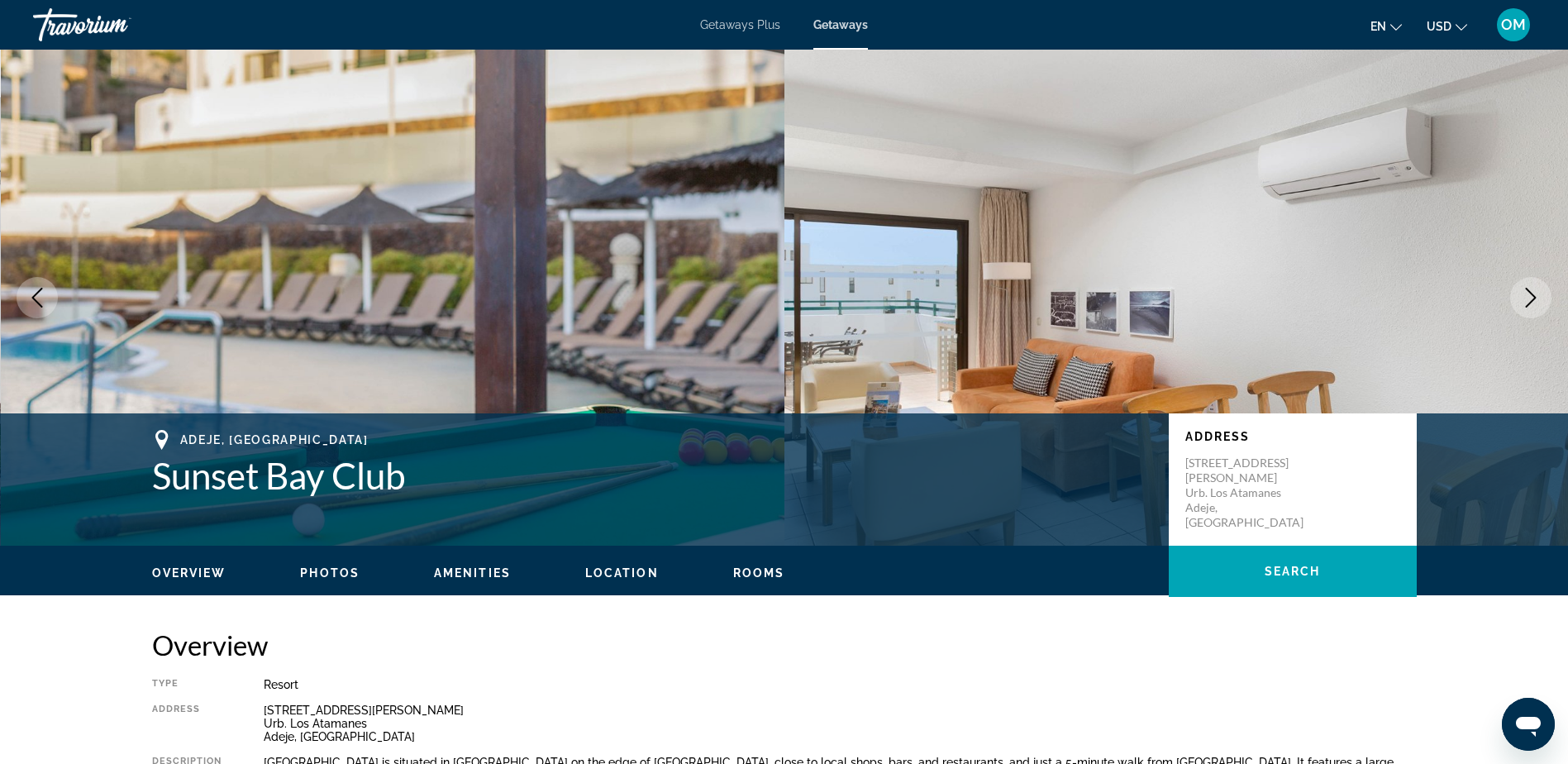
click at [1531, 291] on icon "Next image" at bounding box center [1531, 298] width 20 height 20
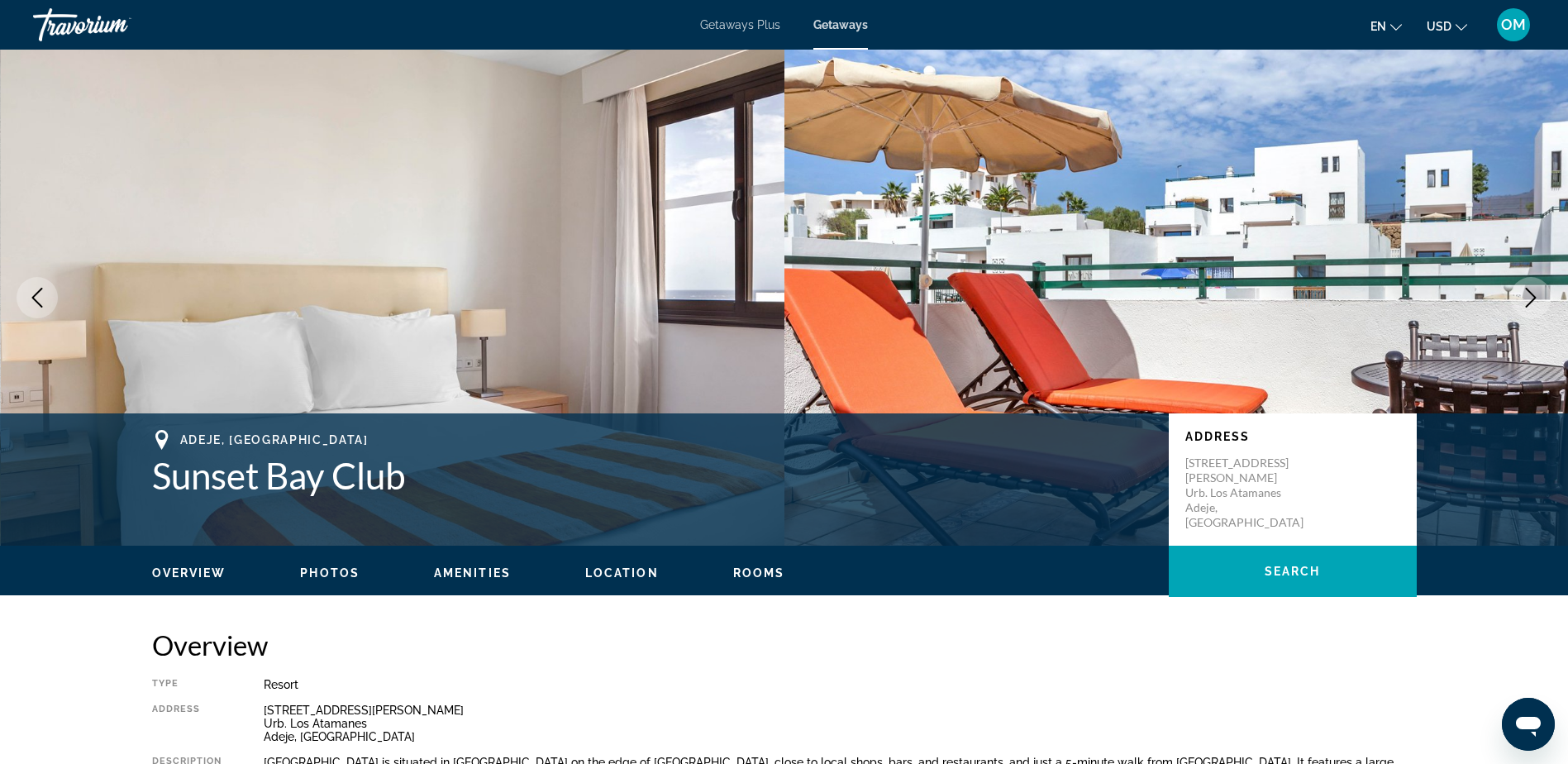
click at [1531, 291] on icon "Next image" at bounding box center [1531, 298] width 20 height 20
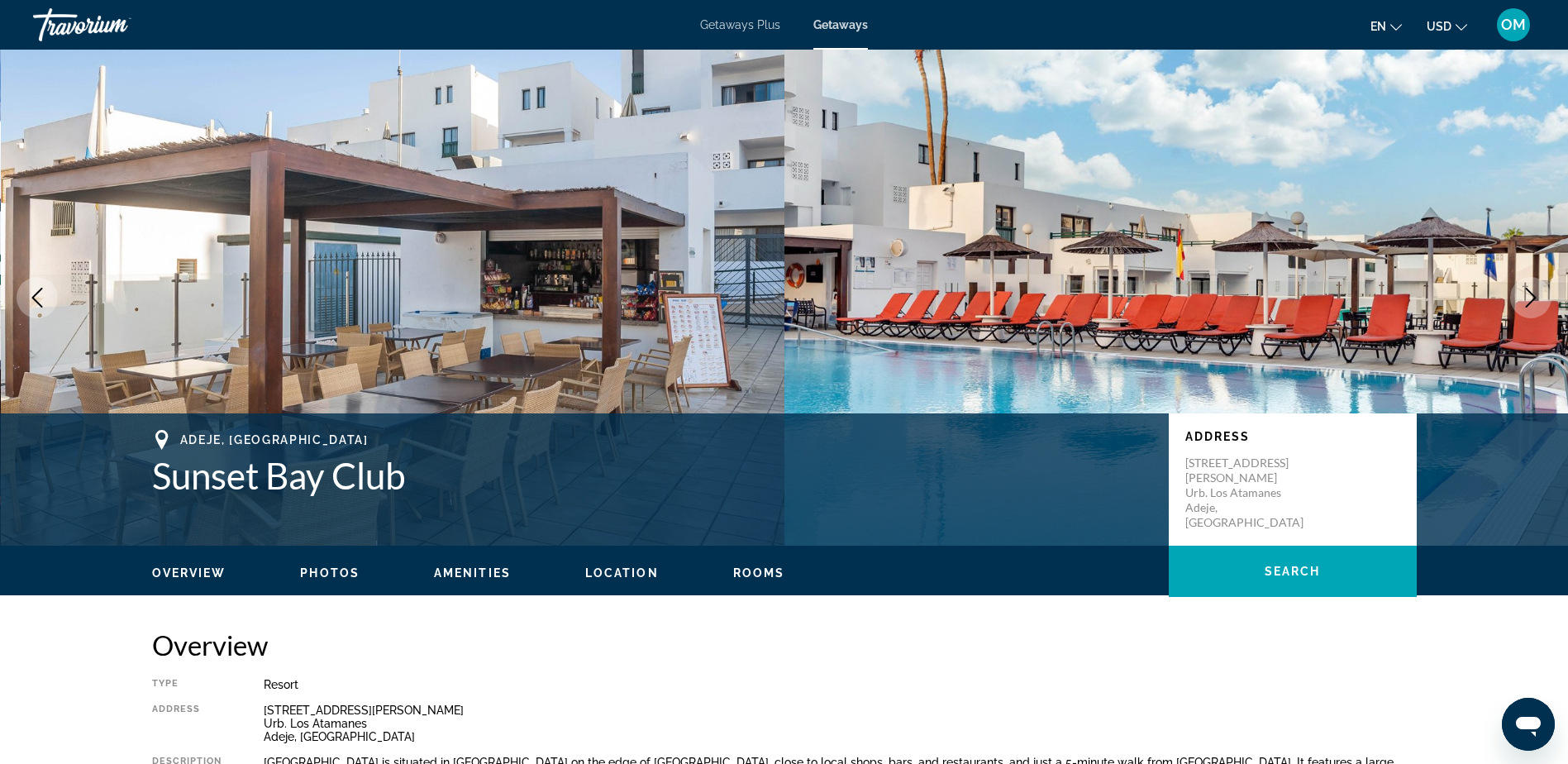
click at [1531, 291] on icon "Next image" at bounding box center [1531, 298] width 20 height 20
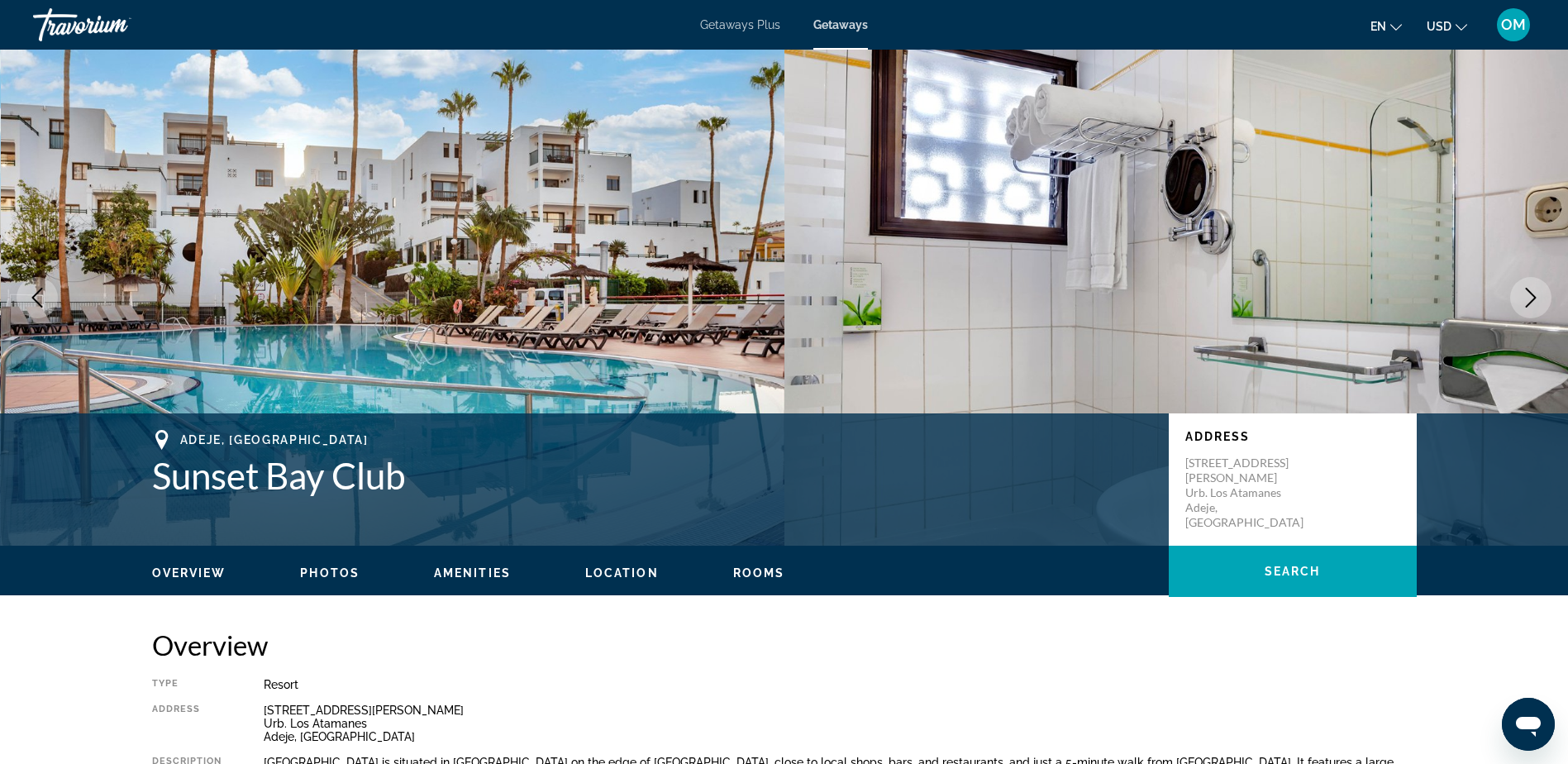
click at [1531, 291] on icon "Next image" at bounding box center [1531, 298] width 20 height 20
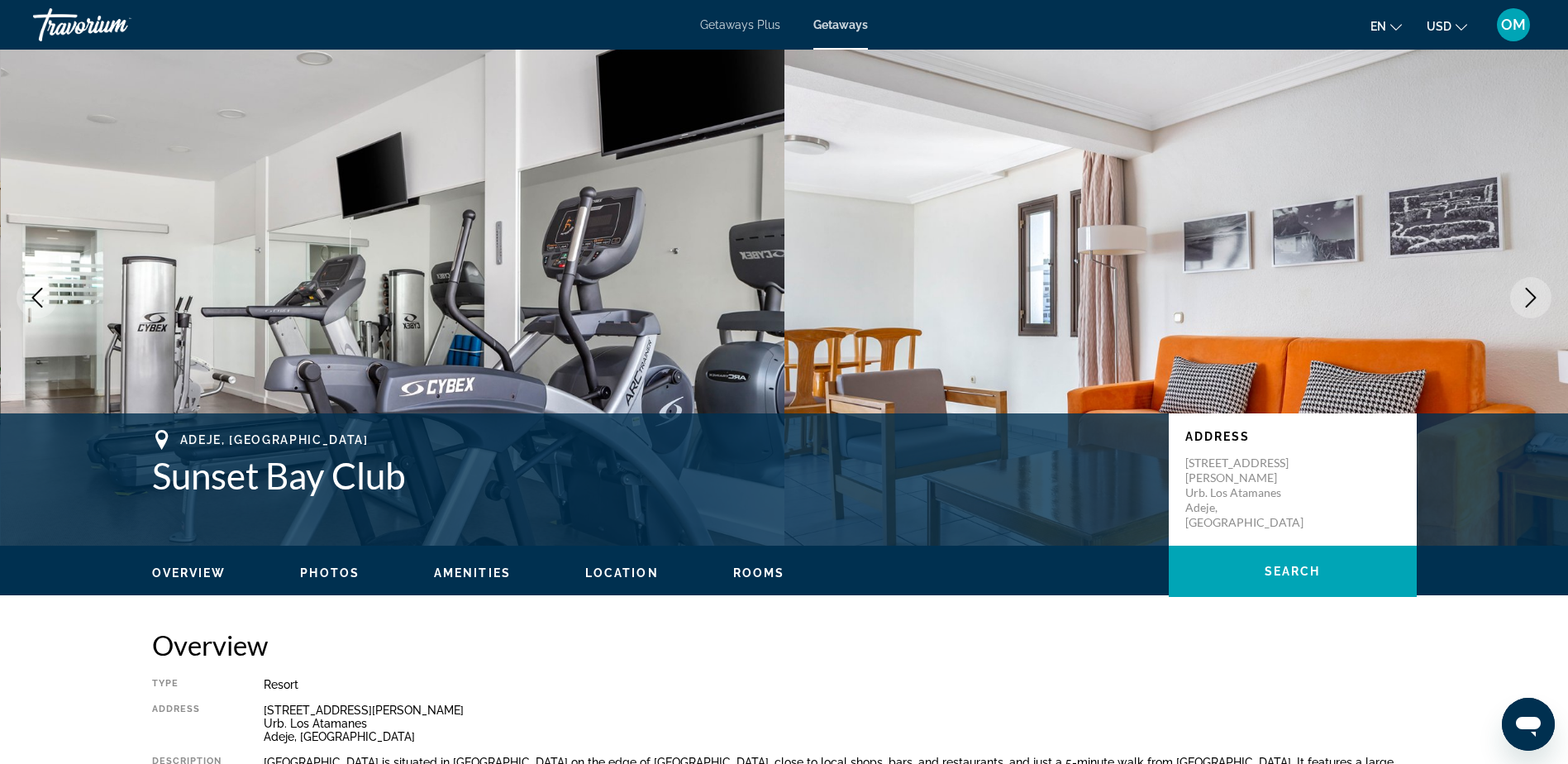
click at [1531, 291] on icon "Next image" at bounding box center [1531, 298] width 20 height 20
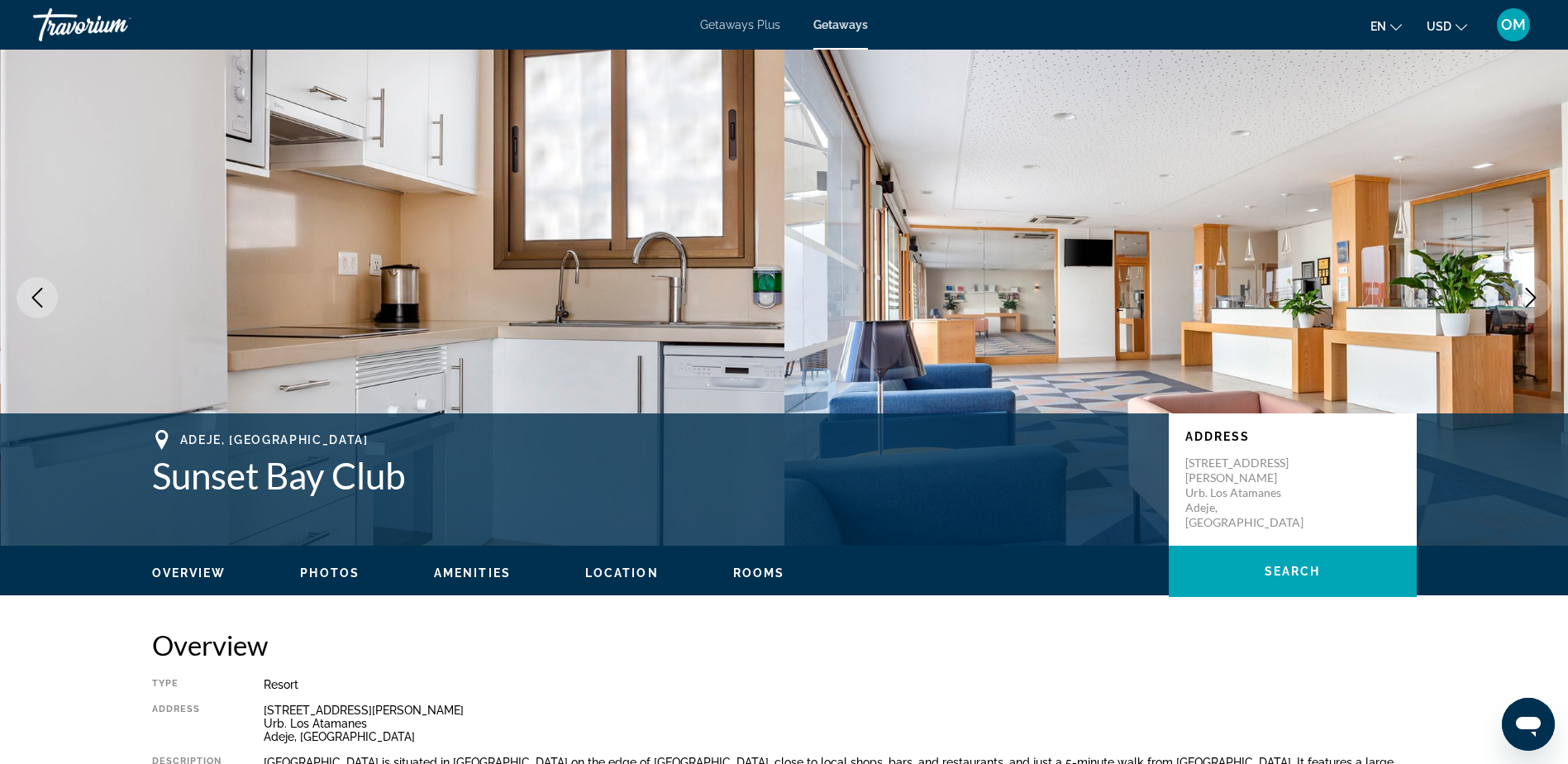
click at [1531, 291] on icon "Next image" at bounding box center [1531, 298] width 20 height 20
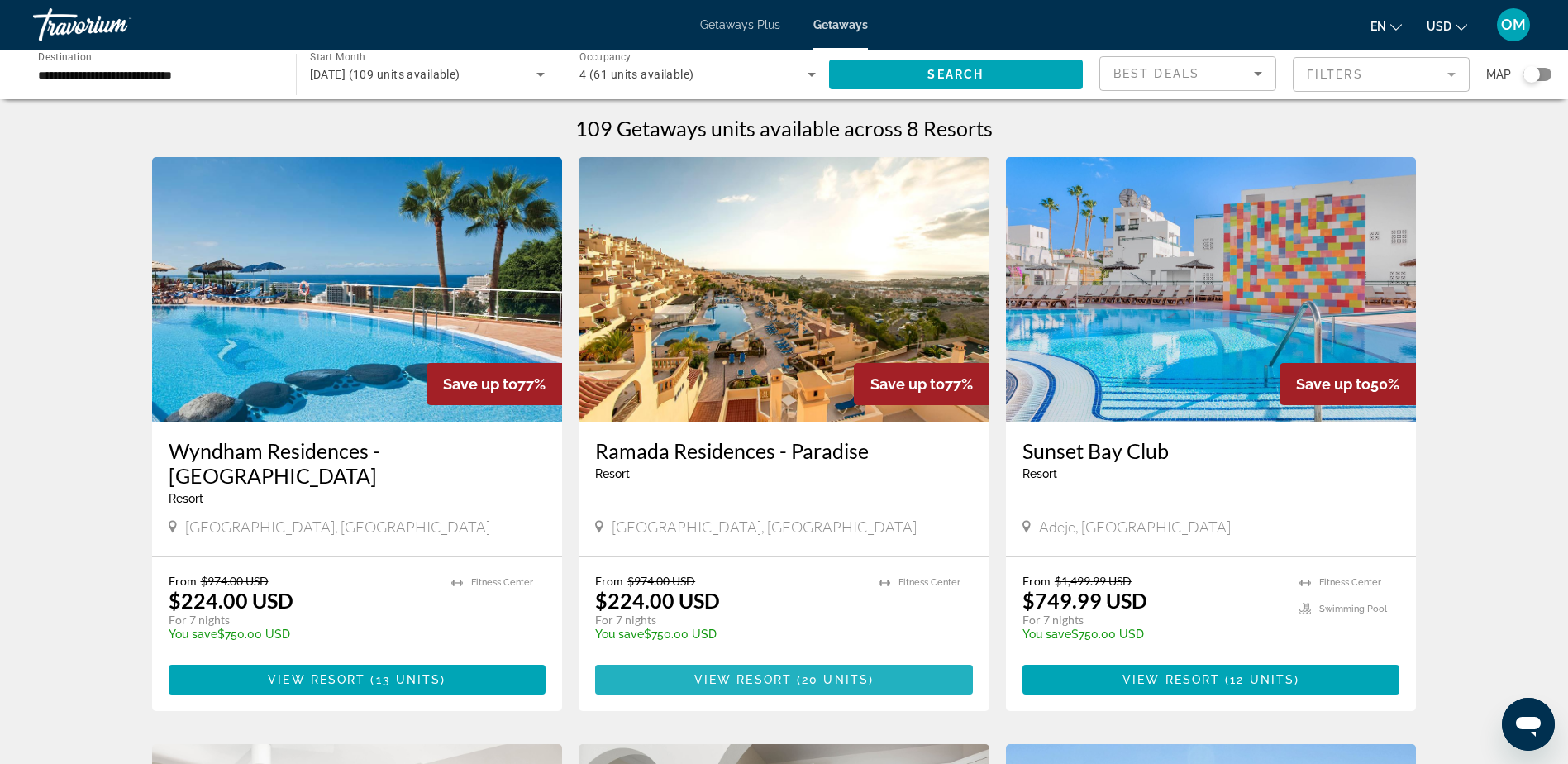
click at [813, 673] on span "20 units" at bounding box center [835, 680] width 67 height 13
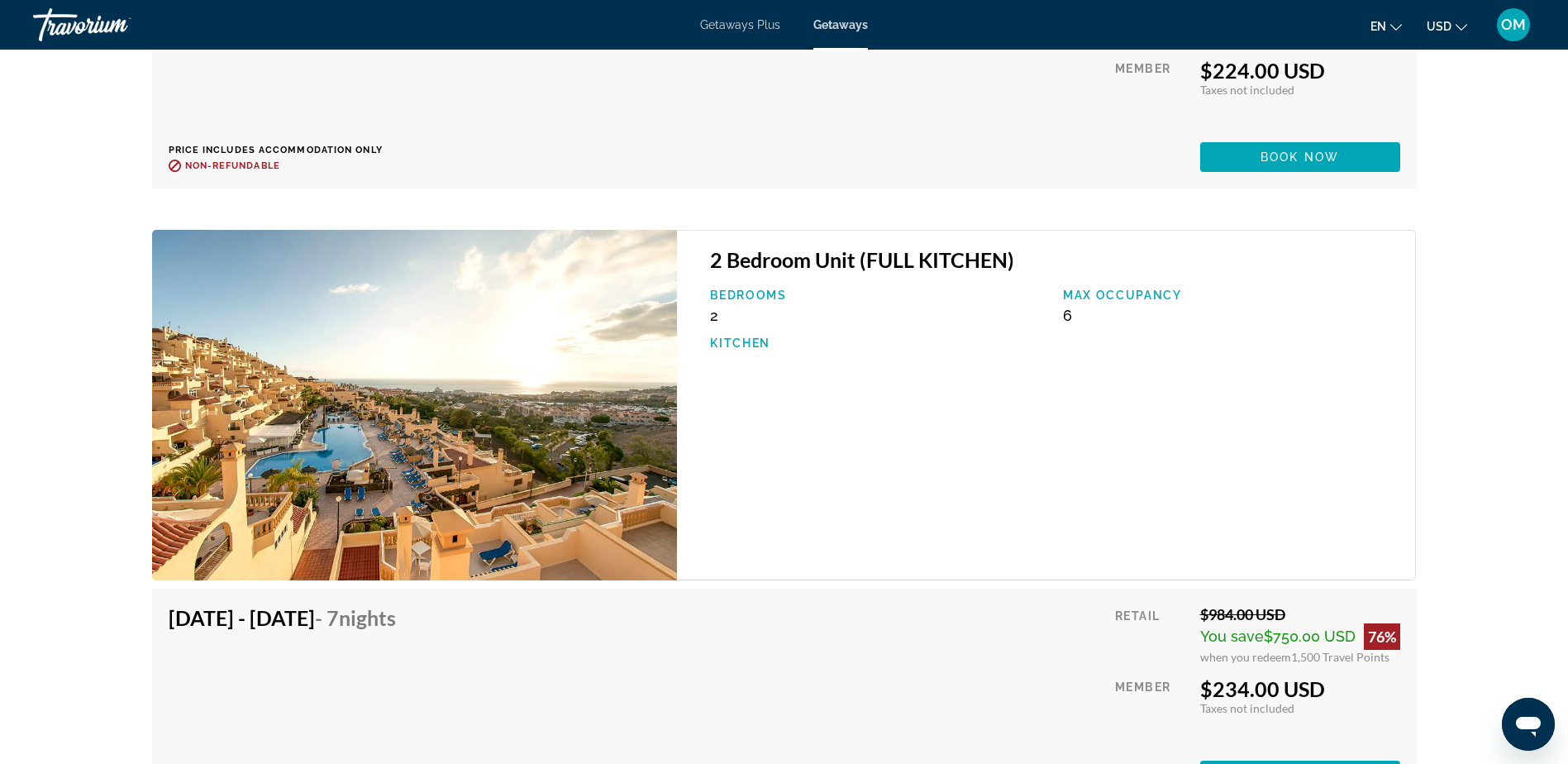
scroll to position [4216, 0]
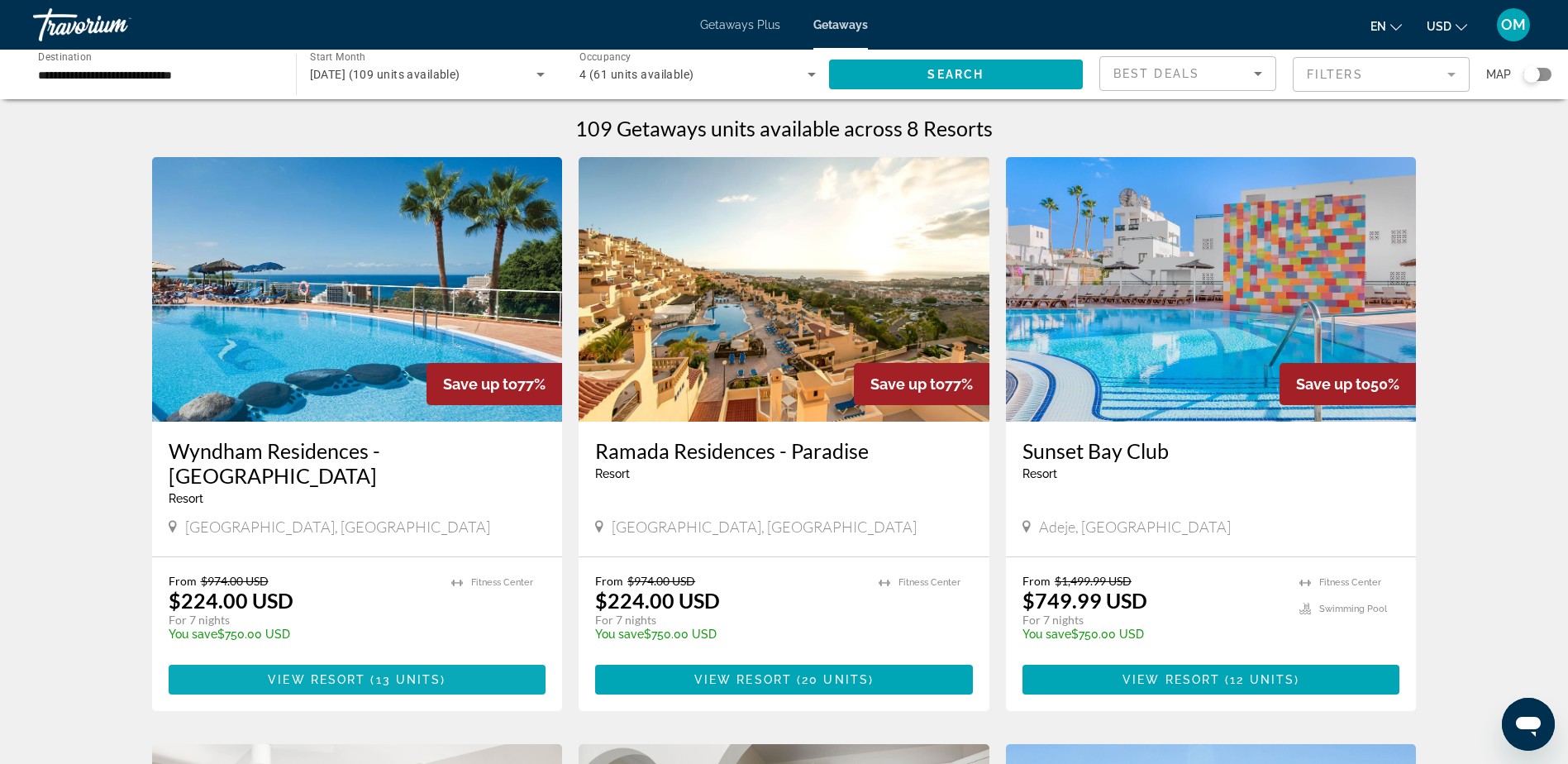
click at [358, 673] on span "View Resort" at bounding box center [317, 680] width 98 height 13
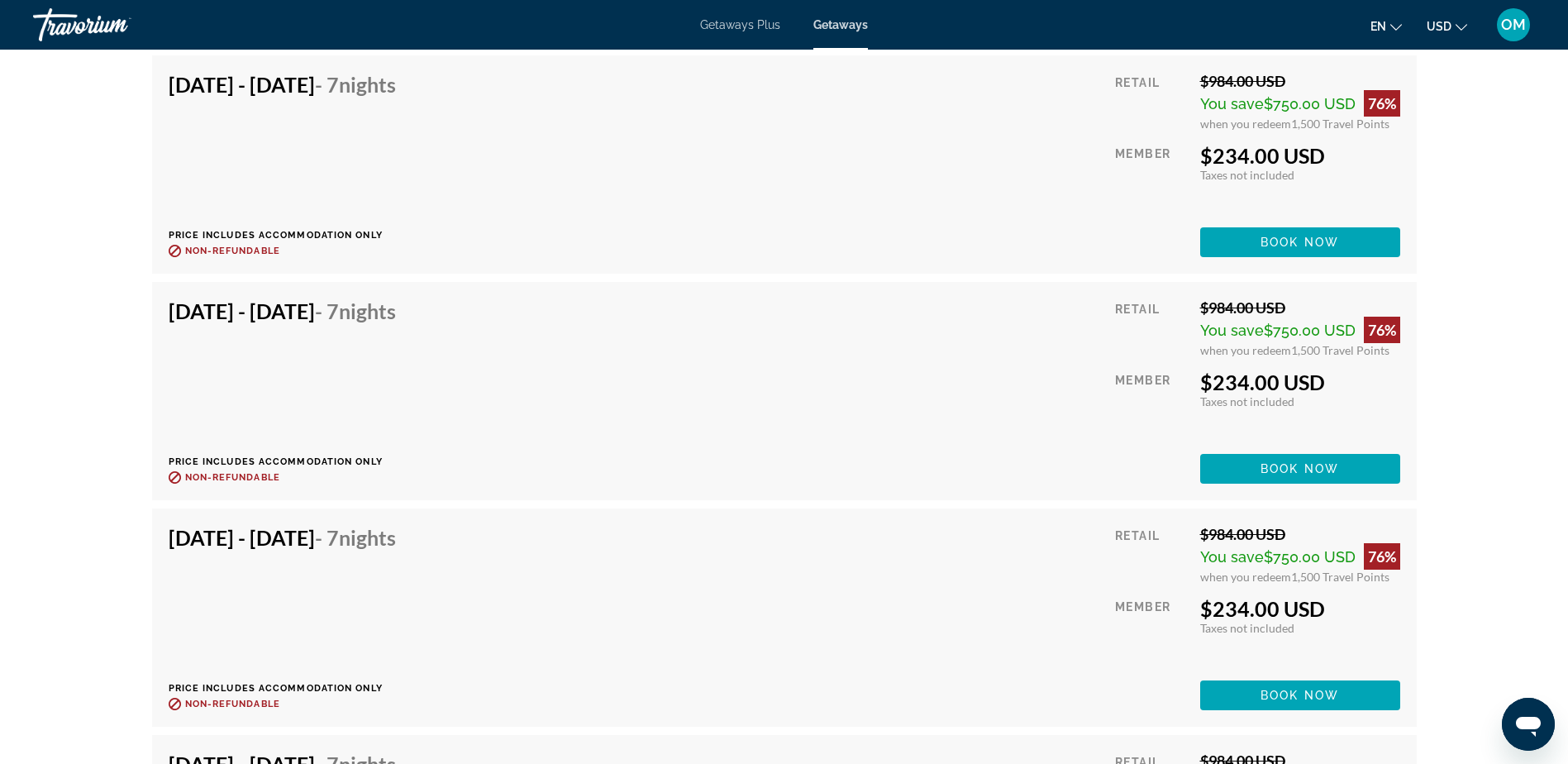
scroll to position [4878, 0]
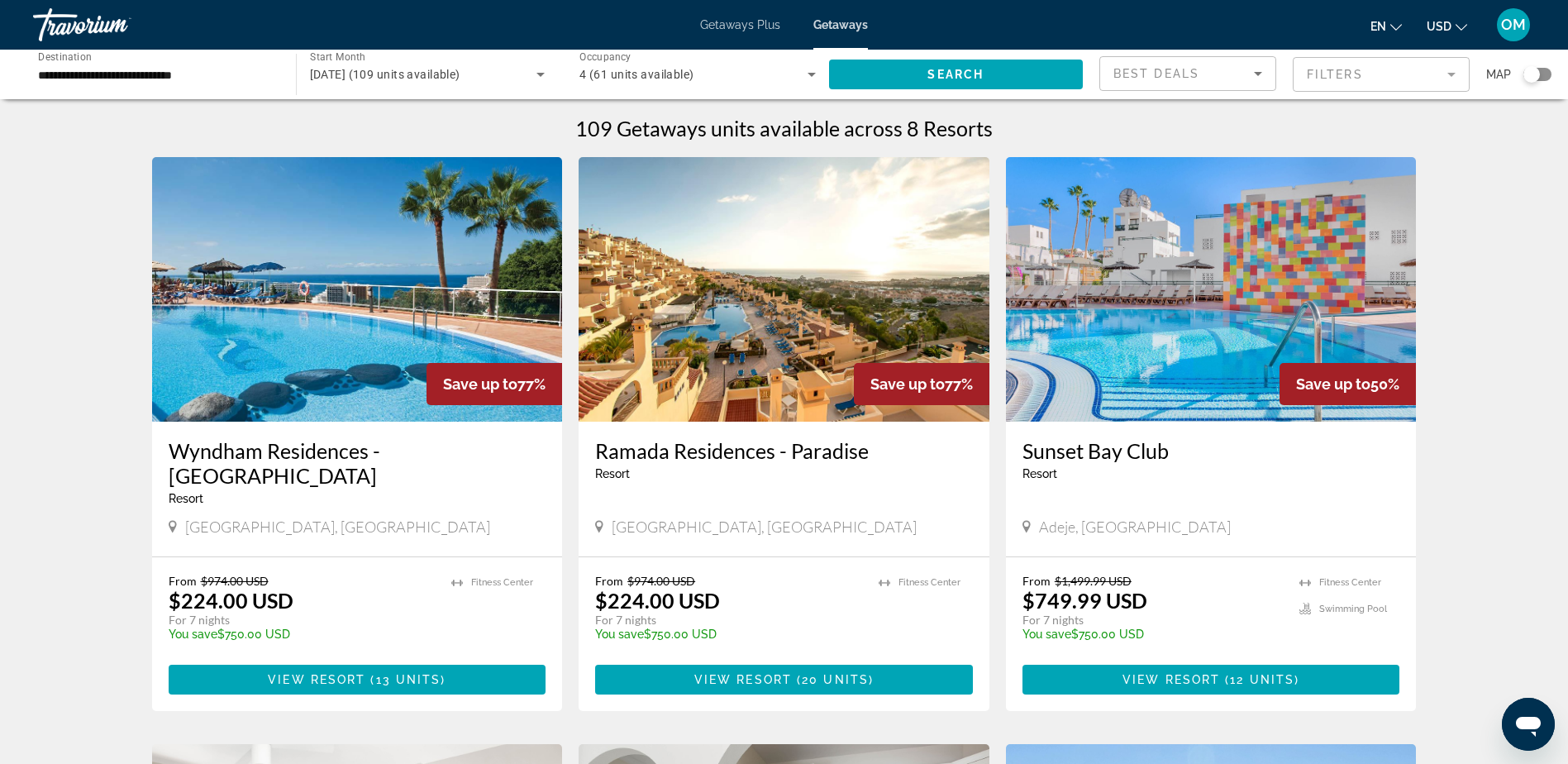
click at [365, 87] on div "[DATE] (109 units available)" at bounding box center [427, 74] width 236 height 46
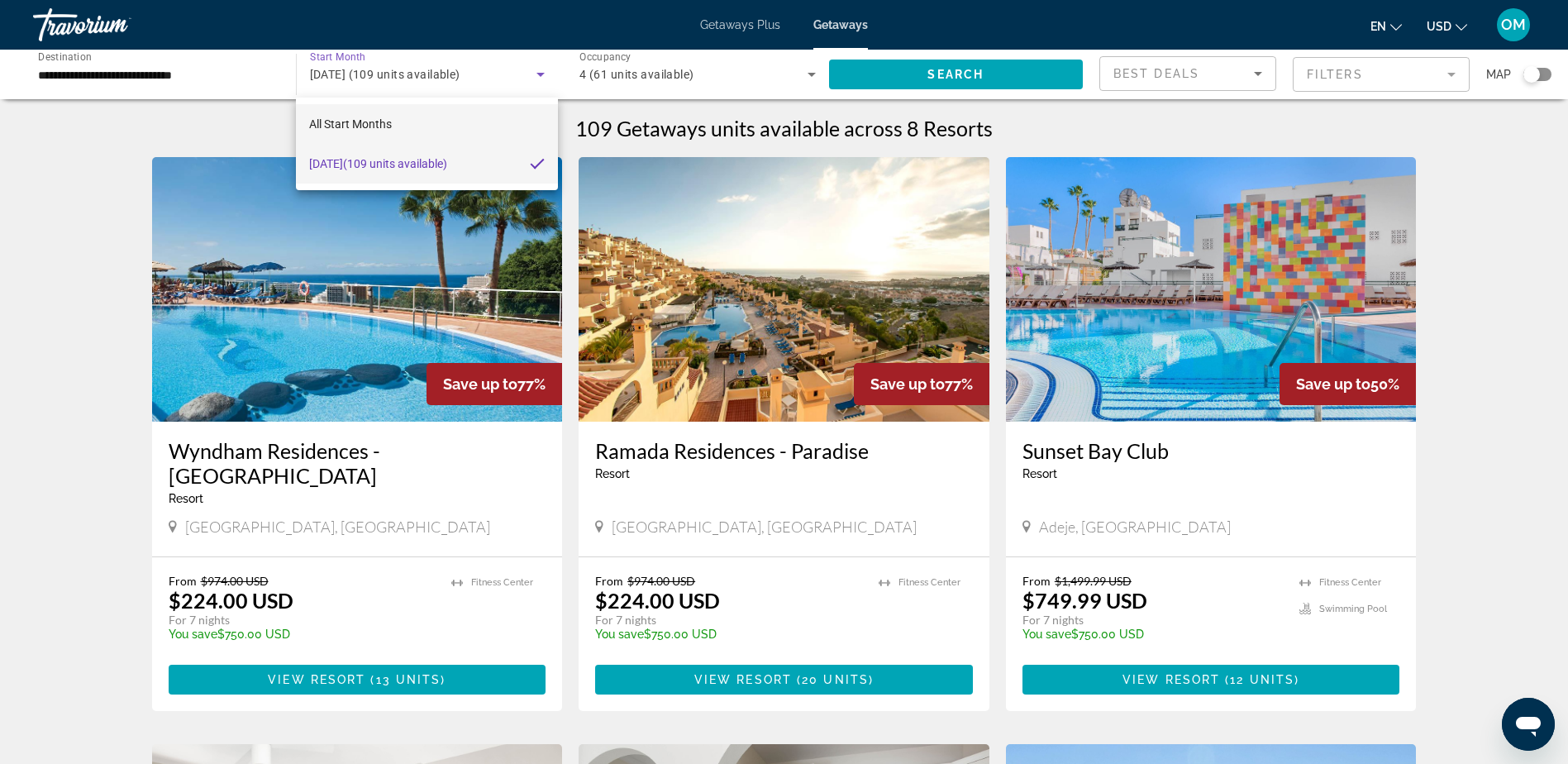
click at [369, 120] on span "All Start Months" at bounding box center [350, 124] width 83 height 13
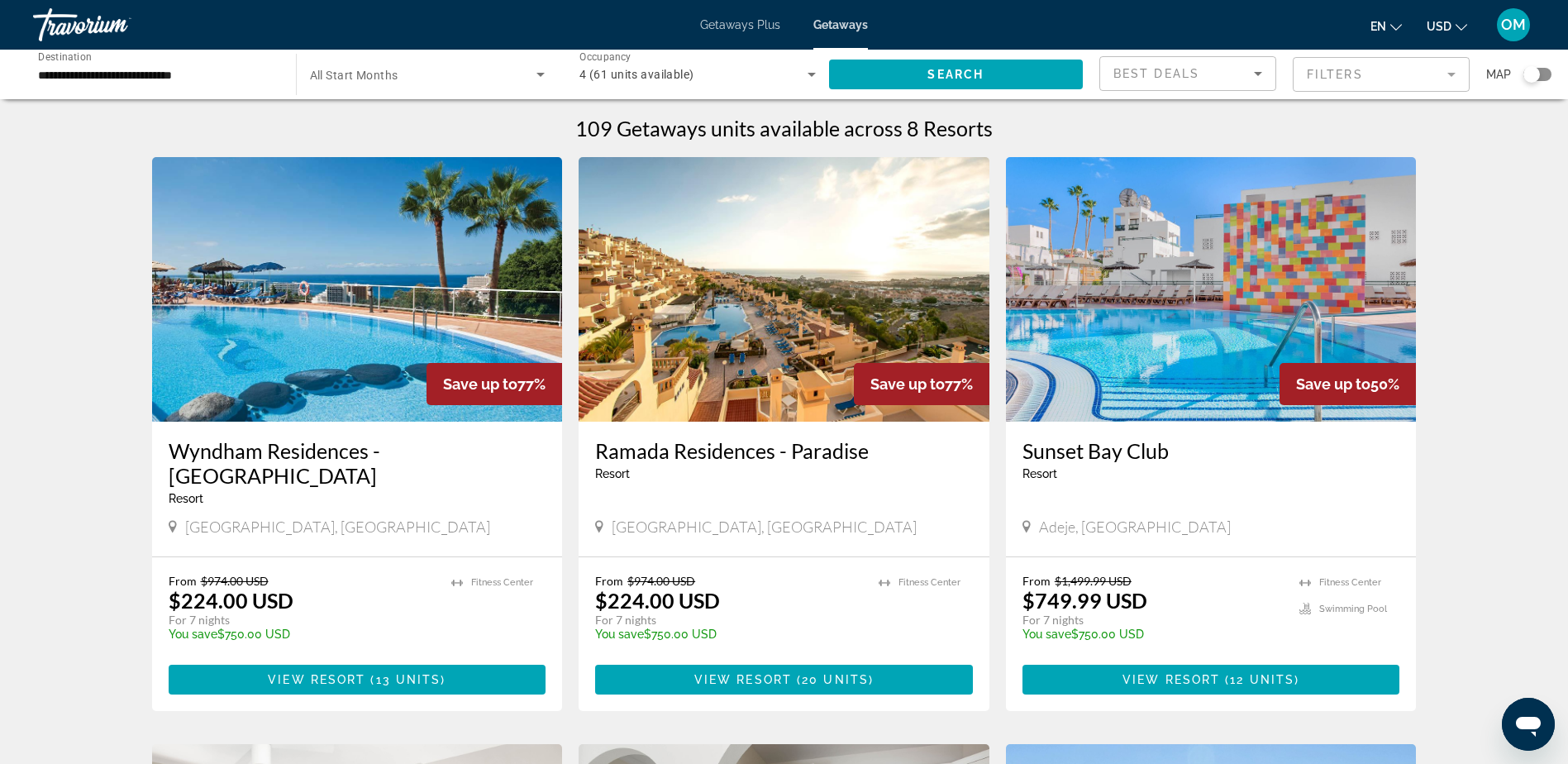
click at [393, 75] on span "All Start Months" at bounding box center [354, 75] width 88 height 13
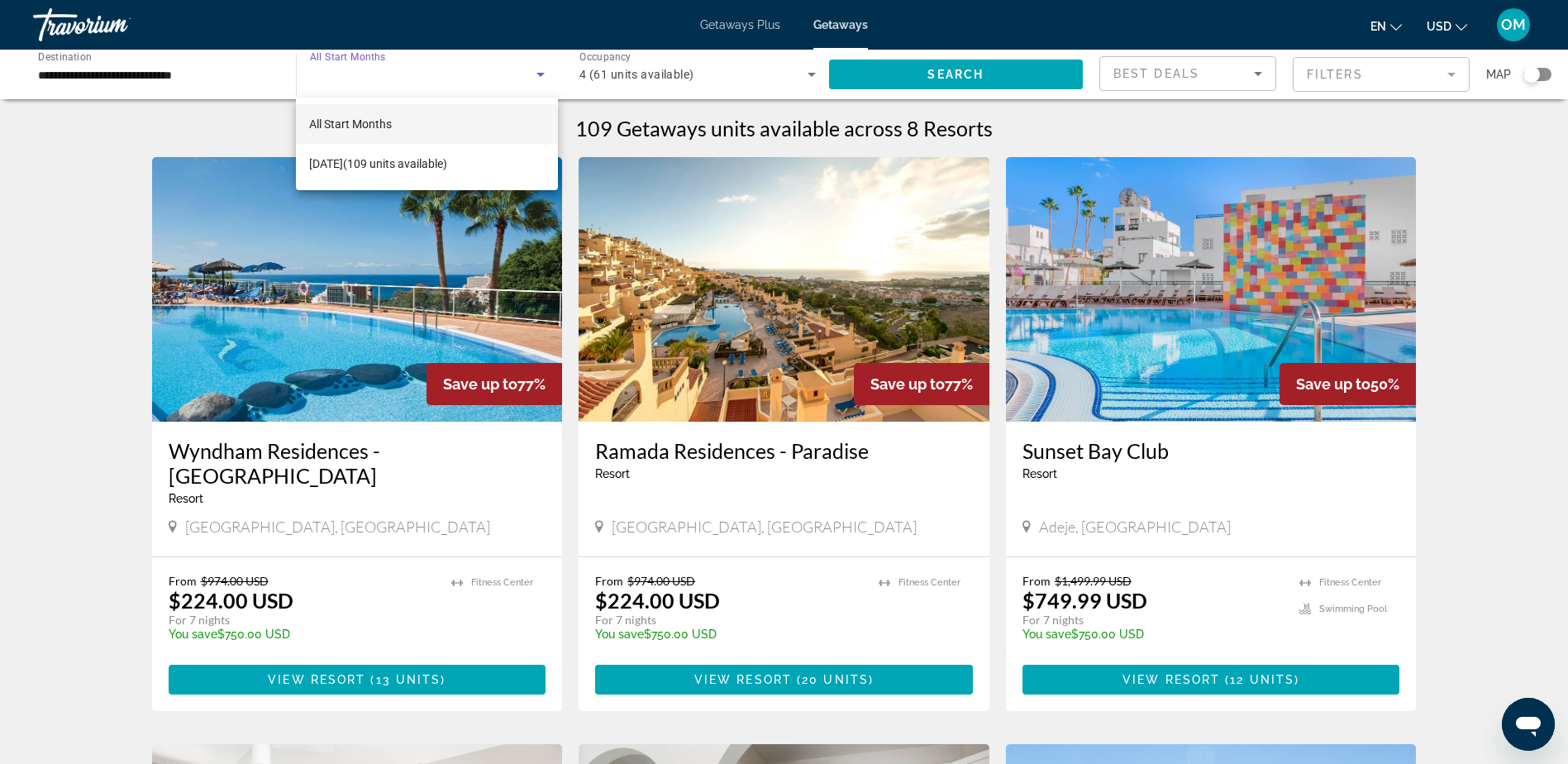
click at [406, 66] on div at bounding box center [784, 382] width 1568 height 764
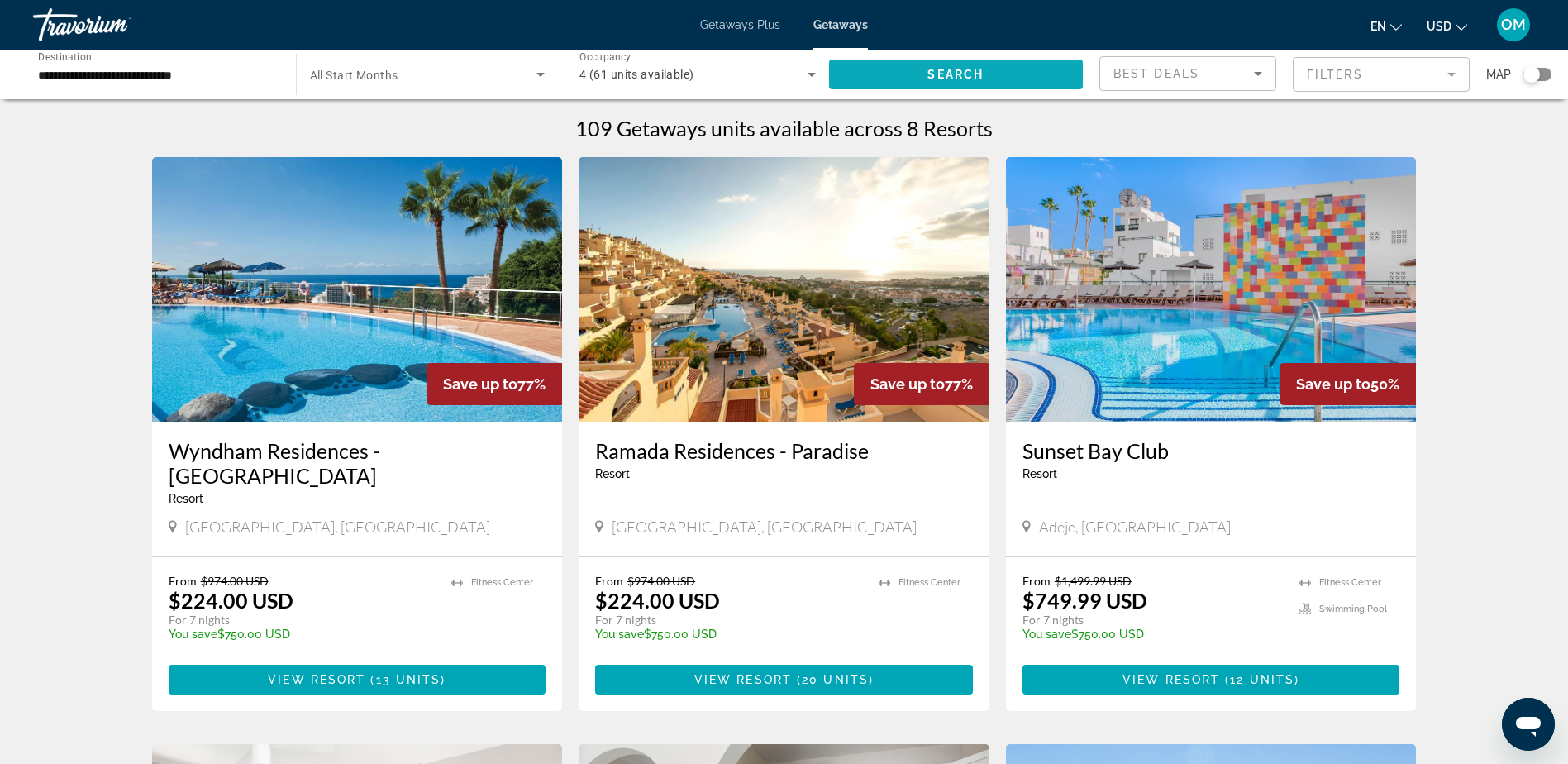
click at [945, 84] on span "Search widget" at bounding box center [956, 74] width 255 height 40
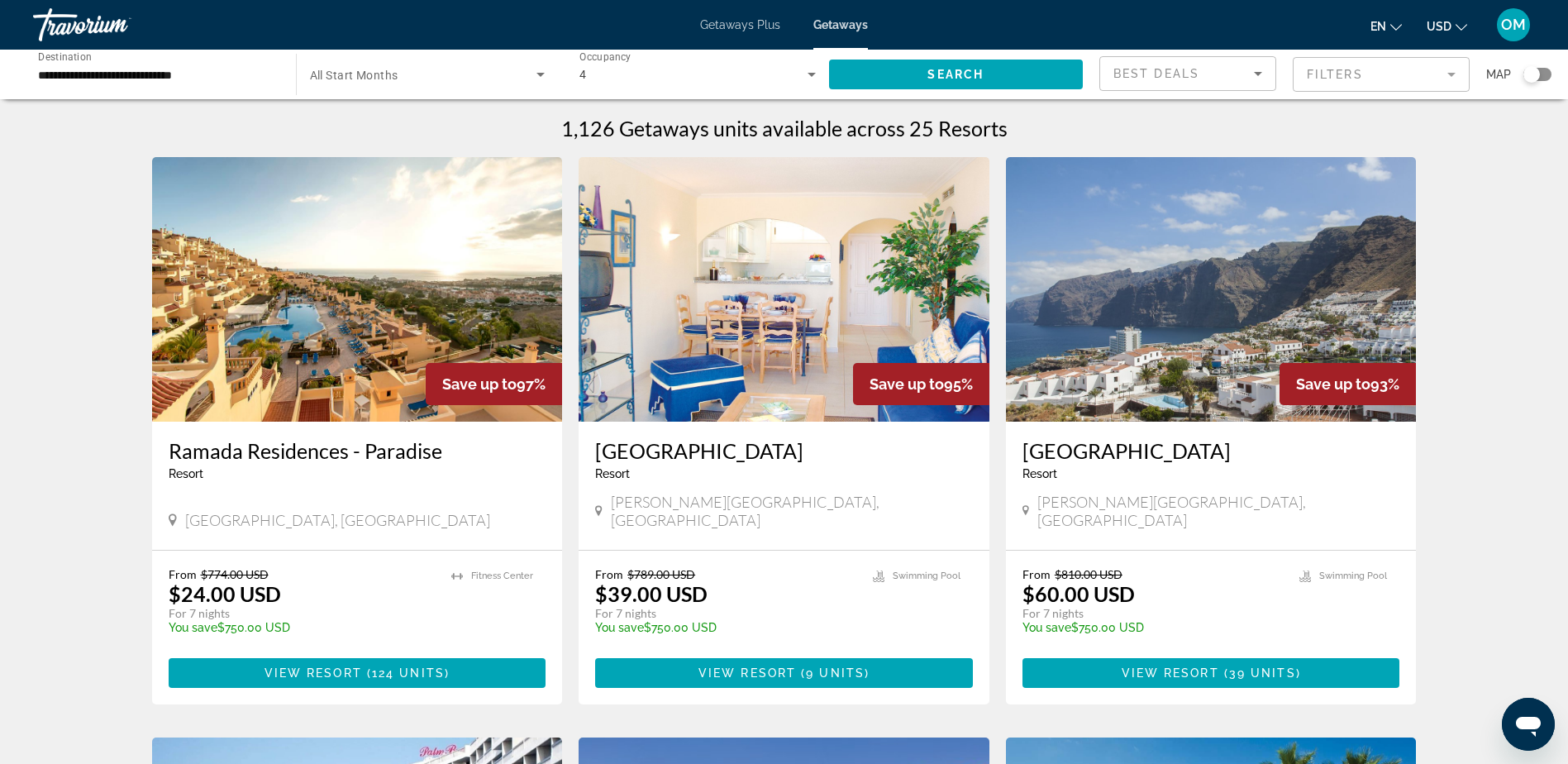
click at [519, 60] on div "Search widget" at bounding box center [427, 74] width 236 height 46
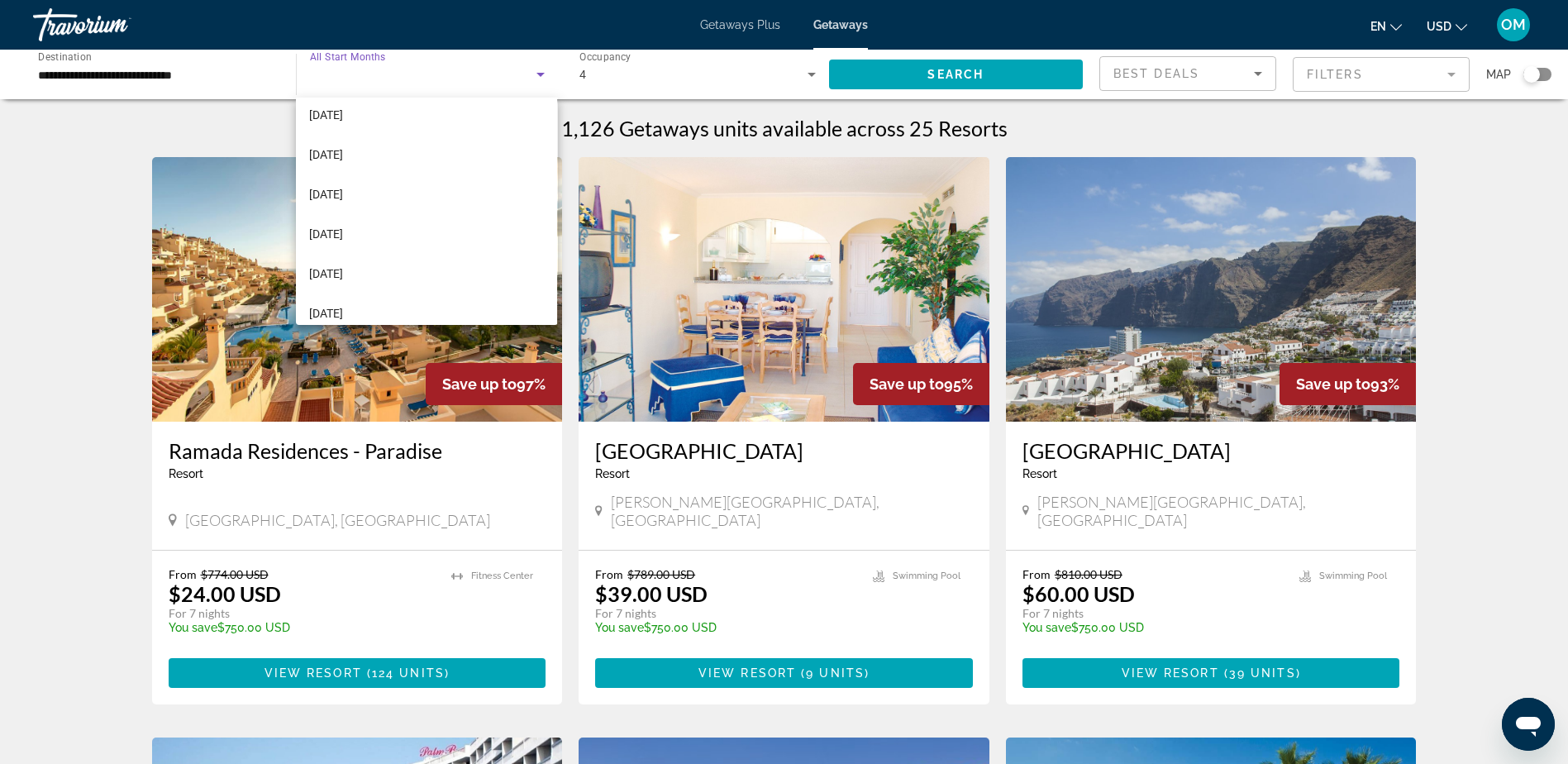
scroll to position [331, 0]
click at [382, 271] on mat-option "[DATE]" at bounding box center [427, 270] width 261 height 40
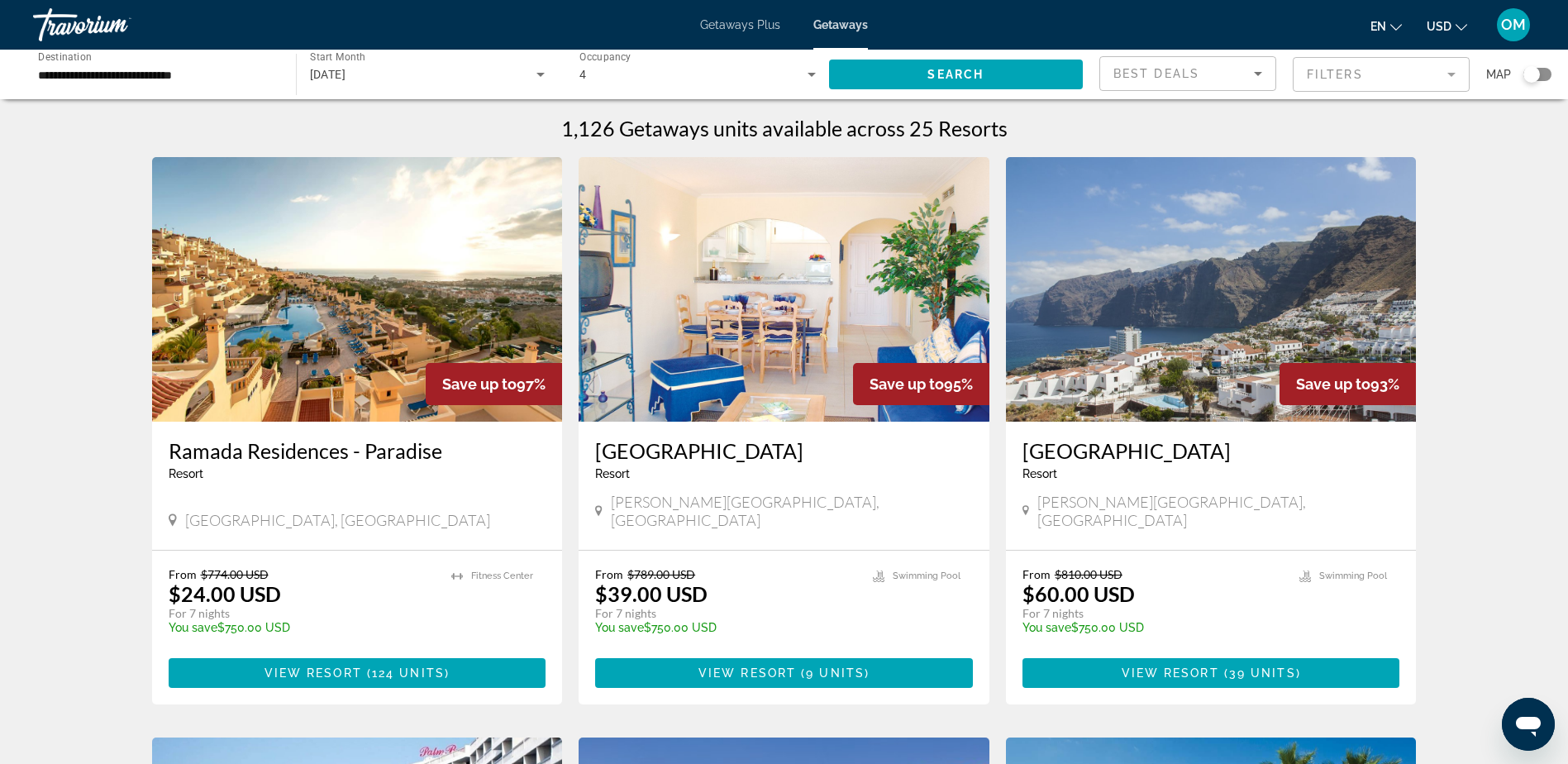
click at [1151, 348] on img "Main content" at bounding box center [1211, 289] width 411 height 265
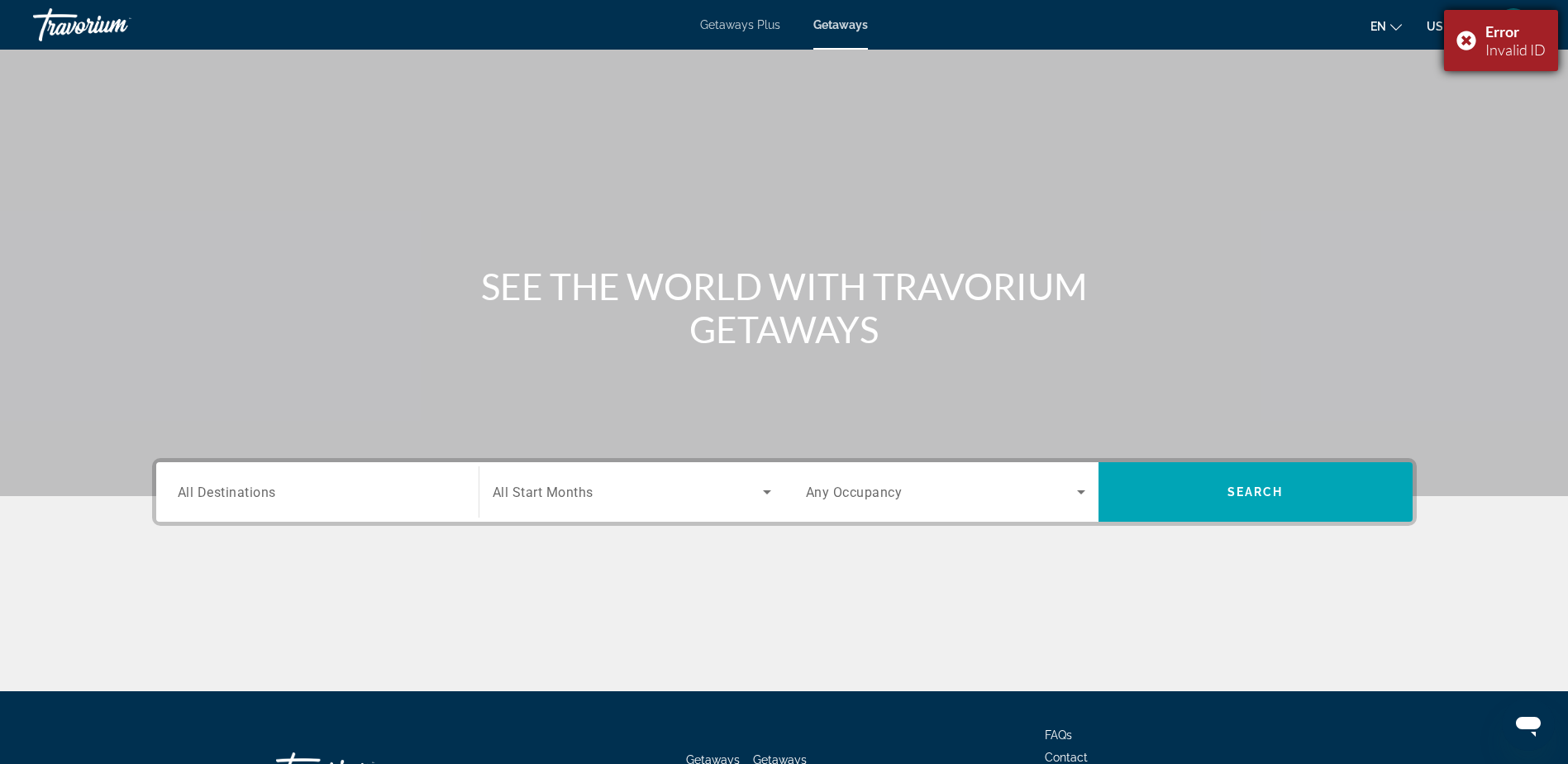
click at [1465, 38] on div "Error Invalid ID" at bounding box center [1501, 41] width 114 height 61
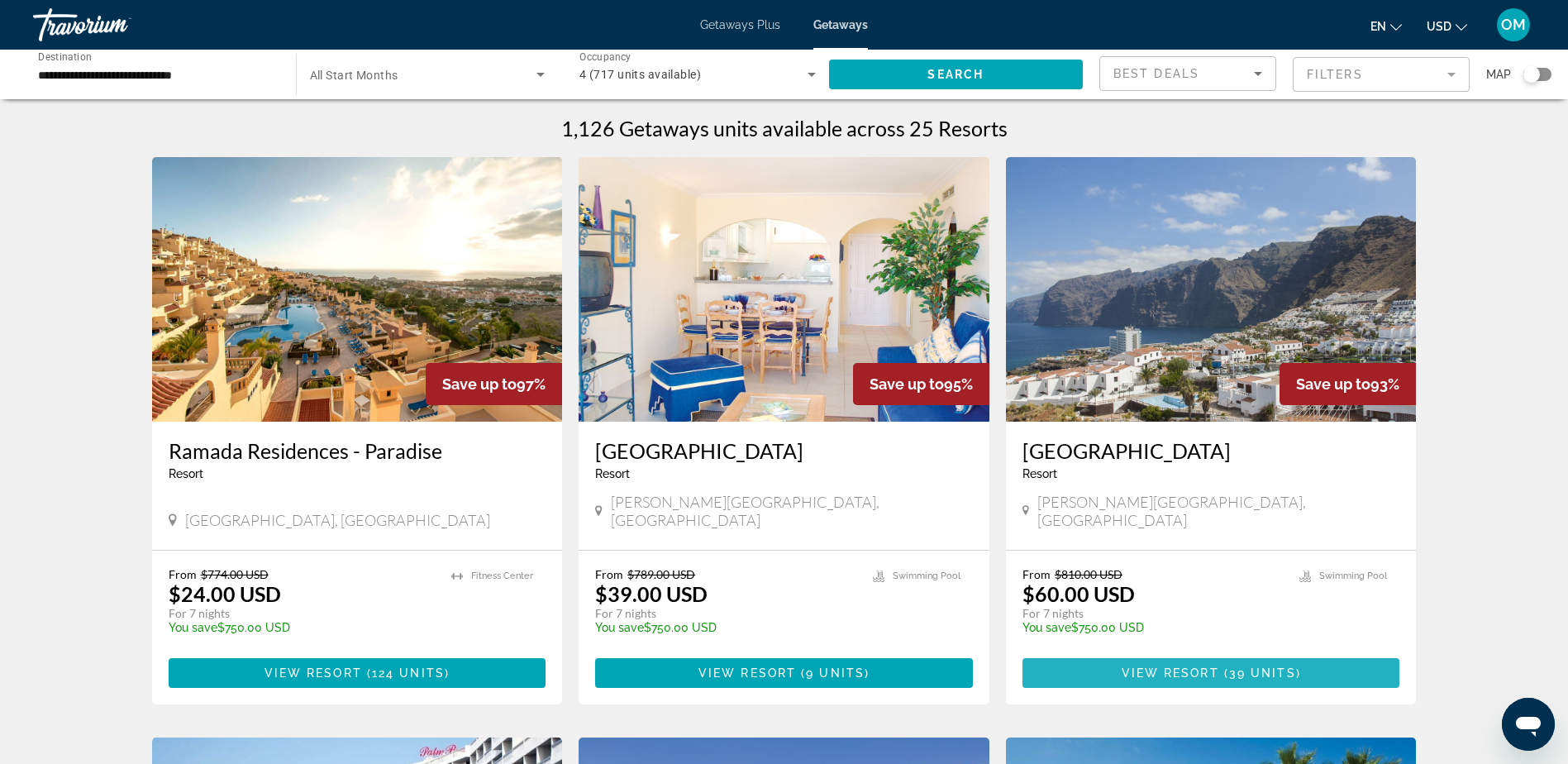
click at [1202, 666] on span "View Resort" at bounding box center [1170, 673] width 98 height 13
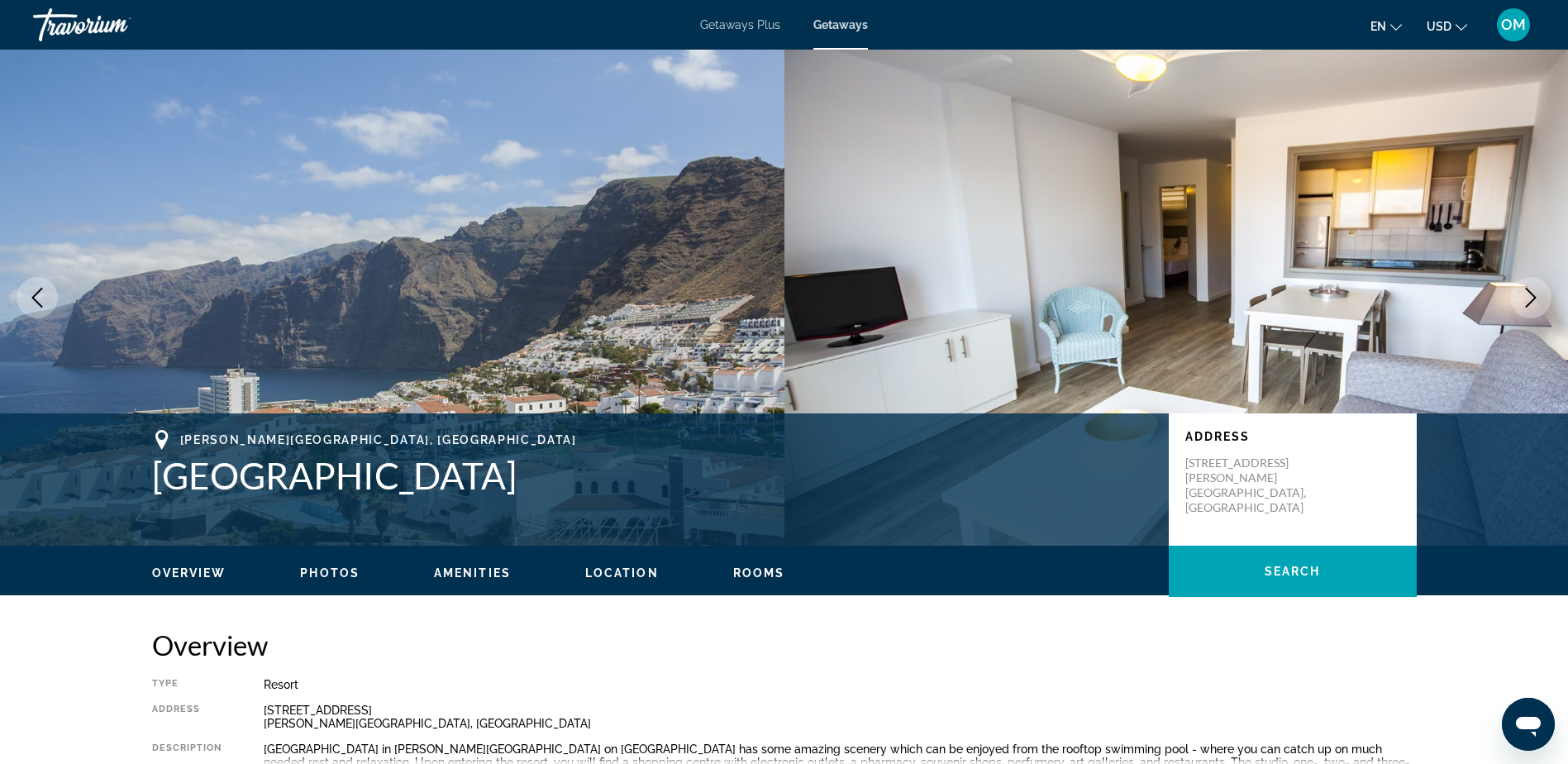
click at [467, 305] on img "Main content" at bounding box center [392, 298] width 784 height 496
click at [373, 229] on img "Main content" at bounding box center [392, 298] width 784 height 496
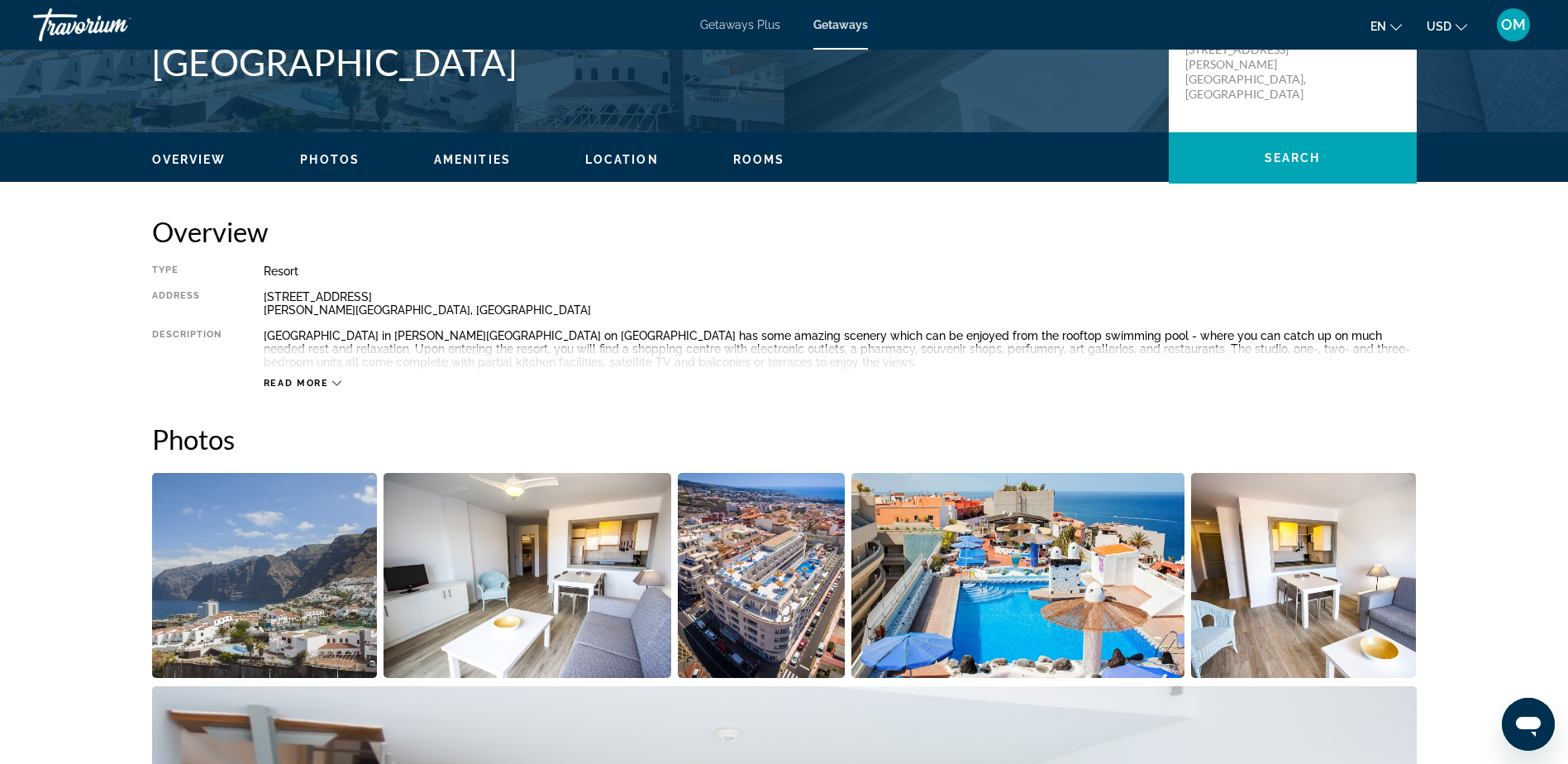
scroll to position [744, 0]
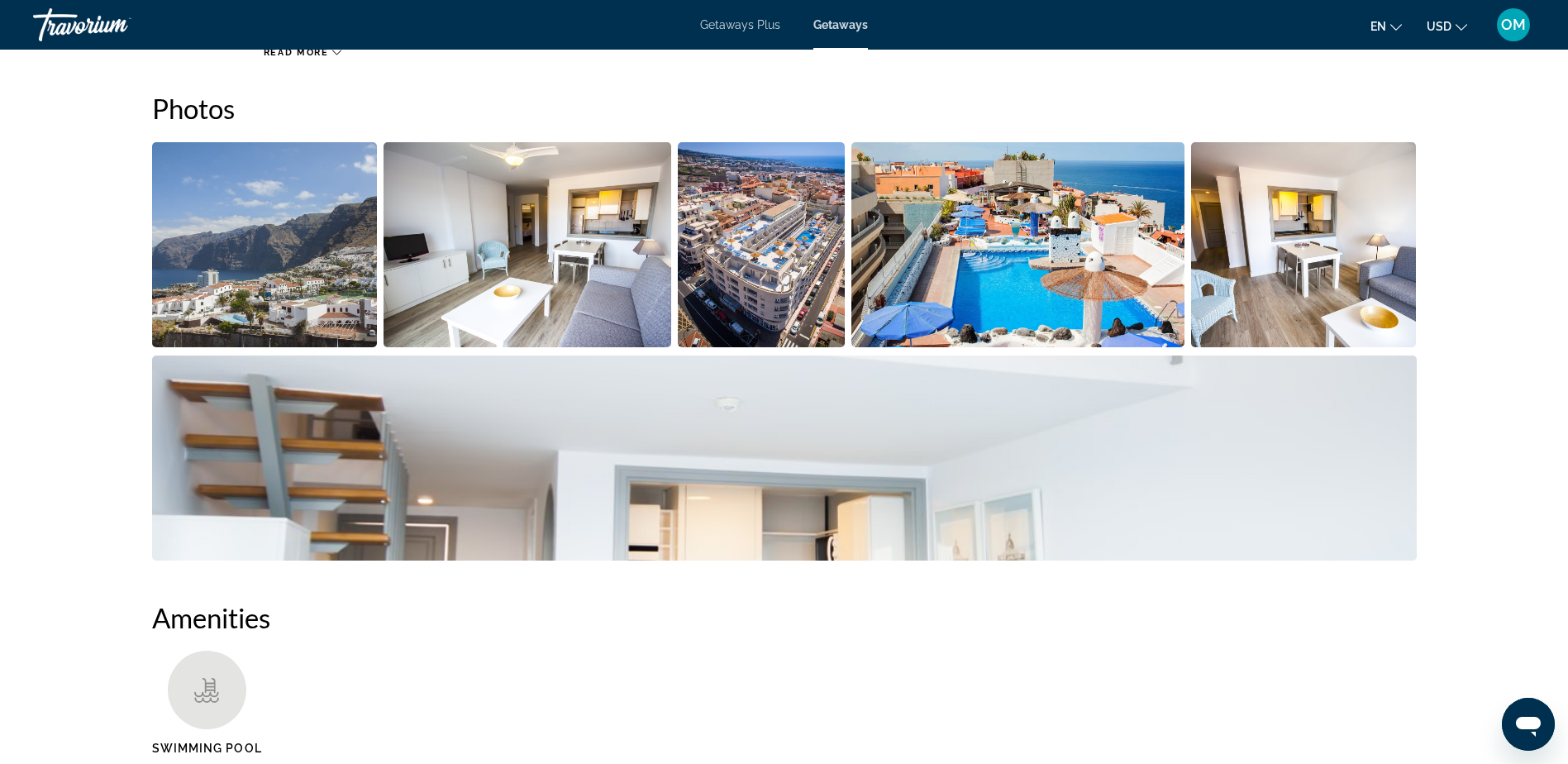
click at [303, 235] on img "Open full-screen image slider" at bounding box center [265, 245] width 226 height 205
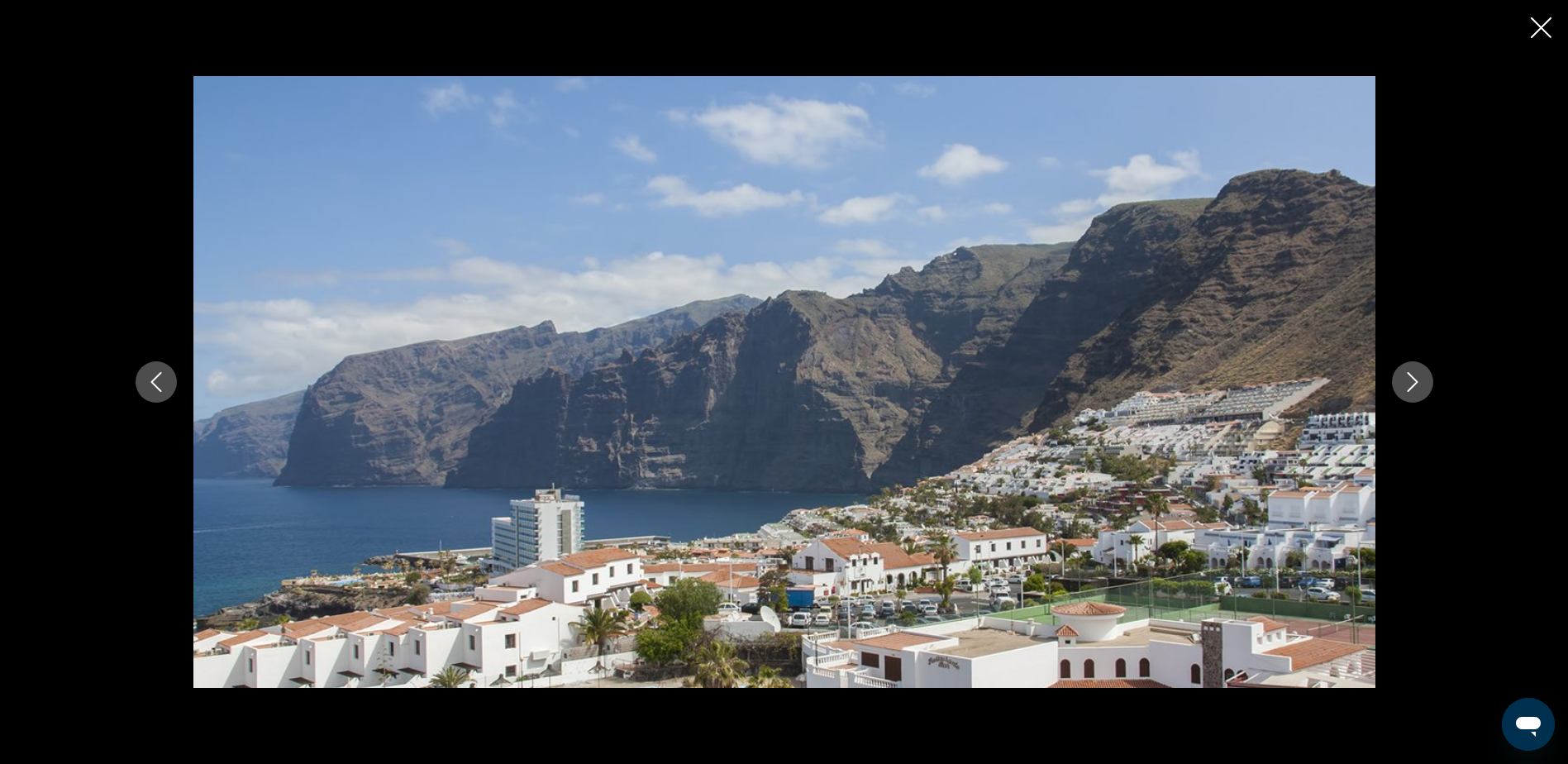
click at [1408, 382] on icon "Next image" at bounding box center [1413, 382] width 20 height 20
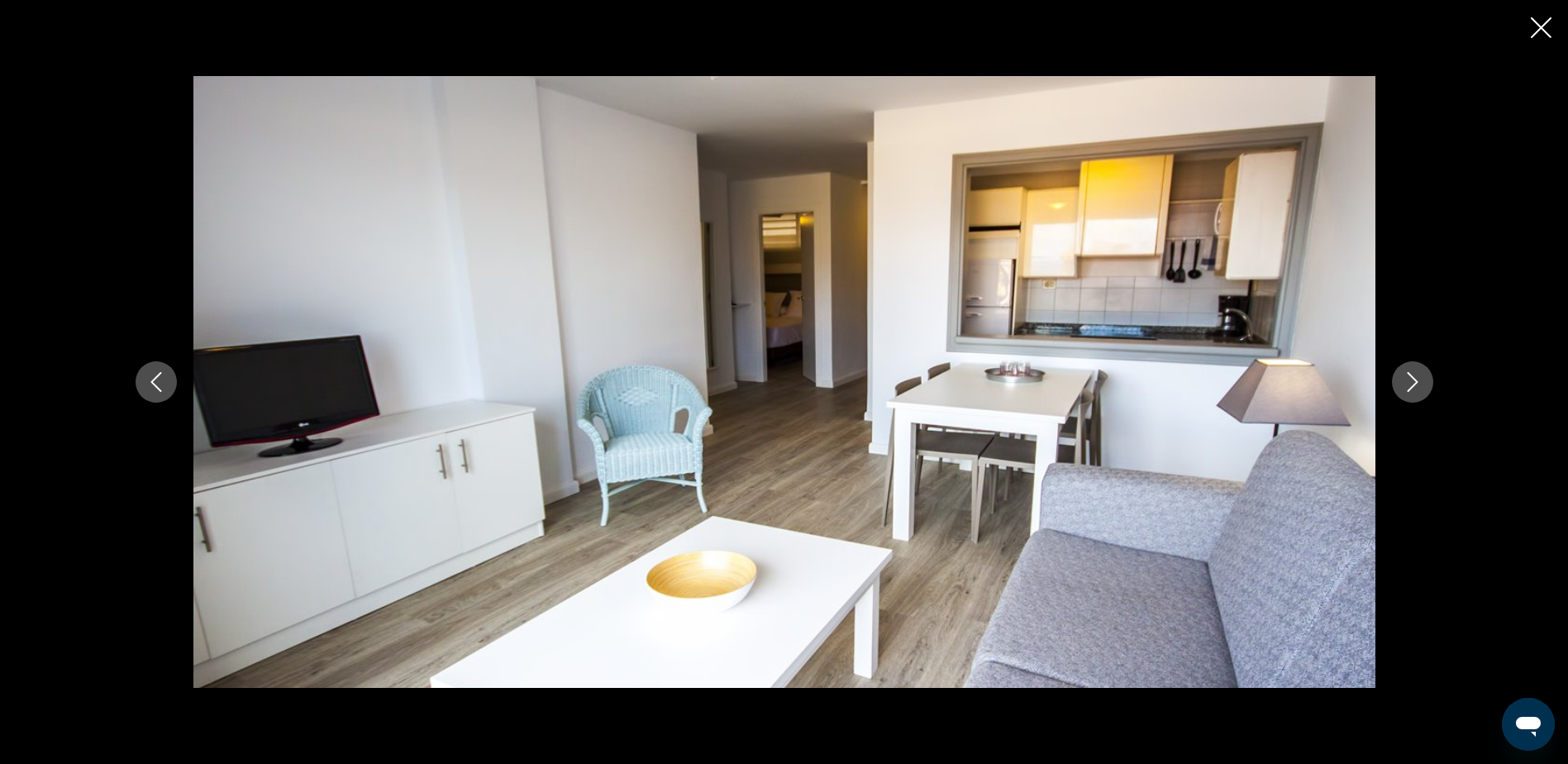
click at [1408, 382] on icon "Next image" at bounding box center [1413, 382] width 20 height 20
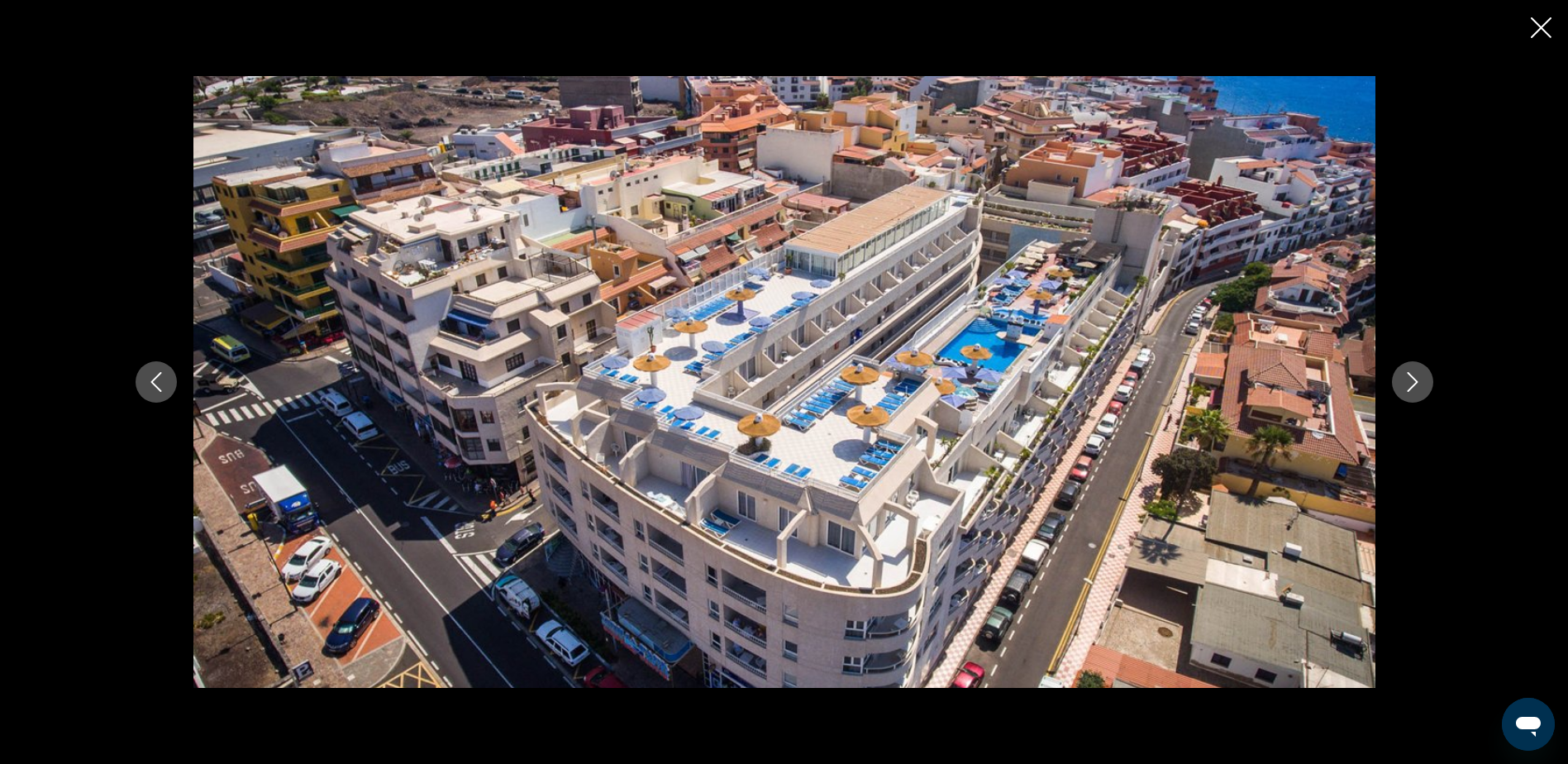
click at [1408, 382] on icon "Next image" at bounding box center [1413, 382] width 20 height 20
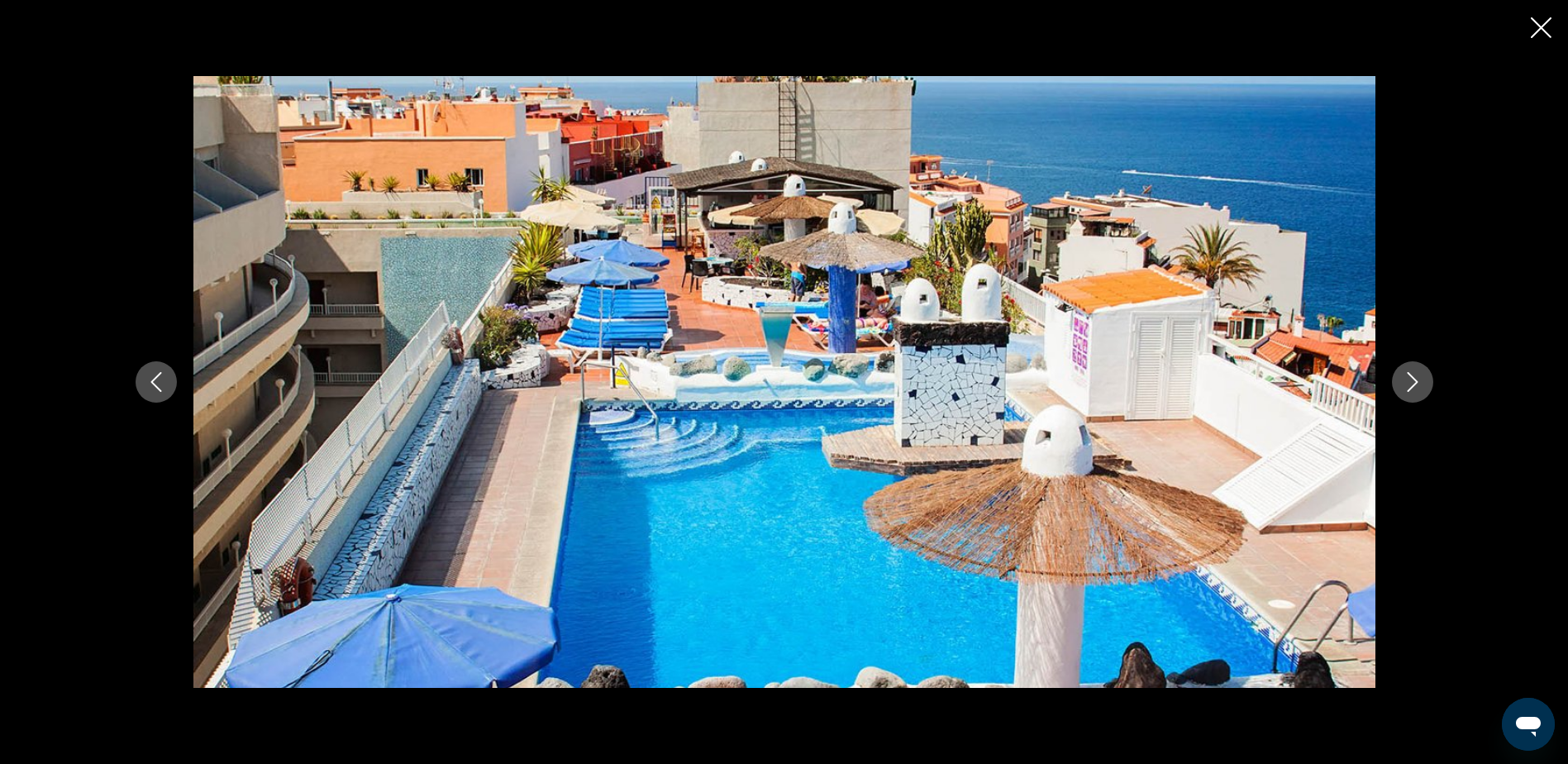
click at [1408, 382] on icon "Next image" at bounding box center [1413, 382] width 20 height 20
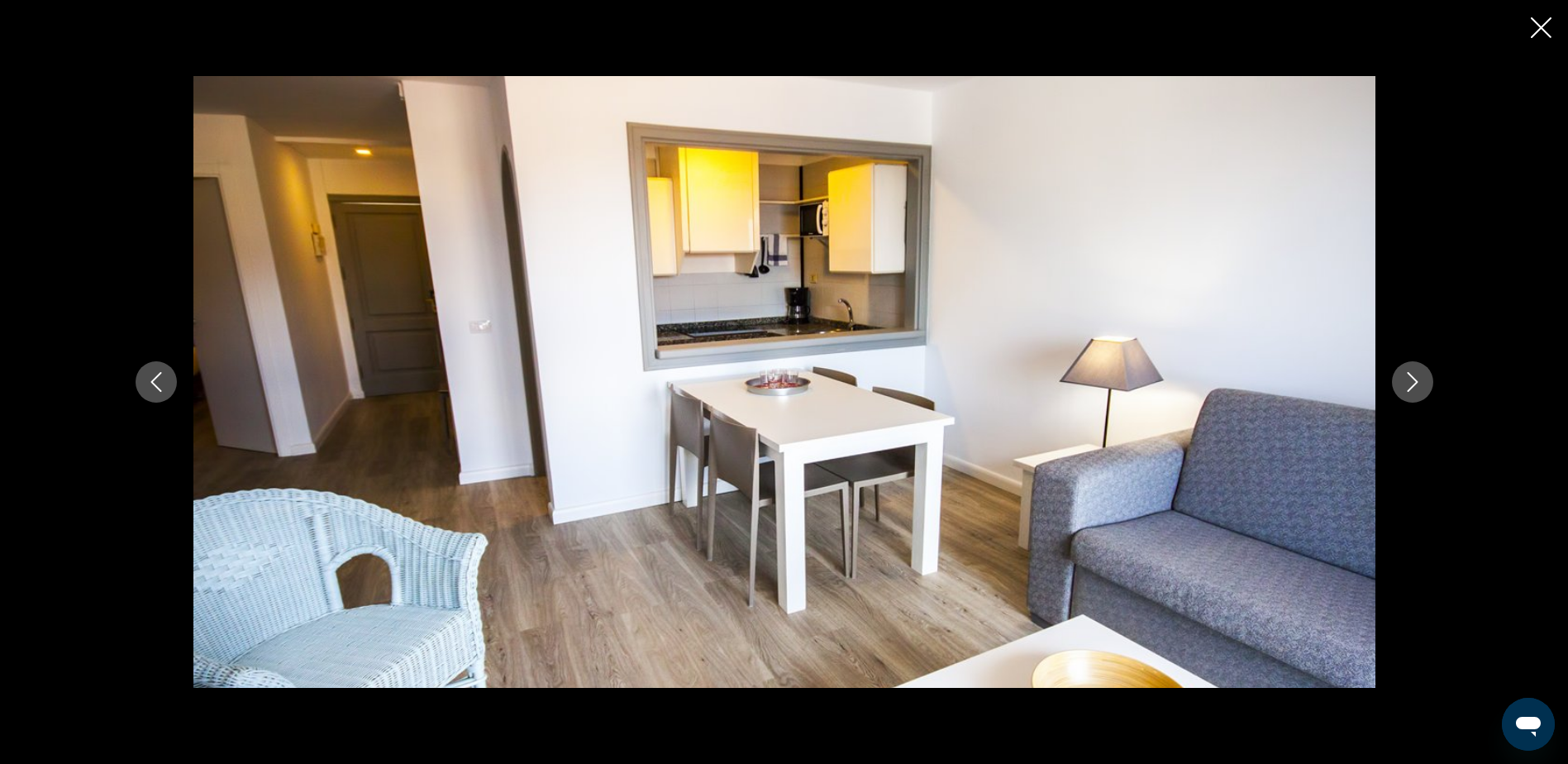
click at [1408, 382] on icon "Next image" at bounding box center [1413, 382] width 20 height 20
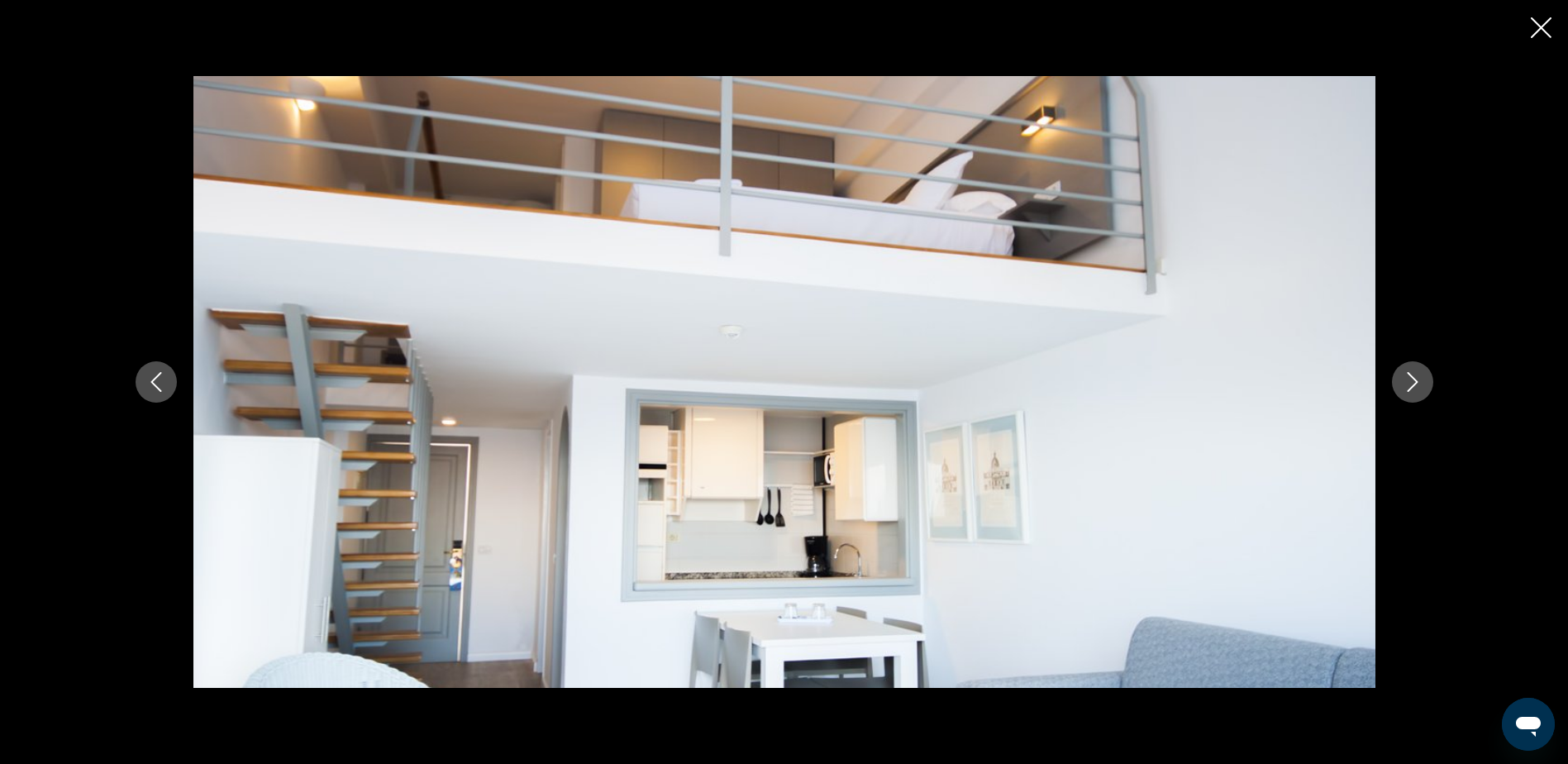
click at [1408, 382] on icon "Next image" at bounding box center [1413, 382] width 20 height 20
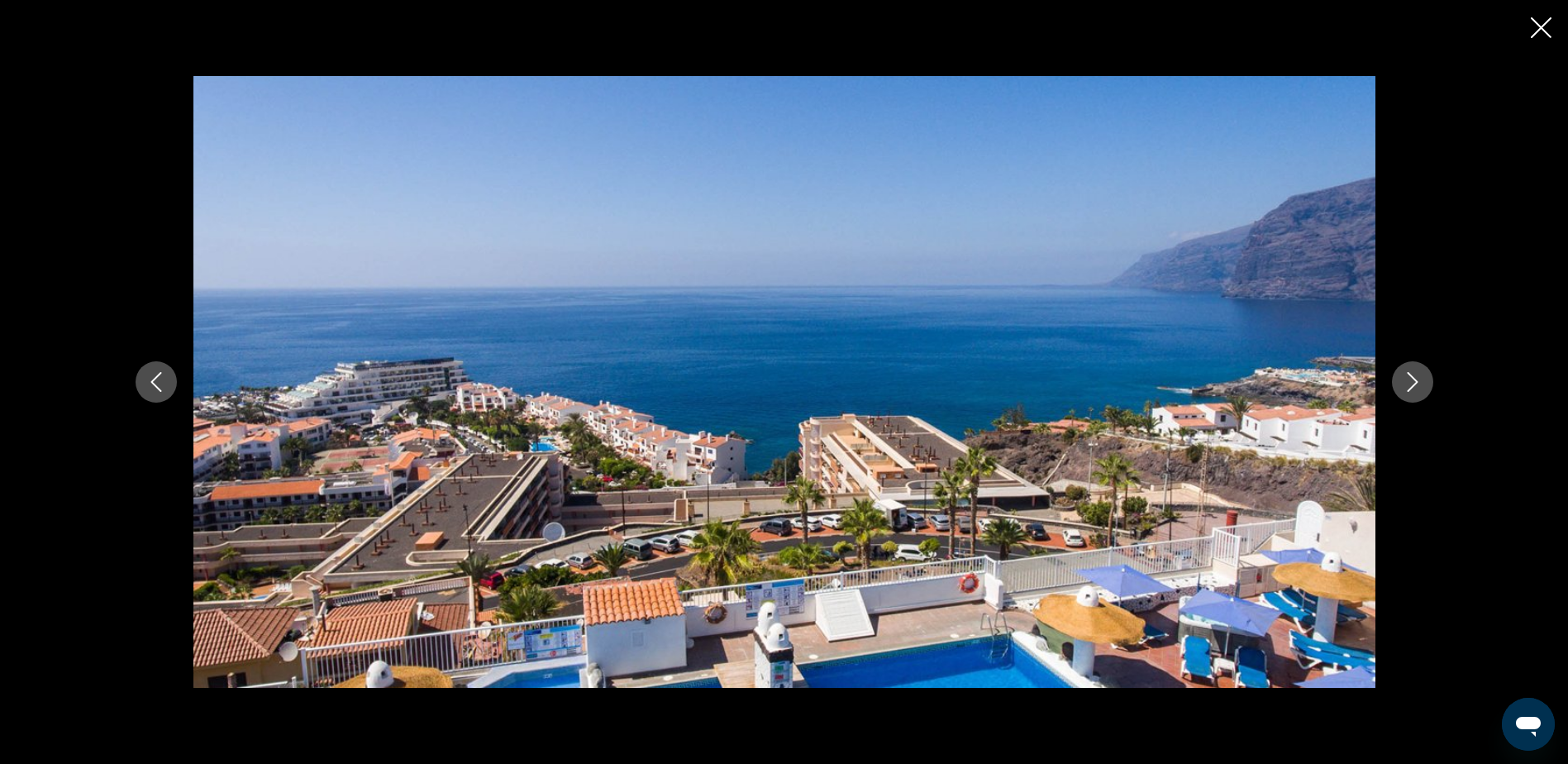
click at [1408, 382] on icon "Next image" at bounding box center [1413, 382] width 20 height 20
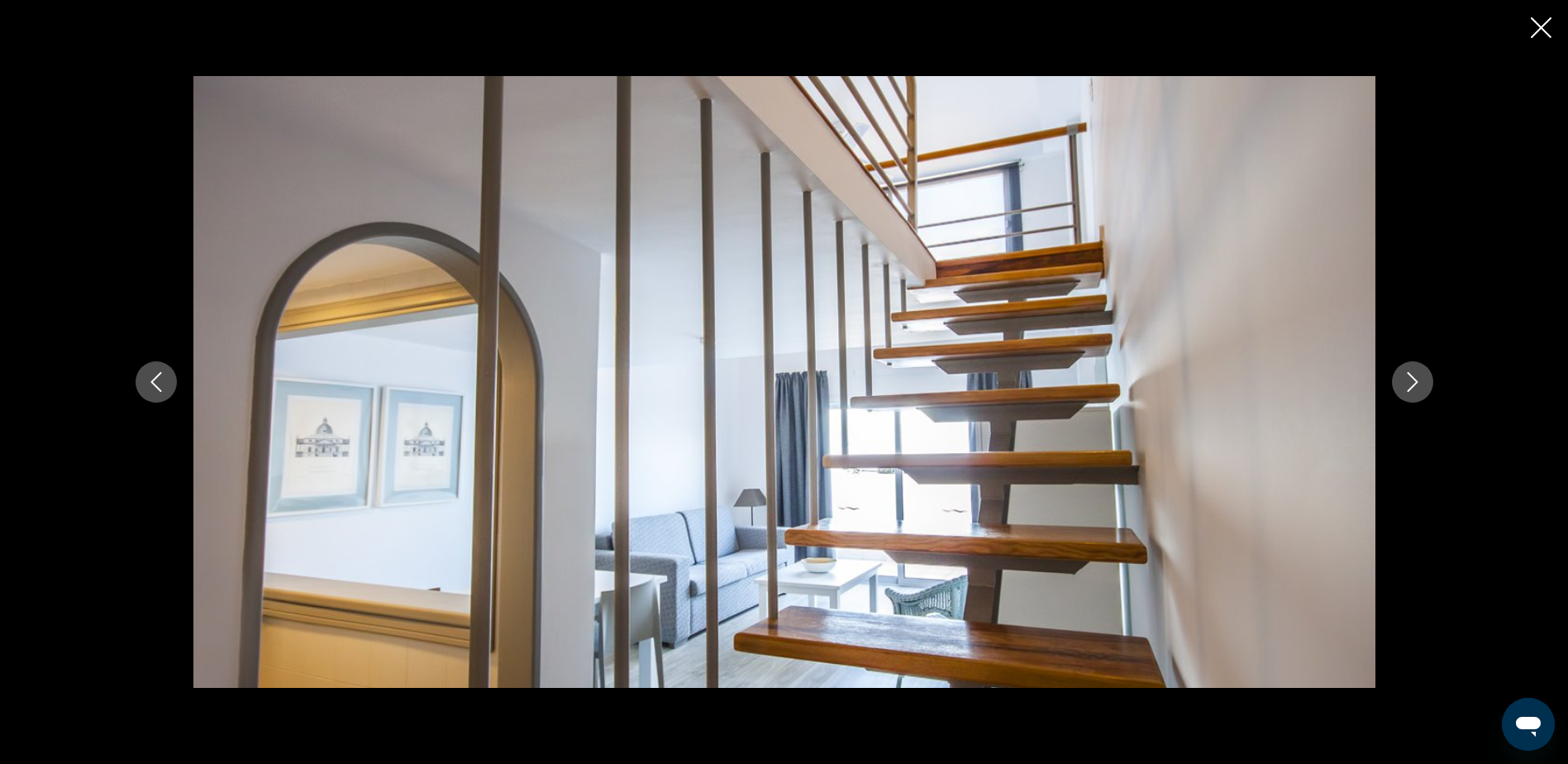
click at [1408, 382] on icon "Next image" at bounding box center [1413, 382] width 20 height 20
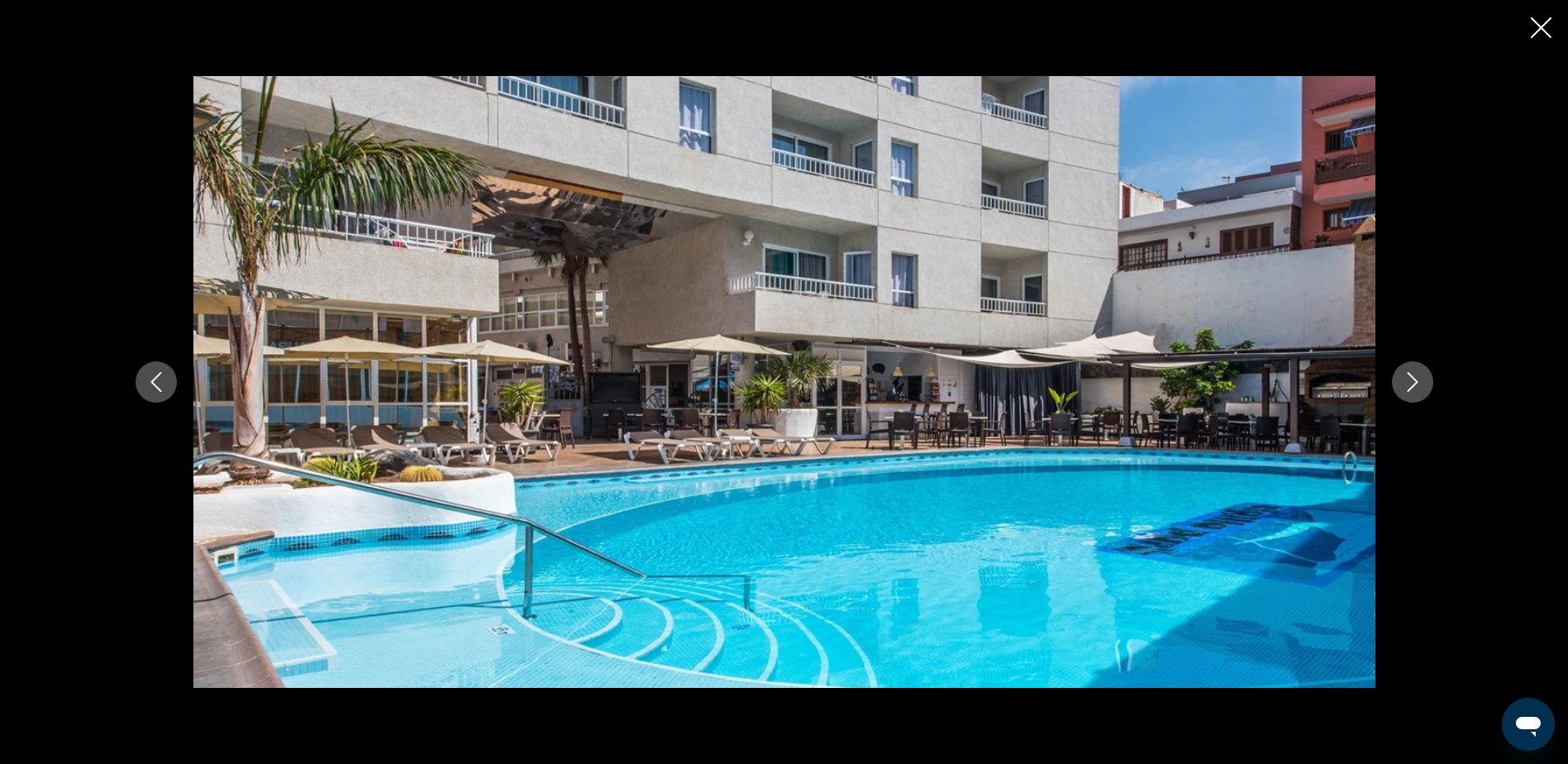
click at [1408, 382] on icon "Next image" at bounding box center [1413, 382] width 20 height 20
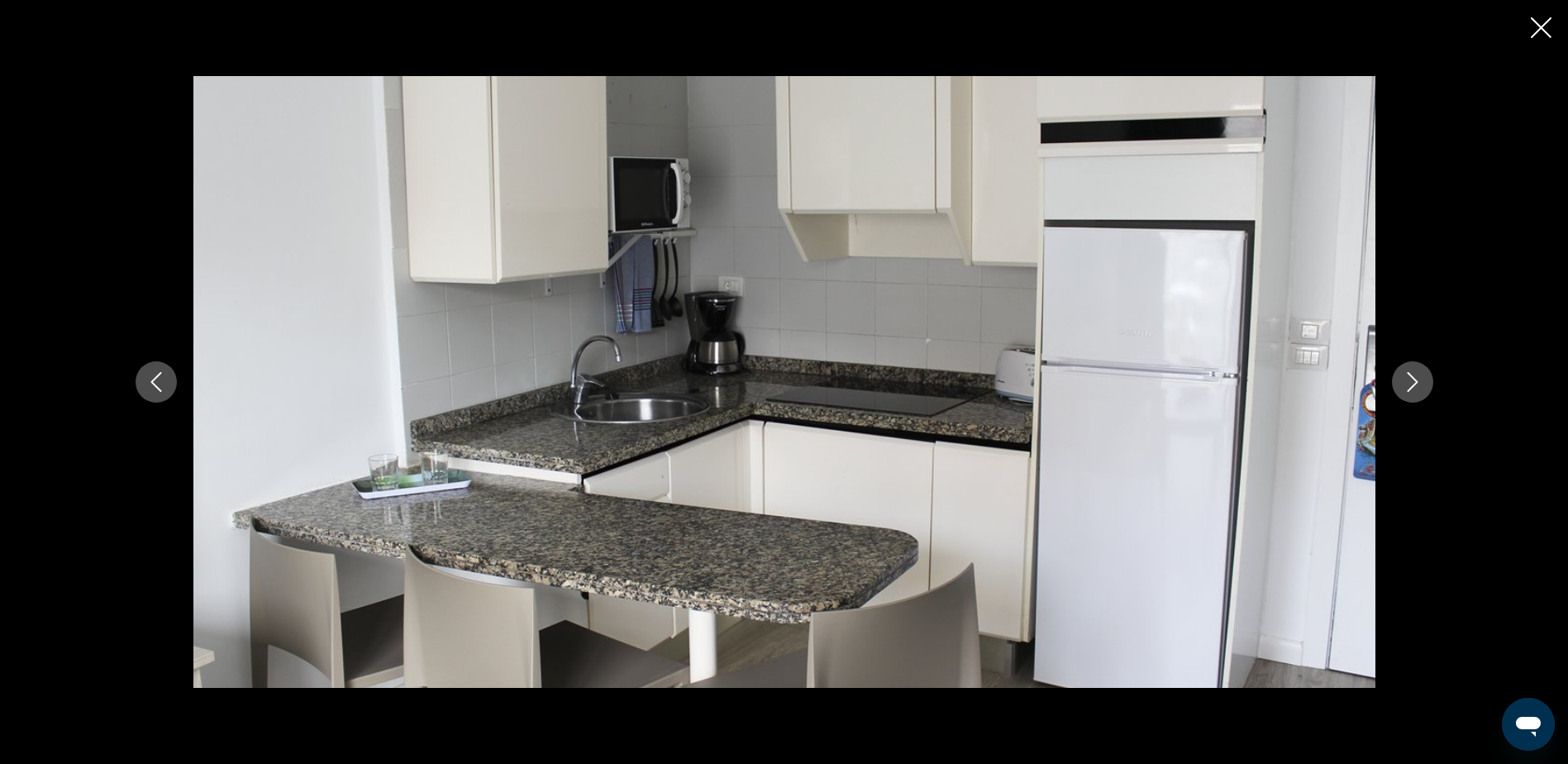
click at [1545, 31] on icon "Close slideshow" at bounding box center [1541, 27] width 21 height 21
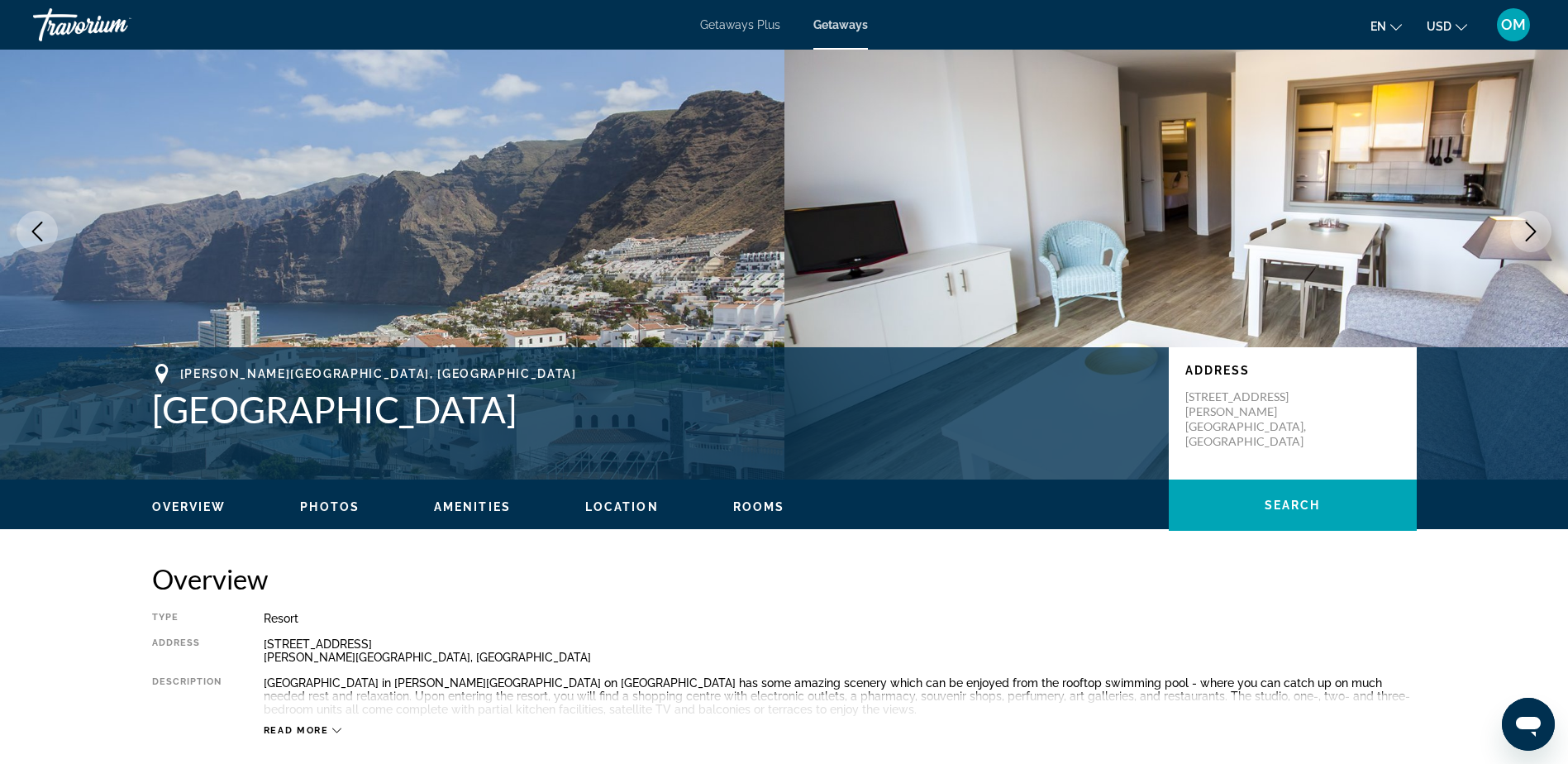
scroll to position [0, 0]
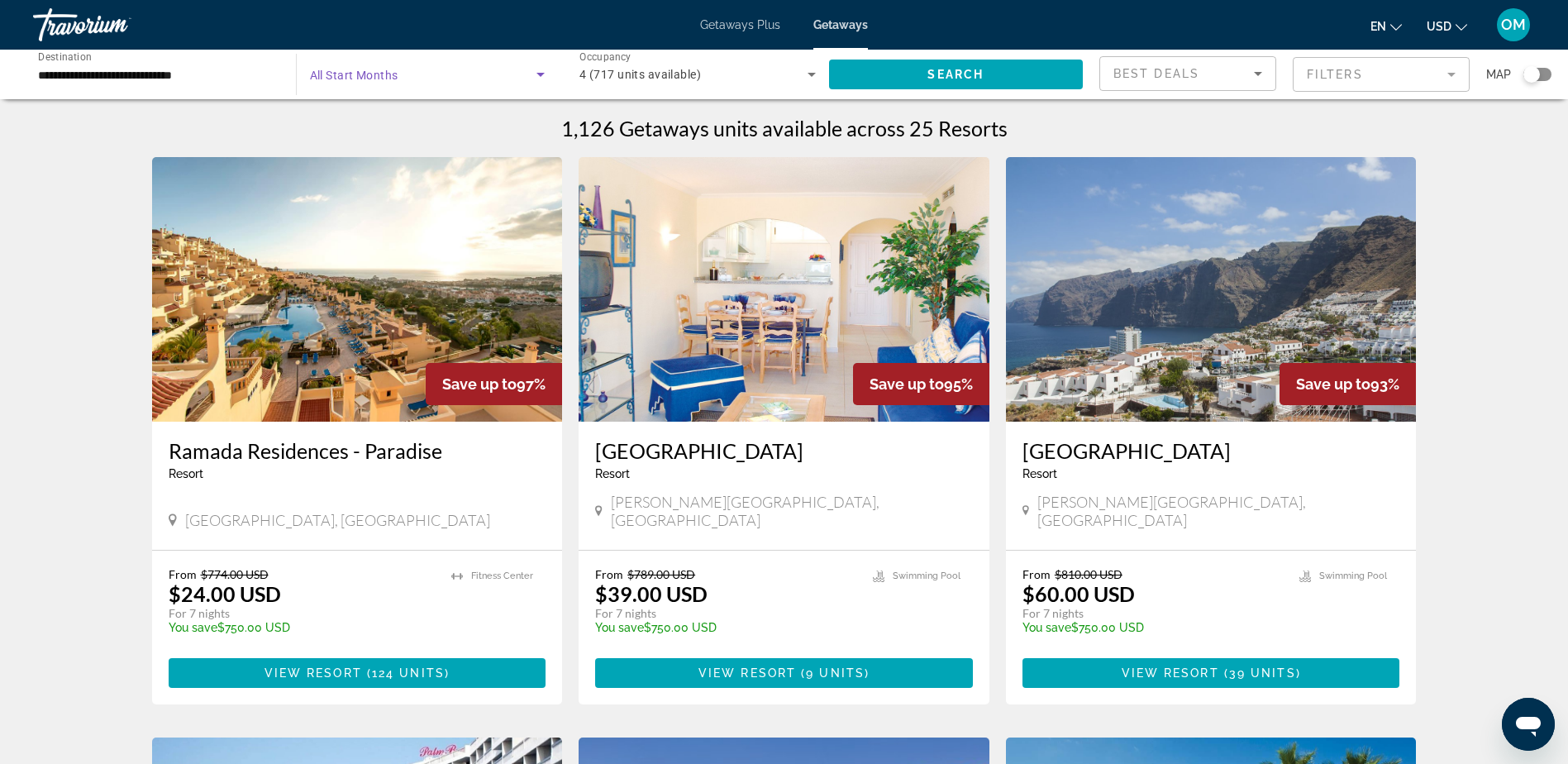
click at [526, 70] on span "Search widget" at bounding box center [423, 74] width 227 height 20
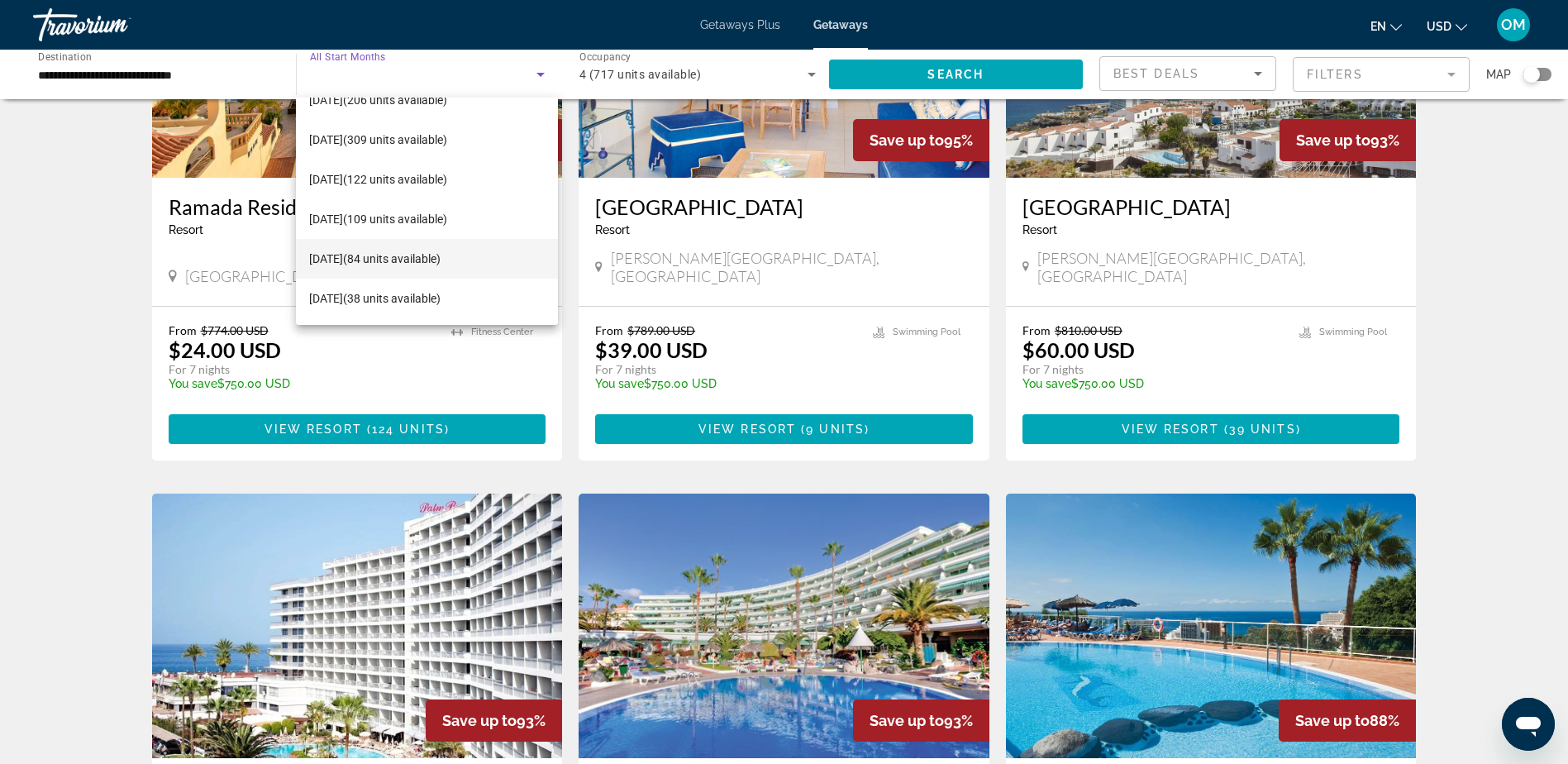
scroll to position [248, 0]
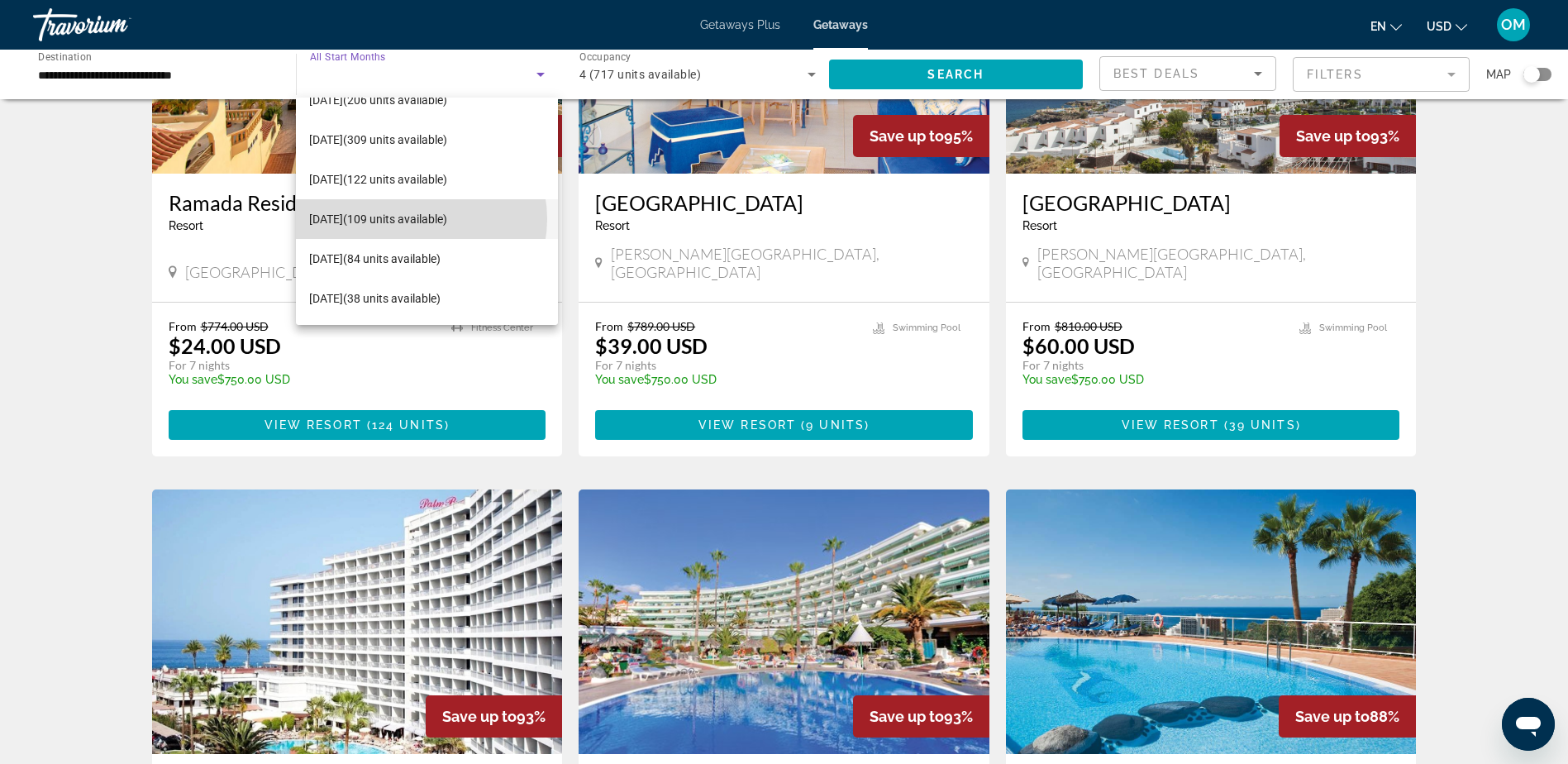
click at [419, 219] on span "[DATE] (109 units available)" at bounding box center [378, 219] width 138 height 20
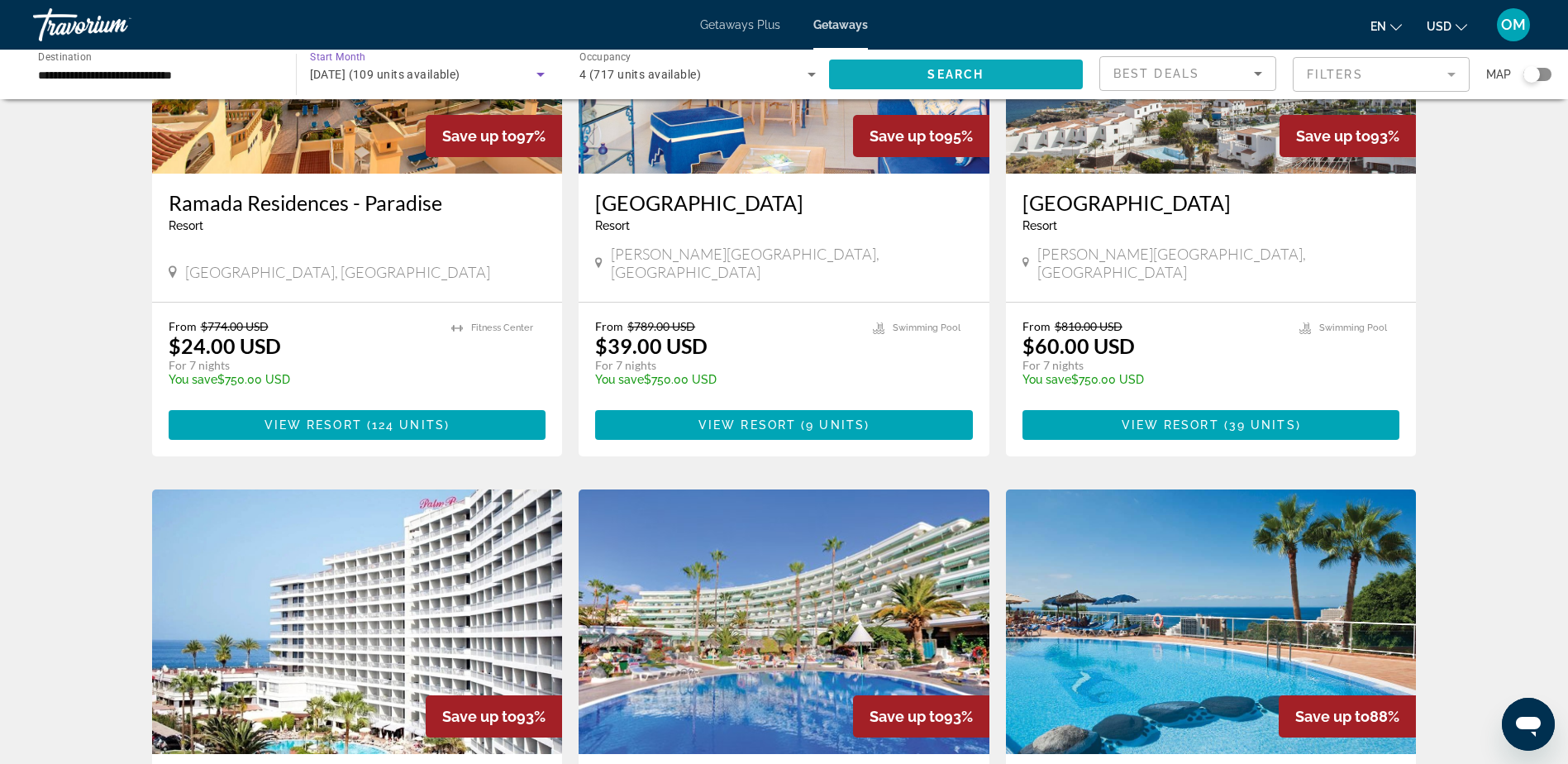
click at [943, 79] on span "Search" at bounding box center [956, 74] width 56 height 13
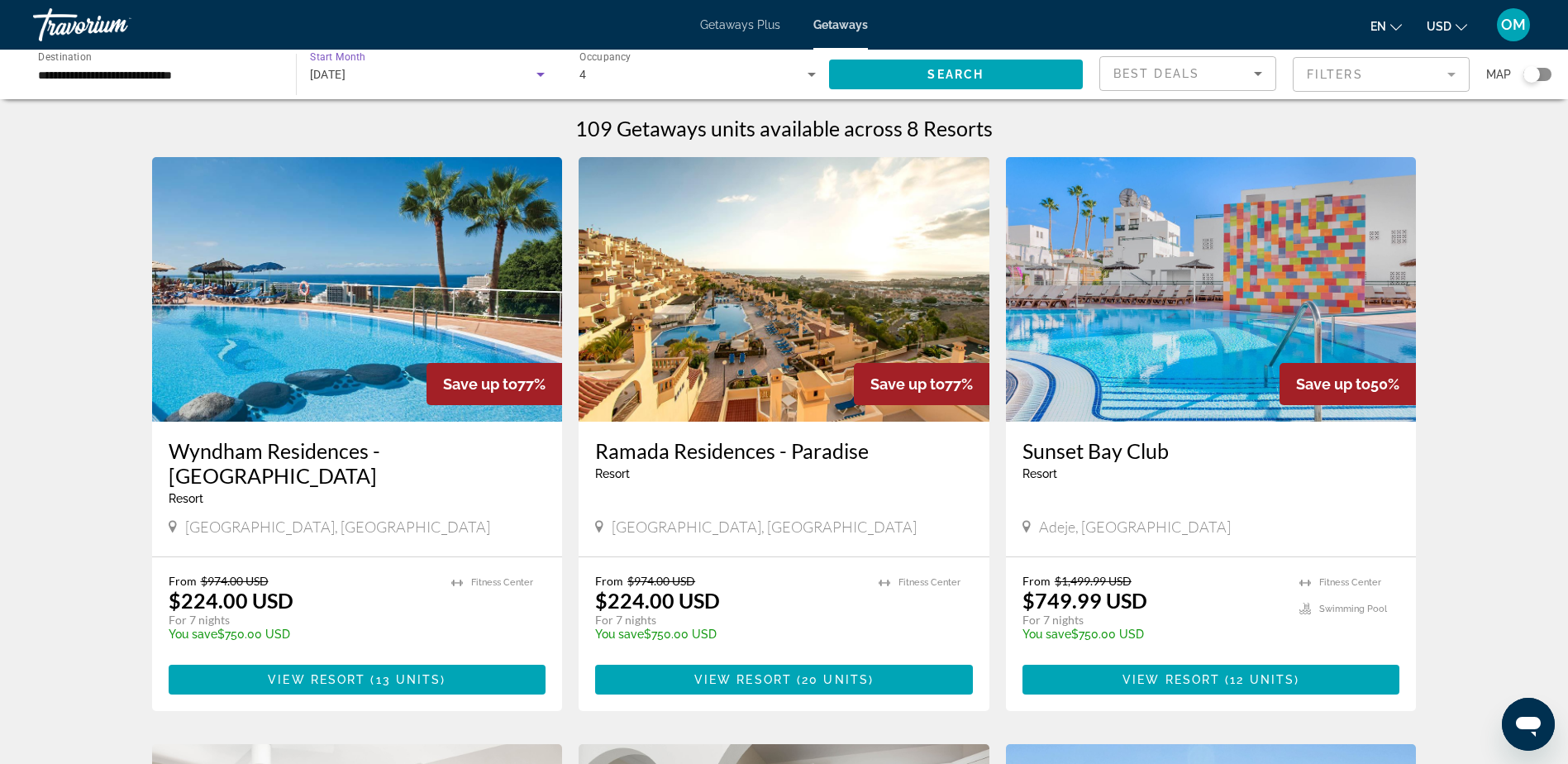
click at [437, 69] on div "[DATE]" at bounding box center [423, 74] width 227 height 20
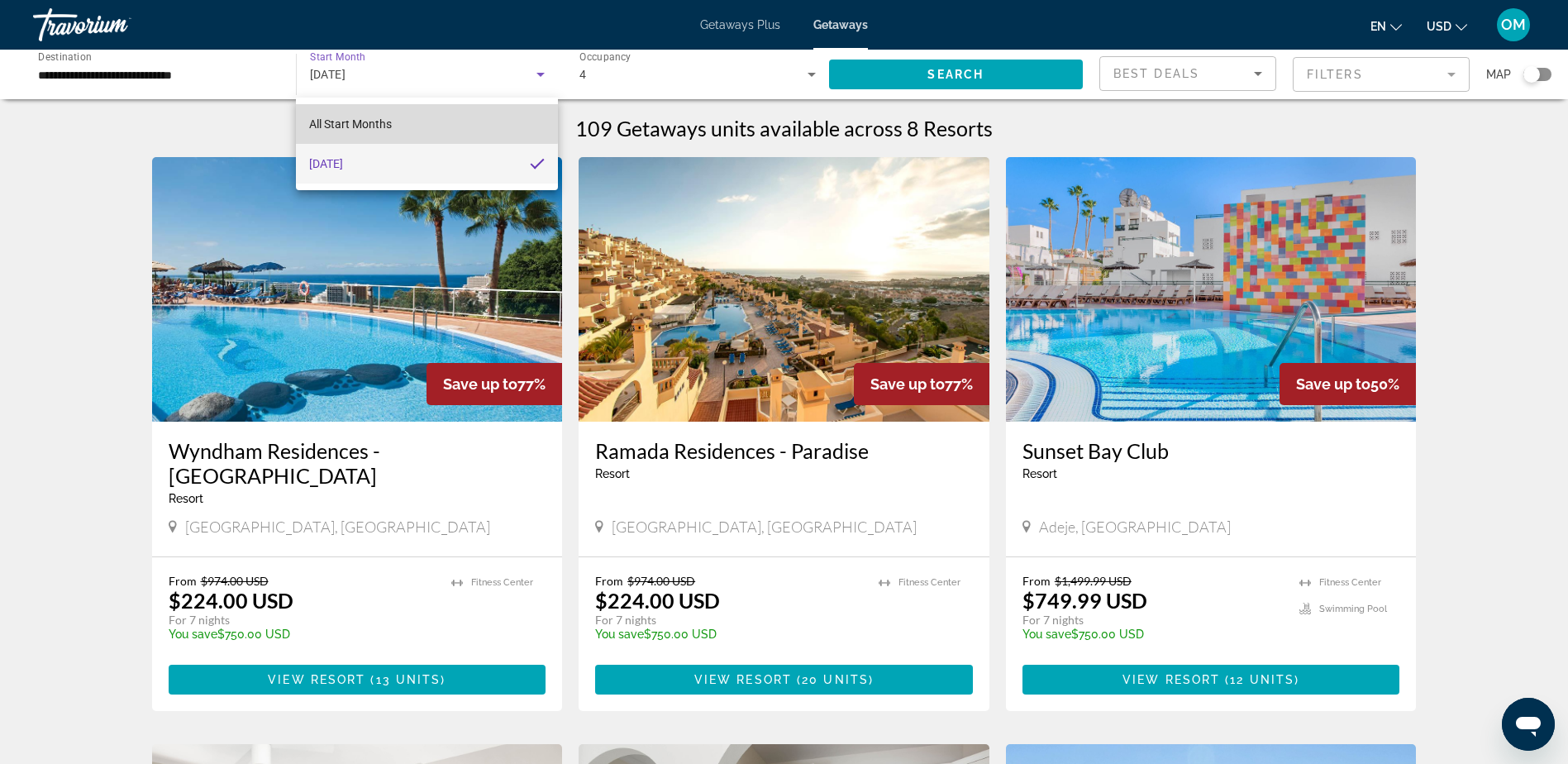
click at [425, 113] on mat-option "All Start Months" at bounding box center [427, 124] width 261 height 40
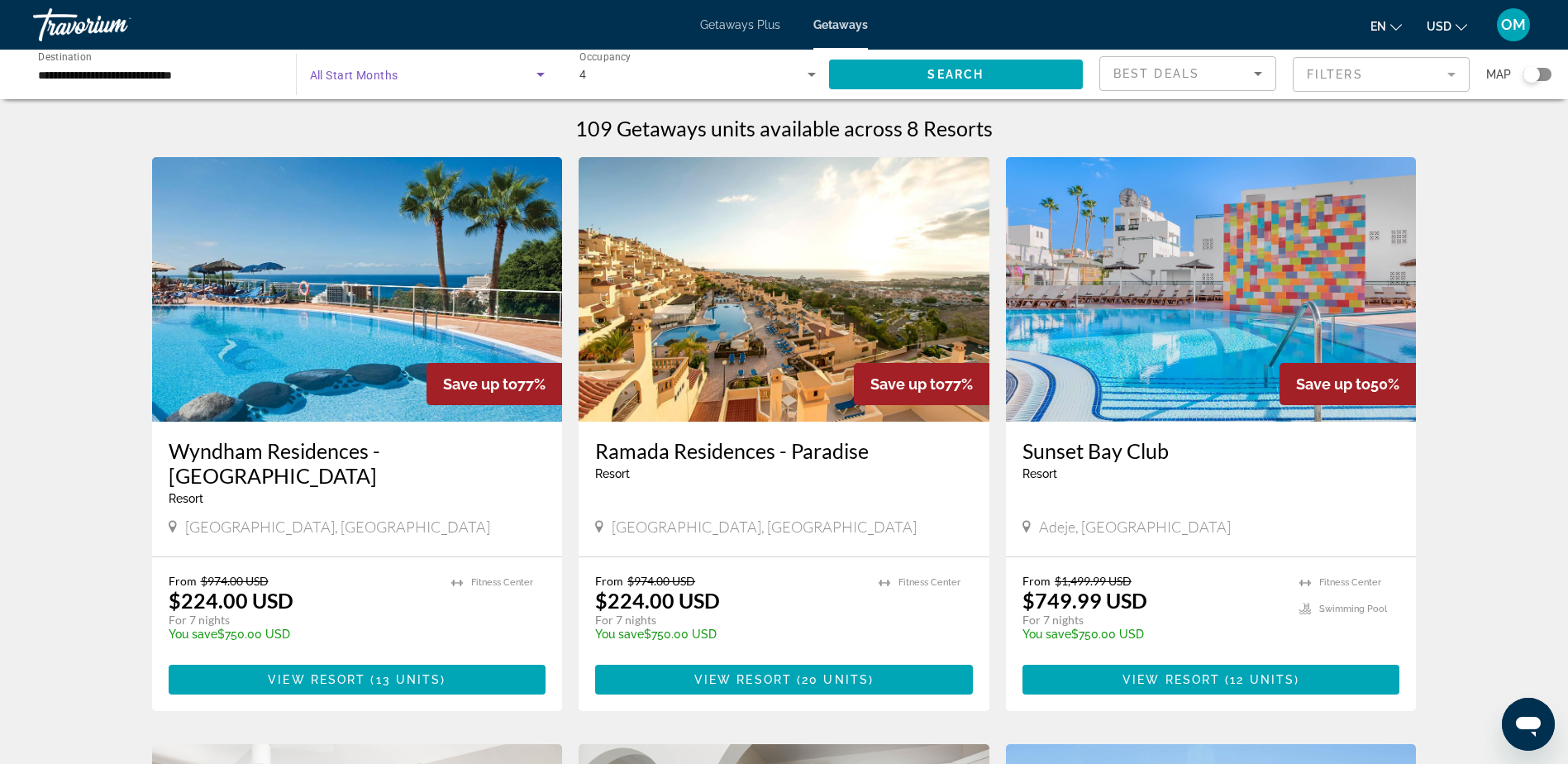
click at [503, 78] on span "Search widget" at bounding box center [423, 74] width 227 height 20
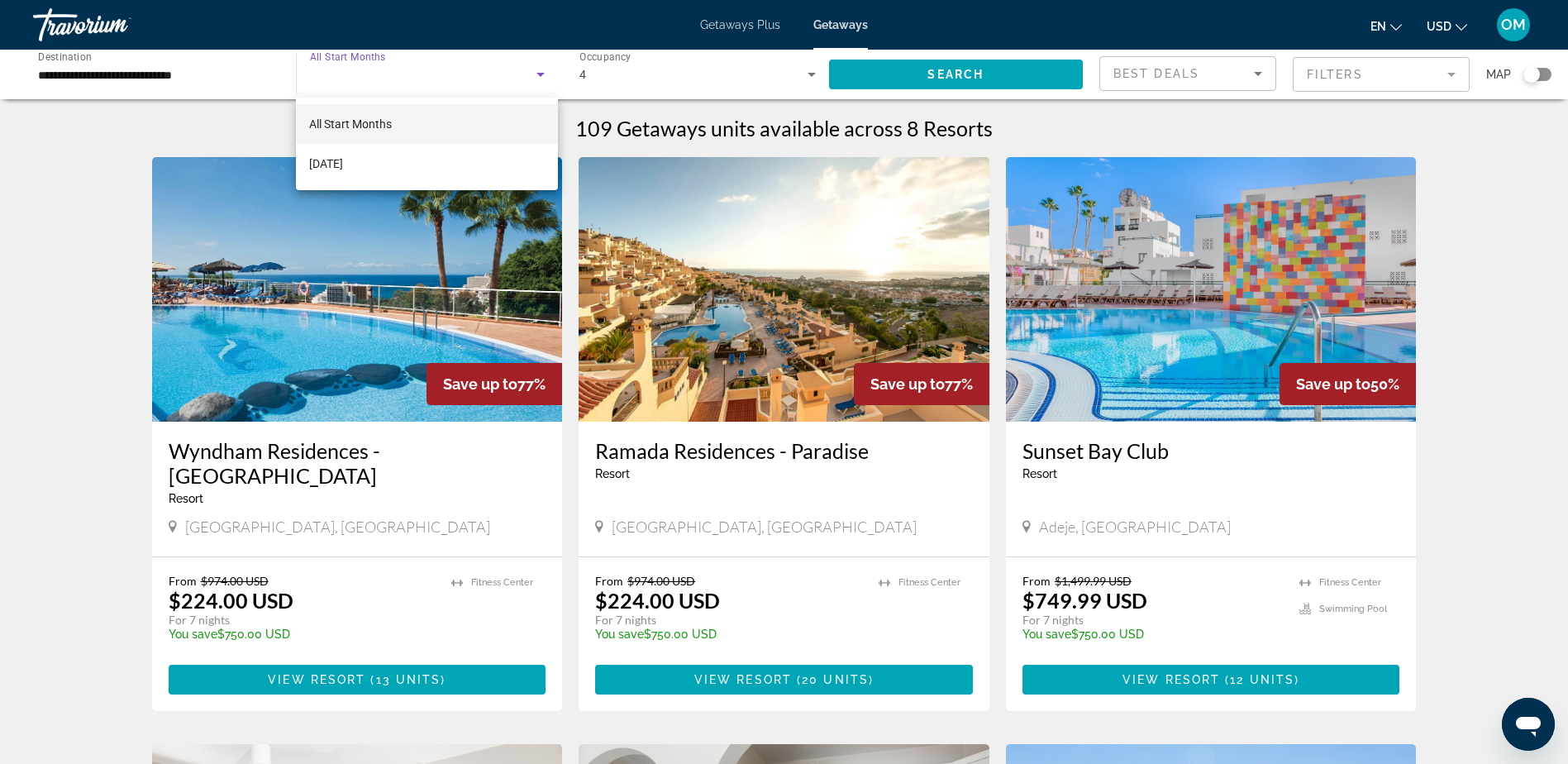
click at [503, 78] on div at bounding box center [784, 382] width 1568 height 764
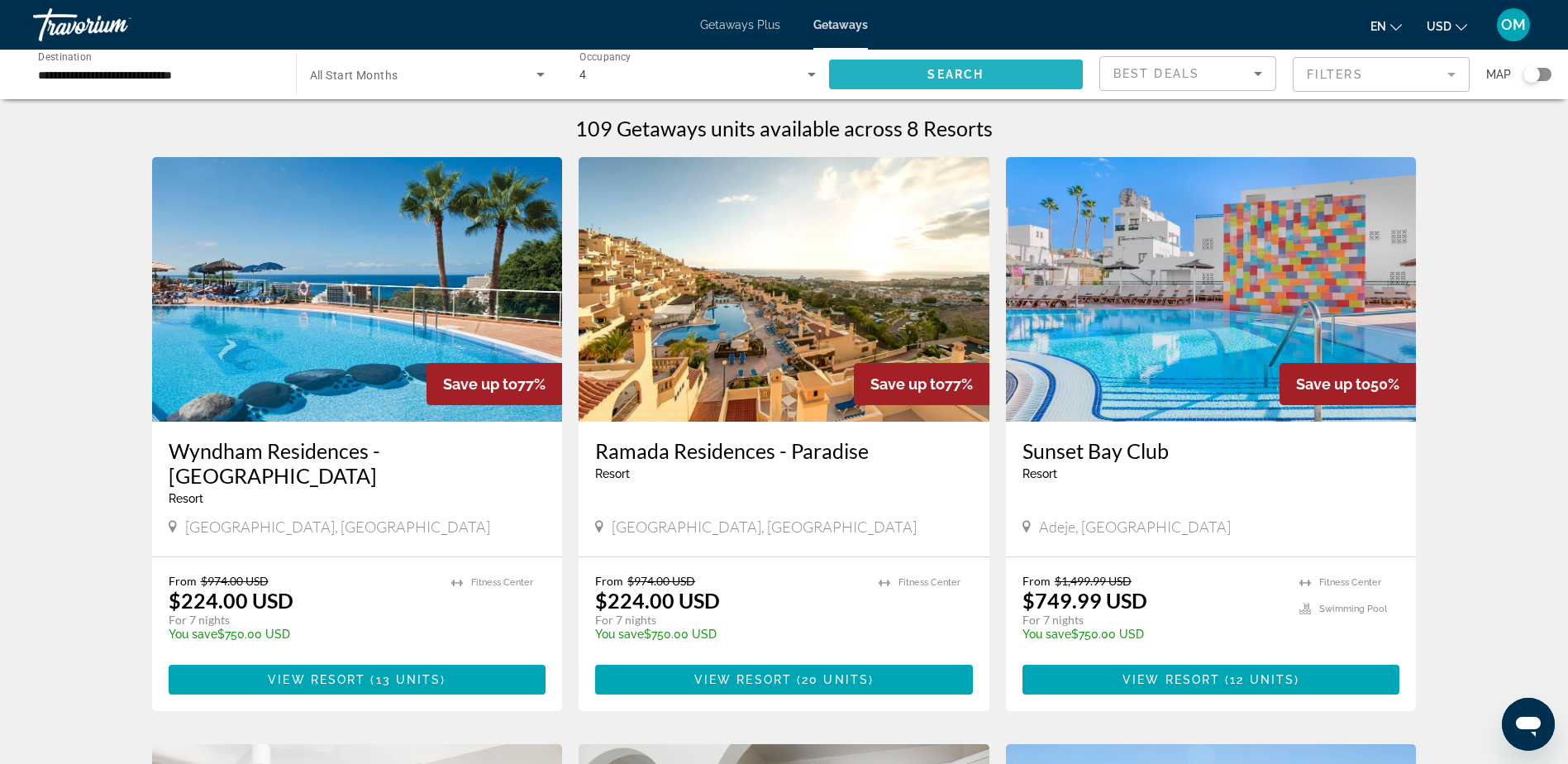
click at [970, 80] on span "Search" at bounding box center [956, 74] width 56 height 13
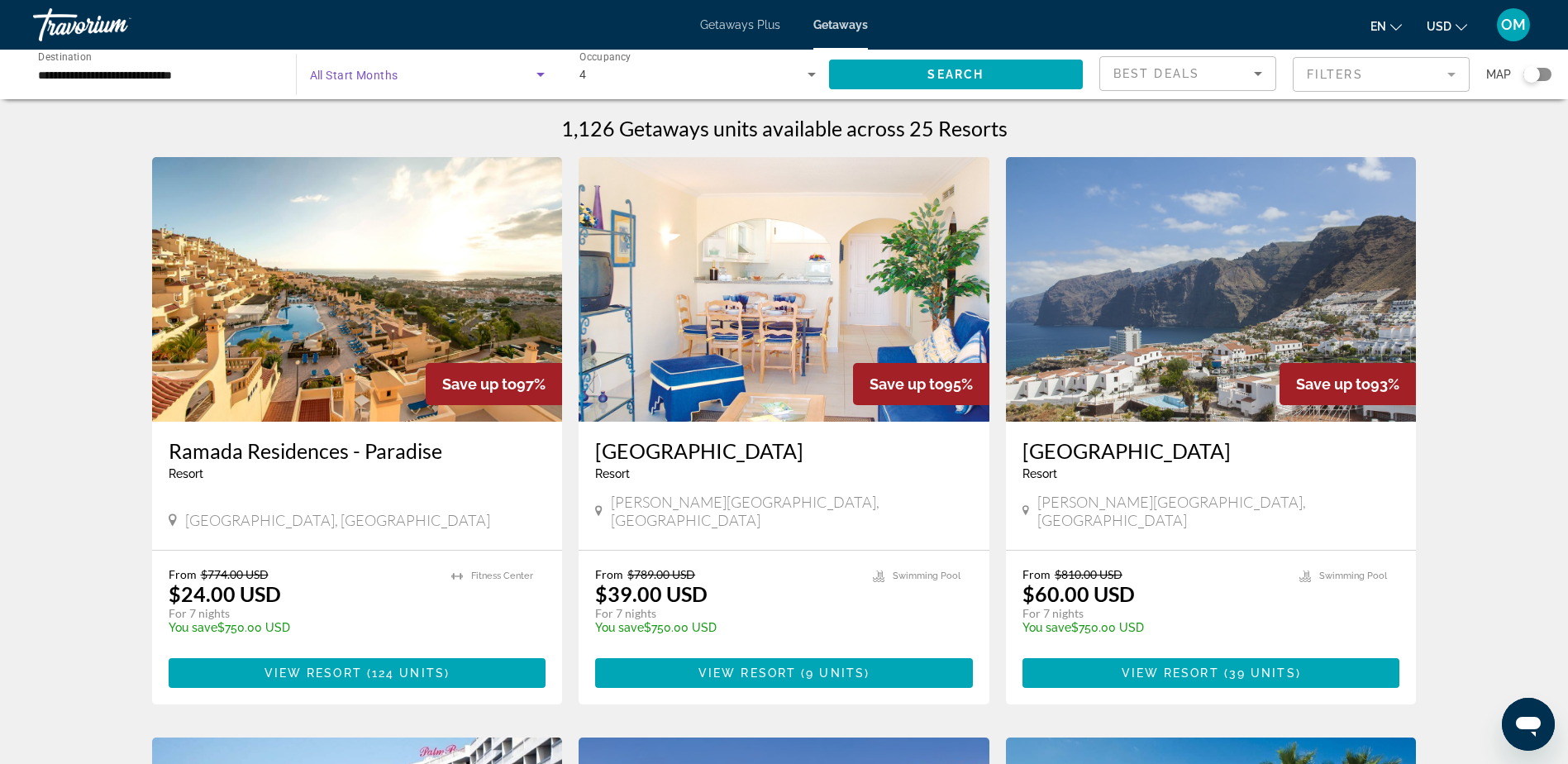
click at [429, 73] on span "Search widget" at bounding box center [423, 74] width 227 height 20
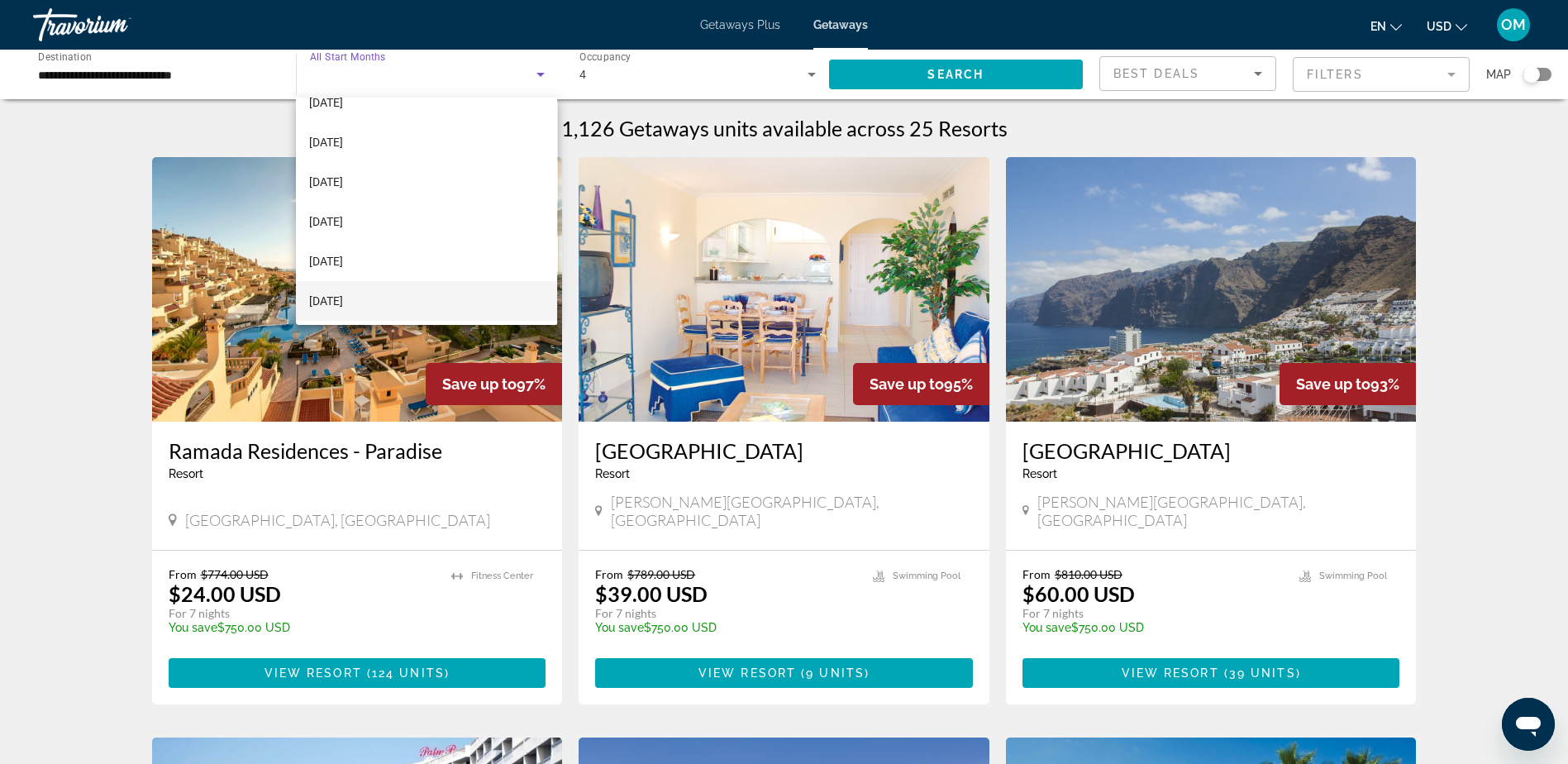
scroll to position [341, 0]
click at [343, 253] on span "[DATE]" at bounding box center [326, 259] width 34 height 20
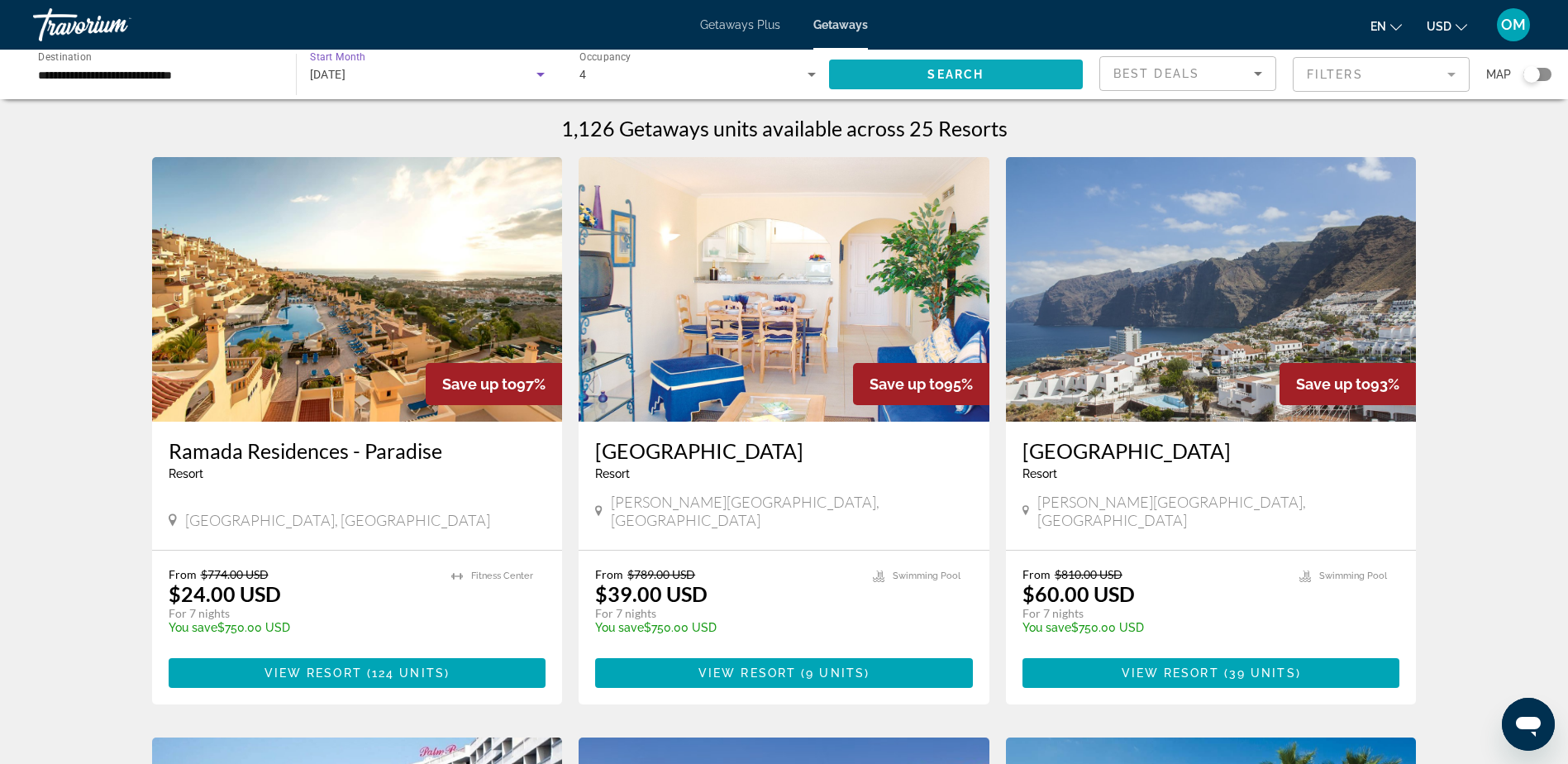
click at [918, 66] on span "Search widget" at bounding box center [956, 74] width 255 height 40
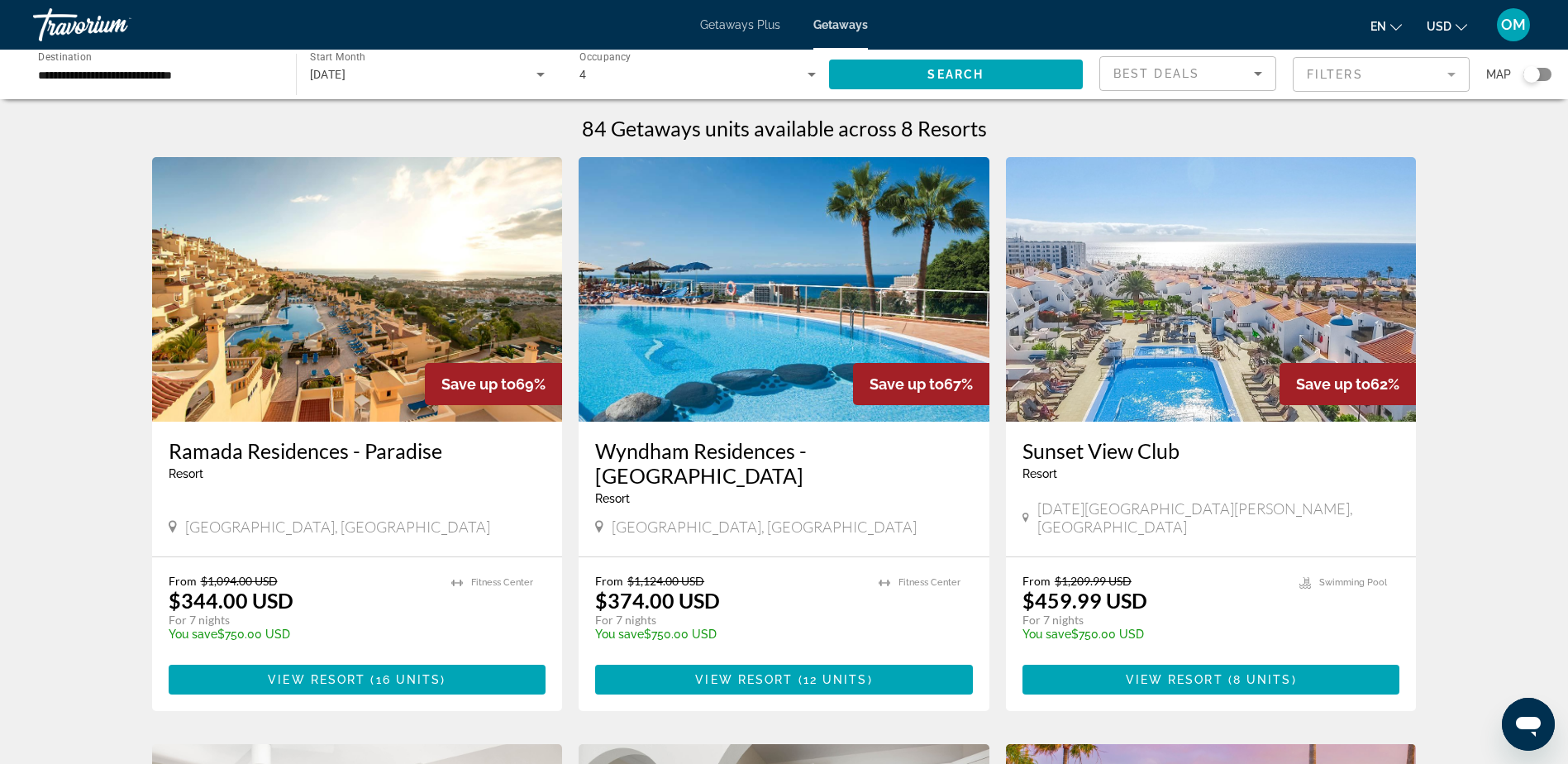
scroll to position [165, 0]
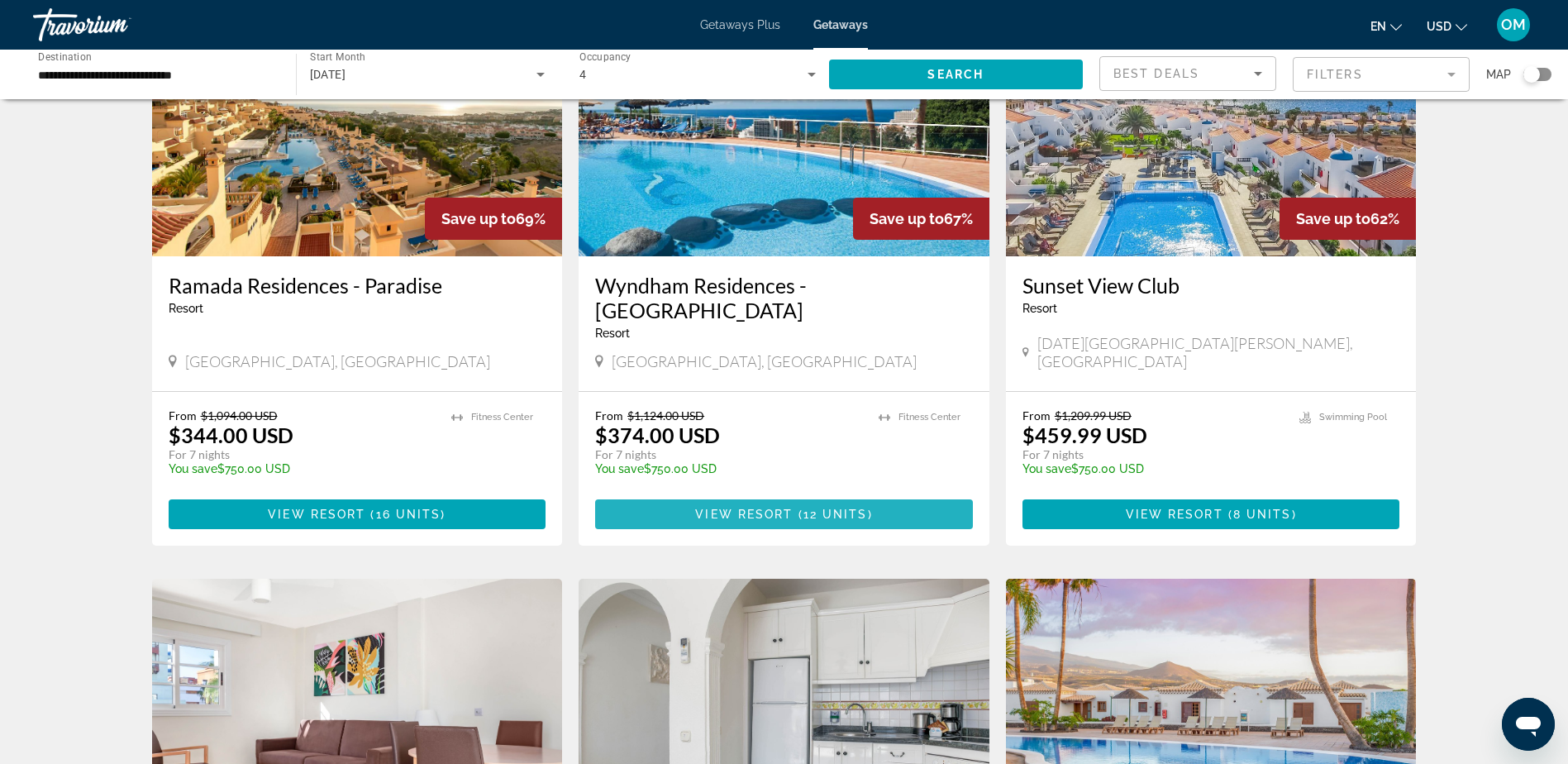
click at [773, 508] on span "View Resort" at bounding box center [744, 514] width 98 height 13
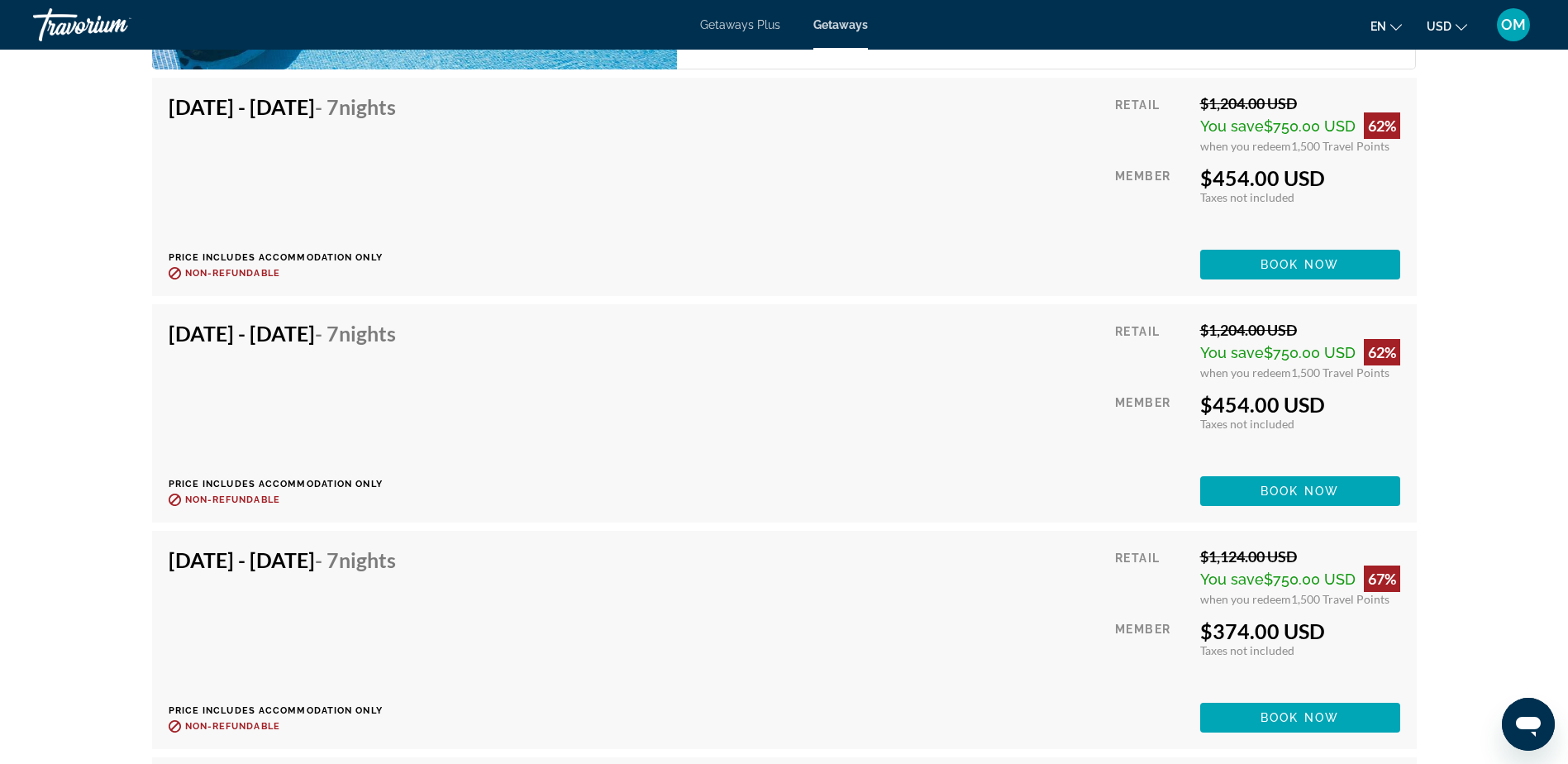
scroll to position [4381, 0]
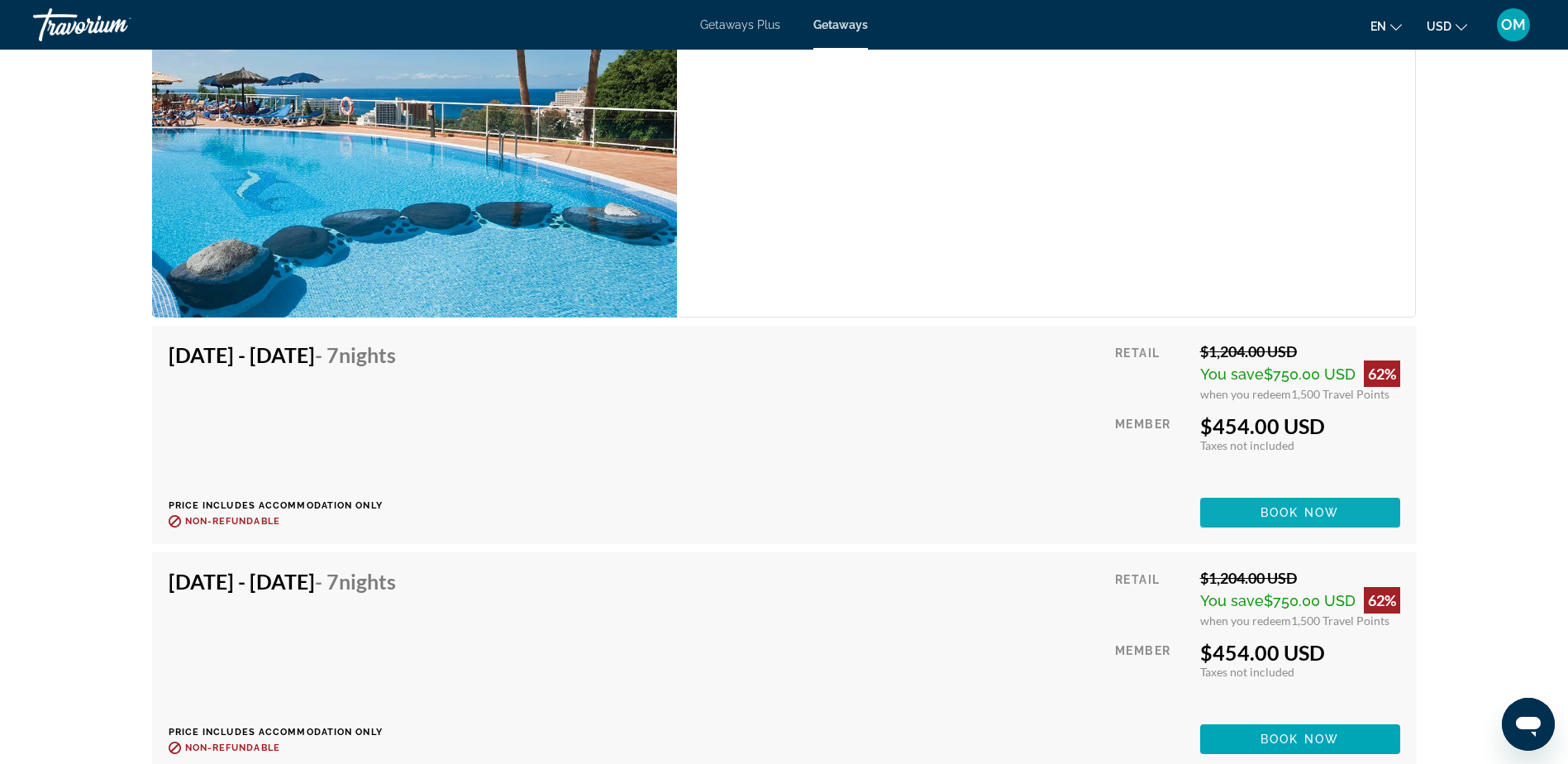
click at [1296, 506] on span "Book now" at bounding box center [1299, 513] width 79 height 13
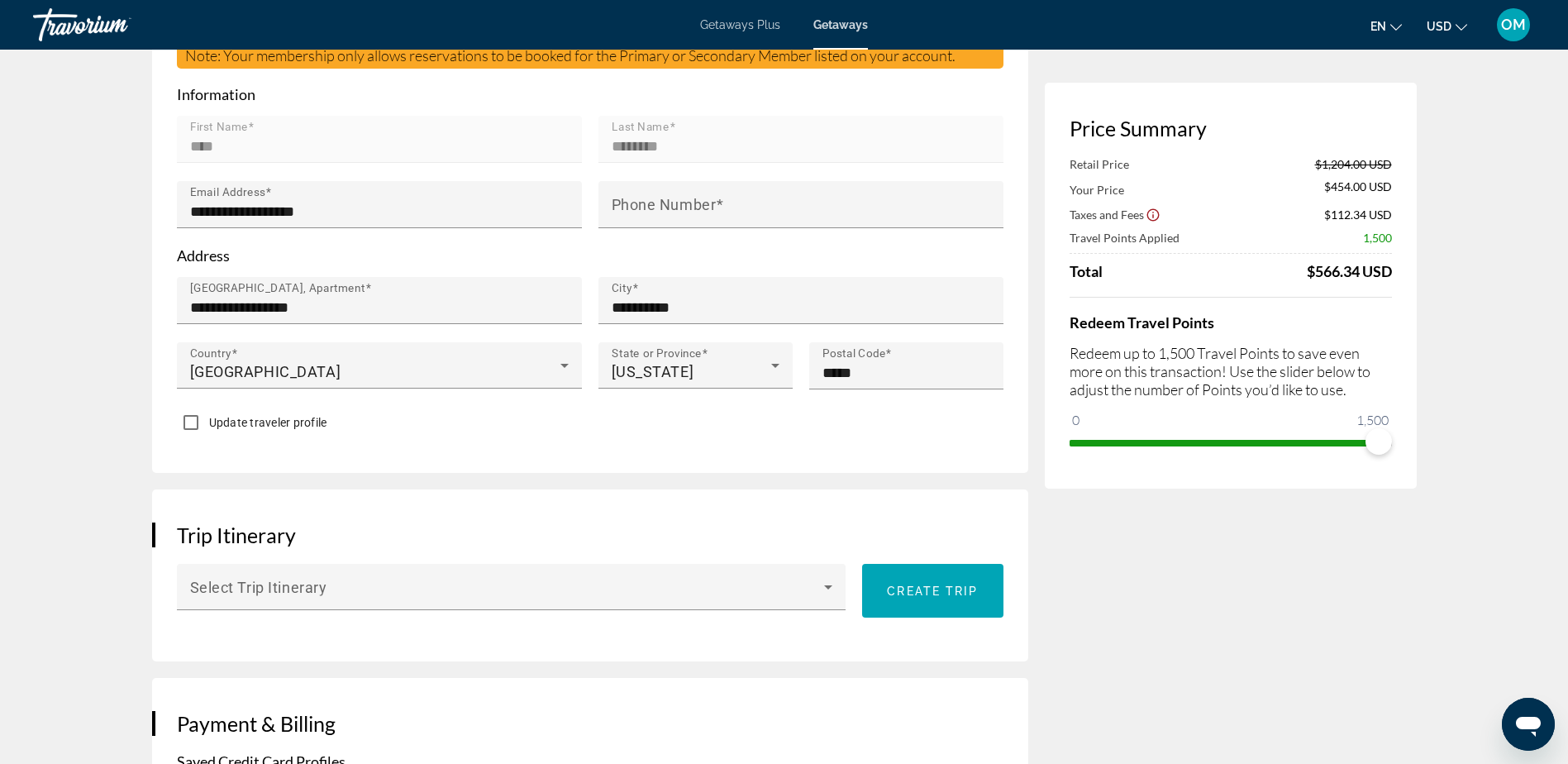
scroll to position [579, 0]
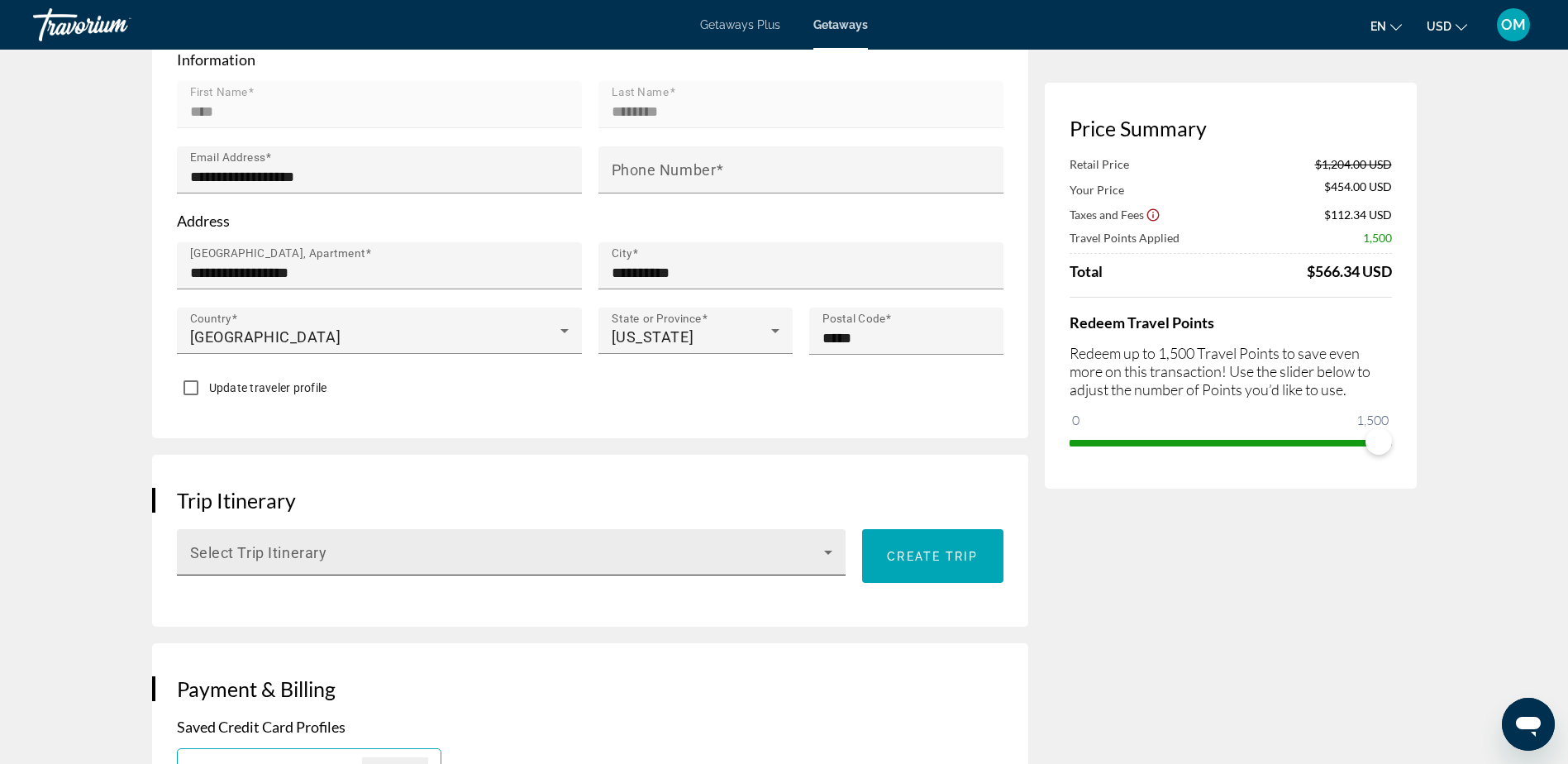
click at [788, 529] on div "Select Trip Itinerary" at bounding box center [512, 552] width 643 height 46
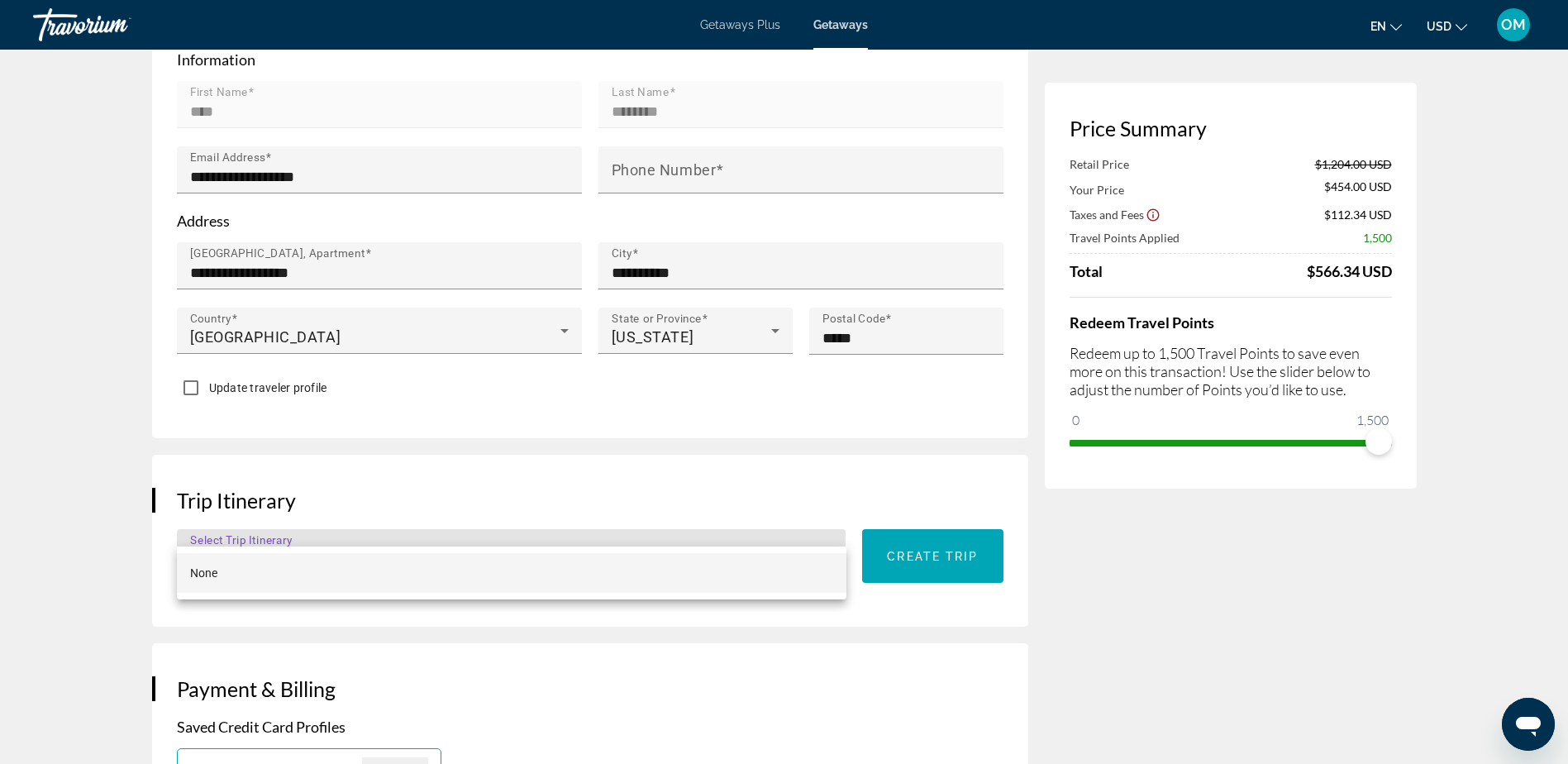
click at [788, 513] on div at bounding box center [784, 382] width 1568 height 764
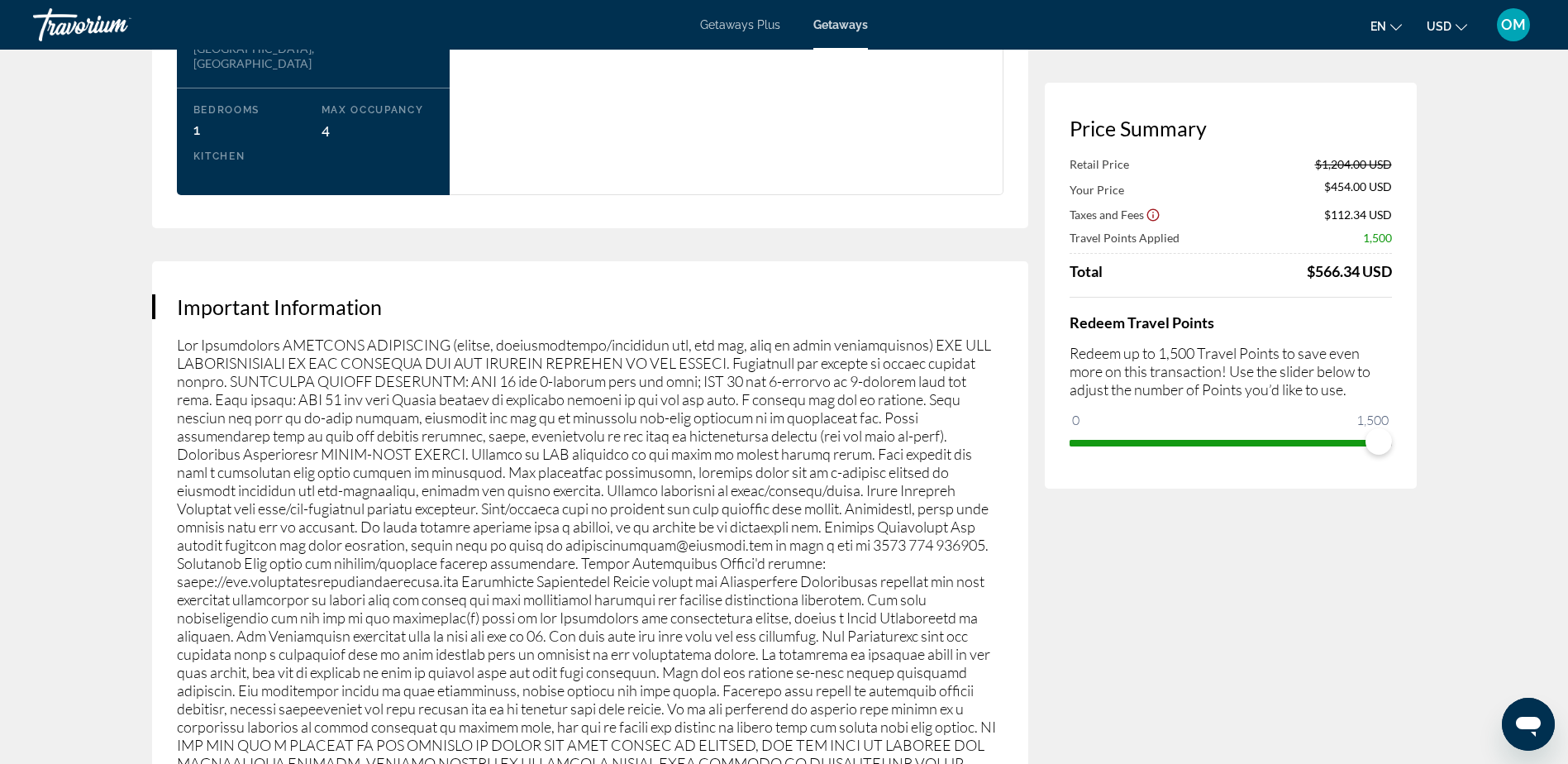
scroll to position [2314, 0]
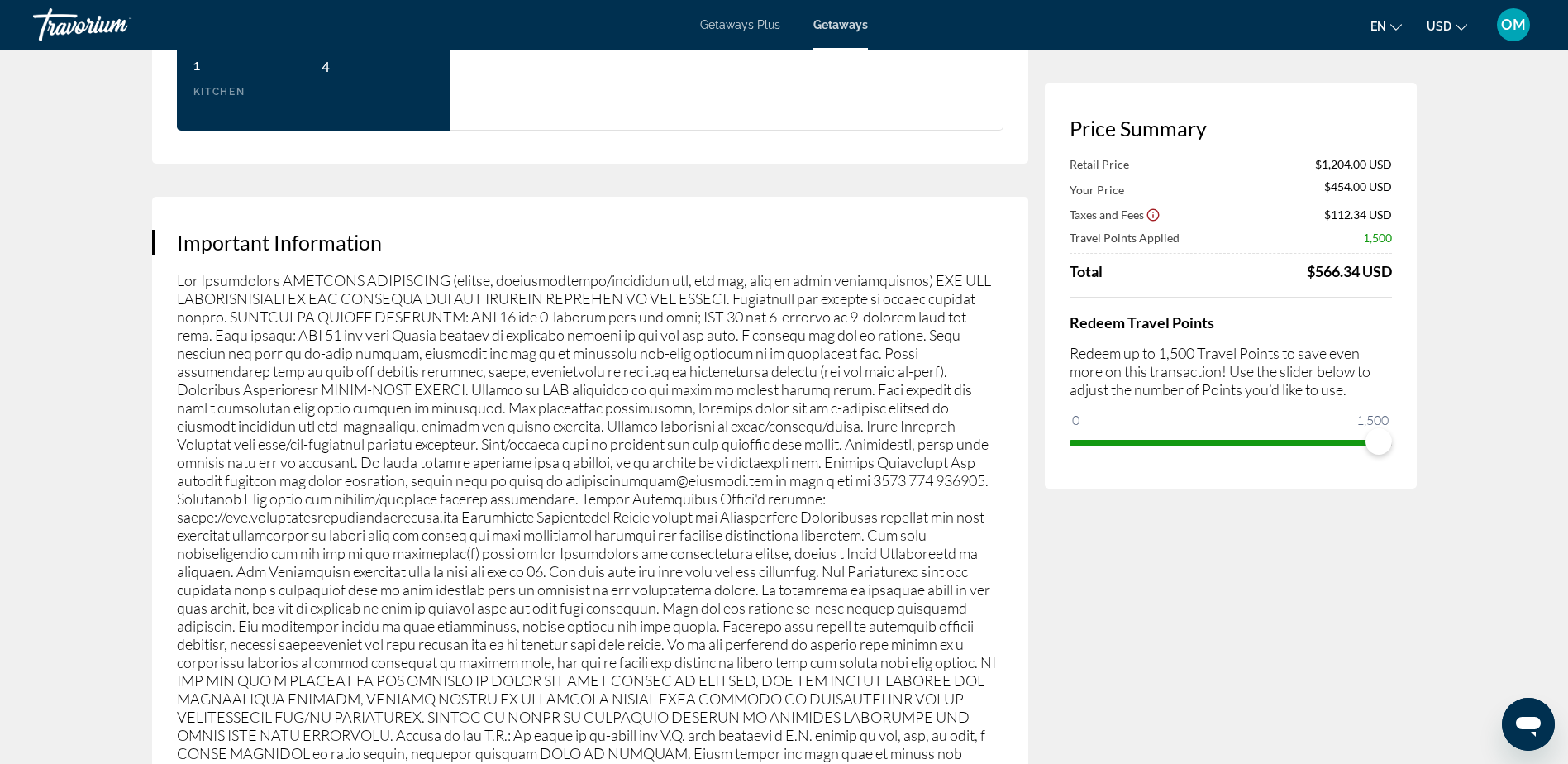
click at [1147, 213] on icon "Show Taxes and Fees disclaimer" at bounding box center [1152, 215] width 12 height 12
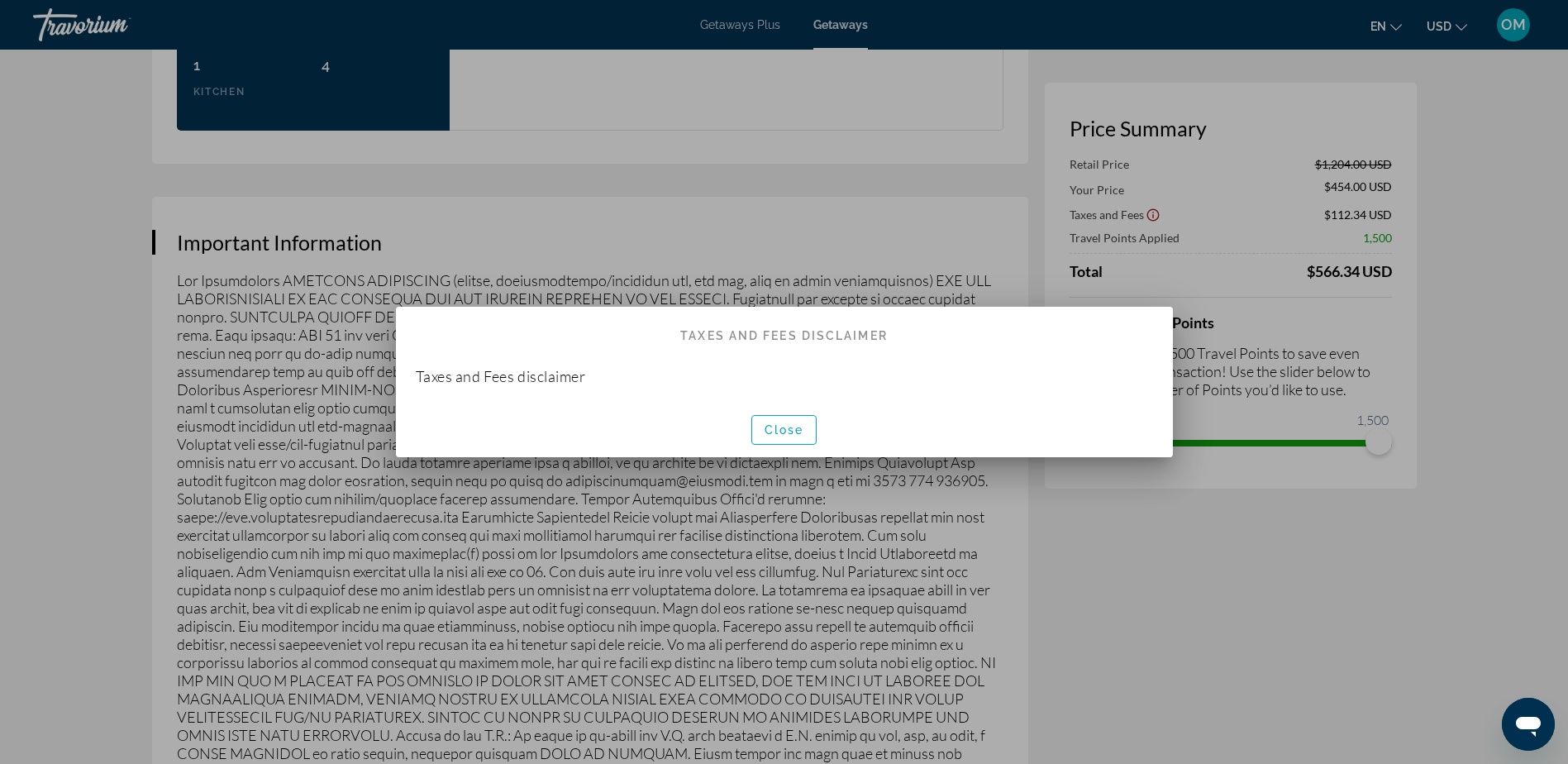
scroll to position [0, 0]
click at [787, 432] on span "Close" at bounding box center [784, 430] width 40 height 13
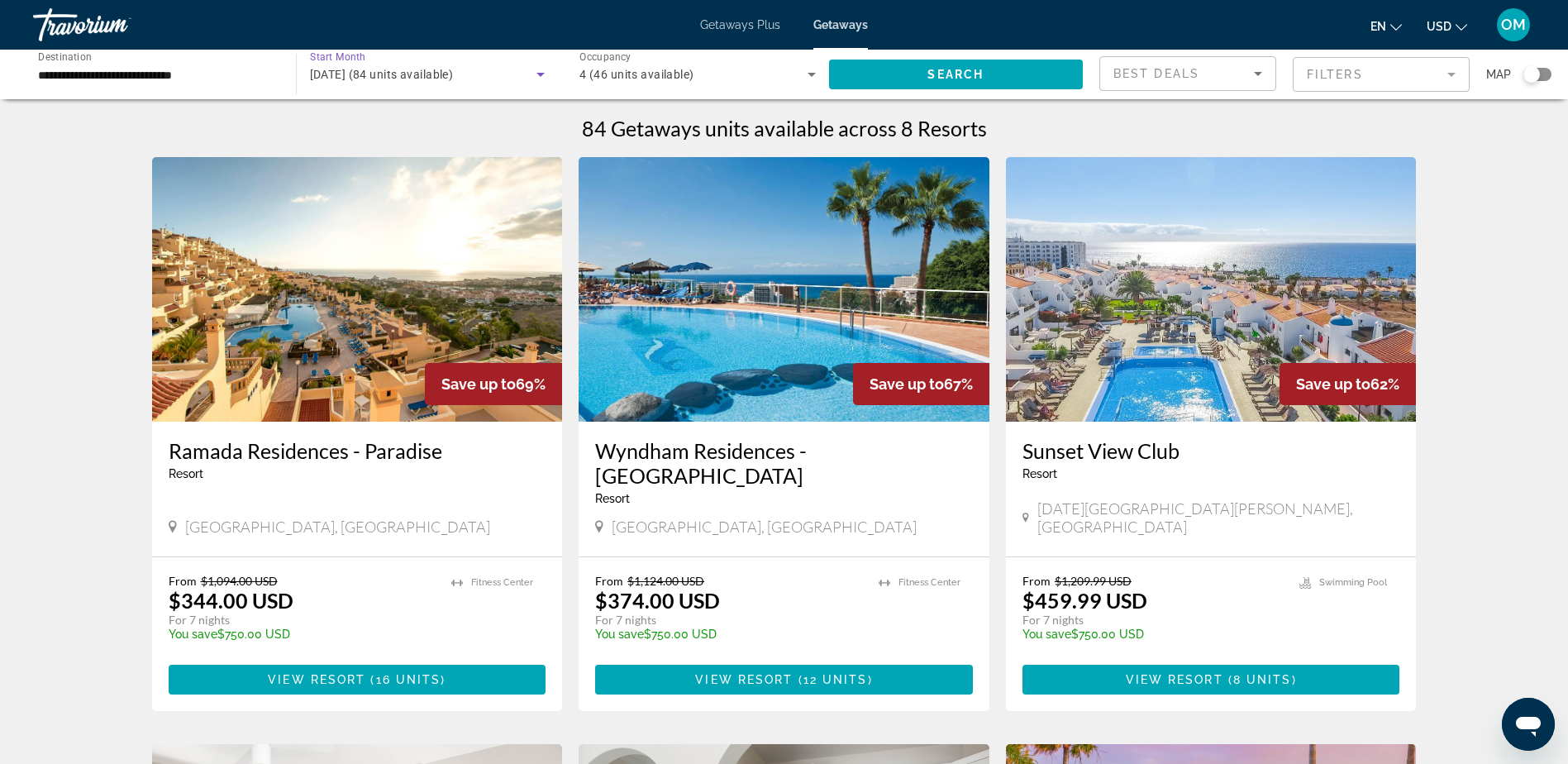
click at [524, 73] on div "[DATE] (84 units available)" at bounding box center [423, 74] width 227 height 20
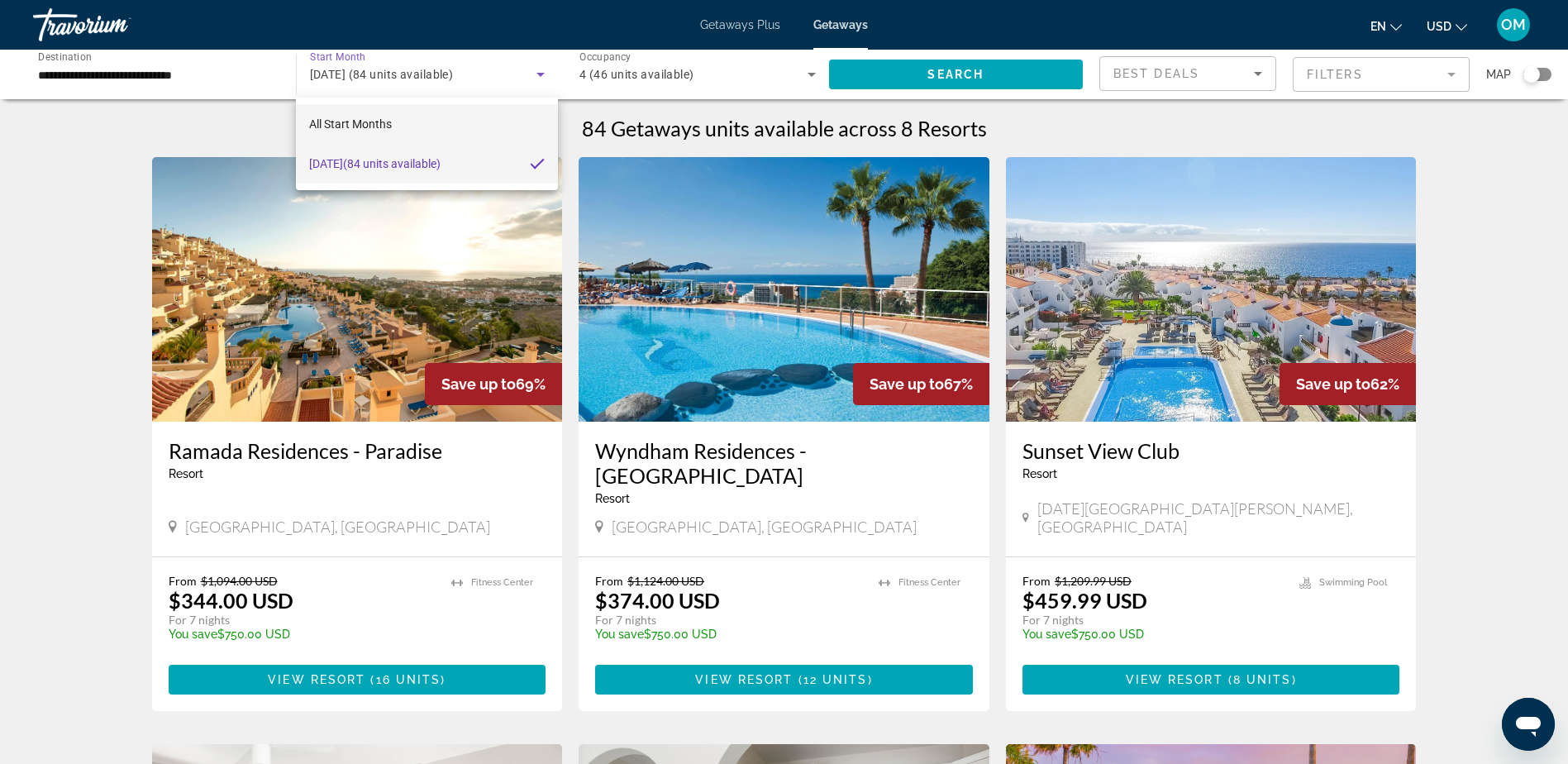
click at [423, 131] on mat-option "All Start Months" at bounding box center [427, 124] width 261 height 40
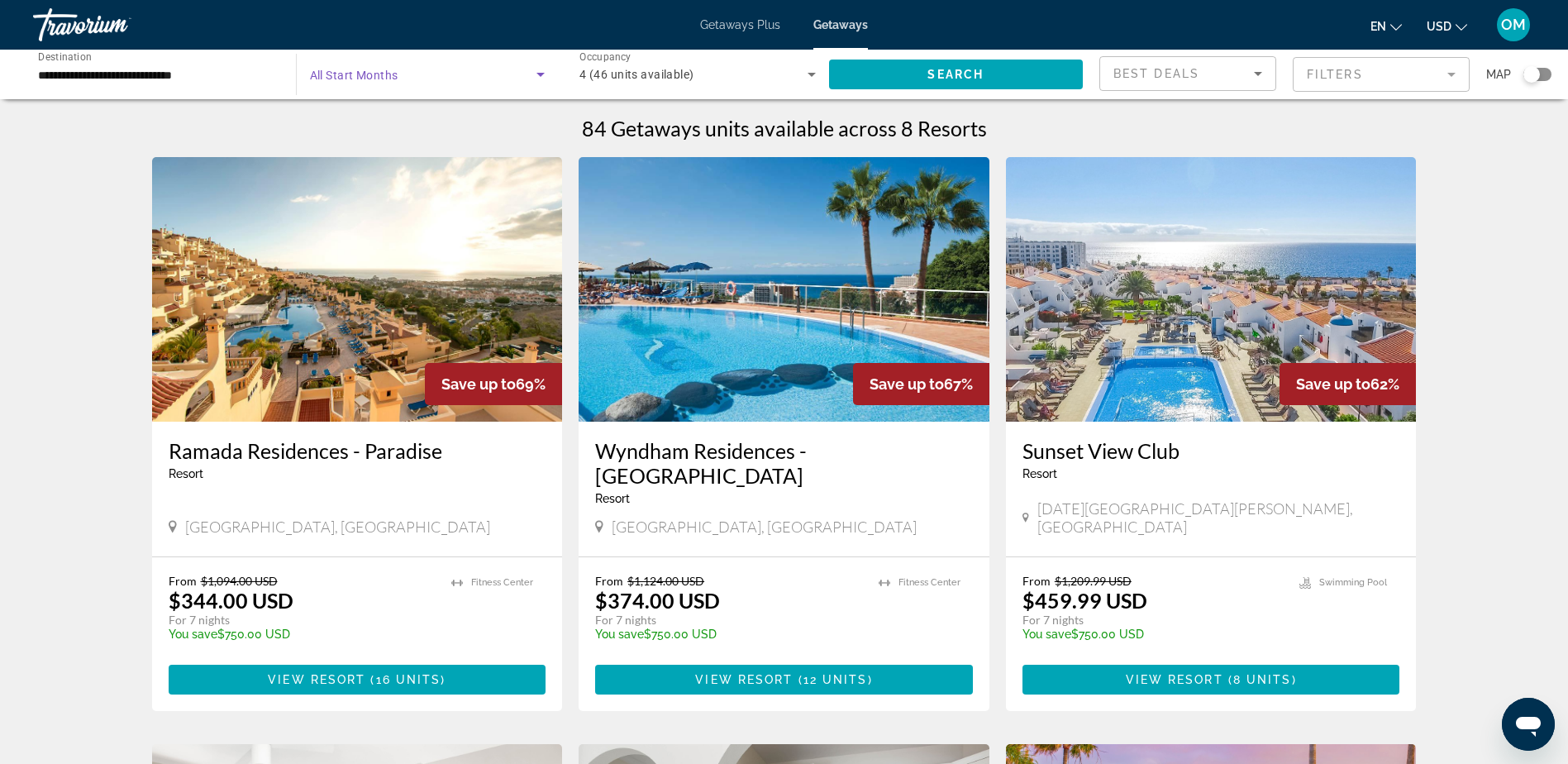
click at [465, 74] on span "Search widget" at bounding box center [423, 74] width 227 height 20
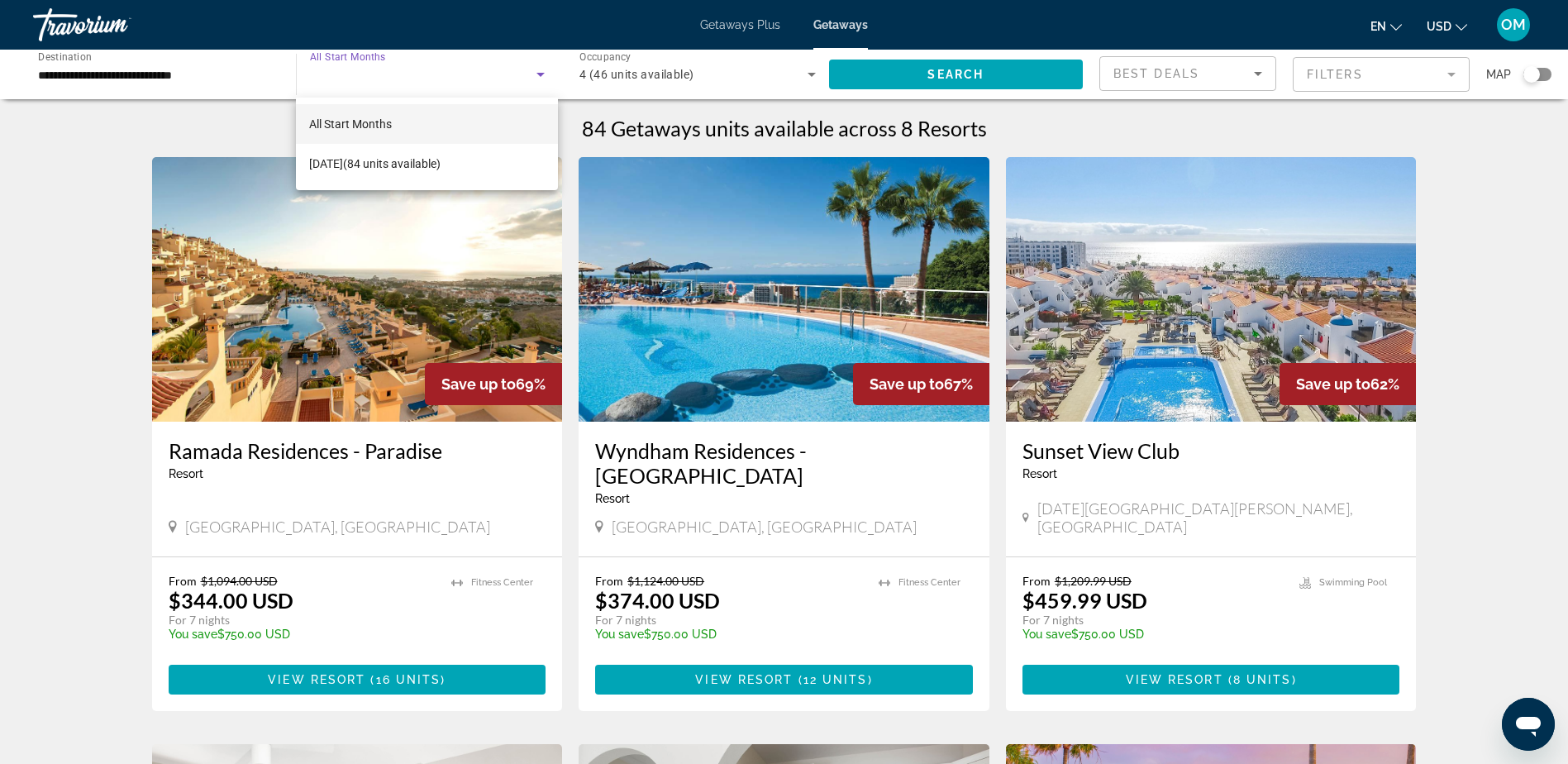
click at [465, 74] on div at bounding box center [784, 382] width 1568 height 764
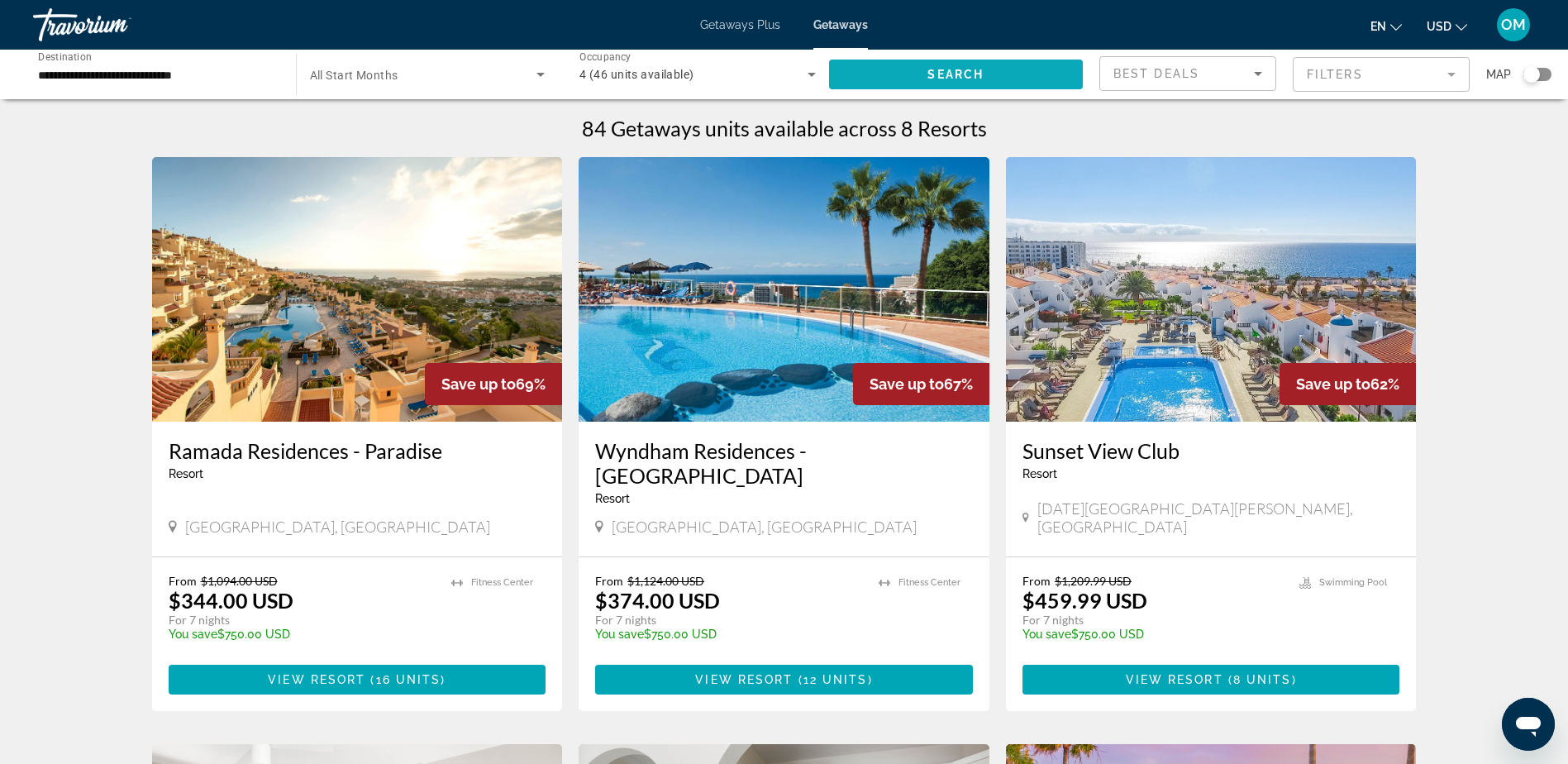
click at [966, 81] on span "Search widget" at bounding box center [956, 74] width 255 height 40
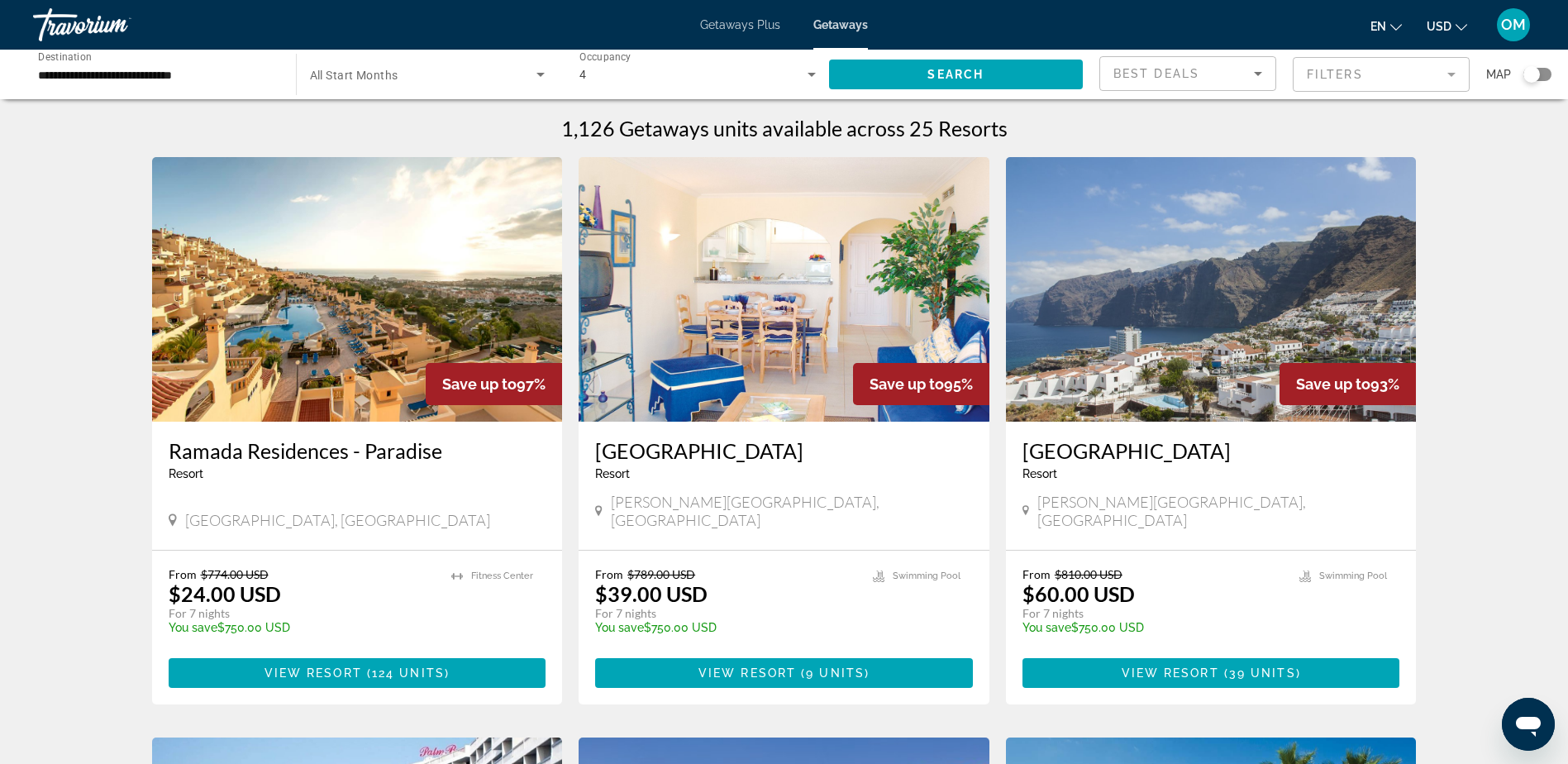
click at [237, 65] on input "**********" at bounding box center [156, 75] width 236 height 20
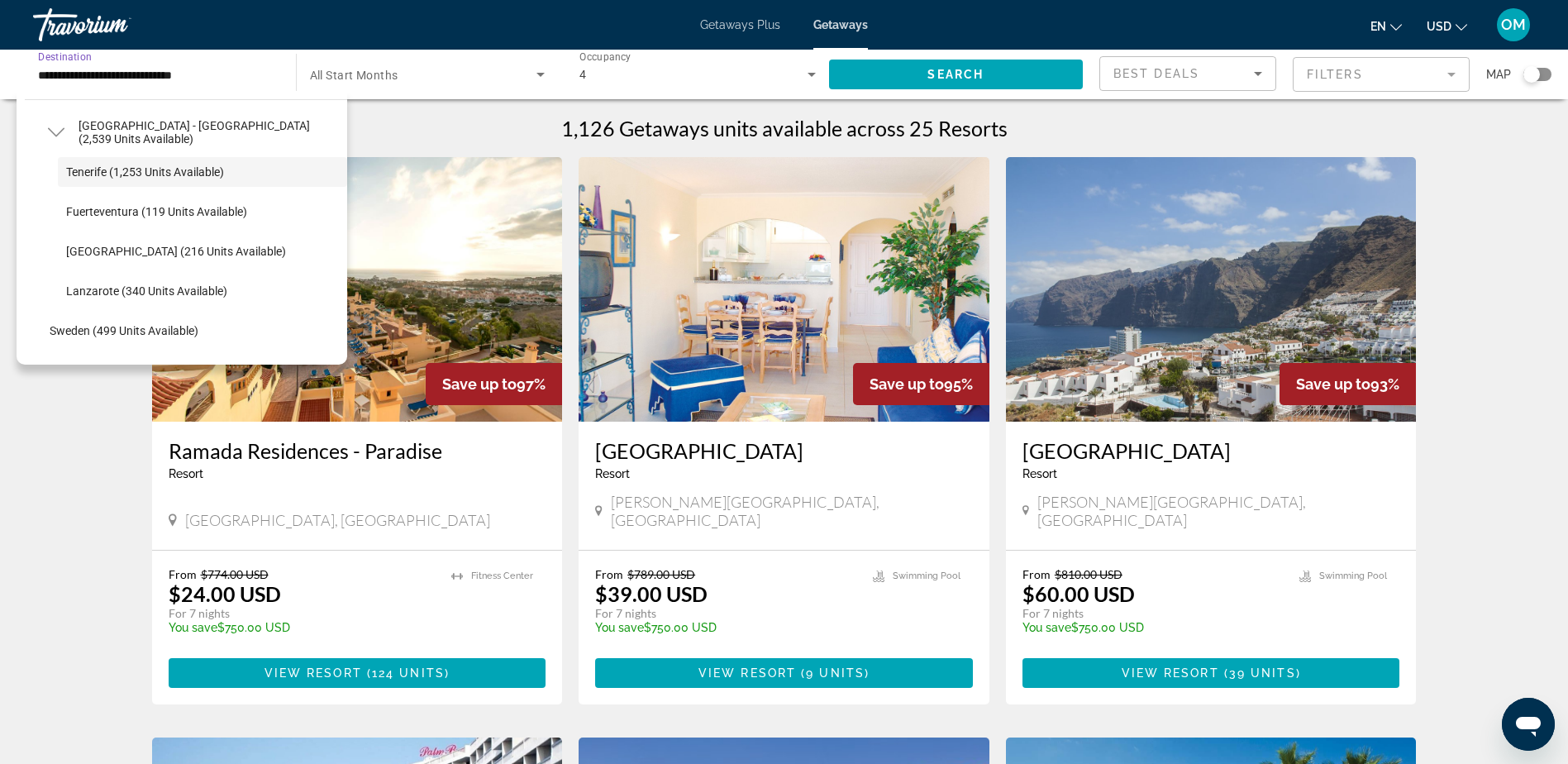
scroll to position [687, 0]
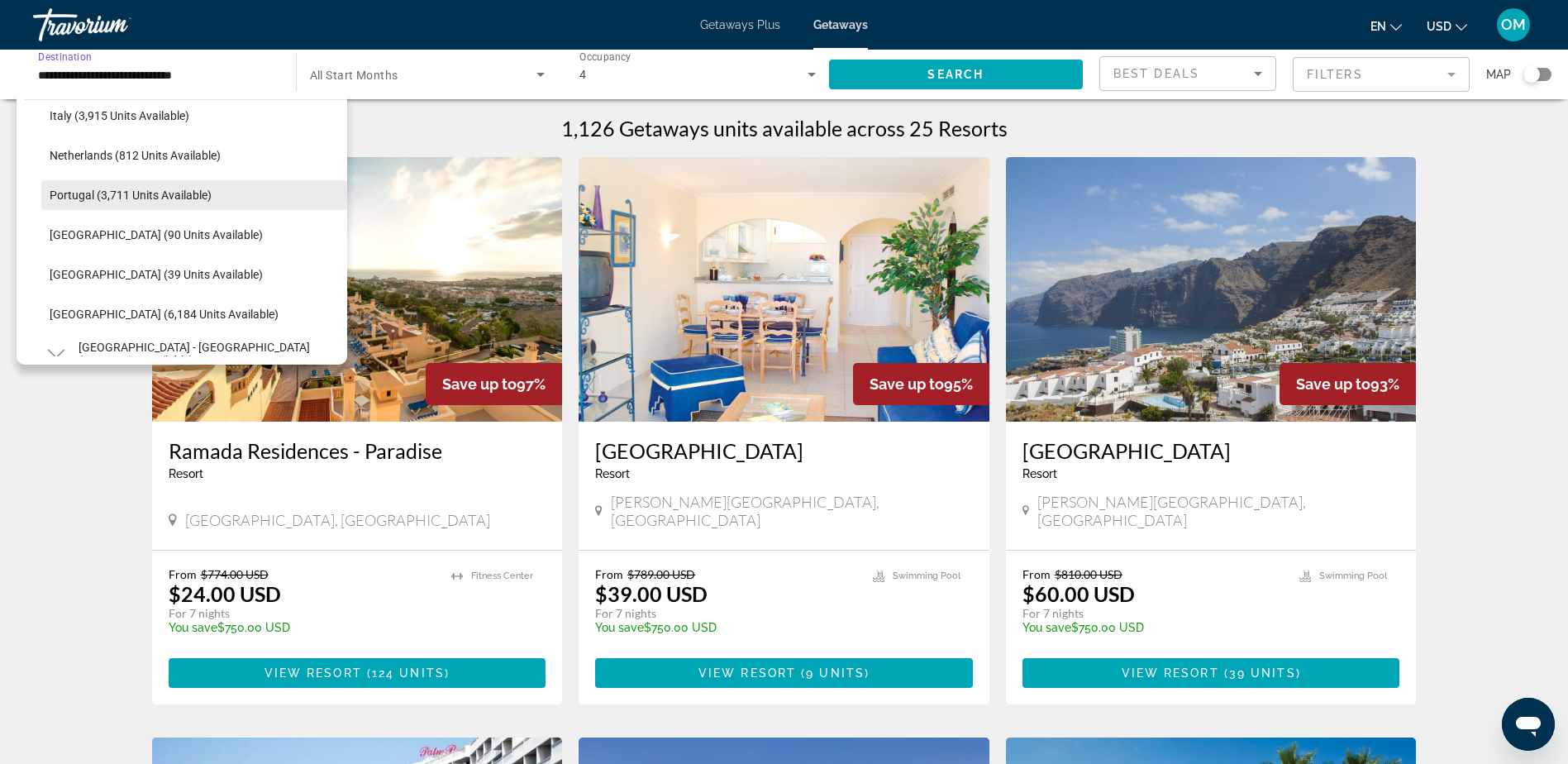
click at [203, 199] on span "Portugal (3,711 units available)" at bounding box center [131, 195] width 162 height 13
type input "**********"
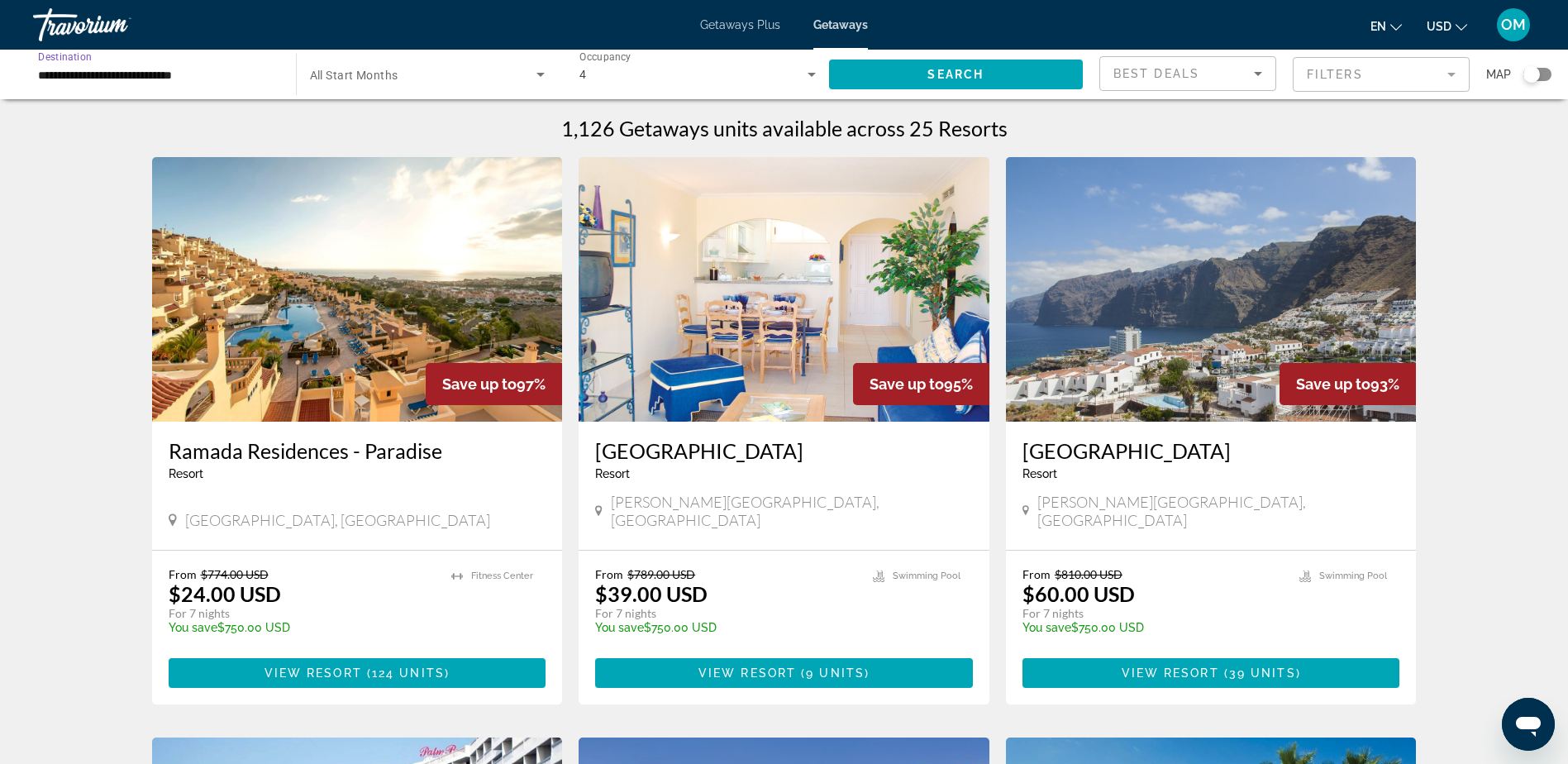
click at [215, 64] on div "**********" at bounding box center [156, 74] width 236 height 47
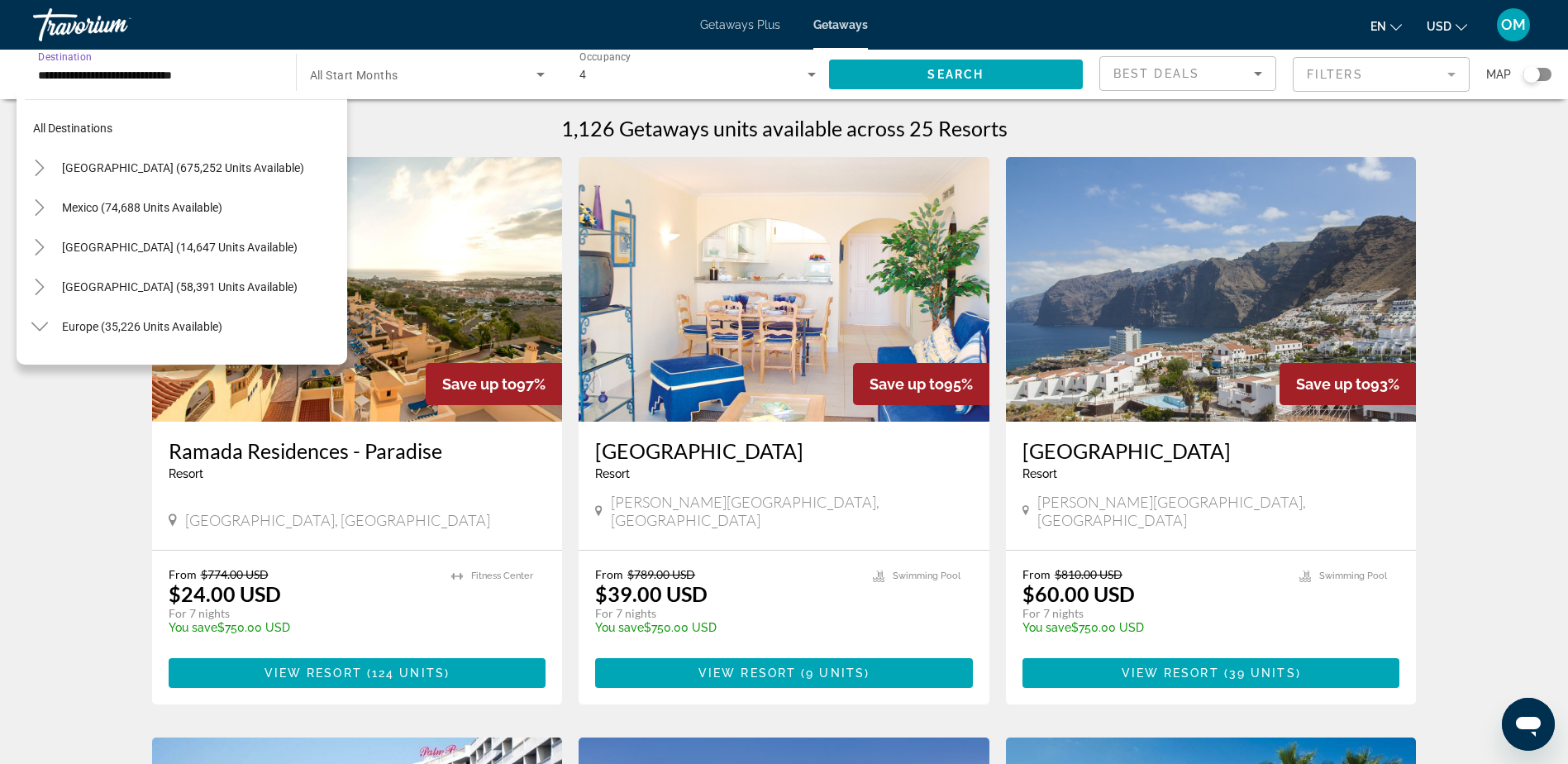
scroll to position [654, 0]
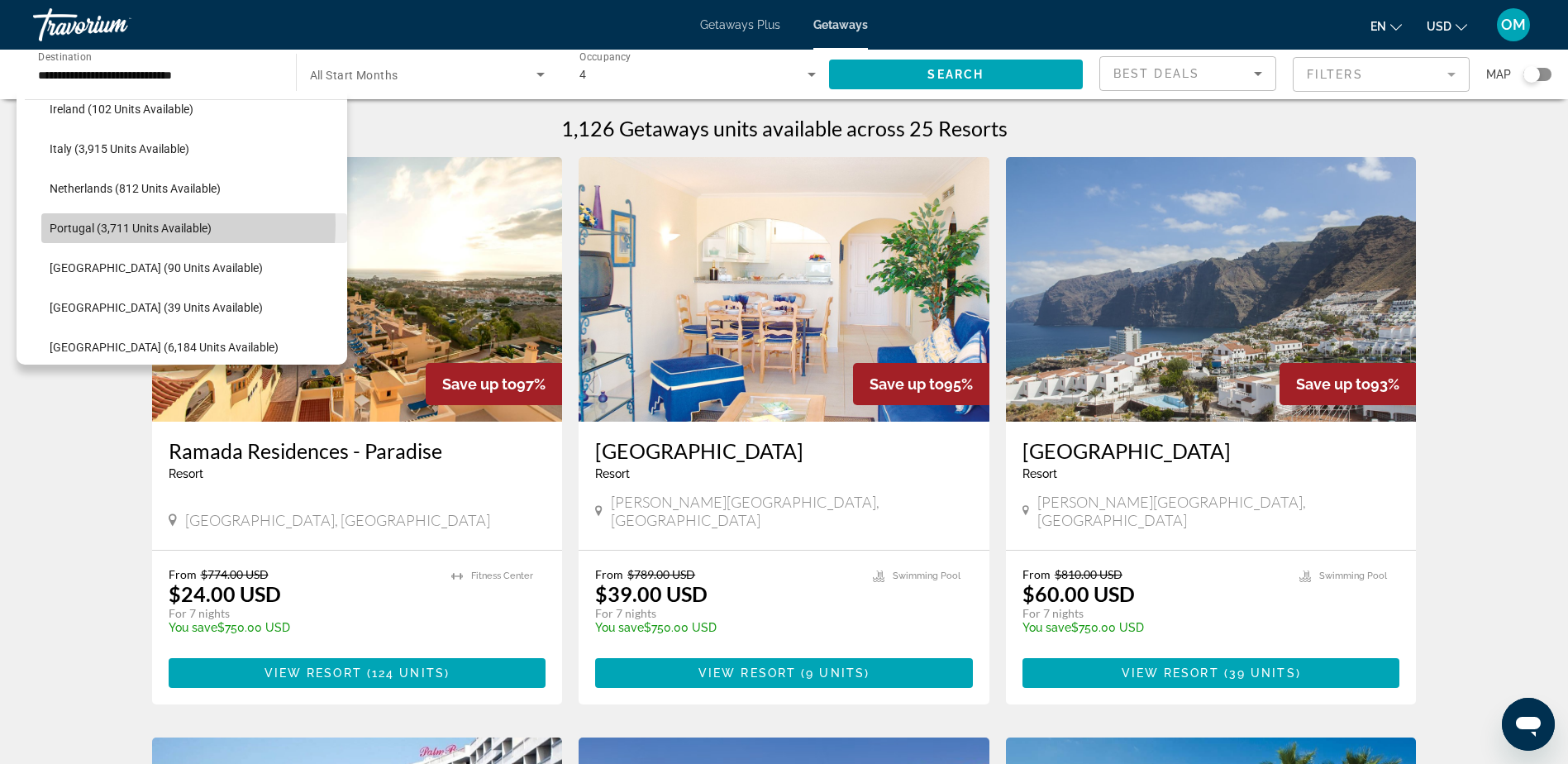
click at [98, 225] on span "Portugal (3,711 units available)" at bounding box center [131, 228] width 162 height 13
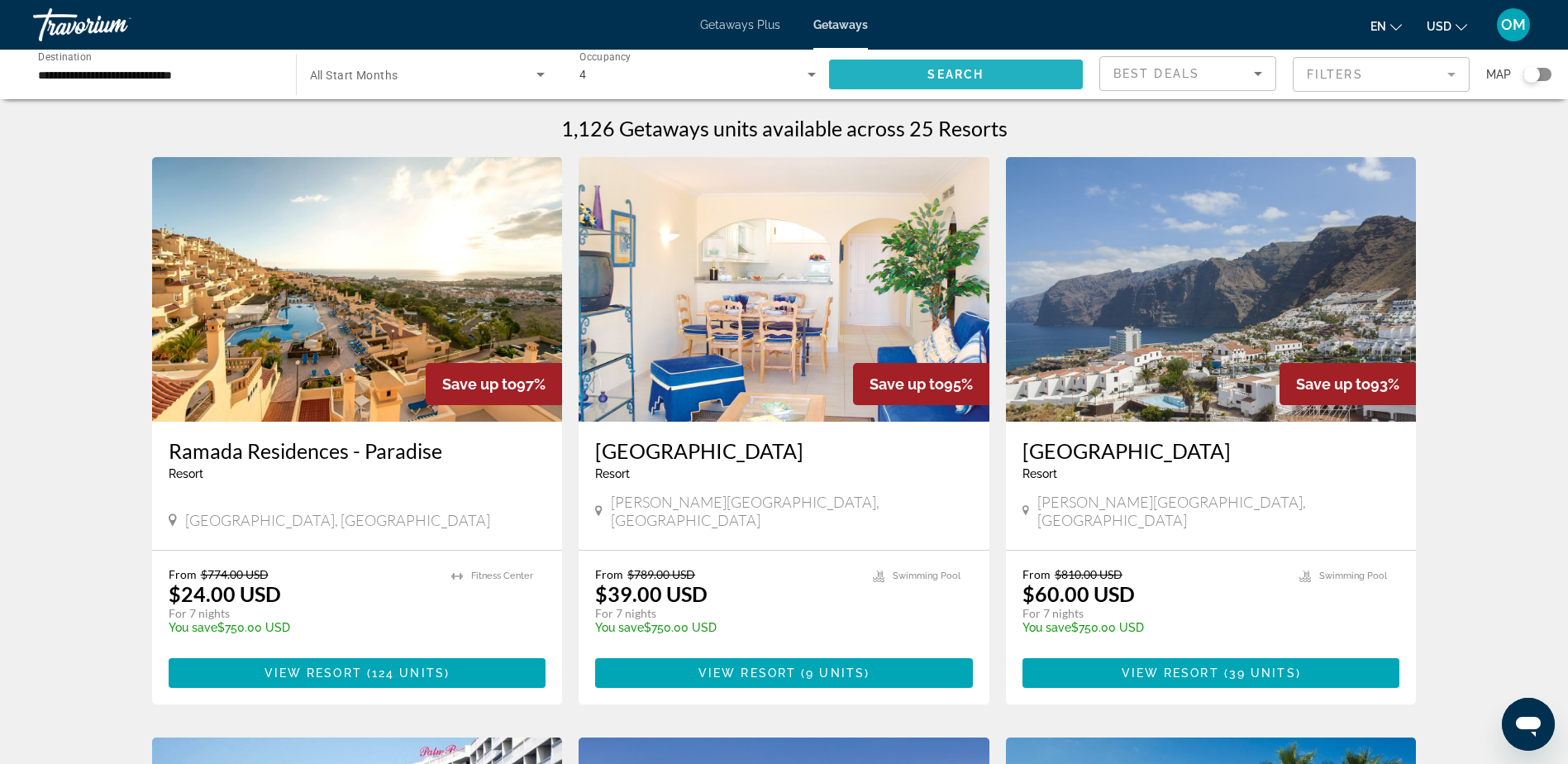
click at [921, 78] on span "Search widget" at bounding box center [956, 74] width 255 height 40
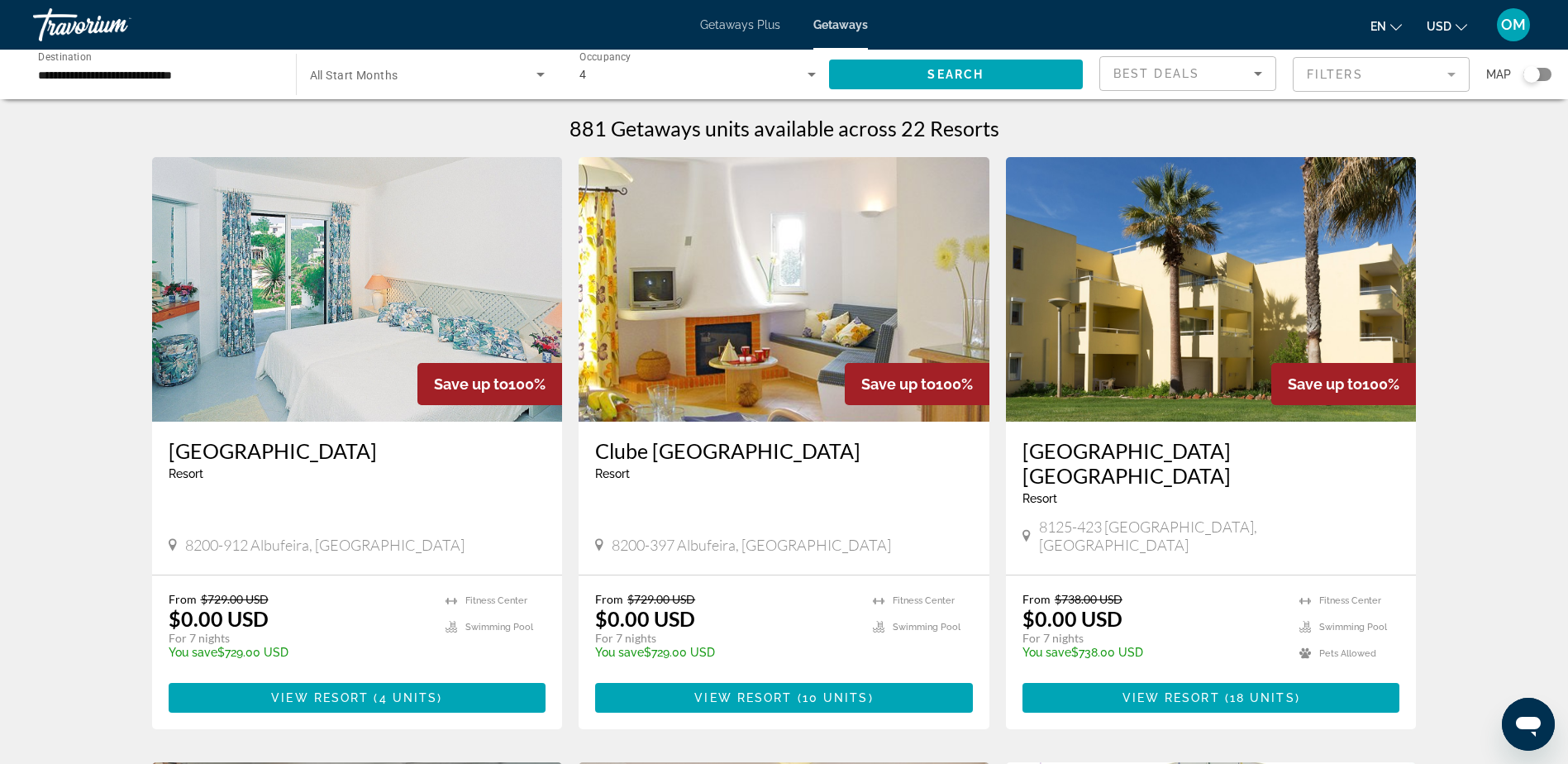
click at [1551, 78] on div "**********" at bounding box center [784, 74] width 1568 height 50
click at [1544, 74] on div "Search widget" at bounding box center [1537, 74] width 28 height 13
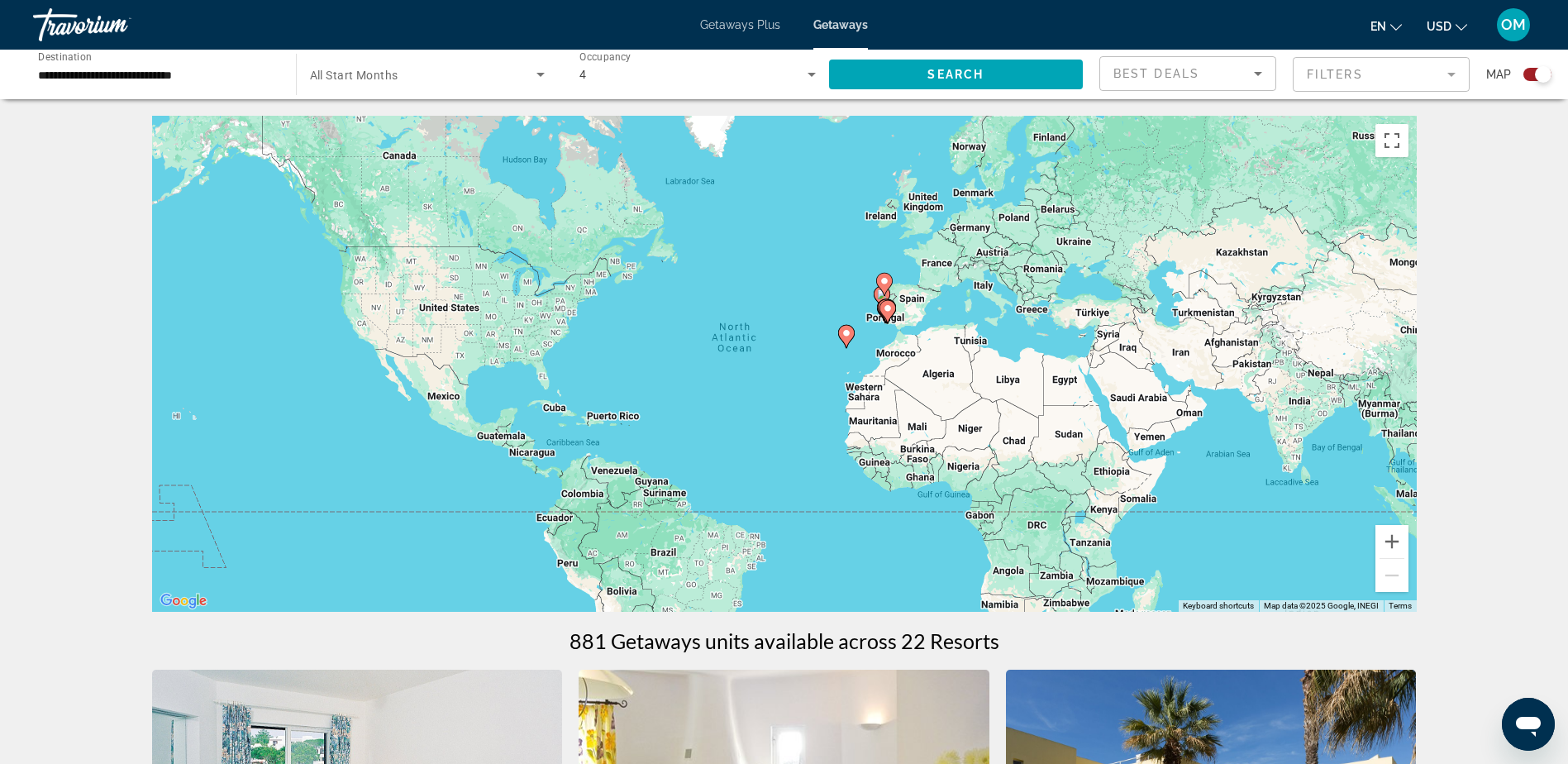
click at [822, 357] on div "To activate drag with keyboard, press Alt + Enter. Once in keyboard drag state,…" at bounding box center [784, 364] width 1265 height 496
click at [821, 357] on div "To activate drag with keyboard, press Alt + Enter. Once in keyboard drag state,…" at bounding box center [784, 364] width 1265 height 496
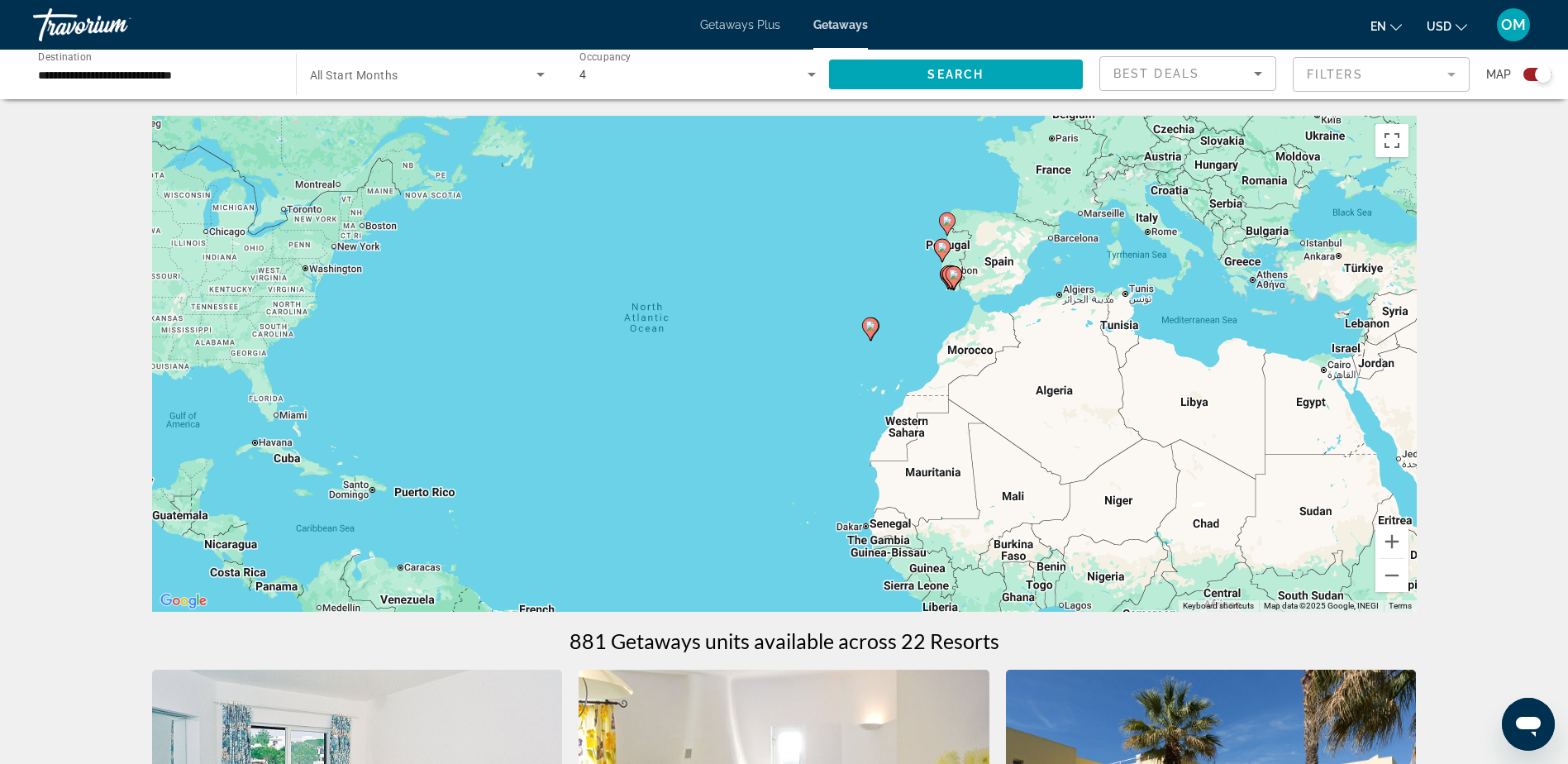
click at [894, 335] on div "To activate drag with keyboard, press Alt + Enter. Once in keyboard drag state,…" at bounding box center [784, 364] width 1265 height 496
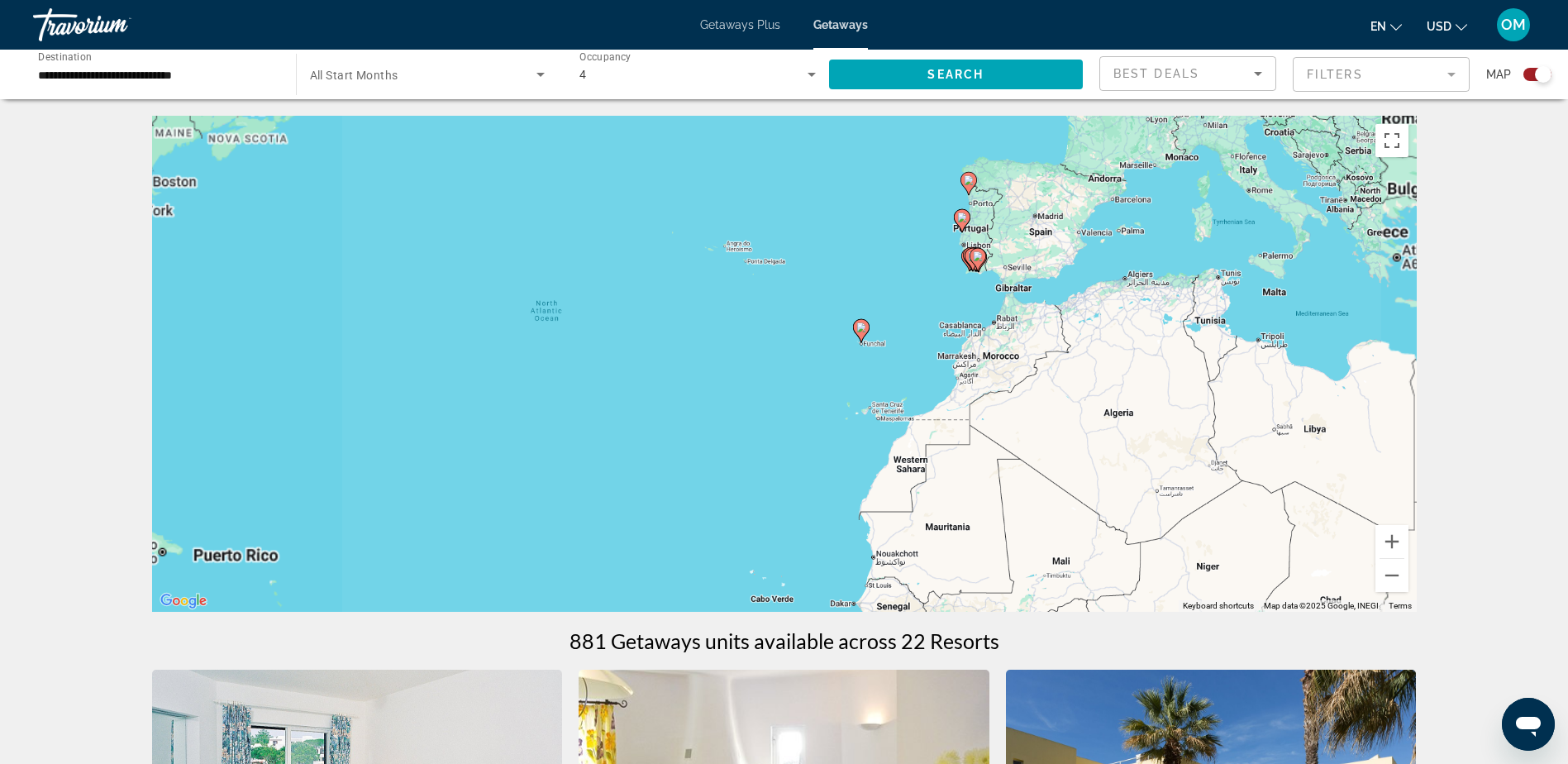
click at [894, 335] on div "To activate drag with keyboard, press Alt + Enter. Once in keyboard drag state,…" at bounding box center [784, 364] width 1265 height 496
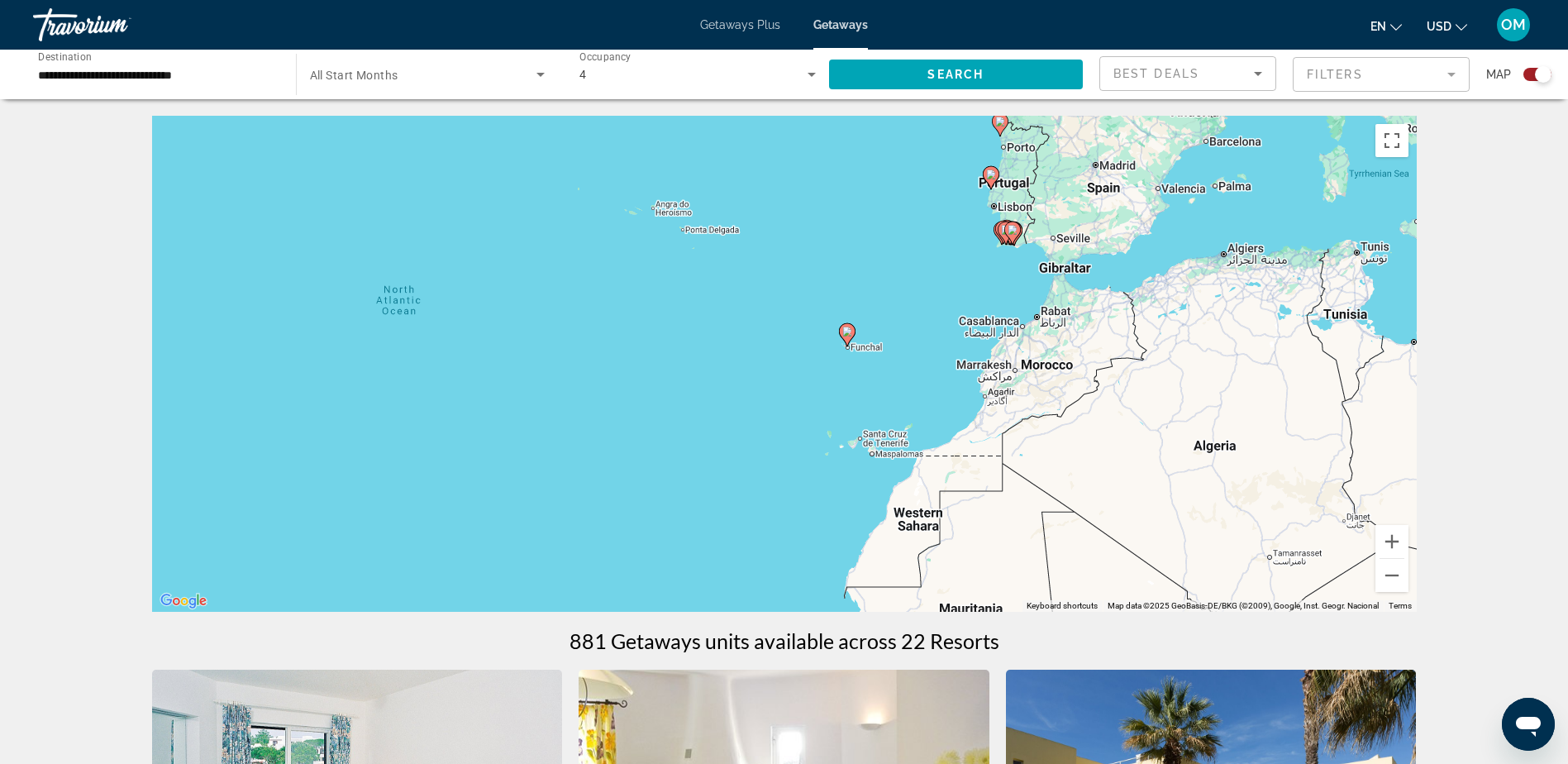
click at [850, 333] on image "Main content" at bounding box center [847, 332] width 10 height 10
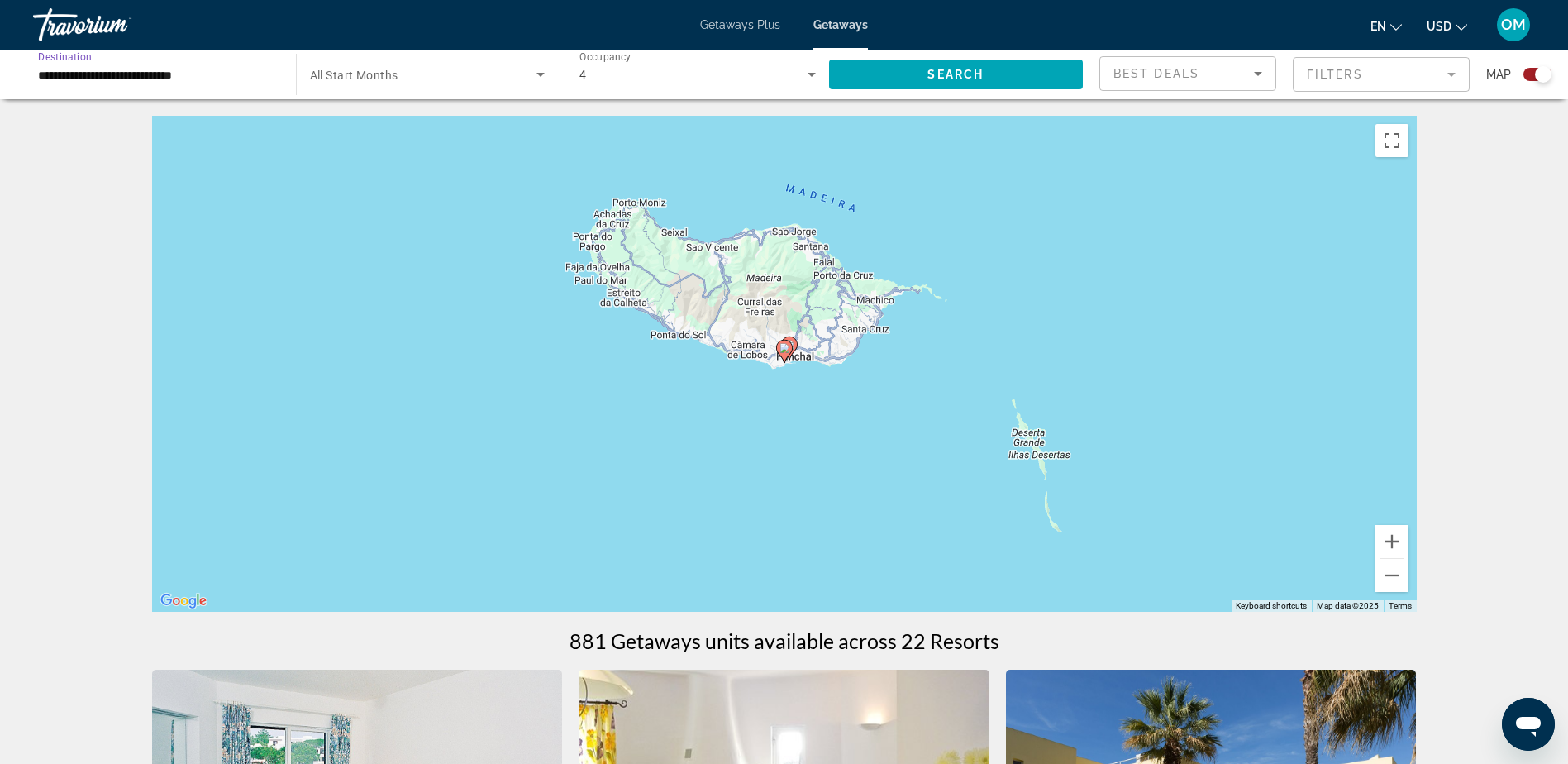
click at [216, 66] on input "**********" at bounding box center [156, 75] width 236 height 20
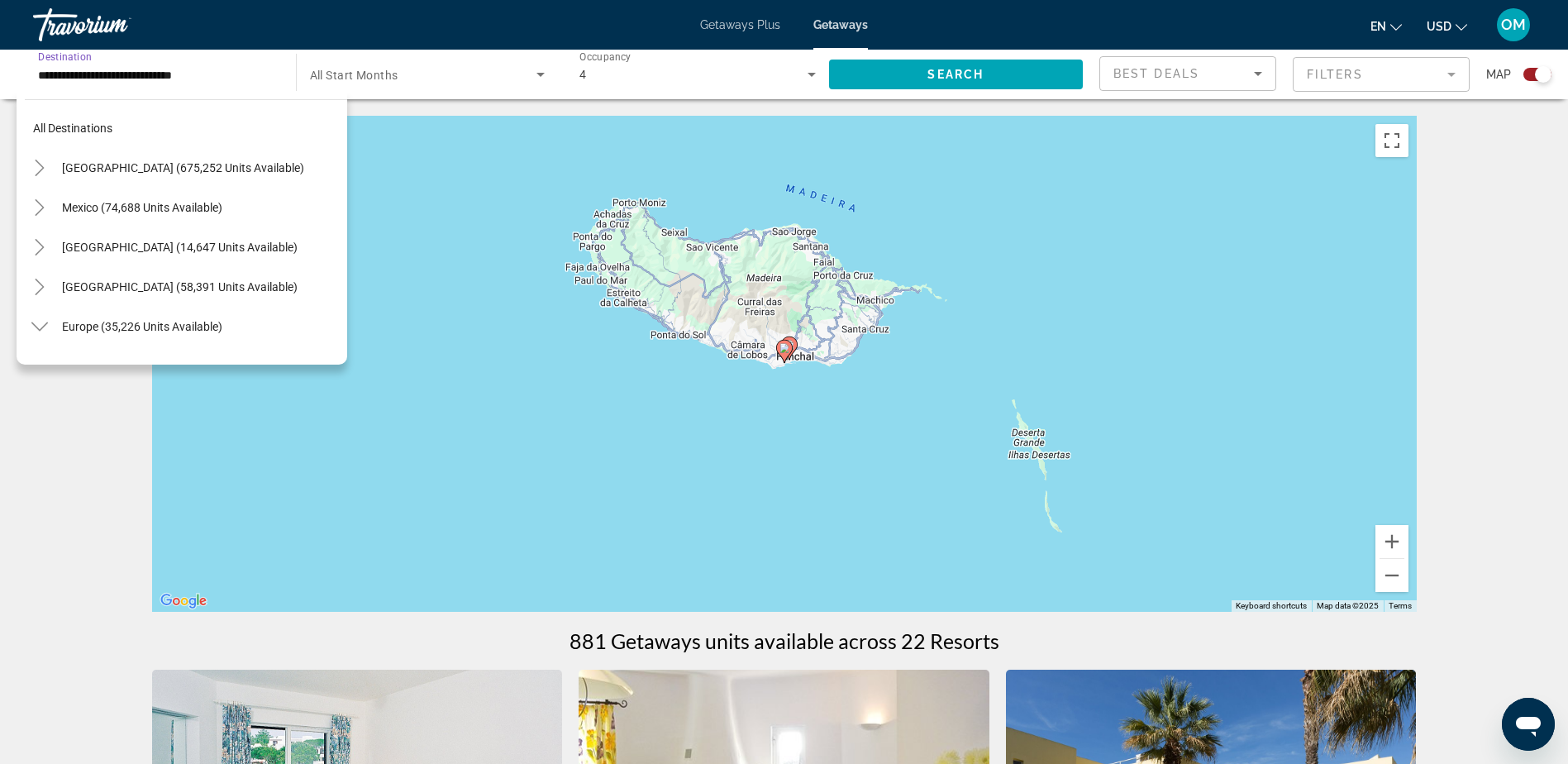
scroll to position [654, 0]
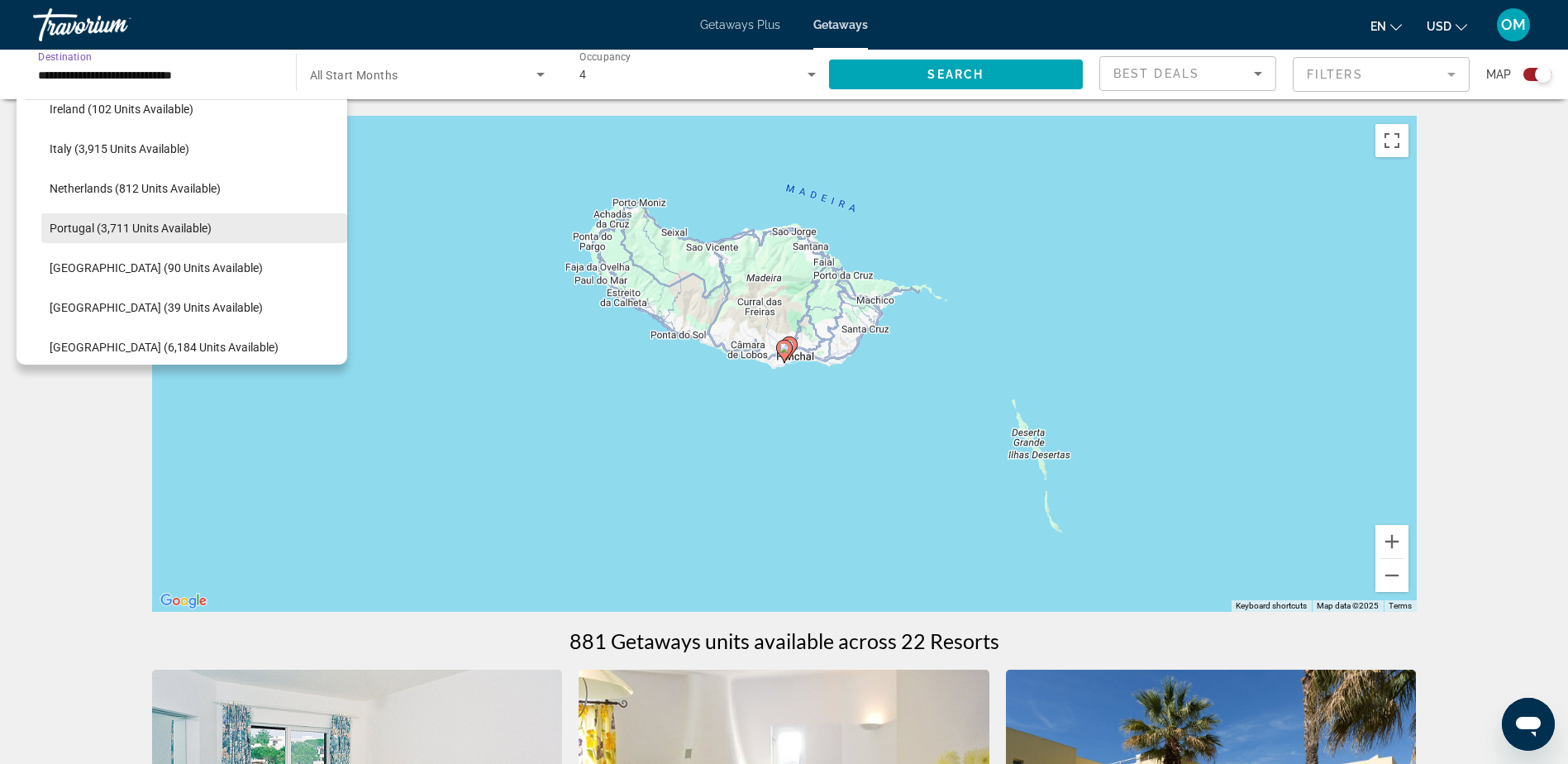
click at [177, 222] on span "Portugal (3,711 units available)" at bounding box center [131, 228] width 162 height 13
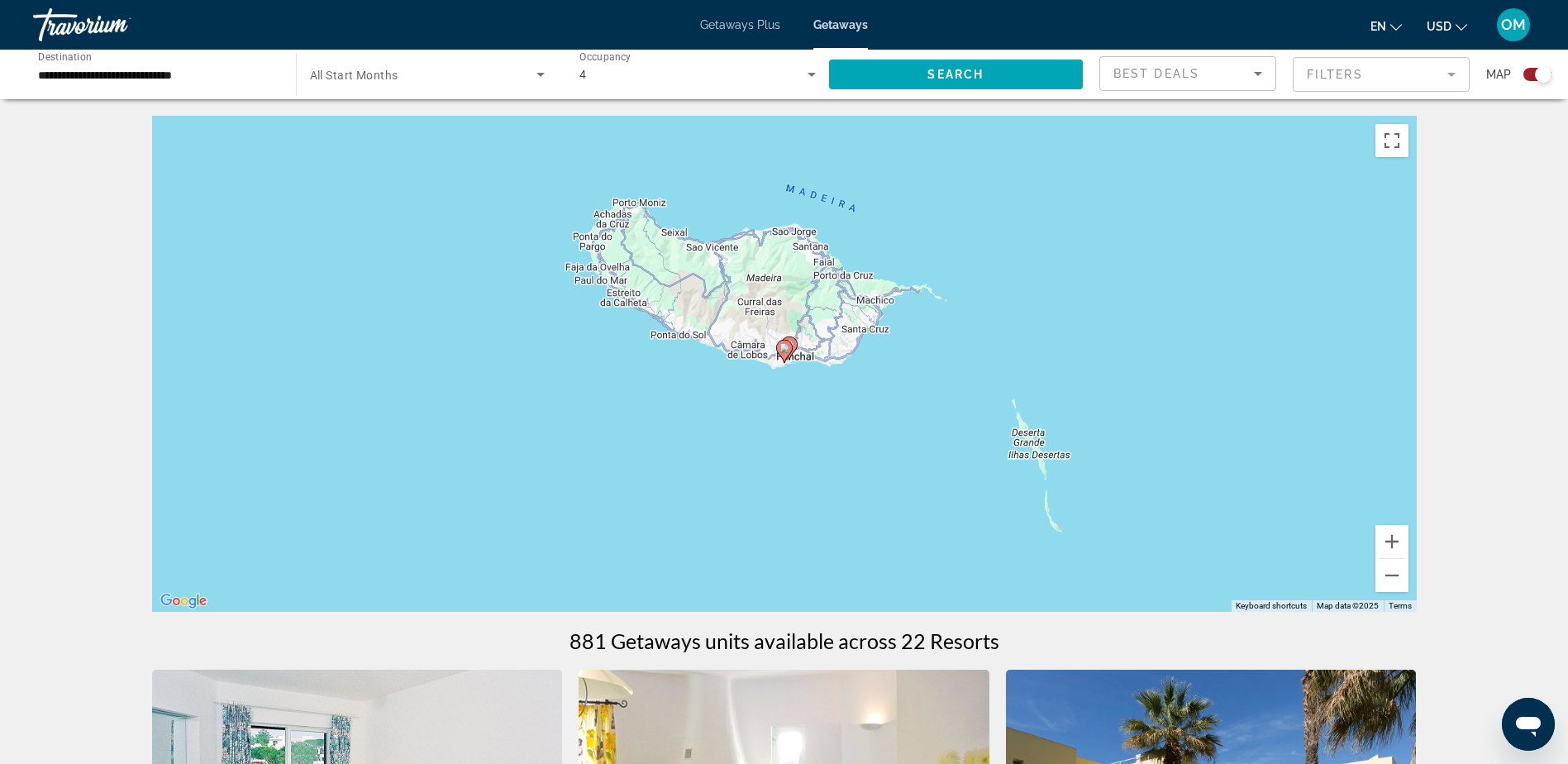
click at [784, 346] on image "Main content" at bounding box center [784, 348] width 10 height 10
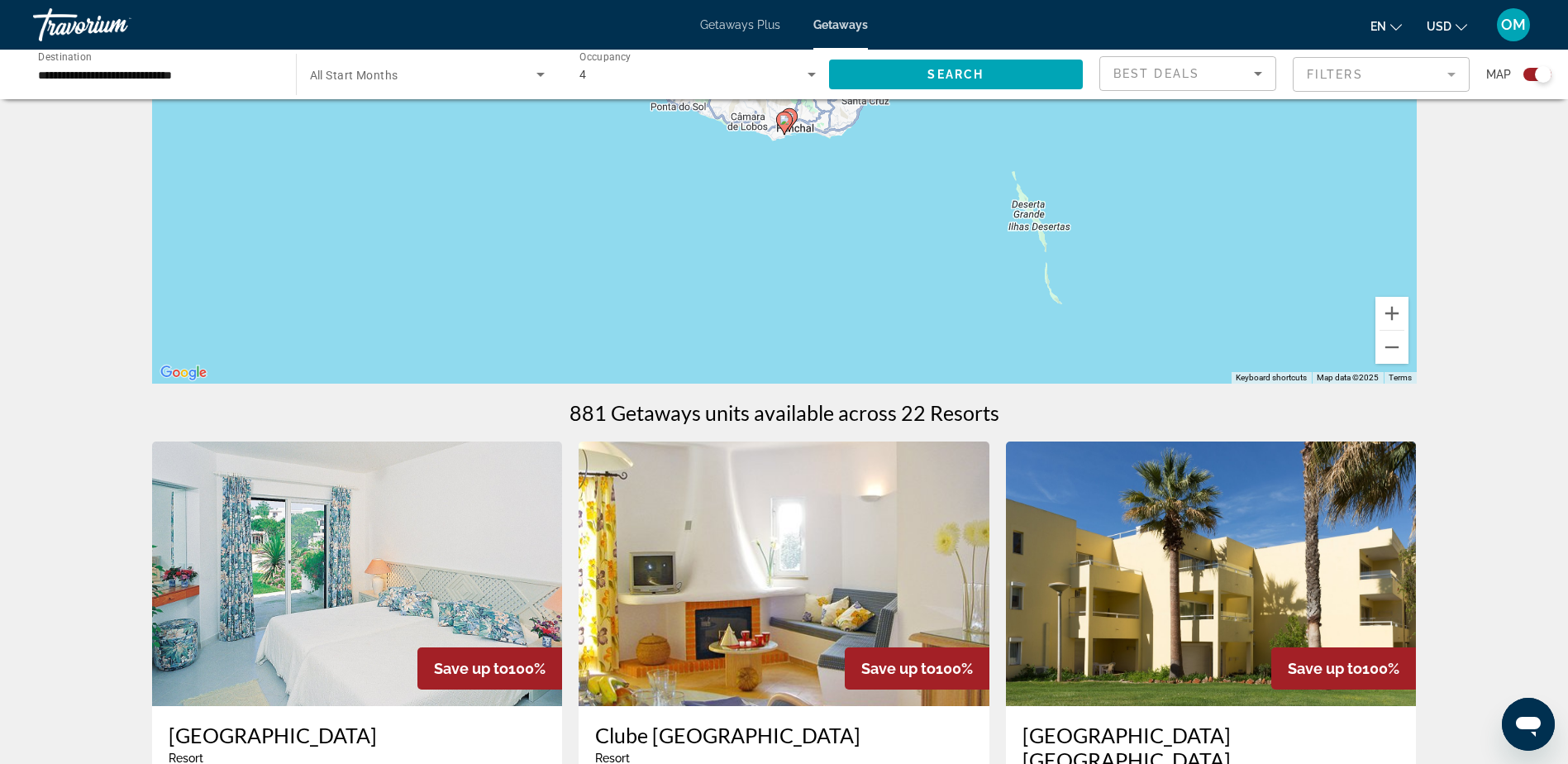
scroll to position [83, 0]
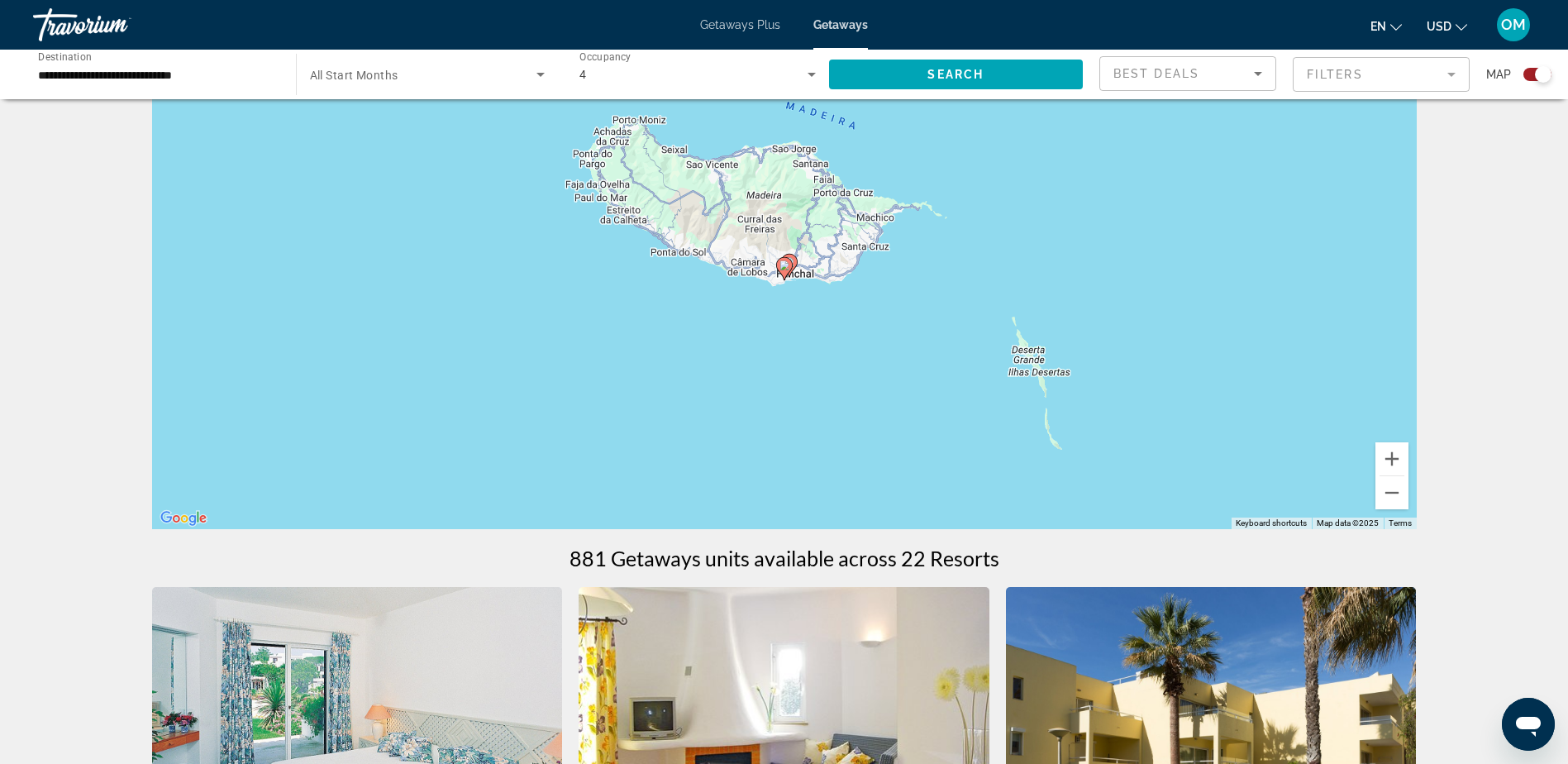
click at [841, 292] on div "To navigate, press the arrow keys. To activate drag with keyboard, press Alt + …" at bounding box center [784, 281] width 1265 height 496
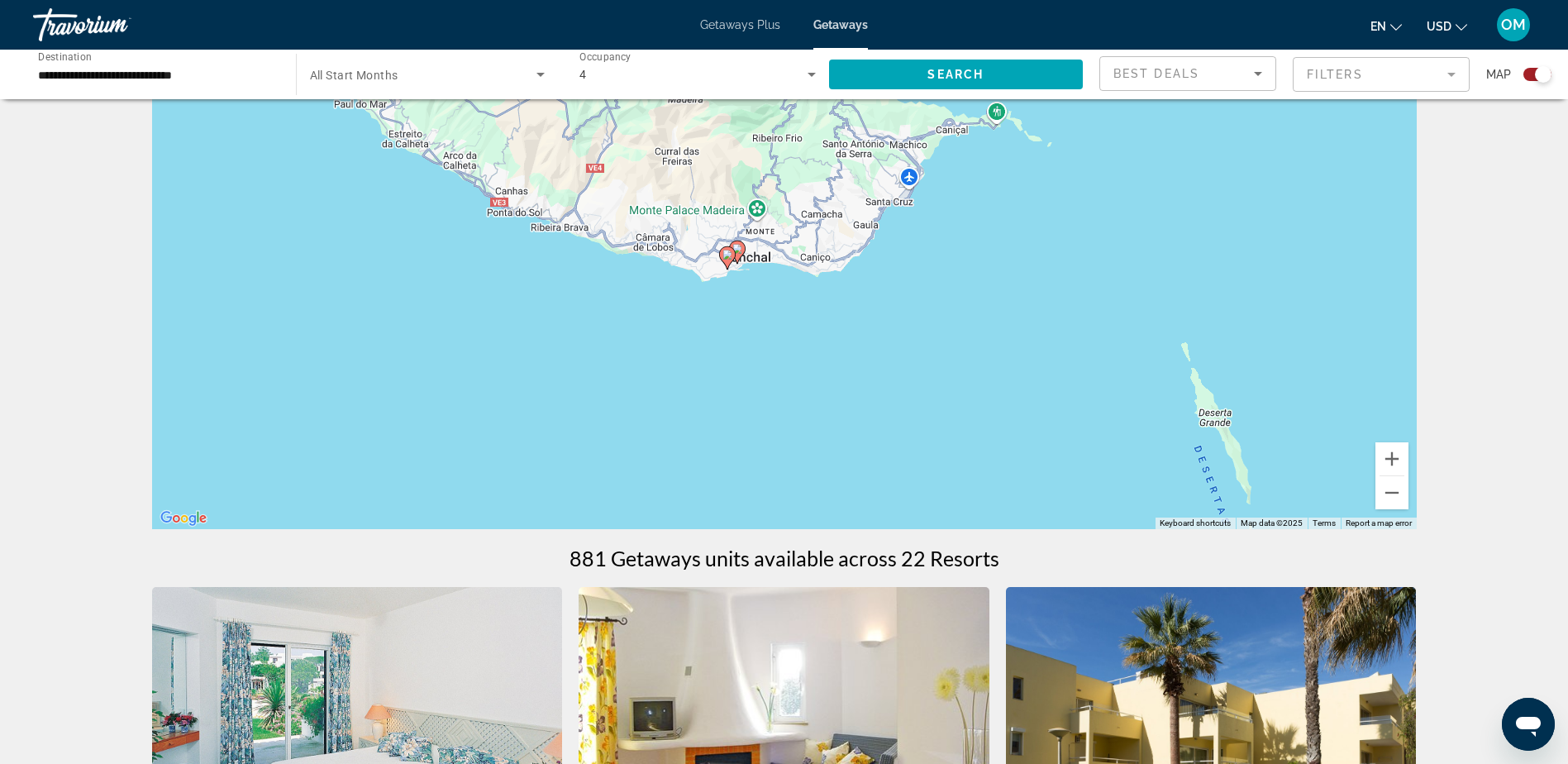
click at [740, 251] on image "Main content" at bounding box center [737, 249] width 10 height 10
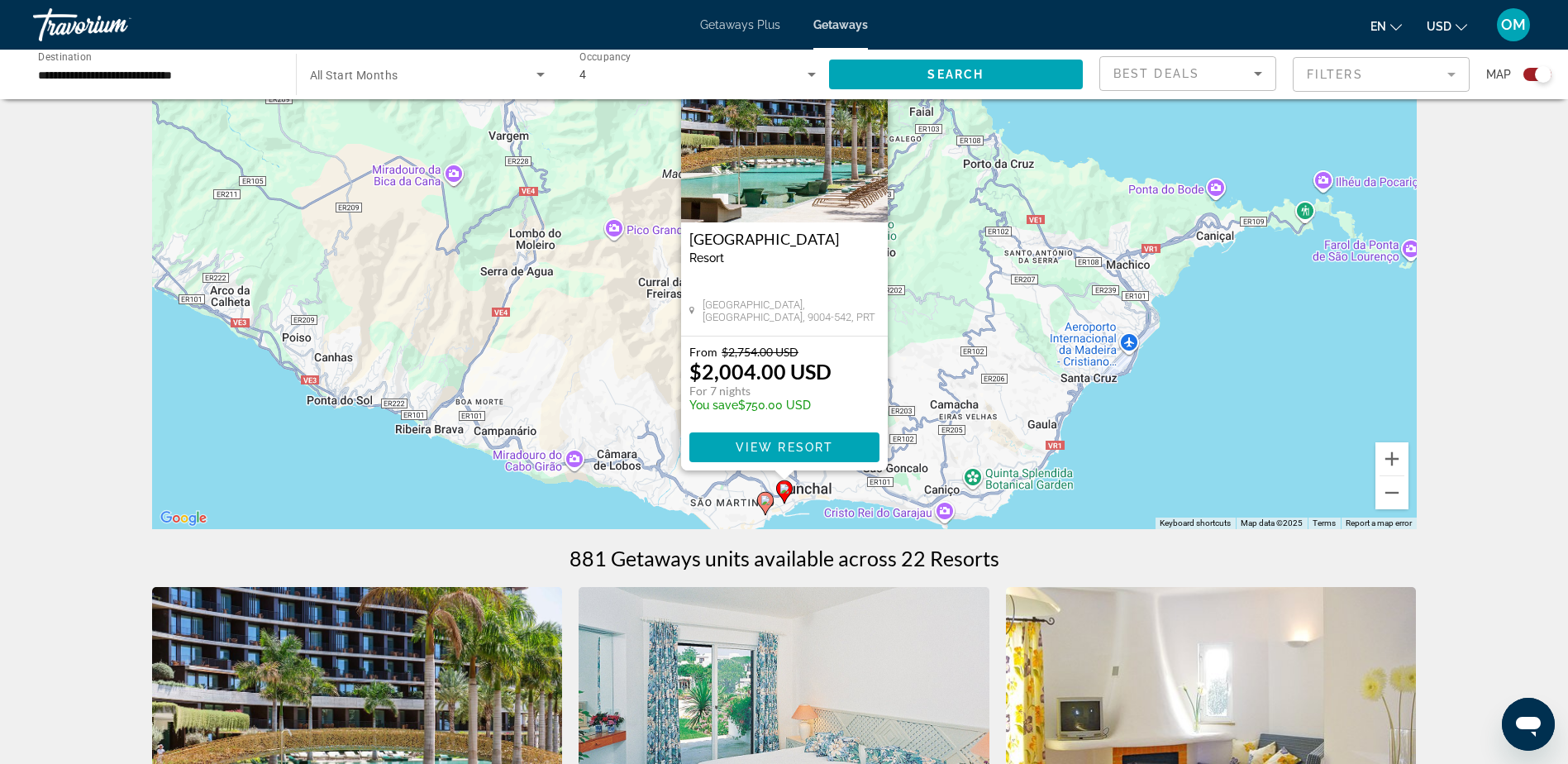
click at [766, 507] on icon "Main content" at bounding box center [765, 504] width 15 height 21
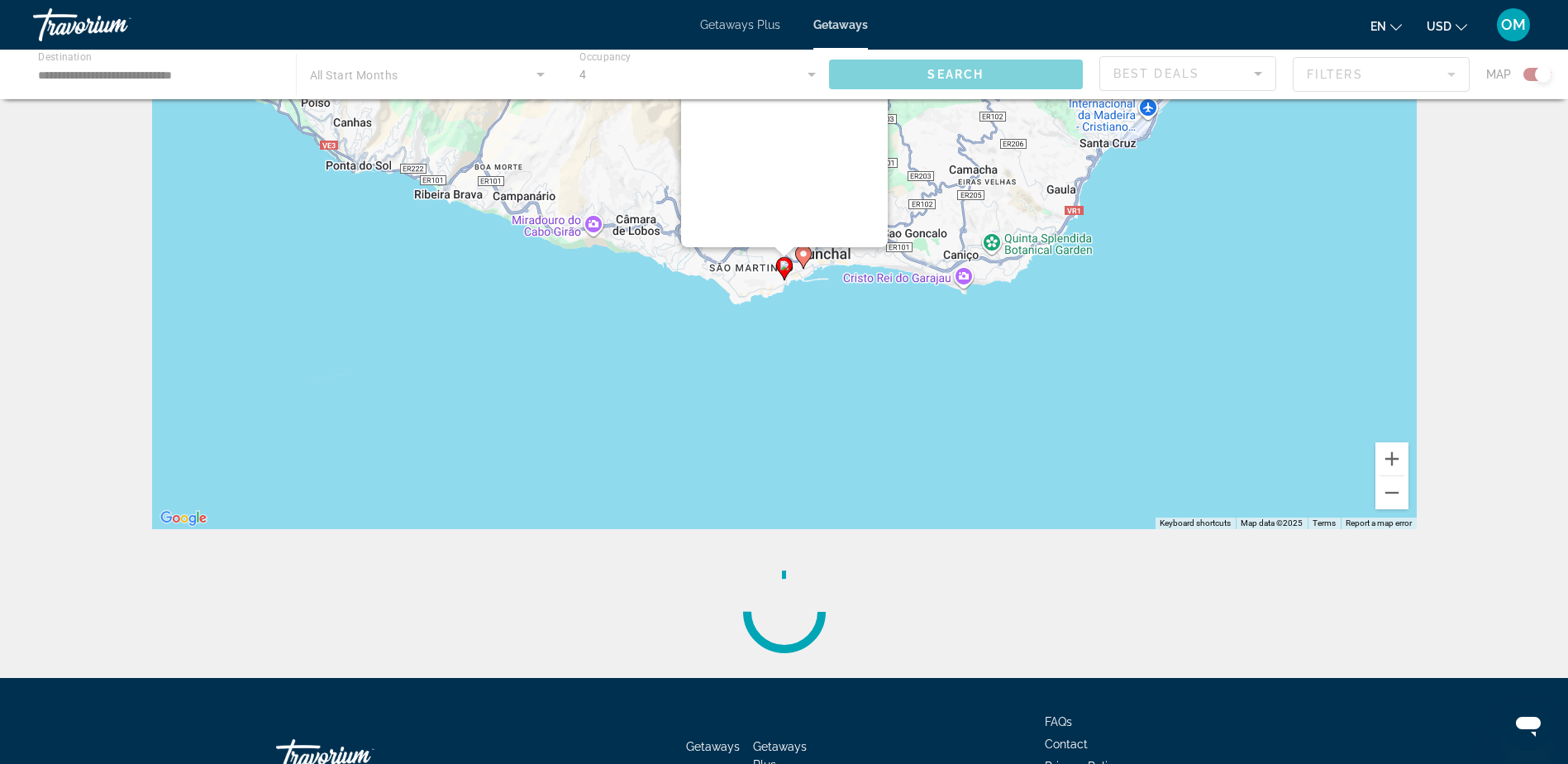
scroll to position [0, 0]
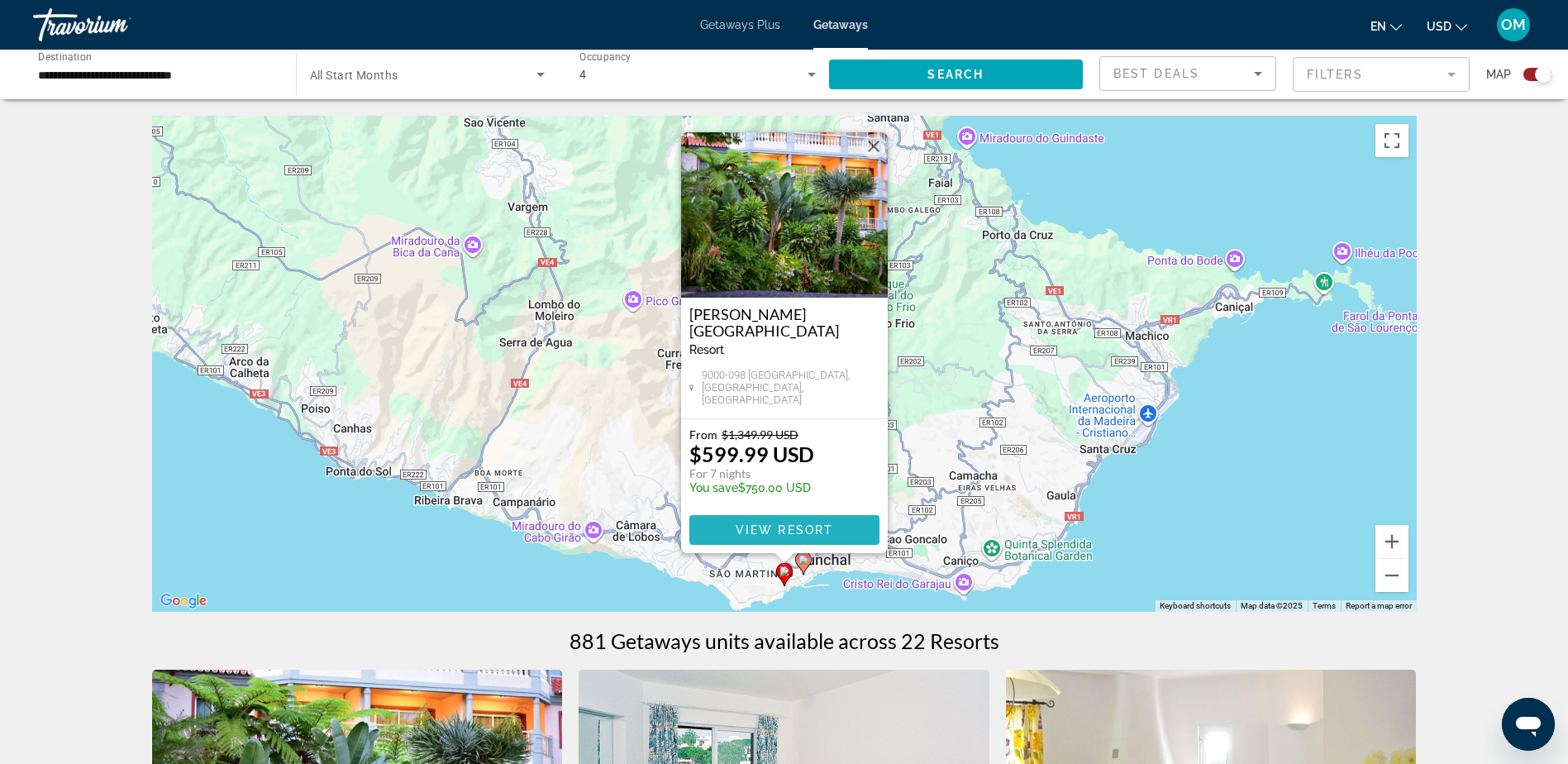
click at [738, 530] on span "View Resort" at bounding box center [784, 530] width 98 height 13
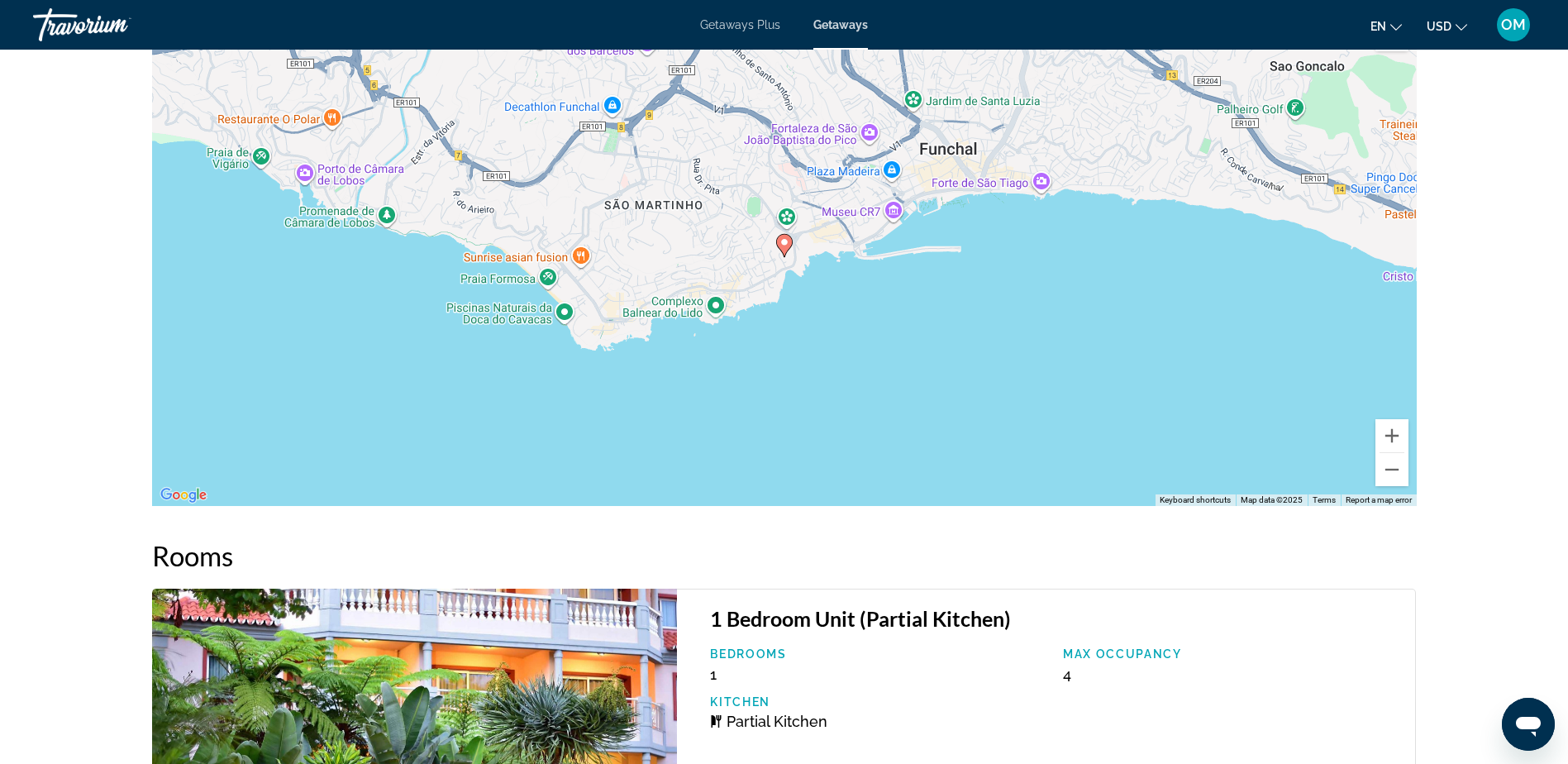
scroll to position [2562, 0]
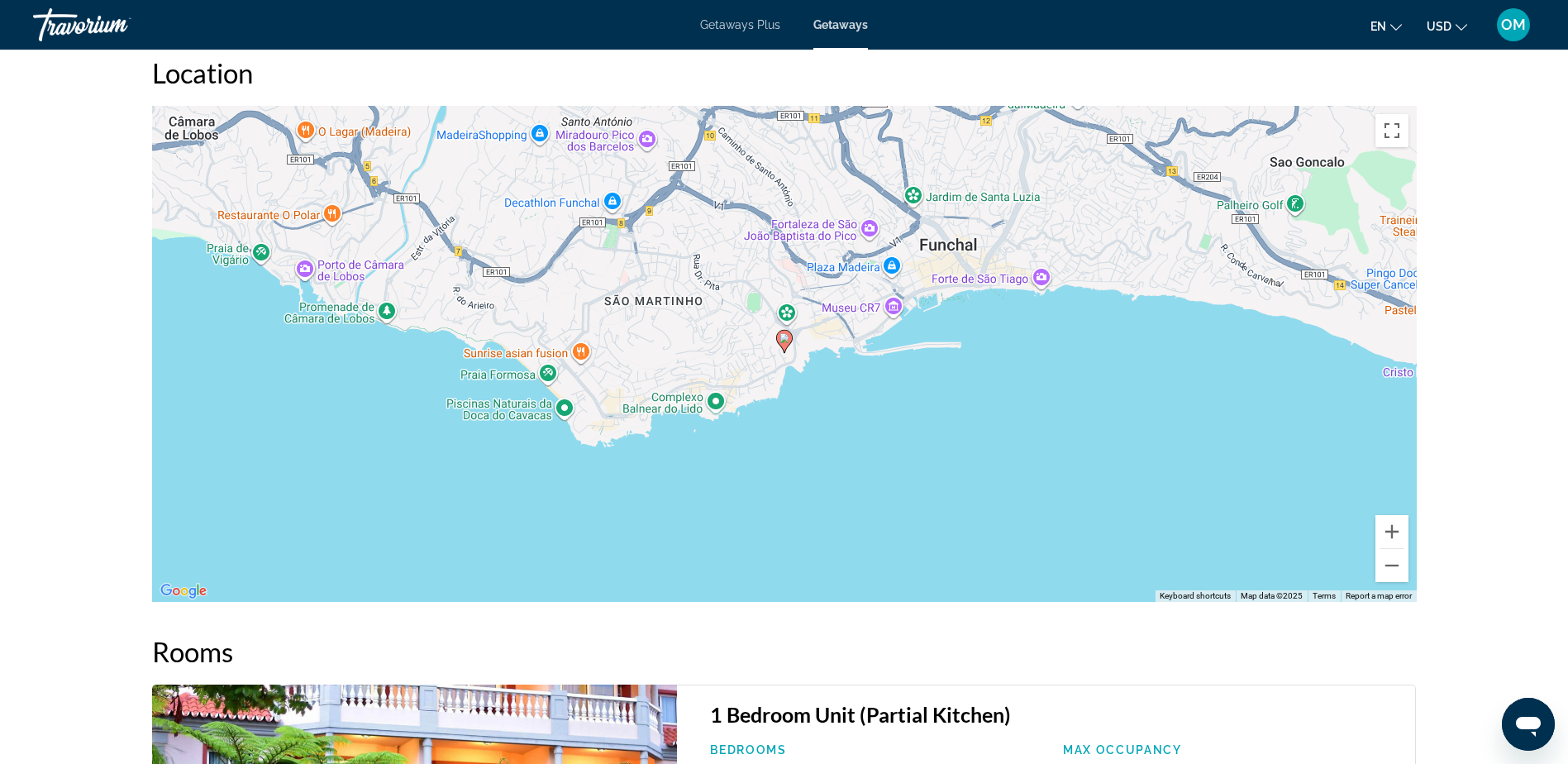
click at [784, 338] on image "Main content" at bounding box center [784, 338] width 10 height 10
click at [1399, 575] on button "Zoom out" at bounding box center [1392, 566] width 33 height 33
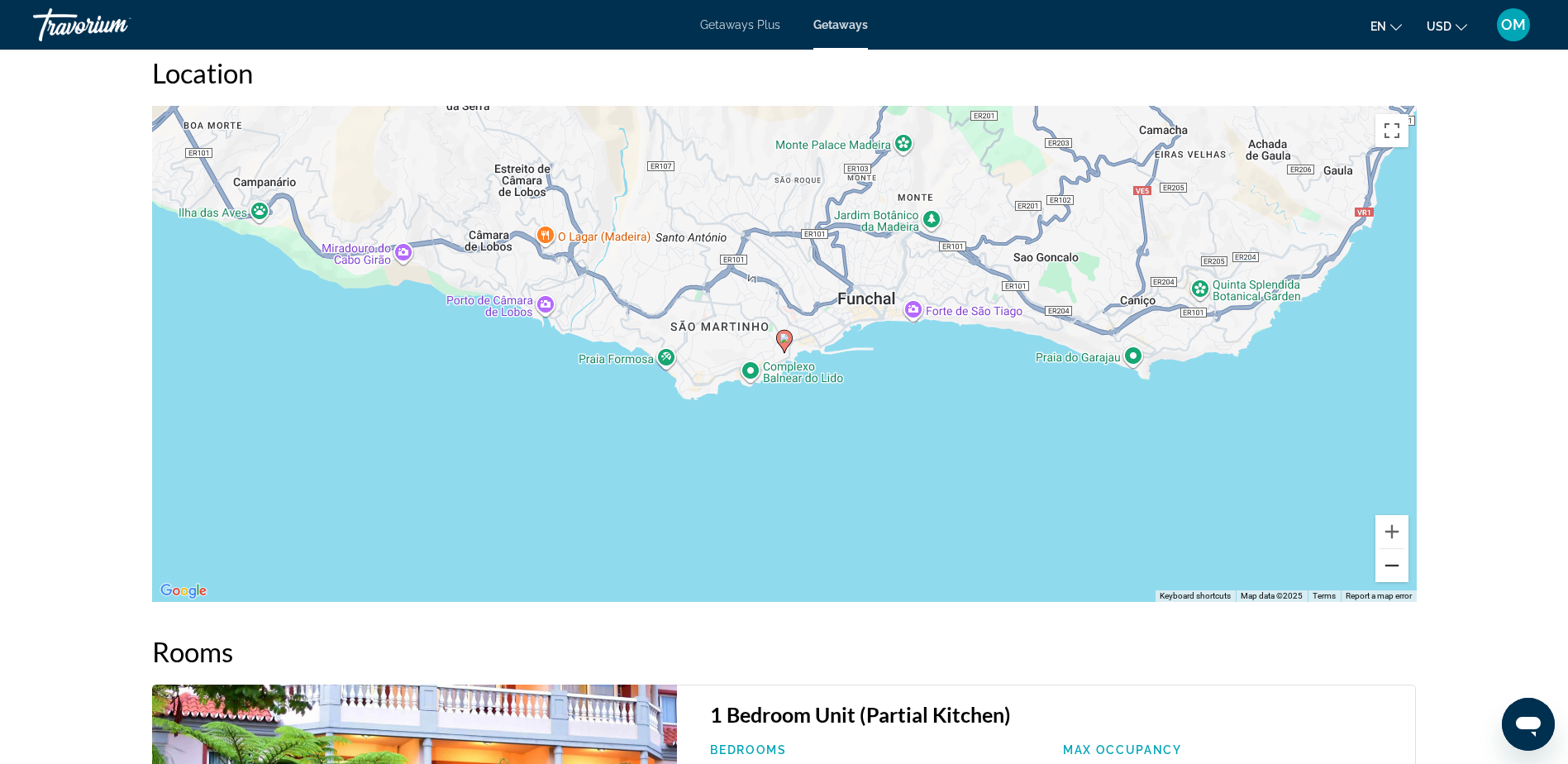
click at [1399, 575] on button "Zoom out" at bounding box center [1392, 566] width 33 height 33
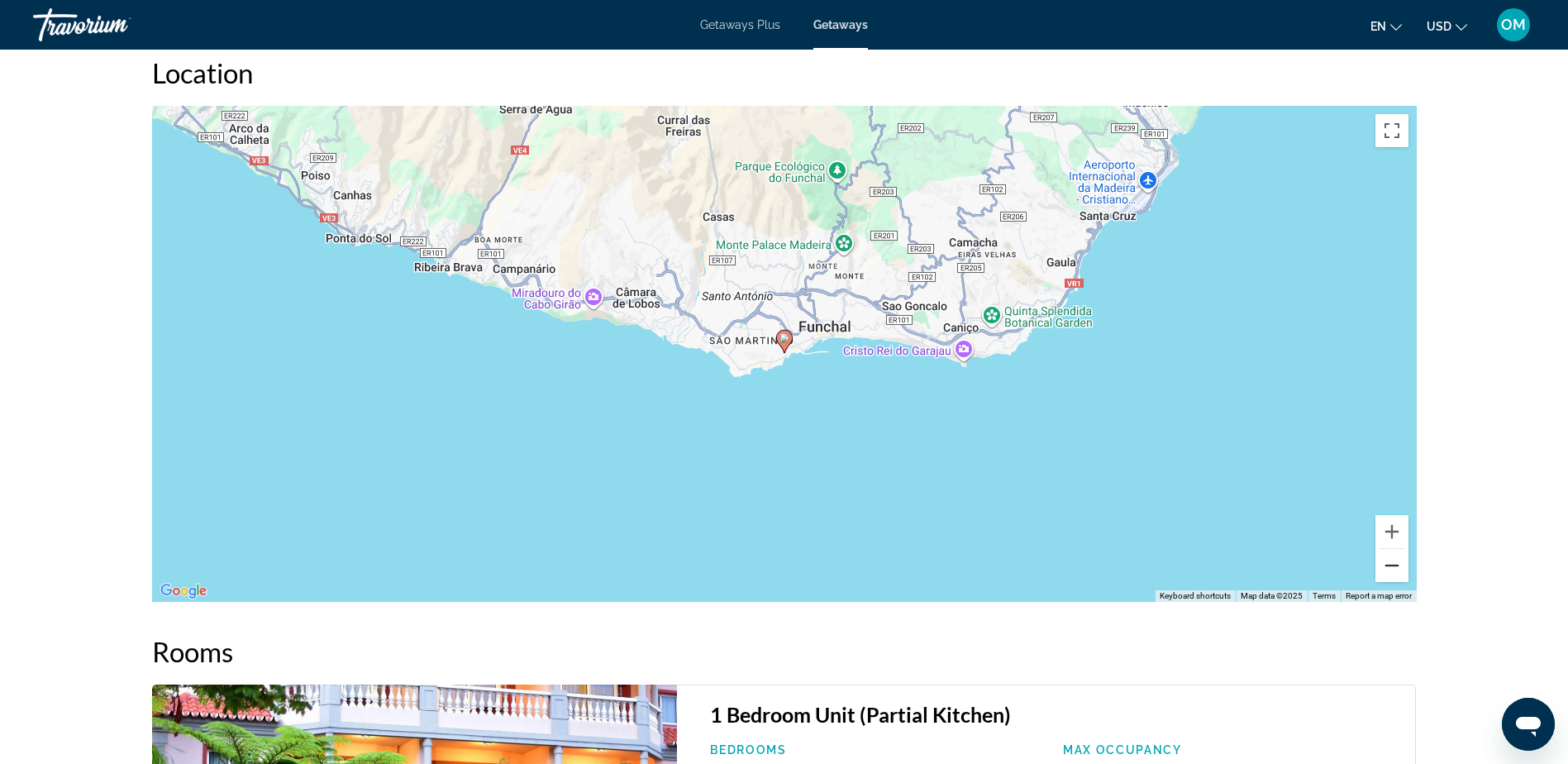
click at [1399, 575] on button "Zoom out" at bounding box center [1392, 566] width 33 height 33
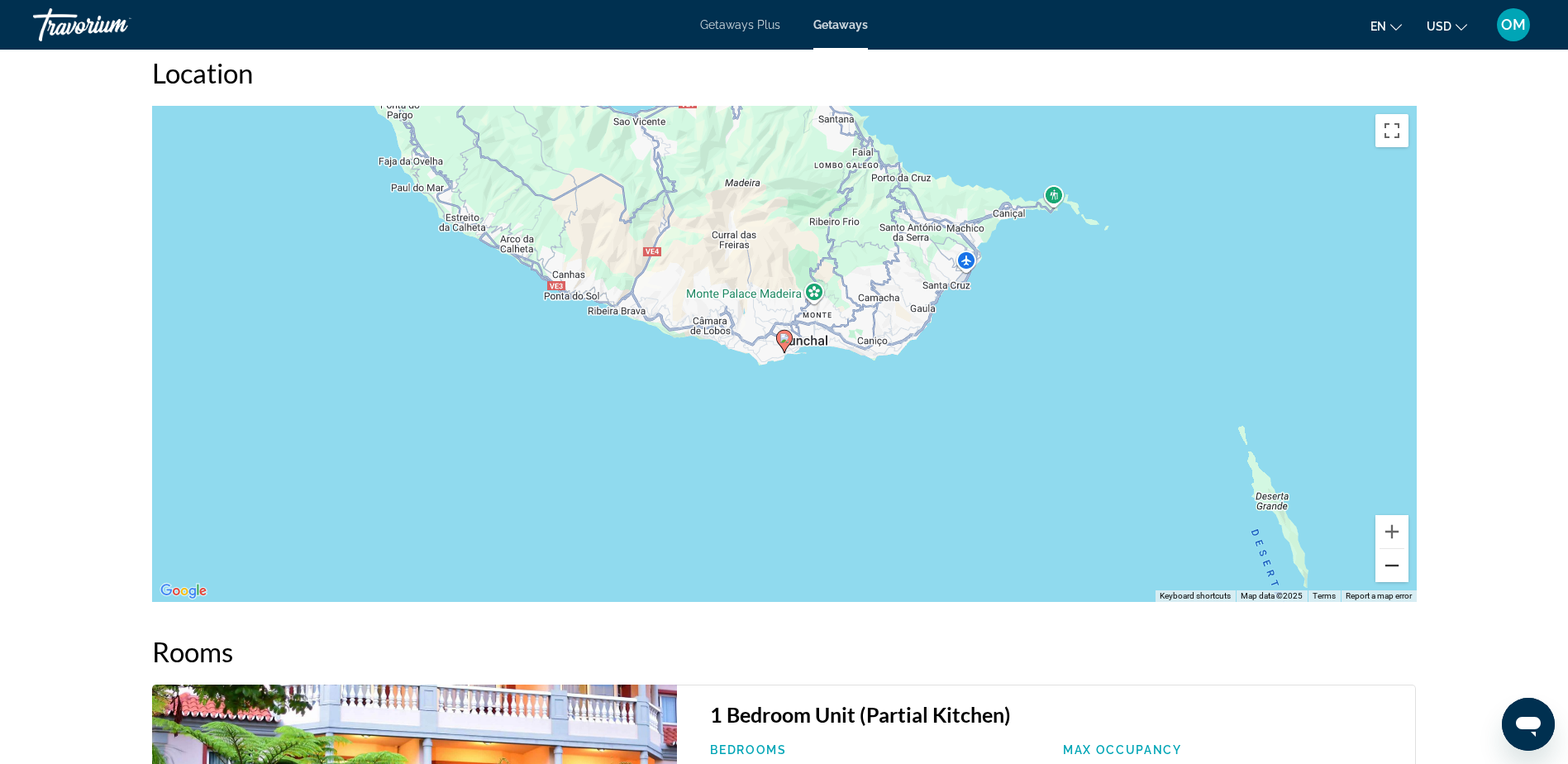
click at [1399, 575] on button "Zoom out" at bounding box center [1392, 566] width 33 height 33
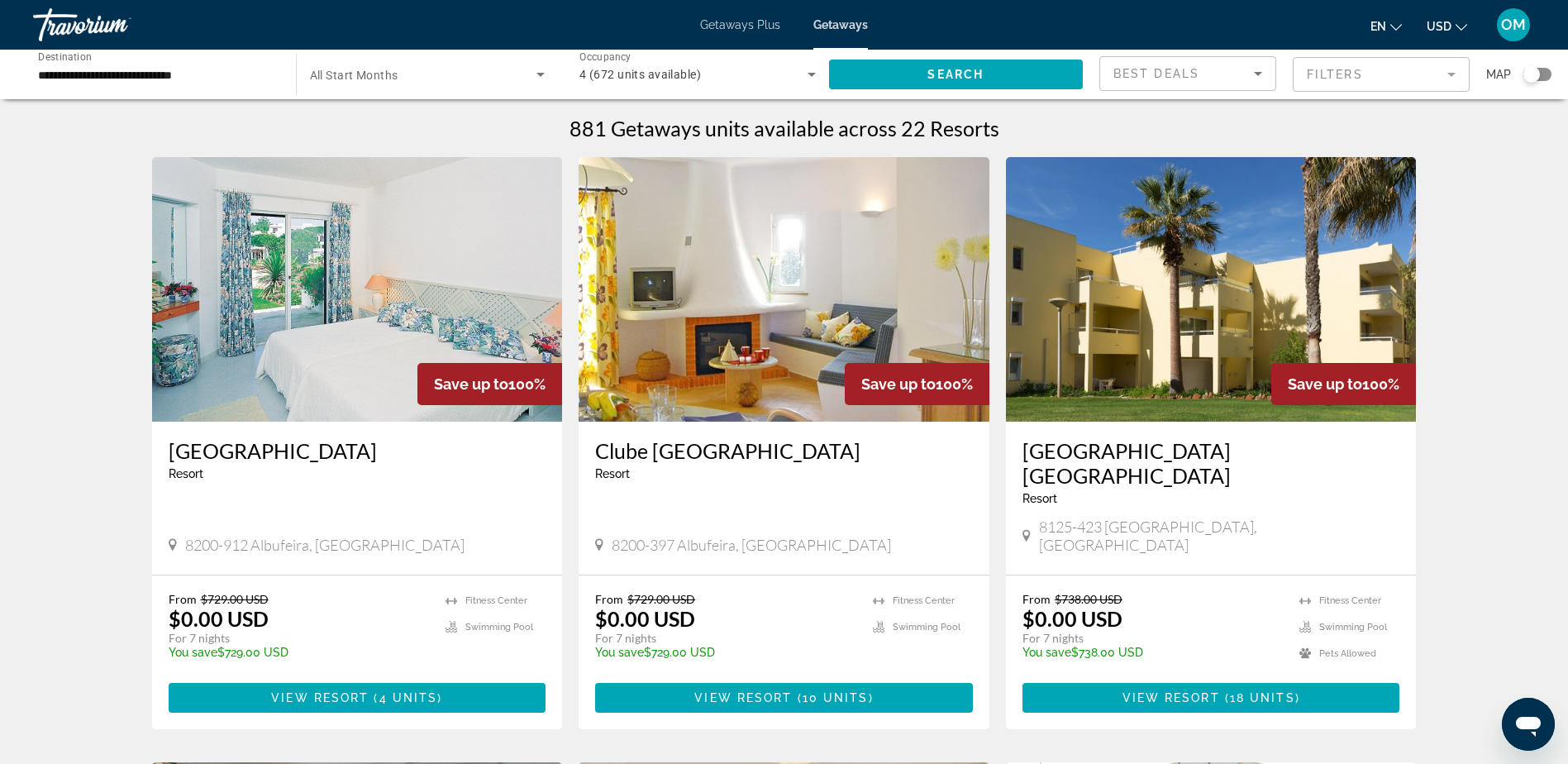
click at [1544, 72] on div "Search widget" at bounding box center [1537, 74] width 28 height 13
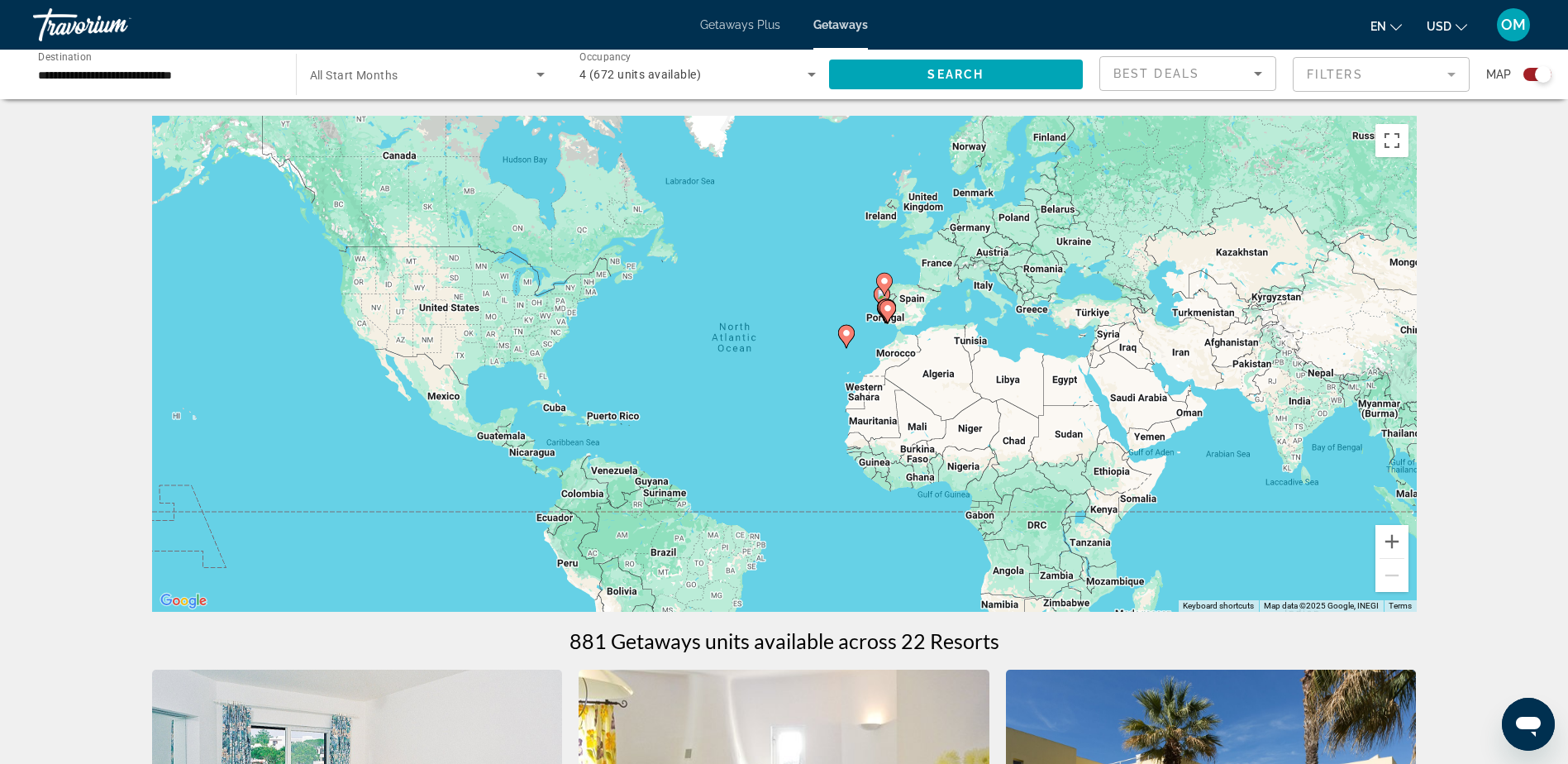
click at [813, 385] on div "To activate drag with keyboard, press Alt + Enter. Once in keyboard drag state,…" at bounding box center [784, 364] width 1265 height 496
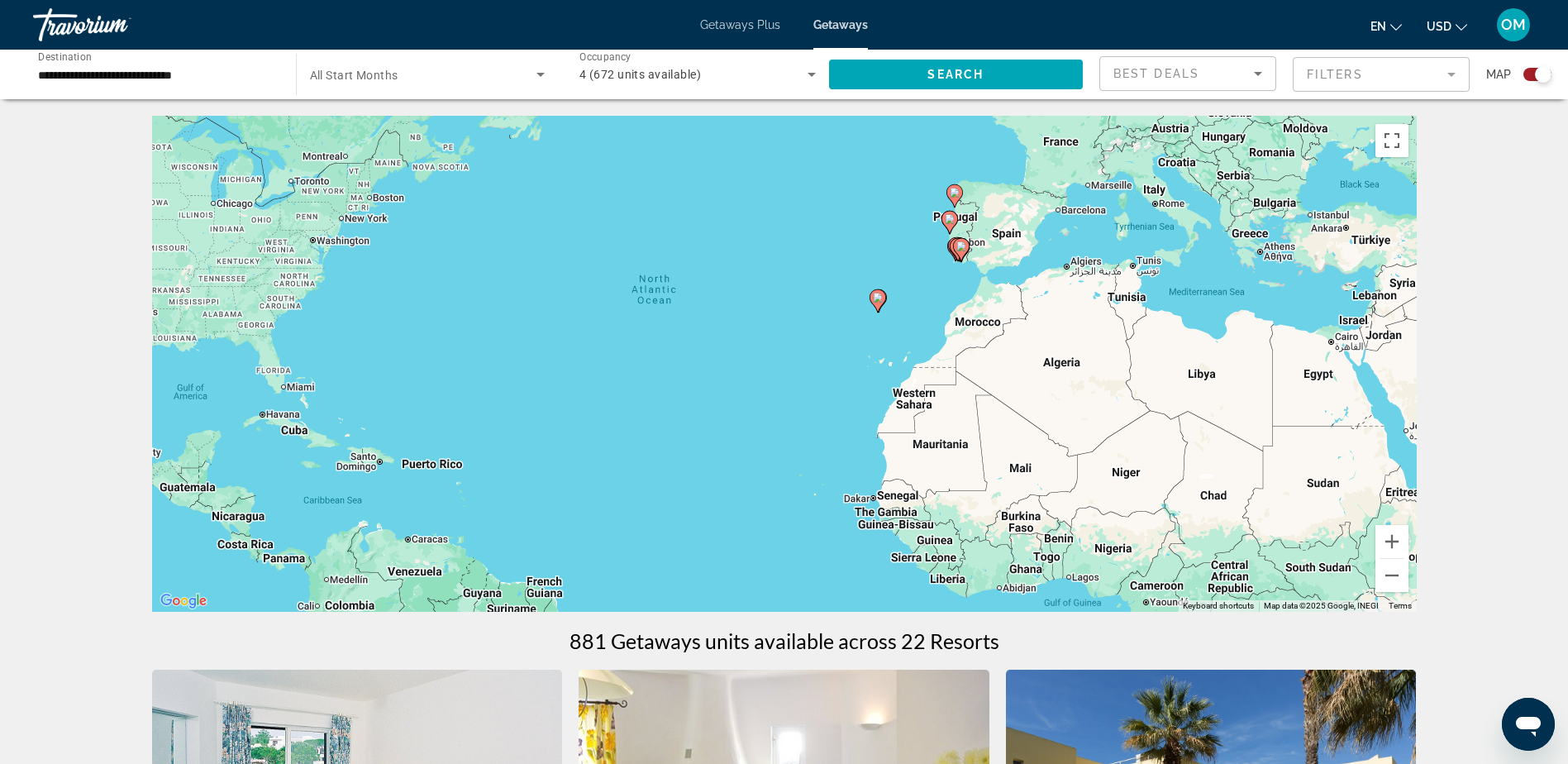
click at [845, 346] on div "To activate drag with keyboard, press Alt + Enter. Once in keyboard drag state,…" at bounding box center [784, 364] width 1265 height 496
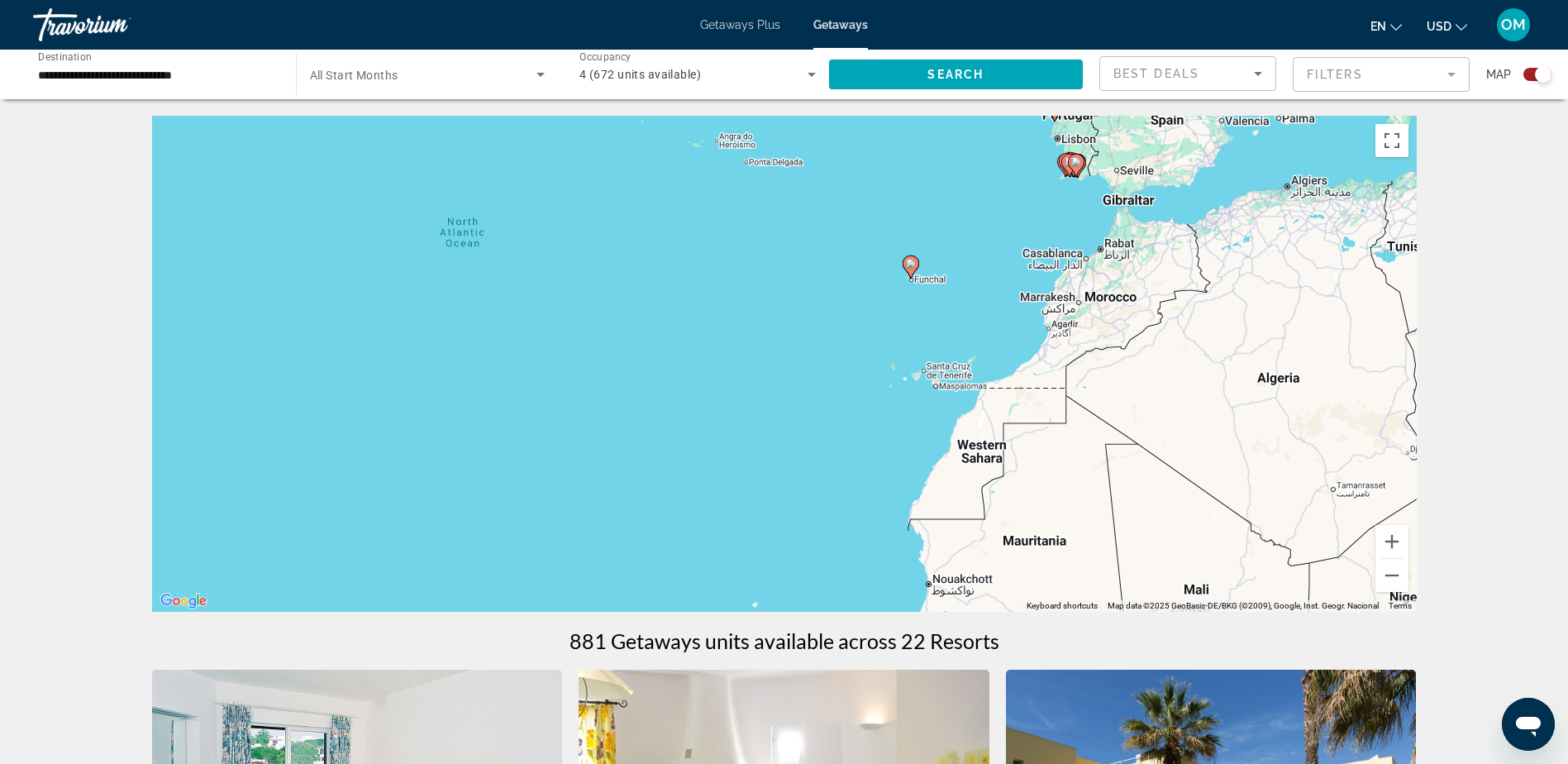
click at [937, 286] on div "To activate drag with keyboard, press Alt + Enter. Once in keyboard drag state,…" at bounding box center [784, 364] width 1265 height 496
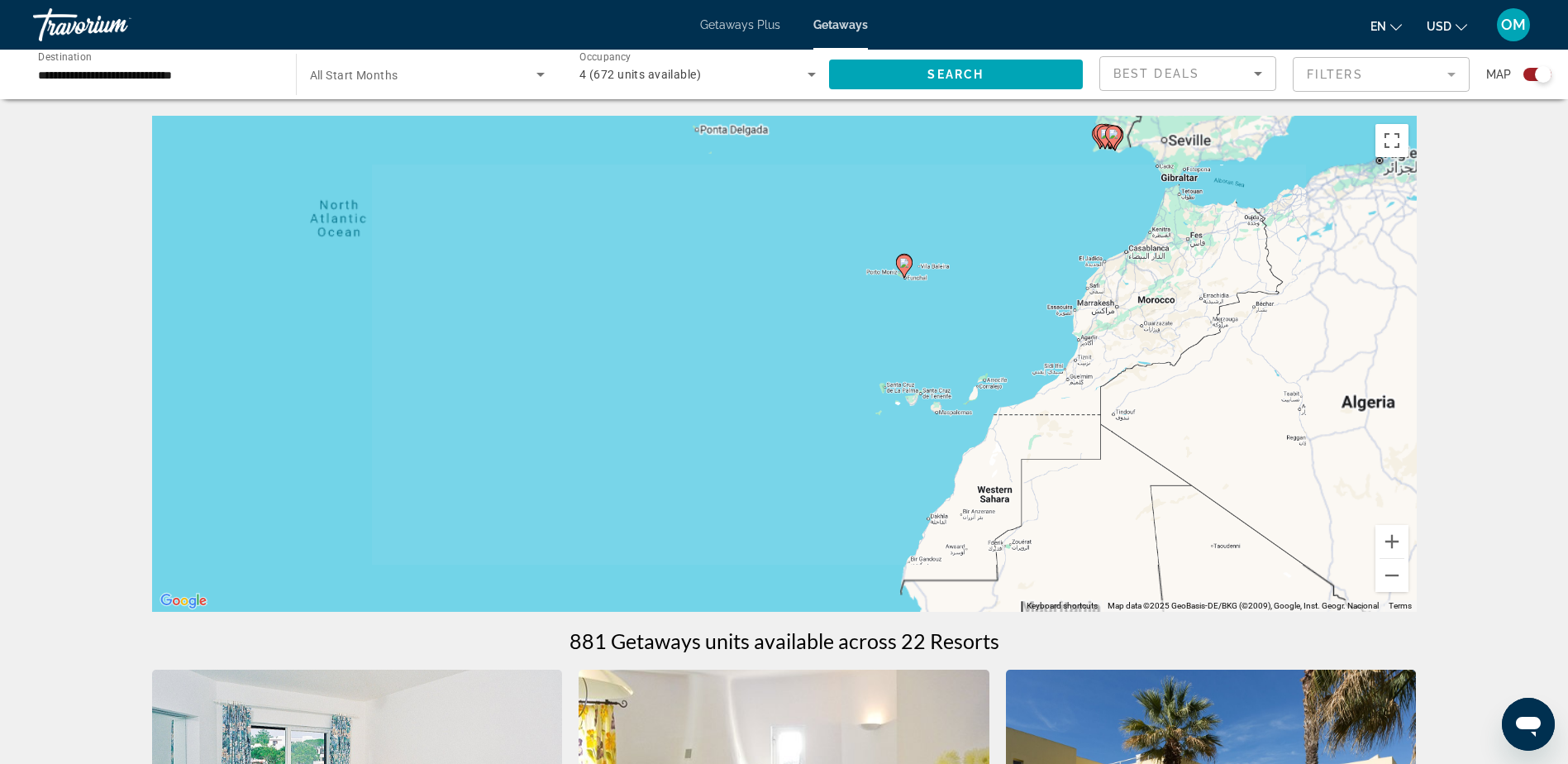
click at [937, 286] on div "To activate drag with keyboard, press Alt + Enter. Once in keyboard drag state,…" at bounding box center [784, 364] width 1265 height 496
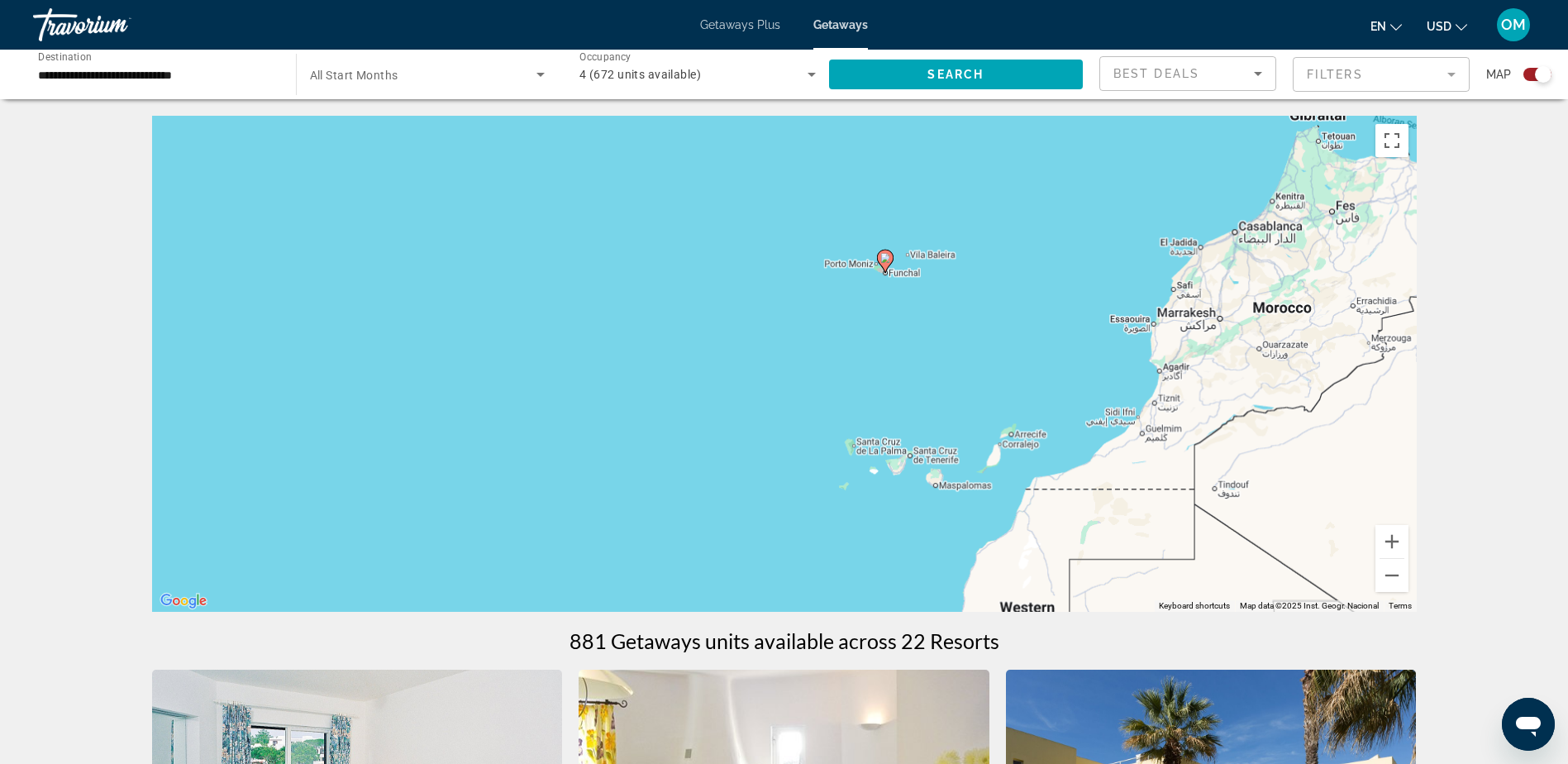
click at [937, 286] on div "To activate drag with keyboard, press Alt + Enter. Once in keyboard drag state,…" at bounding box center [784, 364] width 1265 height 496
click at [896, 275] on div "To activate drag with keyboard, press Alt + Enter. Once in keyboard drag state,…" at bounding box center [784, 364] width 1265 height 496
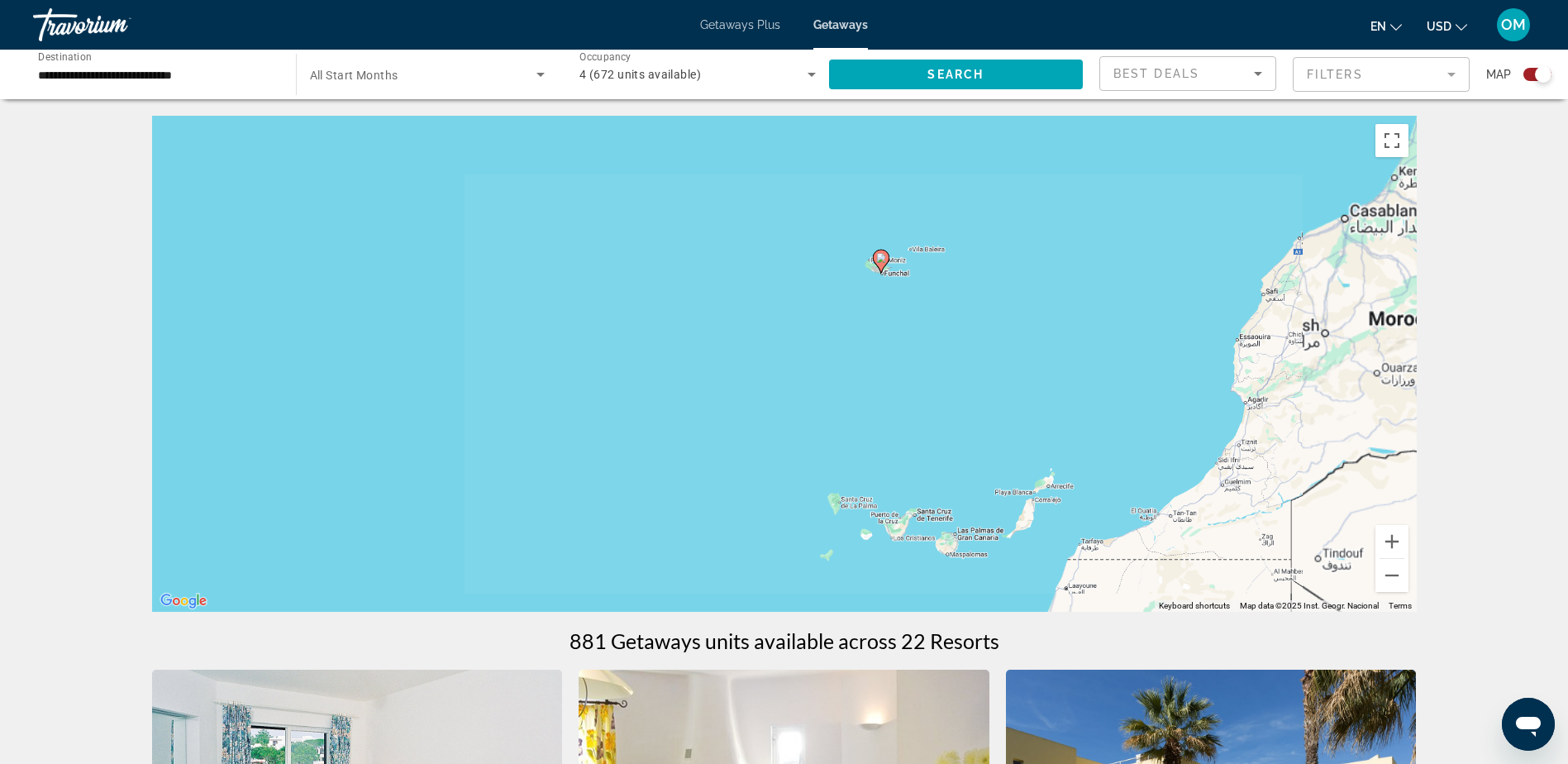
click at [896, 275] on div "To activate drag with keyboard, press Alt + Enter. Once in keyboard drag state,…" at bounding box center [784, 364] width 1265 height 496
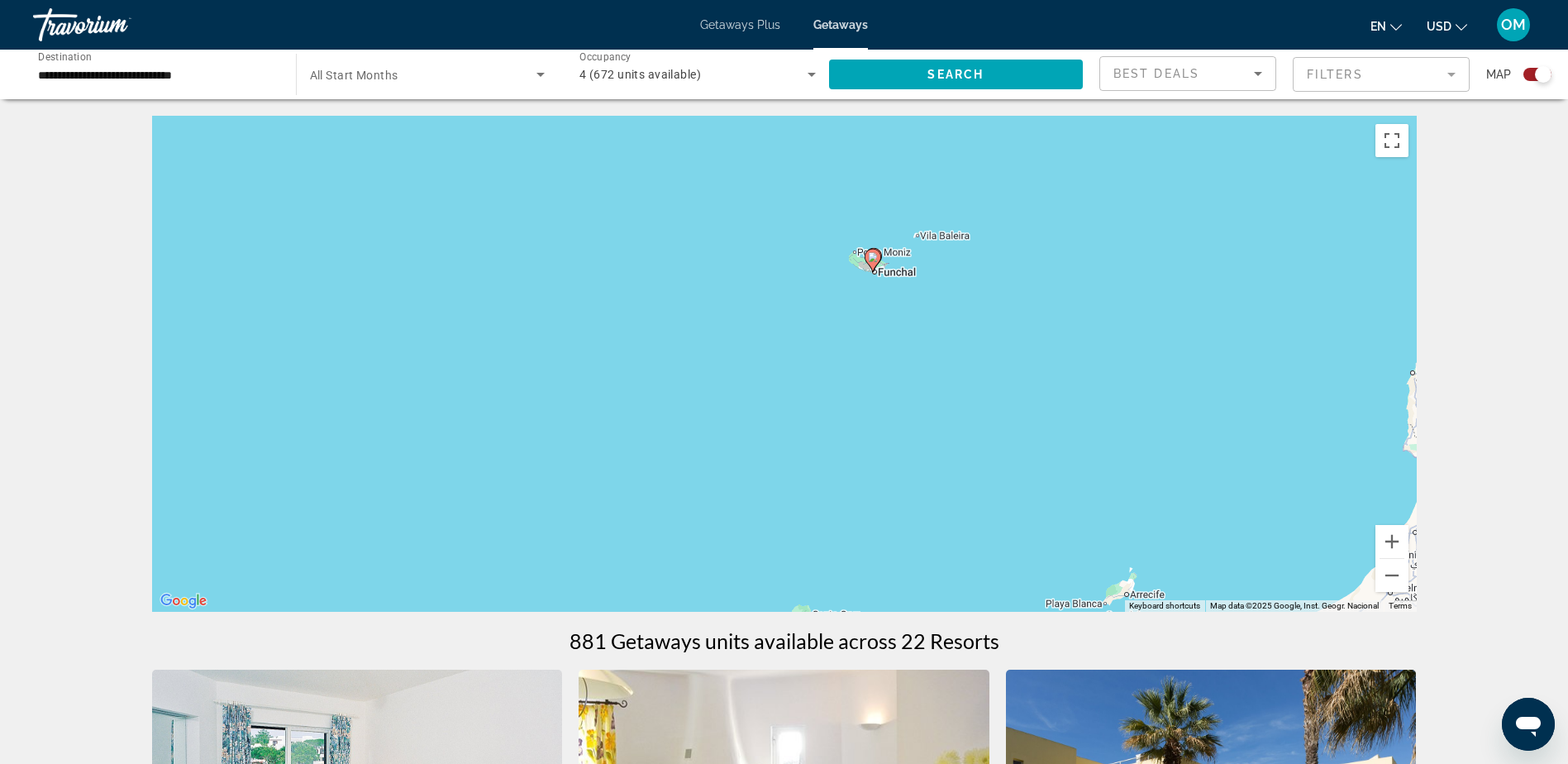
click at [871, 257] on image "Main content" at bounding box center [873, 257] width 10 height 10
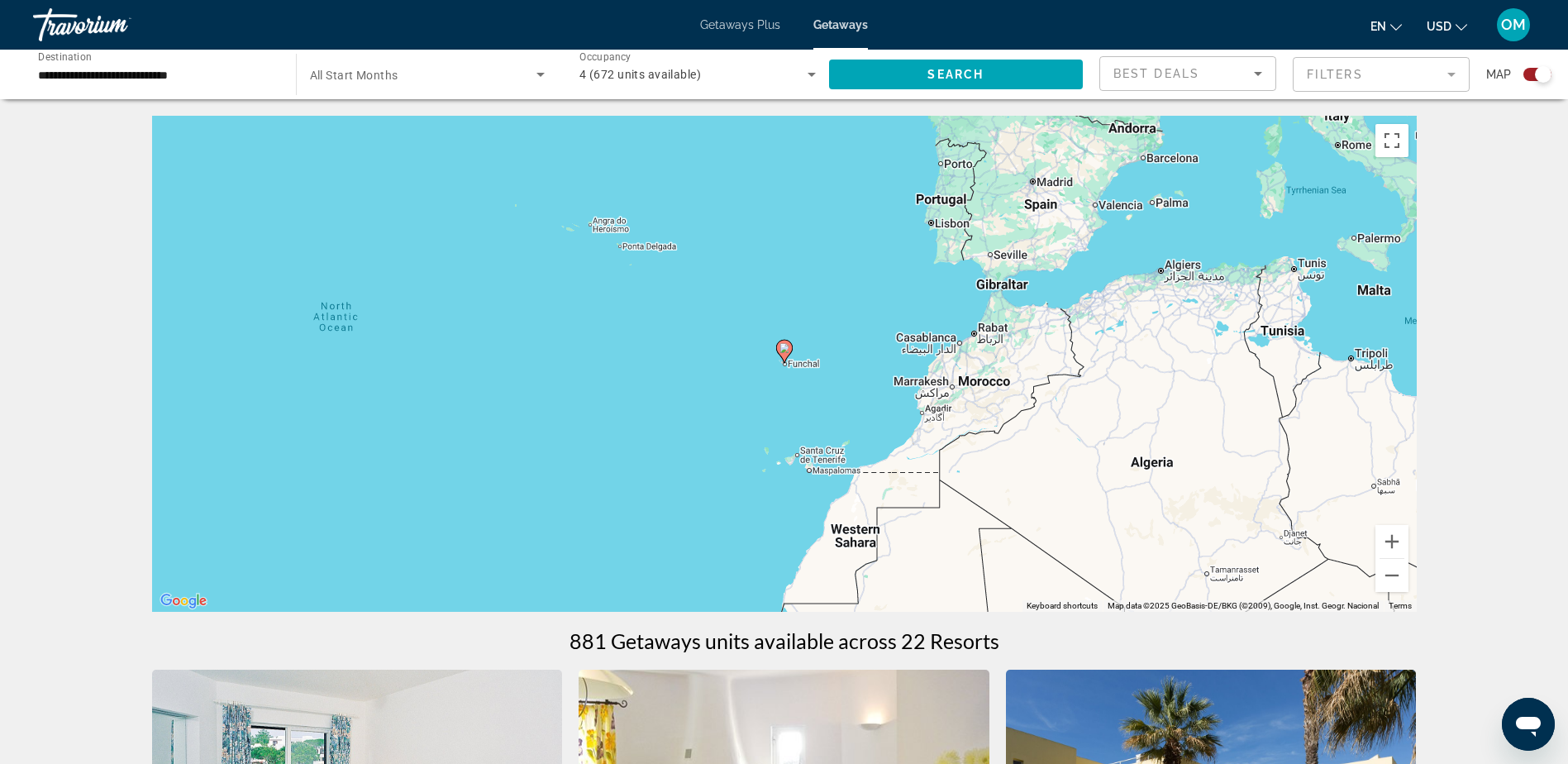
click at [781, 370] on div "To navigate, press the arrow keys. To activate drag with keyboard, press Alt + …" at bounding box center [784, 364] width 1265 height 496
click at [784, 367] on div "To navigate, press the arrow keys. To activate drag with keyboard, press Alt + …" at bounding box center [784, 364] width 1265 height 496
click at [784, 367] on div "To activate drag with keyboard, press Alt + Enter. Once in keyboard drag state,…" at bounding box center [784, 364] width 1265 height 496
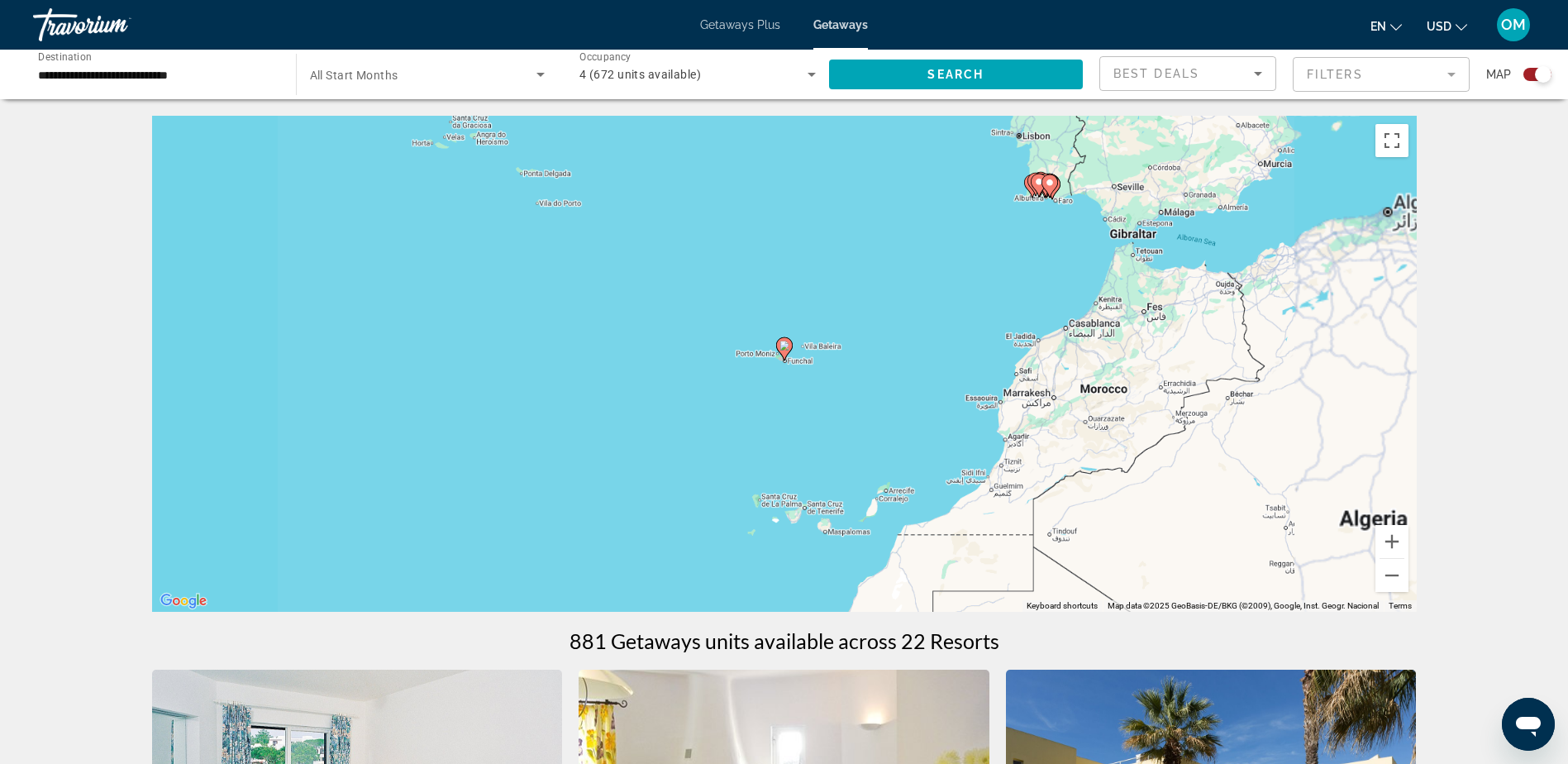
click at [784, 367] on div "To activate drag with keyboard, press Alt + Enter. Once in keyboard drag state,…" at bounding box center [784, 364] width 1265 height 496
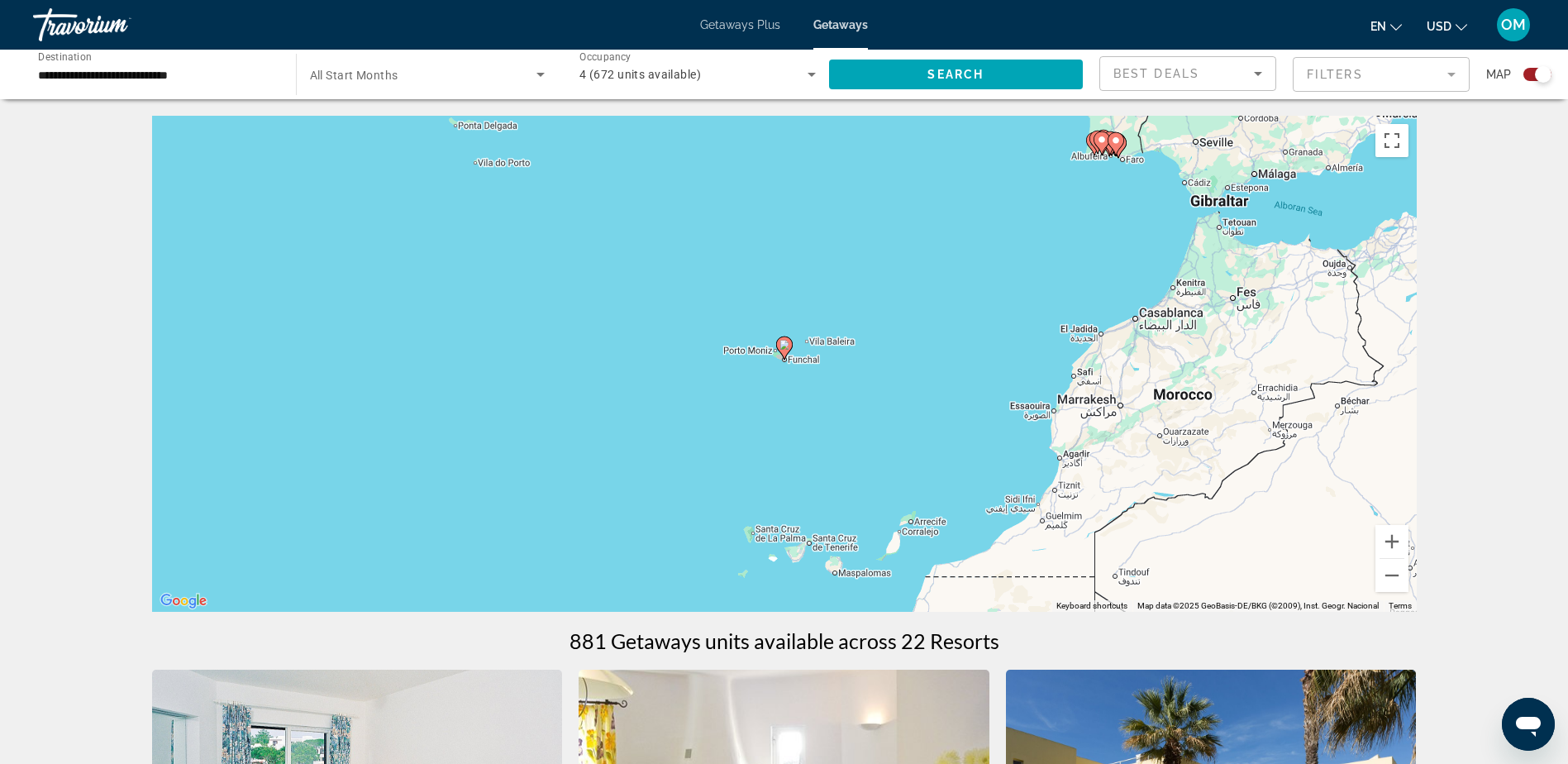
click at [785, 367] on div "To activate drag with keyboard, press Alt + Enter. Once in keyboard drag state,…" at bounding box center [784, 364] width 1265 height 496
click at [785, 343] on image "Main content" at bounding box center [784, 345] width 10 height 10
type input "**********"
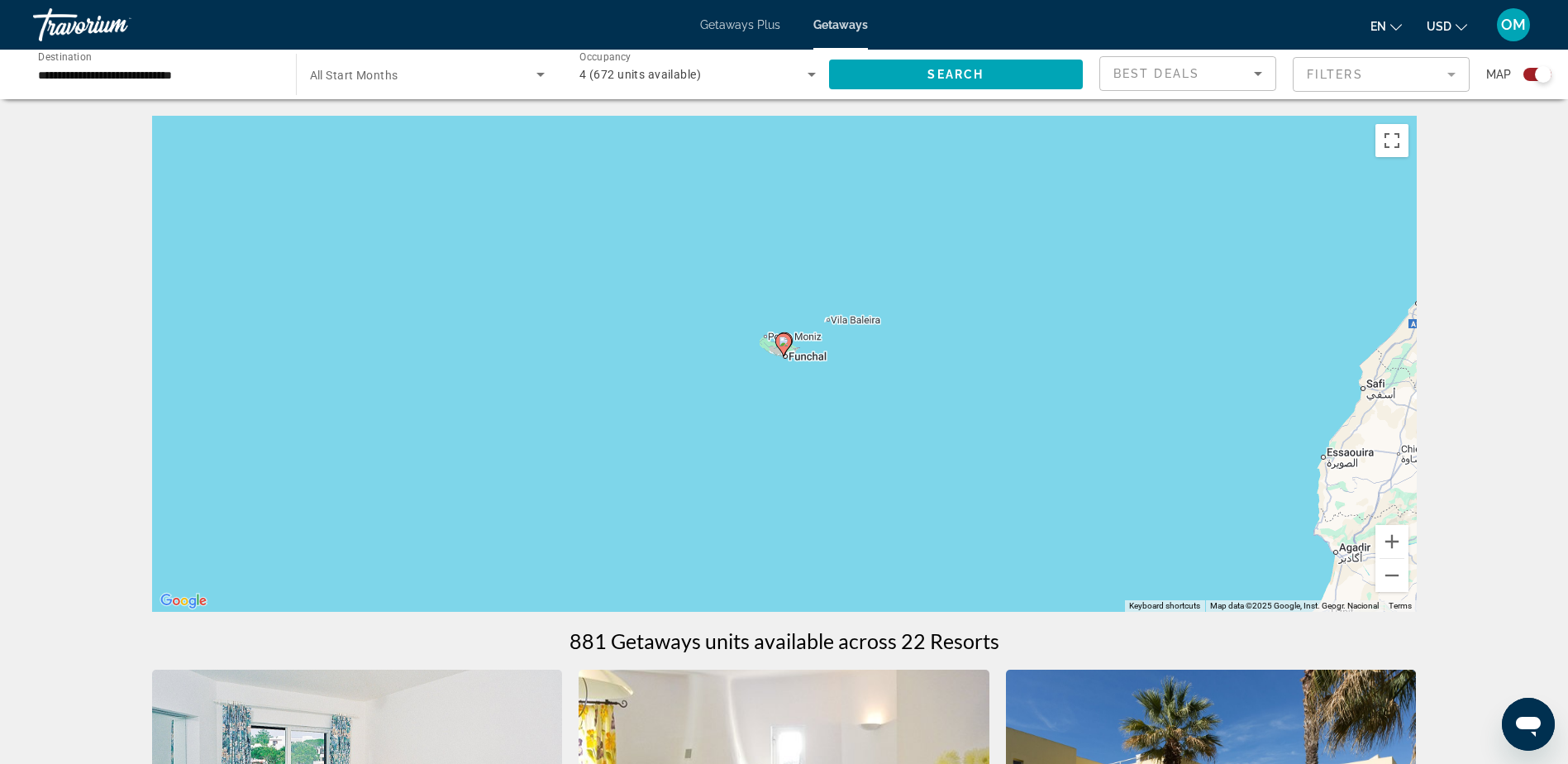
click at [786, 349] on icon "Main content" at bounding box center [783, 345] width 15 height 21
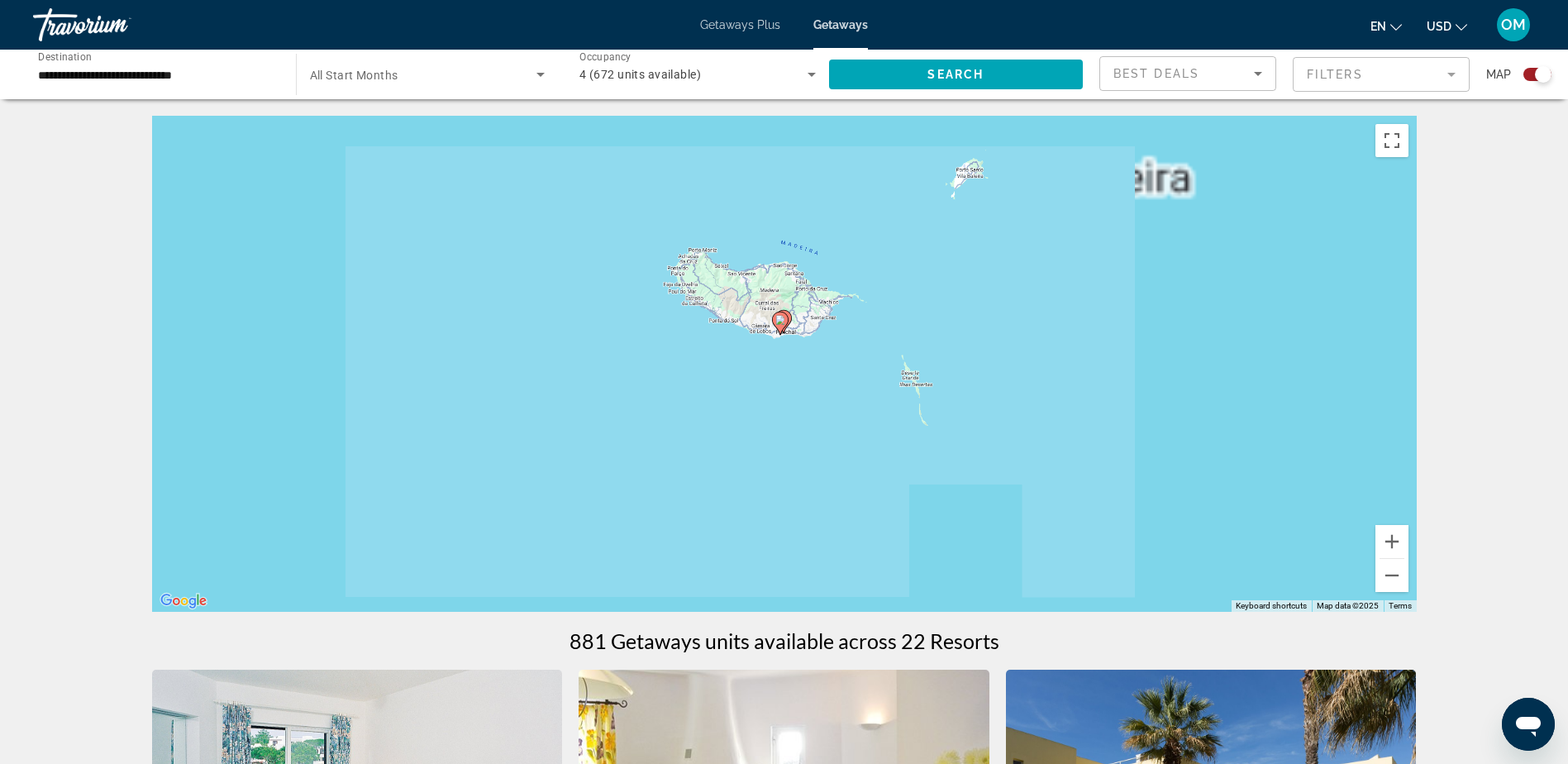
click at [786, 349] on div "To navigate, press the arrow keys. To activate drag with keyboard, press Alt + …" at bounding box center [784, 364] width 1265 height 496
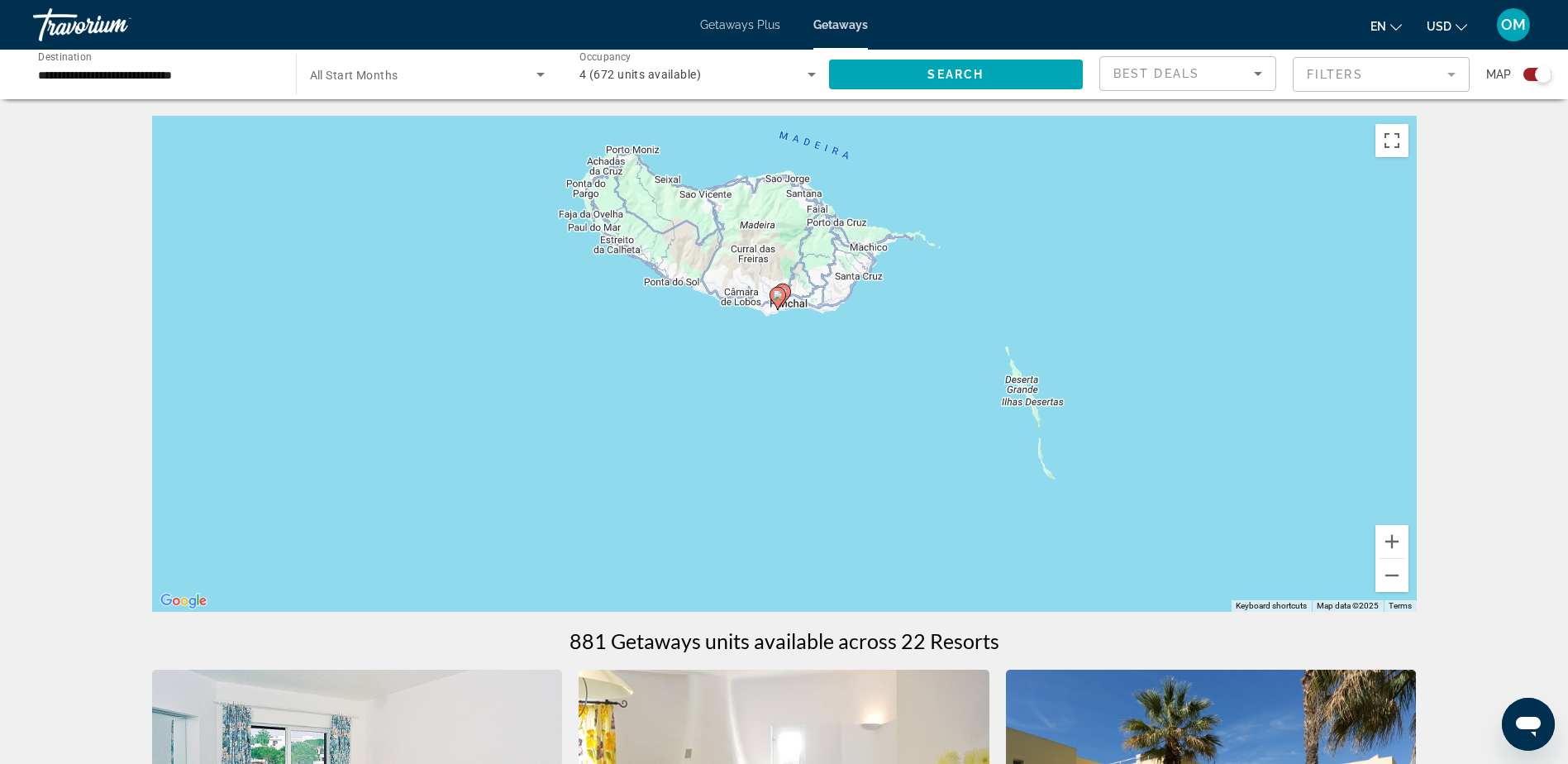
click at [776, 298] on image "Main content" at bounding box center [778, 295] width 10 height 10
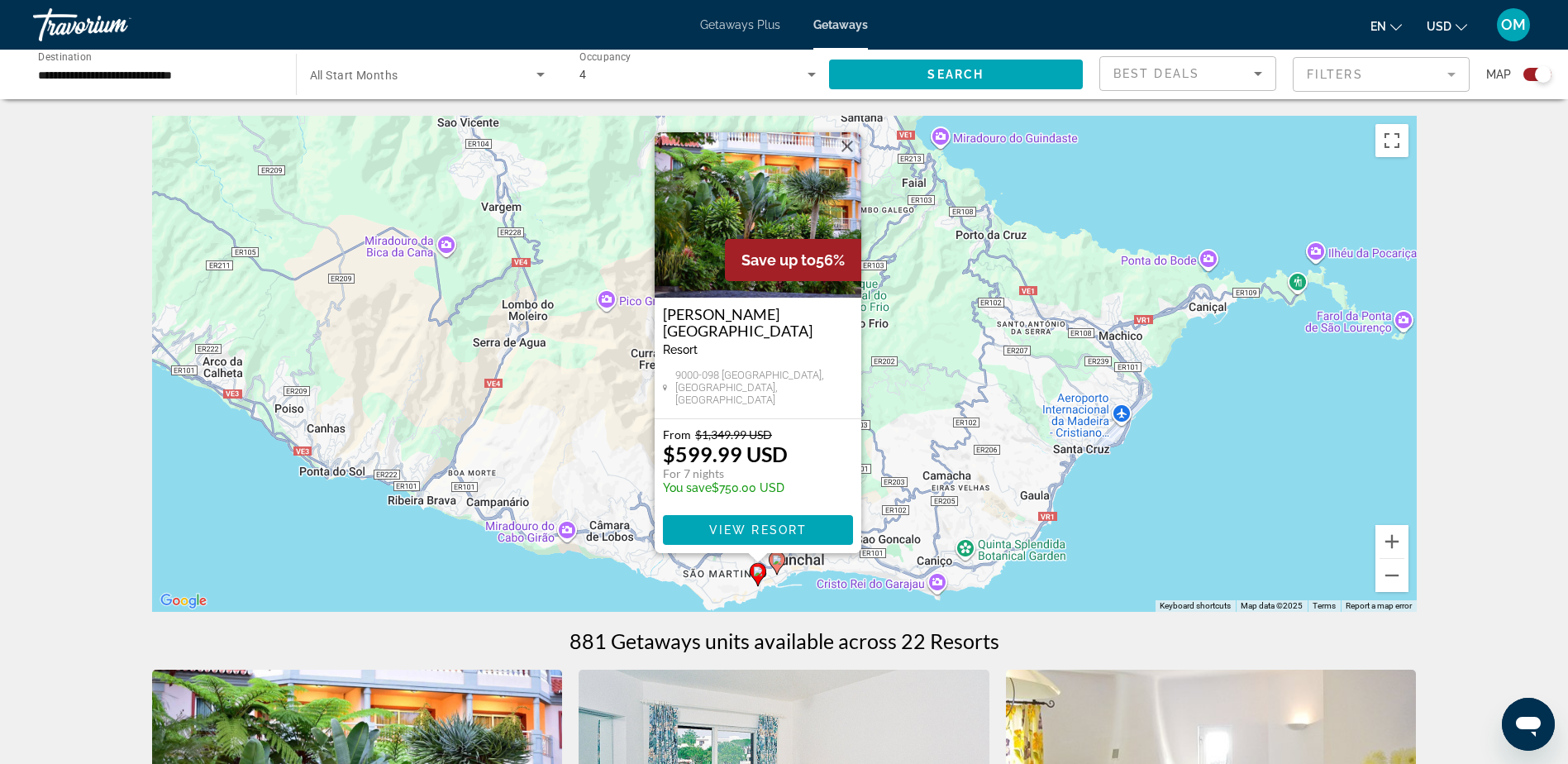
click at [775, 561] on image "Main content" at bounding box center [777, 560] width 10 height 10
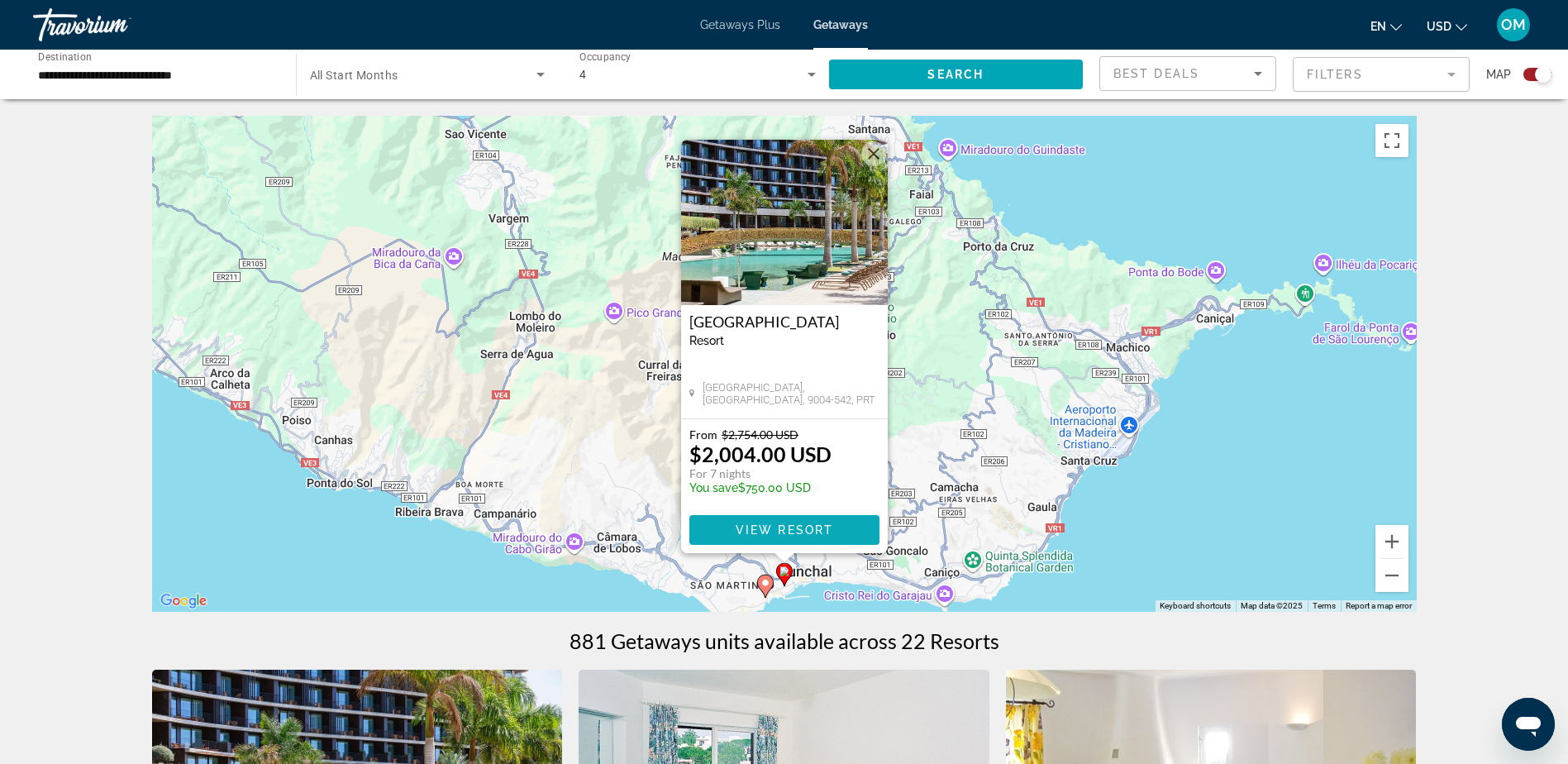
click at [783, 521] on span "Main content" at bounding box center [784, 530] width 190 height 40
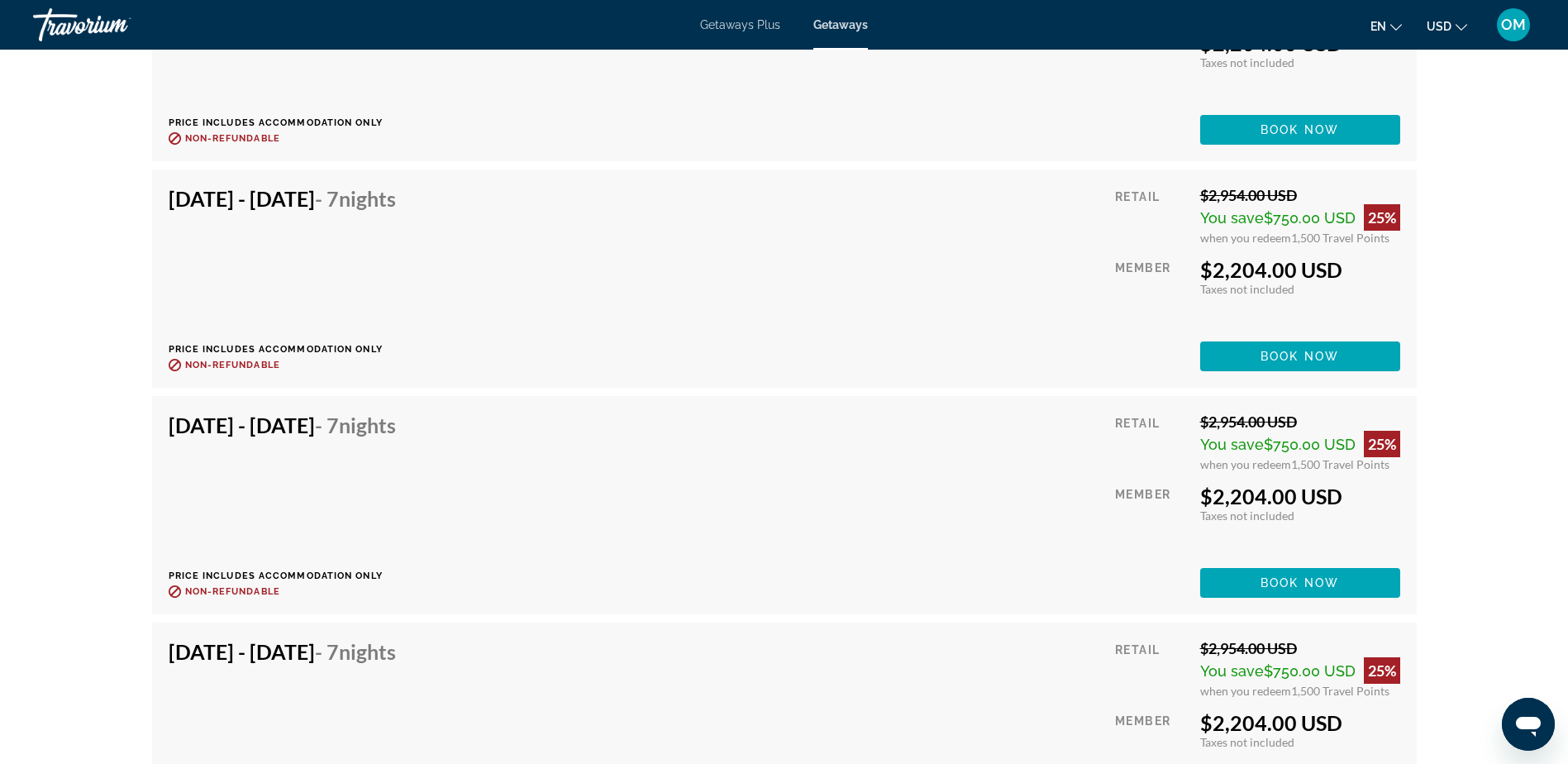
scroll to position [8444, 0]
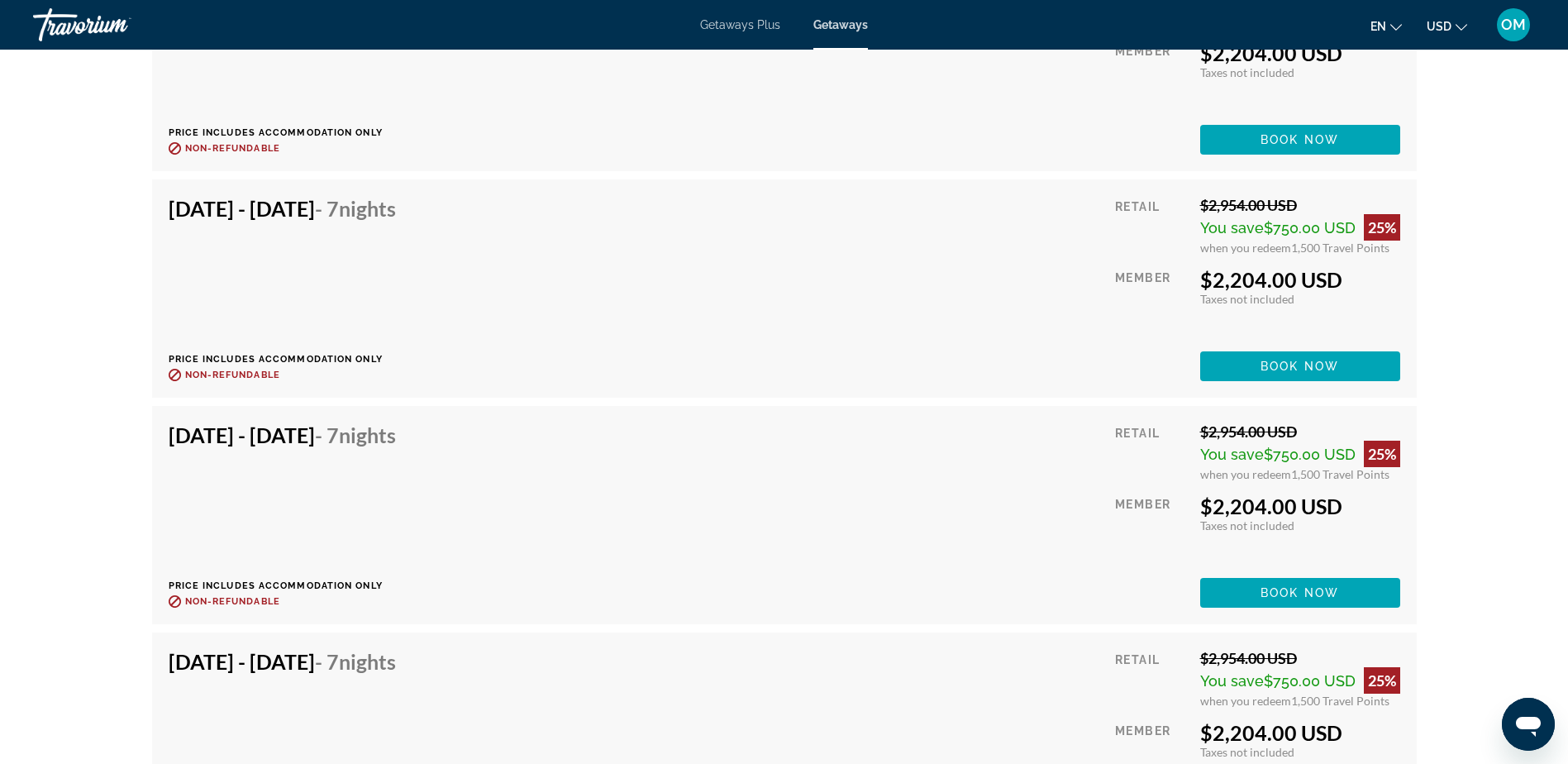
drag, startPoint x: 1567, startPoint y: 693, endPoint x: 1546, endPoint y: 441, distance: 252.9
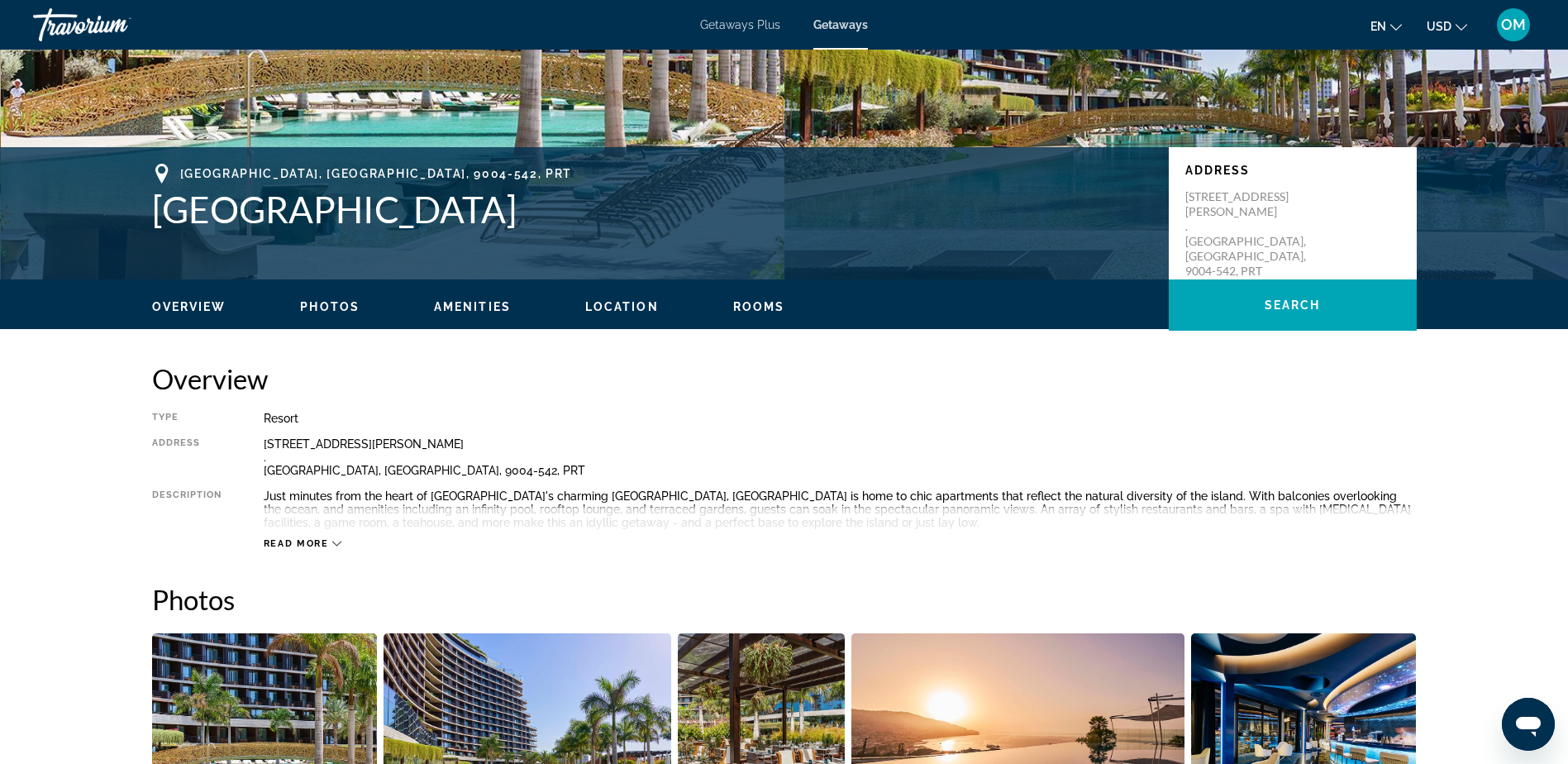
scroll to position [0, 0]
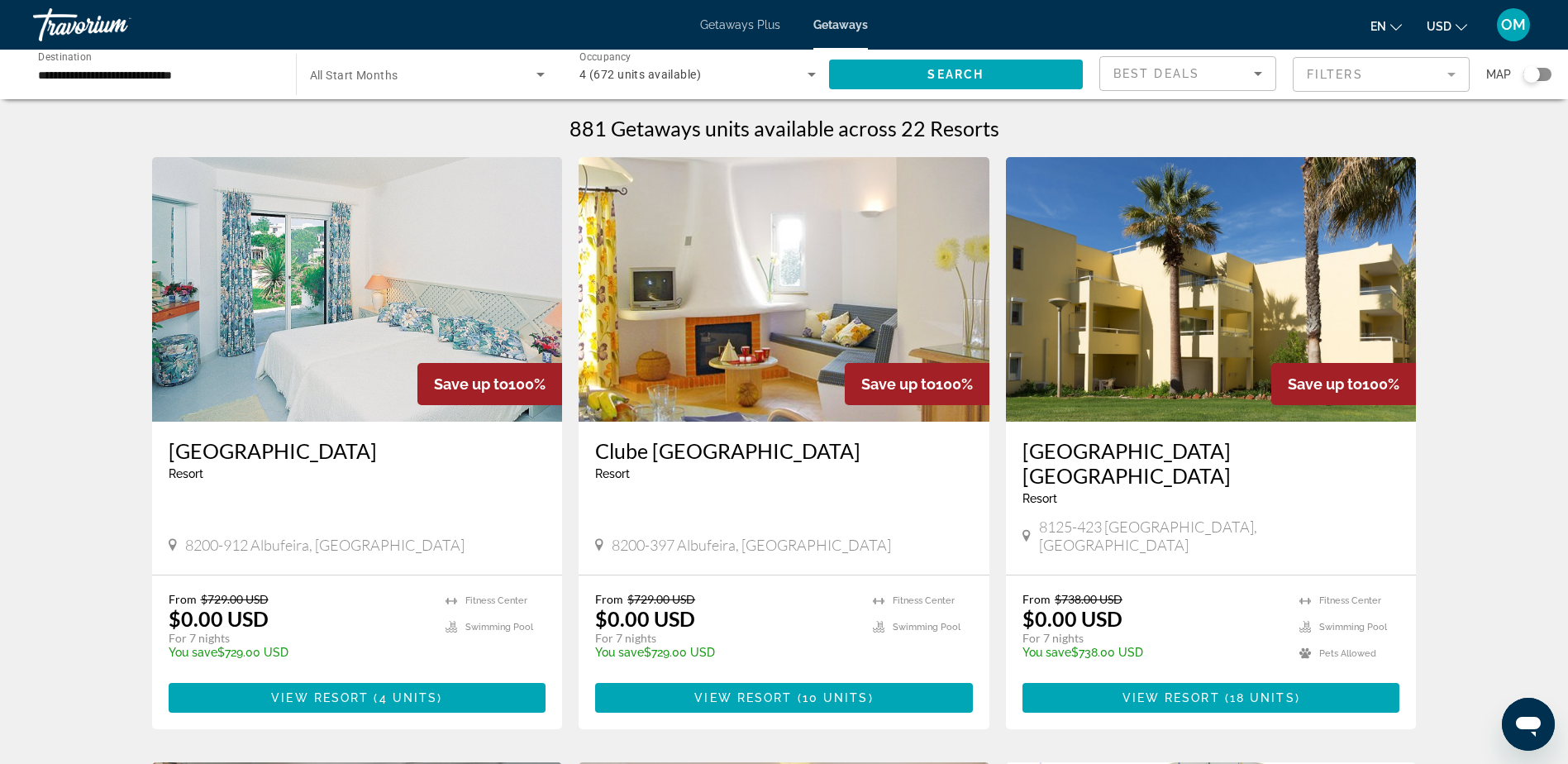
click at [181, 78] on input "**********" at bounding box center [156, 75] width 236 height 20
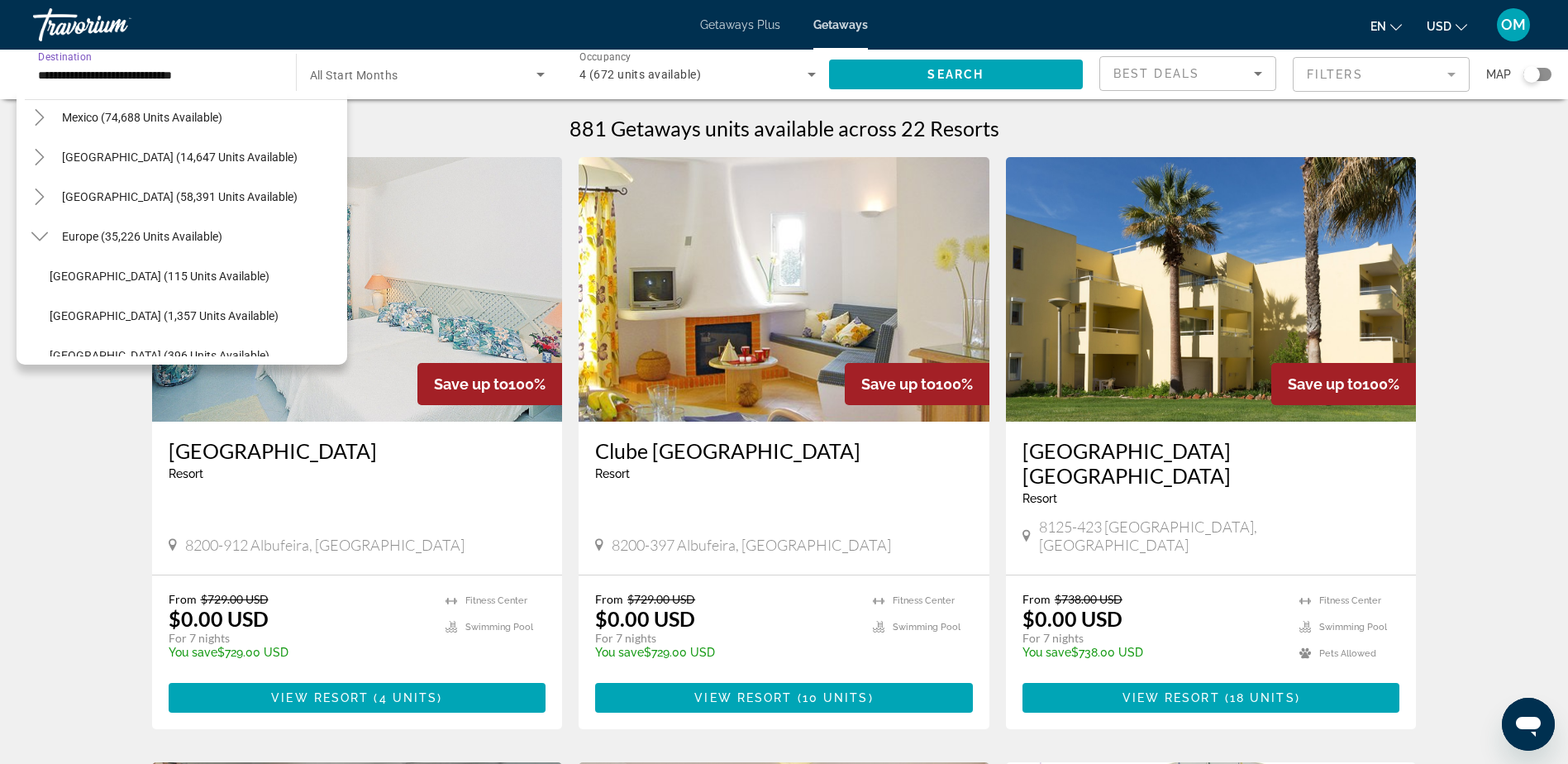
scroll to position [63, 0]
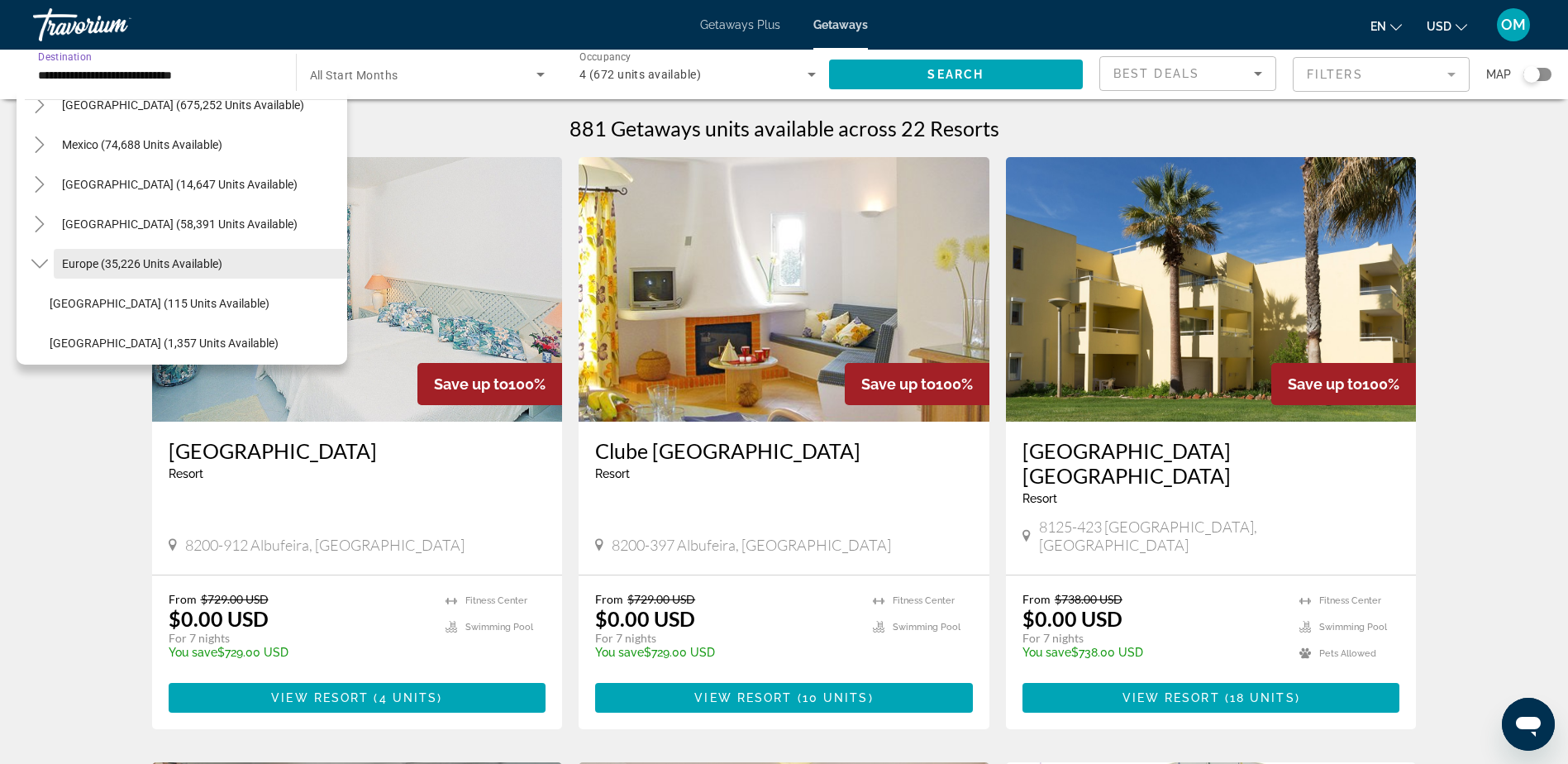
click at [190, 265] on span "Europe (35,226 units available)" at bounding box center [142, 264] width 160 height 13
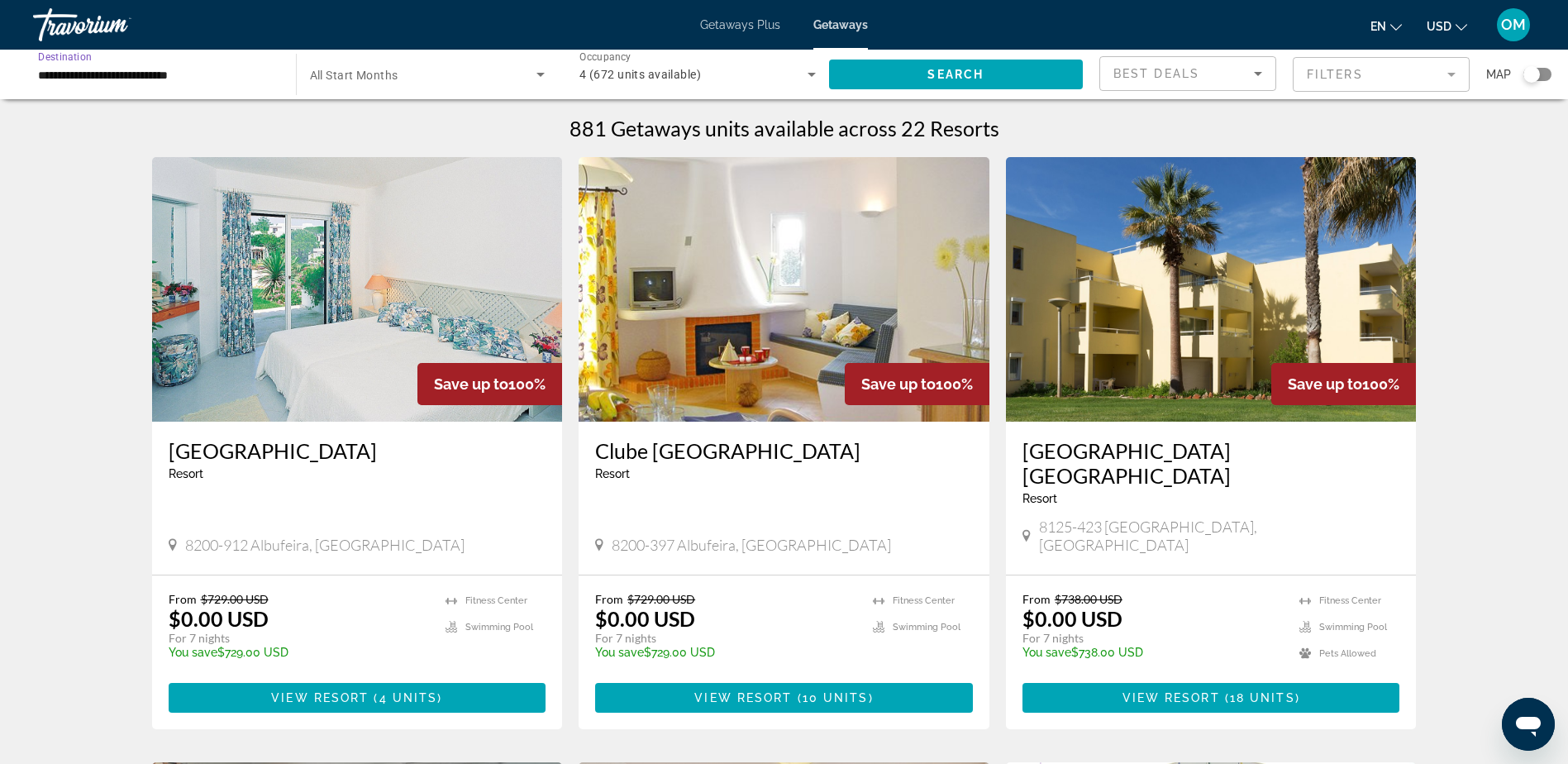
click at [205, 65] on input "**********" at bounding box center [156, 75] width 236 height 20
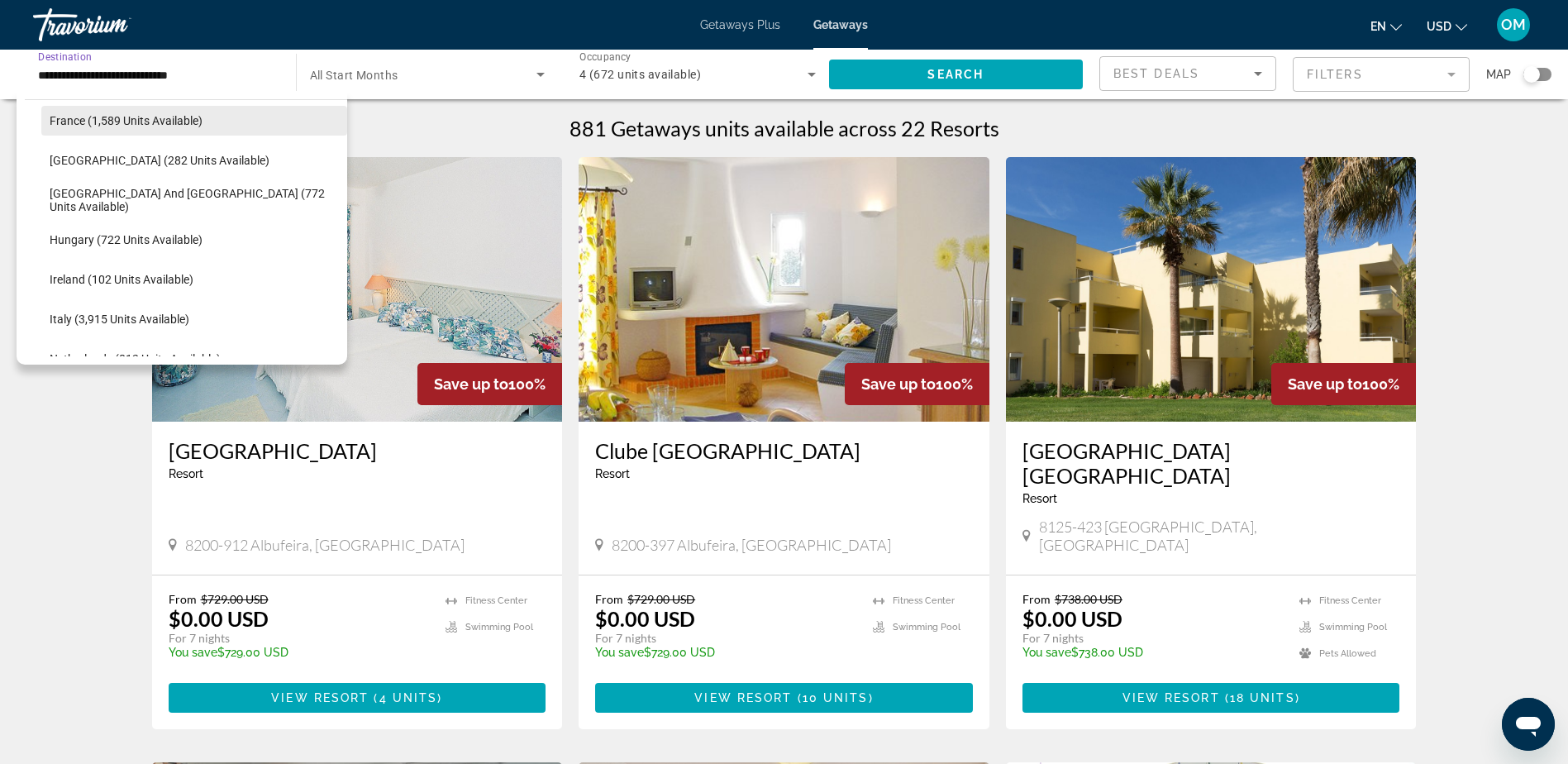
scroll to position [512, 0]
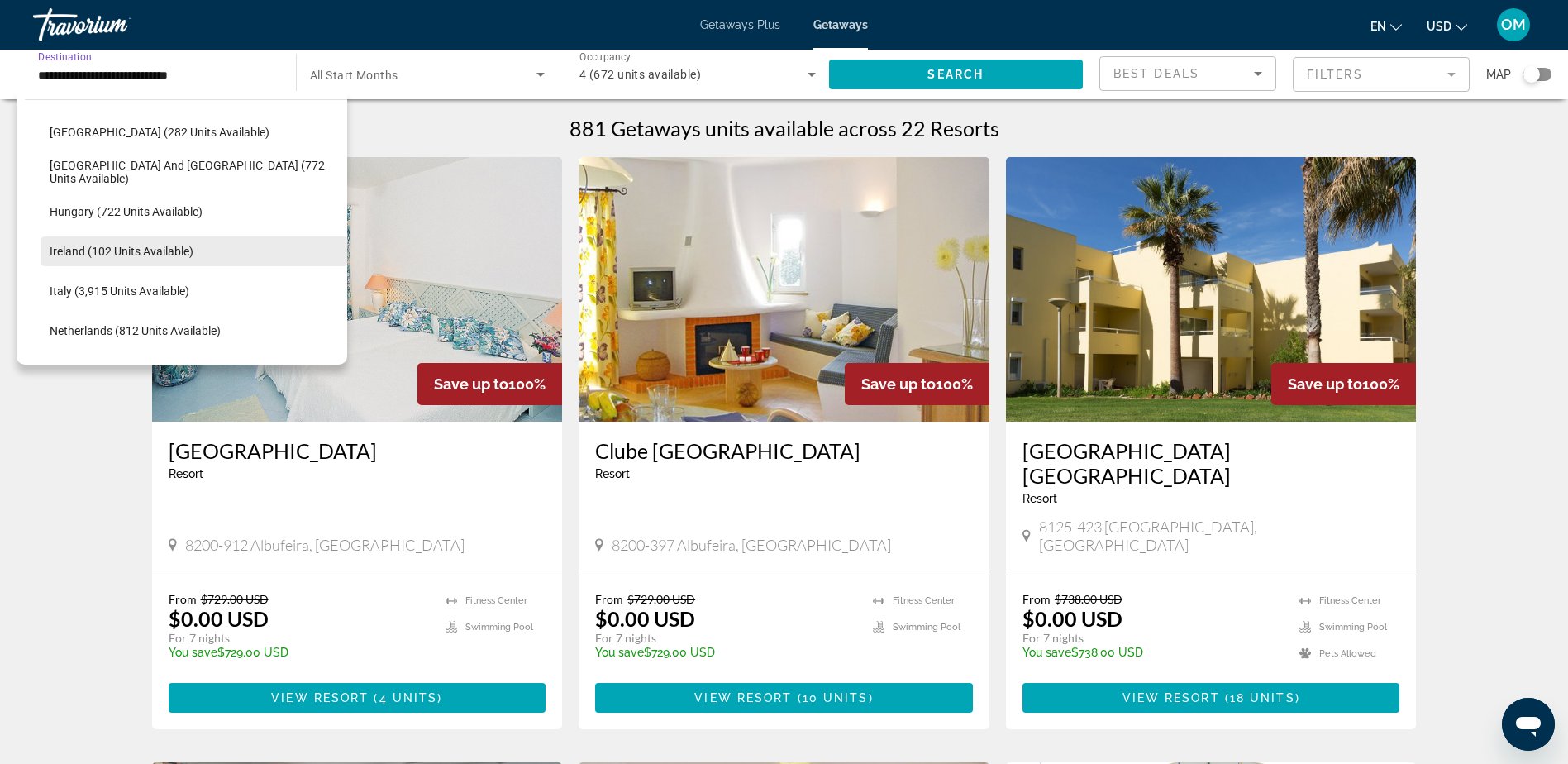
click at [145, 243] on span "Search widget" at bounding box center [194, 251] width 306 height 40
type input "**********"
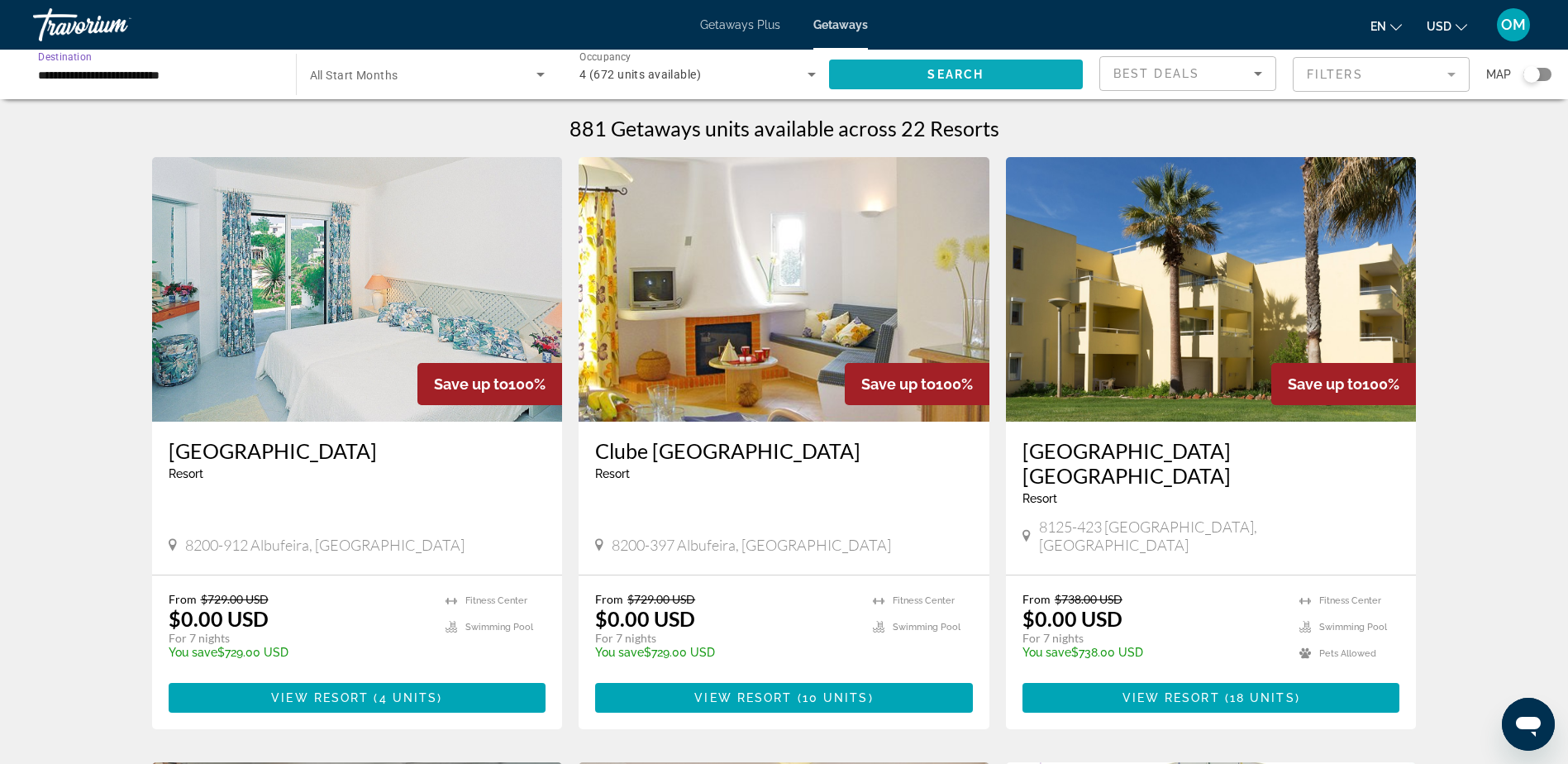
click at [922, 72] on span "Search widget" at bounding box center [956, 74] width 255 height 40
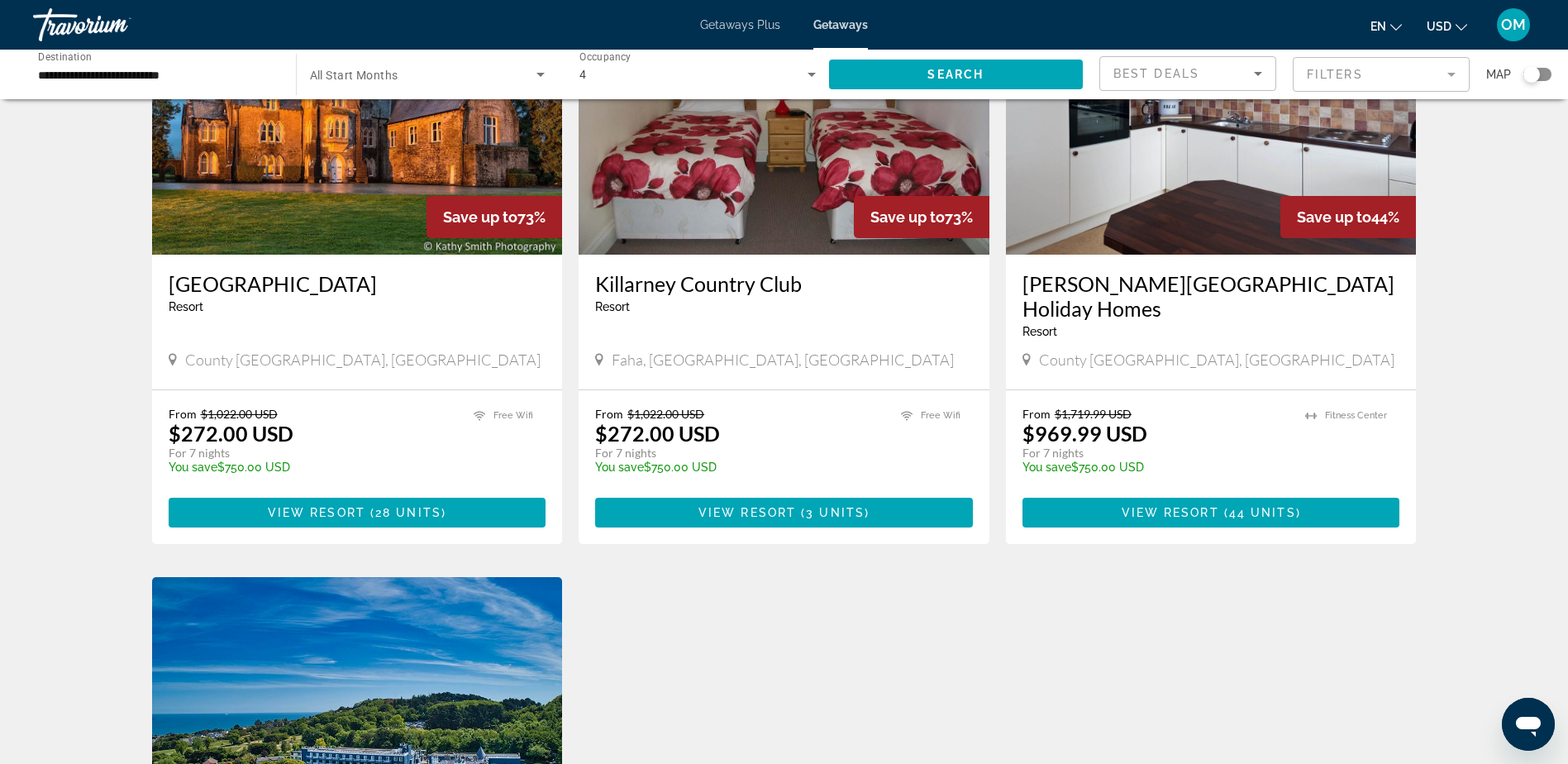
scroll to position [165, 0]
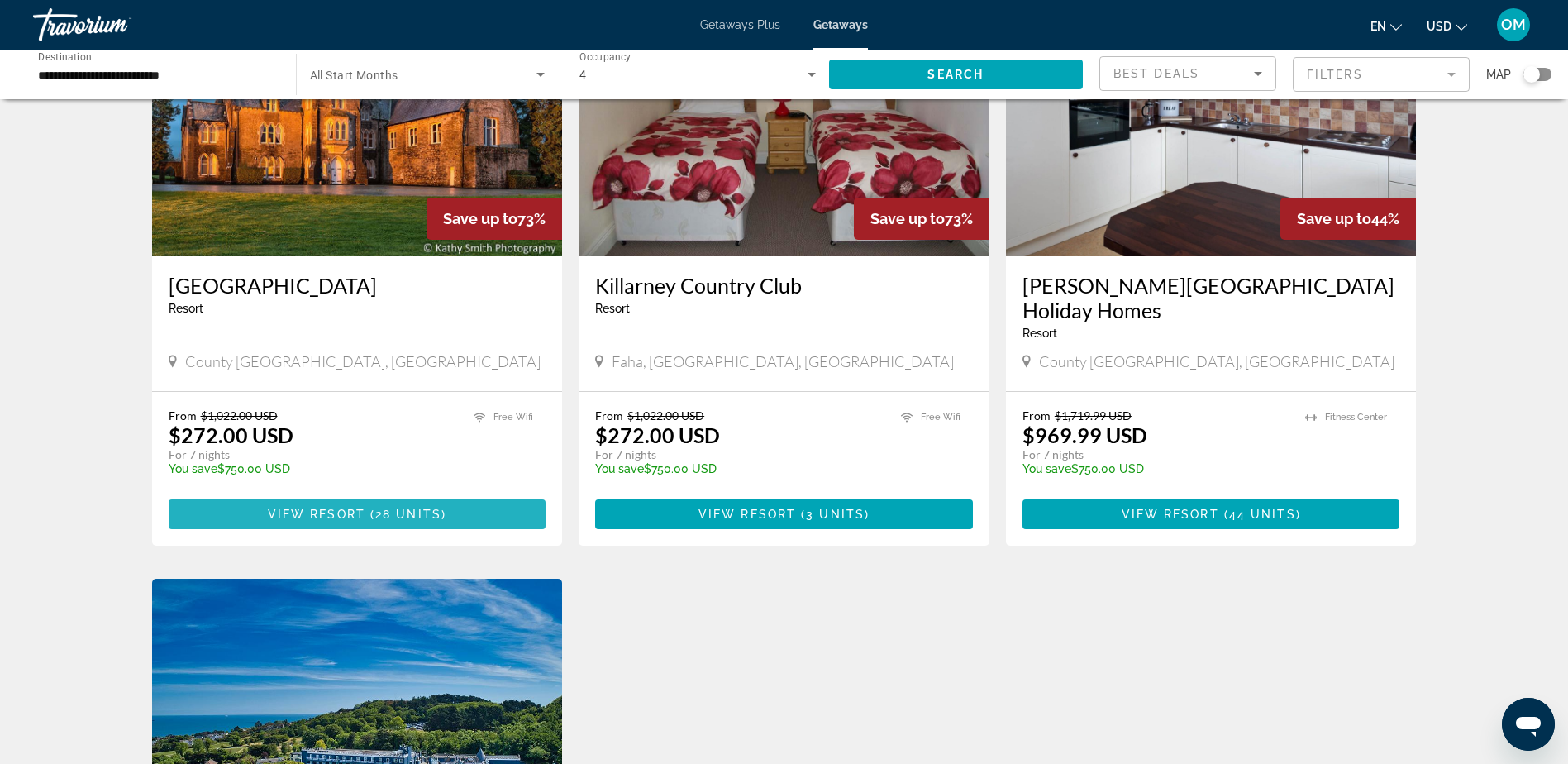
click at [335, 508] on span "View Resort" at bounding box center [317, 514] width 98 height 13
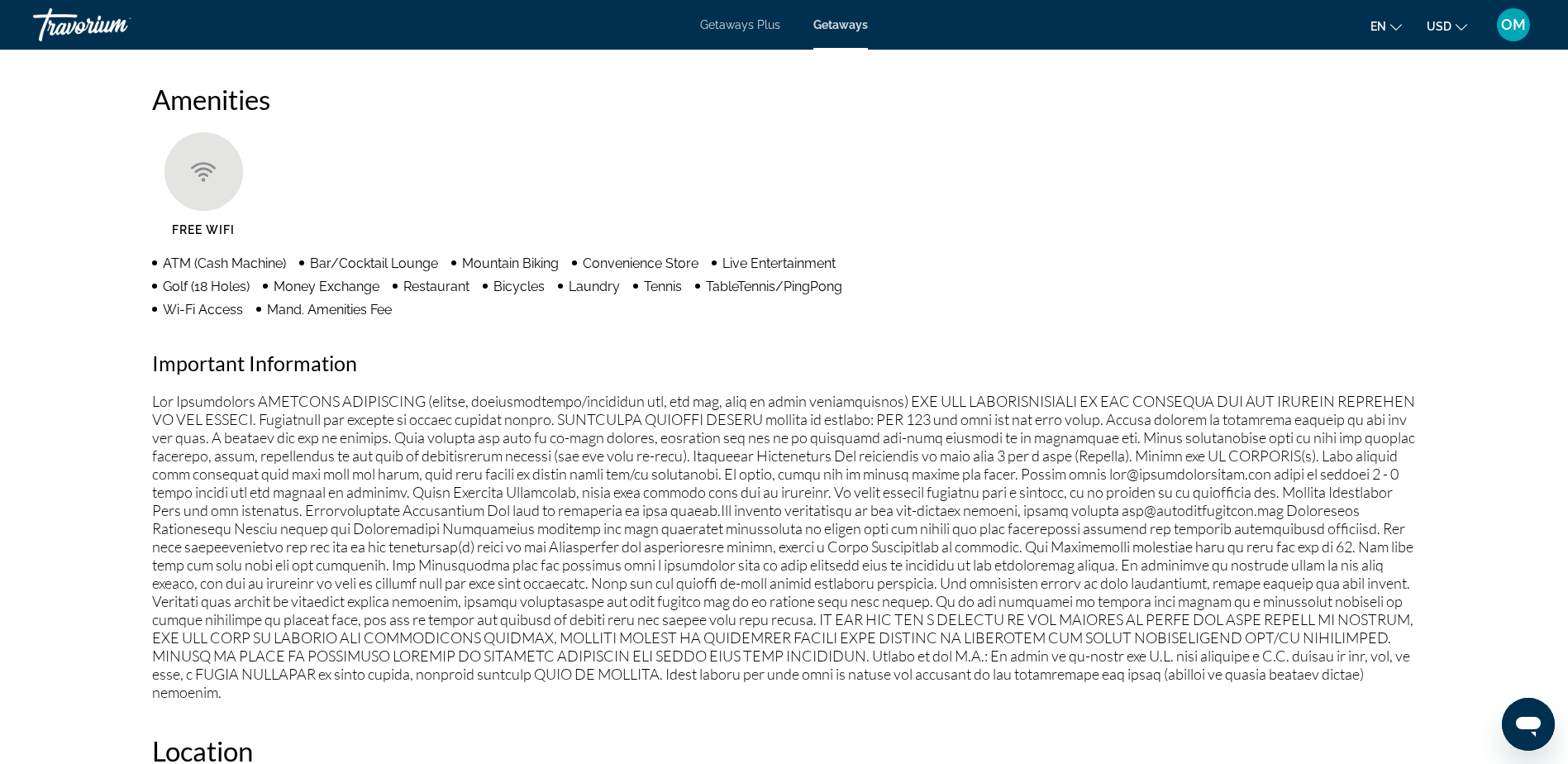
scroll to position [1075, 0]
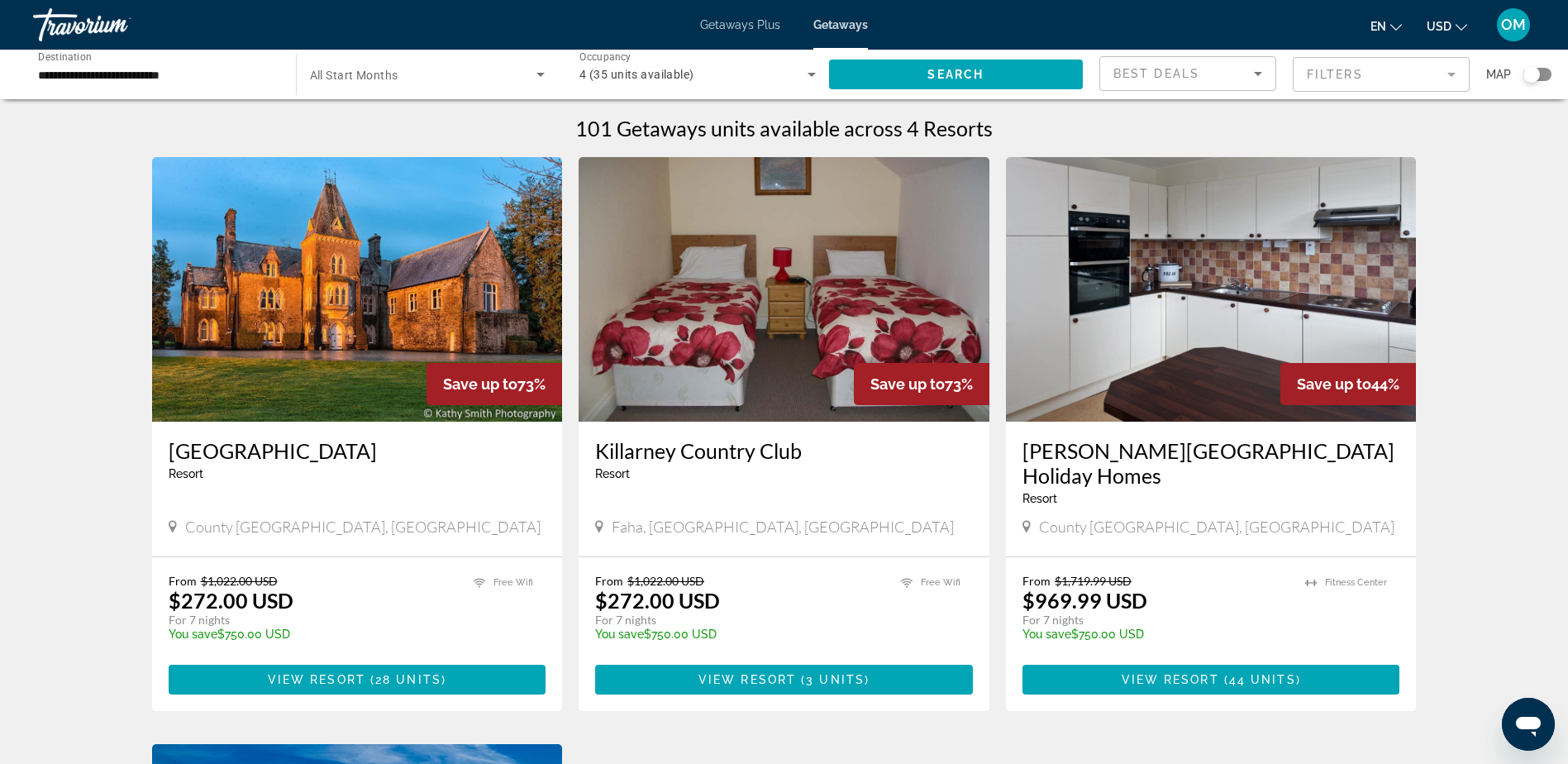
click at [122, 69] on input "**********" at bounding box center [156, 75] width 236 height 20
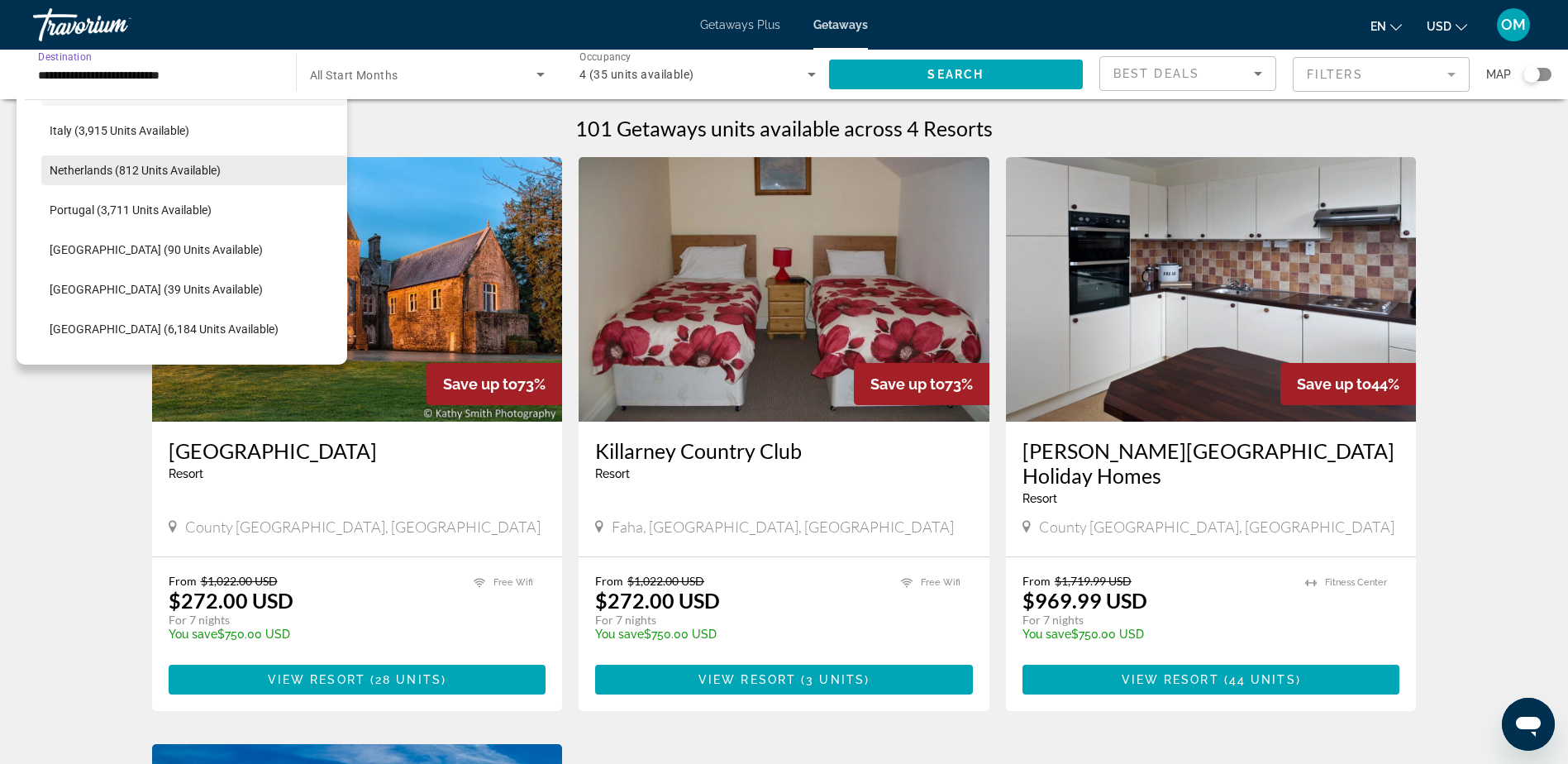
scroll to position [700, 0]
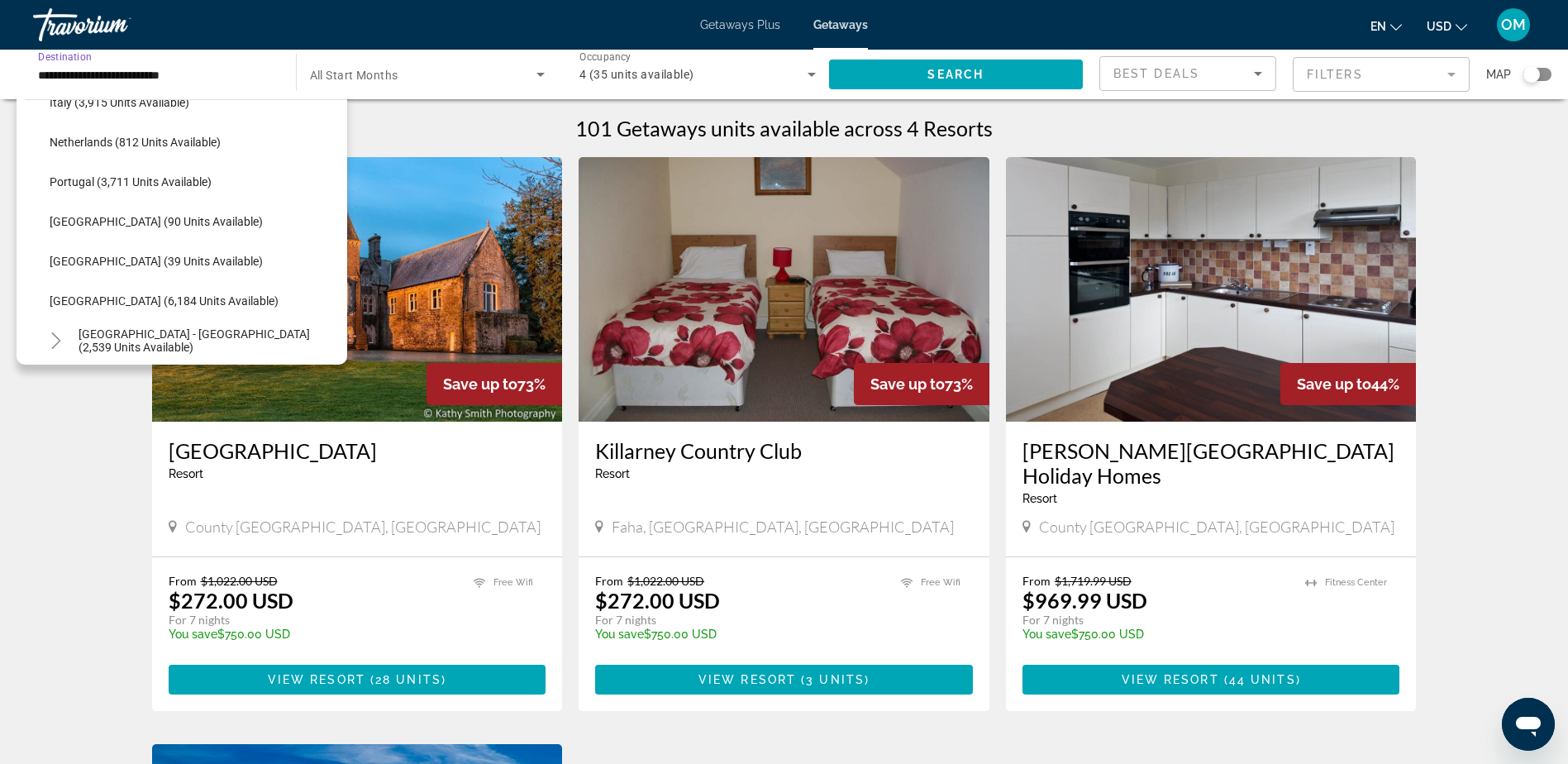
click at [173, 303] on span "[GEOGRAPHIC_DATA] (6,184 units available)" at bounding box center [164, 301] width 229 height 13
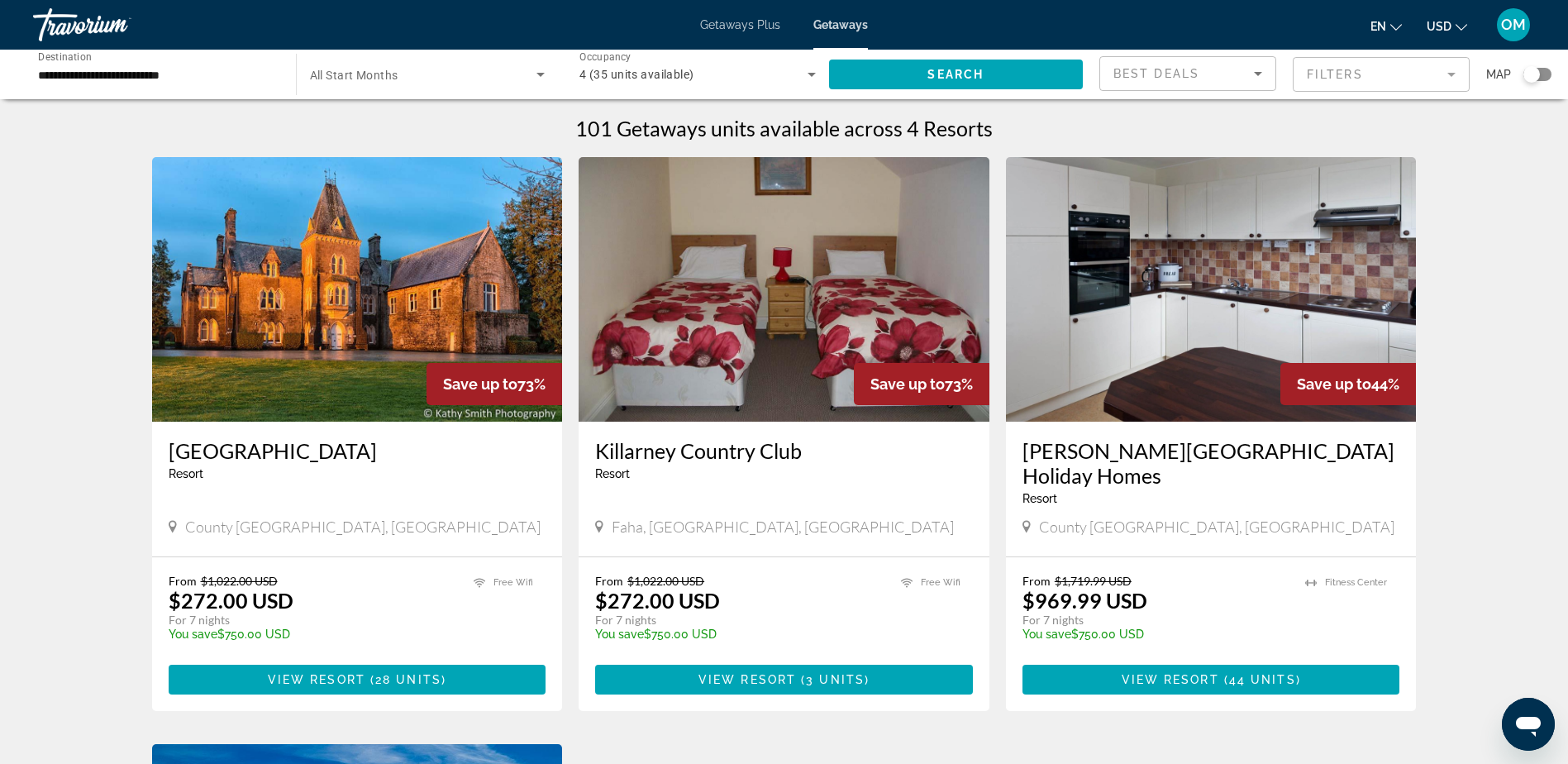
click at [211, 63] on div "**********" at bounding box center [156, 74] width 236 height 47
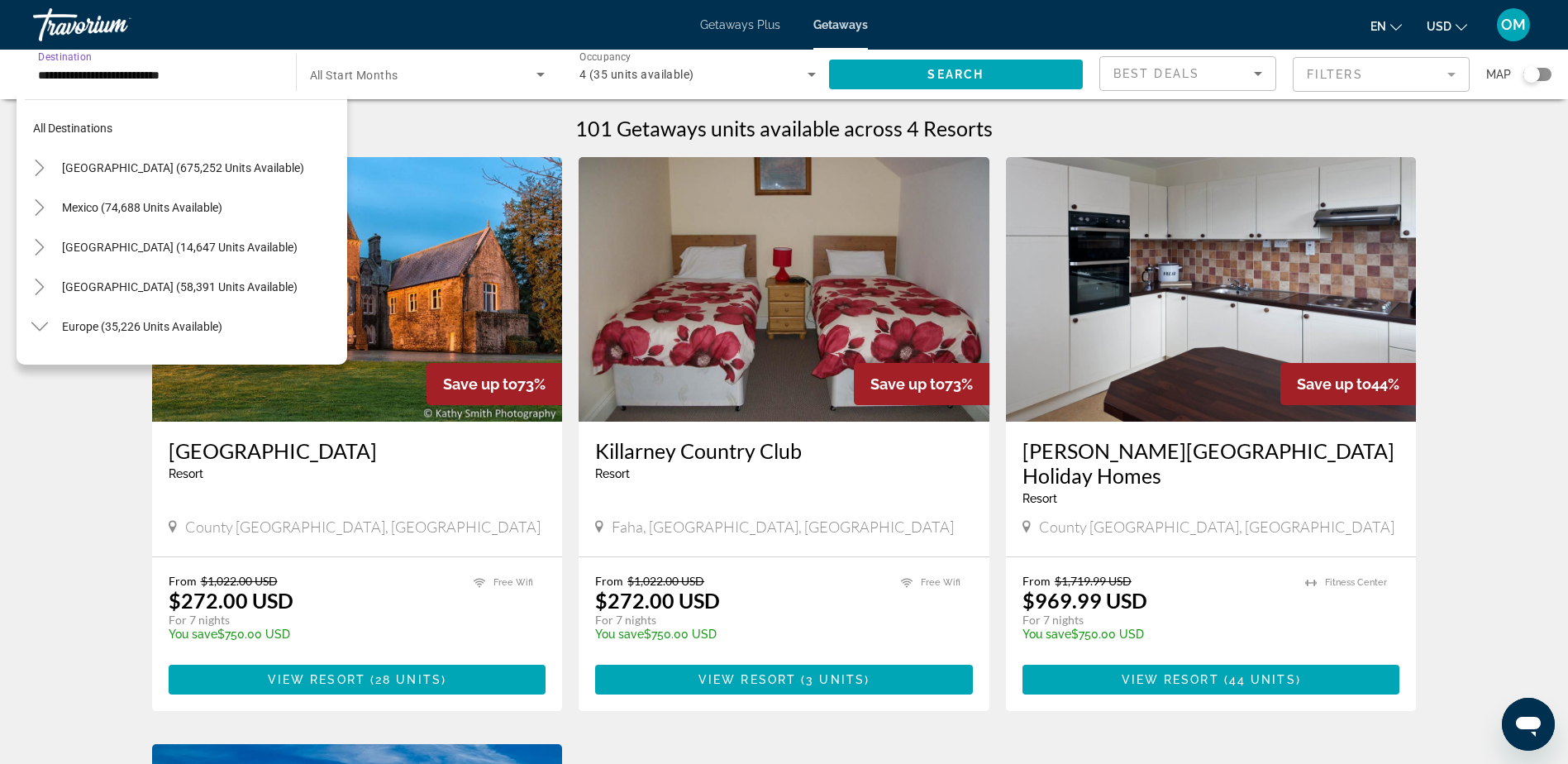
scroll to position [773, 0]
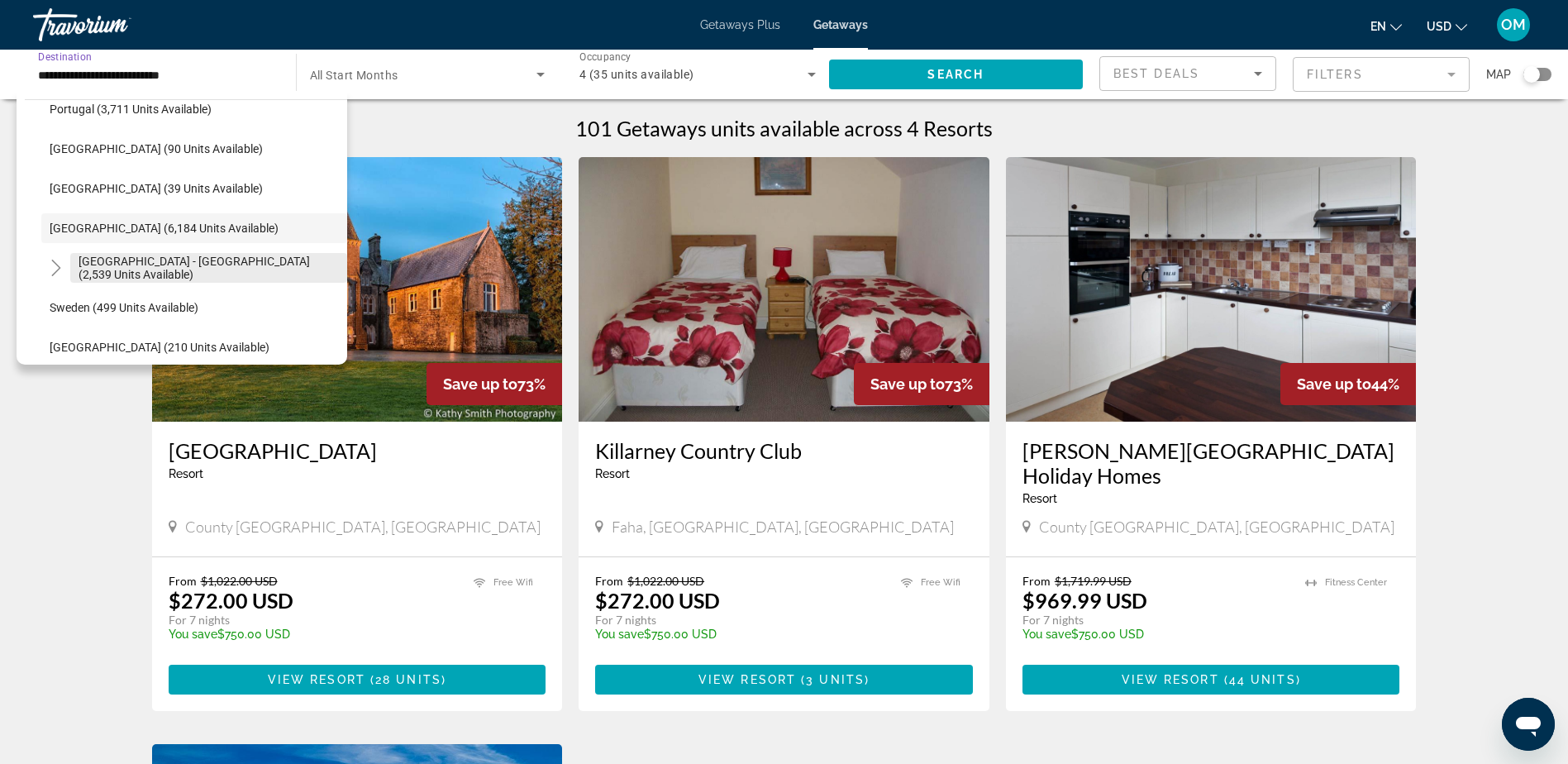
click at [159, 262] on span "[GEOGRAPHIC_DATA] - [GEOGRAPHIC_DATA] (2,539 units available)" at bounding box center [208, 268] width 260 height 26
type input "**********"
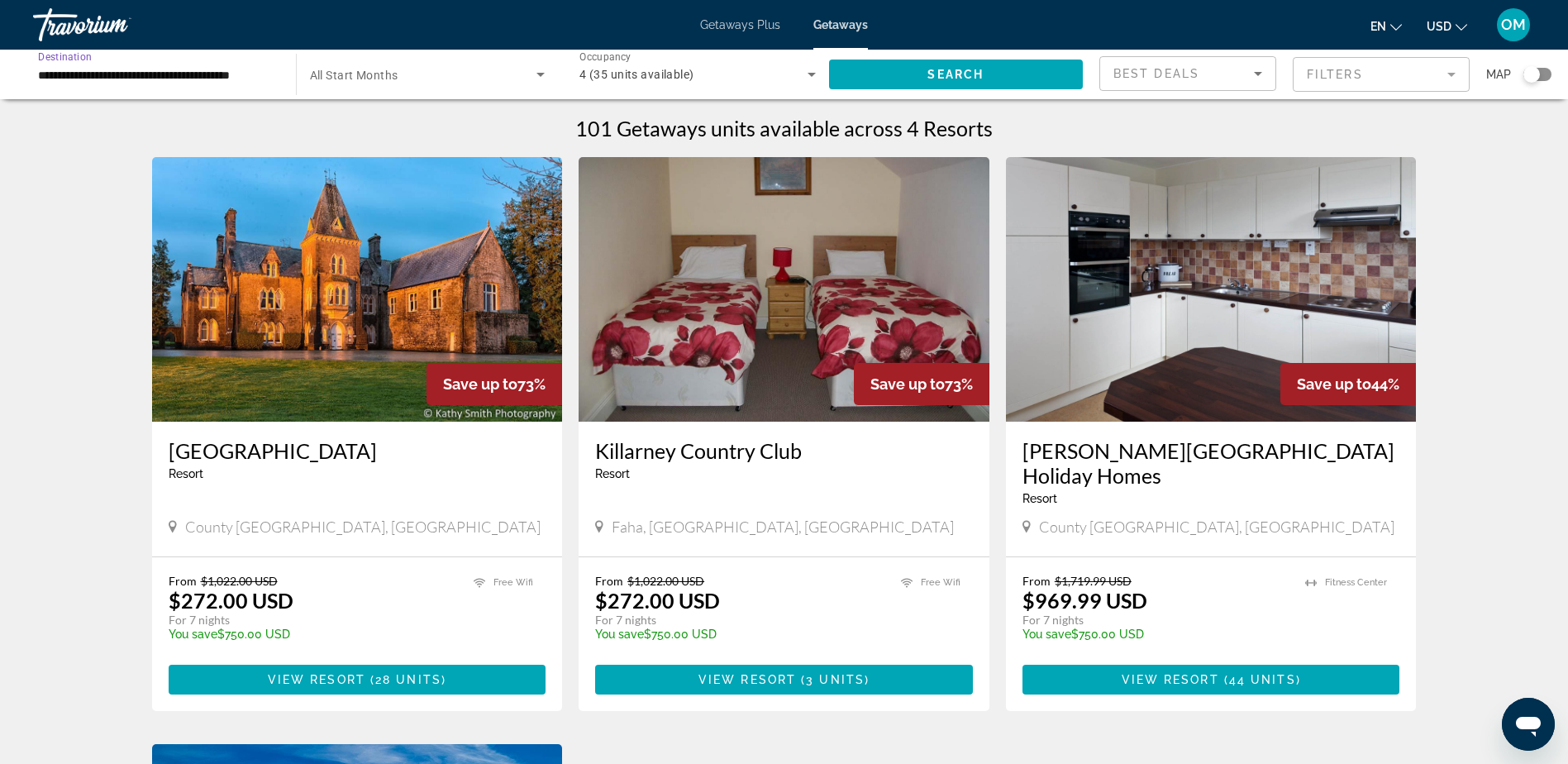
click at [176, 78] on input "**********" at bounding box center [156, 75] width 236 height 20
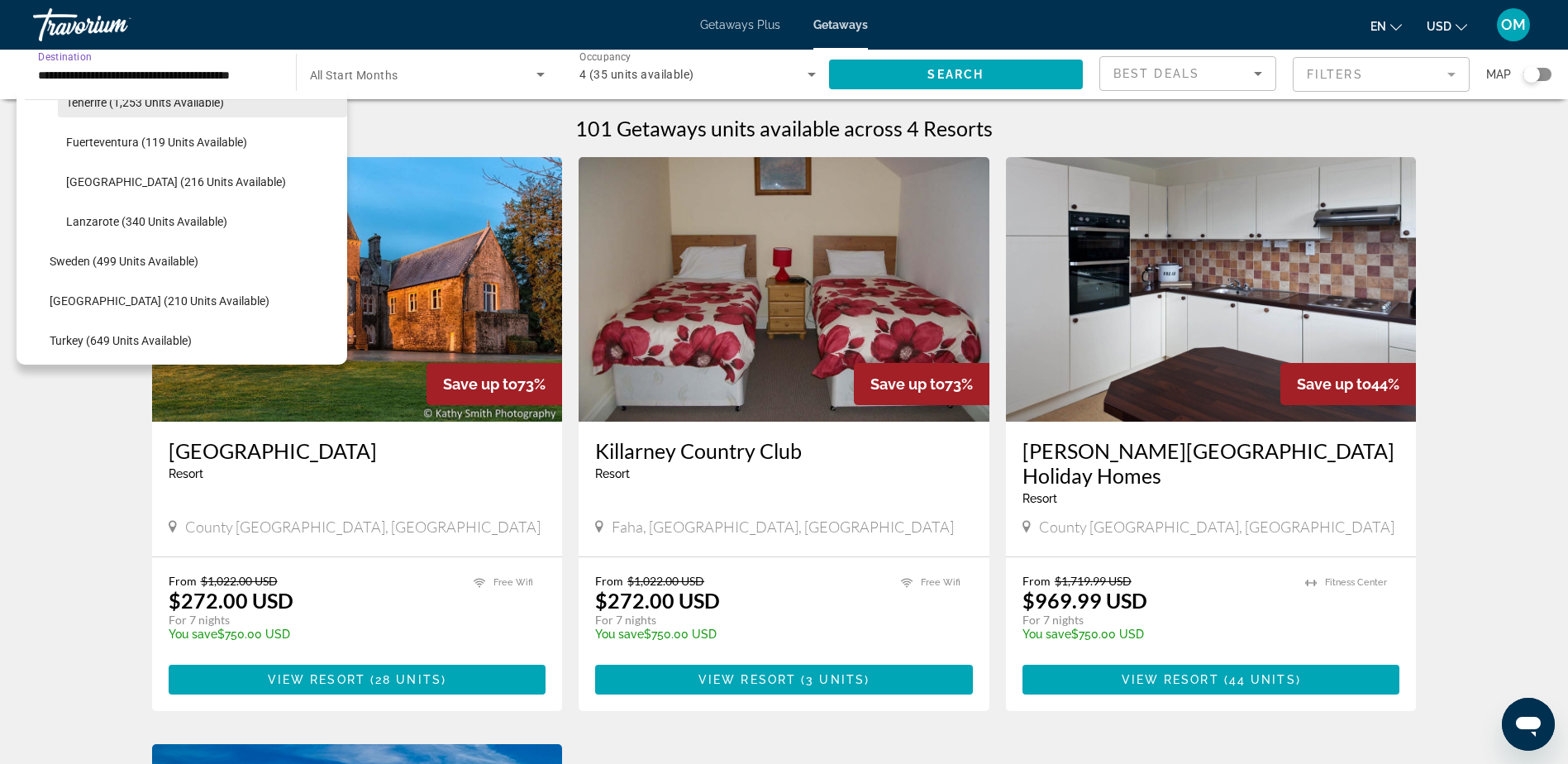
scroll to position [1061, 0]
